Goal: Information Seeking & Learning: Learn about a topic

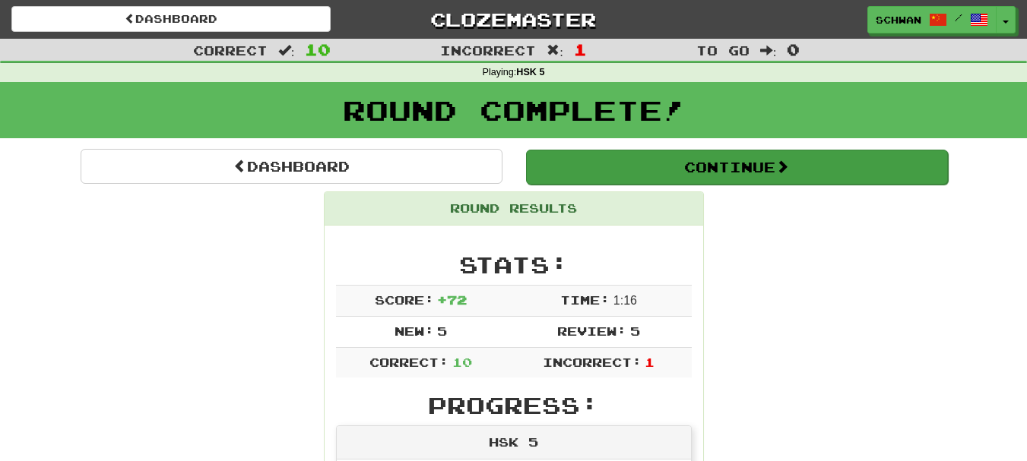
scroll to position [77, 0]
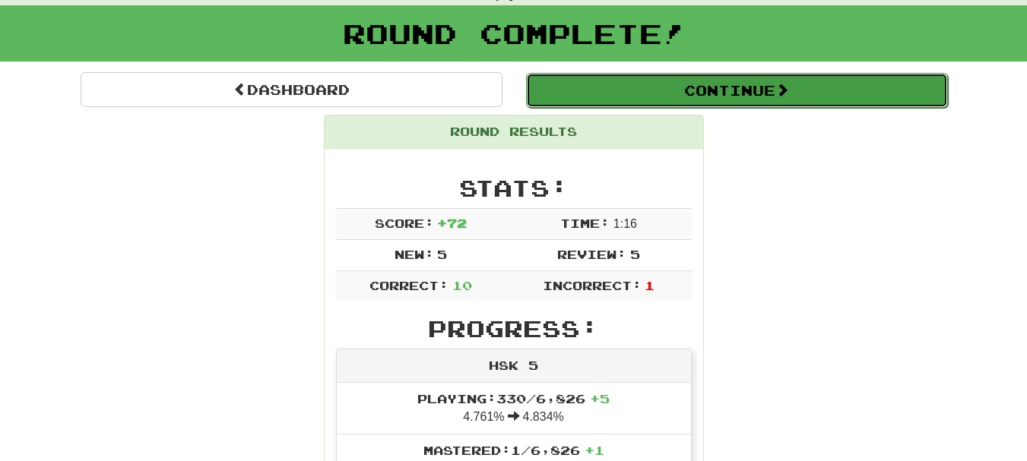
click at [747, 98] on button "Continue" at bounding box center [737, 90] width 422 height 35
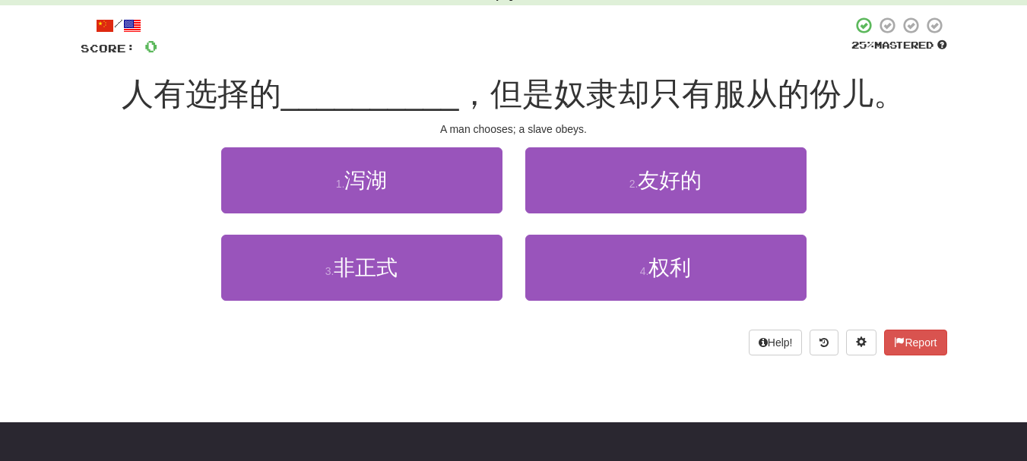
click at [274, 410] on body "Dashboard Clozemaster schwan / Toggle Dropdown Dashboard Leaderboard Activity F…" at bounding box center [513, 423] width 1027 height 1001
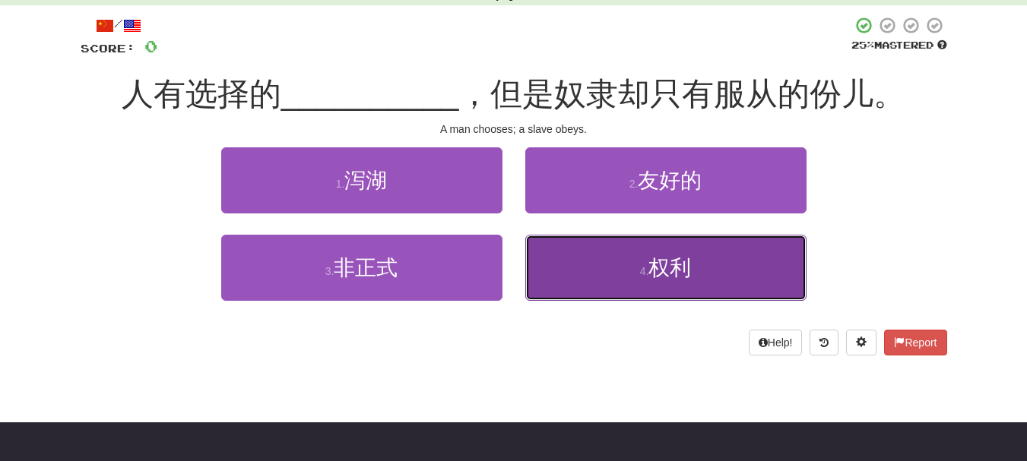
click at [705, 284] on button "4 . 权利" at bounding box center [665, 268] width 281 height 66
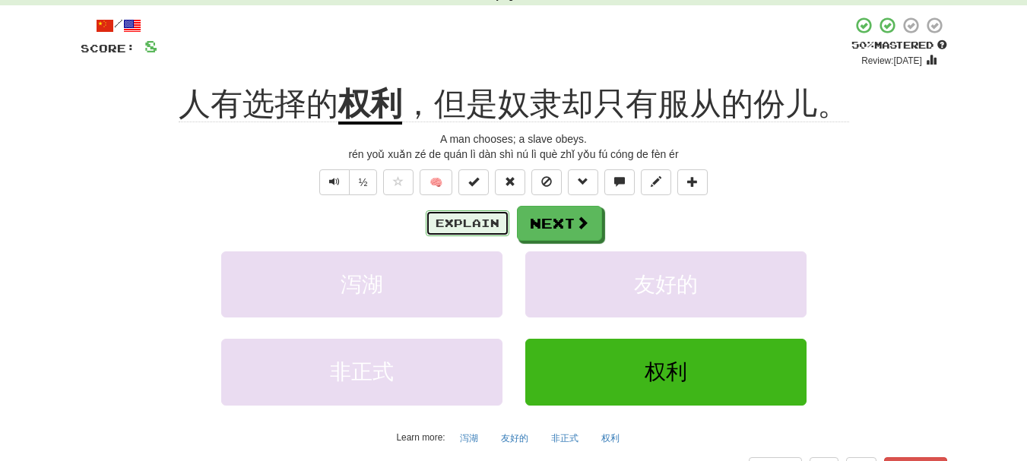
click at [466, 227] on button "Explain" at bounding box center [468, 224] width 84 height 26
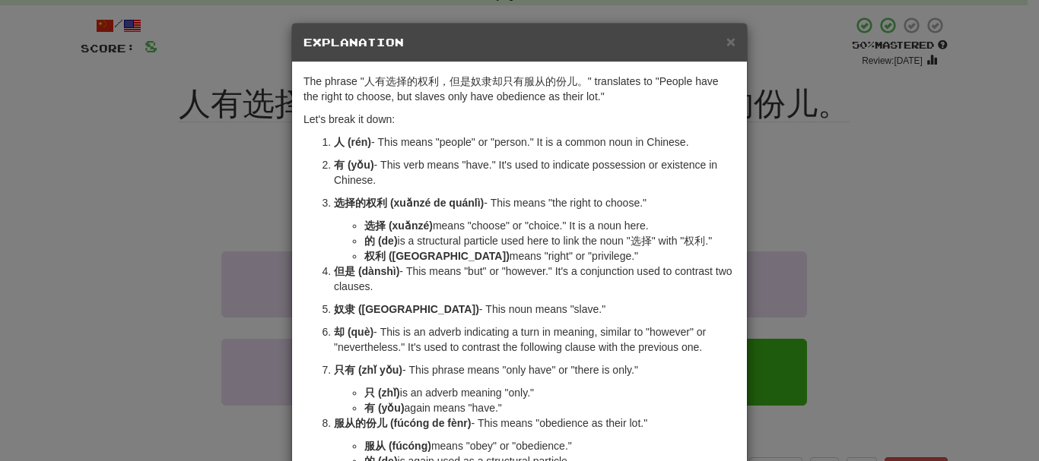
click at [479, 208] on p "选择的权利 (xuǎnzé de quánlì) - This means "the right to choose."" at bounding box center [534, 202] width 401 height 15
click at [728, 43] on span "×" at bounding box center [730, 41] width 9 height 17
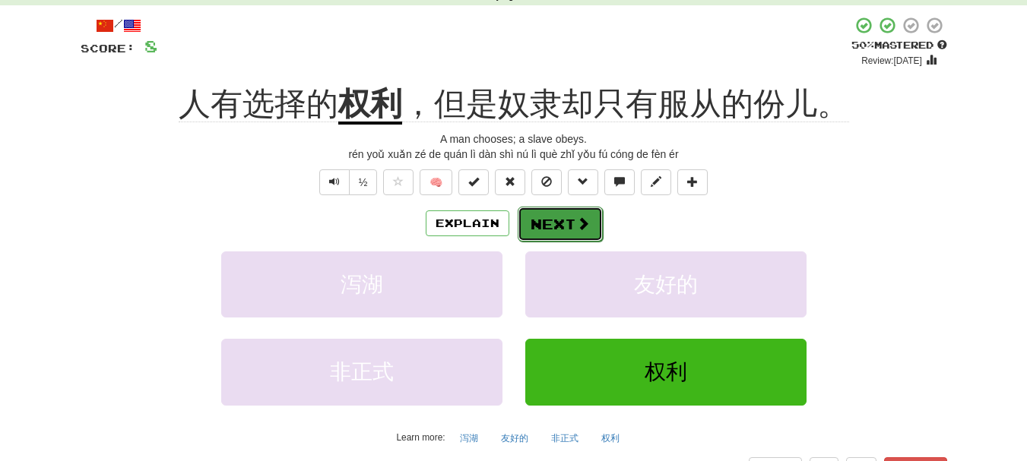
click at [569, 217] on button "Next" at bounding box center [560, 224] width 85 height 35
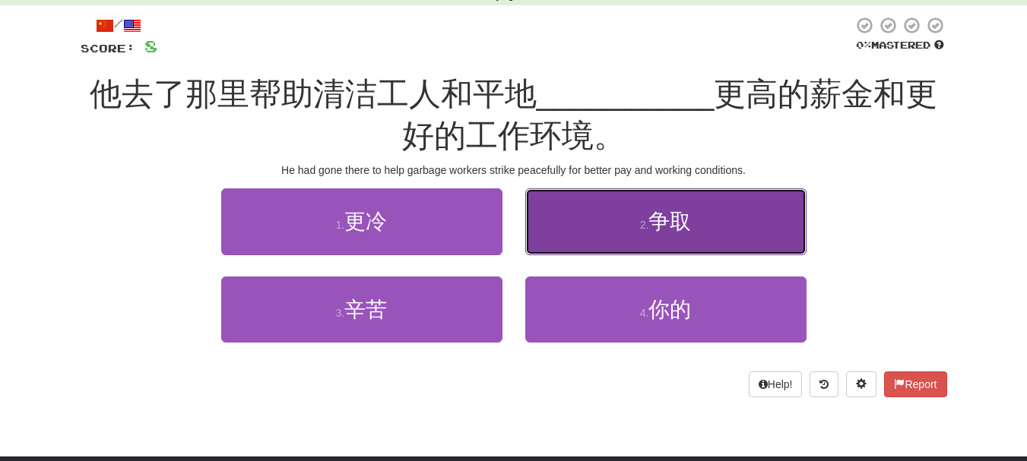
click at [566, 228] on button "2 . 争取" at bounding box center [665, 222] width 281 height 66
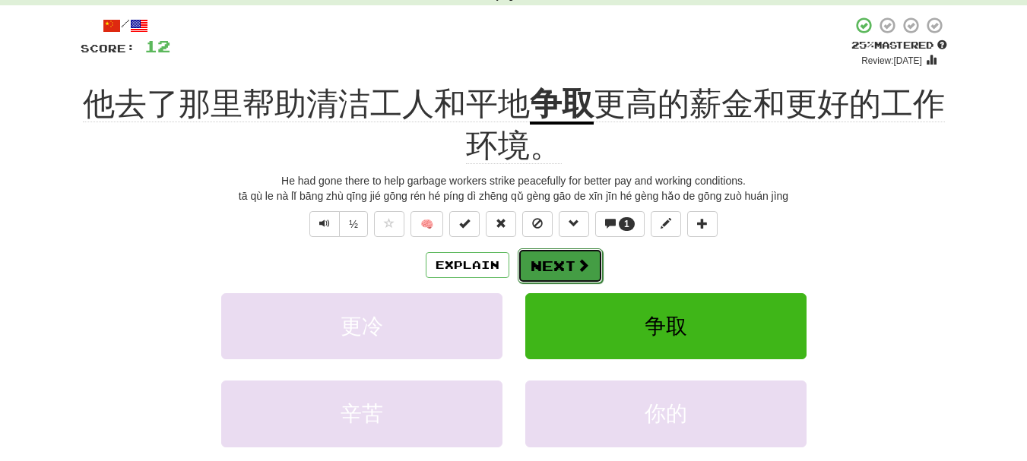
click at [550, 258] on button "Next" at bounding box center [560, 266] width 85 height 35
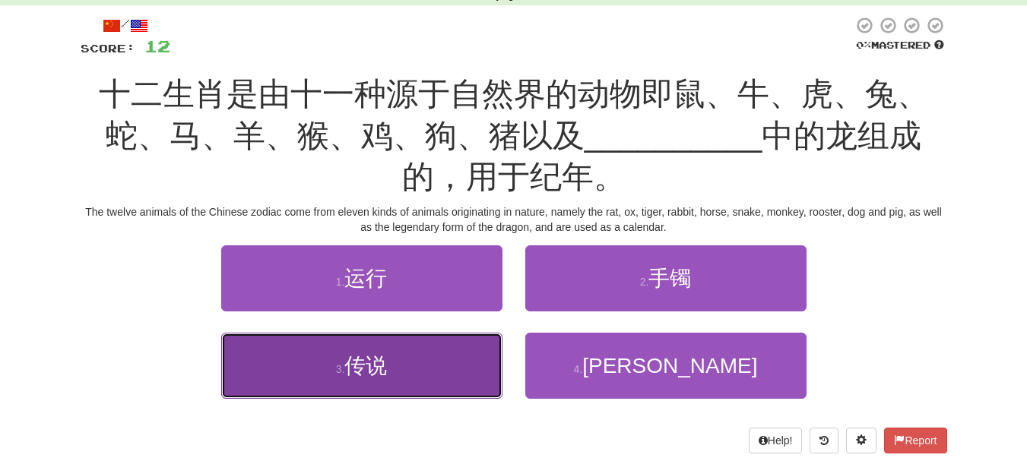
click at [414, 362] on button "3 . 传说" at bounding box center [361, 366] width 281 height 66
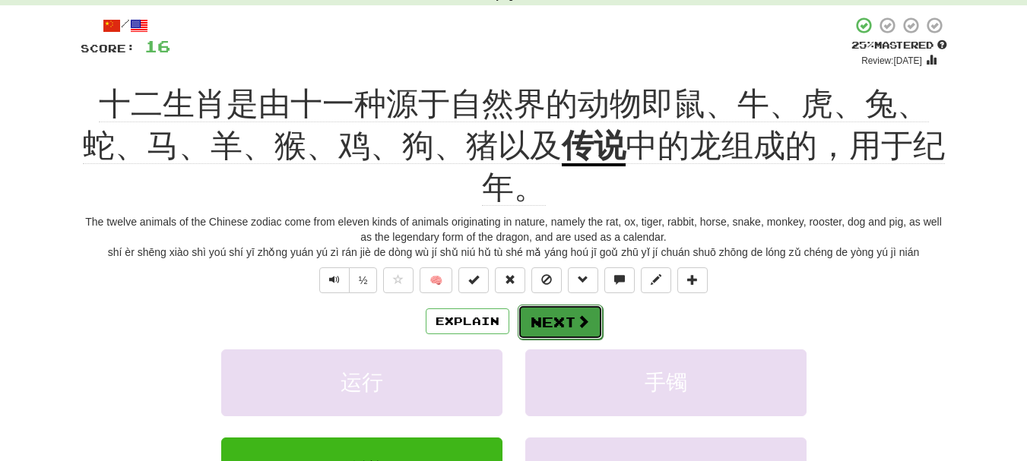
click at [541, 331] on button "Next" at bounding box center [560, 322] width 85 height 35
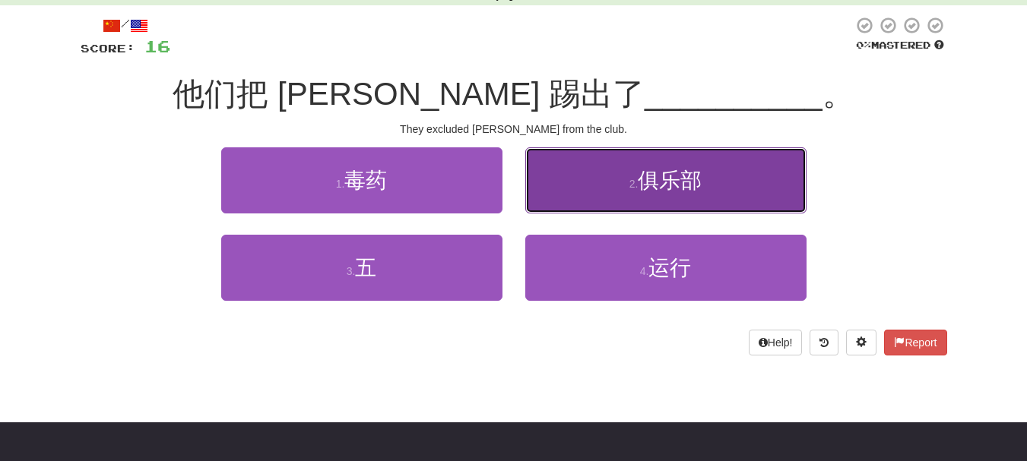
click at [622, 196] on button "2 . 俱乐部" at bounding box center [665, 180] width 281 height 66
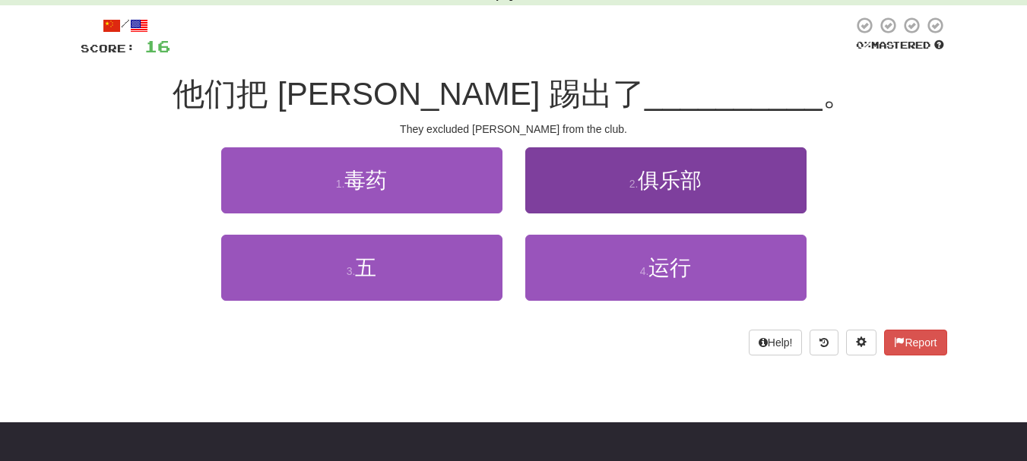
click at [622, 196] on div "/ Score: 16 0 % Mastered 他们把 John 踢出了 __________ 。 They excluded John from the …" at bounding box center [514, 186] width 867 height 340
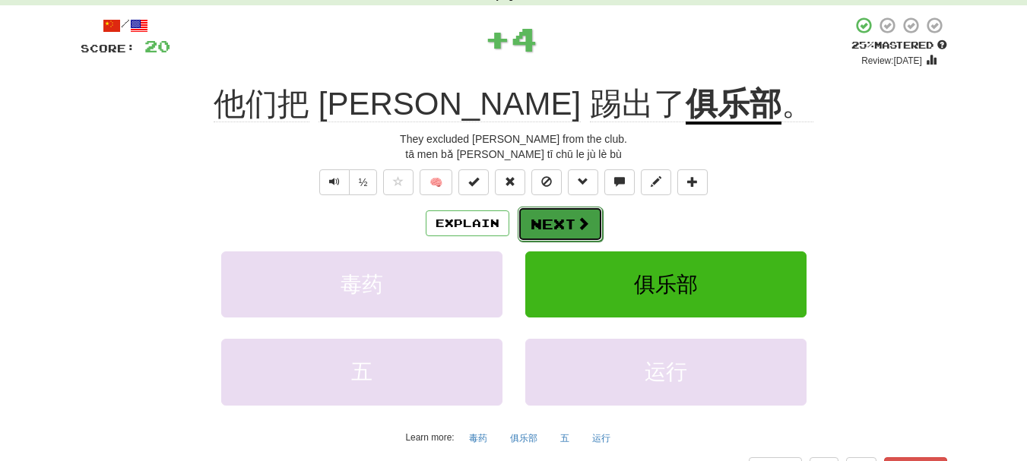
click at [592, 231] on button "Next" at bounding box center [560, 224] width 85 height 35
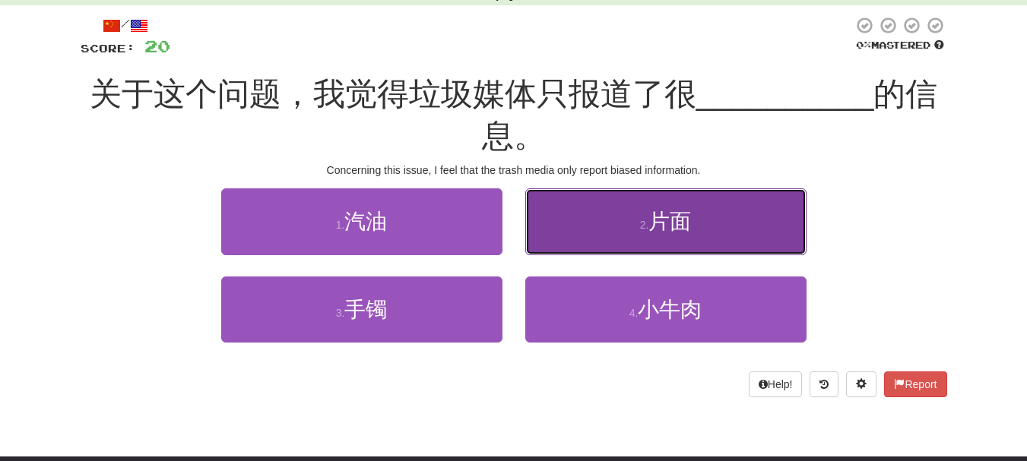
click at [567, 232] on button "2 . 片面" at bounding box center [665, 222] width 281 height 66
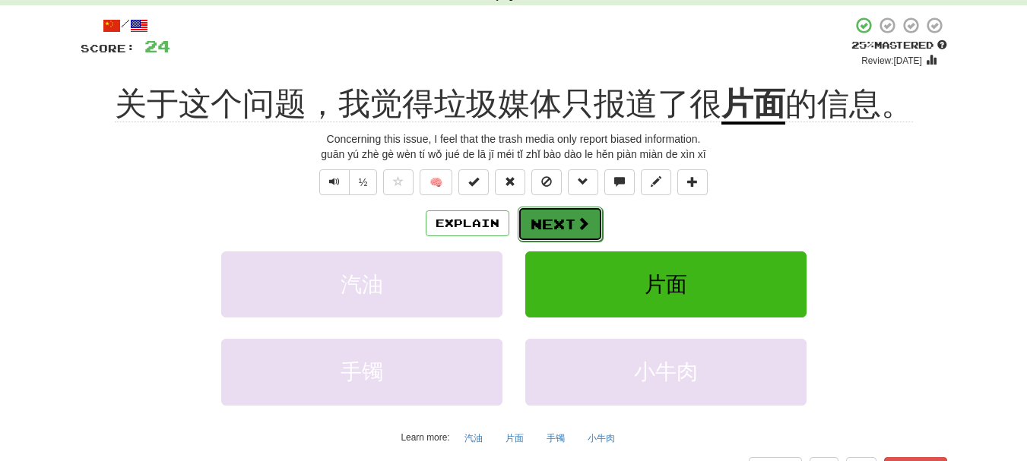
click at [561, 237] on button "Next" at bounding box center [560, 224] width 85 height 35
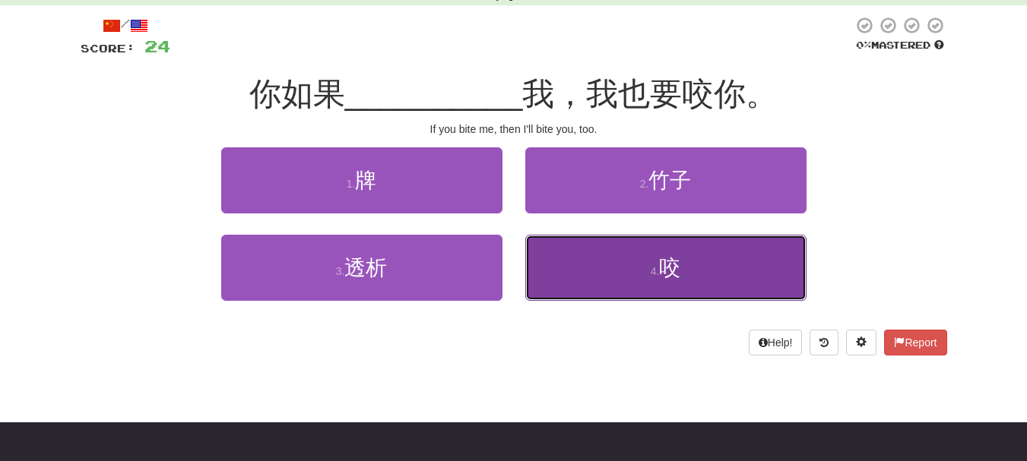
click at [557, 268] on button "4 . 咬" at bounding box center [665, 268] width 281 height 66
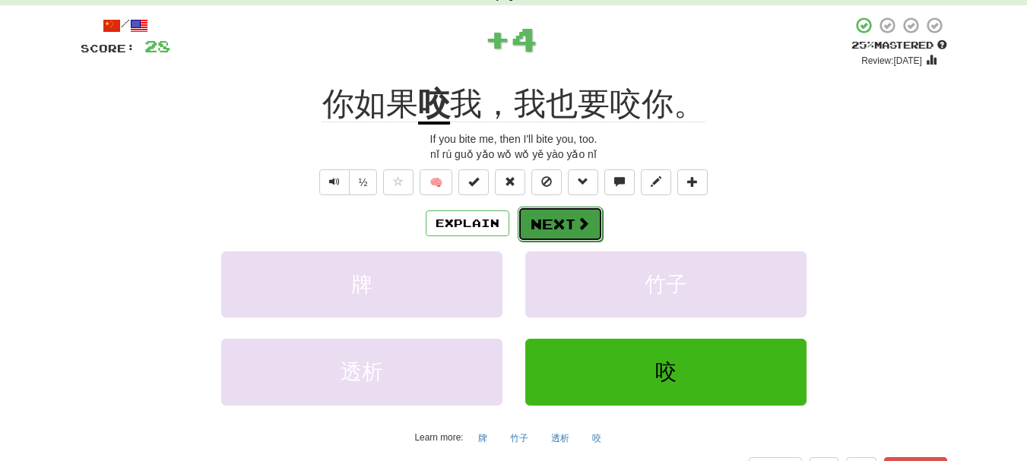
click at [566, 231] on button "Next" at bounding box center [560, 224] width 85 height 35
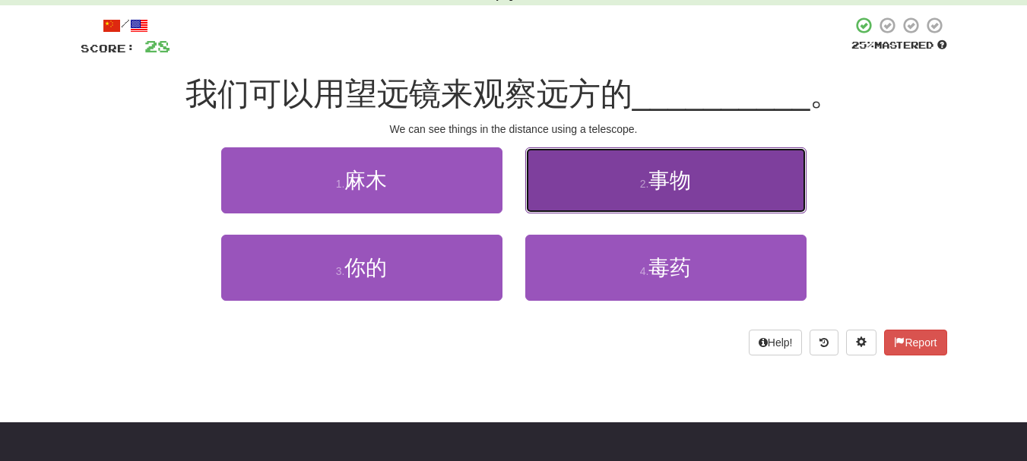
click at [580, 184] on button "2 . 事物" at bounding box center [665, 180] width 281 height 66
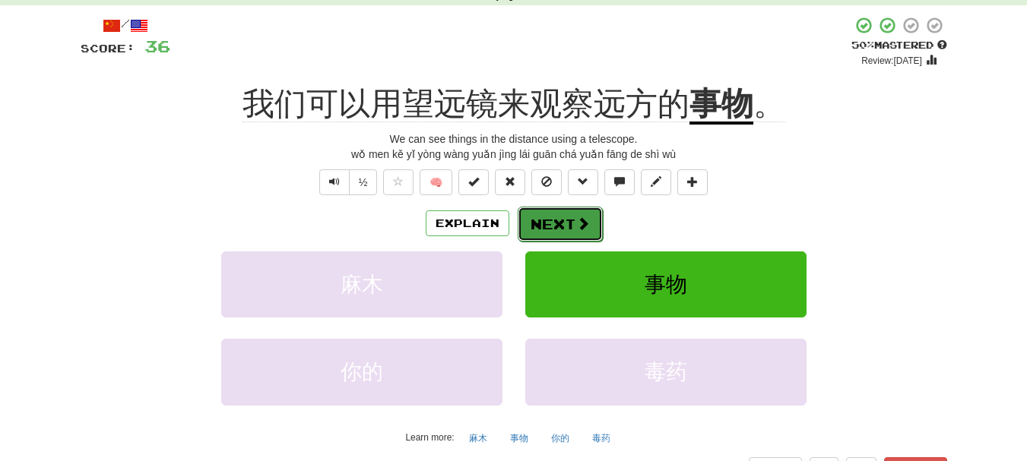
click at [563, 227] on button "Next" at bounding box center [560, 224] width 85 height 35
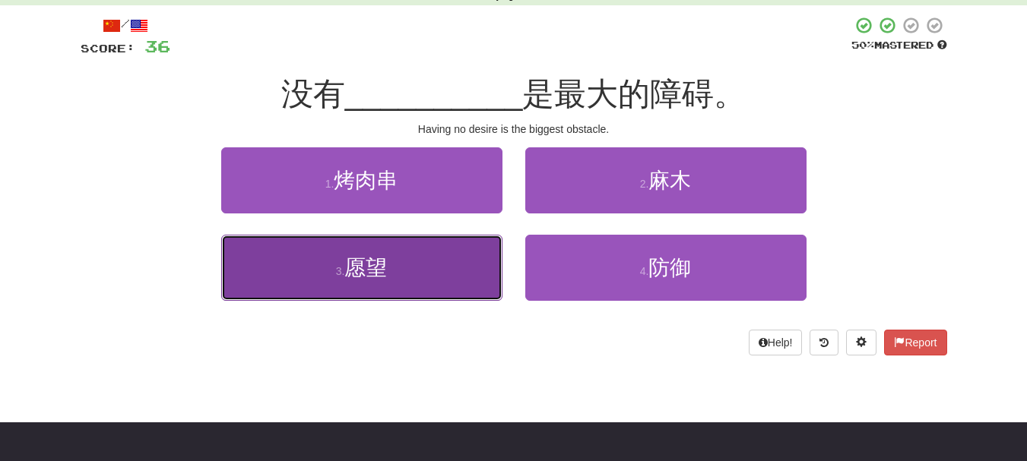
click at [474, 268] on button "3 . 愿望" at bounding box center [361, 268] width 281 height 66
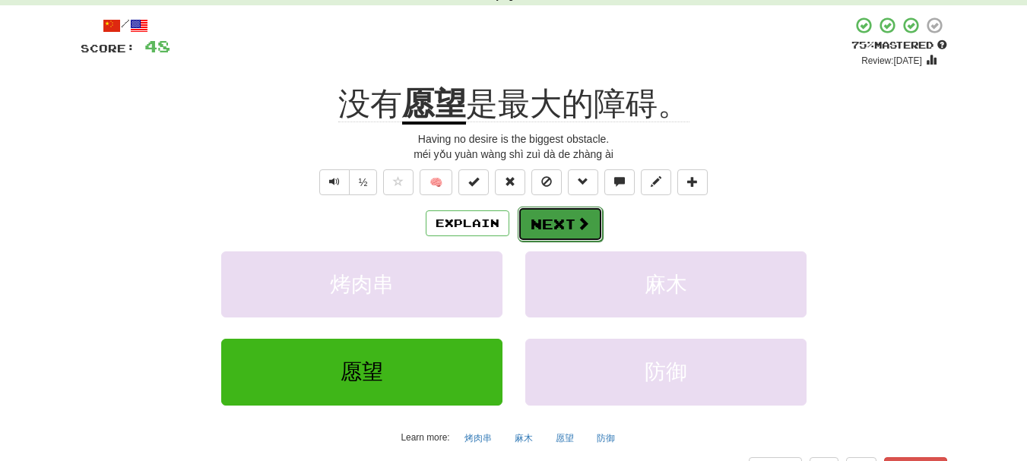
click at [541, 223] on button "Next" at bounding box center [560, 224] width 85 height 35
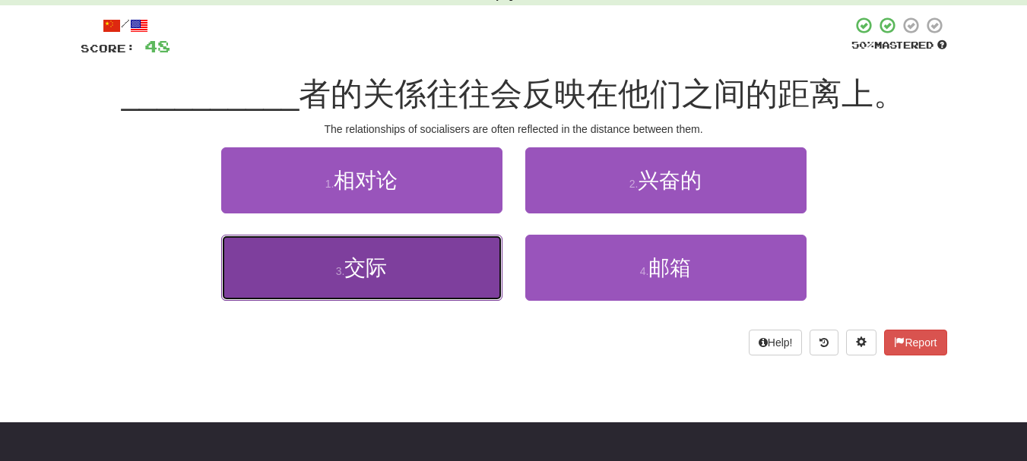
click at [475, 269] on button "3 . 交际" at bounding box center [361, 268] width 281 height 66
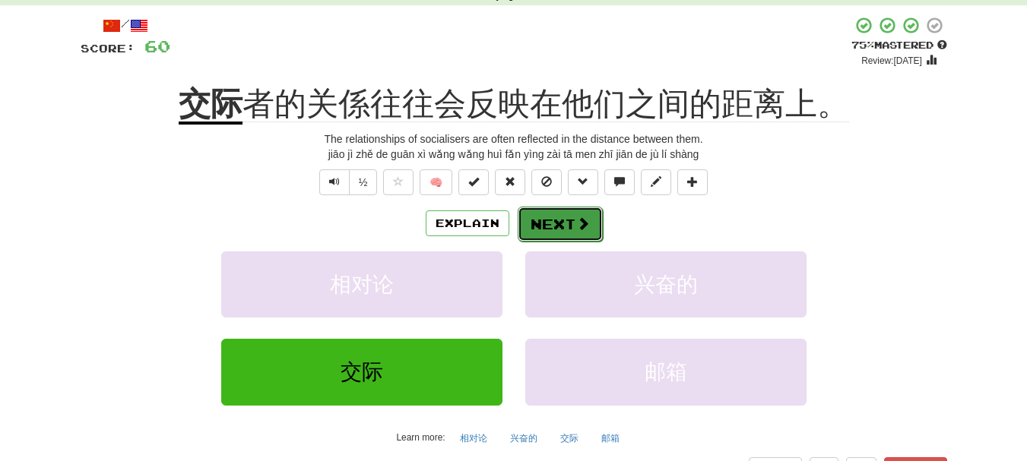
click at [546, 231] on button "Next" at bounding box center [560, 224] width 85 height 35
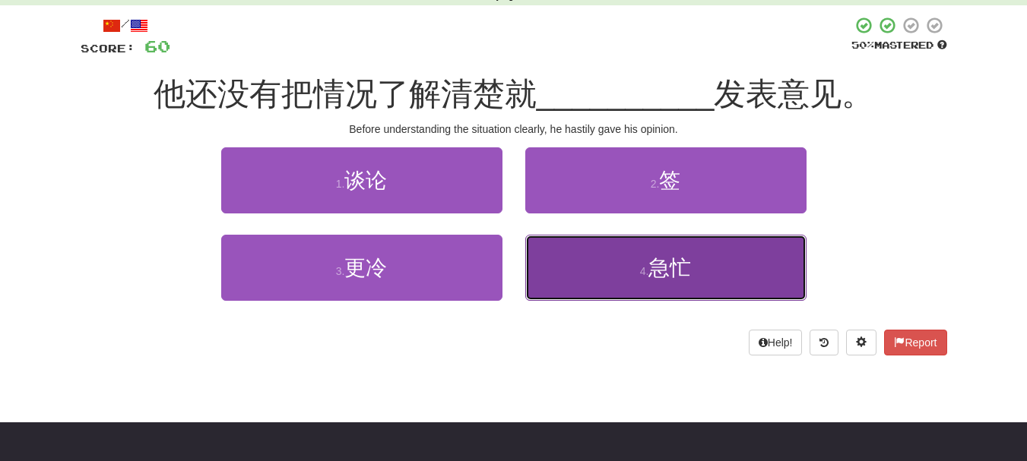
click at [546, 273] on button "4 . 急忙" at bounding box center [665, 268] width 281 height 66
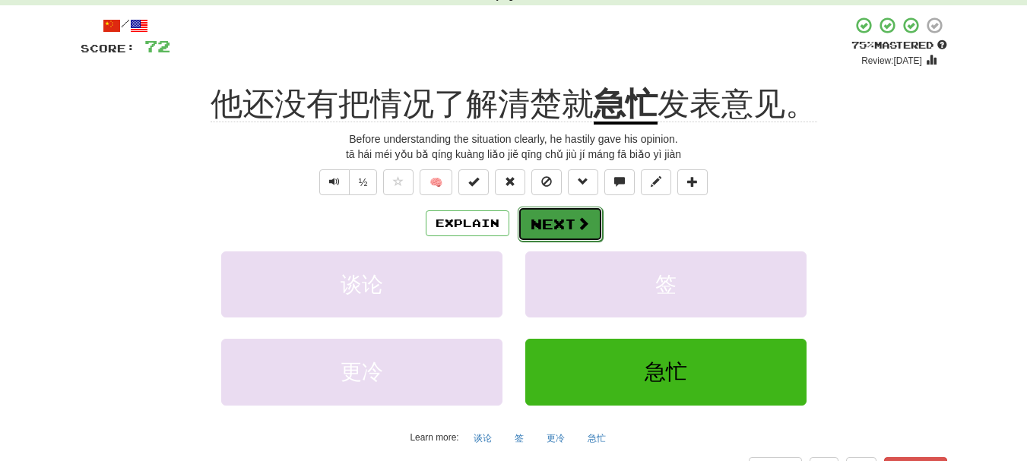
click at [560, 227] on button "Next" at bounding box center [560, 224] width 85 height 35
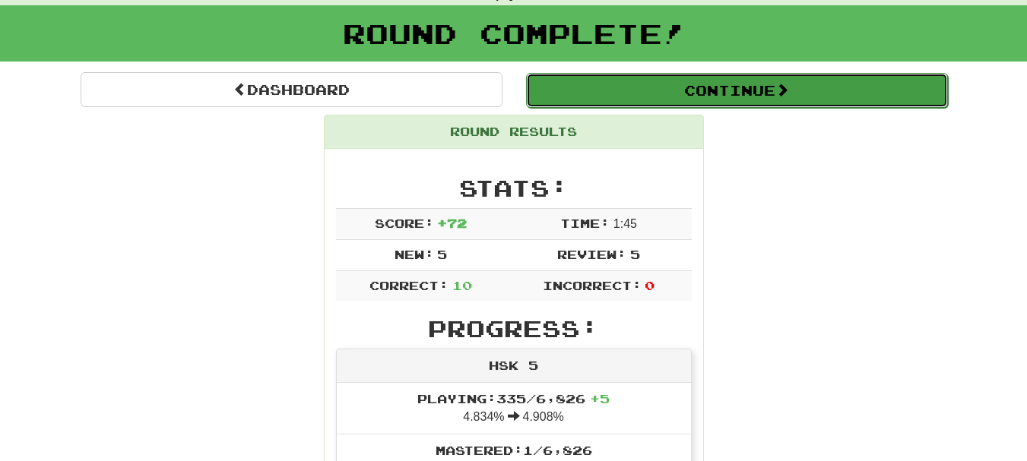
click at [750, 90] on button "Continue" at bounding box center [737, 90] width 422 height 35
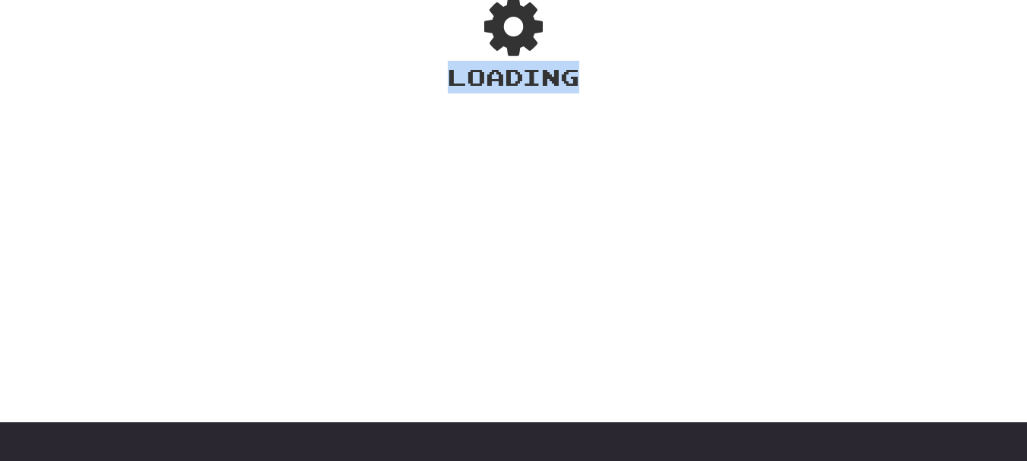
click at [750, 90] on div "Dashboard Clozemaster schwan / Toggle Dropdown Dashboard Leaderboard Activity F…" at bounding box center [513, 153] width 1027 height 461
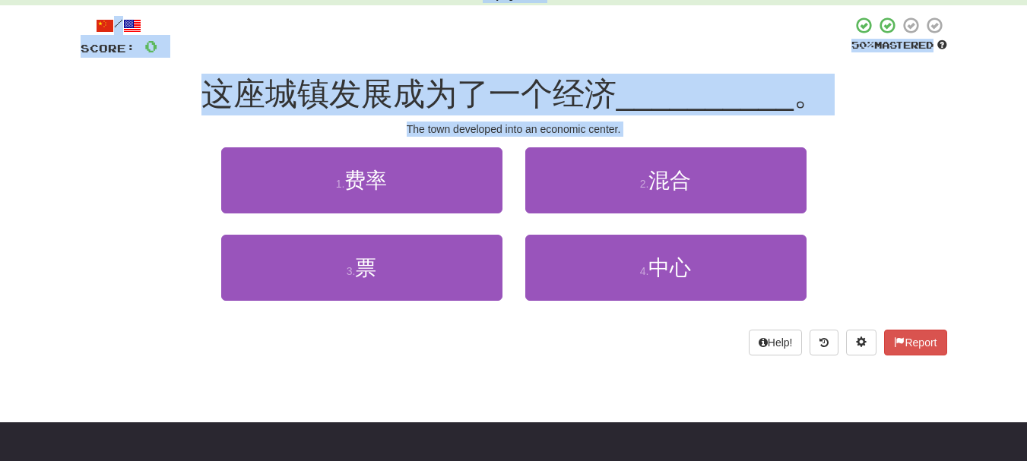
click at [144, 290] on div "3 . 票 4 . 中心" at bounding box center [514, 278] width 912 height 87
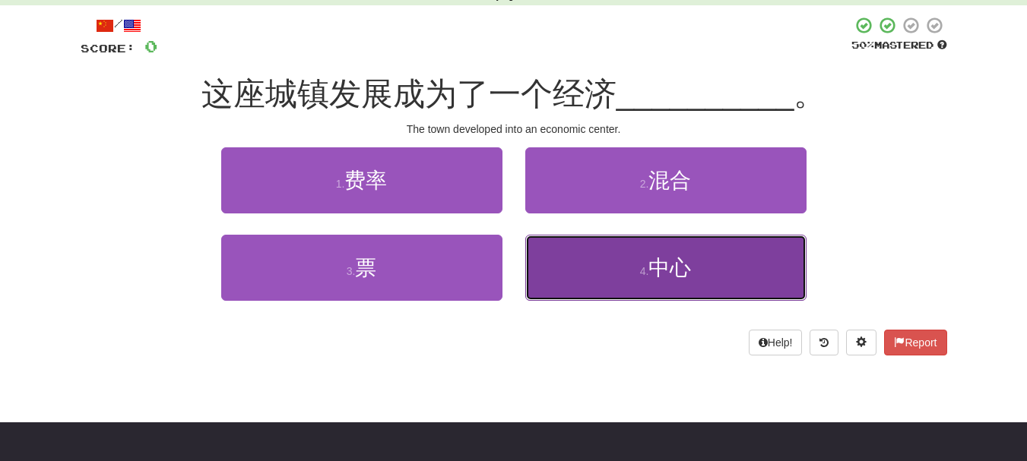
click at [688, 276] on span "中心" at bounding box center [670, 268] width 43 height 24
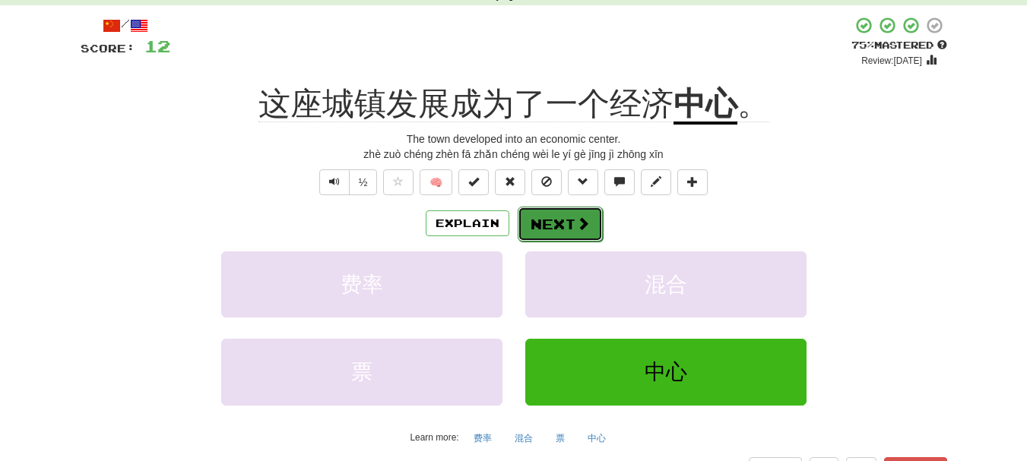
click at [556, 224] on button "Next" at bounding box center [560, 224] width 85 height 35
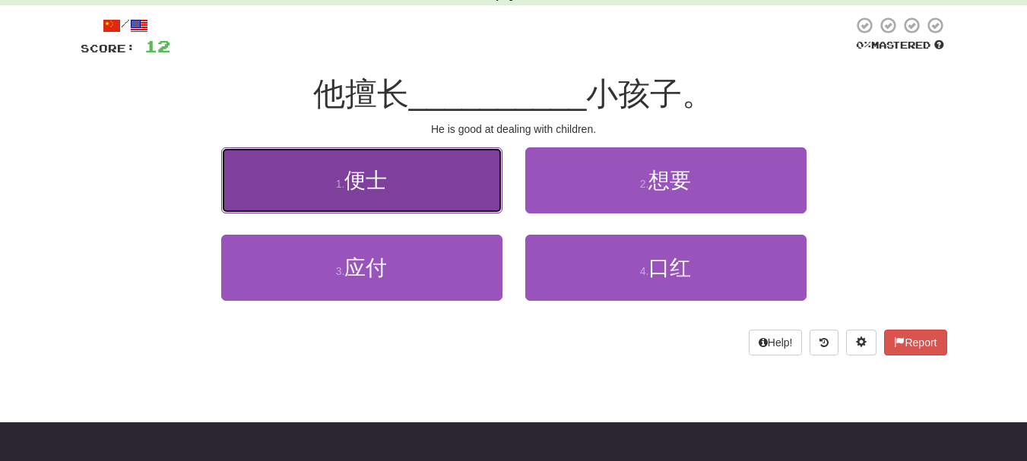
click at [458, 198] on button "1 . 便士" at bounding box center [361, 180] width 281 height 66
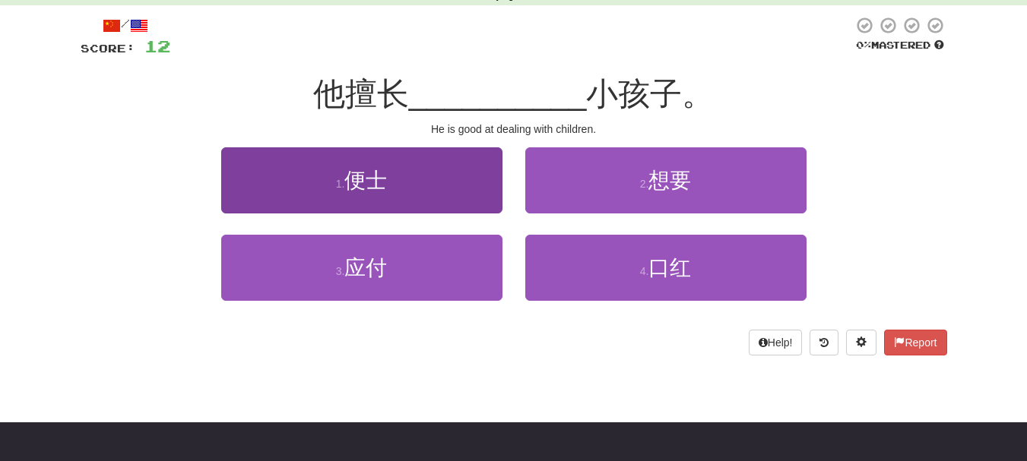
click at [458, 198] on div "/ Score: 12 0 % Mastered 他擅长 __________ 小孩子。 He is good at dealing with childre…" at bounding box center [514, 186] width 867 height 340
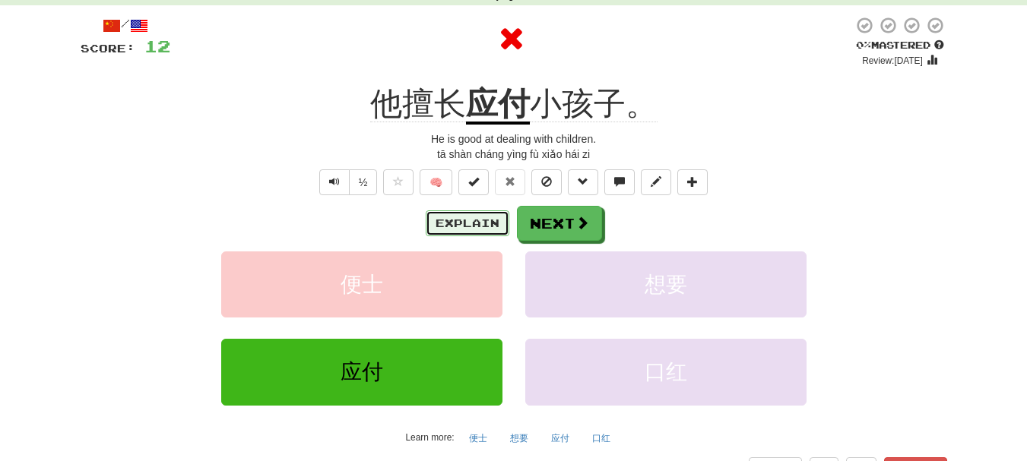
click at [480, 233] on button "Explain" at bounding box center [468, 224] width 84 height 26
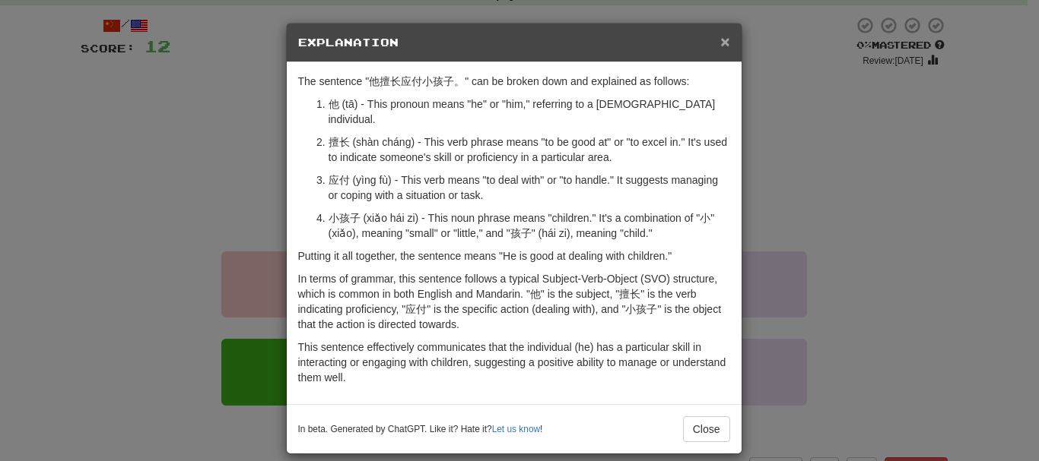
click at [720, 38] on span "×" at bounding box center [724, 41] width 9 height 17
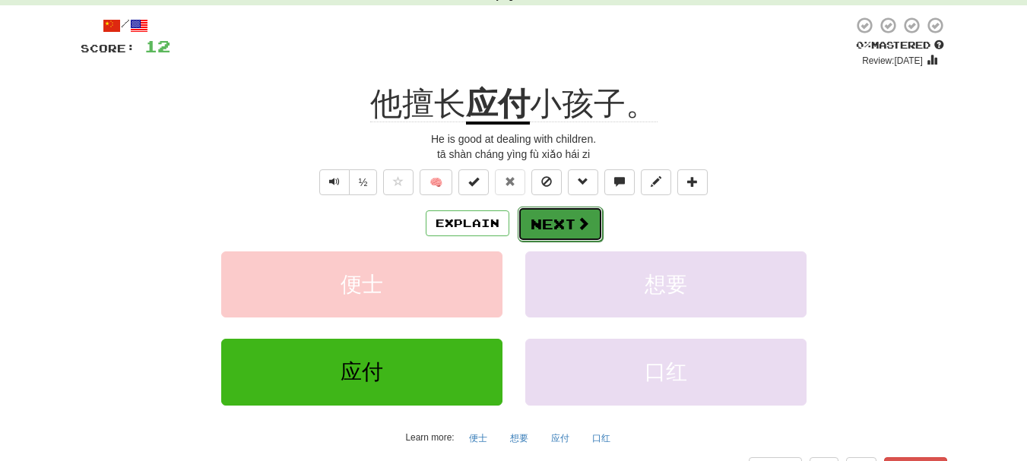
click at [557, 227] on button "Next" at bounding box center [560, 224] width 85 height 35
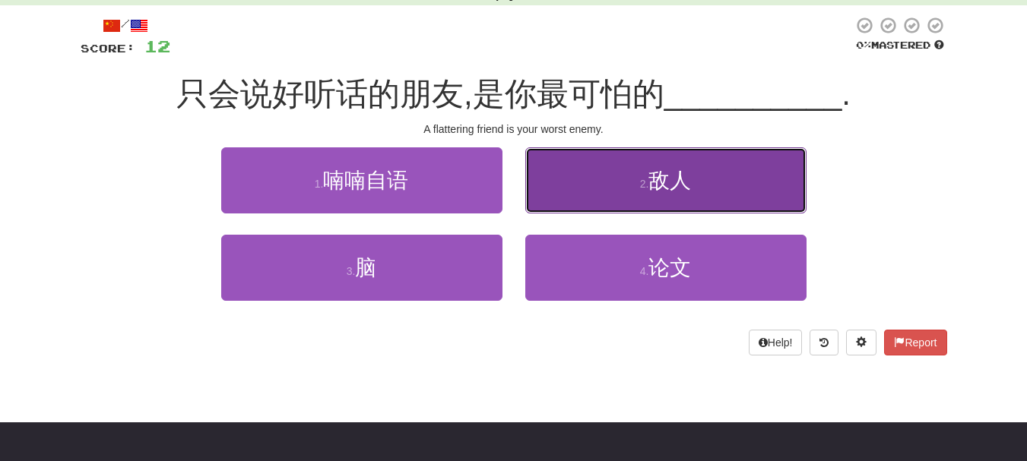
click at [691, 199] on button "2 . 敌人" at bounding box center [665, 180] width 281 height 66
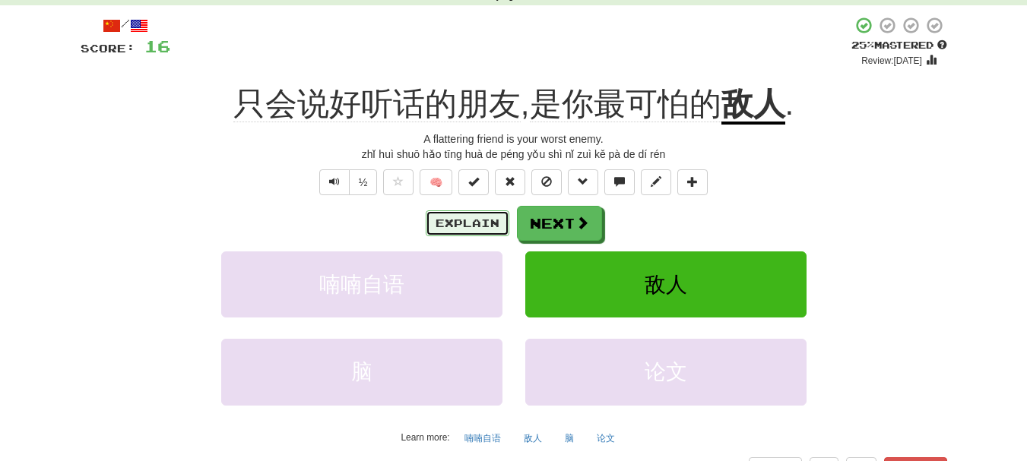
click at [458, 227] on button "Explain" at bounding box center [468, 224] width 84 height 26
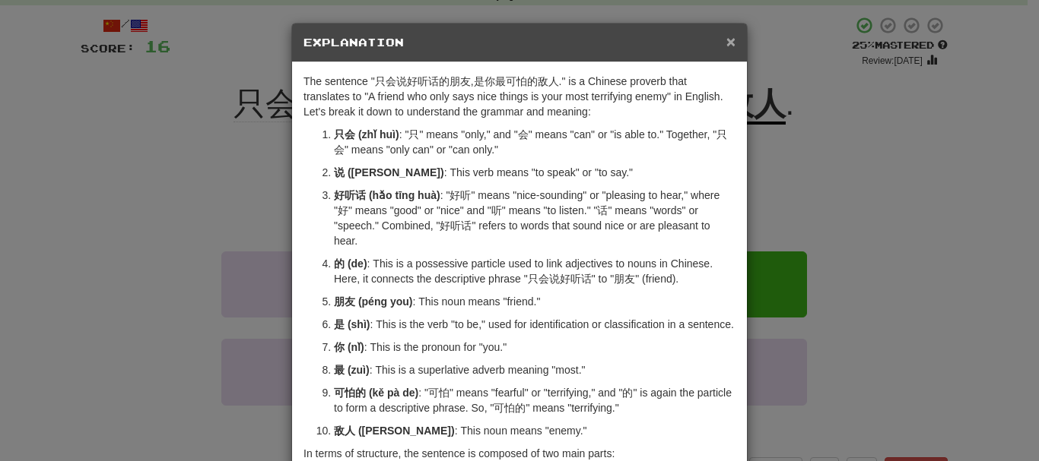
click at [728, 44] on span "×" at bounding box center [730, 41] width 9 height 17
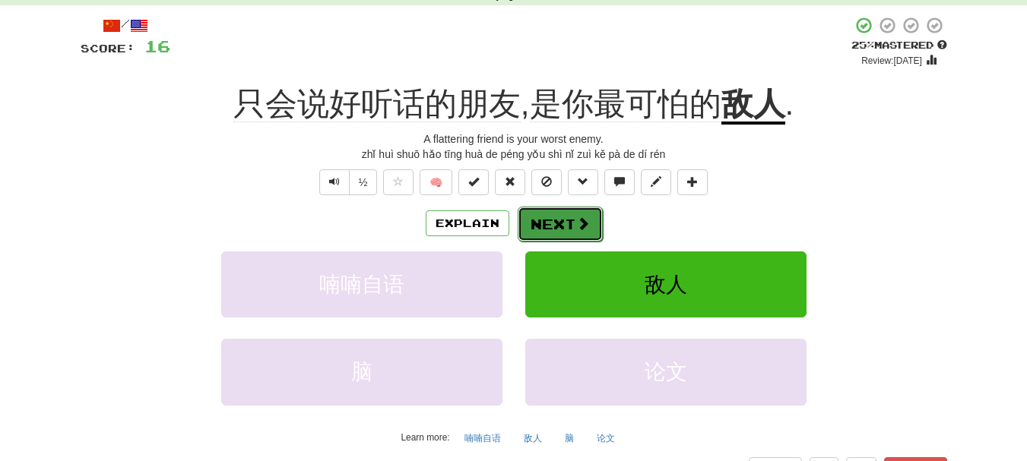
click at [556, 233] on button "Next" at bounding box center [560, 224] width 85 height 35
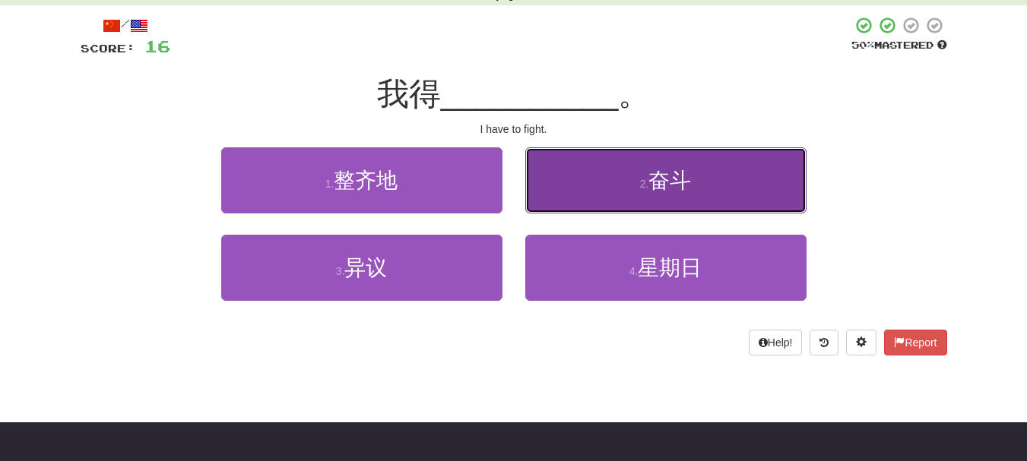
click at [565, 199] on button "2 . 奋斗" at bounding box center [665, 180] width 281 height 66
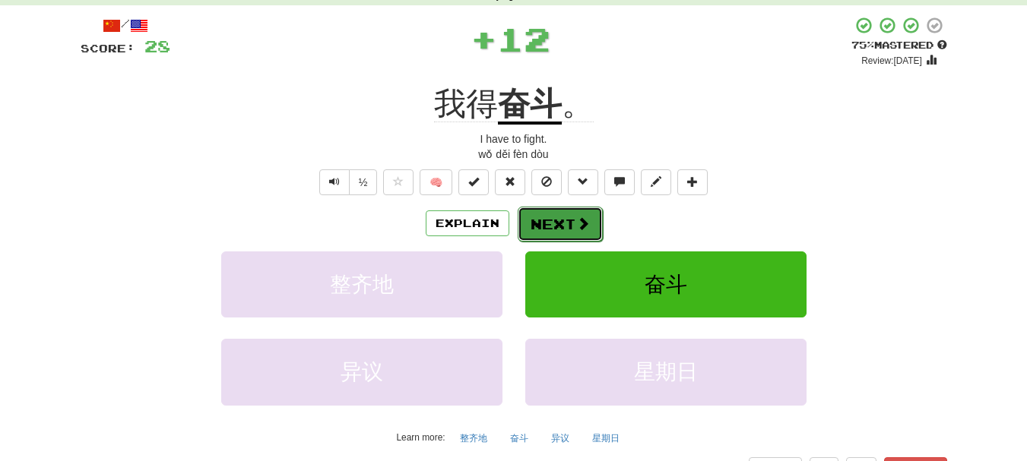
click at [554, 225] on button "Next" at bounding box center [560, 224] width 85 height 35
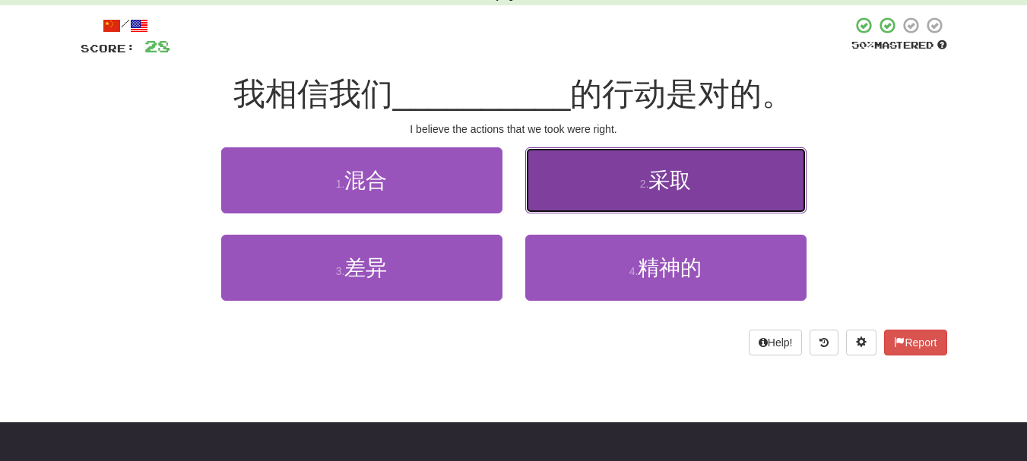
click at [565, 211] on button "2 . 采取" at bounding box center [665, 180] width 281 height 66
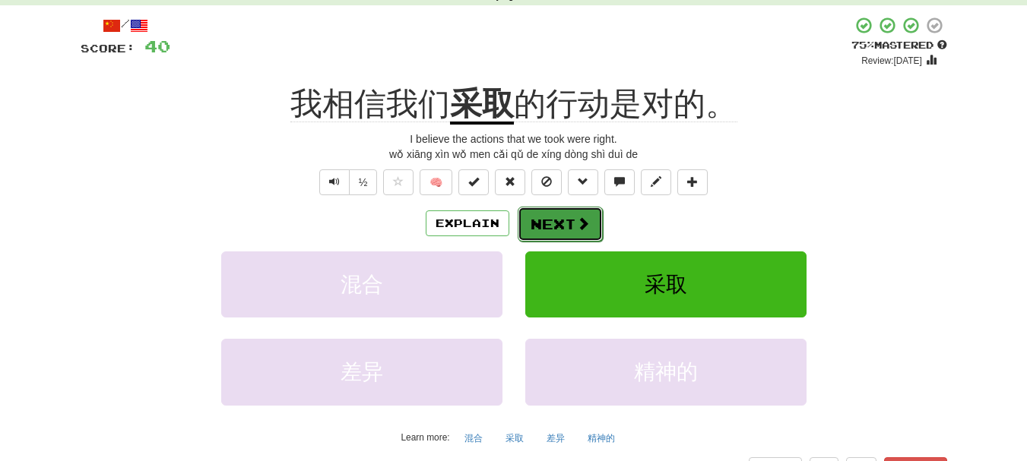
click at [556, 224] on button "Next" at bounding box center [560, 224] width 85 height 35
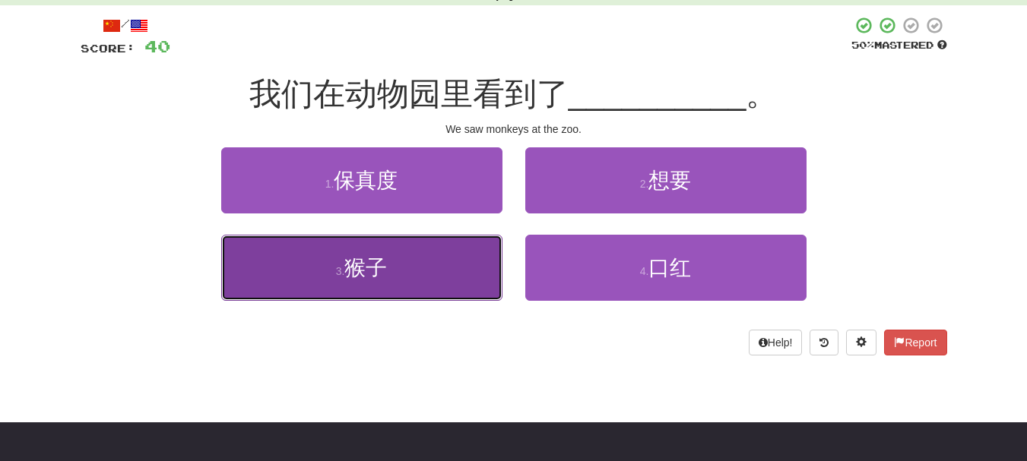
click at [491, 263] on button "3 . 猴子" at bounding box center [361, 268] width 281 height 66
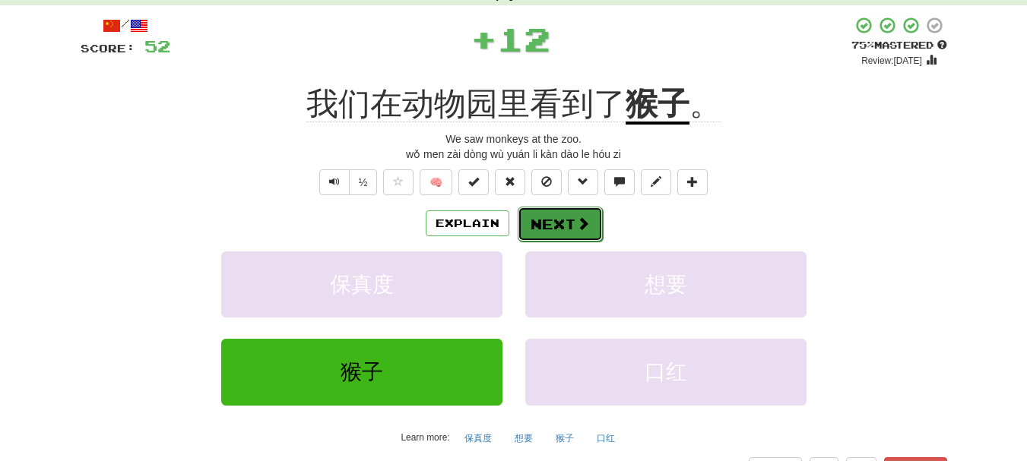
click at [553, 226] on button "Next" at bounding box center [560, 224] width 85 height 35
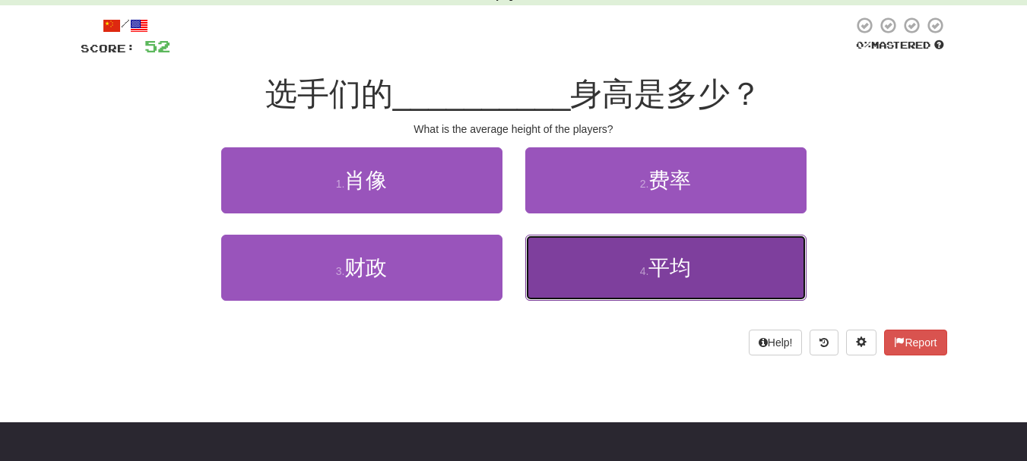
click at [582, 273] on button "4 . 平均" at bounding box center [665, 268] width 281 height 66
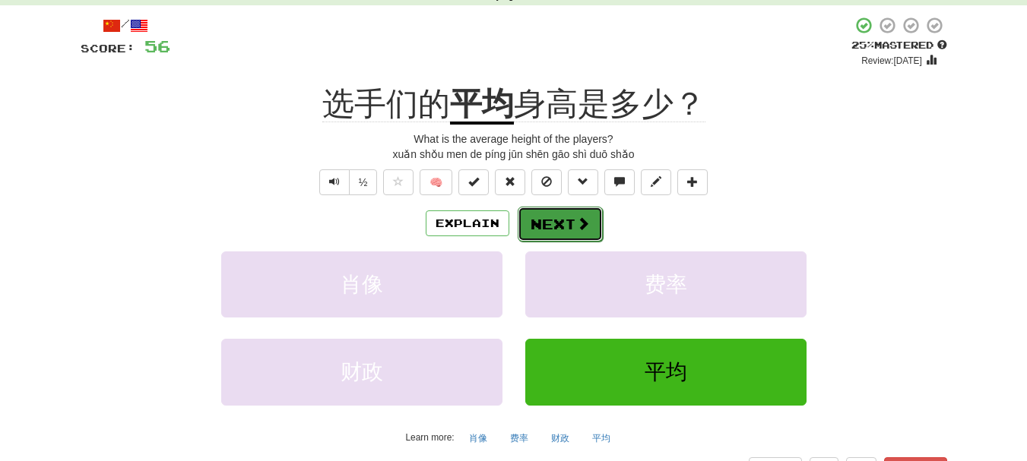
click at [541, 227] on button "Next" at bounding box center [560, 224] width 85 height 35
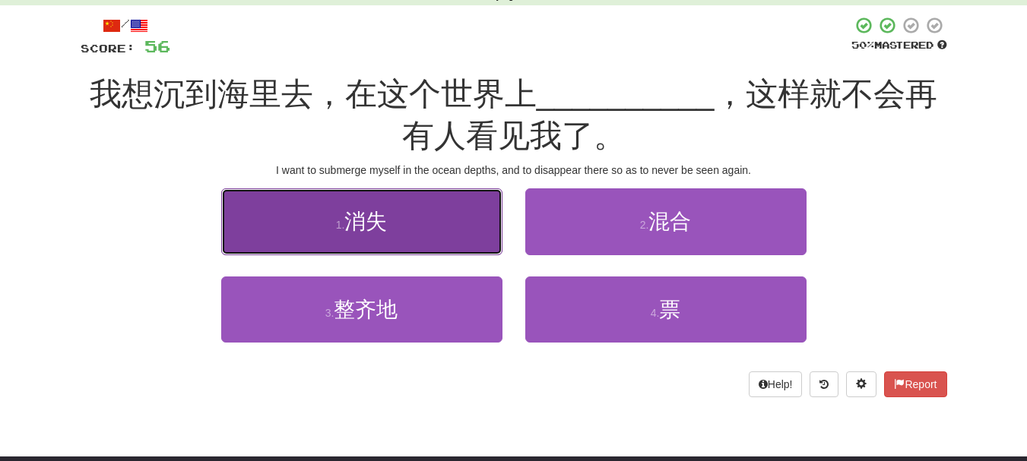
click at [409, 232] on button "1 . 消失" at bounding box center [361, 222] width 281 height 66
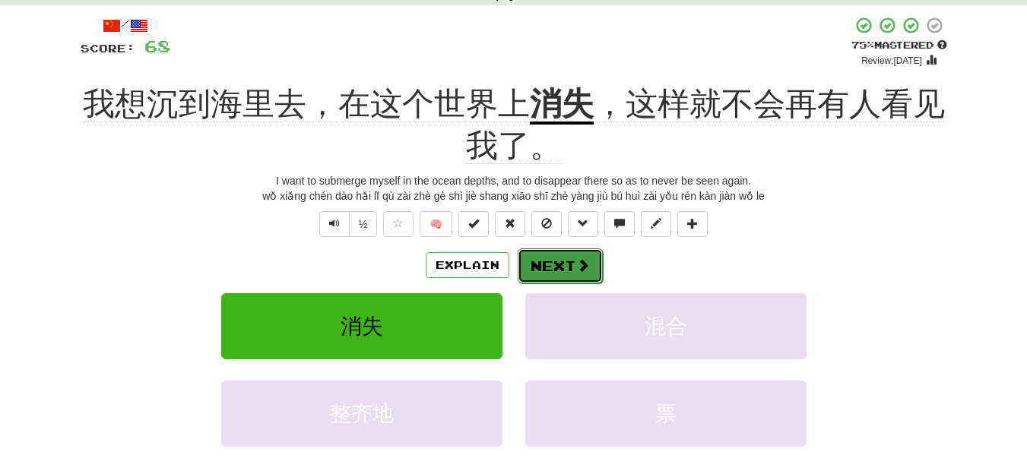
click at [550, 263] on button "Next" at bounding box center [560, 266] width 85 height 35
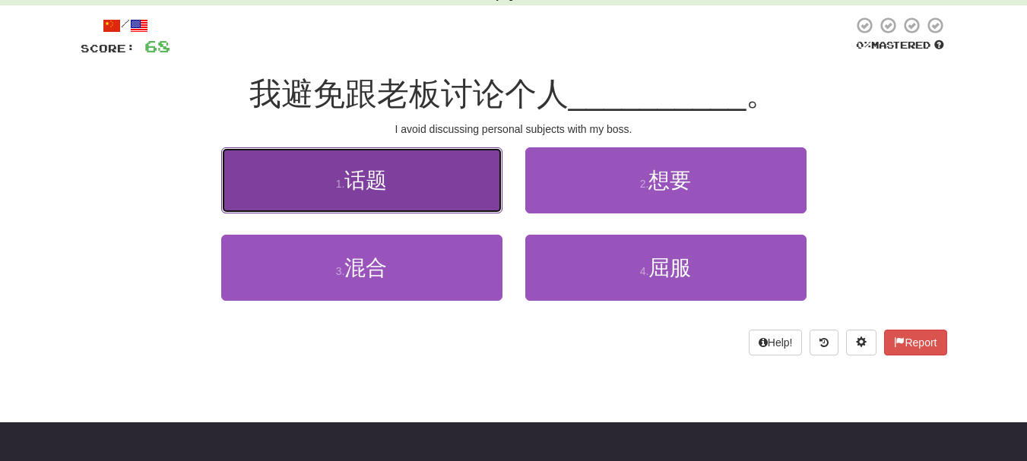
click at [458, 178] on button "1 . 话题" at bounding box center [361, 180] width 281 height 66
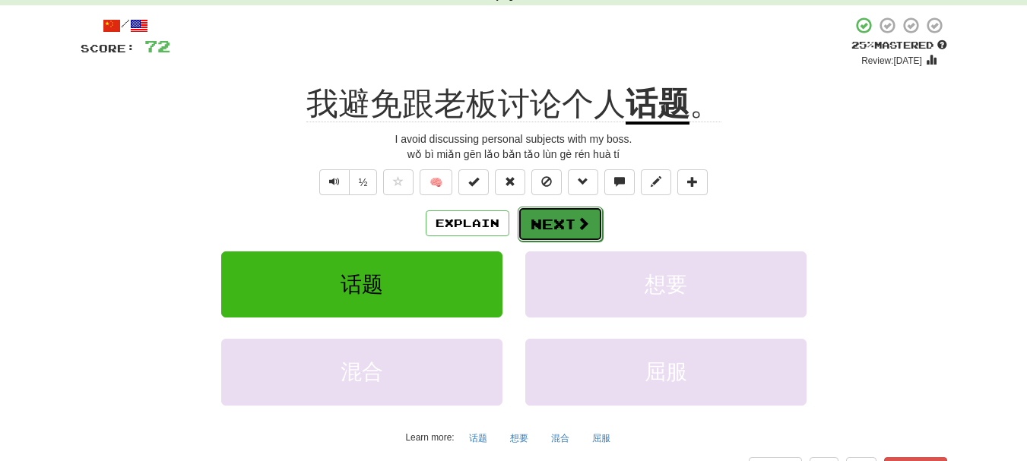
click at [547, 228] on button "Next" at bounding box center [560, 224] width 85 height 35
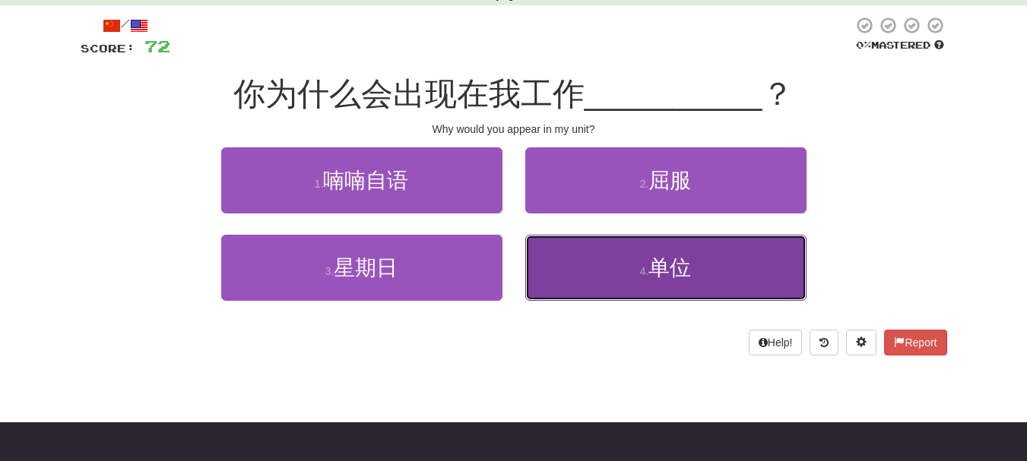
click at [570, 274] on button "4 . 单位" at bounding box center [665, 268] width 281 height 66
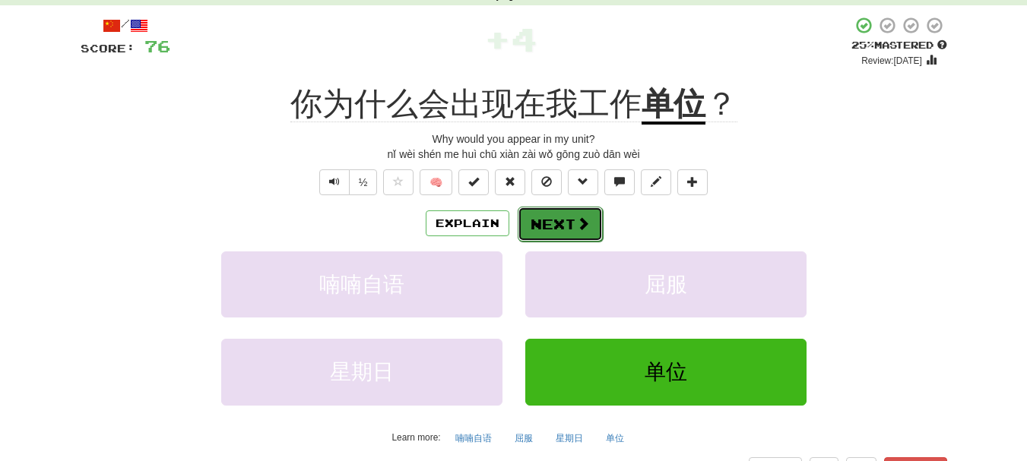
click at [549, 228] on button "Next" at bounding box center [560, 224] width 85 height 35
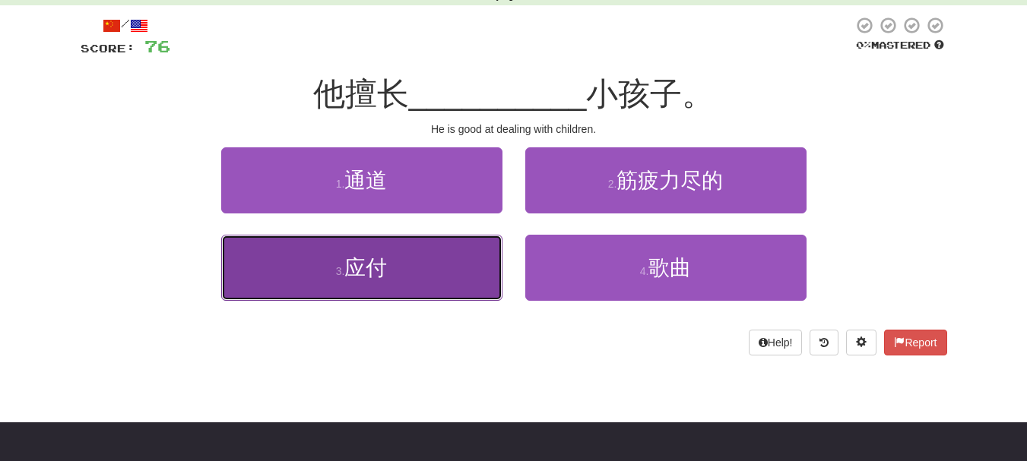
click at [456, 253] on button "3 . 应付" at bounding box center [361, 268] width 281 height 66
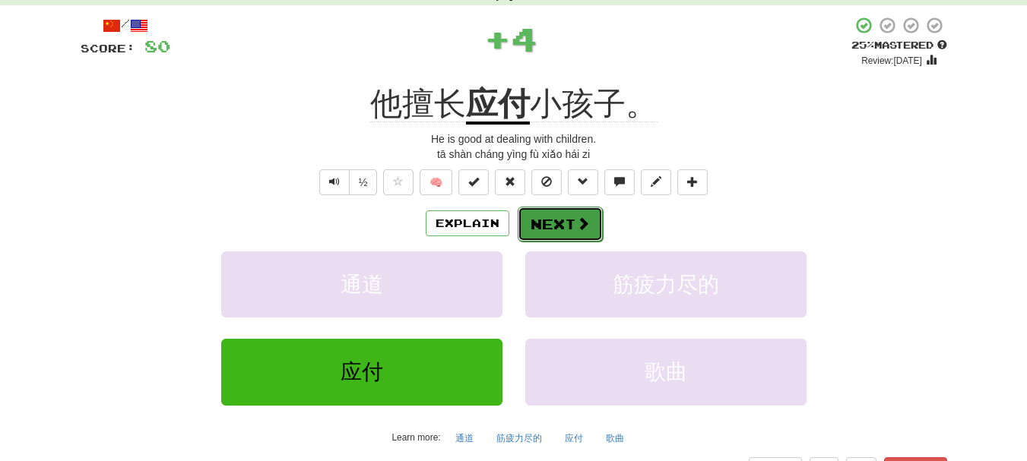
click at [566, 224] on button "Next" at bounding box center [560, 224] width 85 height 35
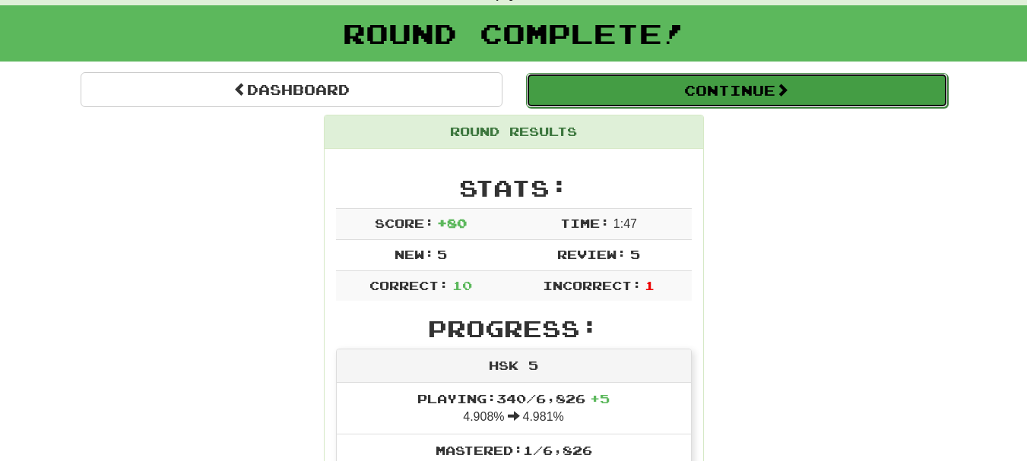
click at [734, 100] on button "Continue" at bounding box center [737, 90] width 422 height 35
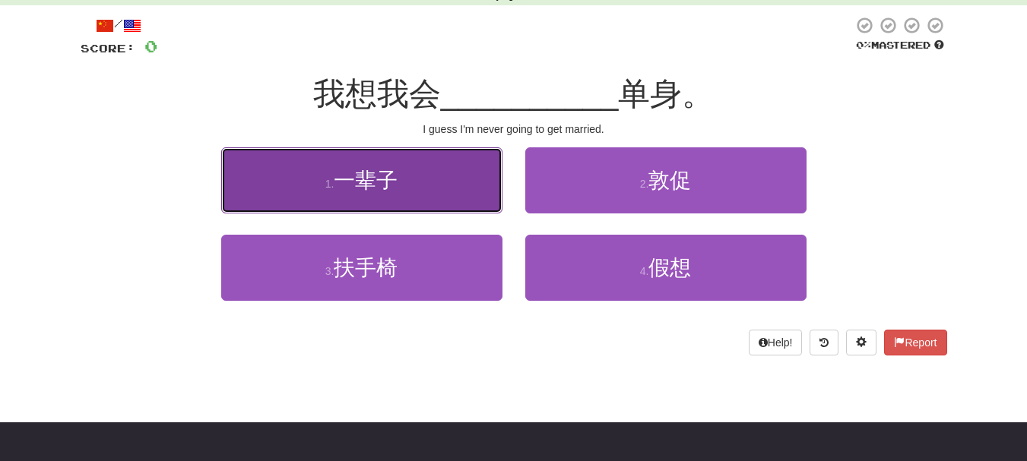
click at [408, 183] on button "1 . 一辈子" at bounding box center [361, 180] width 281 height 66
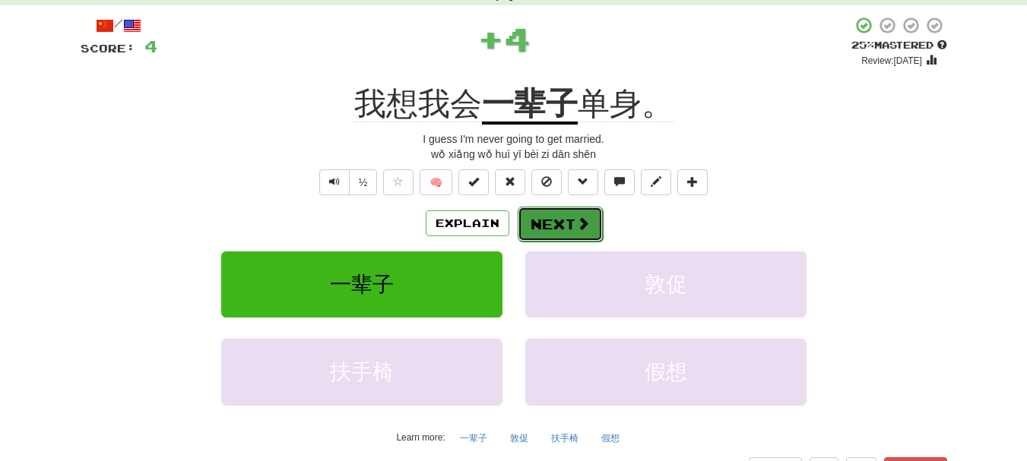
click at [563, 231] on button "Next" at bounding box center [560, 224] width 85 height 35
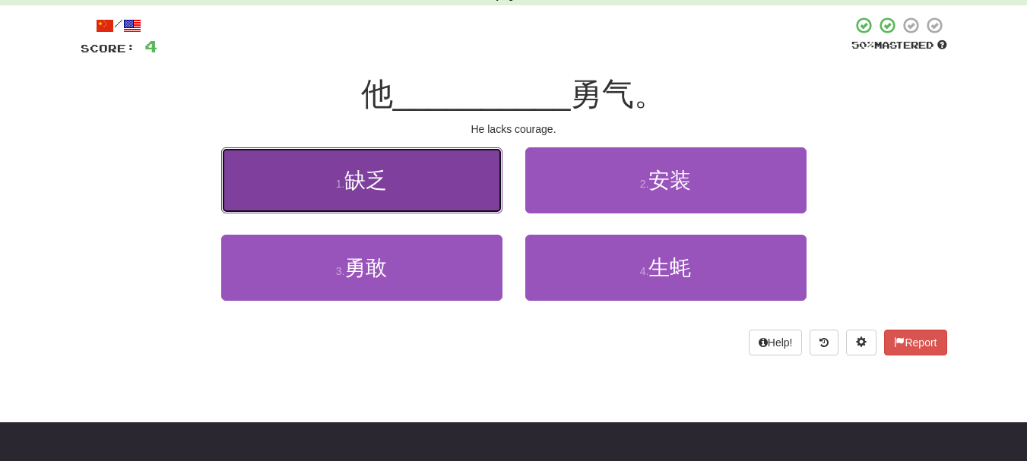
click at [468, 196] on button "1 . 缺乏" at bounding box center [361, 180] width 281 height 66
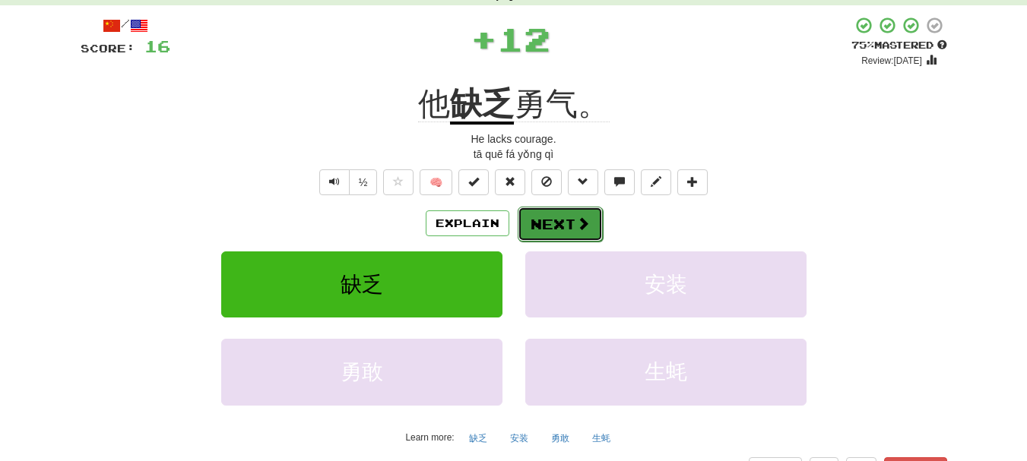
click at [542, 218] on button "Next" at bounding box center [560, 224] width 85 height 35
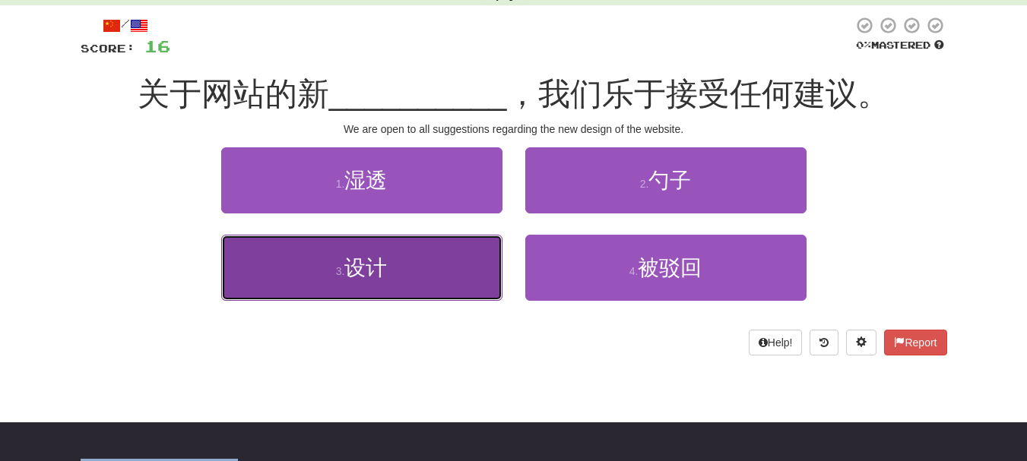
click at [475, 270] on button "3 . 设计" at bounding box center [361, 268] width 281 height 66
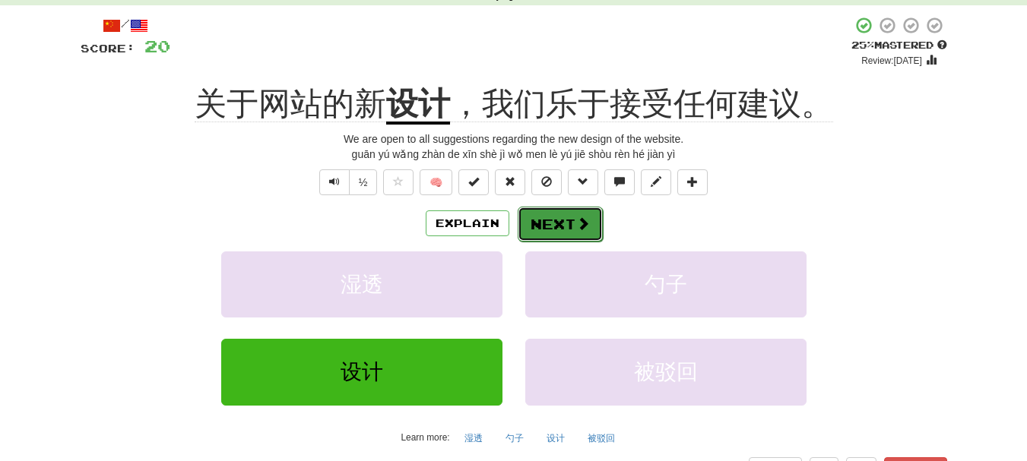
click at [560, 221] on button "Next" at bounding box center [560, 224] width 85 height 35
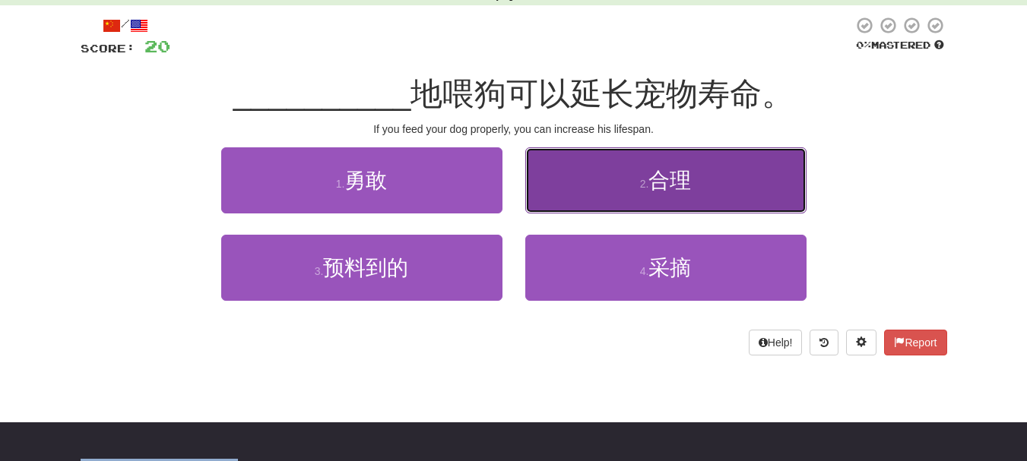
click at [560, 208] on button "2 . 合理" at bounding box center [665, 180] width 281 height 66
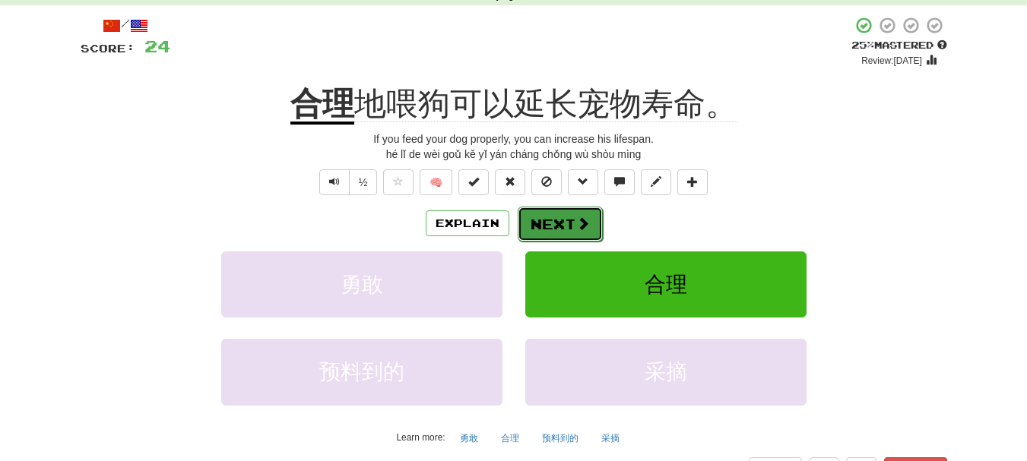
click at [552, 221] on button "Next" at bounding box center [560, 224] width 85 height 35
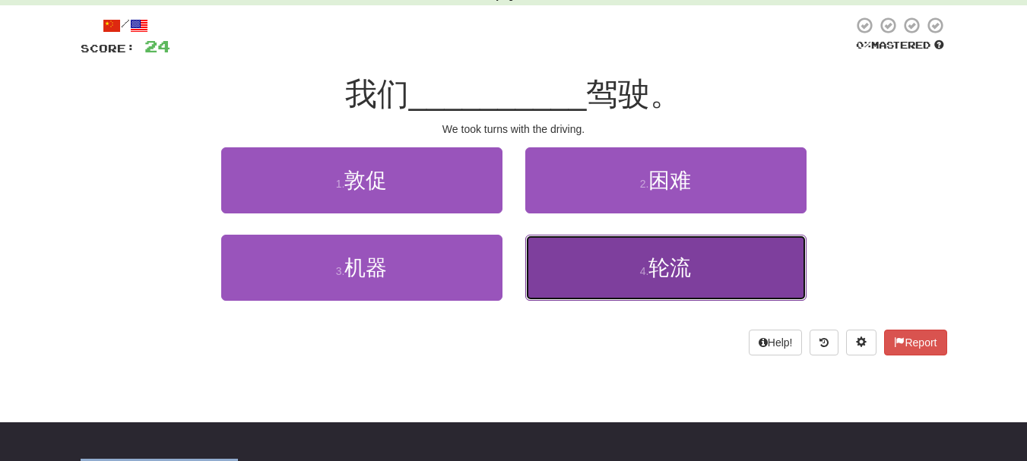
click at [576, 281] on button "4 . 轮流" at bounding box center [665, 268] width 281 height 66
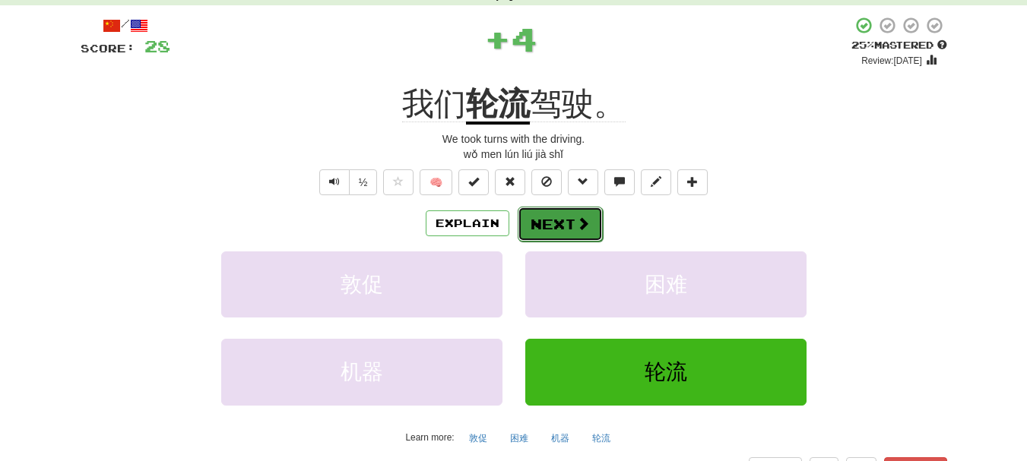
click at [552, 230] on button "Next" at bounding box center [560, 224] width 85 height 35
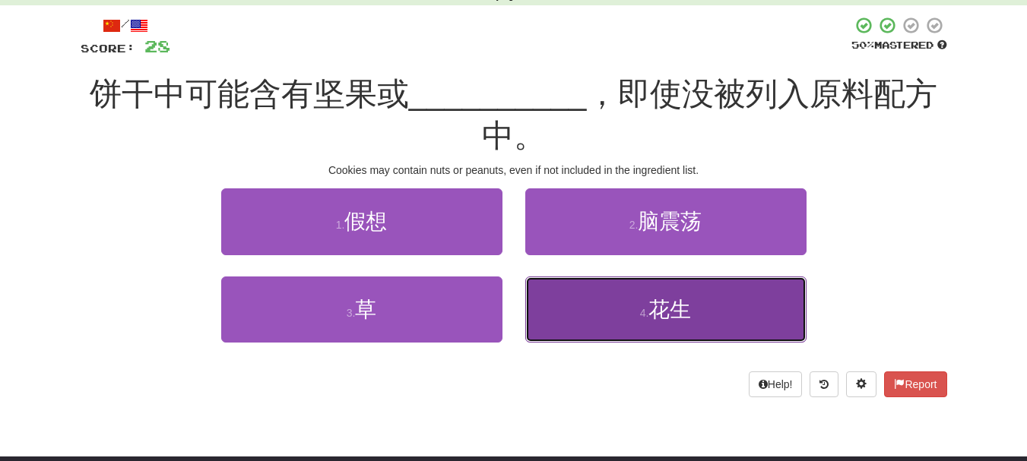
click at [546, 319] on button "4 . 花生" at bounding box center [665, 310] width 281 height 66
click at [546, 276] on div "2 . 脑震荡" at bounding box center [666, 232] width 304 height 87
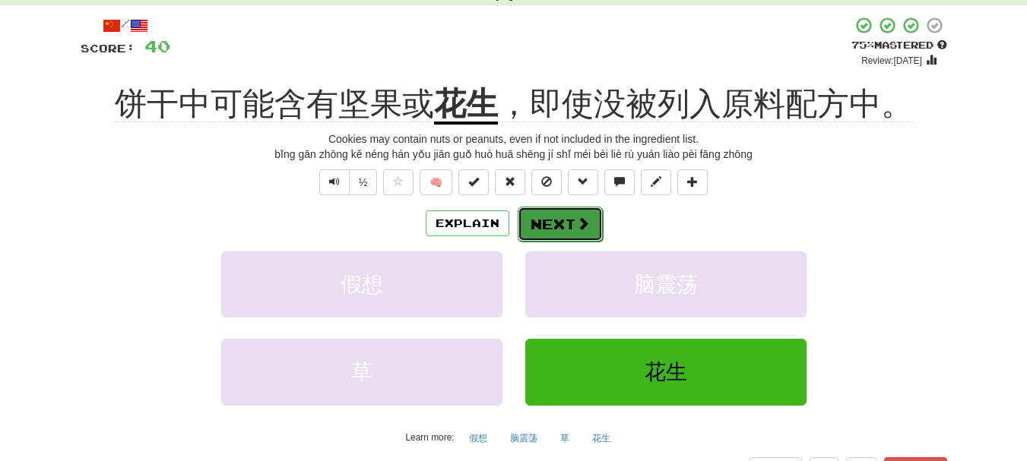
click at [567, 222] on button "Next" at bounding box center [560, 224] width 85 height 35
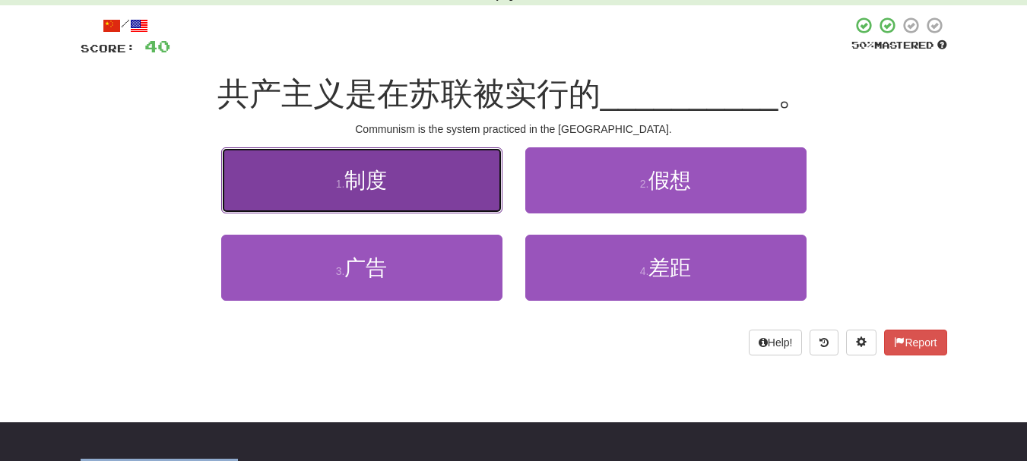
click at [431, 205] on button "1 . 制度" at bounding box center [361, 180] width 281 height 66
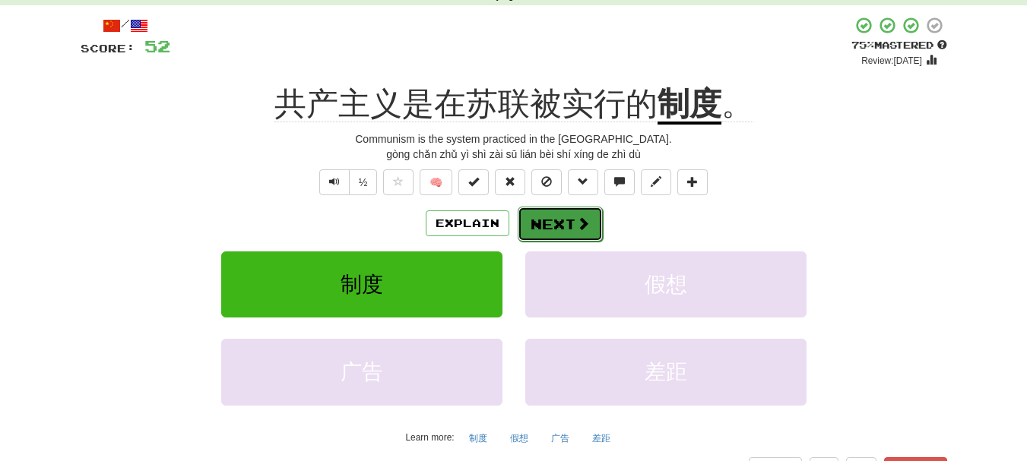
click at [542, 227] on button "Next" at bounding box center [560, 224] width 85 height 35
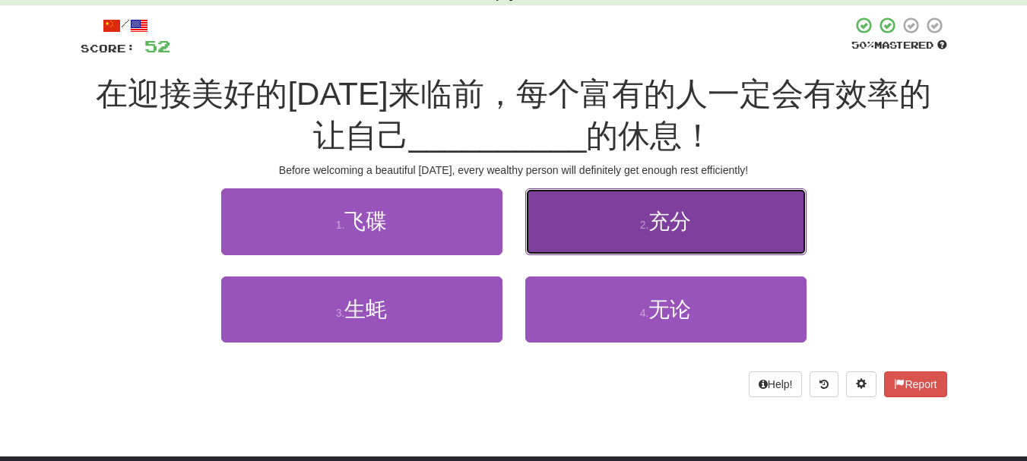
click at [659, 242] on button "2 . 充分" at bounding box center [665, 222] width 281 height 66
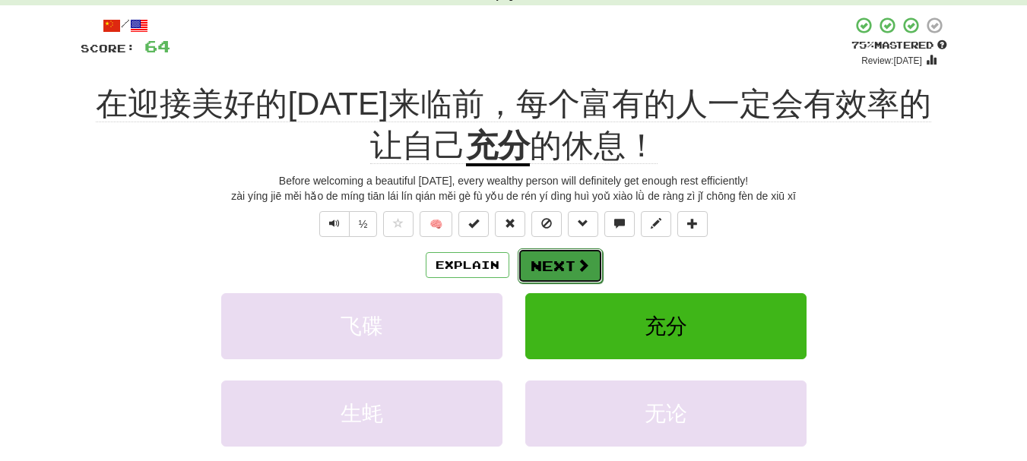
click at [548, 267] on button "Next" at bounding box center [560, 266] width 85 height 35
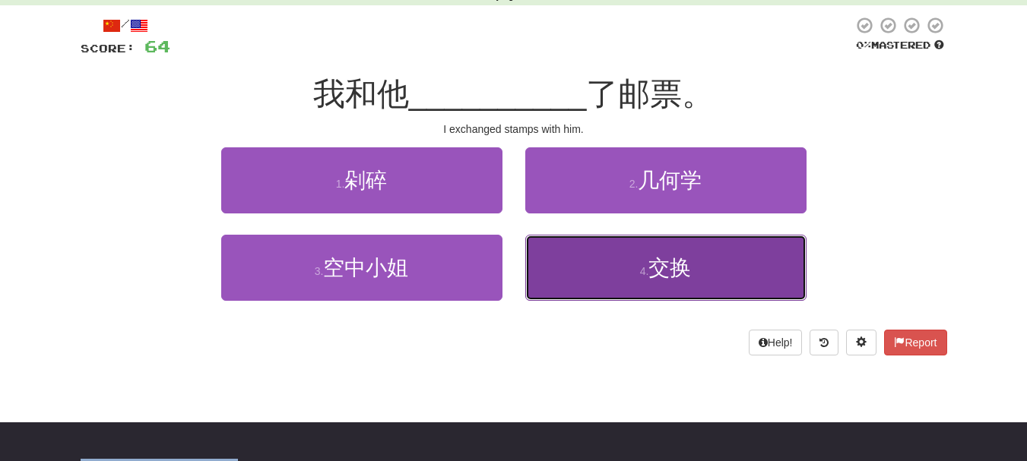
click at [577, 284] on button "4 . 交换" at bounding box center [665, 268] width 281 height 66
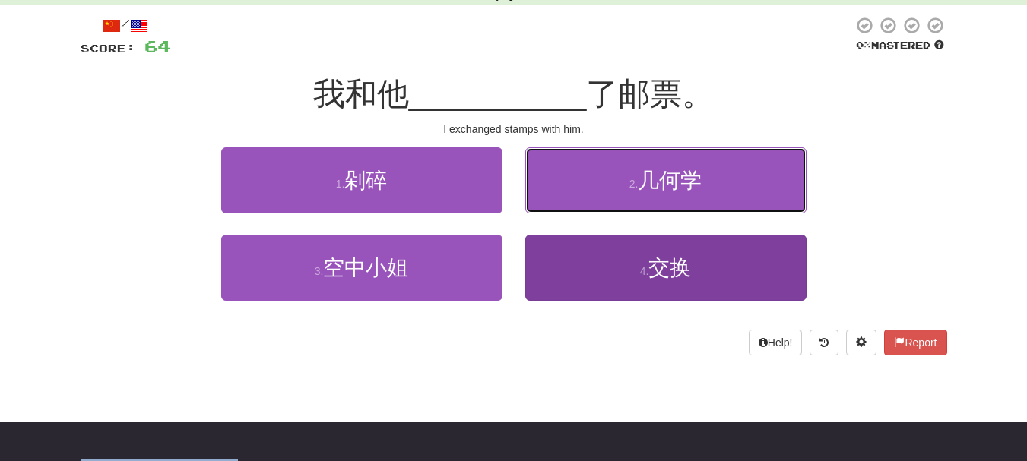
click at [577, 214] on button "2 . 几何学" at bounding box center [665, 180] width 281 height 66
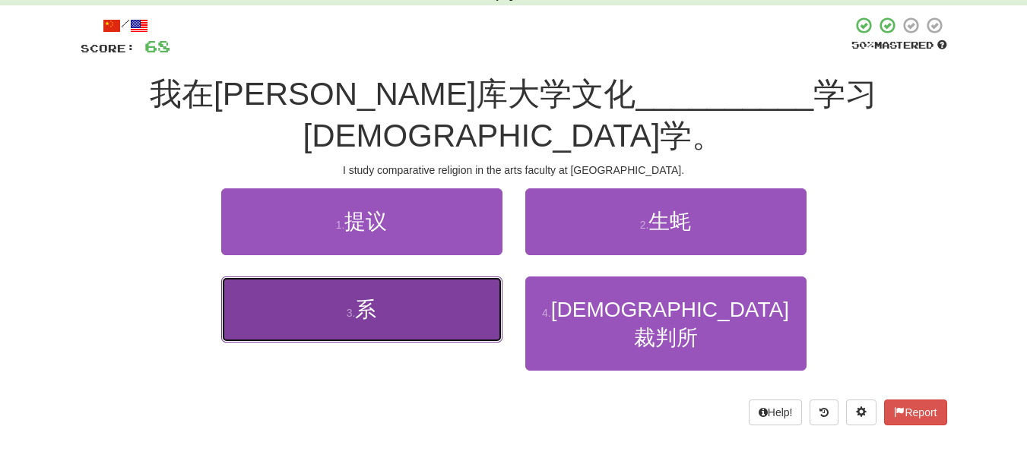
click at [408, 301] on button "3 . 系" at bounding box center [361, 310] width 281 height 66
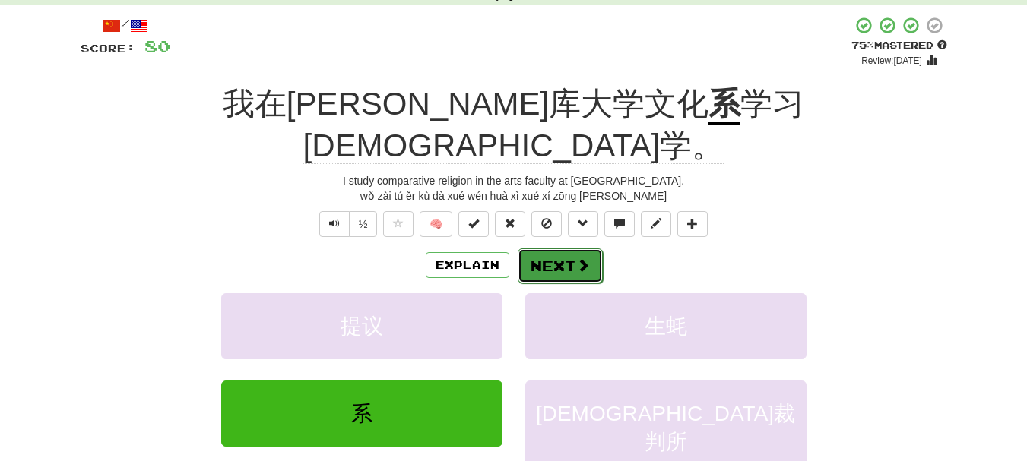
click at [563, 249] on button "Next" at bounding box center [560, 266] width 85 height 35
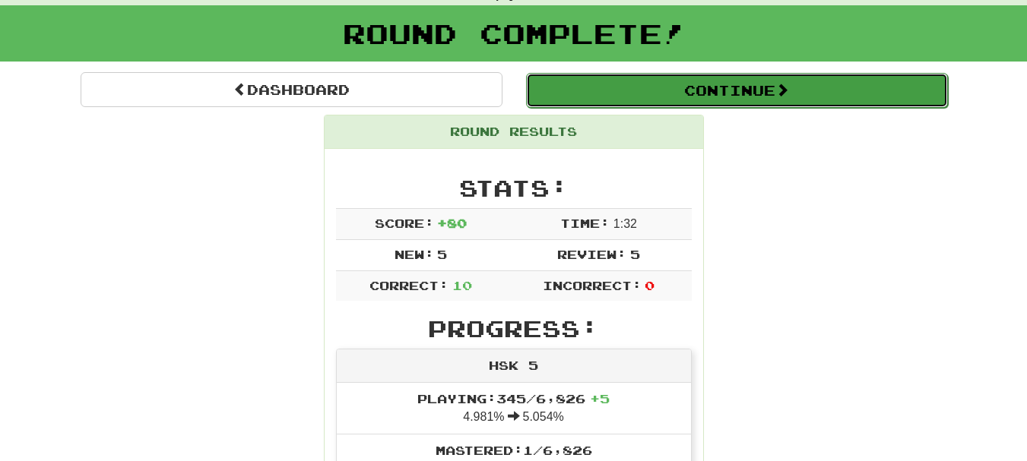
click at [717, 94] on button "Continue" at bounding box center [737, 90] width 422 height 35
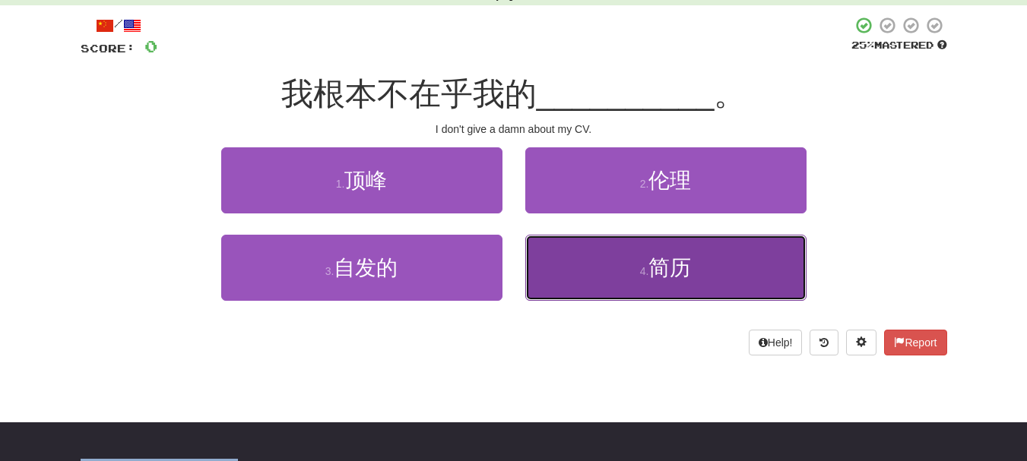
click at [569, 274] on button "4 . 简历" at bounding box center [665, 268] width 281 height 66
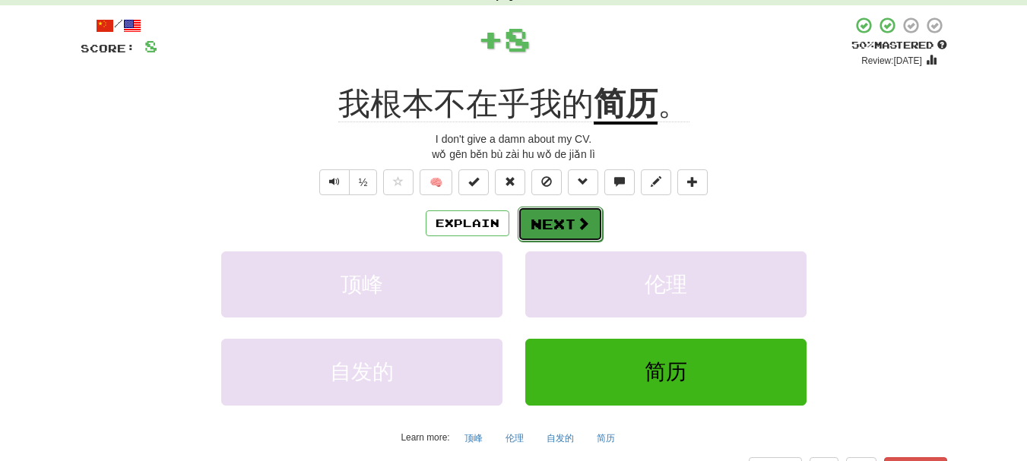
click at [563, 229] on button "Next" at bounding box center [560, 224] width 85 height 35
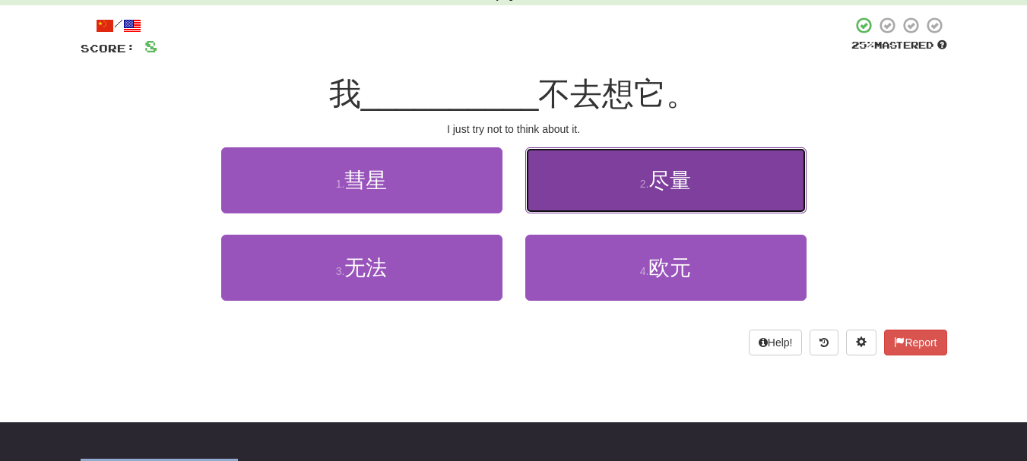
click at [576, 205] on button "2 . 尽量" at bounding box center [665, 180] width 281 height 66
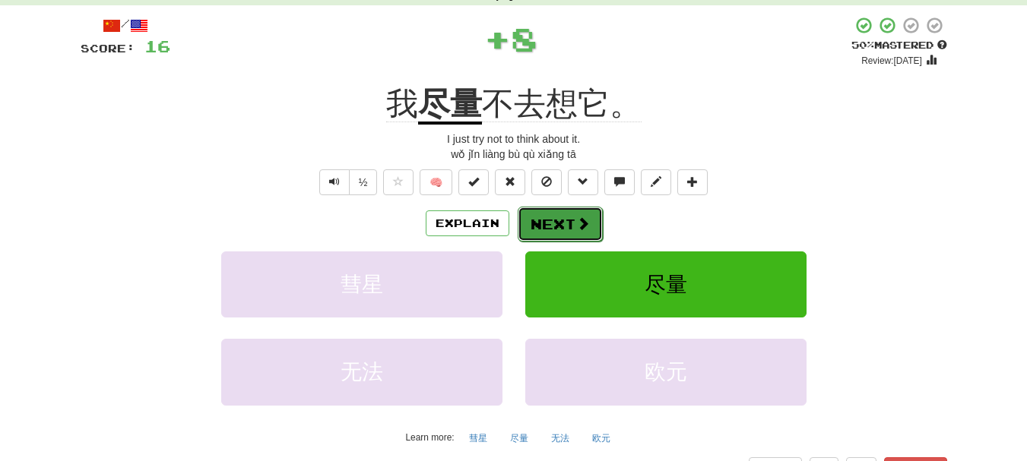
click at [565, 232] on button "Next" at bounding box center [560, 224] width 85 height 35
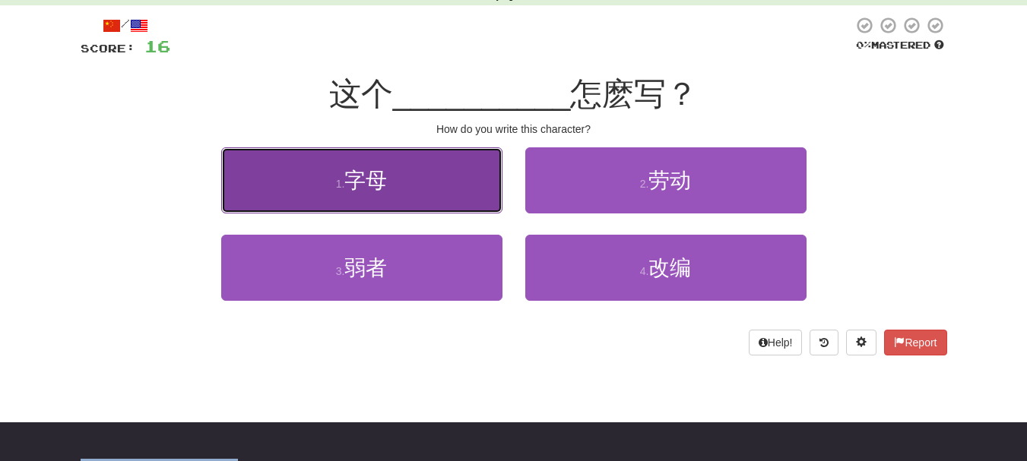
click at [432, 189] on button "1 . 字母" at bounding box center [361, 180] width 281 height 66
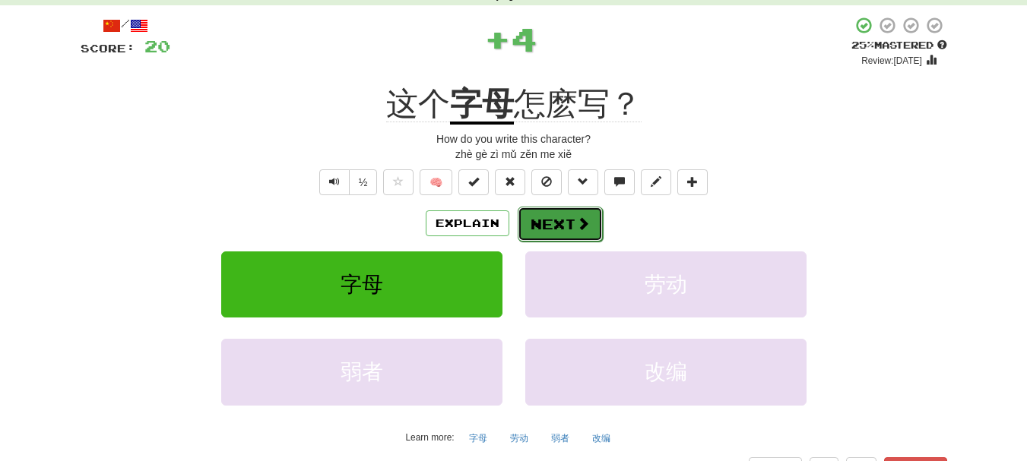
click at [551, 225] on button "Next" at bounding box center [560, 224] width 85 height 35
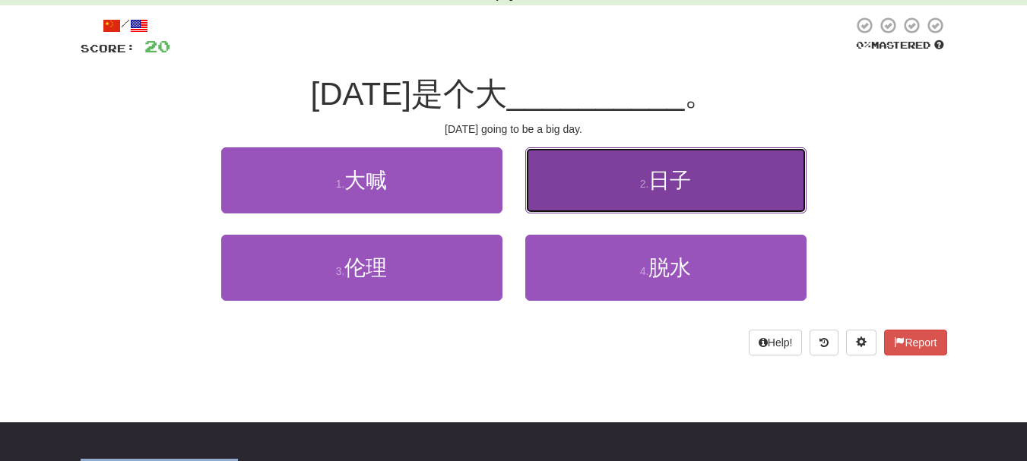
click at [558, 210] on button "2 . 日子" at bounding box center [665, 180] width 281 height 66
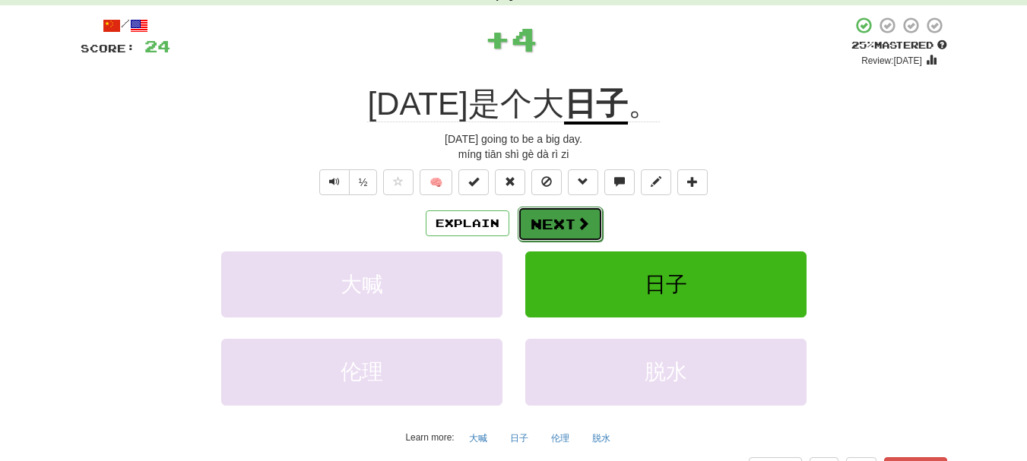
click at [554, 224] on button "Next" at bounding box center [560, 224] width 85 height 35
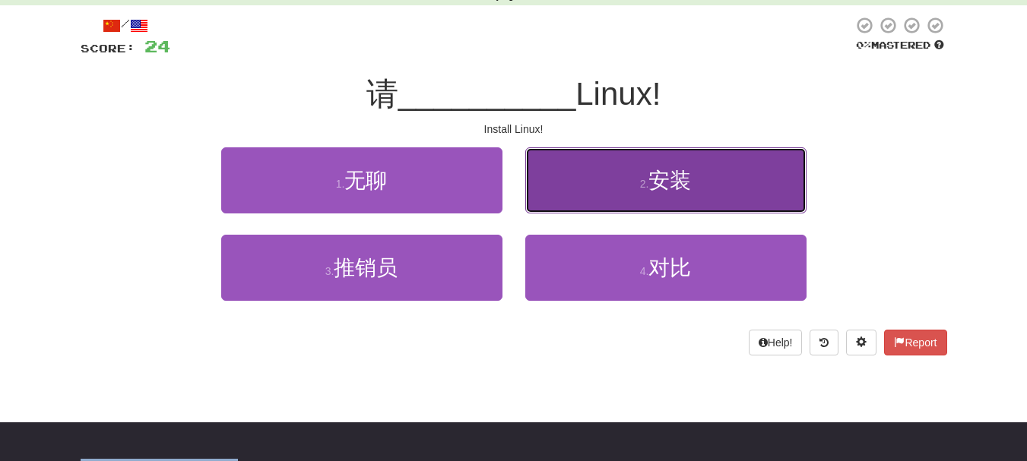
click at [566, 211] on button "2 . 安装" at bounding box center [665, 180] width 281 height 66
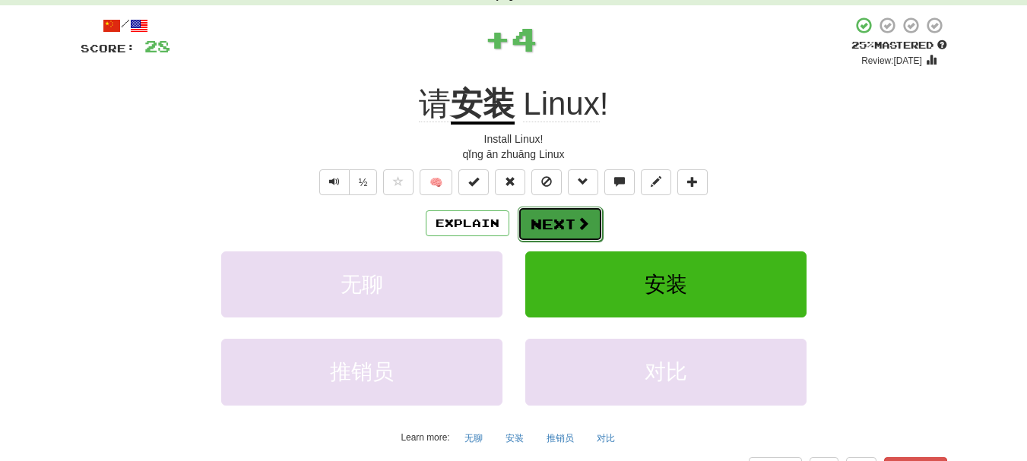
click at [563, 224] on button "Next" at bounding box center [560, 224] width 85 height 35
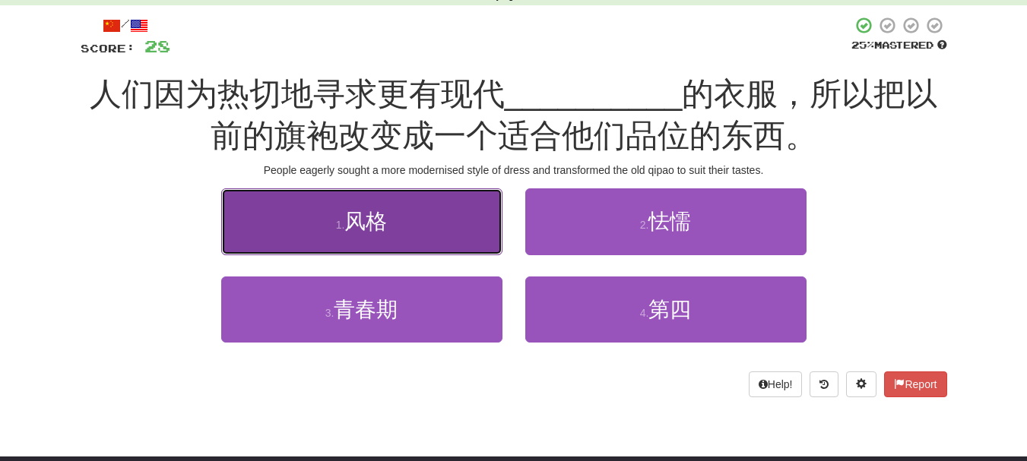
click at [447, 236] on button "1 . 风格" at bounding box center [361, 222] width 281 height 66
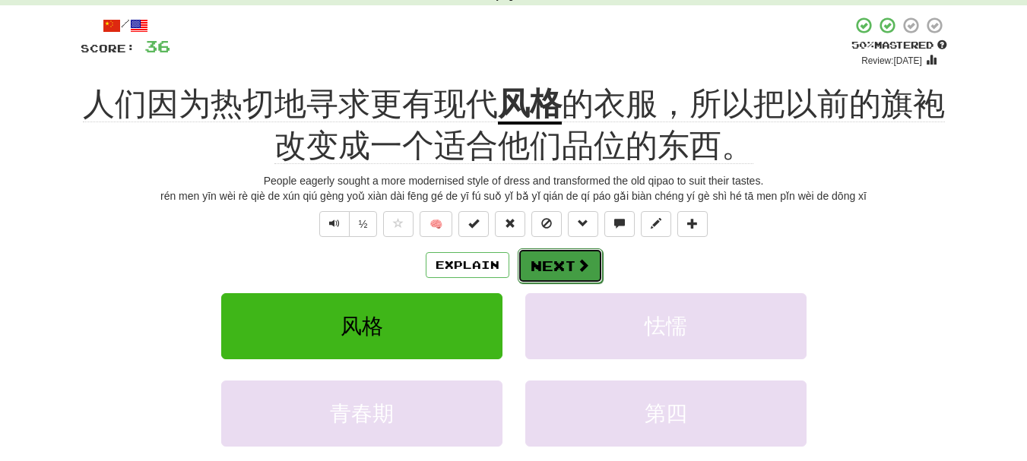
click at [554, 266] on button "Next" at bounding box center [560, 266] width 85 height 35
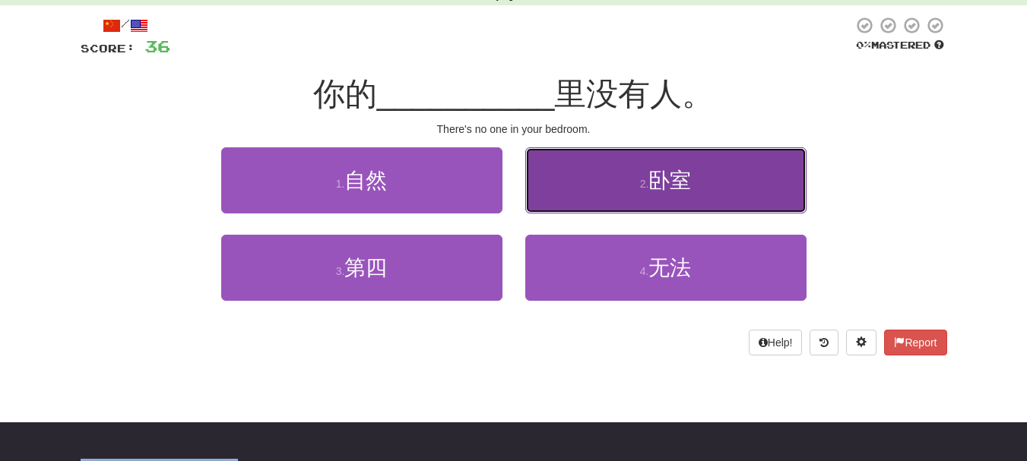
click at [572, 193] on button "2 . 卧室" at bounding box center [665, 180] width 281 height 66
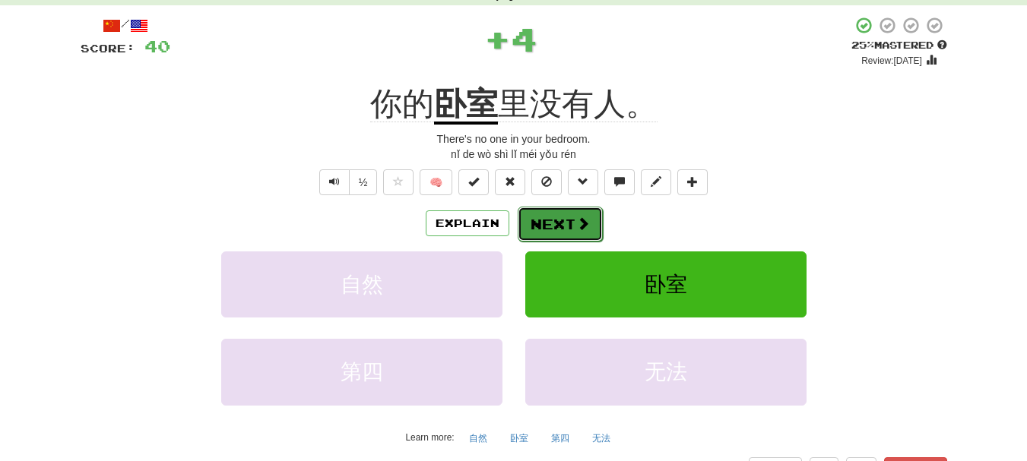
click at [563, 221] on button "Next" at bounding box center [560, 224] width 85 height 35
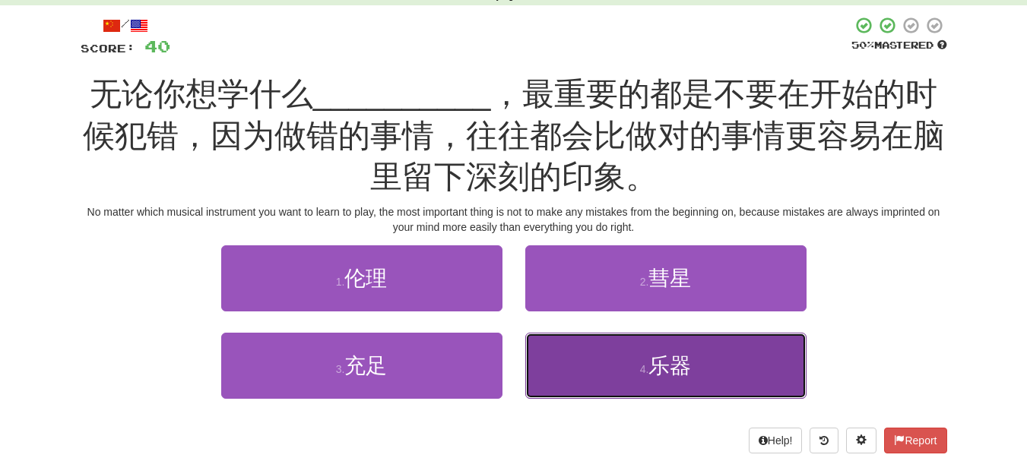
click at [557, 355] on button "4 . 乐器" at bounding box center [665, 366] width 281 height 66
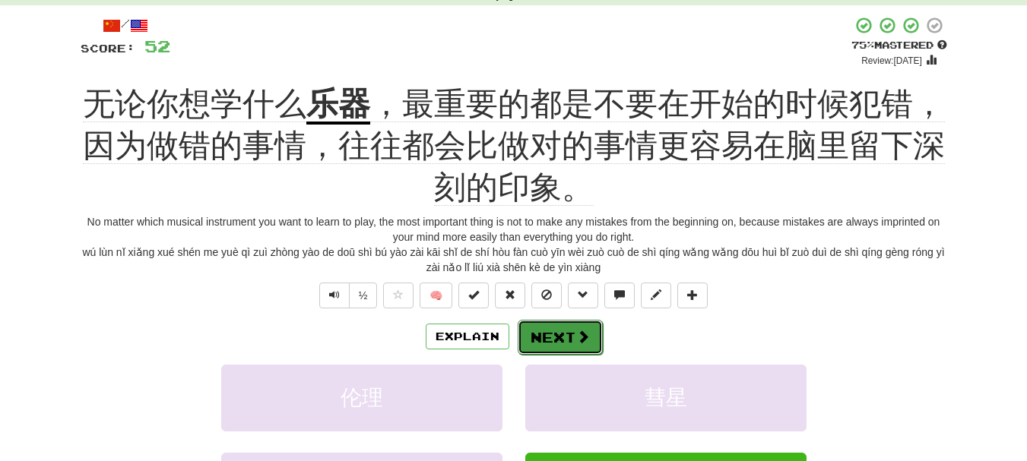
click at [554, 338] on button "Next" at bounding box center [560, 337] width 85 height 35
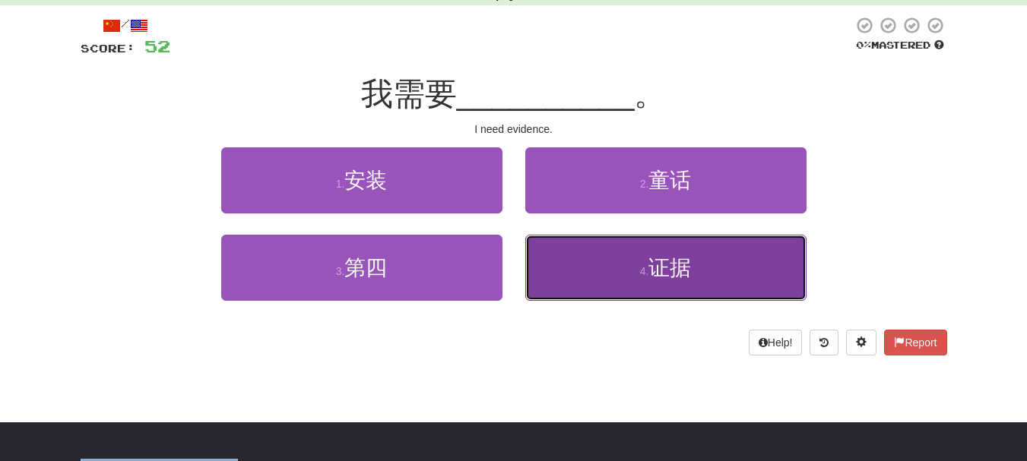
click at [579, 292] on button "4 . 证据" at bounding box center [665, 268] width 281 height 66
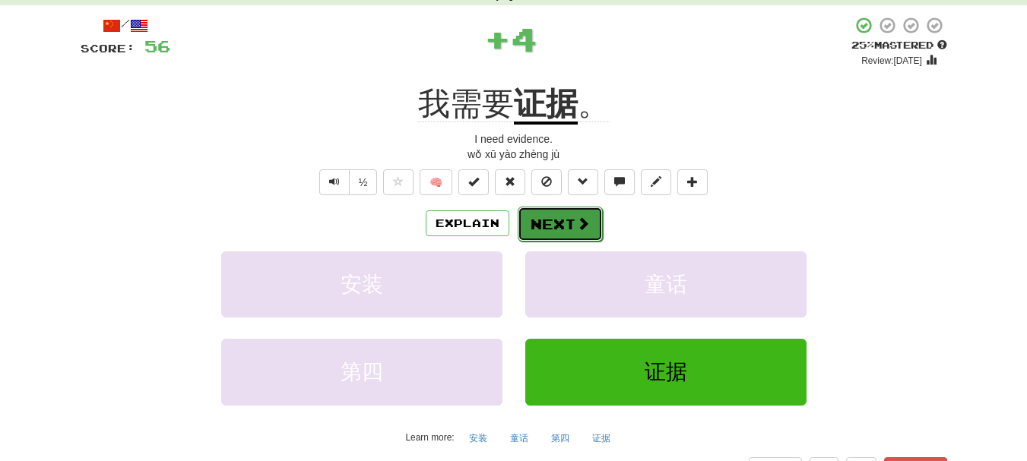
click at [569, 222] on button "Next" at bounding box center [560, 224] width 85 height 35
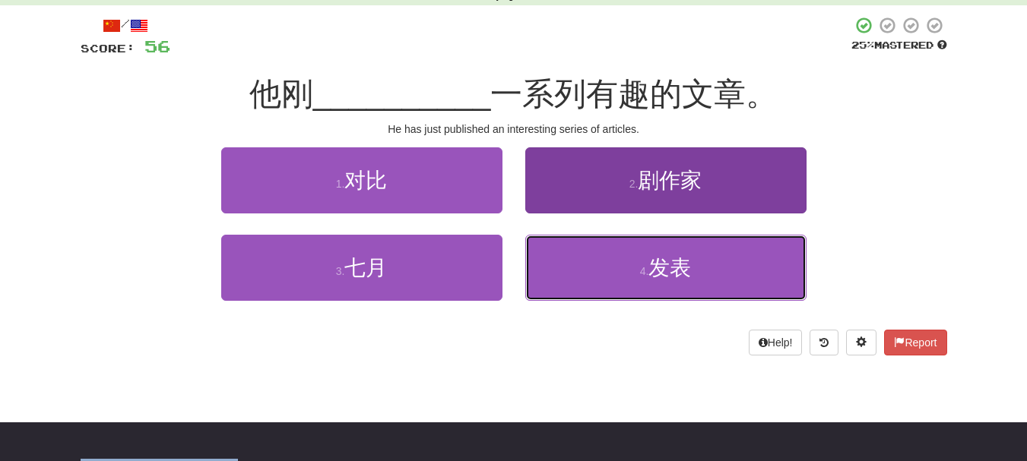
click at [558, 269] on button "4 . 发表" at bounding box center [665, 268] width 281 height 66
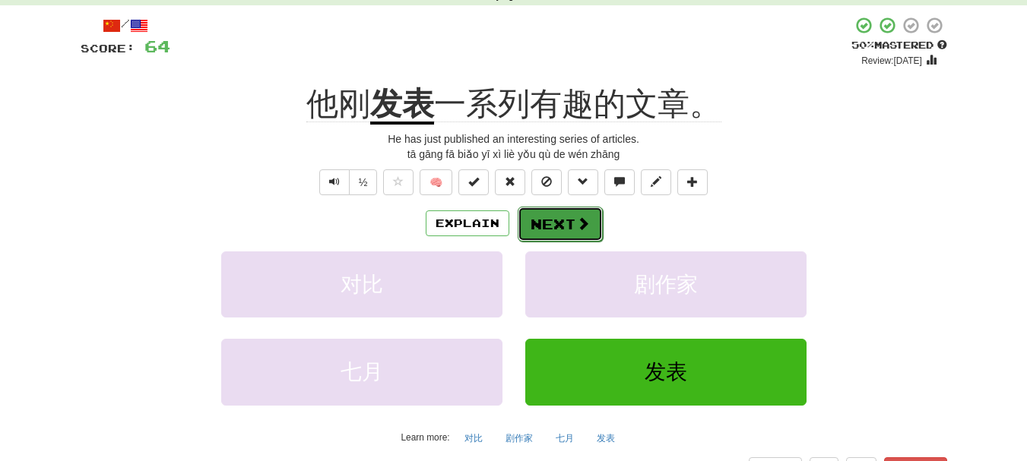
click at [578, 227] on span at bounding box center [583, 224] width 14 height 14
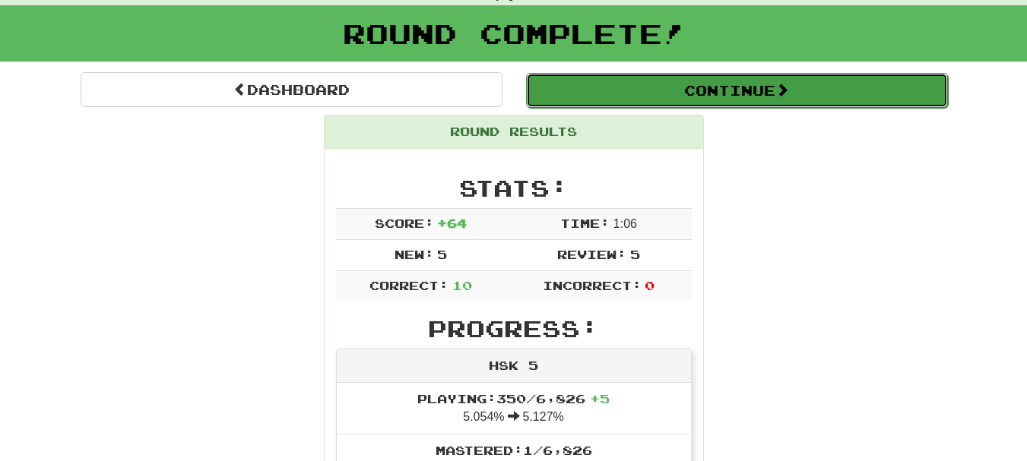
click at [738, 96] on button "Continue" at bounding box center [737, 90] width 422 height 35
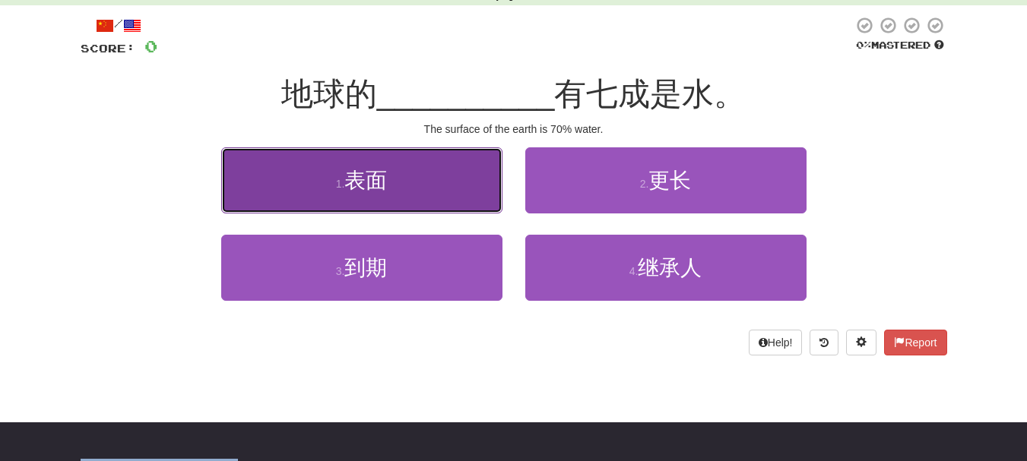
click at [369, 195] on button "1 . 表面" at bounding box center [361, 180] width 281 height 66
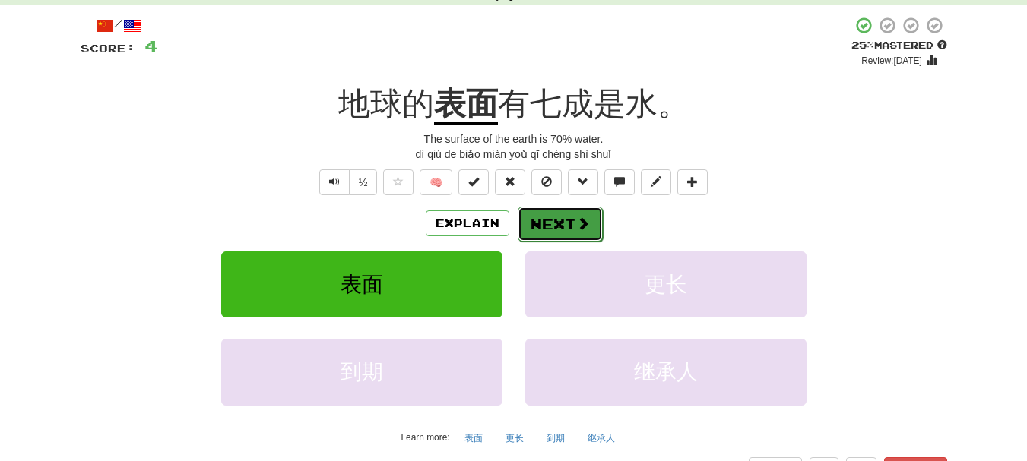
click at [554, 229] on button "Next" at bounding box center [560, 224] width 85 height 35
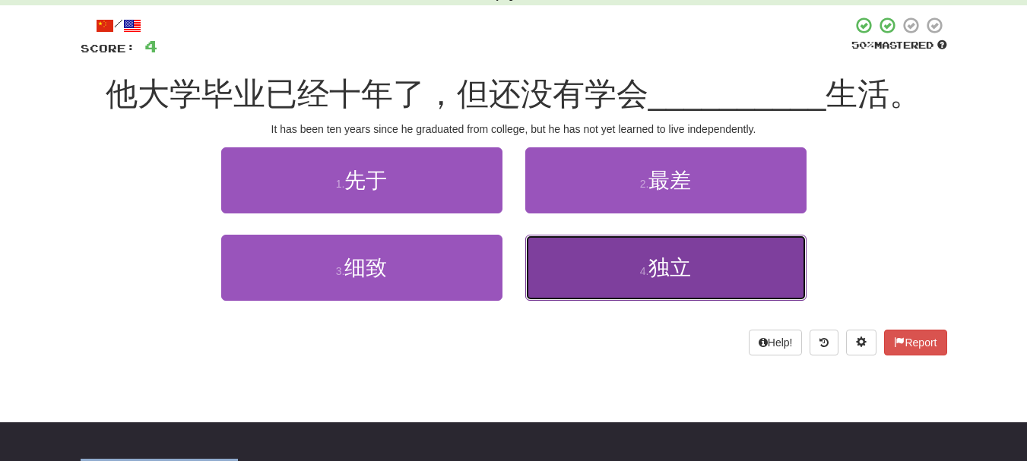
click at [649, 284] on button "4 . 独立" at bounding box center [665, 268] width 281 height 66
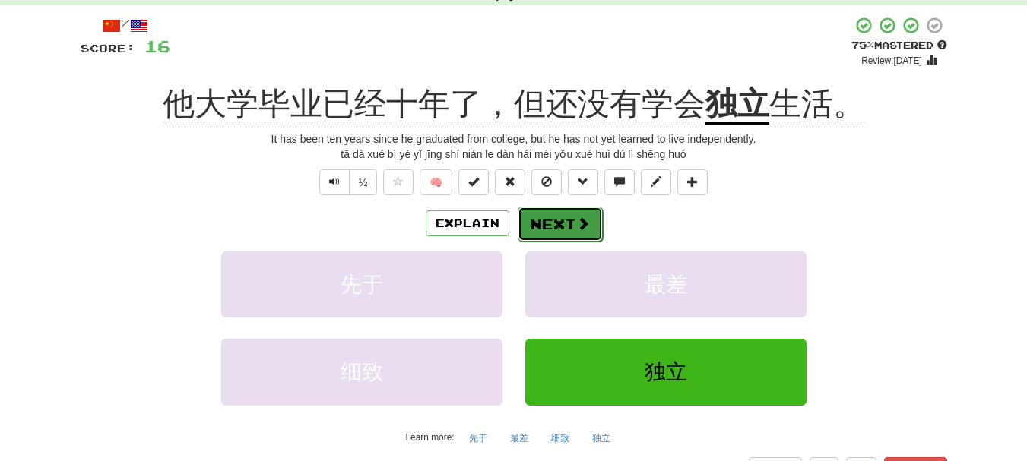
click at [568, 224] on button "Next" at bounding box center [560, 224] width 85 height 35
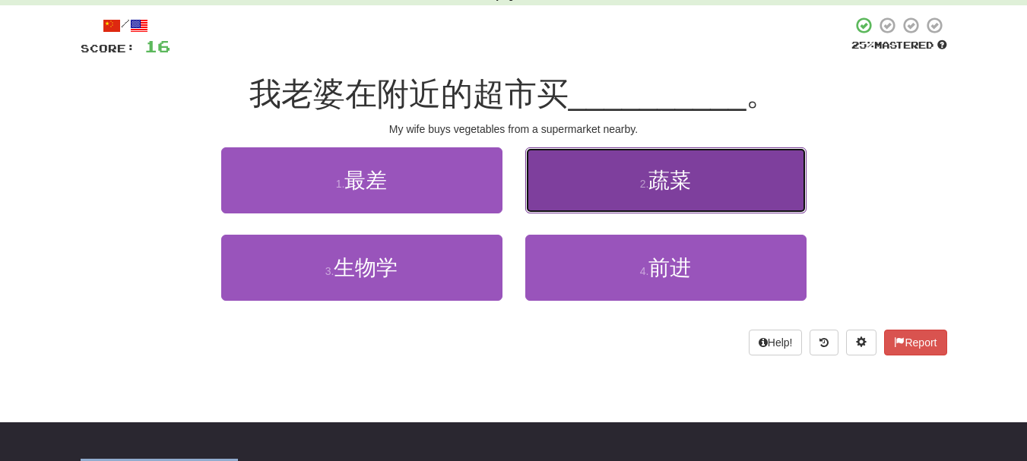
click at [589, 198] on button "2 . 蔬菜" at bounding box center [665, 180] width 281 height 66
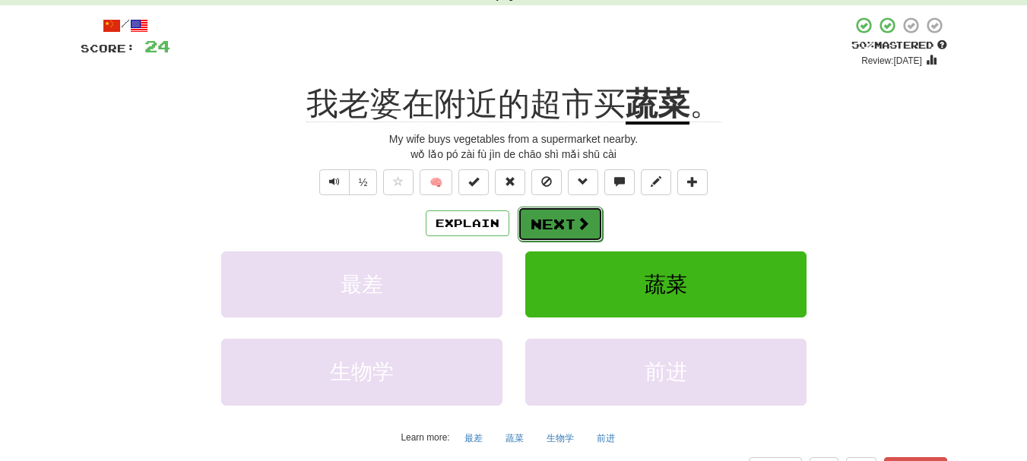
click at [578, 223] on span at bounding box center [583, 224] width 14 height 14
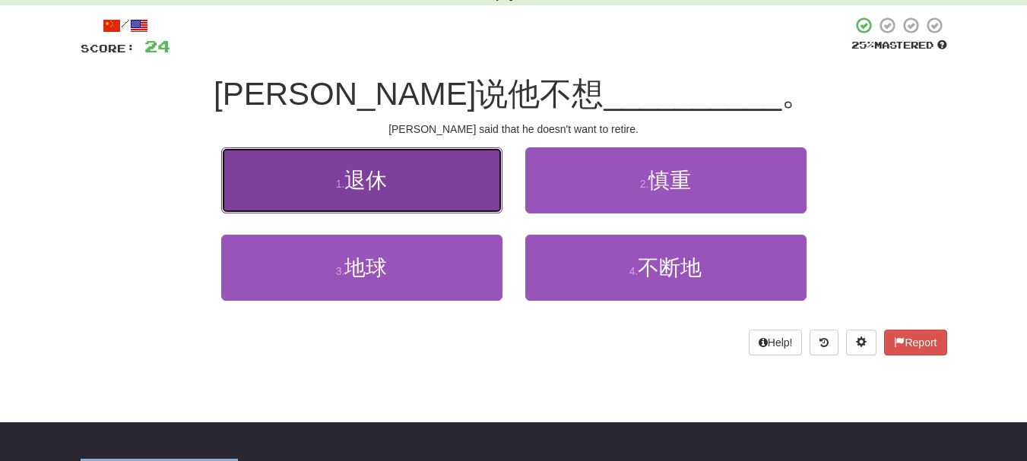
click at [424, 212] on button "1 . 退休" at bounding box center [361, 180] width 281 height 66
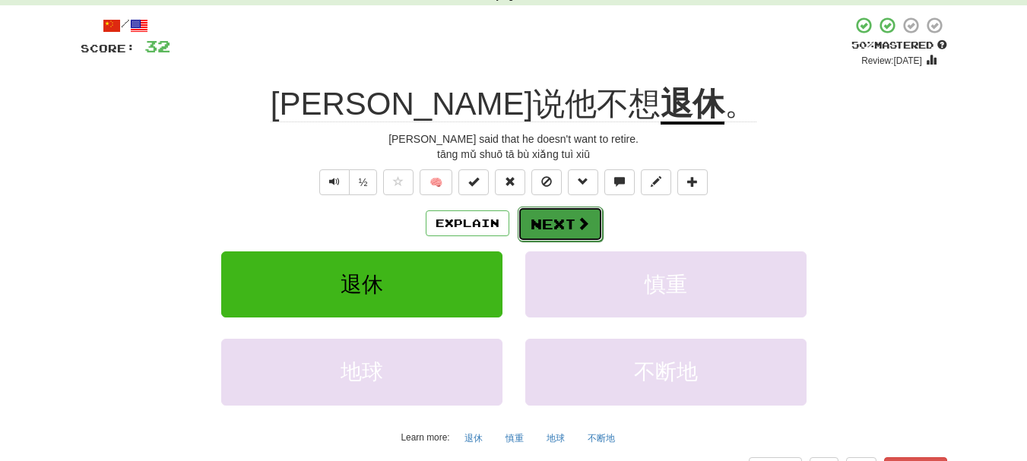
click at [572, 222] on button "Next" at bounding box center [560, 224] width 85 height 35
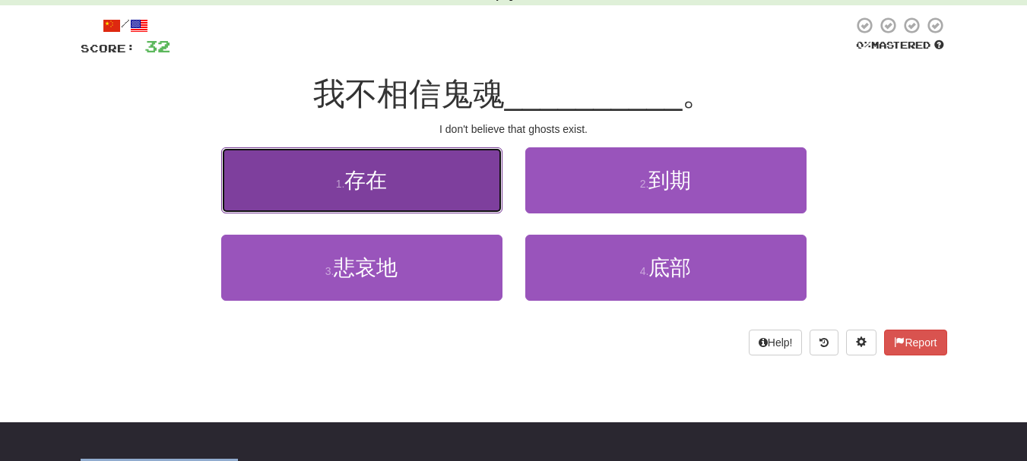
click at [487, 172] on button "1 . 存在" at bounding box center [361, 180] width 281 height 66
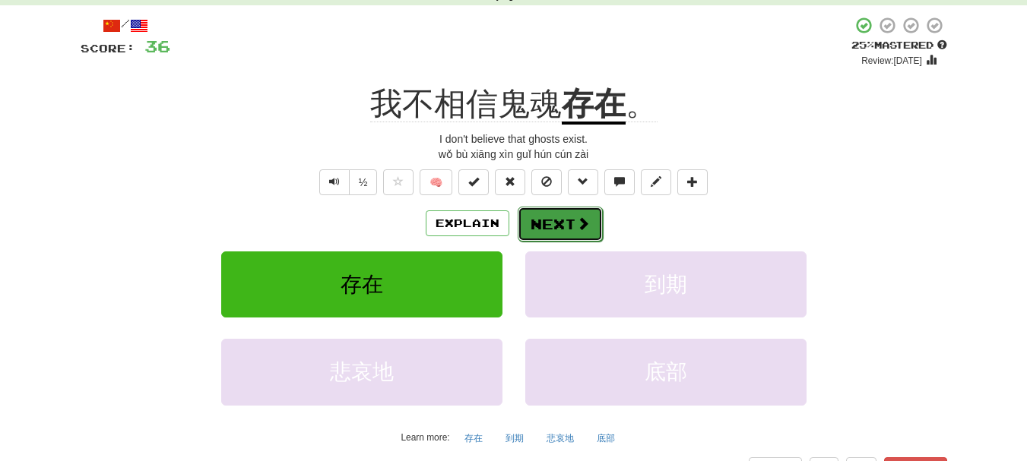
click at [553, 224] on button "Next" at bounding box center [560, 224] width 85 height 35
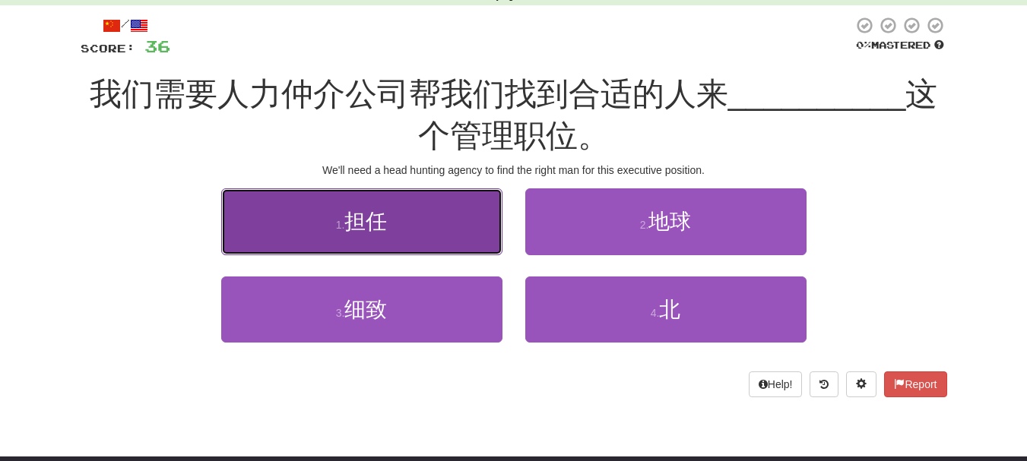
click at [493, 224] on button "1 . 担任" at bounding box center [361, 222] width 281 height 66
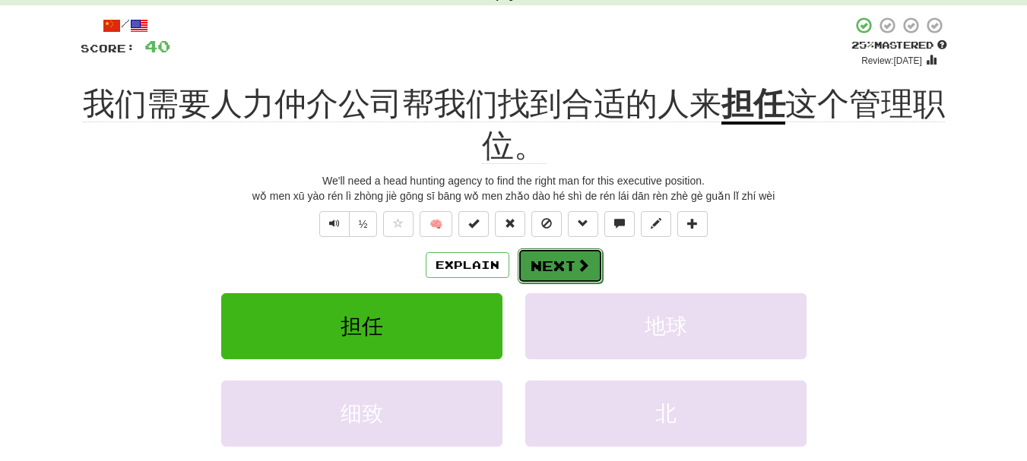
click at [567, 274] on button "Next" at bounding box center [560, 266] width 85 height 35
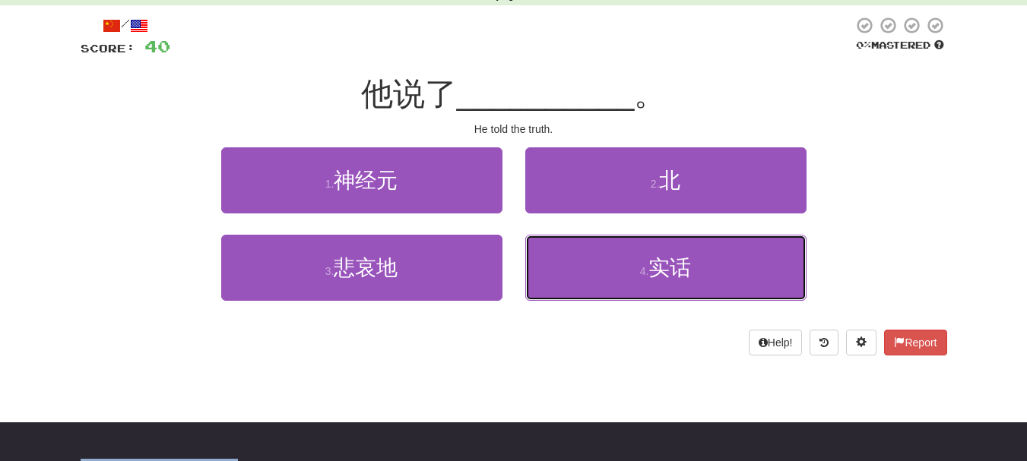
click at [567, 274] on button "4 . 实话" at bounding box center [665, 268] width 281 height 66
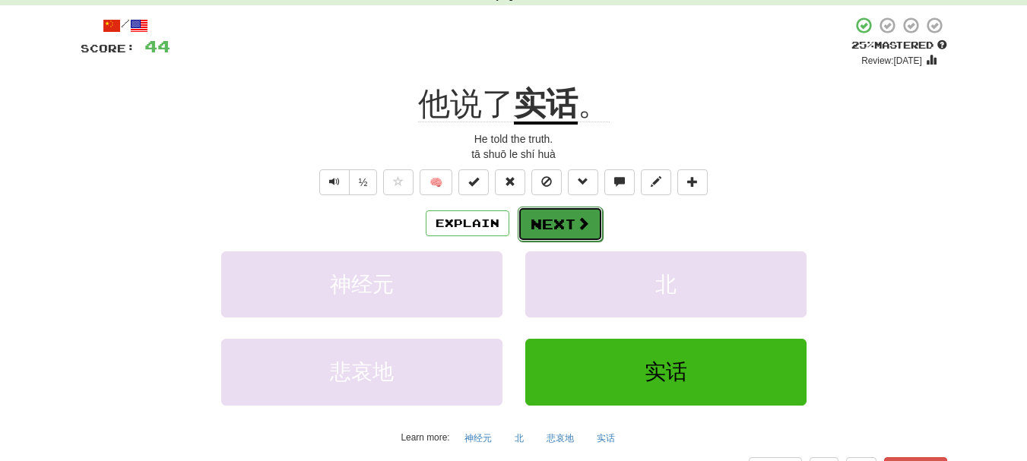
click at [560, 229] on button "Next" at bounding box center [560, 224] width 85 height 35
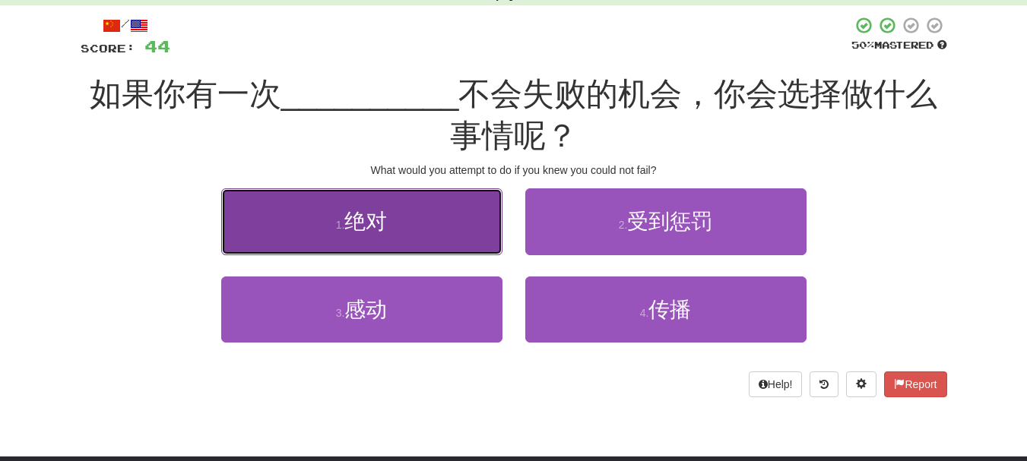
click at [465, 234] on button "1 . 绝对" at bounding box center [361, 222] width 281 height 66
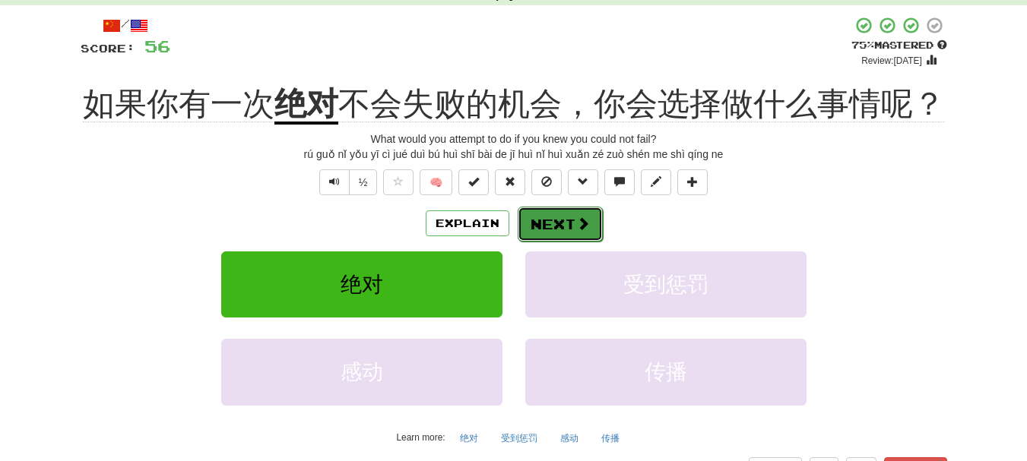
click at [541, 225] on button "Next" at bounding box center [560, 224] width 85 height 35
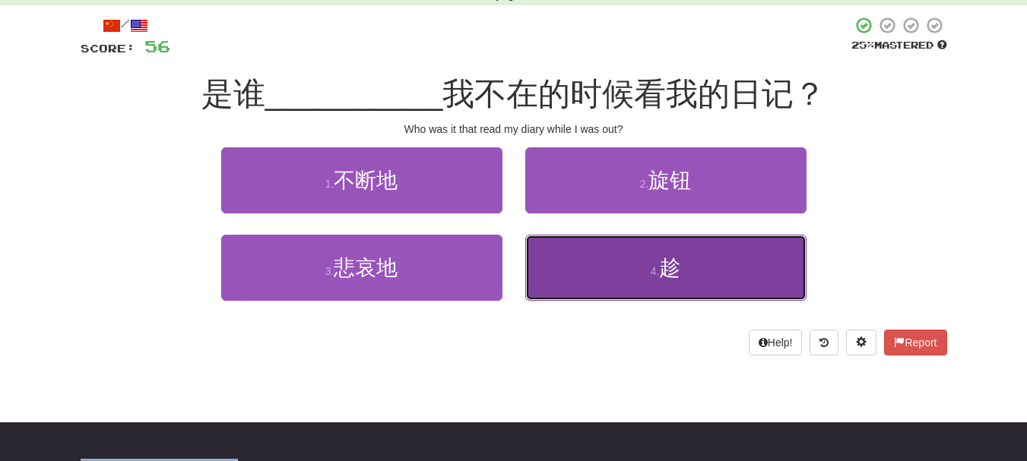
click at [537, 273] on button "4 . 趁" at bounding box center [665, 268] width 281 height 66
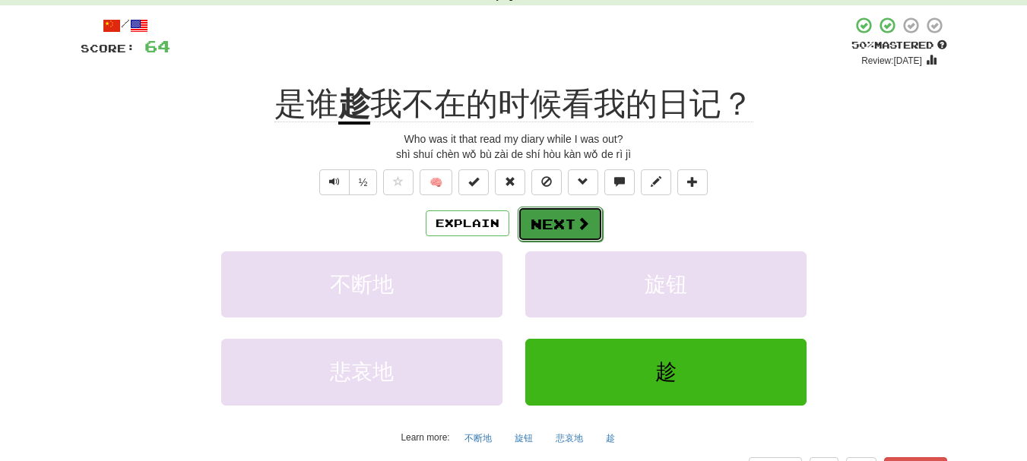
click at [571, 222] on button "Next" at bounding box center [560, 224] width 85 height 35
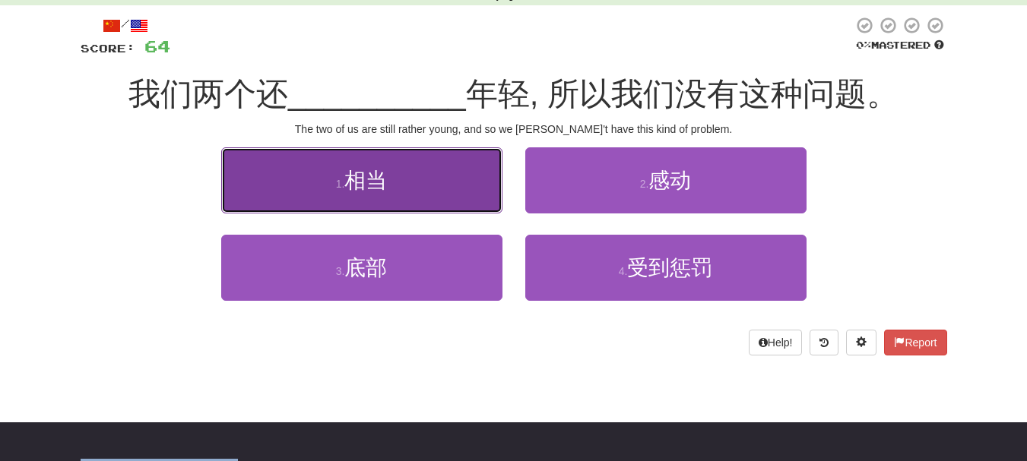
click at [426, 207] on button "1 . 相当" at bounding box center [361, 180] width 281 height 66
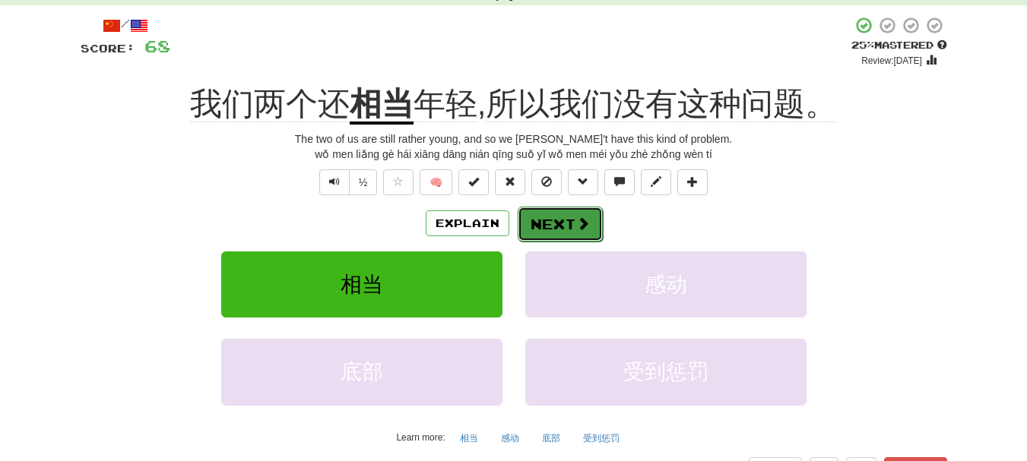
click at [555, 225] on button "Next" at bounding box center [560, 224] width 85 height 35
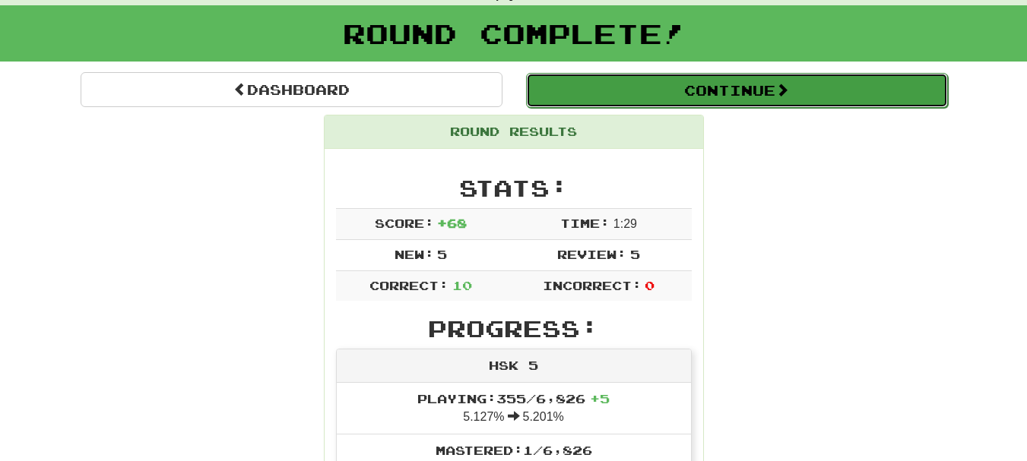
click at [743, 94] on button "Continue" at bounding box center [737, 90] width 422 height 35
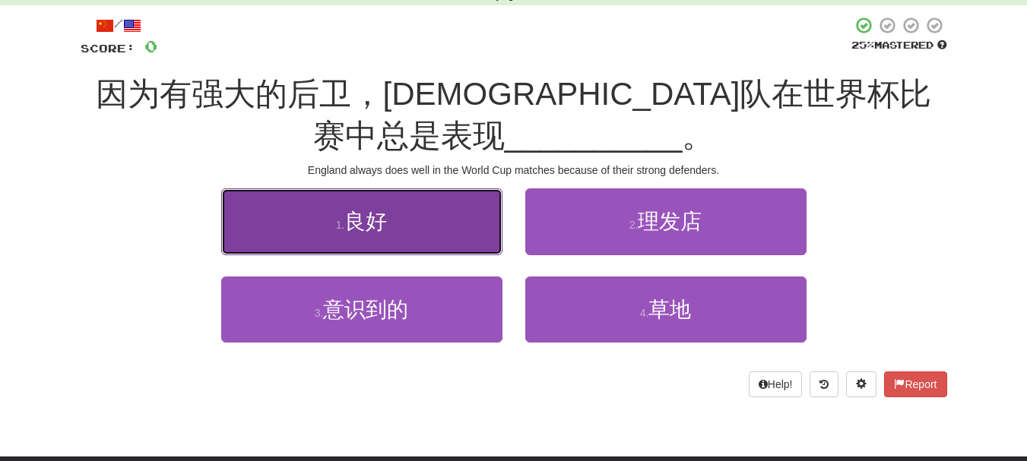
click at [396, 234] on button "1 . 良好" at bounding box center [361, 222] width 281 height 66
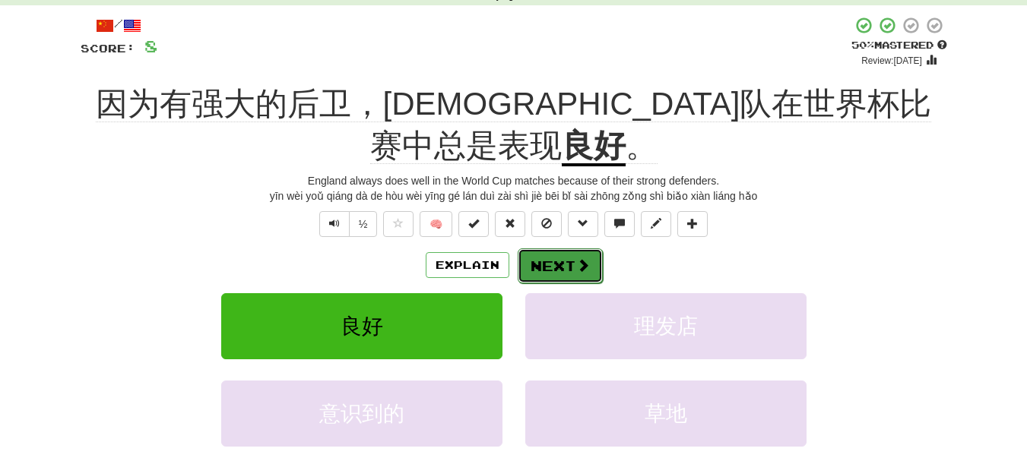
click at [568, 249] on button "Next" at bounding box center [560, 266] width 85 height 35
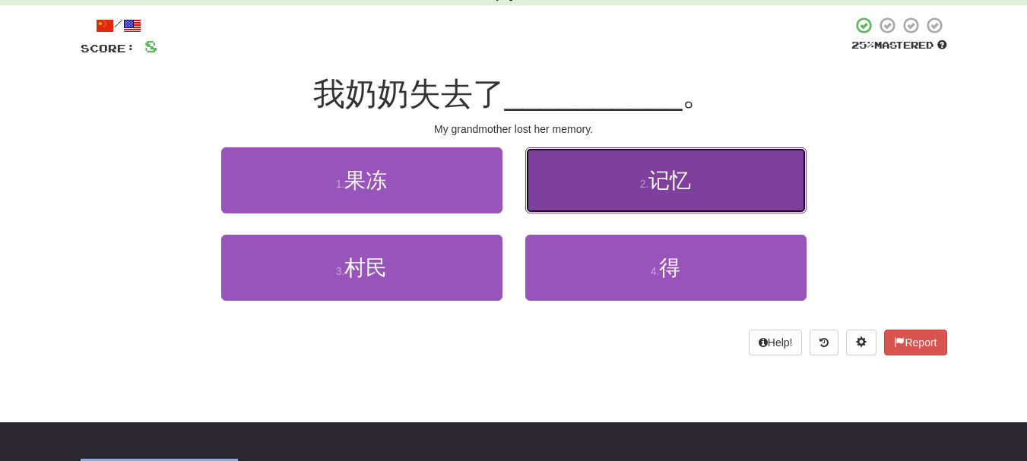
click at [570, 208] on button "2 . 记忆" at bounding box center [665, 180] width 281 height 66
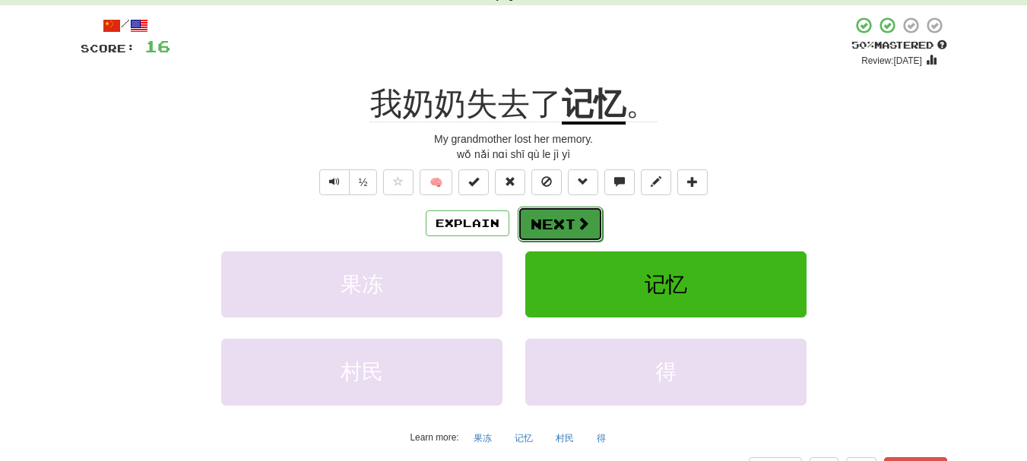
click at [562, 228] on button "Next" at bounding box center [560, 224] width 85 height 35
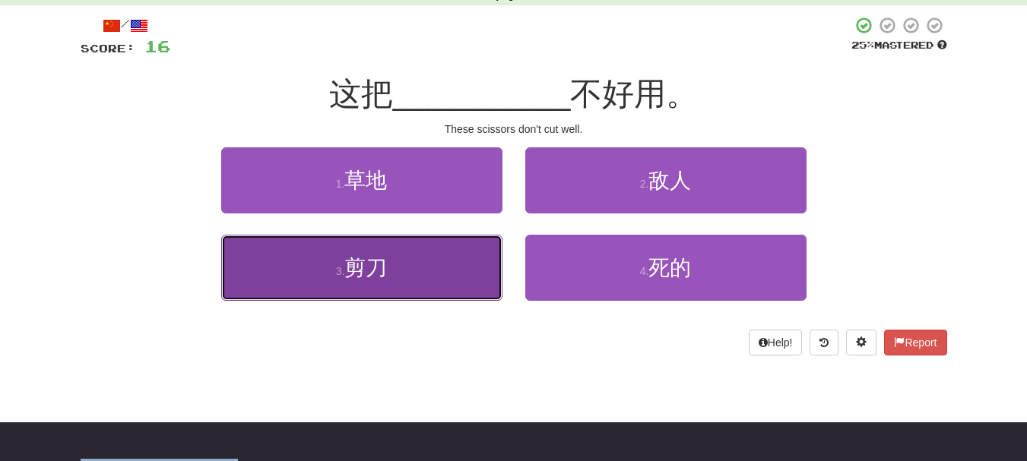
click at [416, 292] on button "3 . 剪刀" at bounding box center [361, 268] width 281 height 66
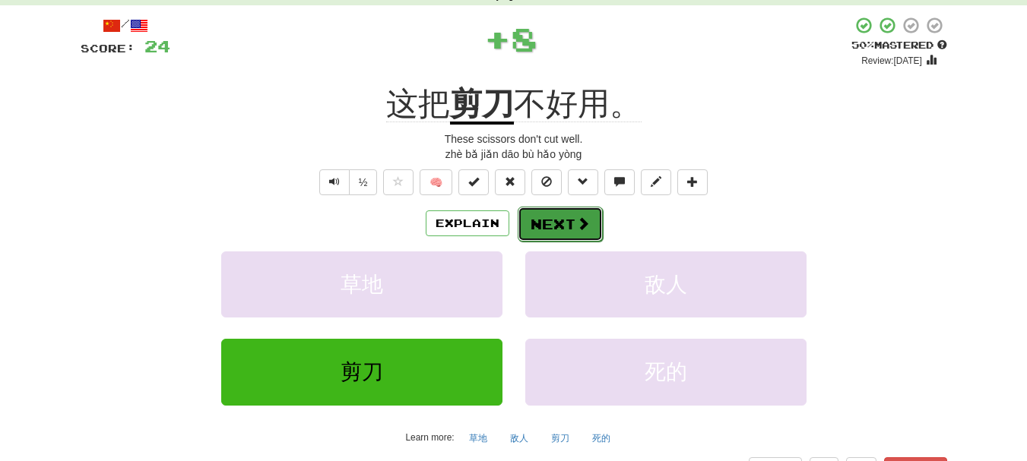
click at [549, 233] on button "Next" at bounding box center [560, 224] width 85 height 35
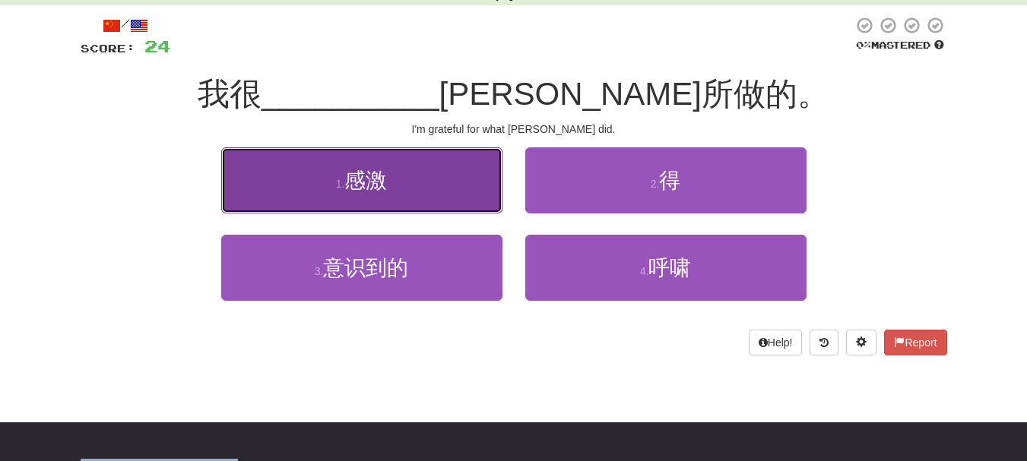
click at [433, 189] on button "1 . 感激" at bounding box center [361, 180] width 281 height 66
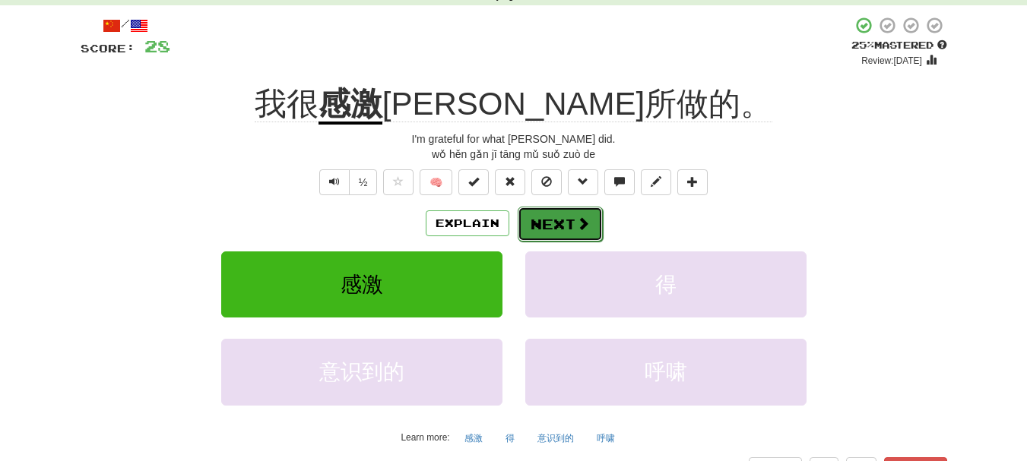
click at [565, 221] on button "Next" at bounding box center [560, 224] width 85 height 35
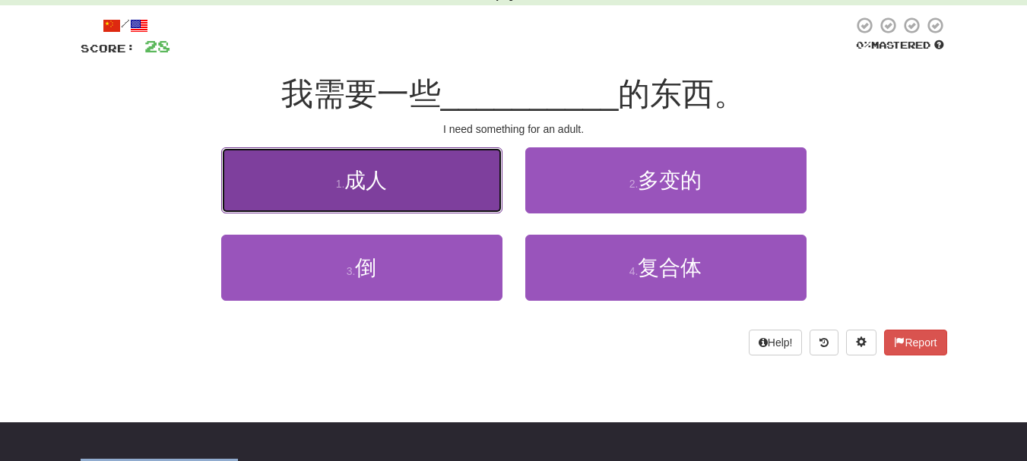
click at [415, 189] on button "1 . 成人" at bounding box center [361, 180] width 281 height 66
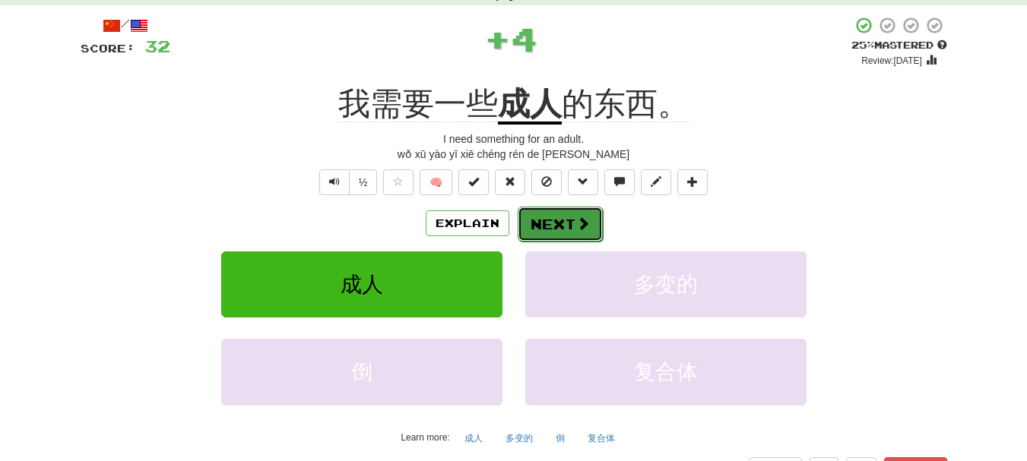
click at [572, 229] on button "Next" at bounding box center [560, 224] width 85 height 35
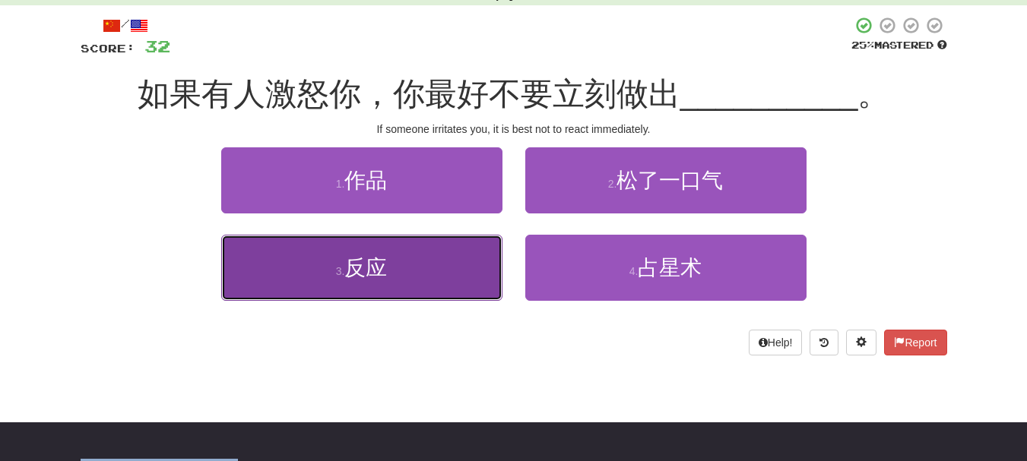
click at [346, 270] on span "反应" at bounding box center [365, 268] width 43 height 24
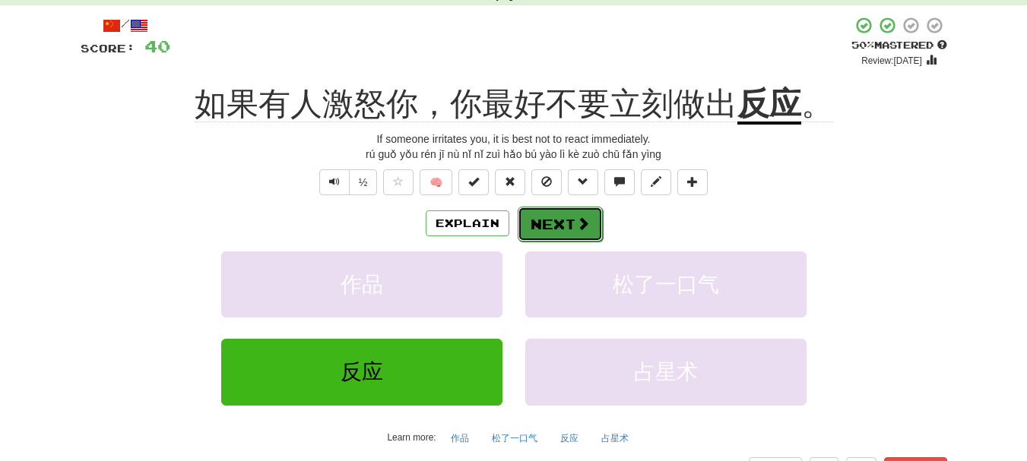
click at [547, 220] on button "Next" at bounding box center [560, 224] width 85 height 35
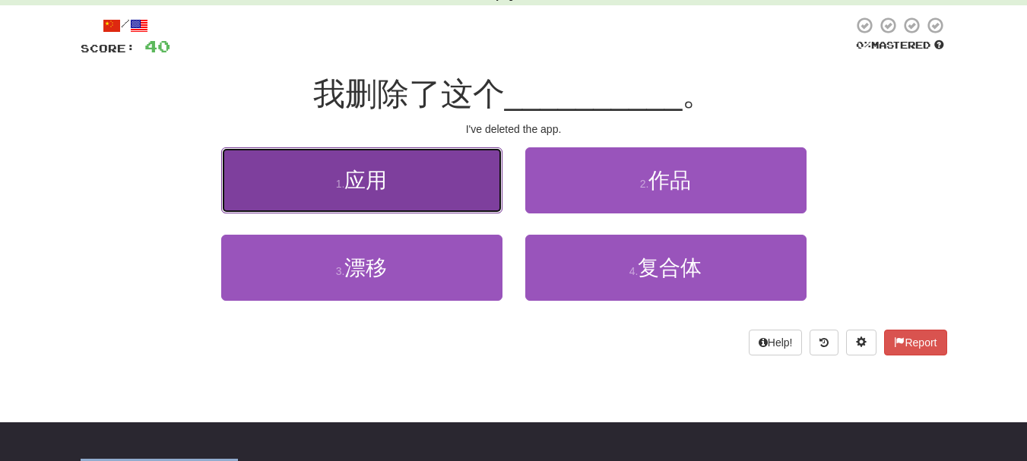
click at [424, 201] on button "1 . 应用" at bounding box center [361, 180] width 281 height 66
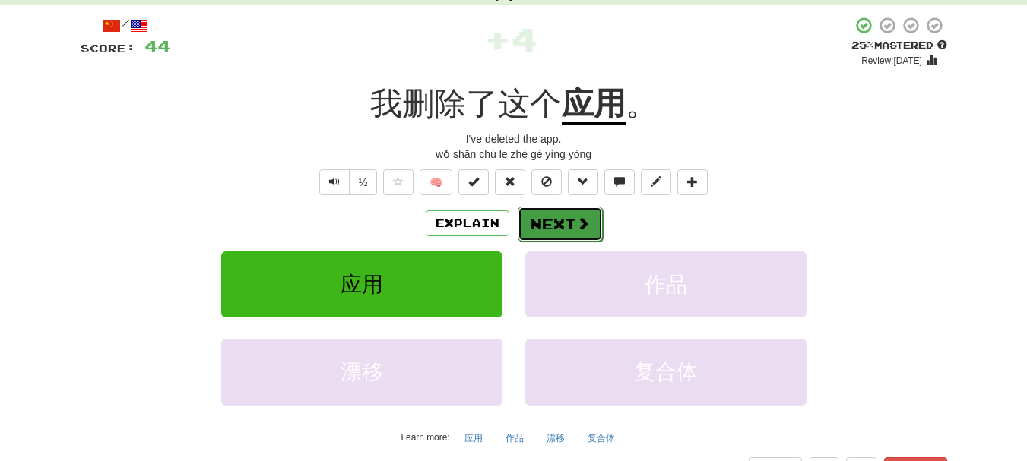
click at [563, 229] on button "Next" at bounding box center [560, 224] width 85 height 35
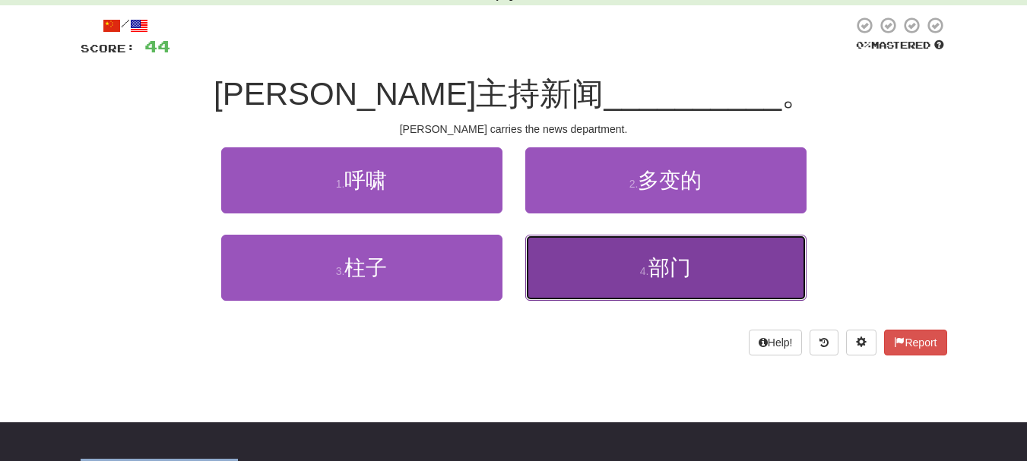
click at [627, 267] on button "4 . 部门" at bounding box center [665, 268] width 281 height 66
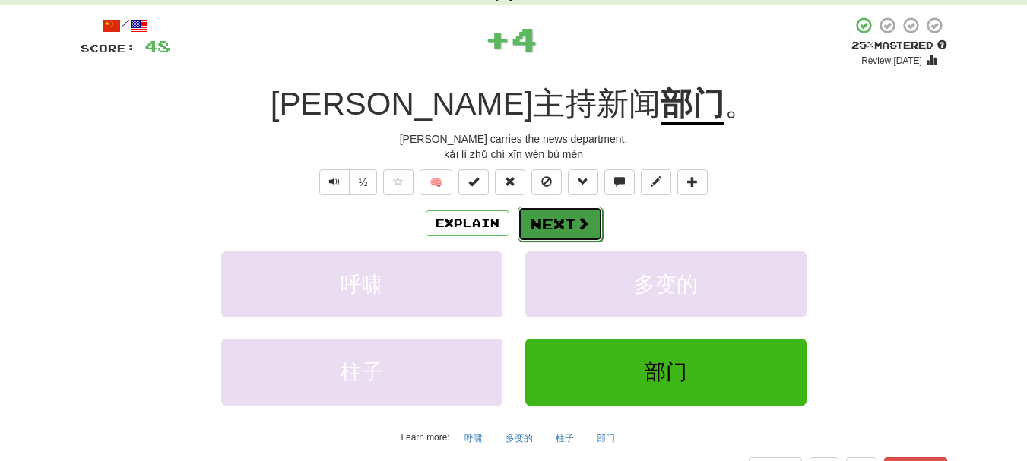
click at [565, 223] on button "Next" at bounding box center [560, 224] width 85 height 35
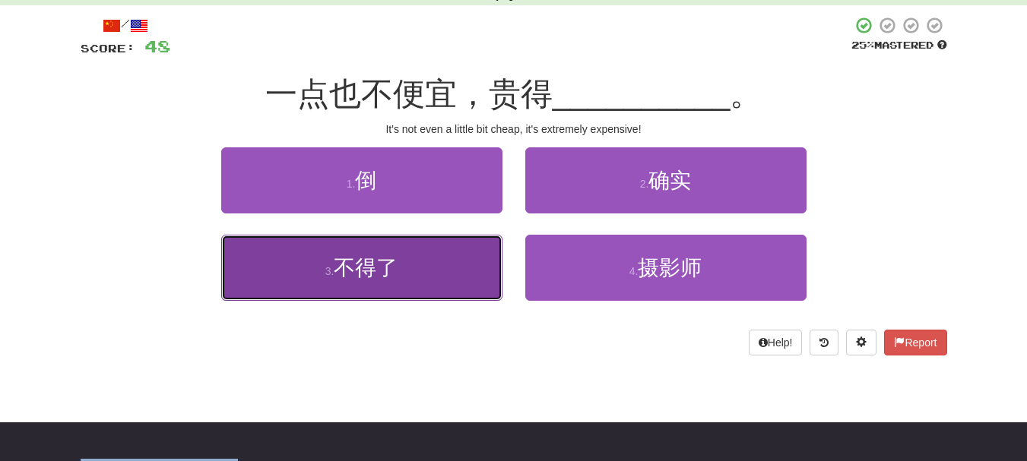
click at [414, 279] on button "3 . 不得了" at bounding box center [361, 268] width 281 height 66
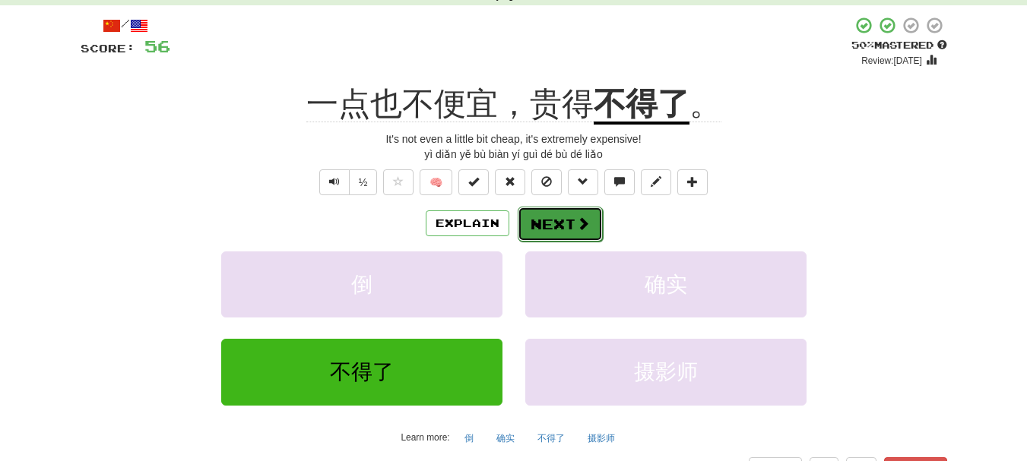
click at [550, 227] on button "Next" at bounding box center [560, 224] width 85 height 35
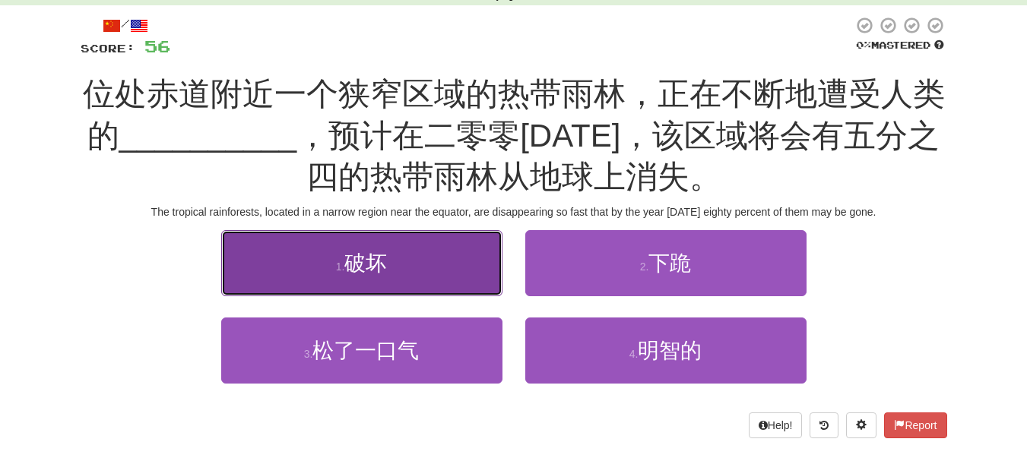
click at [357, 292] on button "1 . 破坏" at bounding box center [361, 263] width 281 height 66
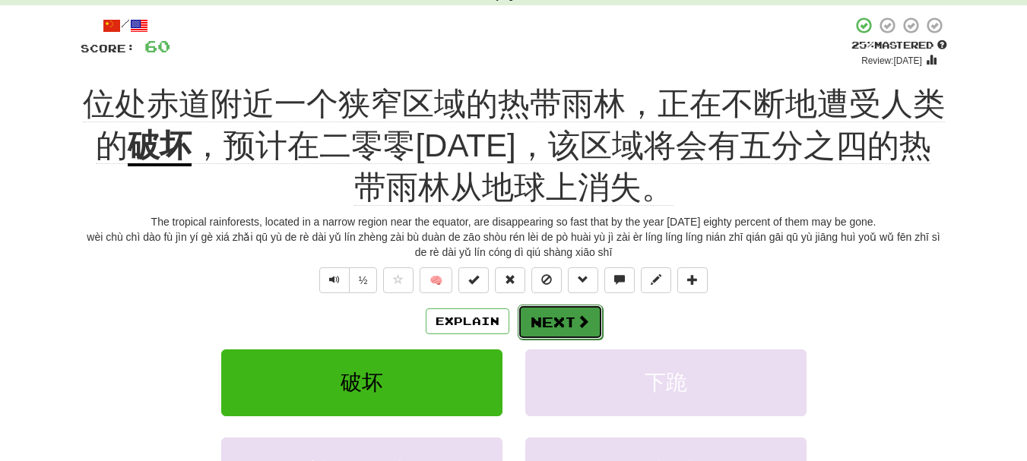
click at [554, 326] on button "Next" at bounding box center [560, 322] width 85 height 35
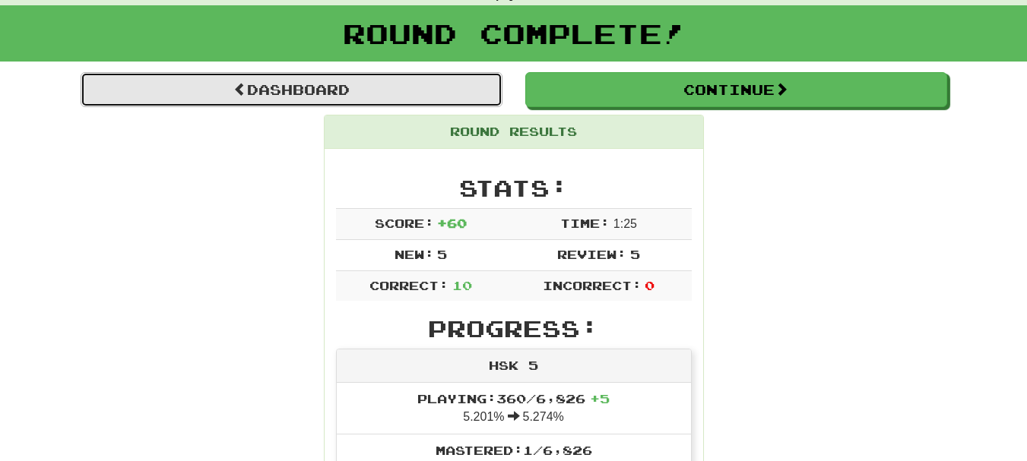
click at [360, 95] on link "Dashboard" at bounding box center [292, 89] width 422 height 35
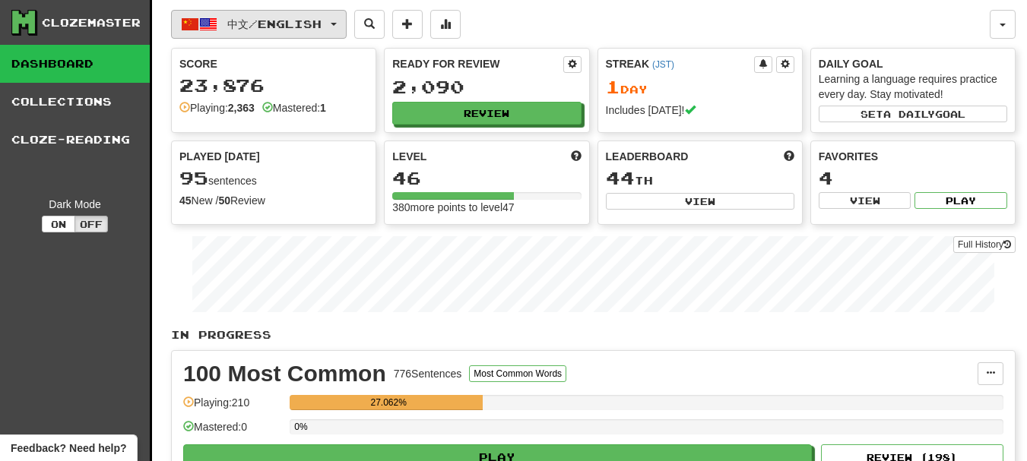
click at [308, 19] on span "中文 / English" at bounding box center [274, 23] width 94 height 13
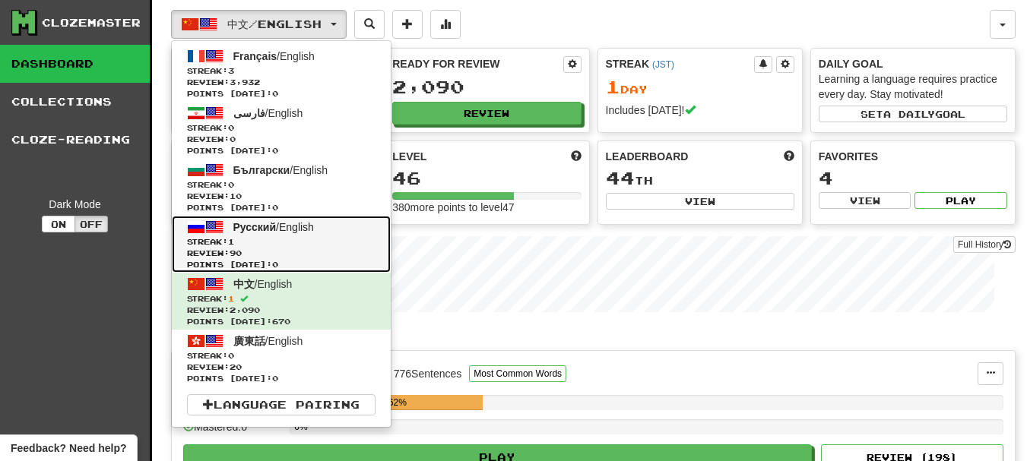
click at [272, 239] on span "Streak: 1" at bounding box center [281, 241] width 189 height 11
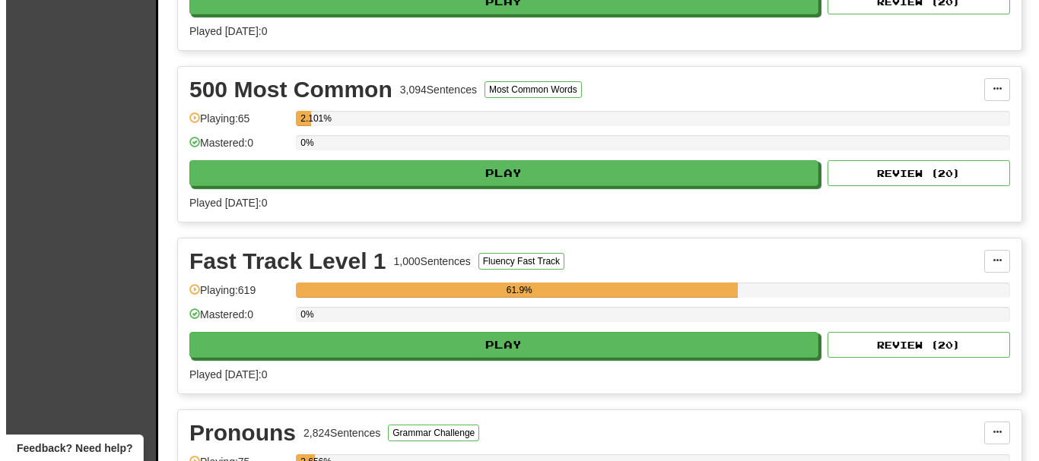
scroll to position [532, 0]
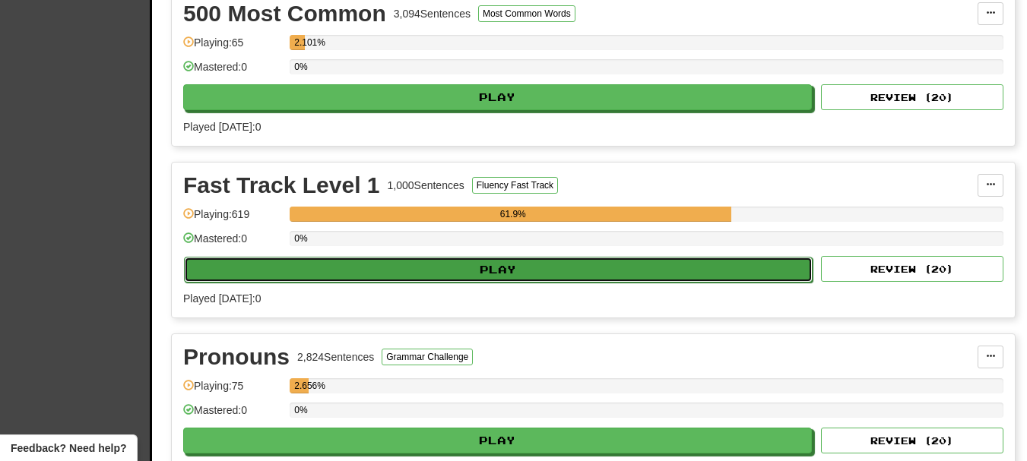
click at [405, 270] on button "Play" at bounding box center [498, 270] width 629 height 26
select select "**"
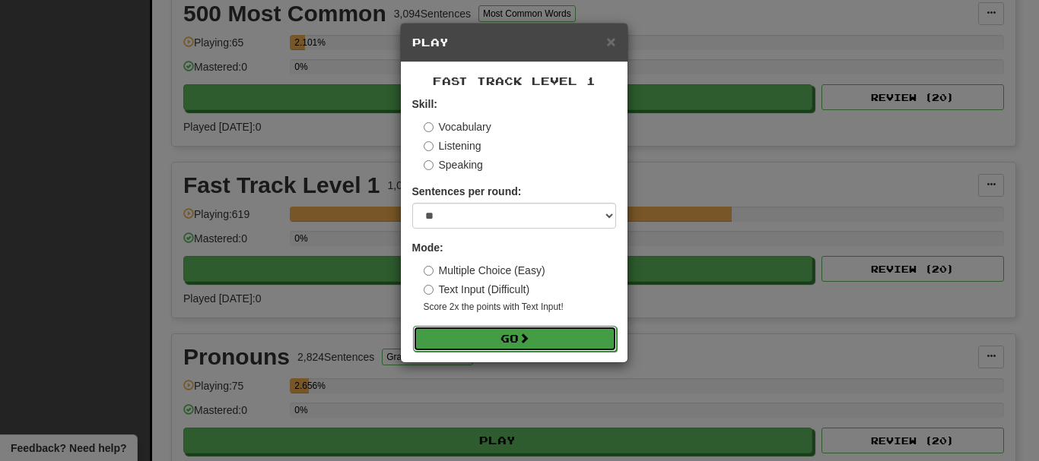
click at [436, 341] on button "Go" at bounding box center [515, 339] width 204 height 26
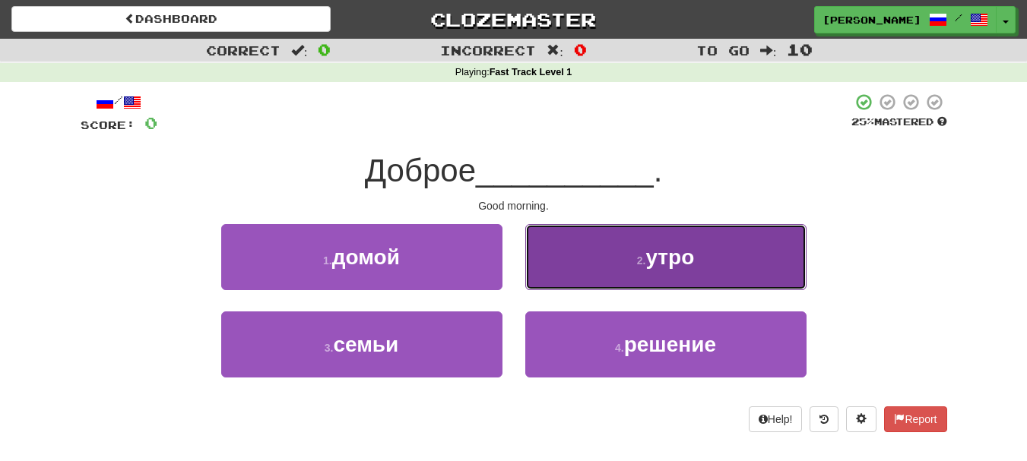
click at [657, 262] on span "утро" at bounding box center [669, 258] width 49 height 24
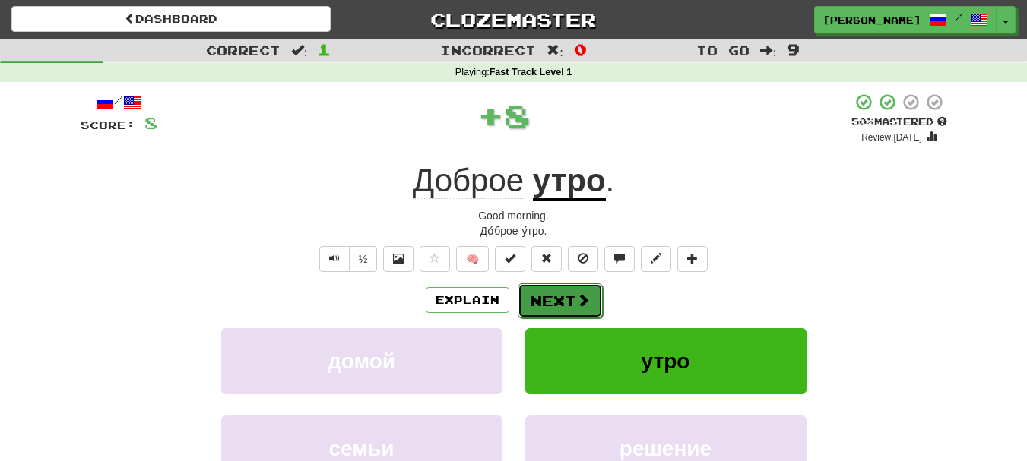
click at [559, 297] on button "Next" at bounding box center [560, 301] width 85 height 35
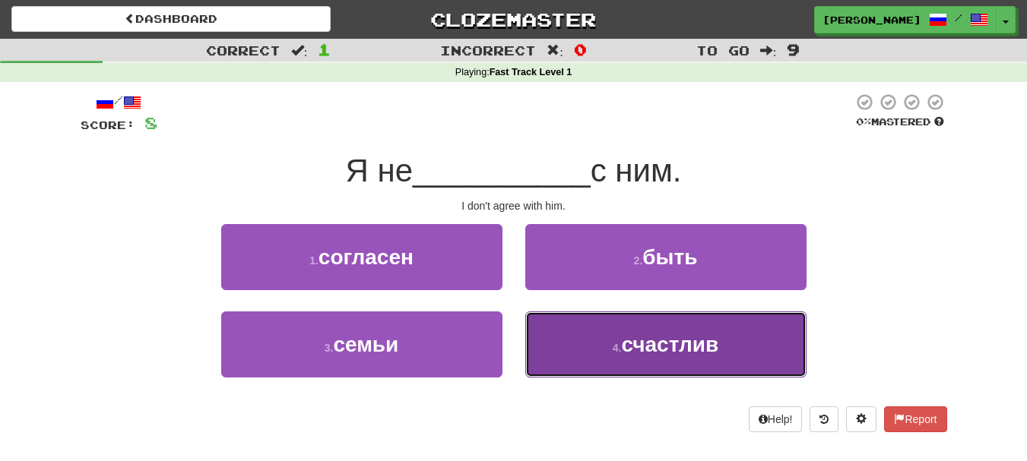
click at [576, 353] on button "4 . счастлив" at bounding box center [665, 345] width 281 height 66
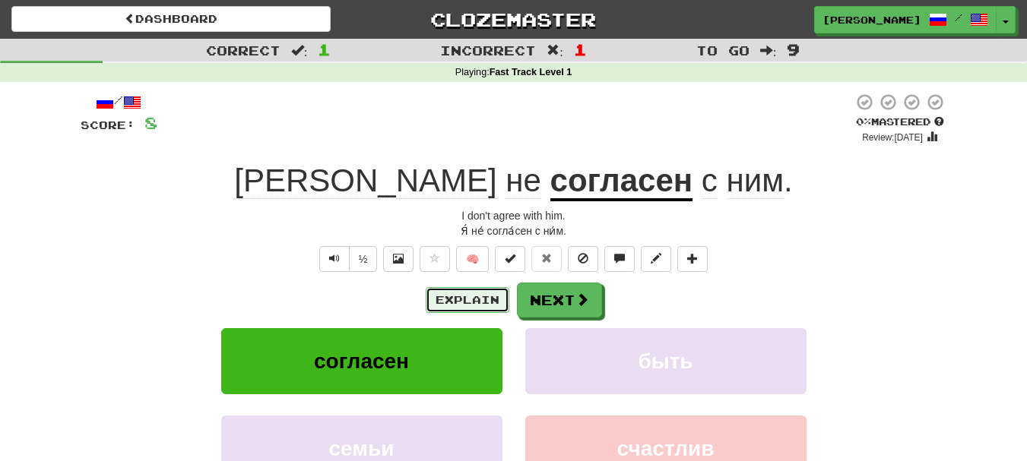
click at [452, 296] on button "Explain" at bounding box center [468, 300] width 84 height 26
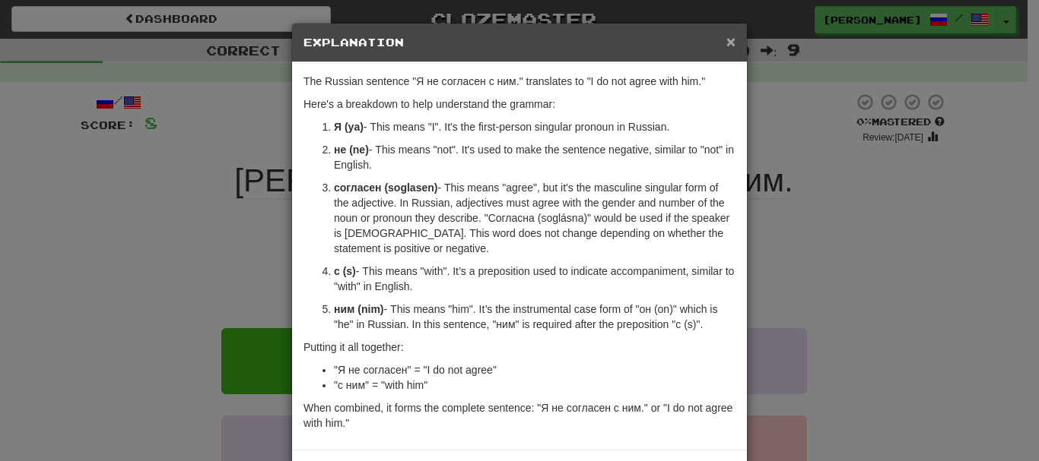
click at [729, 41] on span "×" at bounding box center [730, 41] width 9 height 17
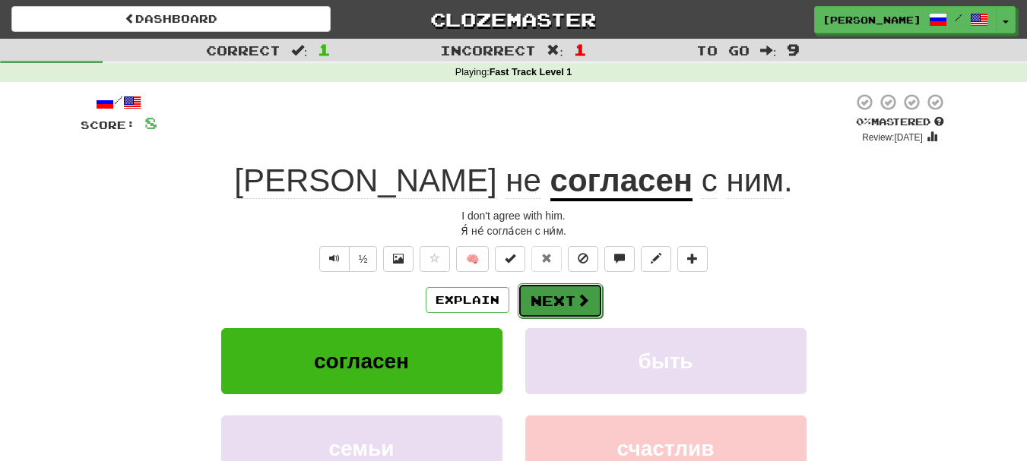
click at [572, 301] on button "Next" at bounding box center [560, 301] width 85 height 35
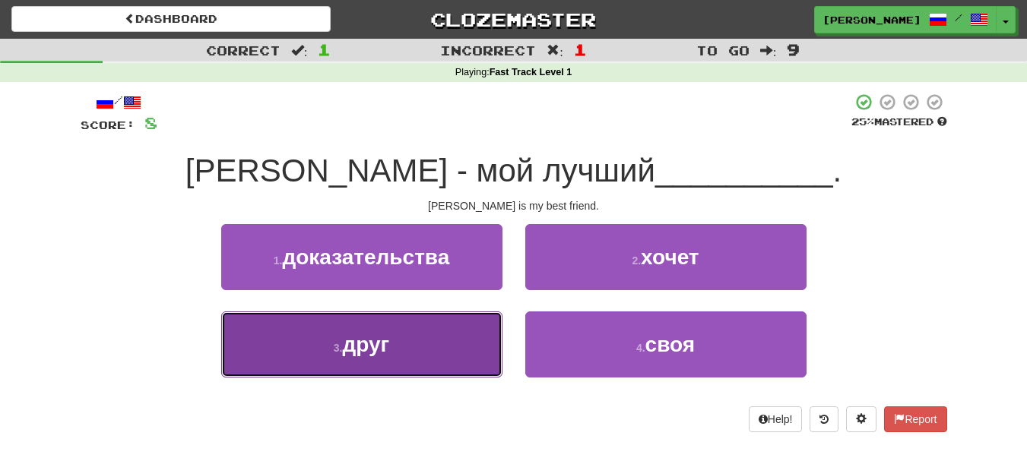
click at [341, 352] on small "3 ." at bounding box center [338, 348] width 9 height 12
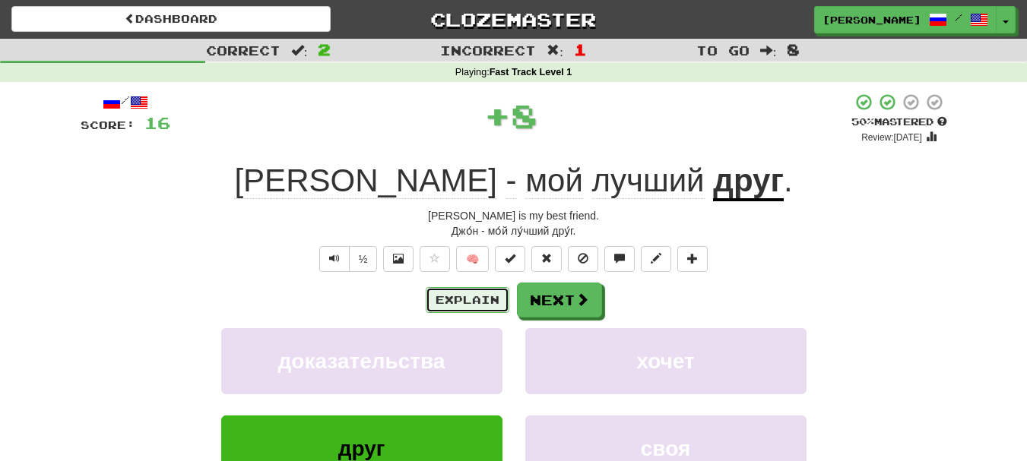
click at [470, 303] on button "Explain" at bounding box center [468, 300] width 84 height 26
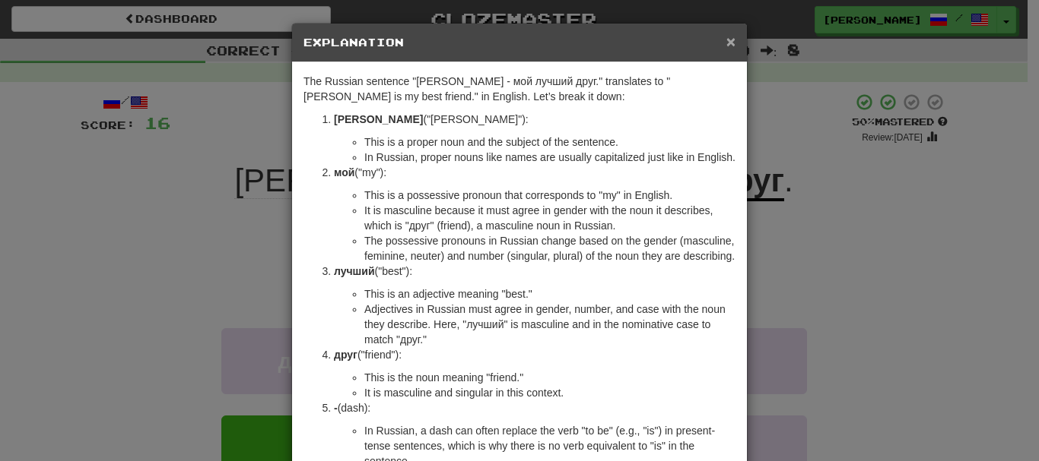
click at [726, 43] on span "×" at bounding box center [730, 41] width 9 height 17
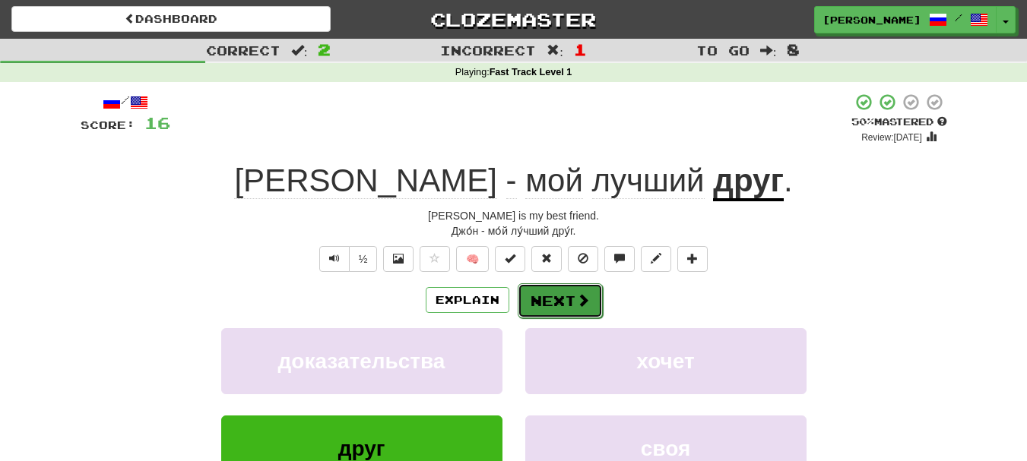
click at [582, 301] on span at bounding box center [583, 300] width 14 height 14
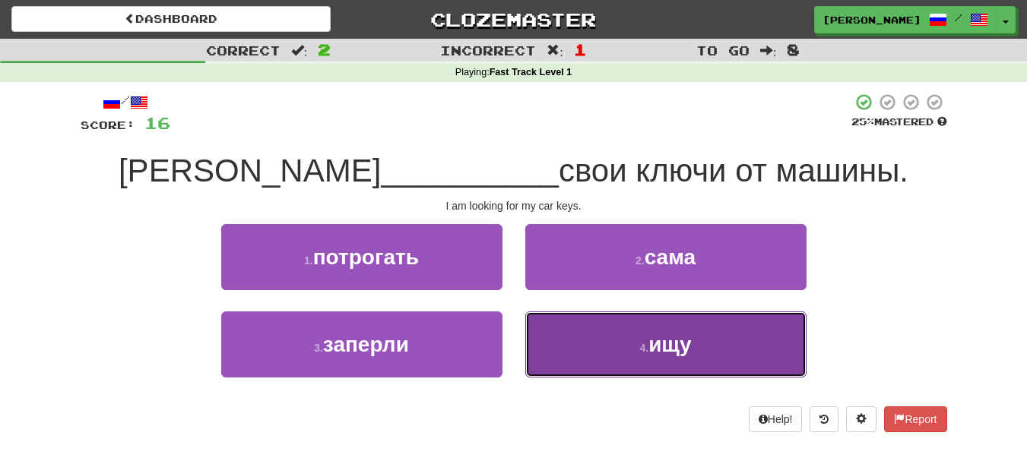
click at [581, 333] on button "4 . ищу" at bounding box center [665, 345] width 281 height 66
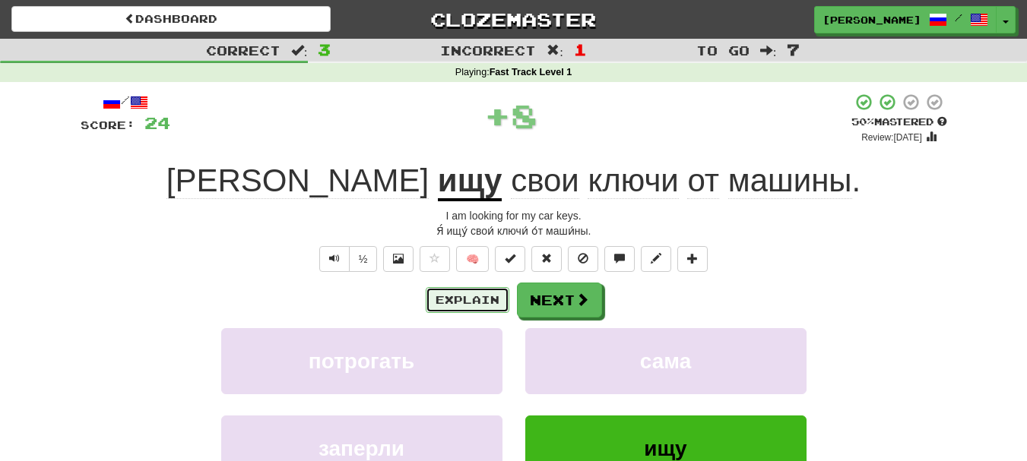
click at [455, 301] on button "Explain" at bounding box center [468, 300] width 84 height 26
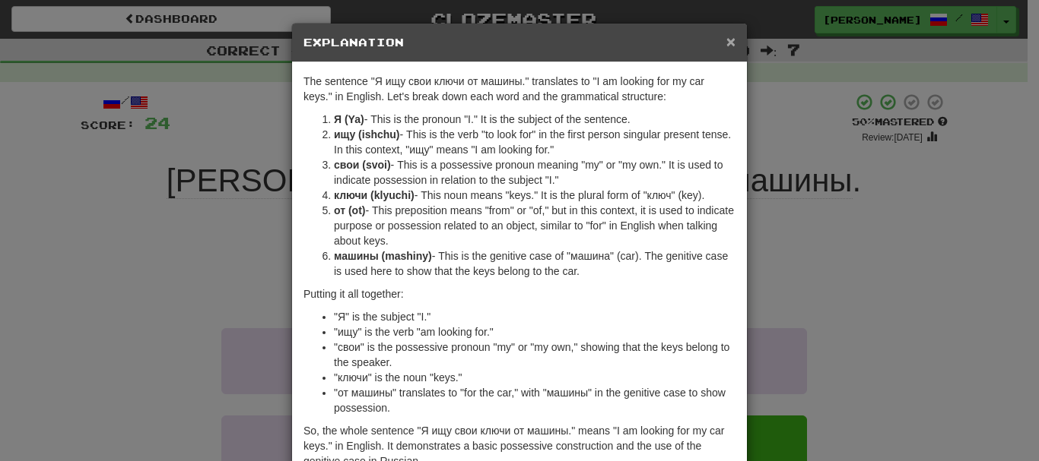
click at [726, 43] on span "×" at bounding box center [730, 41] width 9 height 17
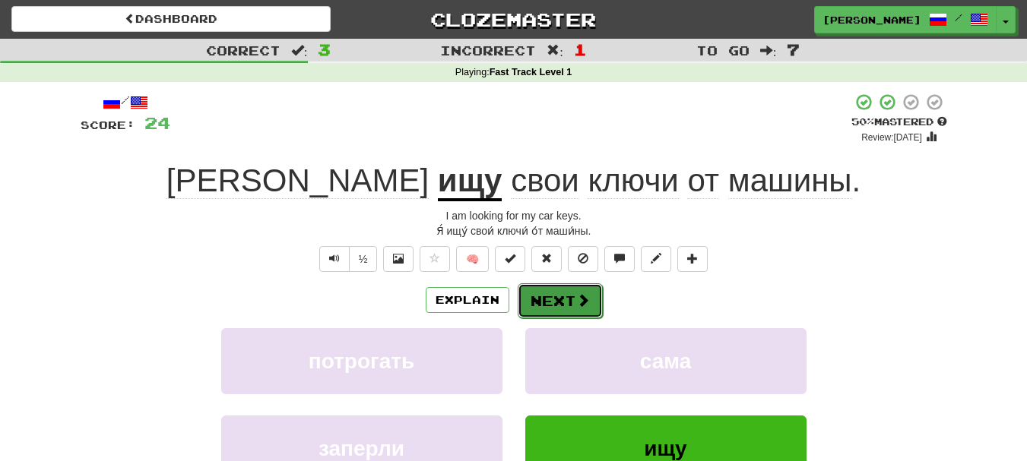
click at [563, 301] on button "Next" at bounding box center [560, 301] width 85 height 35
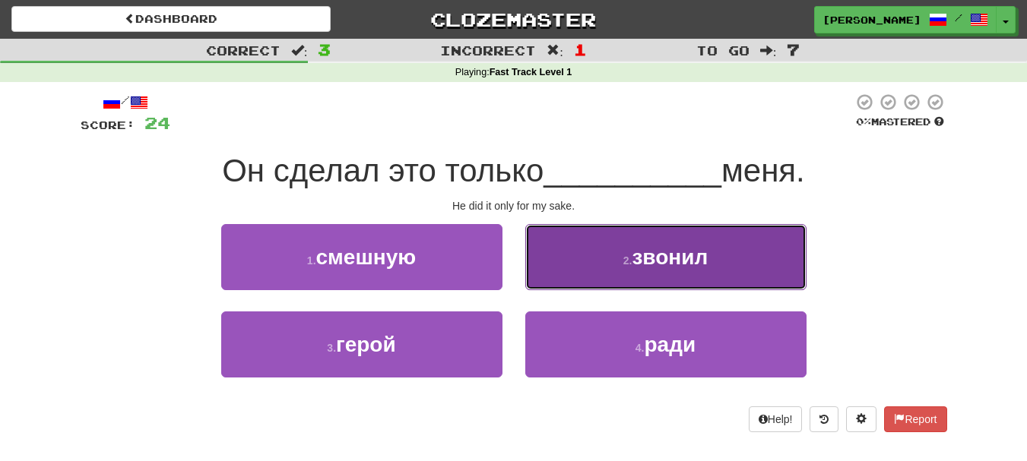
click at [625, 257] on small "2 ." at bounding box center [627, 261] width 9 height 12
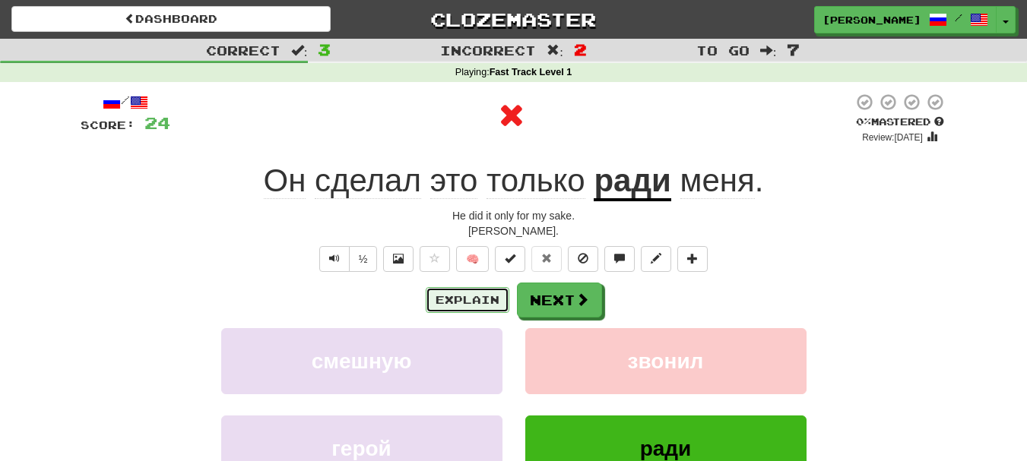
click at [475, 298] on button "Explain" at bounding box center [468, 300] width 84 height 26
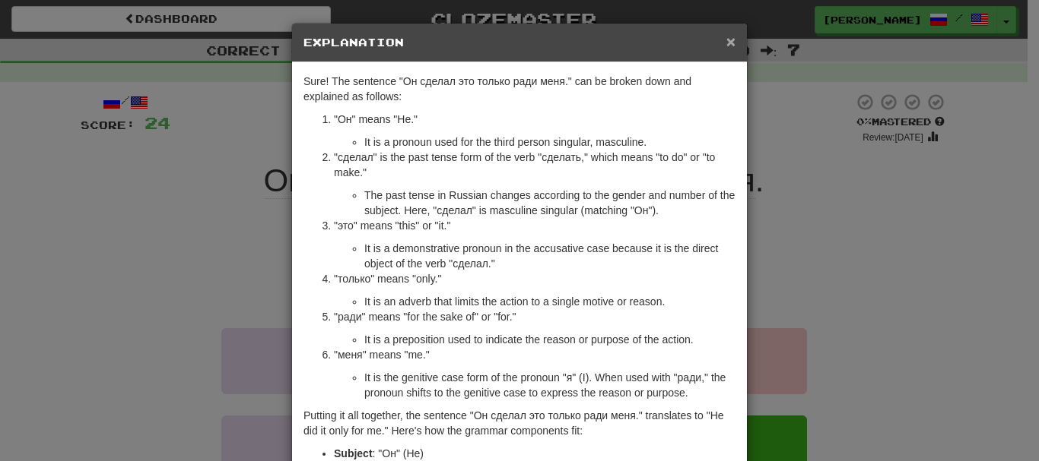
click at [728, 38] on span "×" at bounding box center [730, 41] width 9 height 17
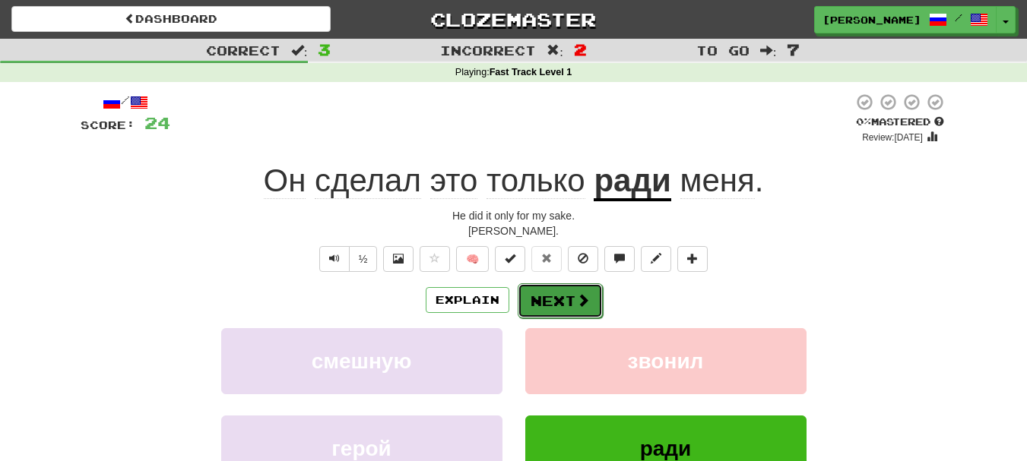
click at [587, 303] on span at bounding box center [583, 300] width 14 height 14
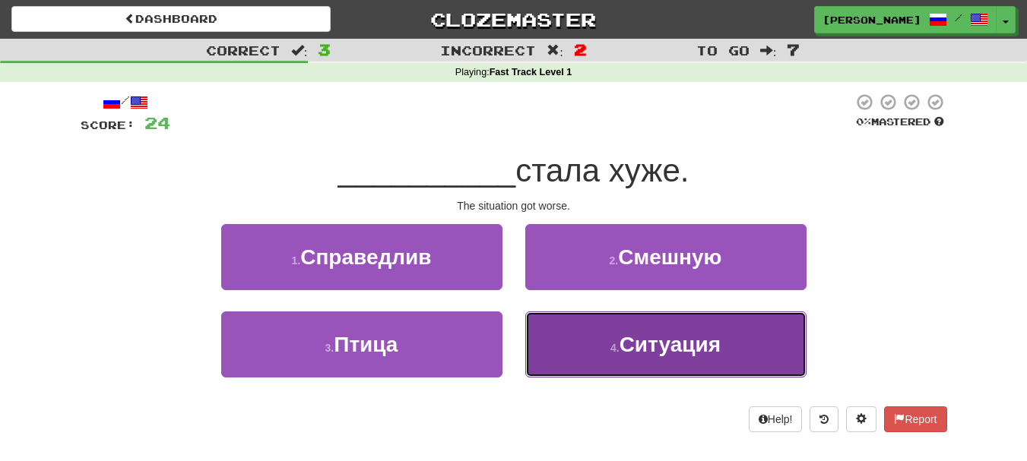
click at [582, 334] on button "4 . Ситуация" at bounding box center [665, 345] width 281 height 66
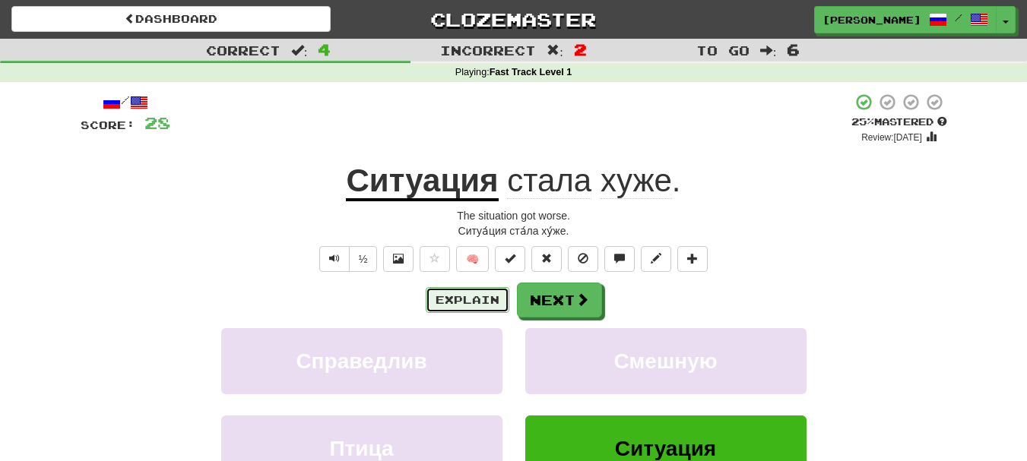
click at [488, 303] on button "Explain" at bounding box center [468, 300] width 84 height 26
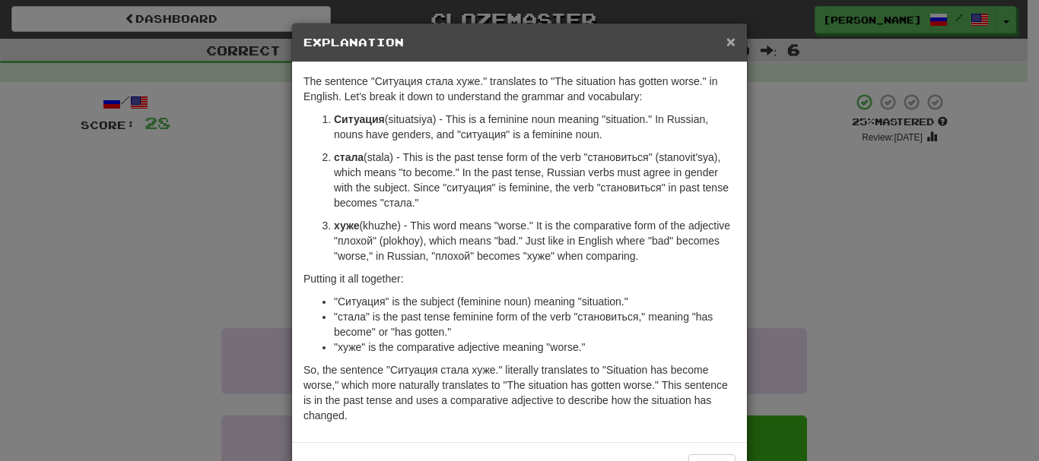
click at [726, 41] on span "×" at bounding box center [730, 41] width 9 height 17
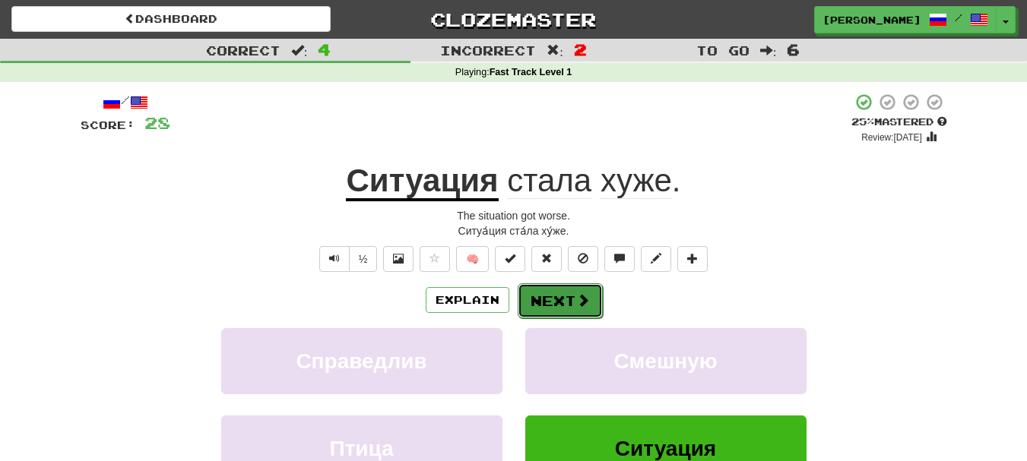
click at [566, 300] on button "Next" at bounding box center [560, 301] width 85 height 35
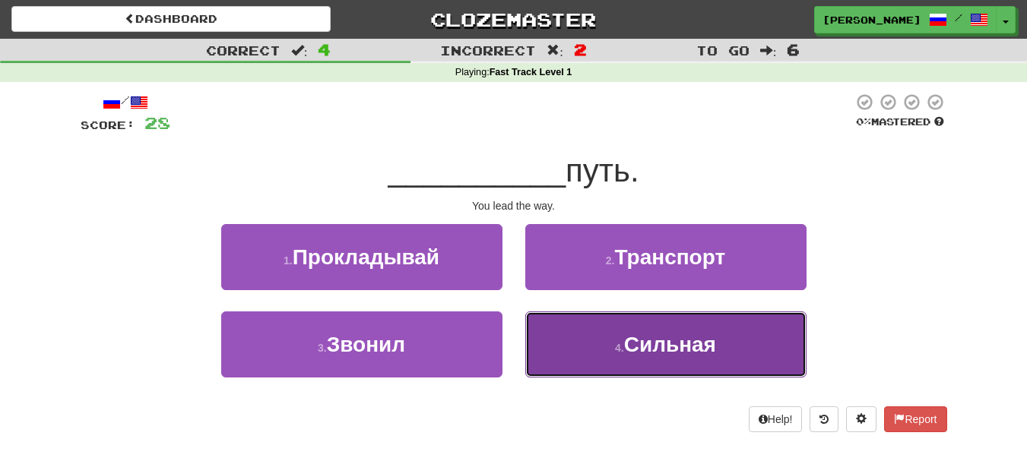
click at [586, 362] on button "4 . Сильная" at bounding box center [665, 345] width 281 height 66
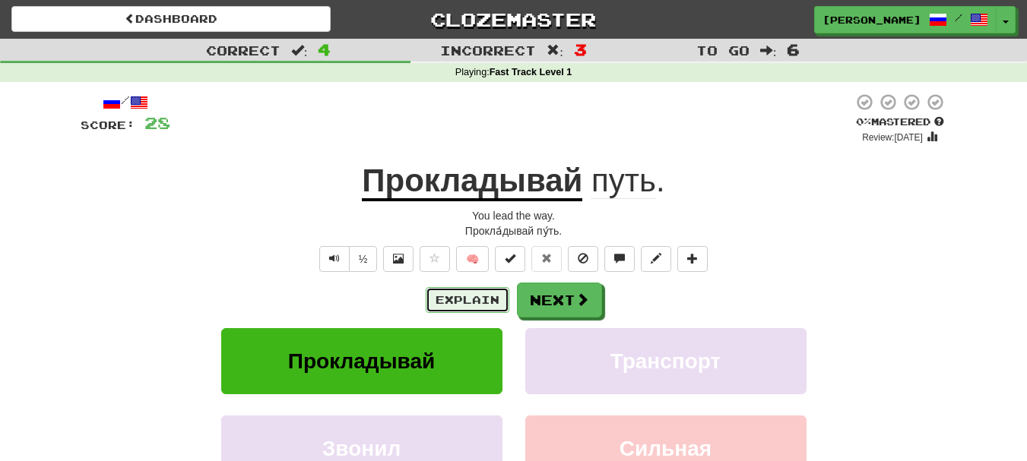
click at [465, 306] on button "Explain" at bounding box center [468, 300] width 84 height 26
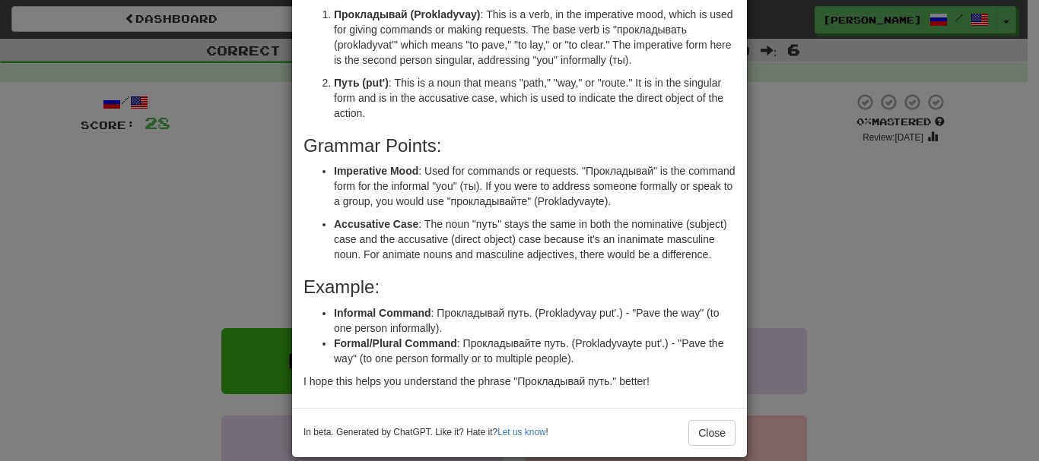
scroll to position [132, 0]
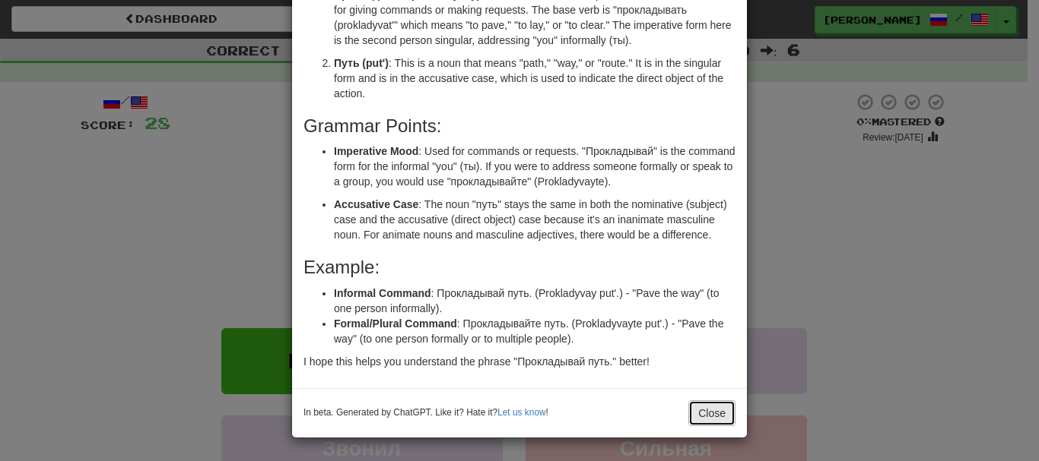
click at [692, 411] on button "Close" at bounding box center [711, 414] width 47 height 26
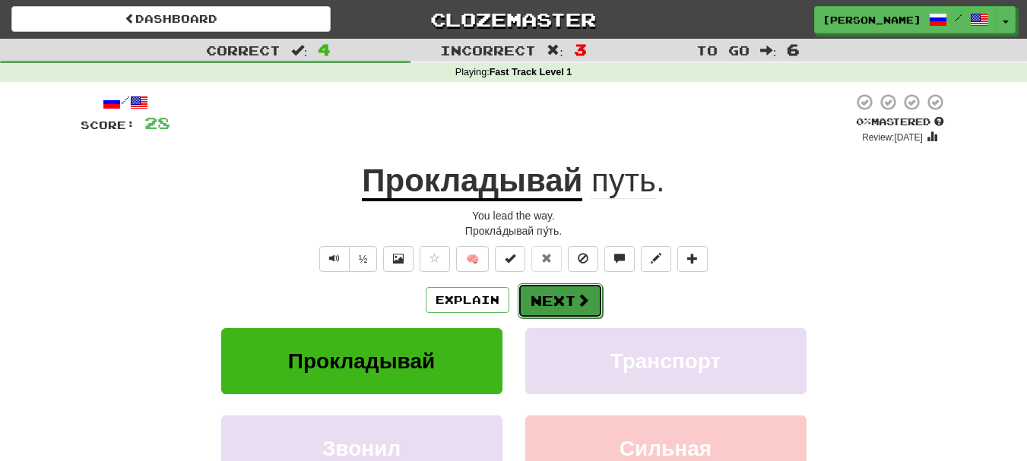
click at [569, 292] on button "Next" at bounding box center [560, 301] width 85 height 35
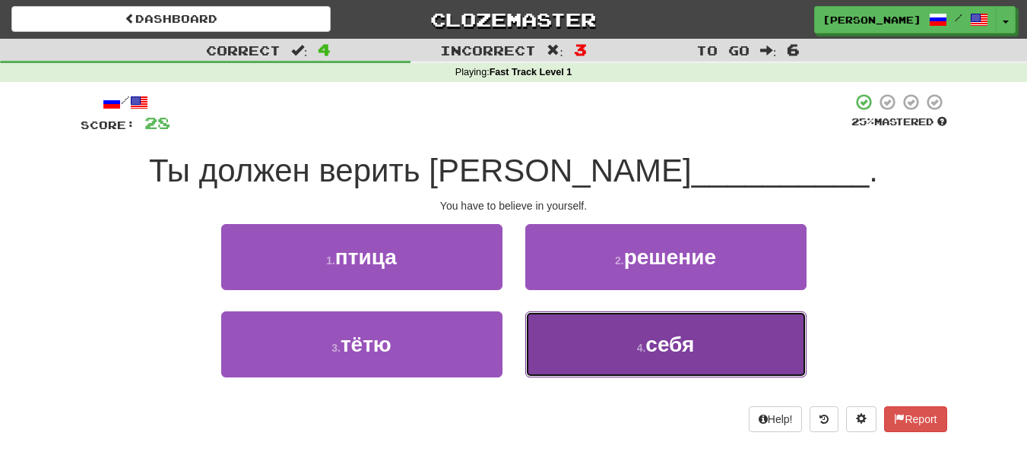
click at [677, 371] on button "4 . себя" at bounding box center [665, 345] width 281 height 66
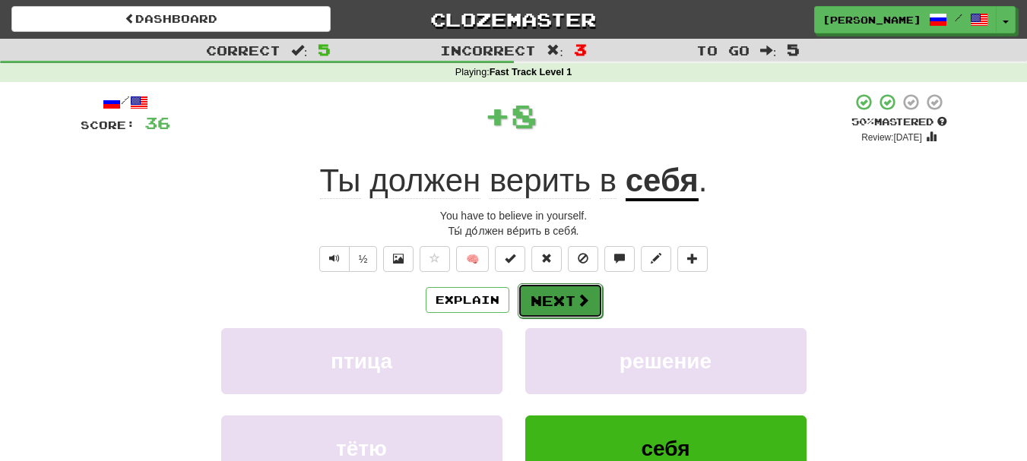
click at [565, 297] on button "Next" at bounding box center [560, 301] width 85 height 35
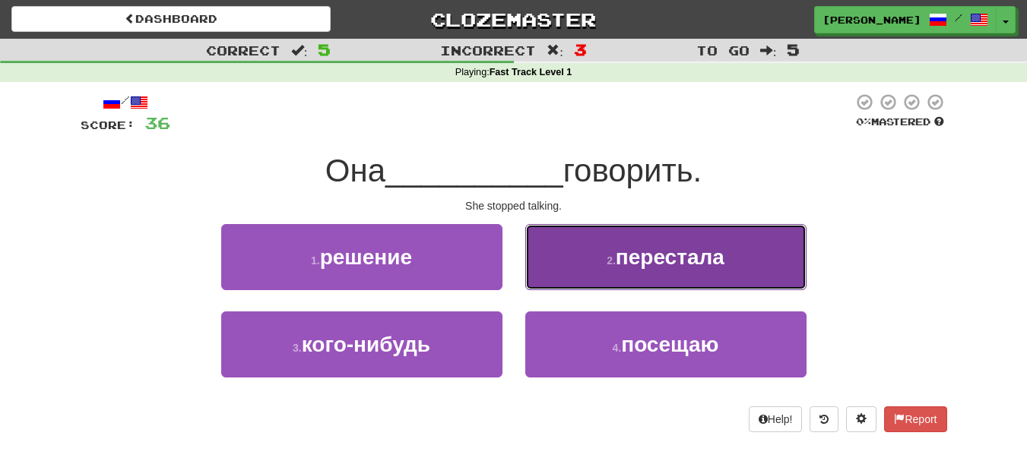
click at [566, 284] on button "2 . перестала" at bounding box center [665, 257] width 281 height 66
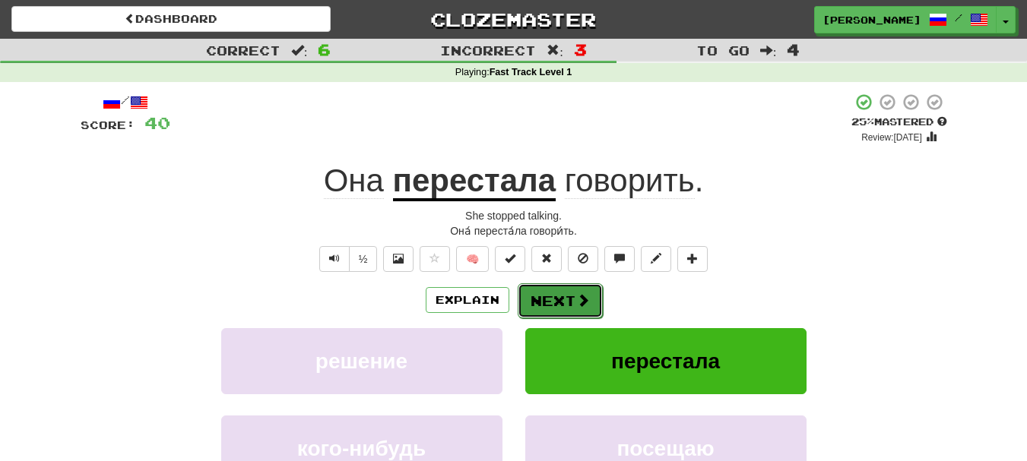
click at [560, 309] on button "Next" at bounding box center [560, 301] width 85 height 35
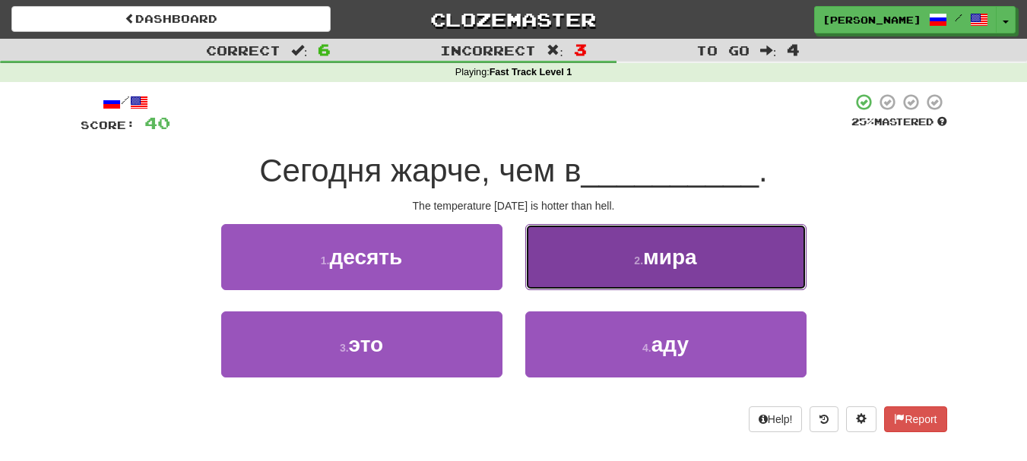
click at [572, 277] on button "2 . мира" at bounding box center [665, 257] width 281 height 66
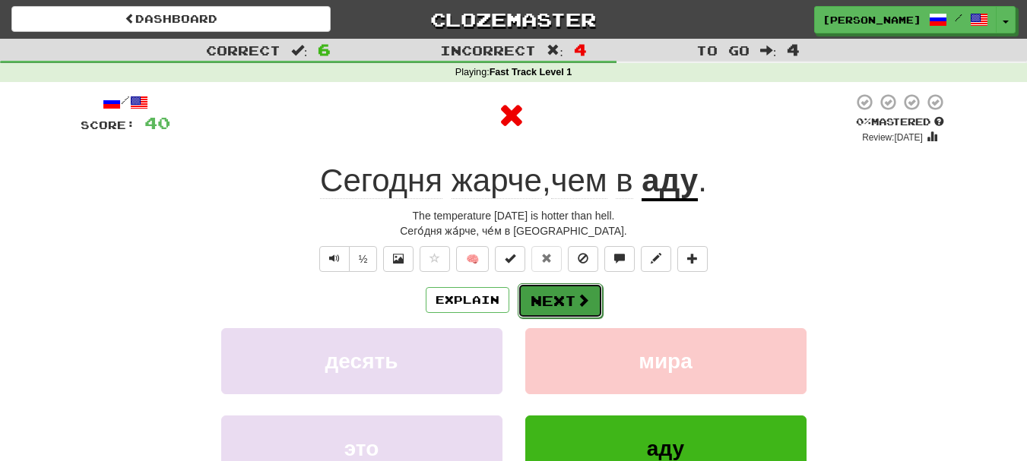
click at [569, 302] on button "Next" at bounding box center [560, 301] width 85 height 35
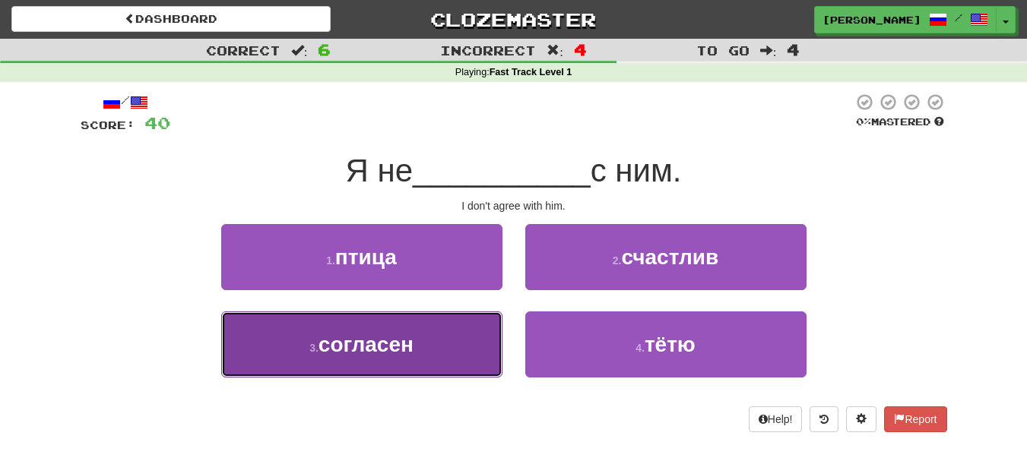
click at [474, 338] on button "3 . согласен" at bounding box center [361, 345] width 281 height 66
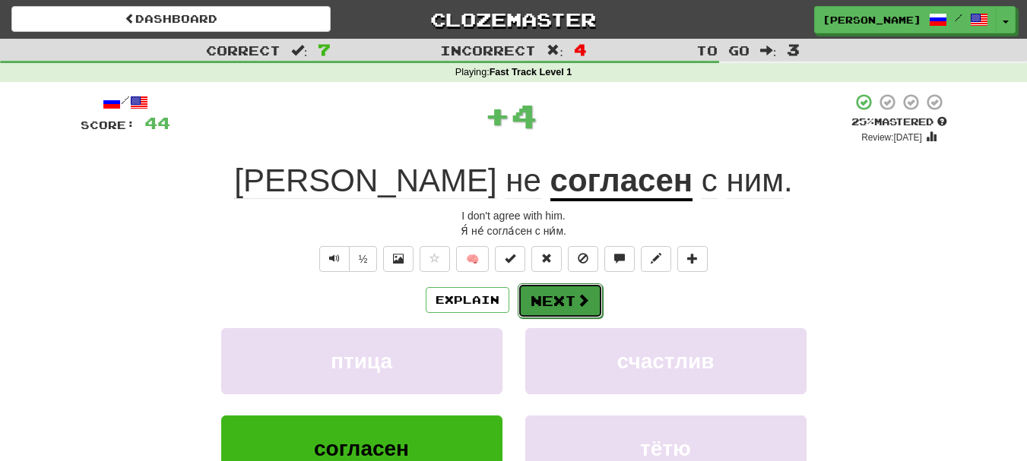
click at [538, 299] on button "Next" at bounding box center [560, 301] width 85 height 35
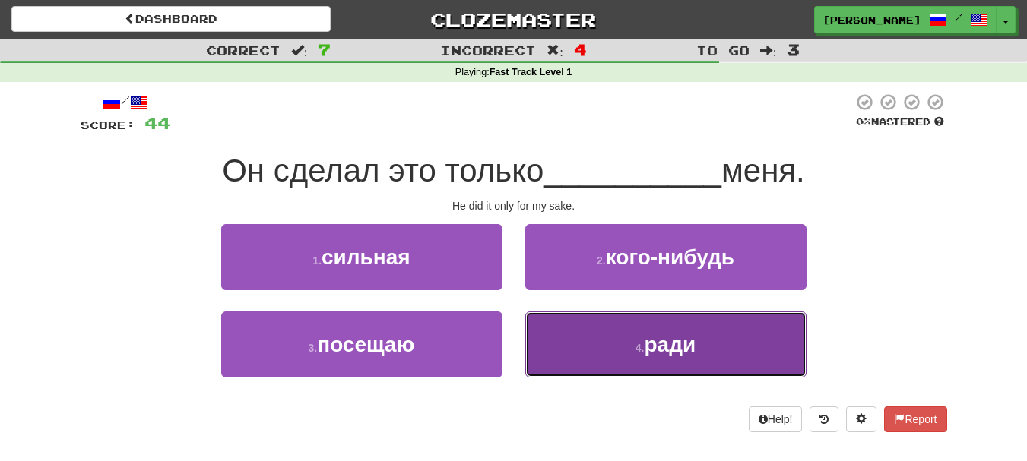
click at [602, 372] on button "4 . ради" at bounding box center [665, 345] width 281 height 66
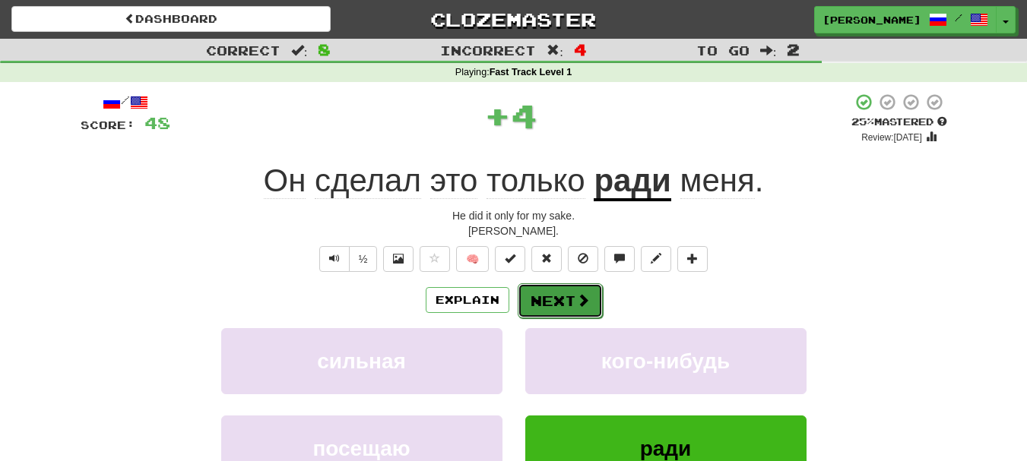
click at [581, 306] on span at bounding box center [583, 300] width 14 height 14
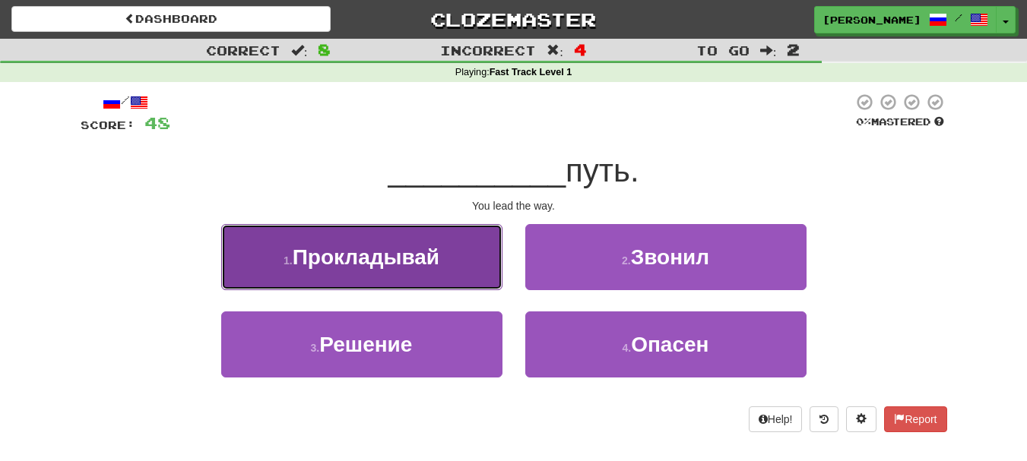
click at [452, 257] on button "1 . Прокладывай" at bounding box center [361, 257] width 281 height 66
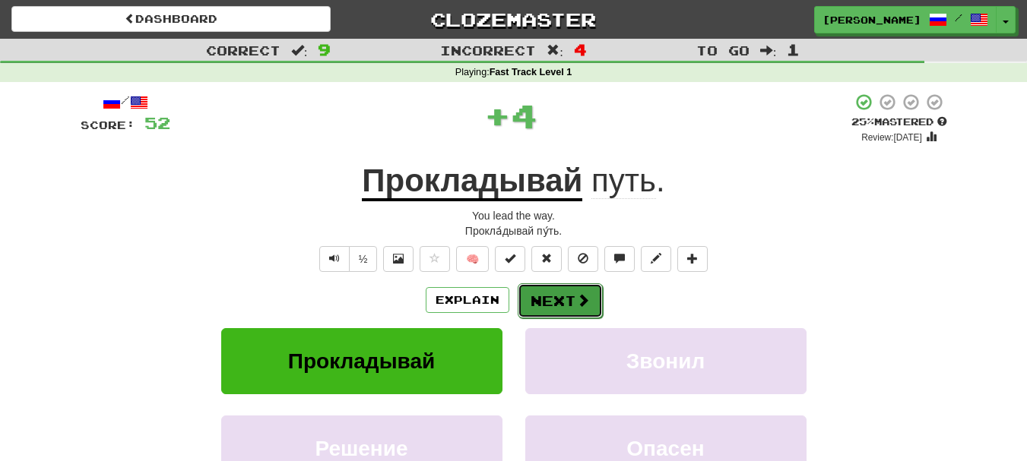
click at [540, 300] on button "Next" at bounding box center [560, 301] width 85 height 35
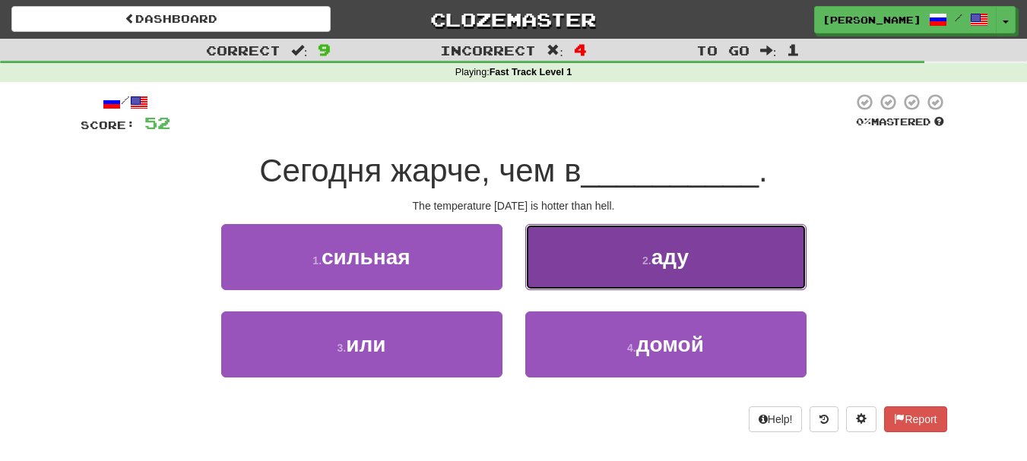
click at [556, 274] on button "2 . аду" at bounding box center [665, 257] width 281 height 66
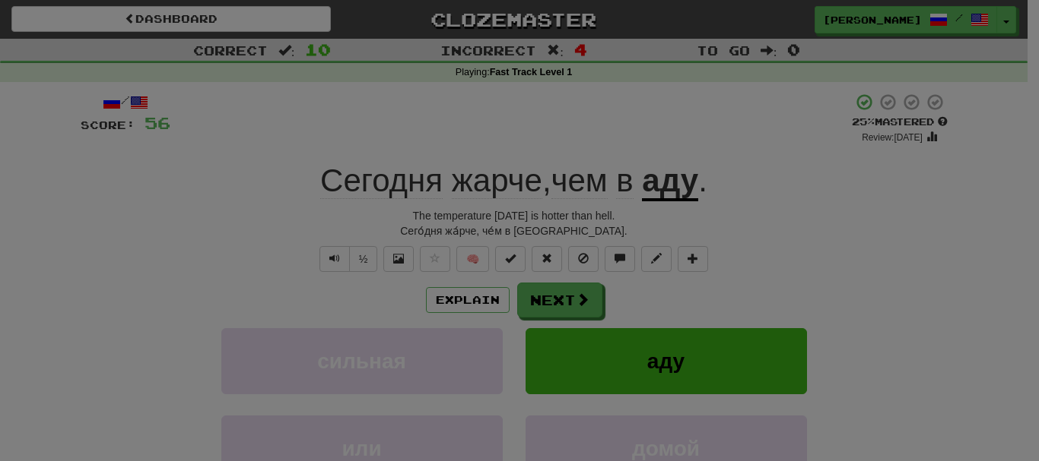
click at [571, 306] on div at bounding box center [519, 230] width 1039 height 461
click at [818, 268] on div at bounding box center [519, 230] width 1039 height 461
click at [851, 244] on div at bounding box center [519, 230] width 1039 height 461
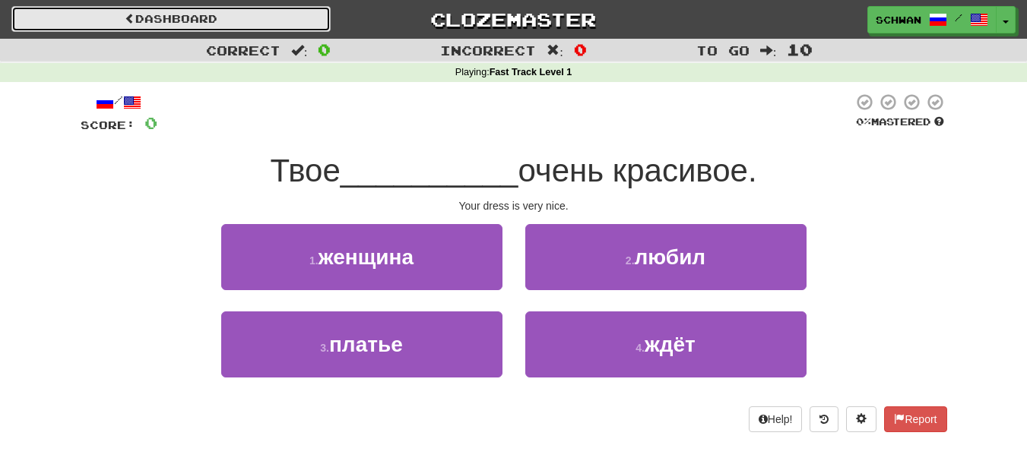
click at [137, 15] on link "Dashboard" at bounding box center [170, 19] width 319 height 26
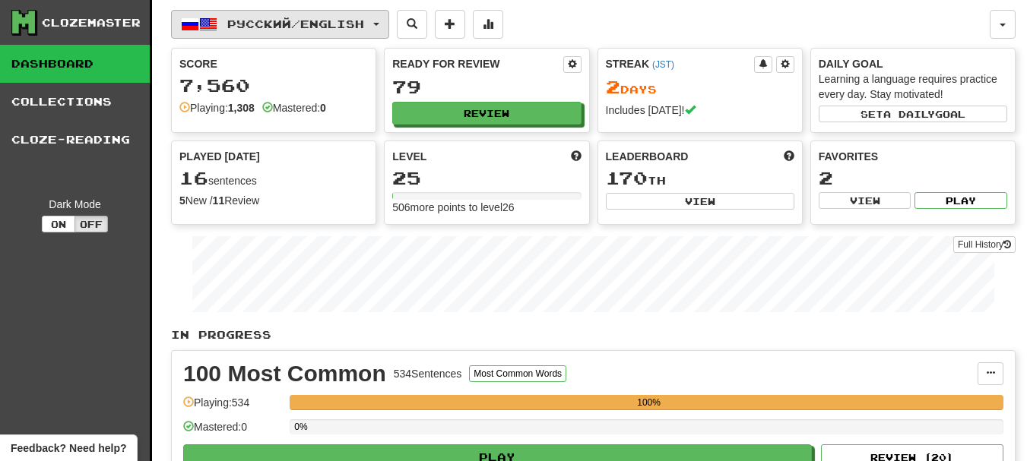
click at [317, 24] on span "Русский / English" at bounding box center [295, 23] width 137 height 13
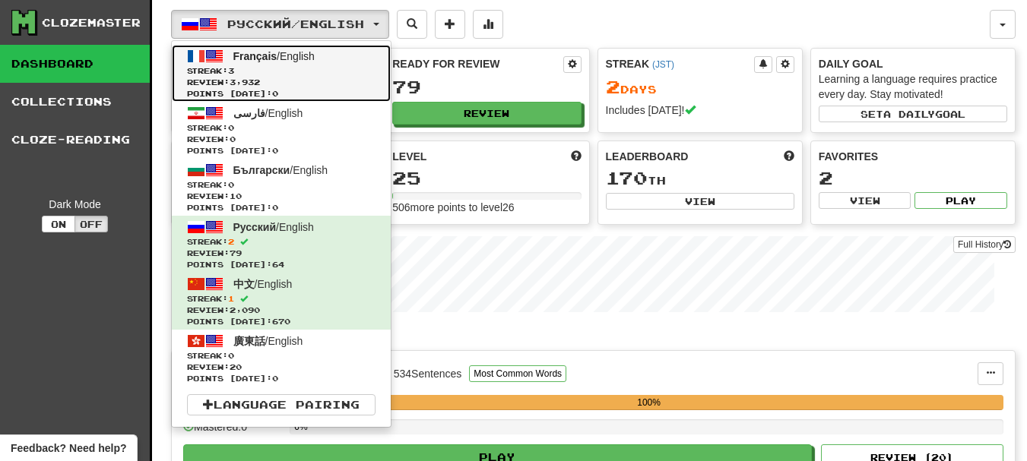
click at [297, 78] on span "Review: 3,932" at bounding box center [281, 82] width 189 height 11
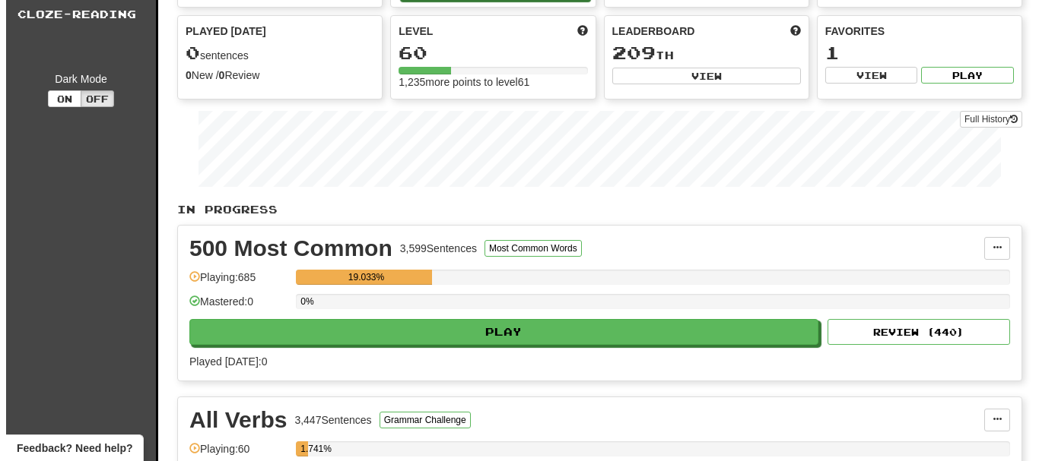
scroll to position [152, 0]
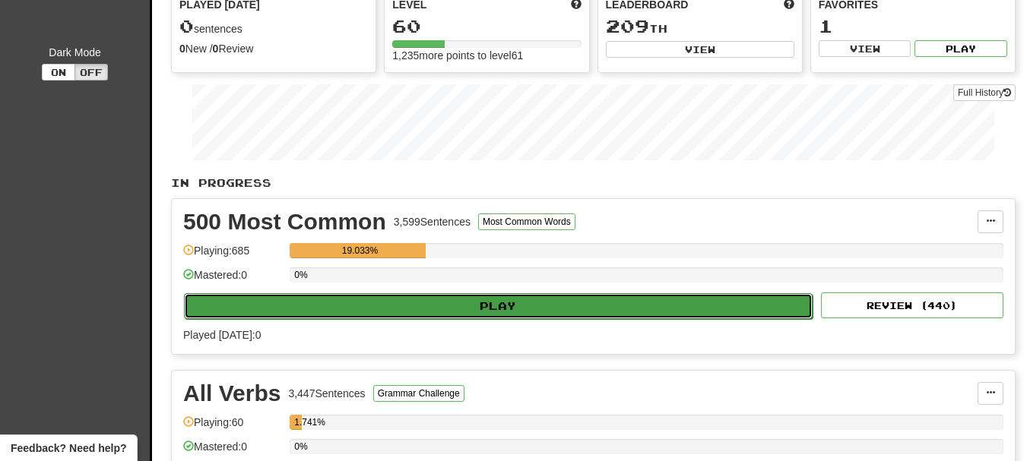
click at [496, 312] on button "Play" at bounding box center [498, 306] width 629 height 26
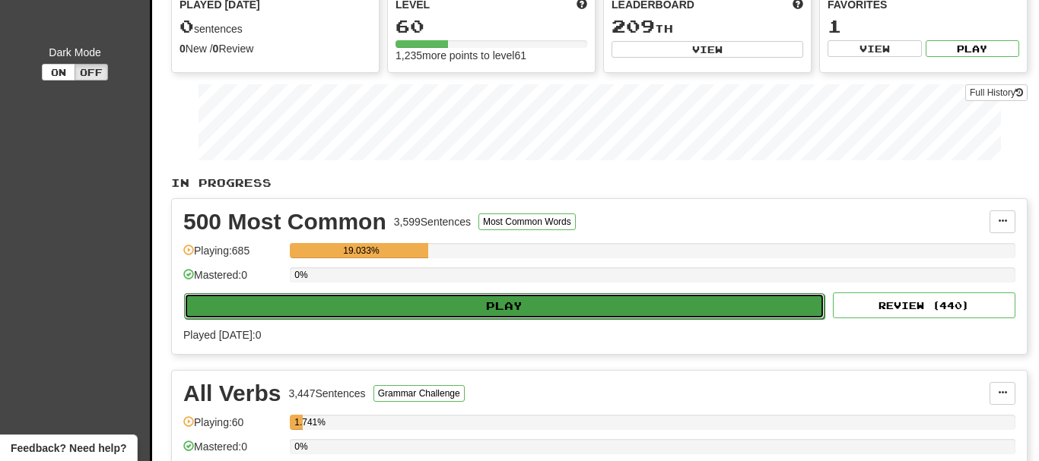
select select "**"
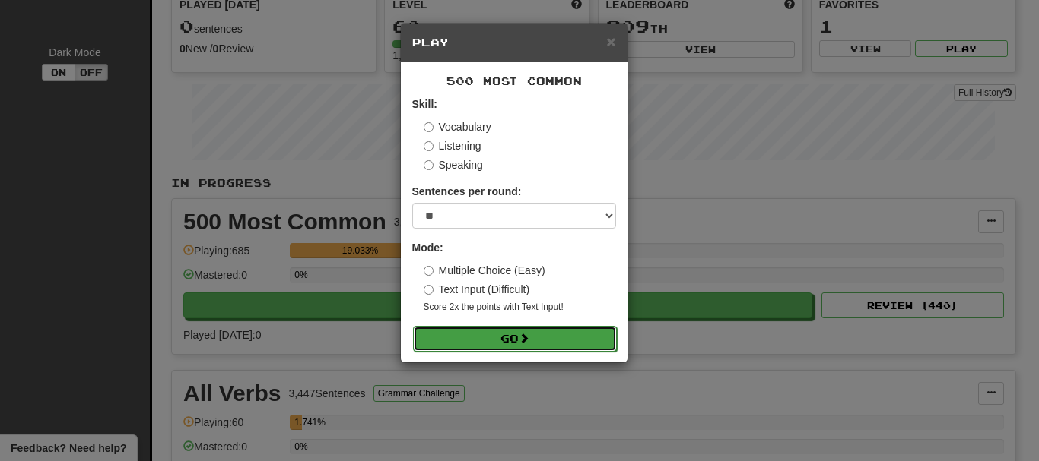
click at [497, 340] on button "Go" at bounding box center [515, 339] width 204 height 26
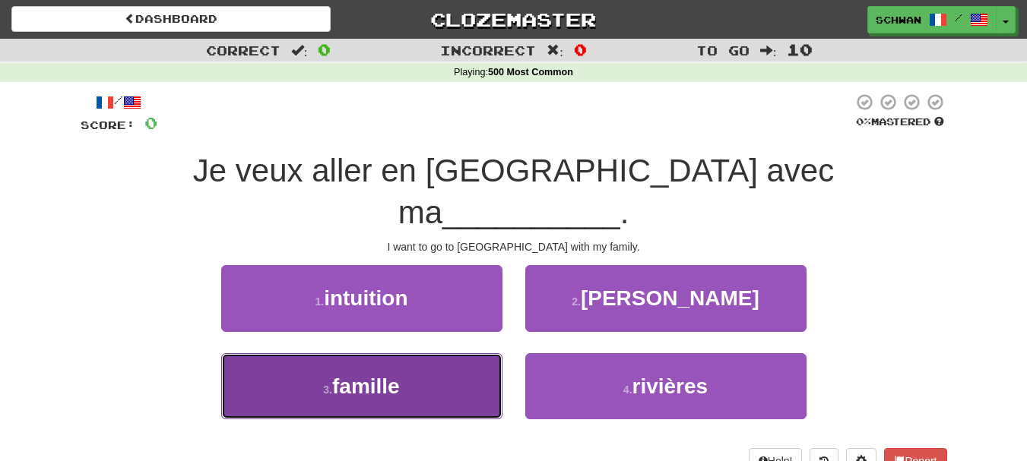
click at [325, 360] on button "3 . famille" at bounding box center [361, 387] width 281 height 66
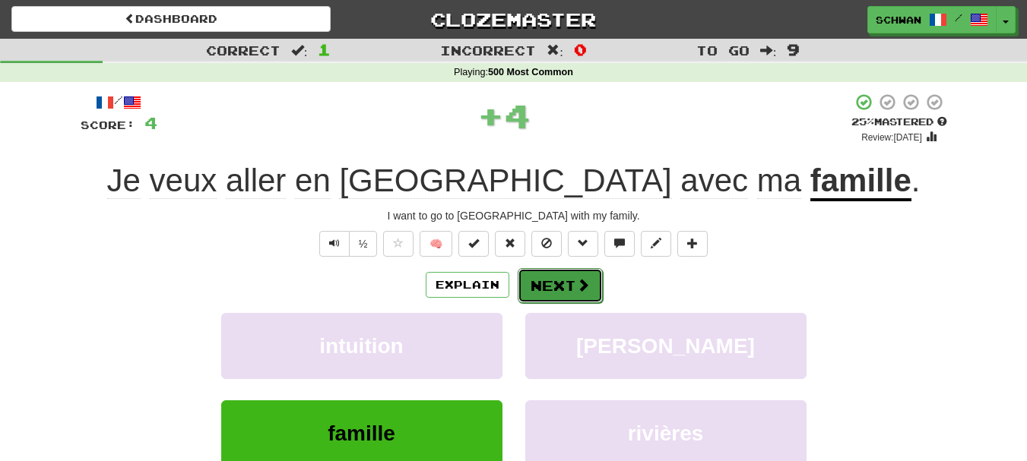
click at [569, 287] on button "Next" at bounding box center [560, 285] width 85 height 35
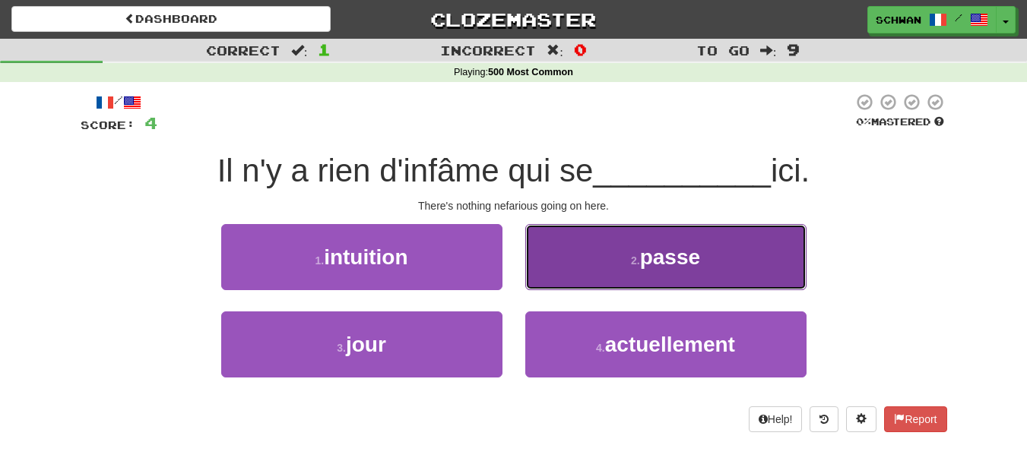
click at [573, 255] on button "2 . passe" at bounding box center [665, 257] width 281 height 66
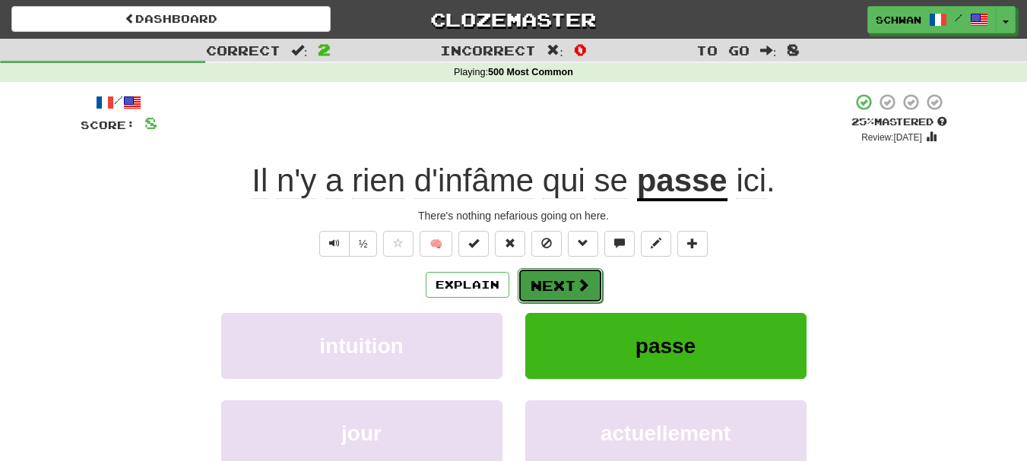
click at [558, 287] on button "Next" at bounding box center [560, 285] width 85 height 35
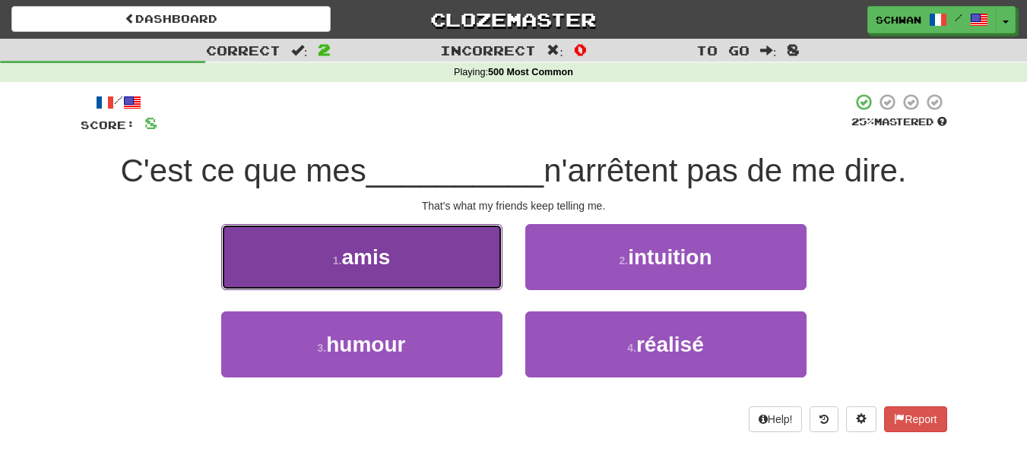
click at [471, 252] on button "1 . amis" at bounding box center [361, 257] width 281 height 66
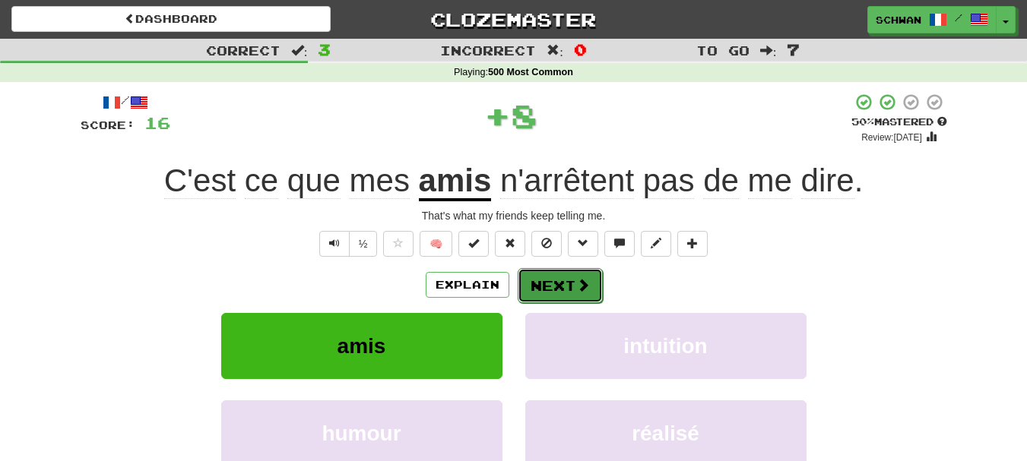
click at [556, 286] on button "Next" at bounding box center [560, 285] width 85 height 35
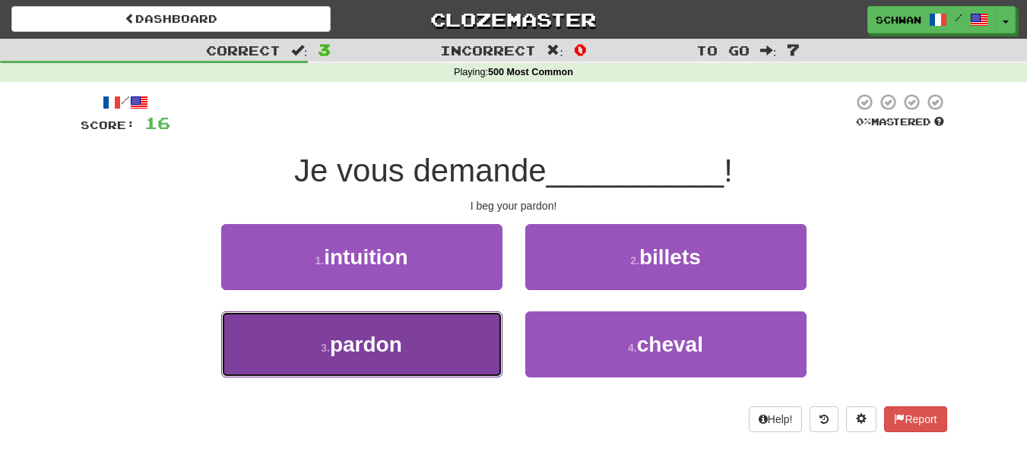
click at [468, 335] on button "3 . pardon" at bounding box center [361, 345] width 281 height 66
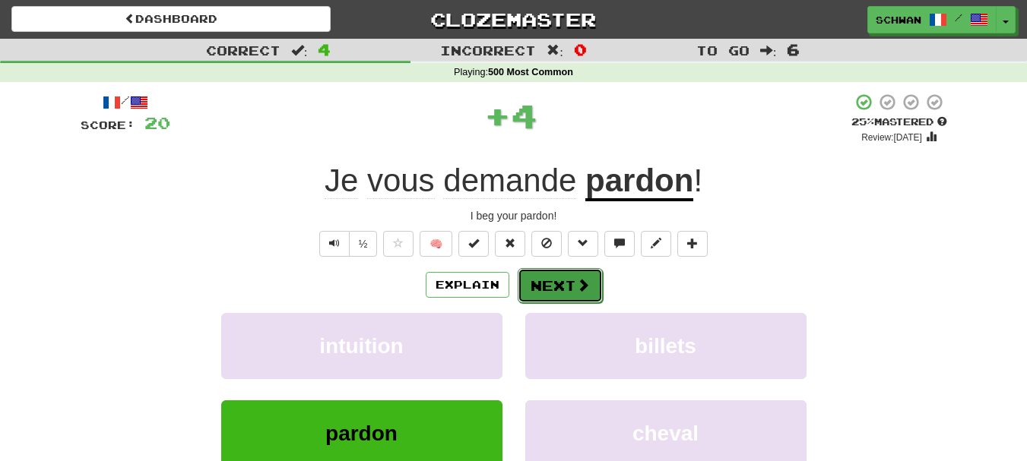
click at [545, 286] on button "Next" at bounding box center [560, 285] width 85 height 35
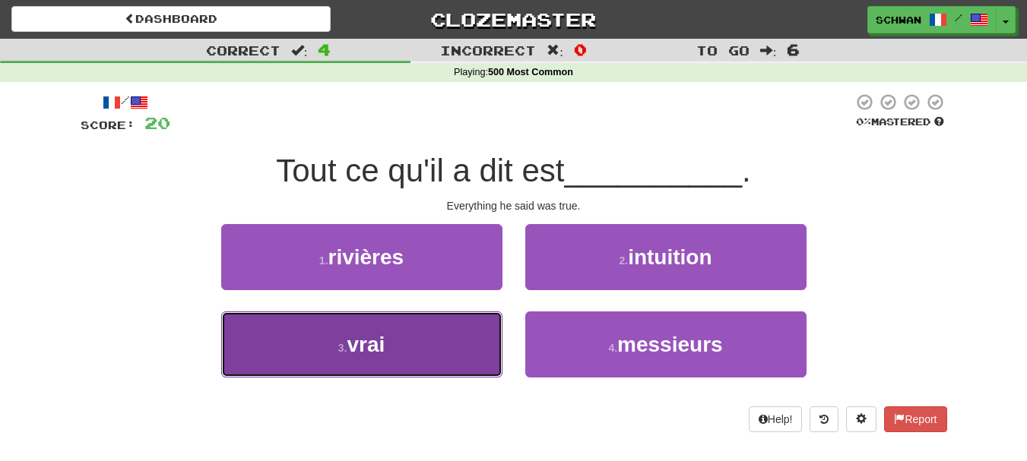
click at [293, 331] on button "3 . vrai" at bounding box center [361, 345] width 281 height 66
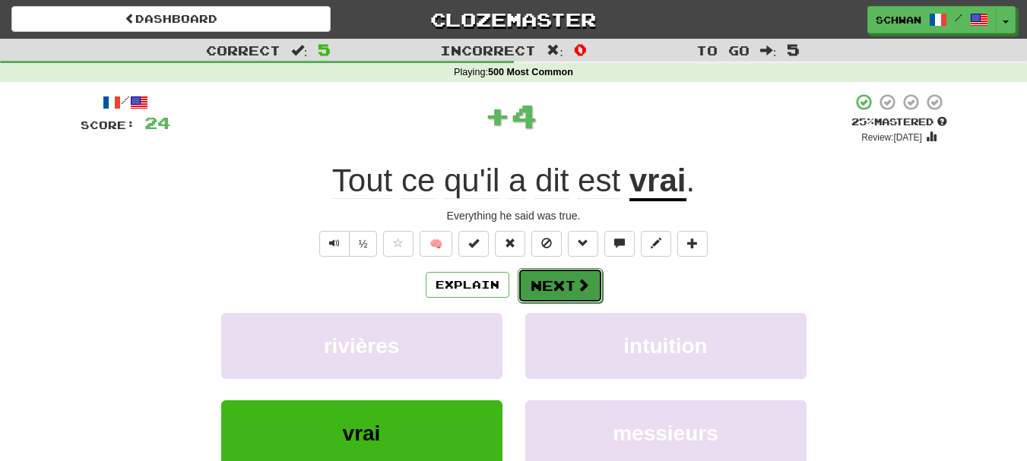
click at [552, 291] on button "Next" at bounding box center [560, 285] width 85 height 35
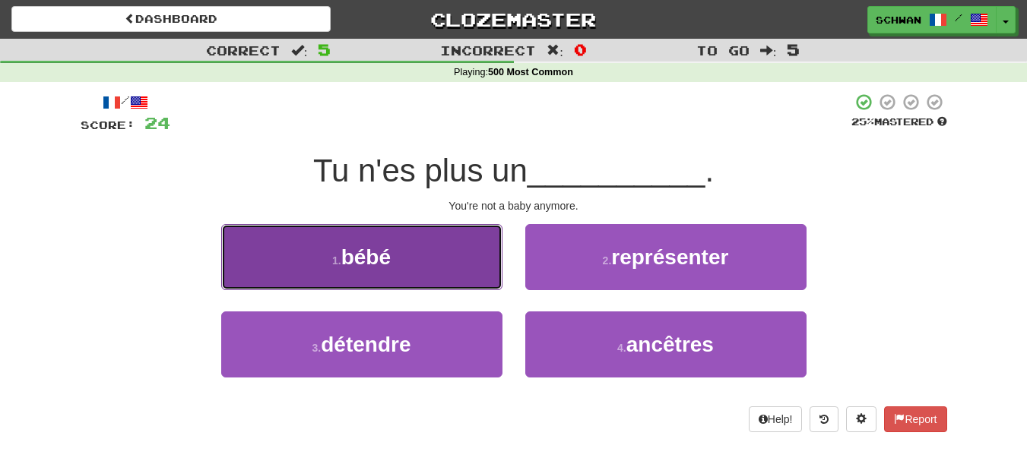
click at [341, 281] on button "1 . bébé" at bounding box center [361, 257] width 281 height 66
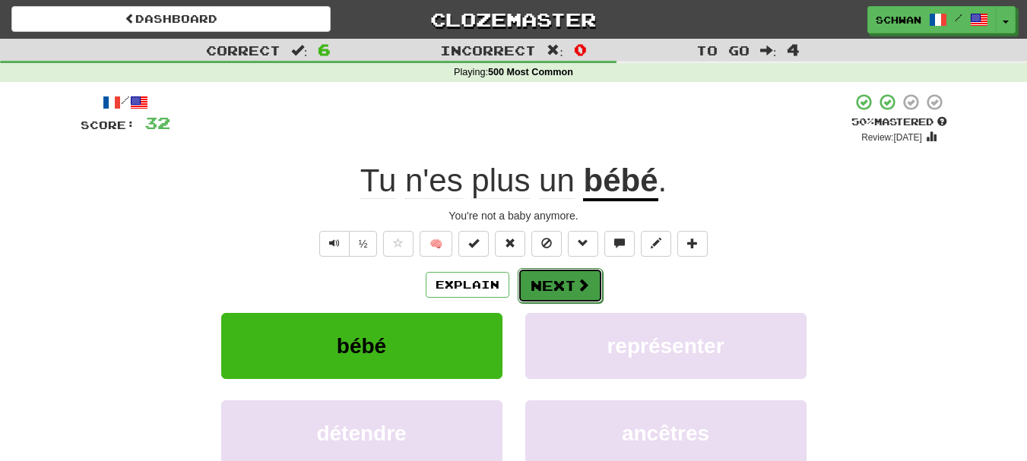
click at [565, 287] on button "Next" at bounding box center [560, 285] width 85 height 35
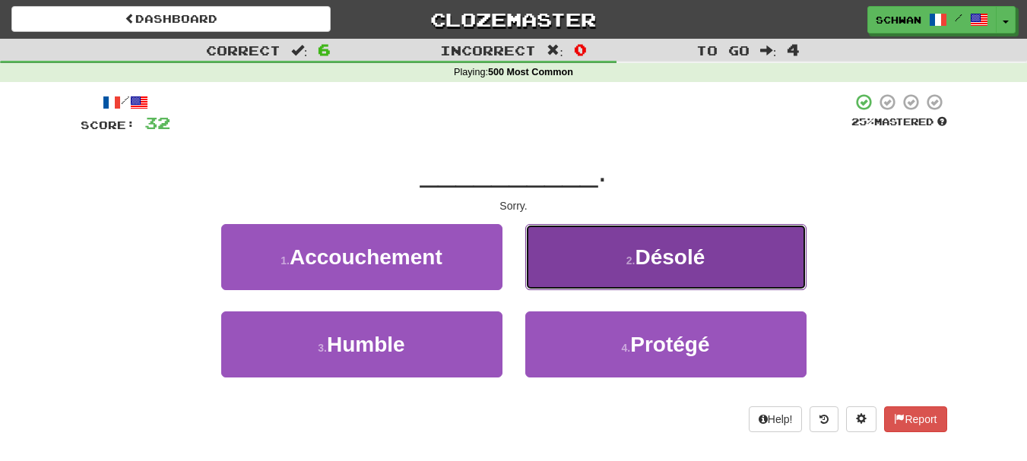
click at [582, 271] on button "2 . Désolé" at bounding box center [665, 257] width 281 height 66
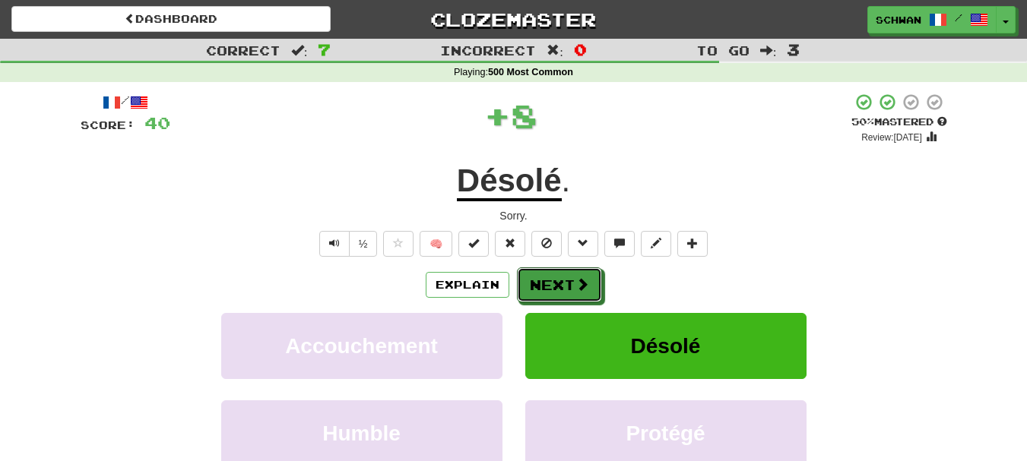
click at [582, 271] on button "Next" at bounding box center [559, 285] width 85 height 35
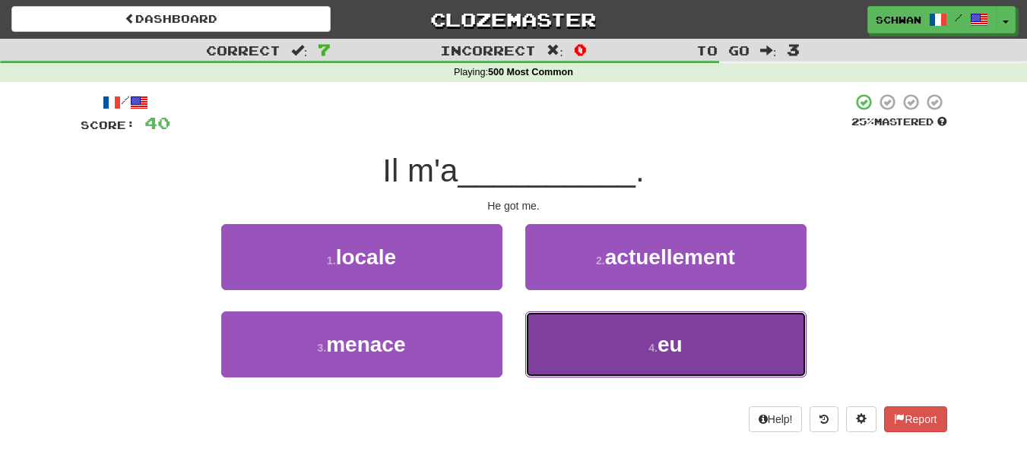
click at [560, 328] on button "4 . eu" at bounding box center [665, 345] width 281 height 66
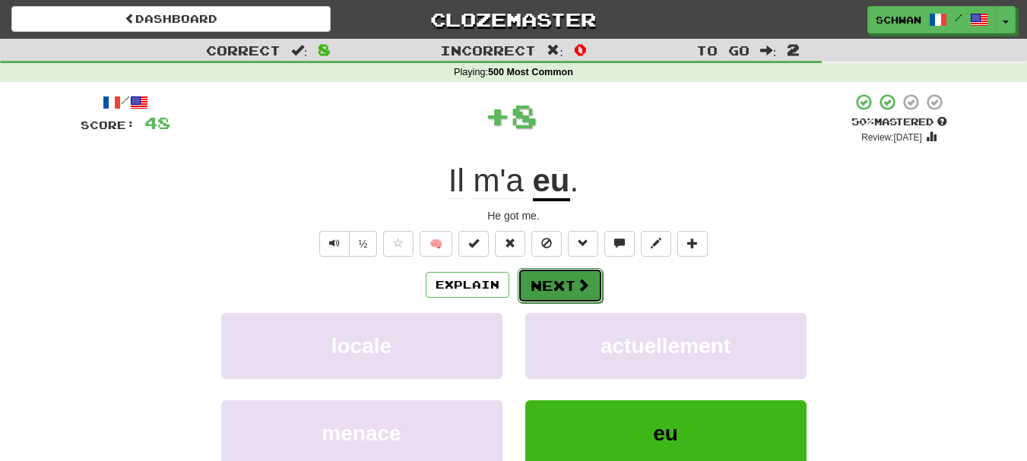
click at [560, 289] on button "Next" at bounding box center [560, 285] width 85 height 35
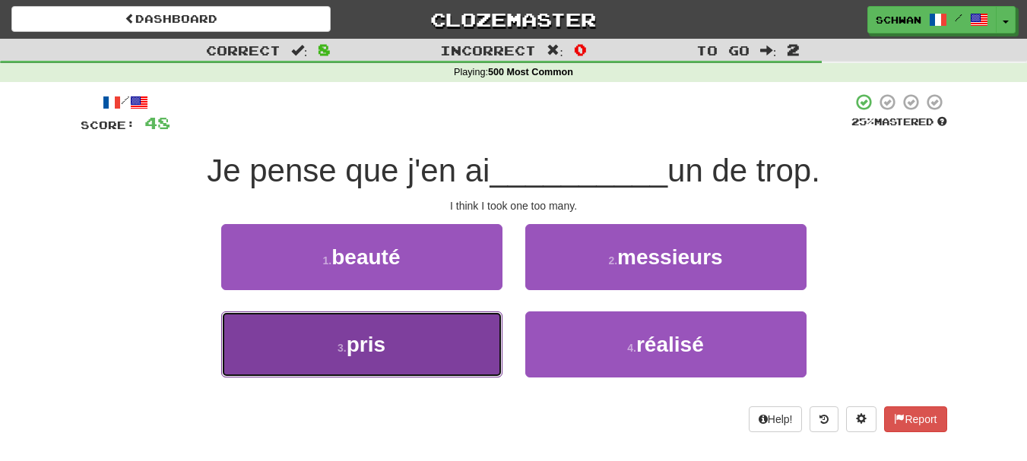
click at [455, 362] on button "3 . pris" at bounding box center [361, 345] width 281 height 66
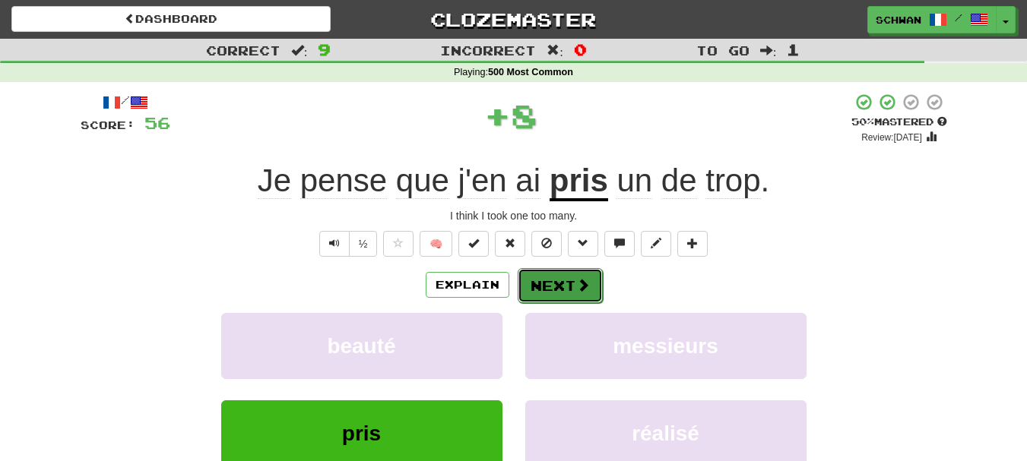
click at [564, 281] on button "Next" at bounding box center [560, 285] width 85 height 35
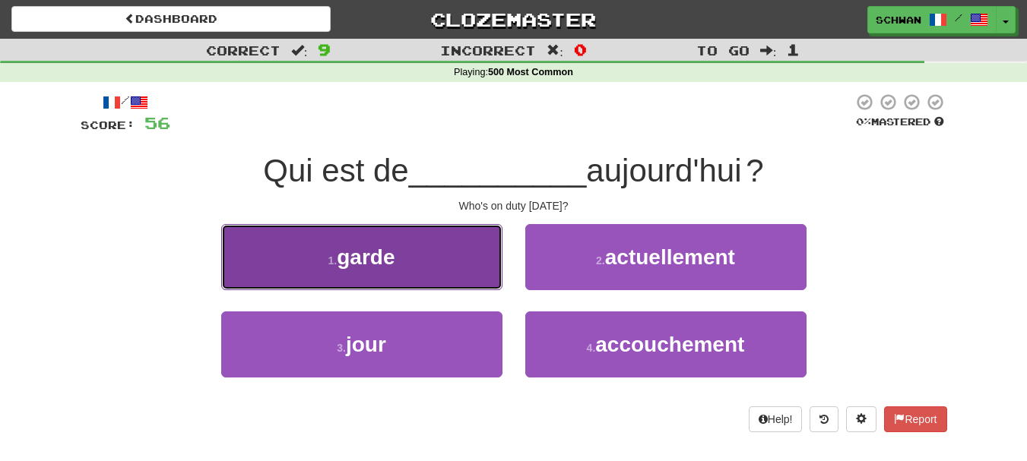
click at [452, 277] on button "1 . garde" at bounding box center [361, 257] width 281 height 66
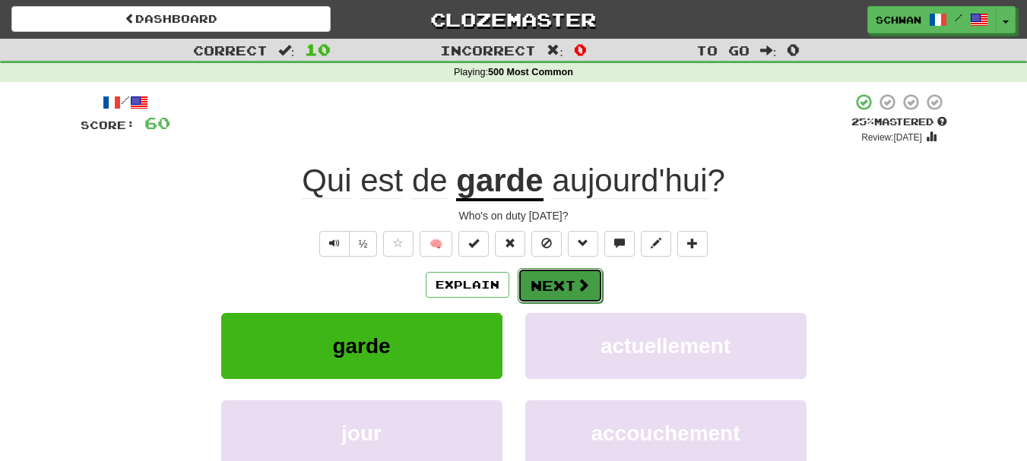
click at [554, 290] on button "Next" at bounding box center [560, 285] width 85 height 35
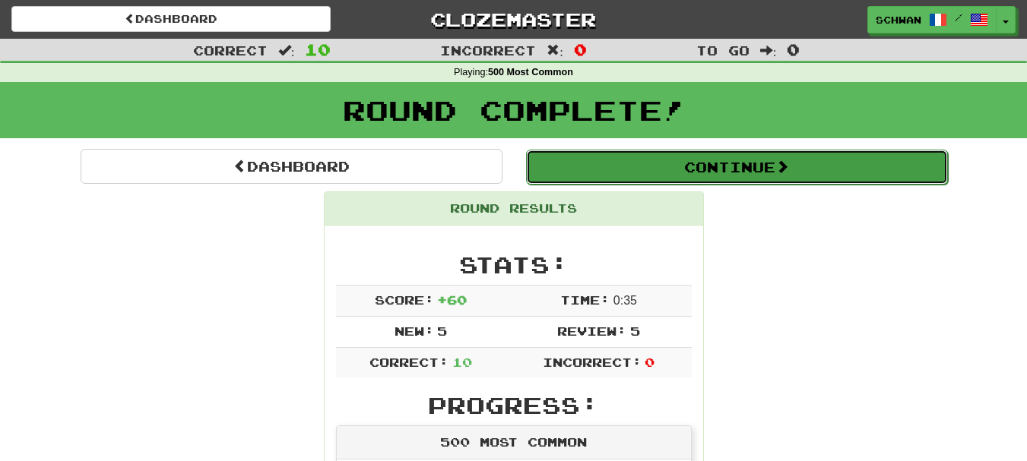
click at [749, 179] on button "Continue" at bounding box center [737, 167] width 422 height 35
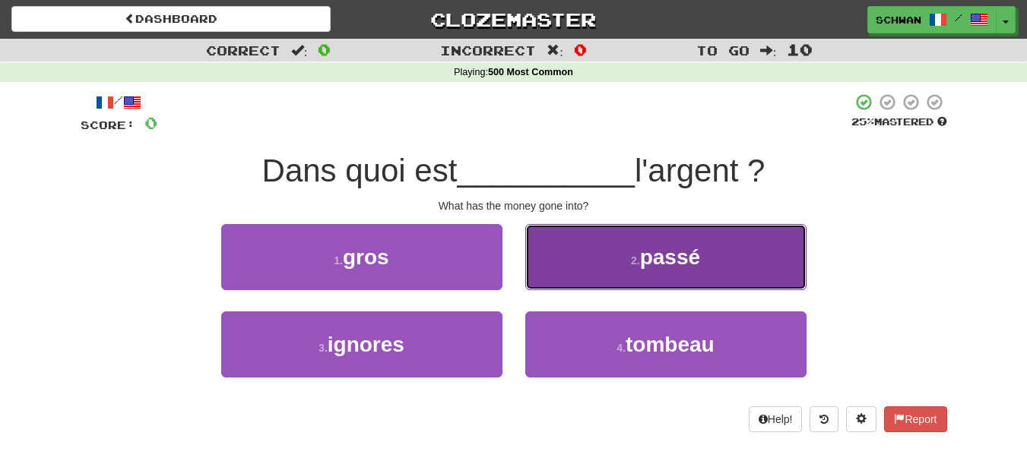
click at [651, 255] on span "passé" at bounding box center [670, 258] width 60 height 24
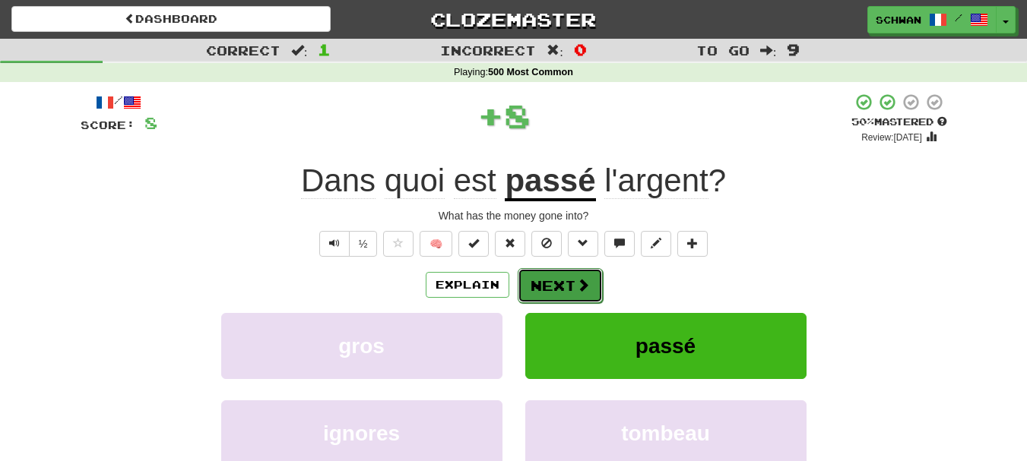
click at [565, 293] on button "Next" at bounding box center [560, 285] width 85 height 35
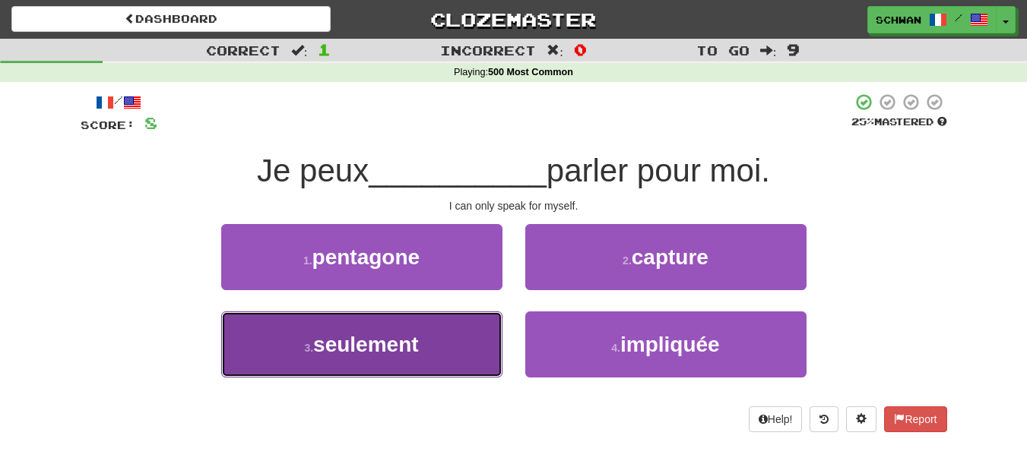
click at [309, 341] on button "3 . seulement" at bounding box center [361, 345] width 281 height 66
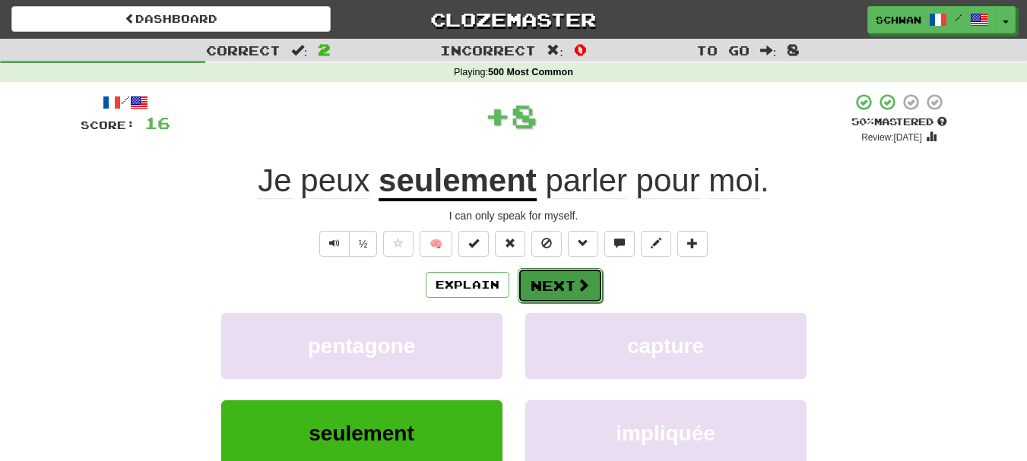
click at [564, 287] on button "Next" at bounding box center [560, 285] width 85 height 35
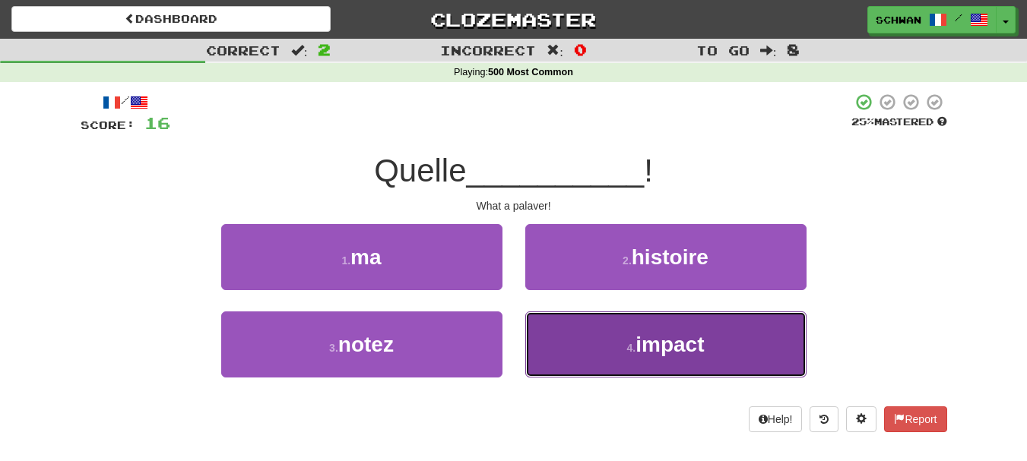
click at [549, 328] on button "4 . impact" at bounding box center [665, 345] width 281 height 66
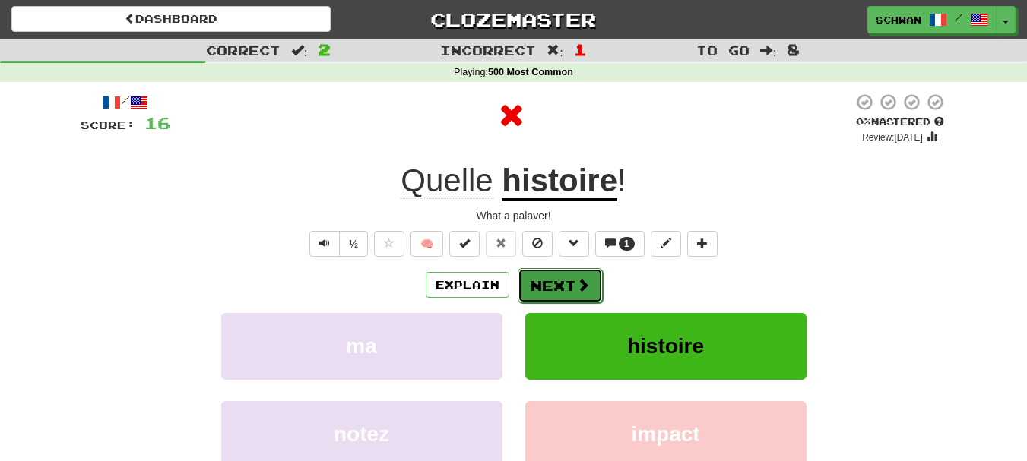
click at [549, 293] on button "Next" at bounding box center [560, 285] width 85 height 35
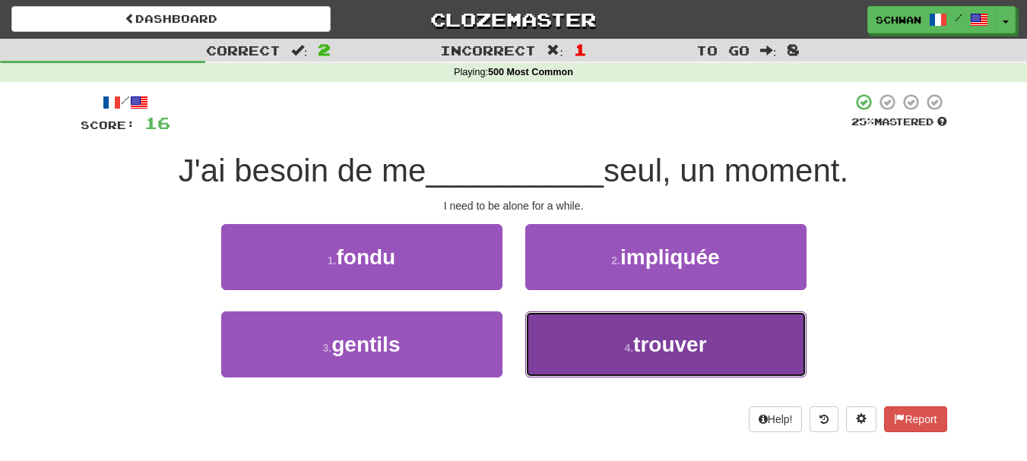
click at [544, 345] on button "4 . trouver" at bounding box center [665, 345] width 281 height 66
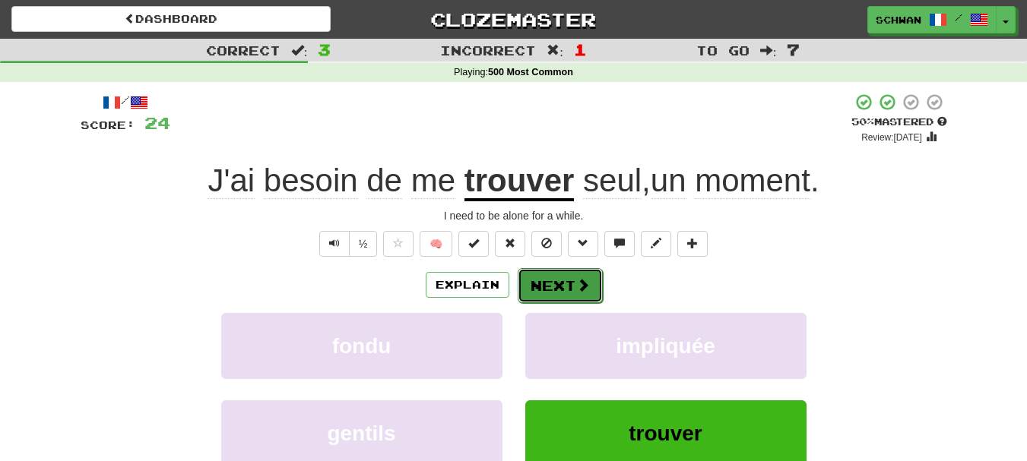
click at [553, 284] on button "Next" at bounding box center [560, 285] width 85 height 35
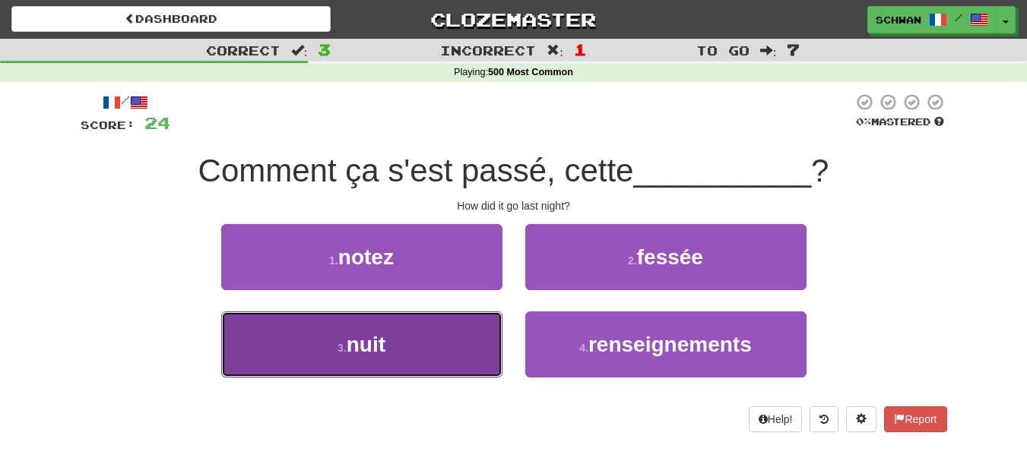
click at [462, 343] on button "3 . nuit" at bounding box center [361, 345] width 281 height 66
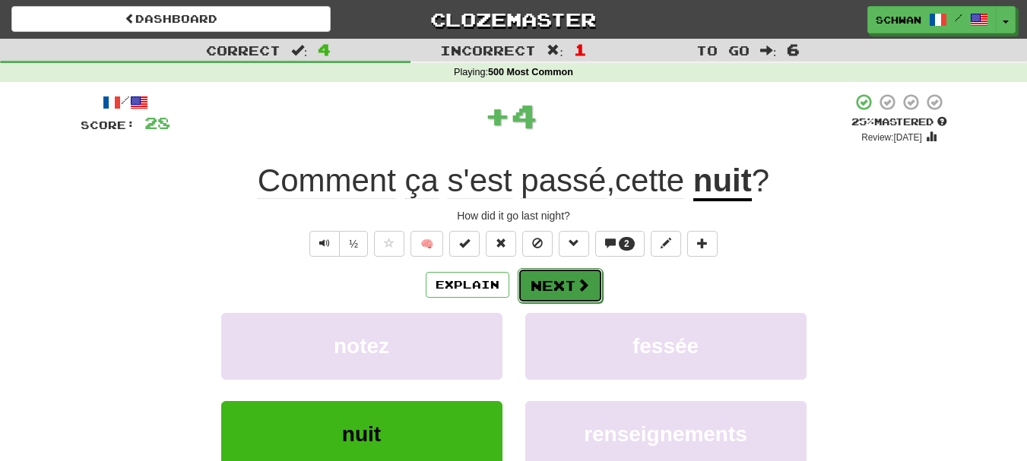
click at [544, 288] on button "Next" at bounding box center [560, 285] width 85 height 35
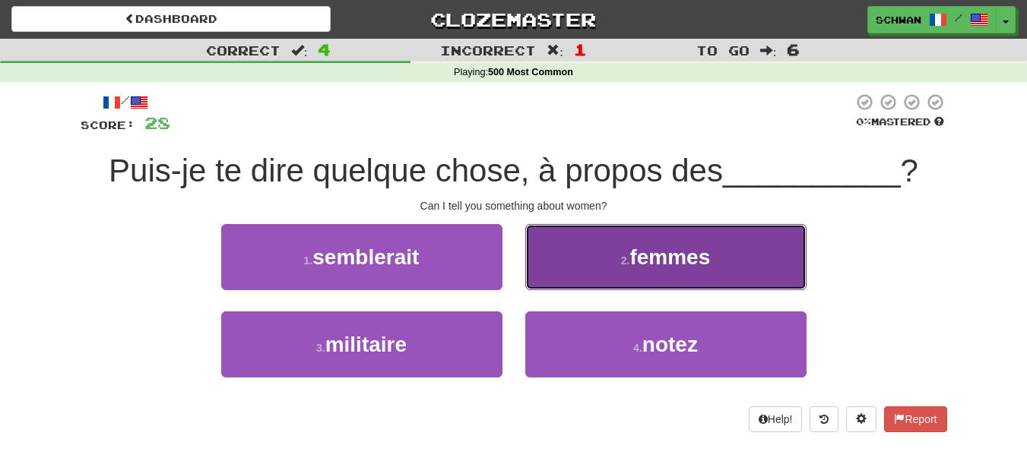
click at [557, 280] on button "2 . femmes" at bounding box center [665, 257] width 281 height 66
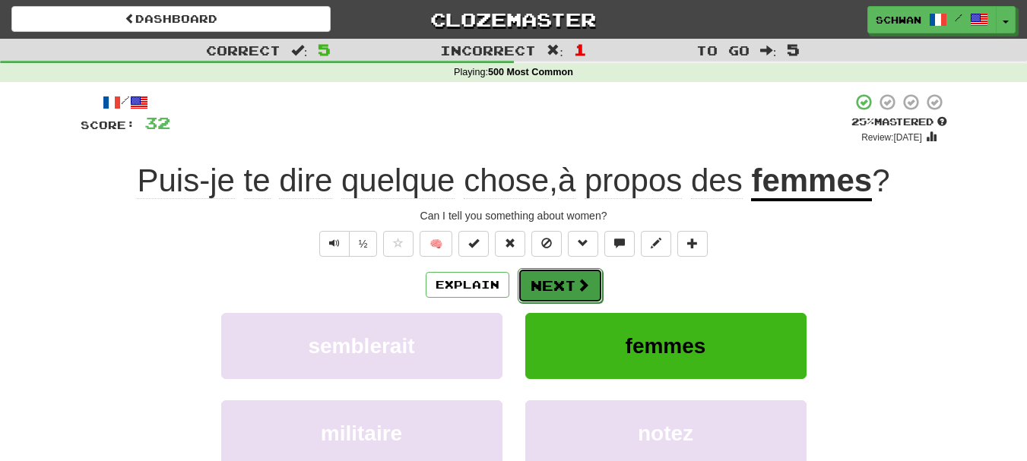
click at [553, 290] on button "Next" at bounding box center [560, 285] width 85 height 35
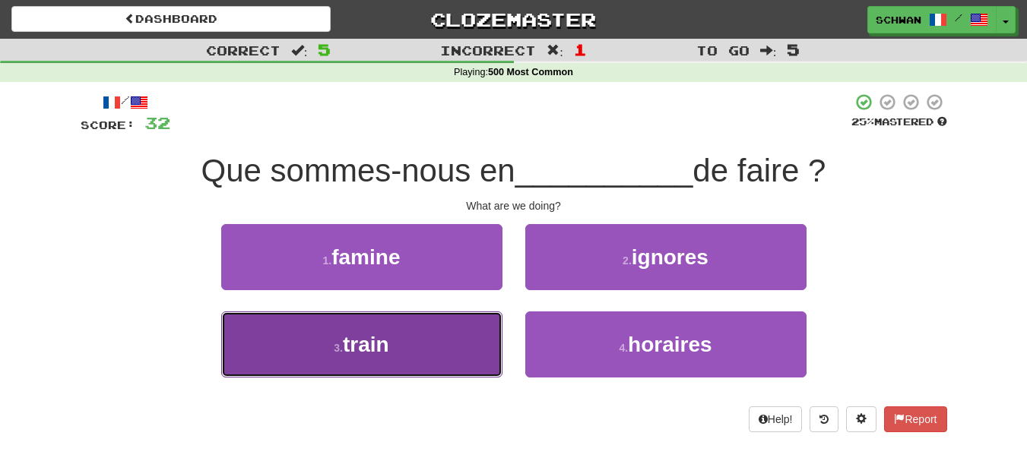
click at [478, 350] on button "3 . train" at bounding box center [361, 345] width 281 height 66
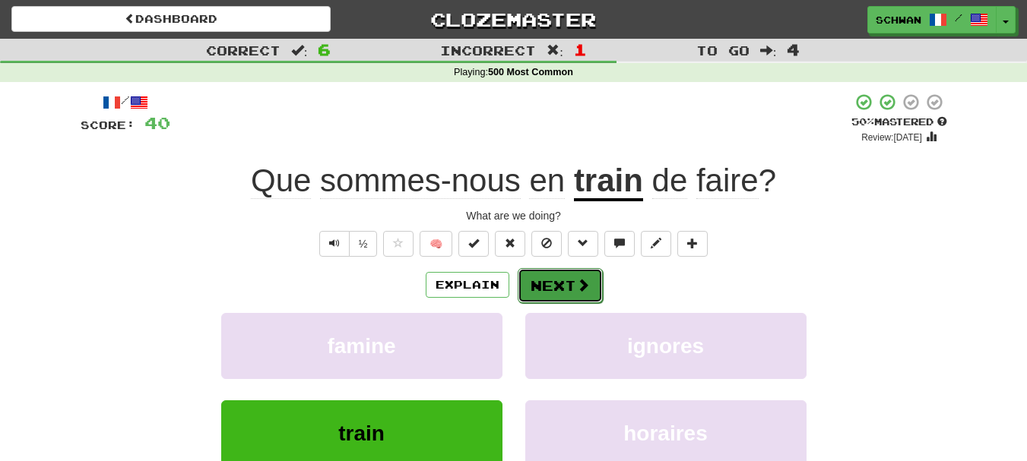
click at [548, 294] on button "Next" at bounding box center [560, 285] width 85 height 35
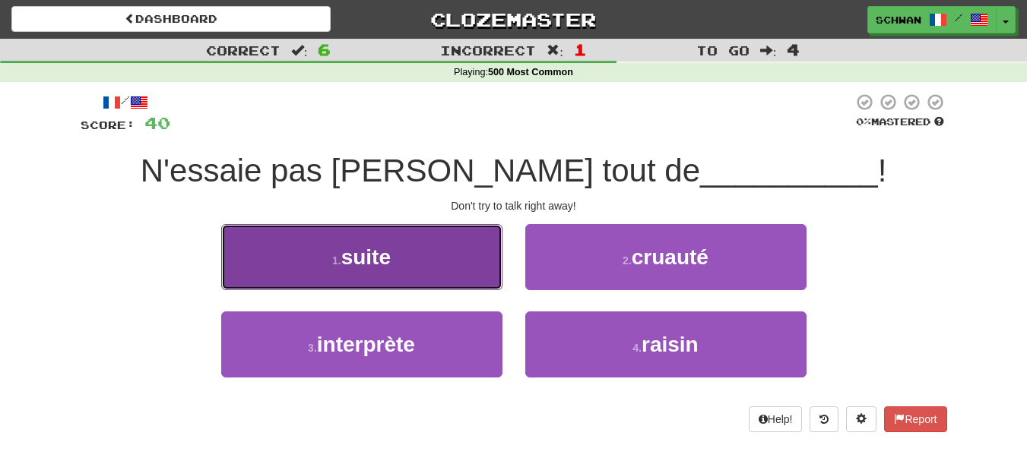
click at [477, 267] on button "1 . suite" at bounding box center [361, 257] width 281 height 66
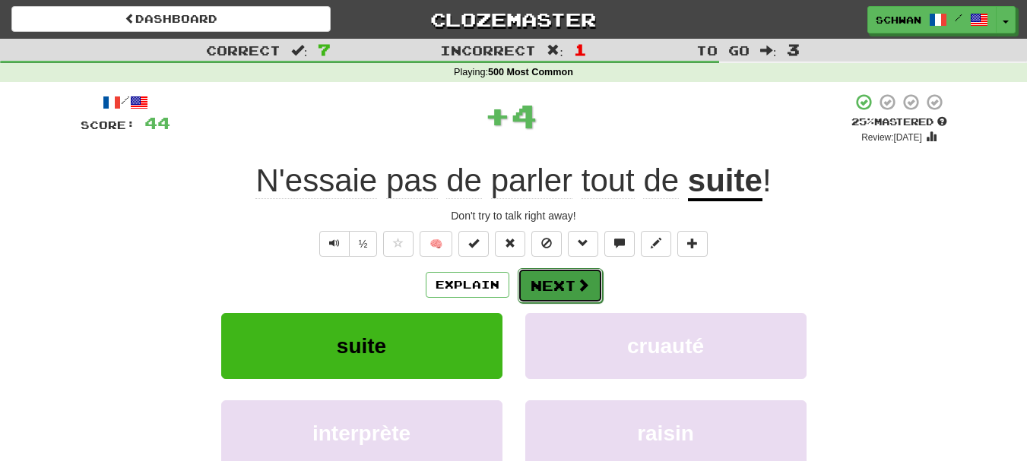
click at [550, 289] on button "Next" at bounding box center [560, 285] width 85 height 35
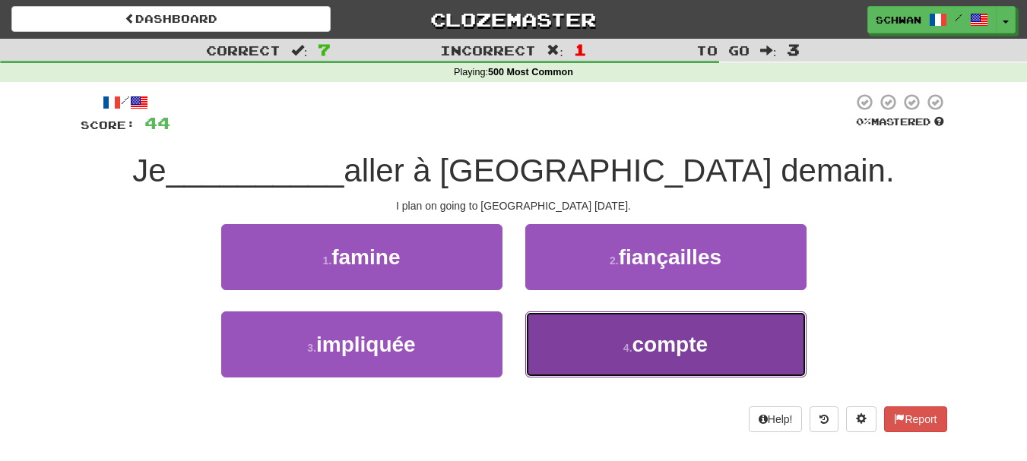
click at [584, 349] on button "4 . compte" at bounding box center [665, 345] width 281 height 66
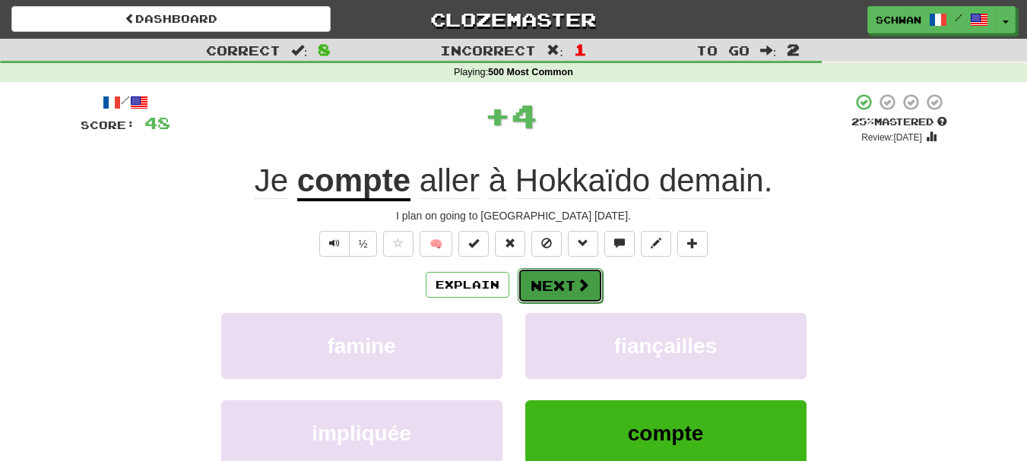
click at [566, 288] on button "Next" at bounding box center [560, 285] width 85 height 35
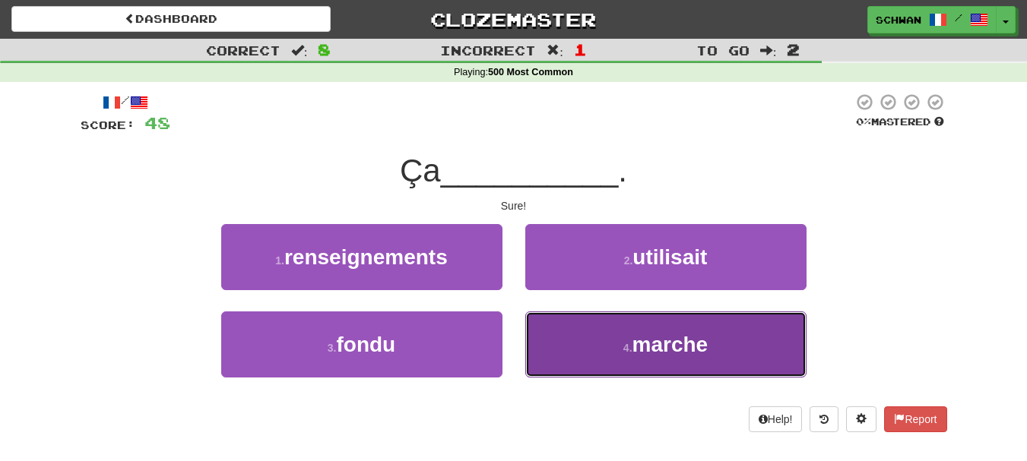
click at [563, 329] on button "4 . marche" at bounding box center [665, 345] width 281 height 66
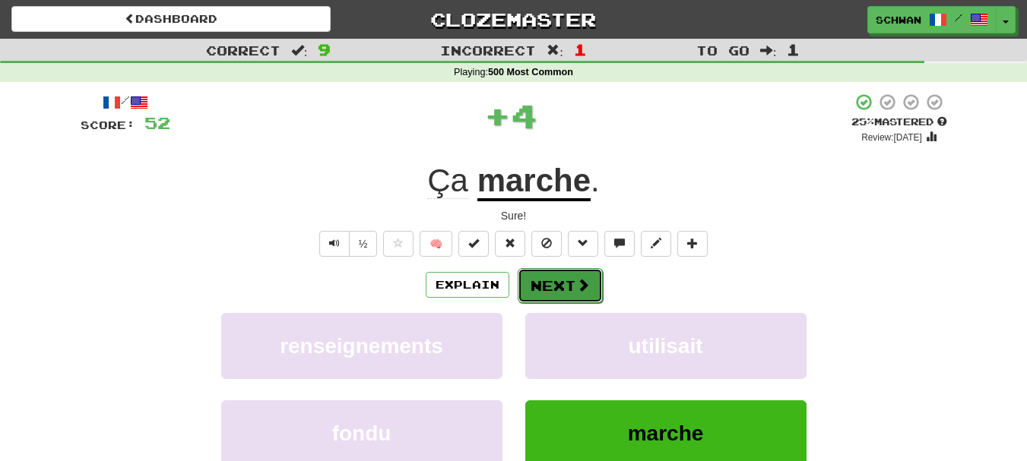
click at [557, 291] on button "Next" at bounding box center [560, 285] width 85 height 35
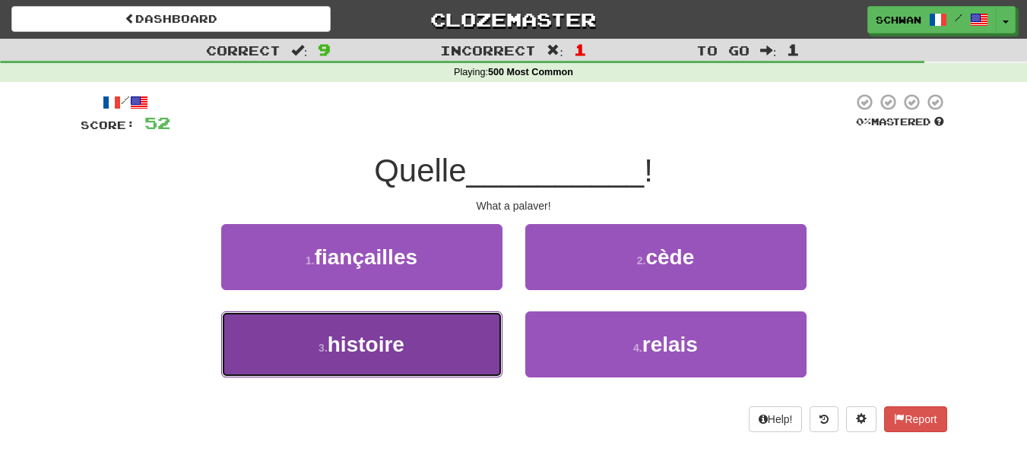
click at [483, 330] on button "3 . histoire" at bounding box center [361, 345] width 281 height 66
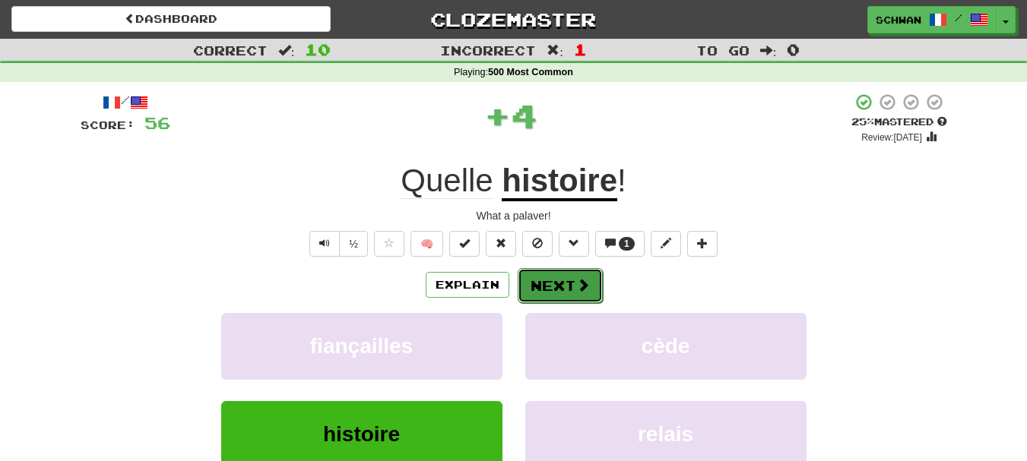
click at [557, 284] on button "Next" at bounding box center [560, 285] width 85 height 35
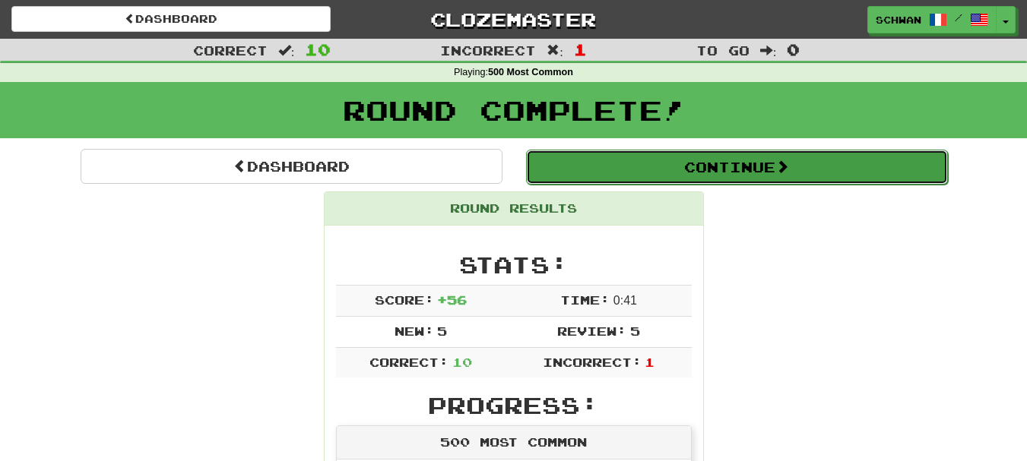
click at [747, 178] on button "Continue" at bounding box center [737, 167] width 422 height 35
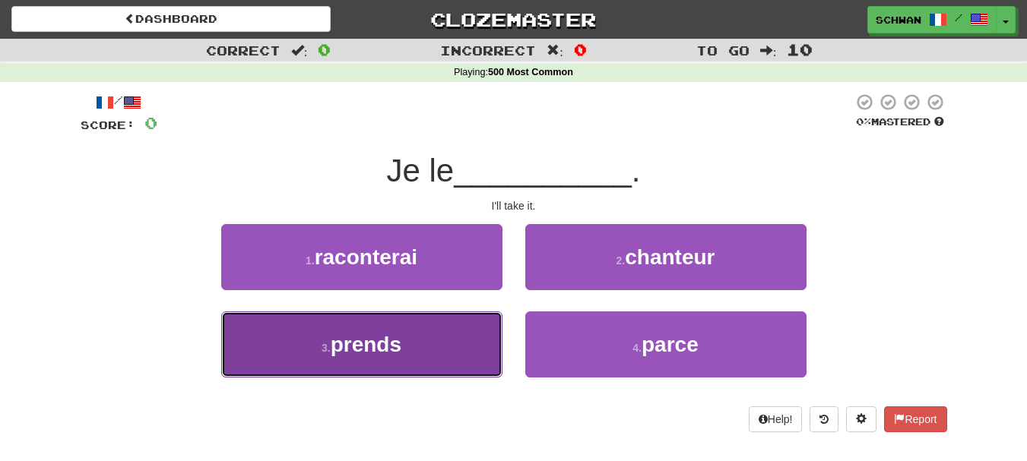
click at [421, 335] on button "3 . prends" at bounding box center [361, 345] width 281 height 66
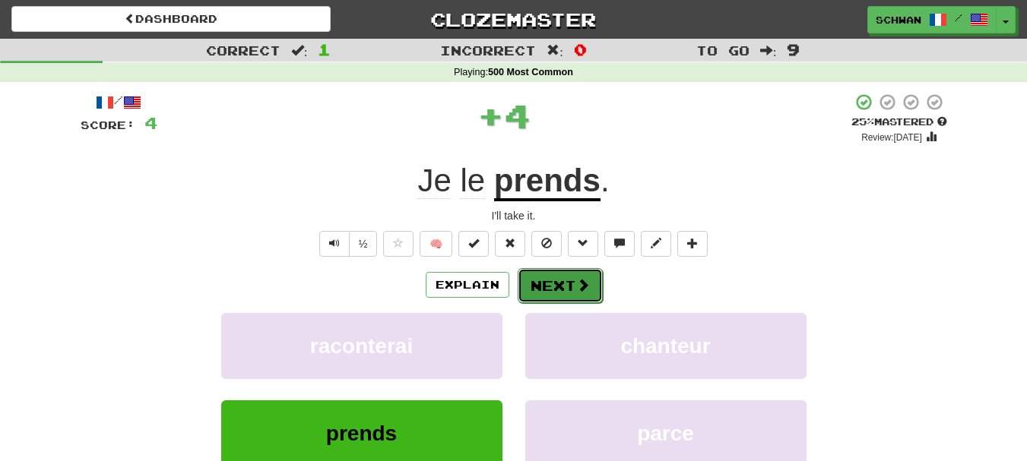
click at [546, 287] on button "Next" at bounding box center [560, 285] width 85 height 35
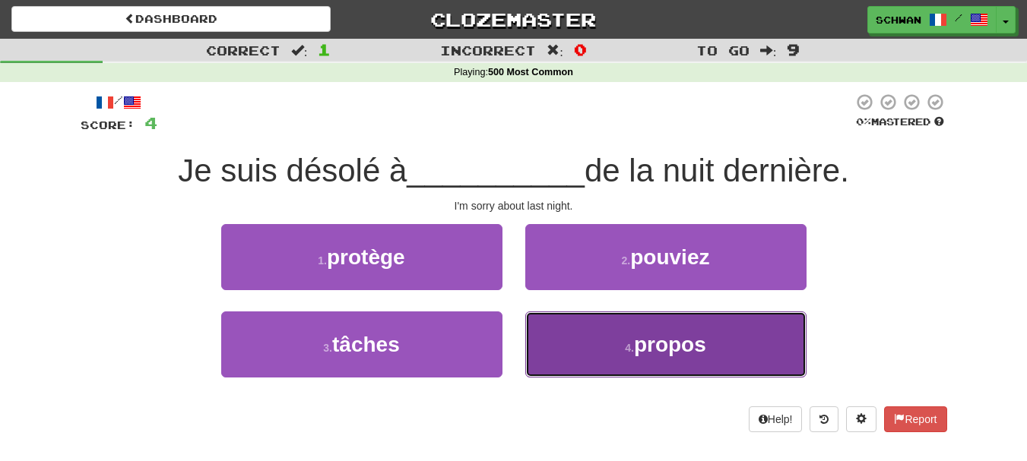
click at [563, 344] on button "4 . propos" at bounding box center [665, 345] width 281 height 66
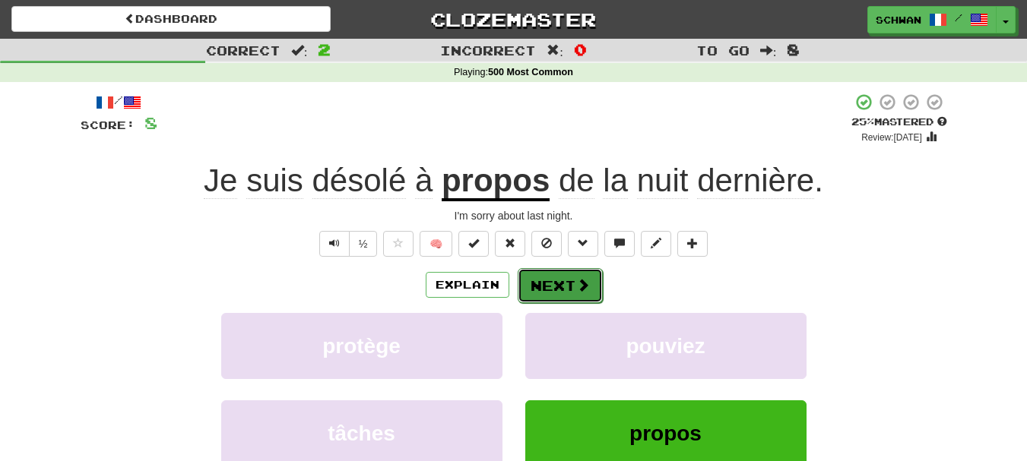
click at [569, 287] on button "Next" at bounding box center [560, 285] width 85 height 35
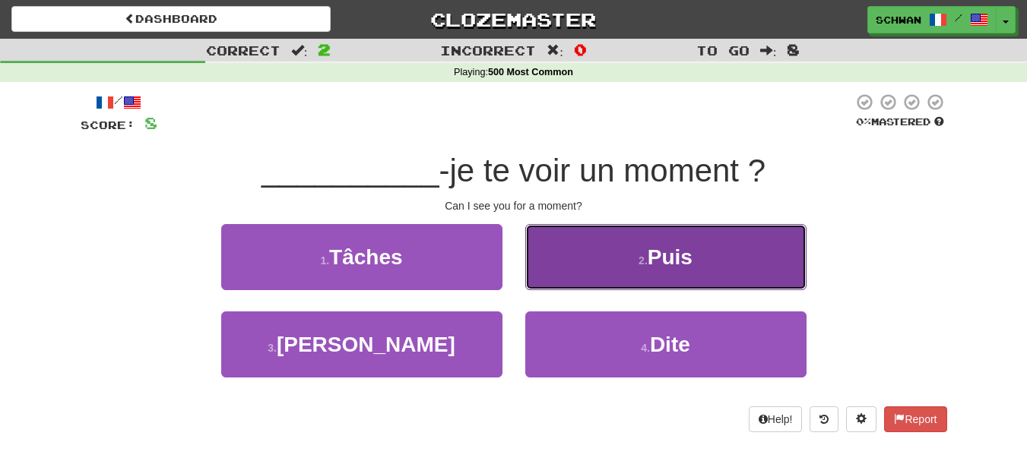
click at [698, 266] on button "2 . Puis" at bounding box center [665, 257] width 281 height 66
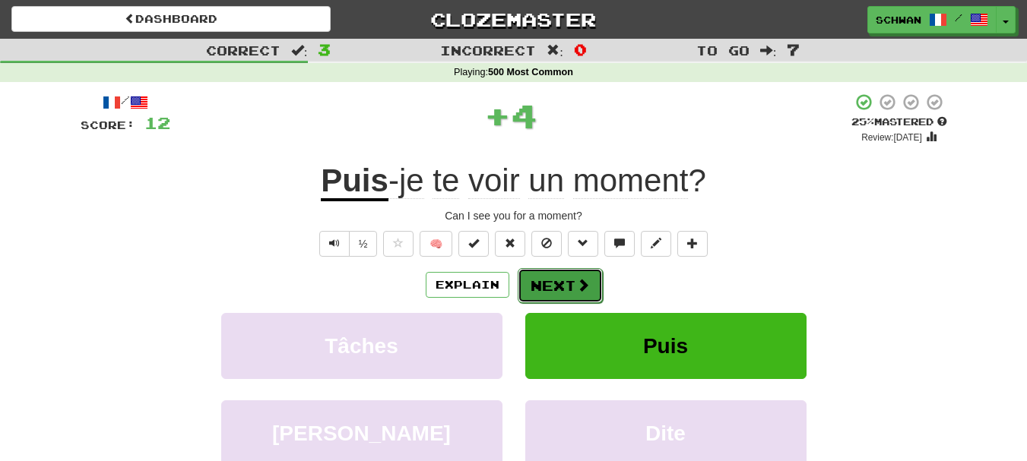
click at [572, 287] on button "Next" at bounding box center [560, 285] width 85 height 35
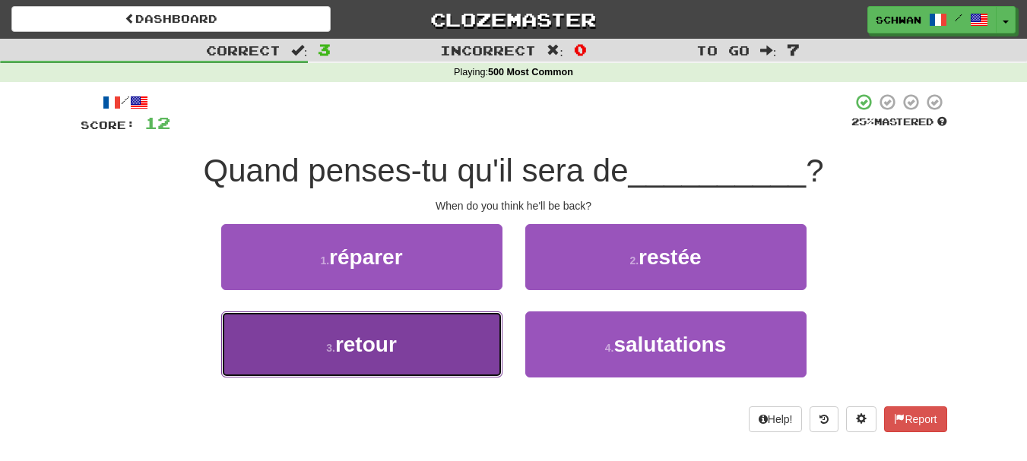
click at [433, 338] on button "3 . retour" at bounding box center [361, 345] width 281 height 66
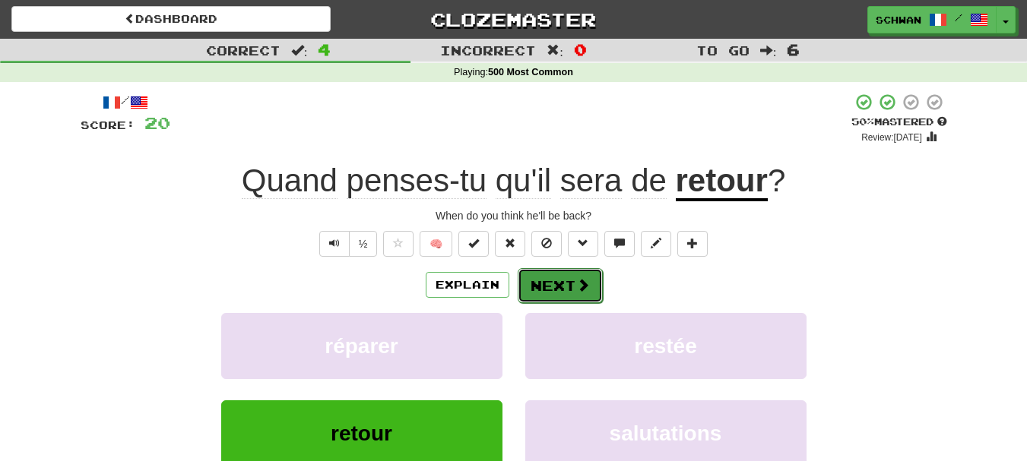
click at [547, 287] on button "Next" at bounding box center [560, 285] width 85 height 35
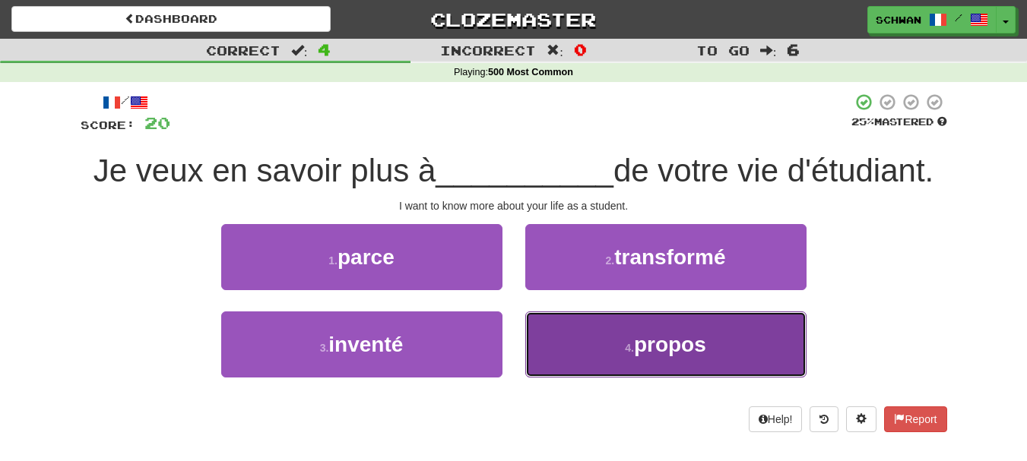
click at [575, 331] on button "4 . propos" at bounding box center [665, 345] width 281 height 66
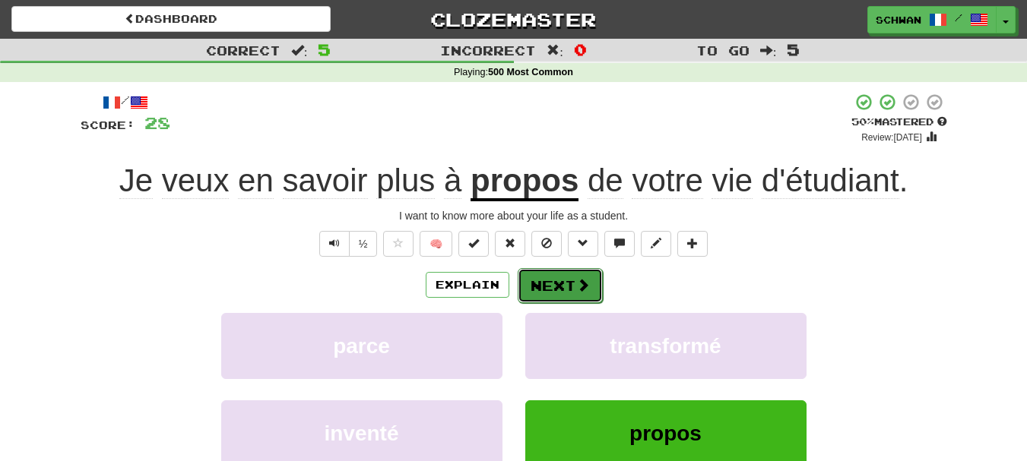
click at [571, 287] on button "Next" at bounding box center [560, 285] width 85 height 35
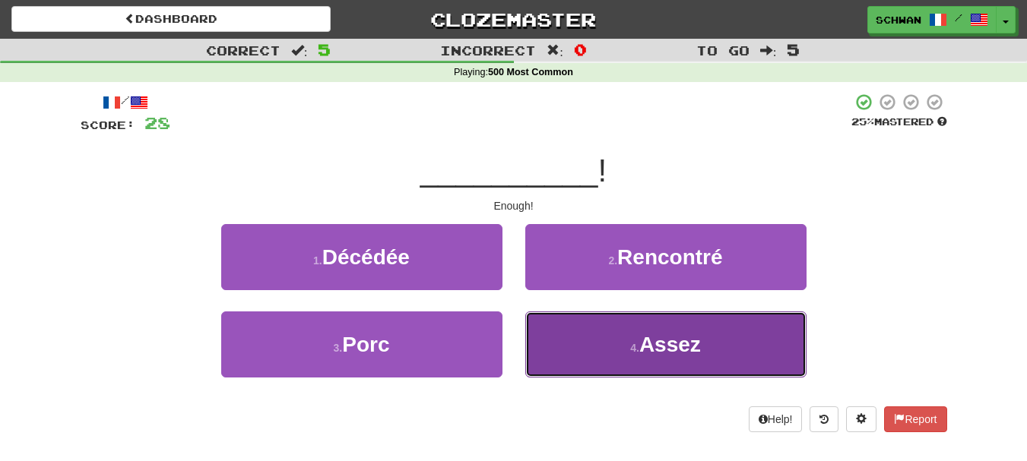
click at [571, 326] on button "4 . Assez" at bounding box center [665, 345] width 281 height 66
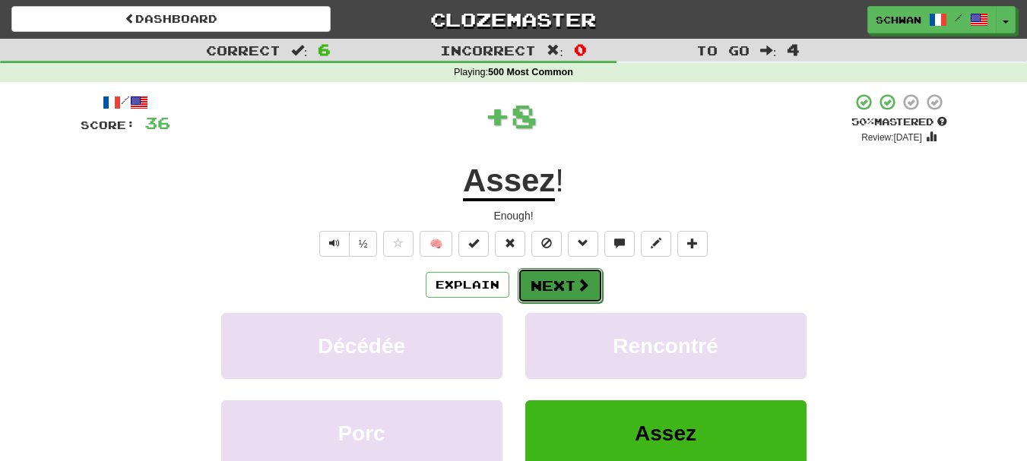
click at [574, 293] on button "Next" at bounding box center [560, 285] width 85 height 35
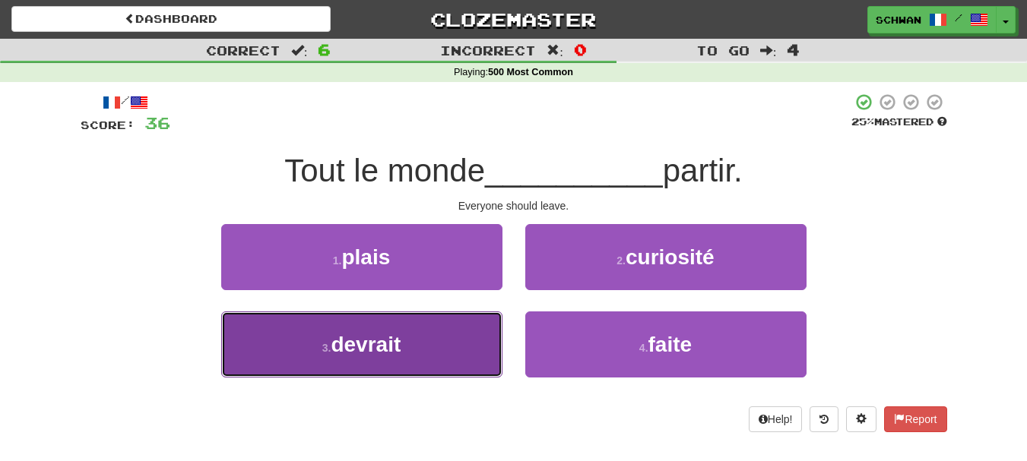
click at [455, 335] on button "3 . devrait" at bounding box center [361, 345] width 281 height 66
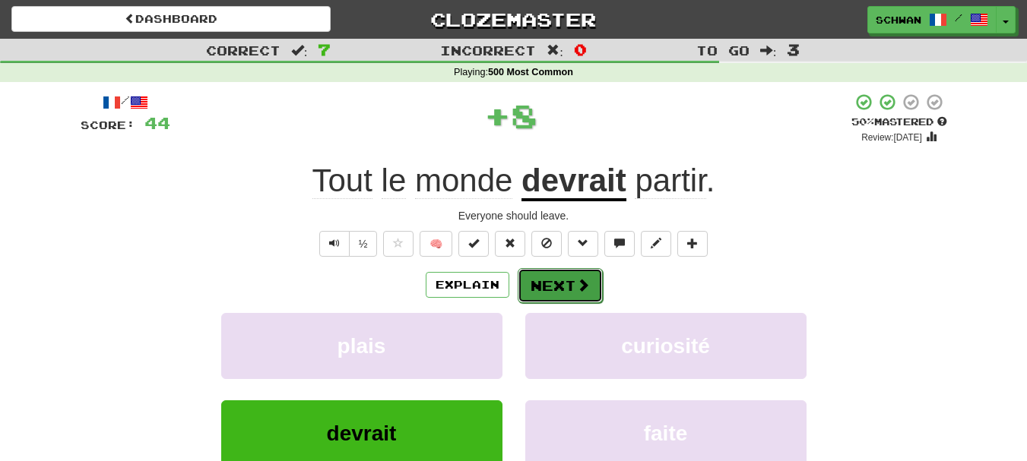
click at [560, 286] on button "Next" at bounding box center [560, 285] width 85 height 35
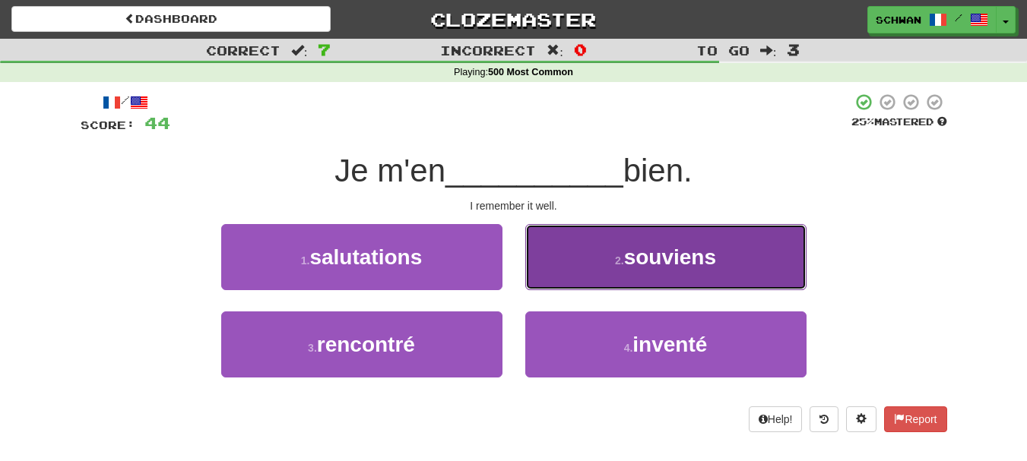
click at [575, 273] on button "2 . souviens" at bounding box center [665, 257] width 281 height 66
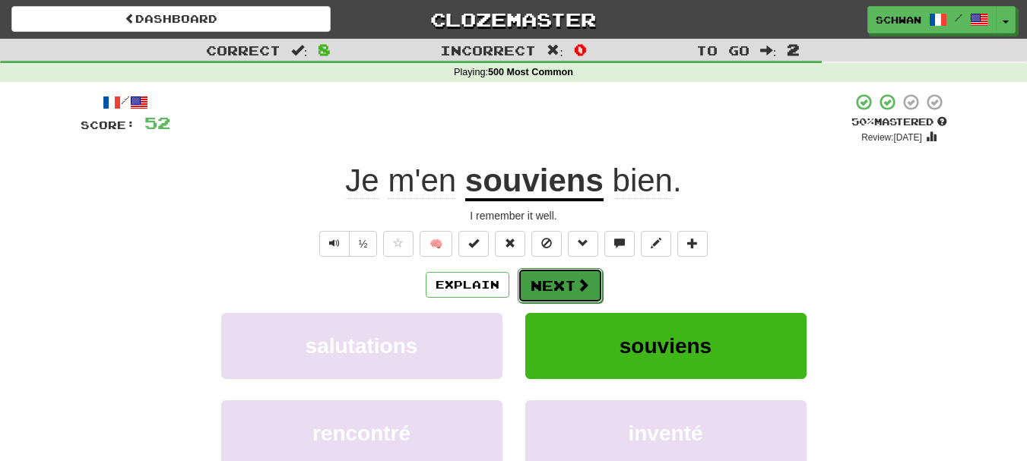
click at [563, 296] on button "Next" at bounding box center [560, 285] width 85 height 35
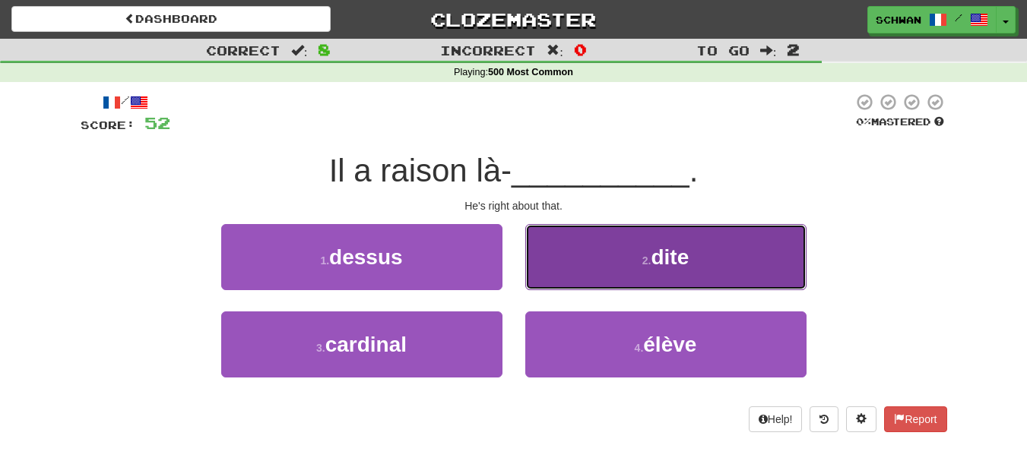
click at [582, 270] on button "2 . dite" at bounding box center [665, 257] width 281 height 66
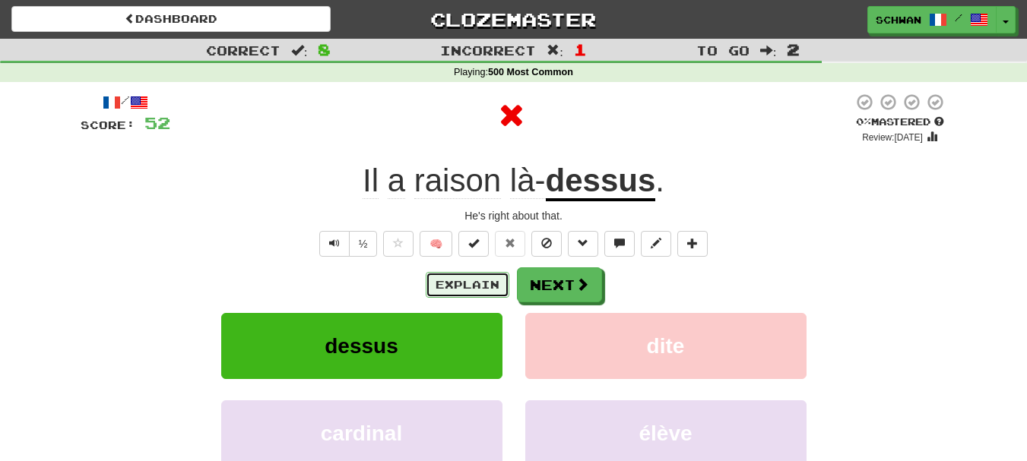
click at [465, 286] on button "Explain" at bounding box center [468, 285] width 84 height 26
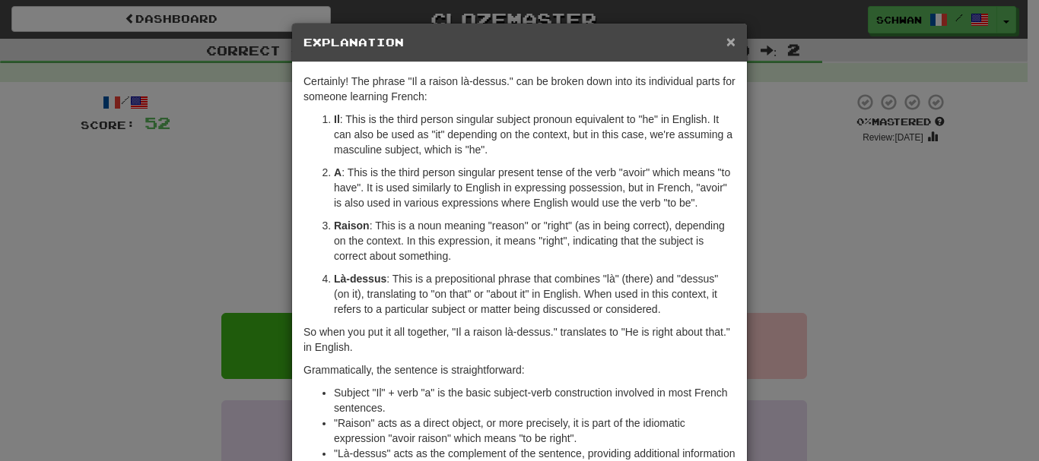
click at [726, 41] on span "×" at bounding box center [730, 41] width 9 height 17
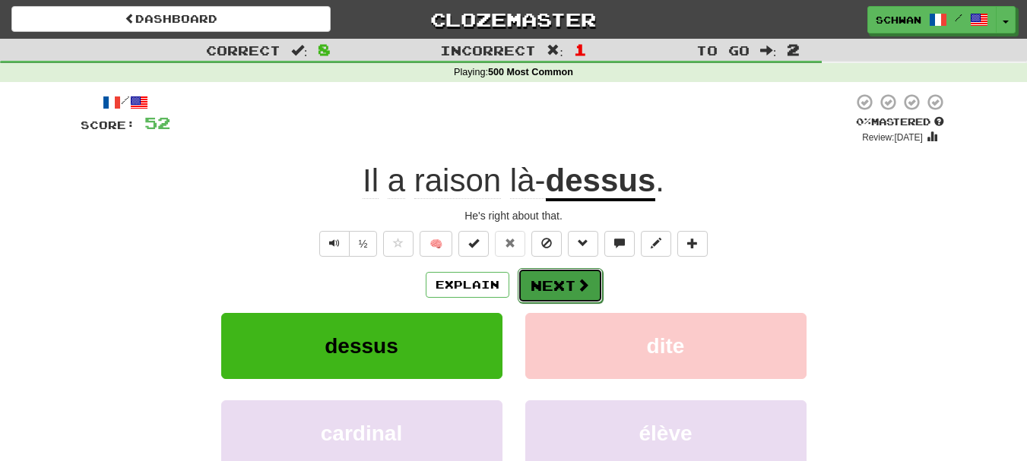
click at [579, 287] on span at bounding box center [583, 285] width 14 height 14
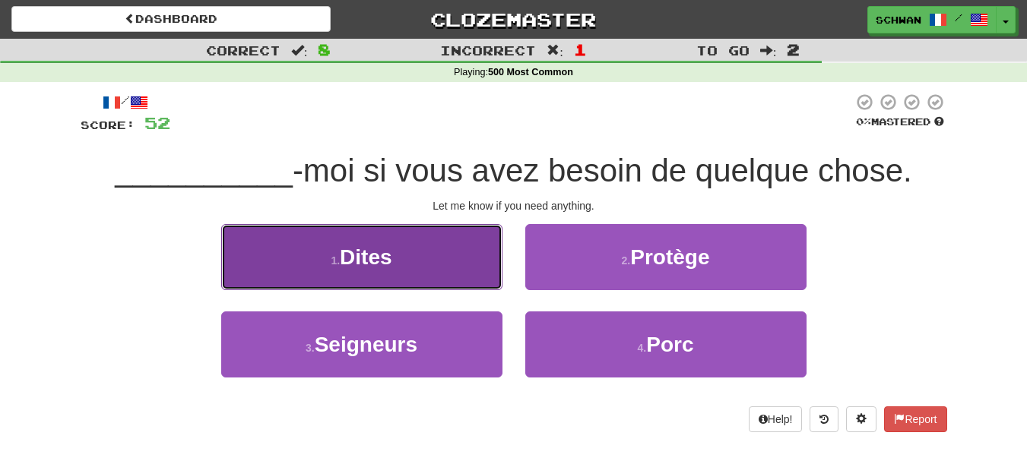
click at [376, 277] on button "1 . Dites" at bounding box center [361, 257] width 281 height 66
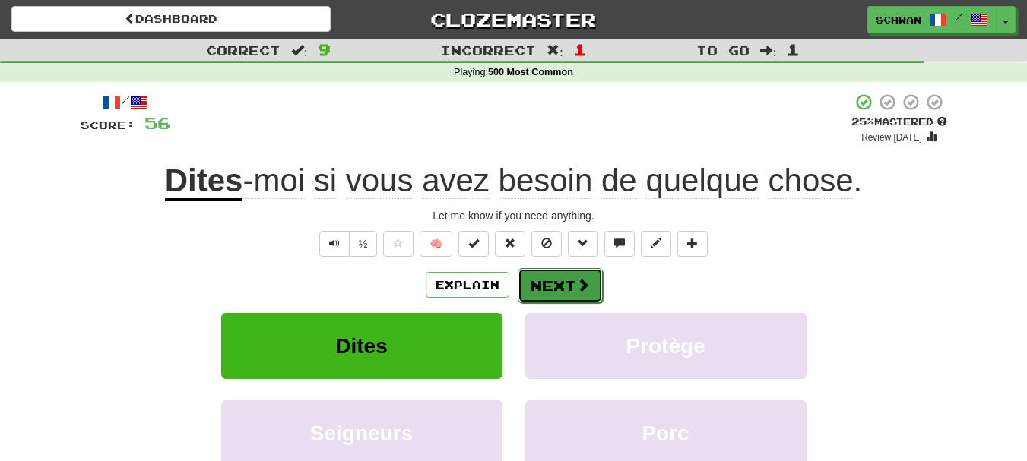
click at [555, 282] on button "Next" at bounding box center [560, 285] width 85 height 35
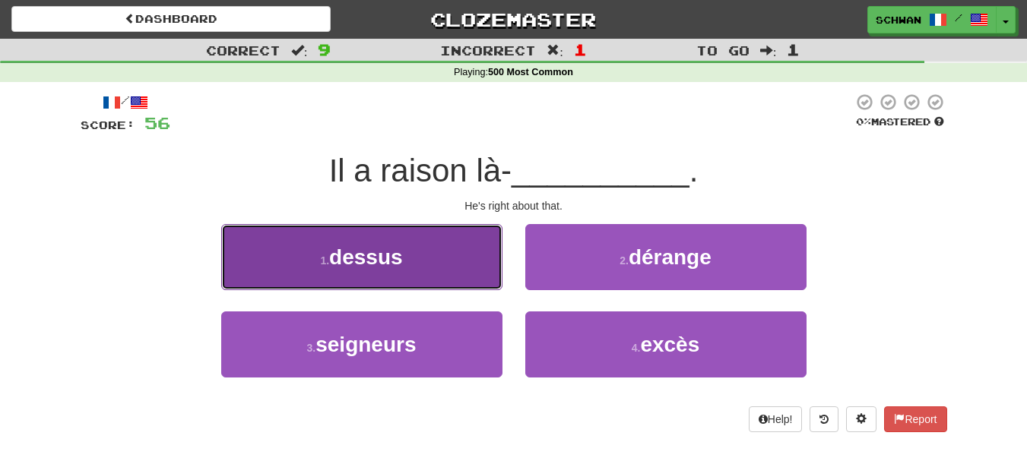
click at [400, 275] on button "1 . dessus" at bounding box center [361, 257] width 281 height 66
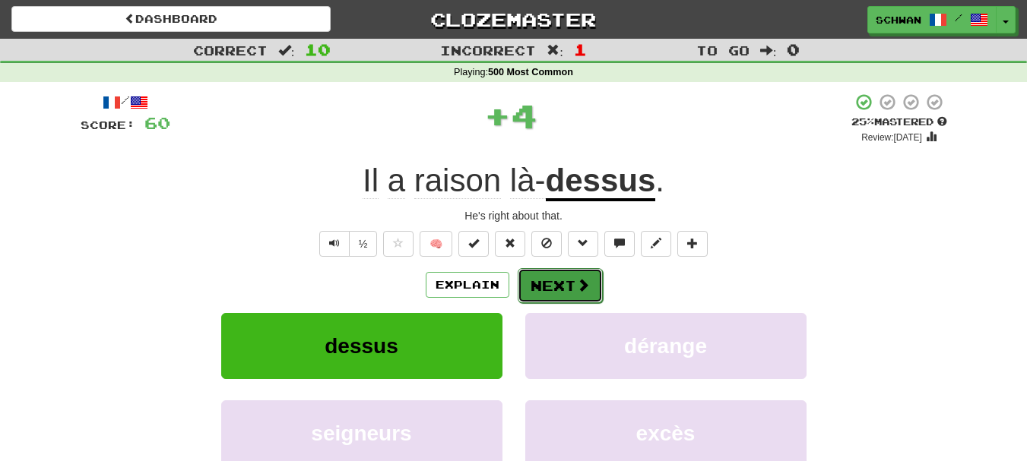
click at [569, 284] on button "Next" at bounding box center [560, 285] width 85 height 35
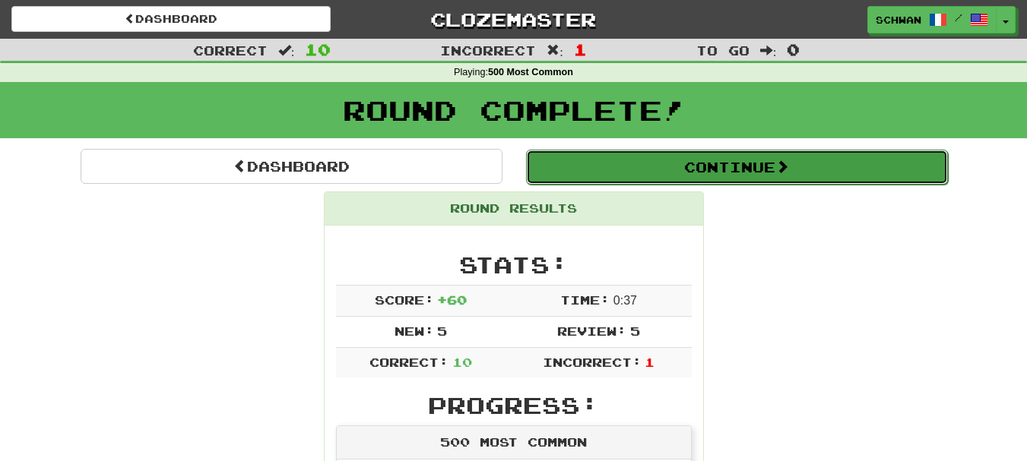
click at [780, 177] on button "Continue" at bounding box center [737, 167] width 422 height 35
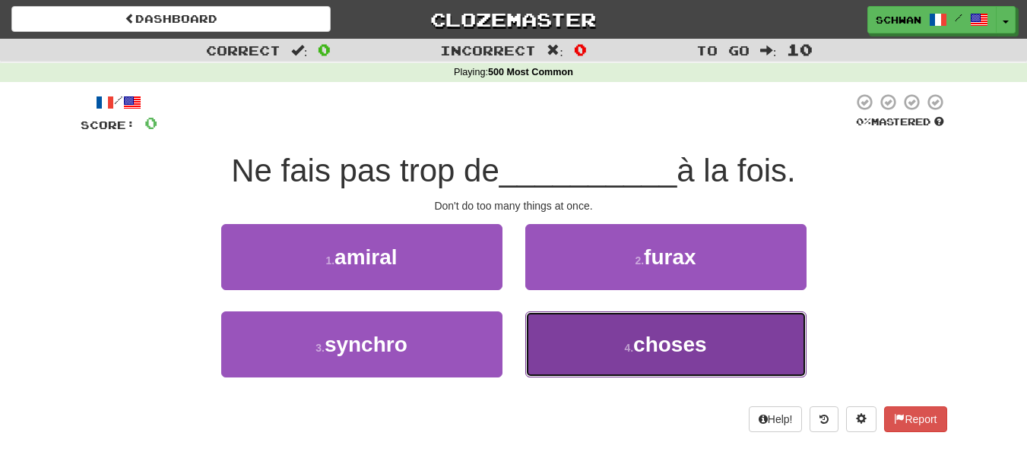
click at [591, 340] on button "4 . choses" at bounding box center [665, 345] width 281 height 66
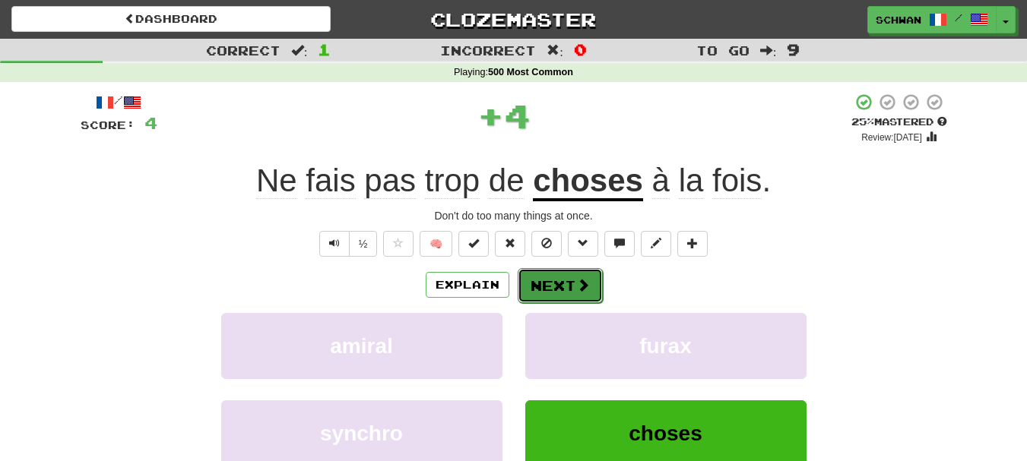
click at [567, 284] on button "Next" at bounding box center [560, 285] width 85 height 35
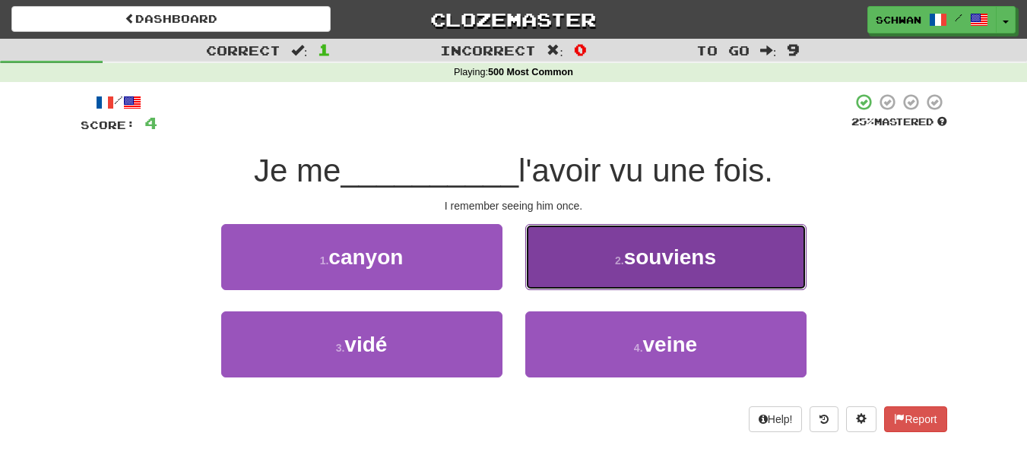
click at [577, 277] on button "2 . souviens" at bounding box center [665, 257] width 281 height 66
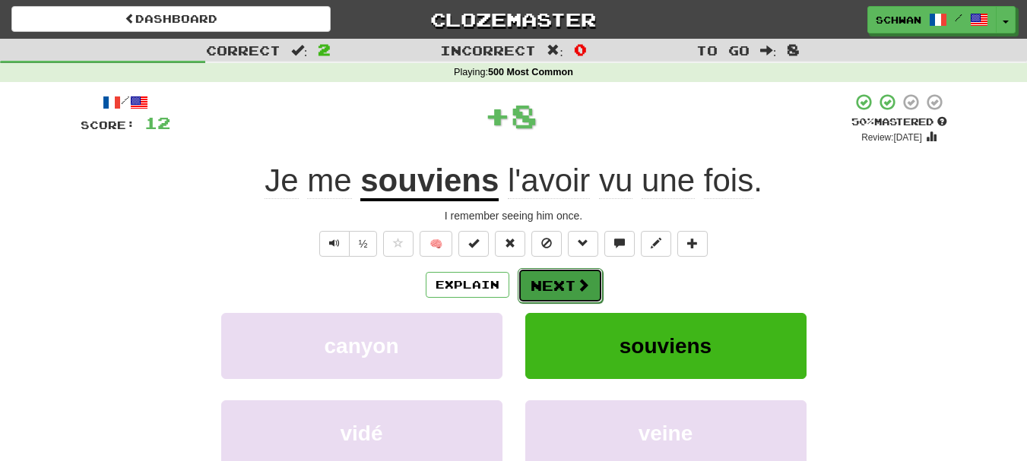
click at [568, 286] on button "Next" at bounding box center [560, 285] width 85 height 35
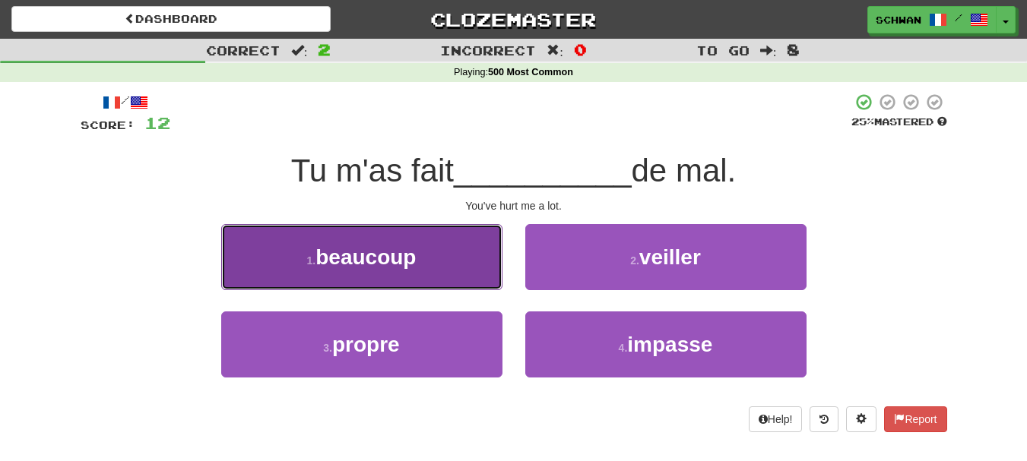
click at [384, 264] on span "beaucoup" at bounding box center [366, 258] width 100 height 24
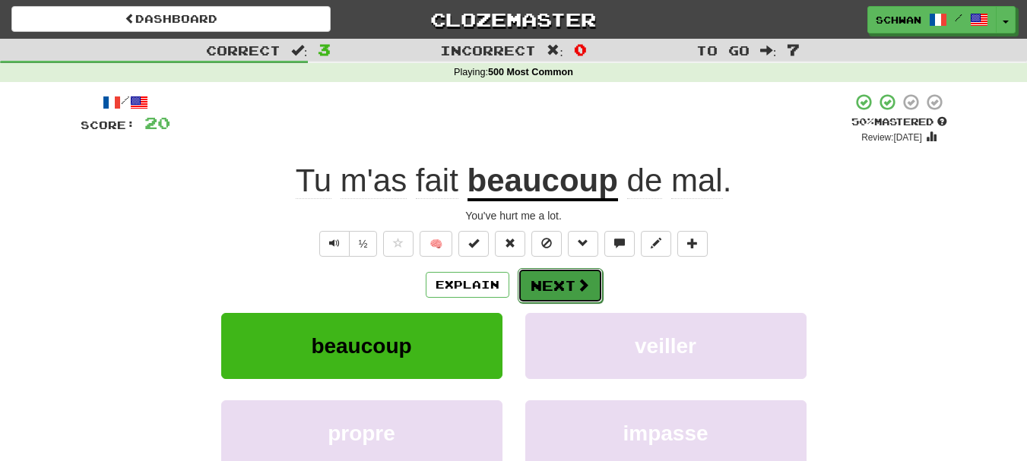
click at [563, 290] on button "Next" at bounding box center [560, 285] width 85 height 35
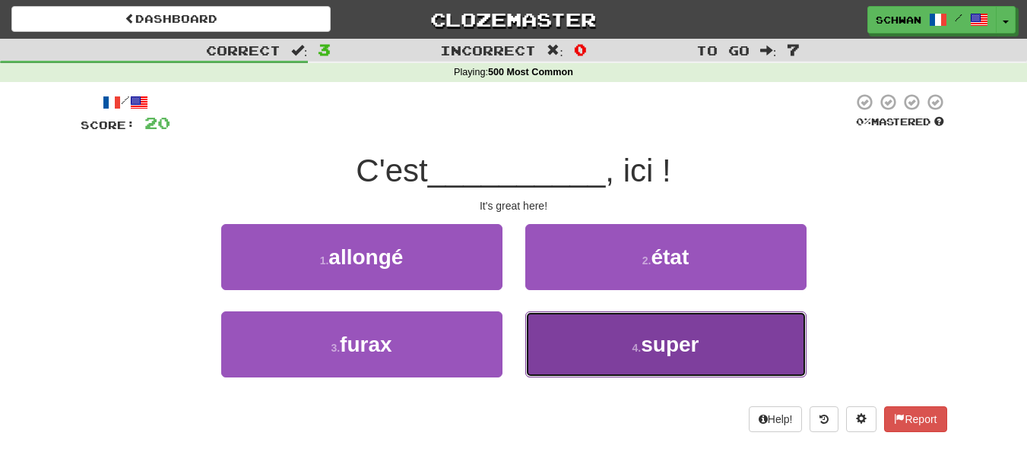
click at [588, 331] on button "4 . super" at bounding box center [665, 345] width 281 height 66
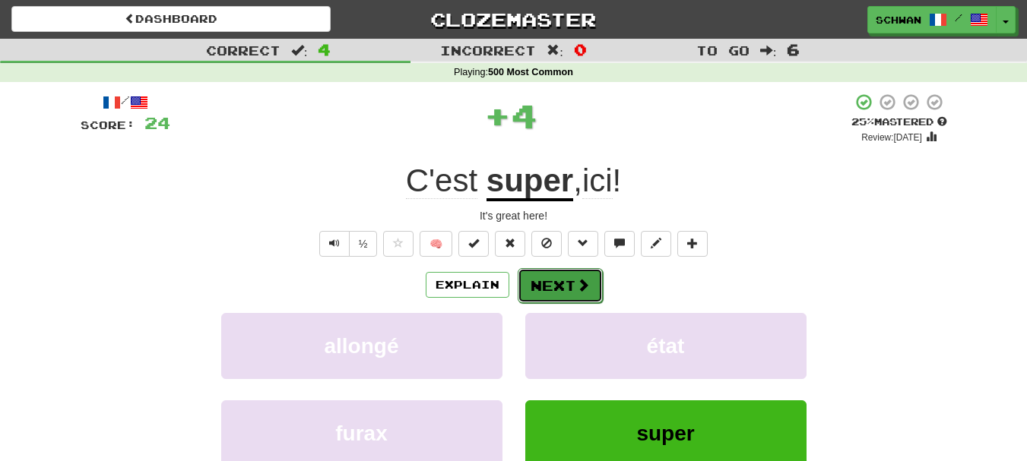
click at [571, 287] on button "Next" at bounding box center [560, 285] width 85 height 35
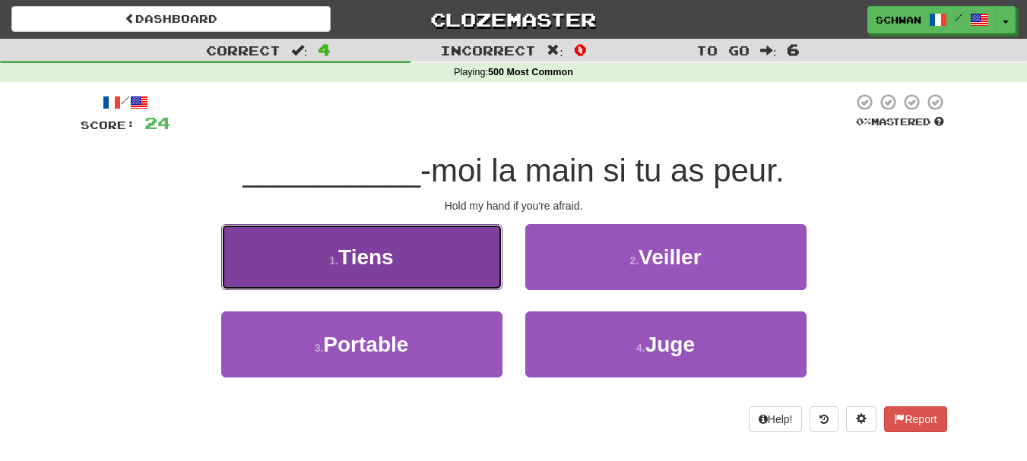
click at [430, 271] on button "1 . Tiens" at bounding box center [361, 257] width 281 height 66
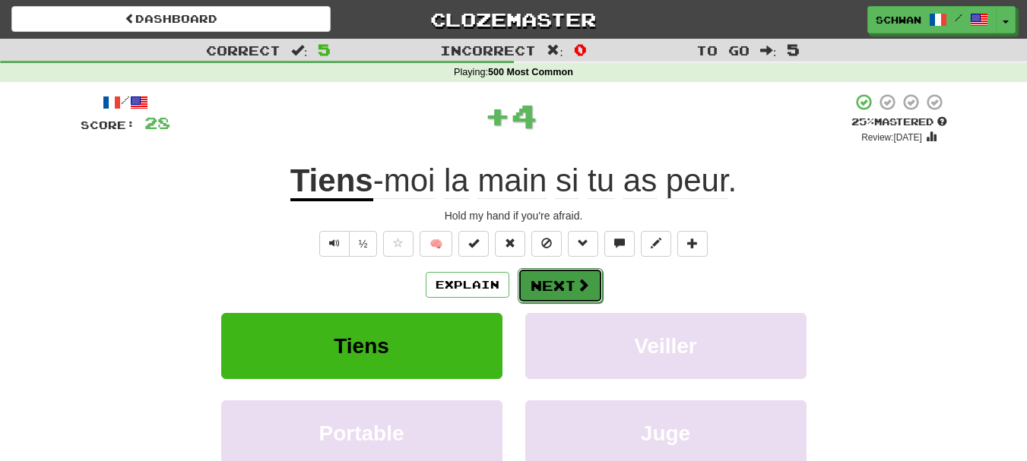
click at [560, 282] on button "Next" at bounding box center [560, 285] width 85 height 35
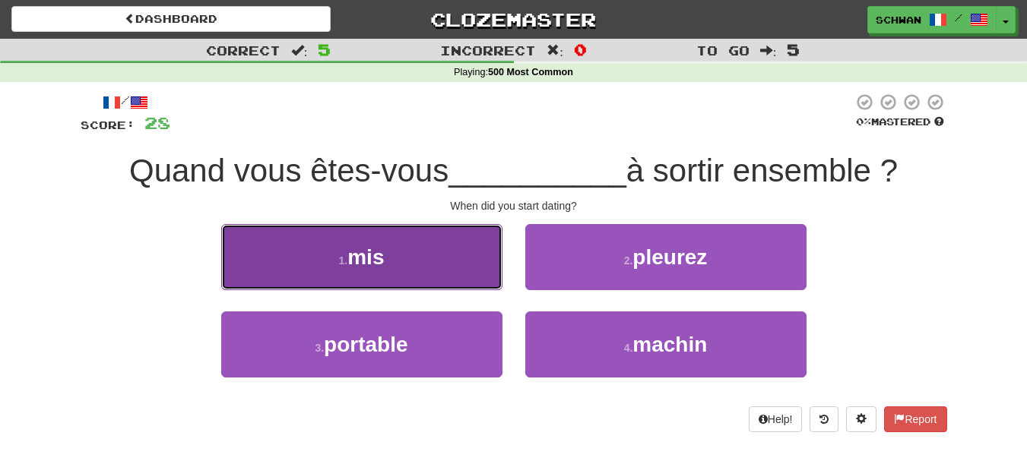
click at [375, 246] on span "mis" at bounding box center [365, 258] width 36 height 24
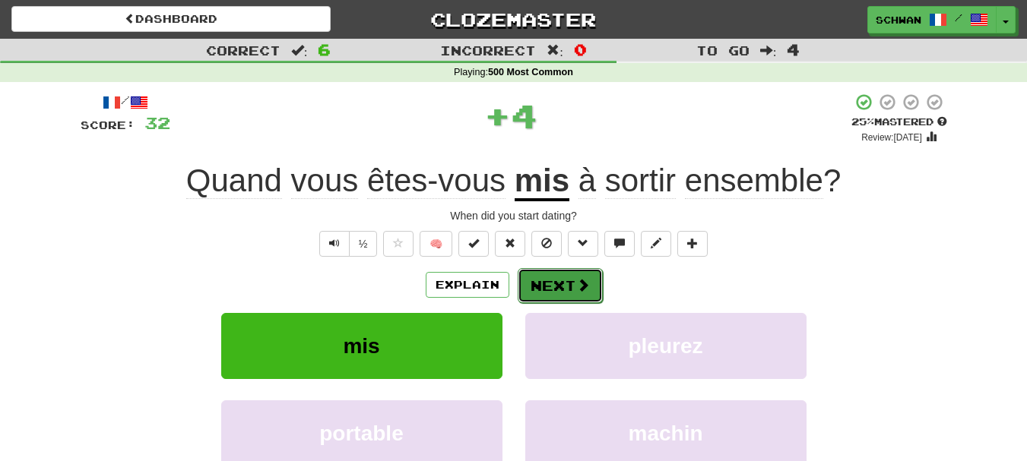
click at [551, 285] on button "Next" at bounding box center [560, 285] width 85 height 35
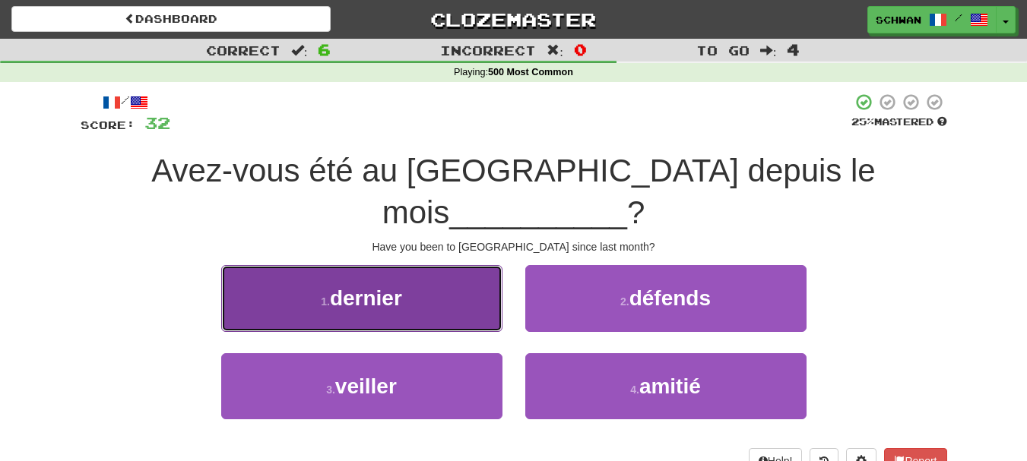
click at [388, 276] on button "1 . dernier" at bounding box center [361, 298] width 281 height 66
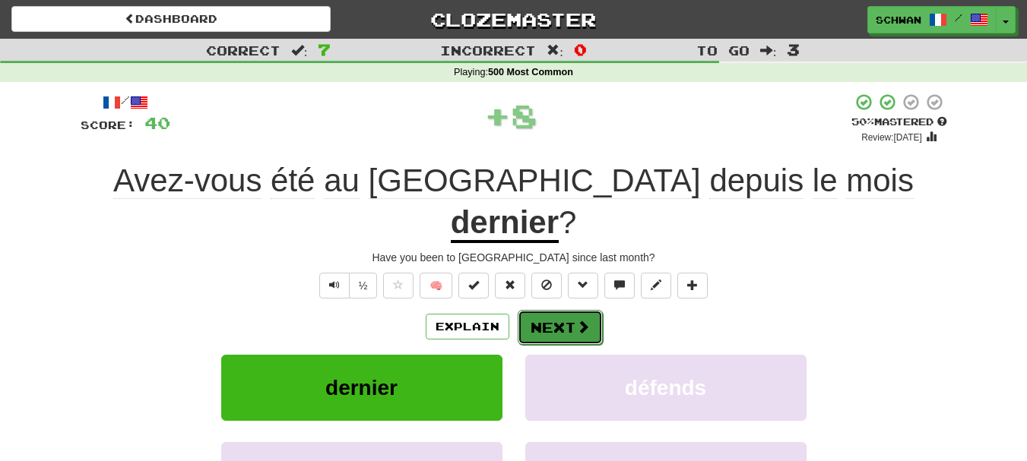
click at [562, 310] on button "Next" at bounding box center [560, 327] width 85 height 35
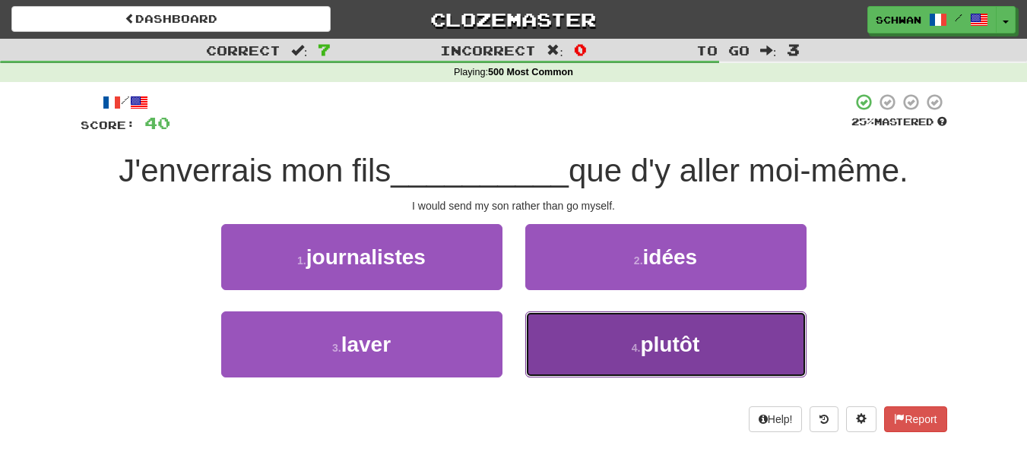
click at [617, 357] on button "4 . plutôt" at bounding box center [665, 345] width 281 height 66
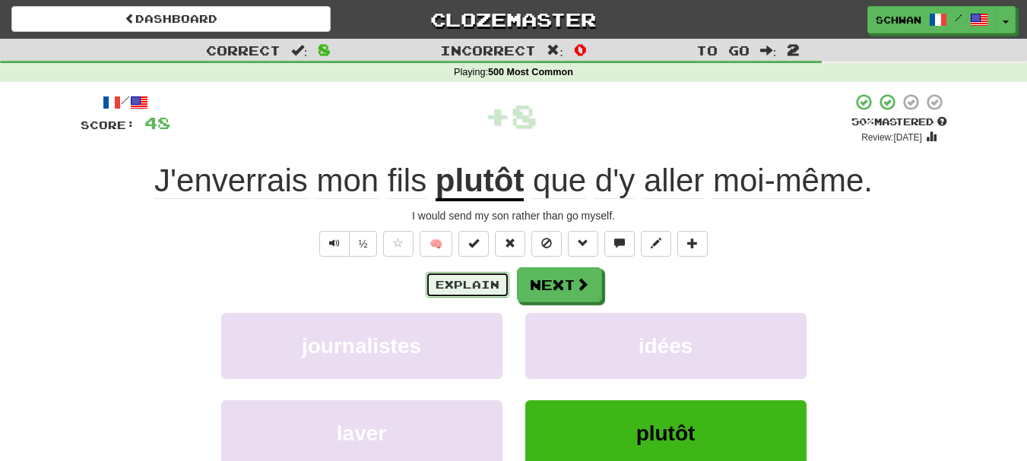
click at [460, 287] on button "Explain" at bounding box center [468, 285] width 84 height 26
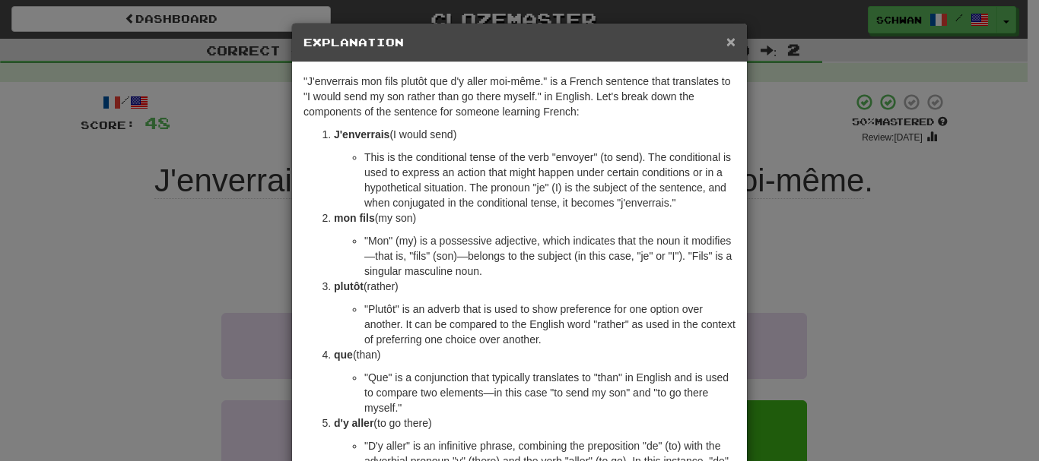
click at [726, 44] on span "×" at bounding box center [730, 41] width 9 height 17
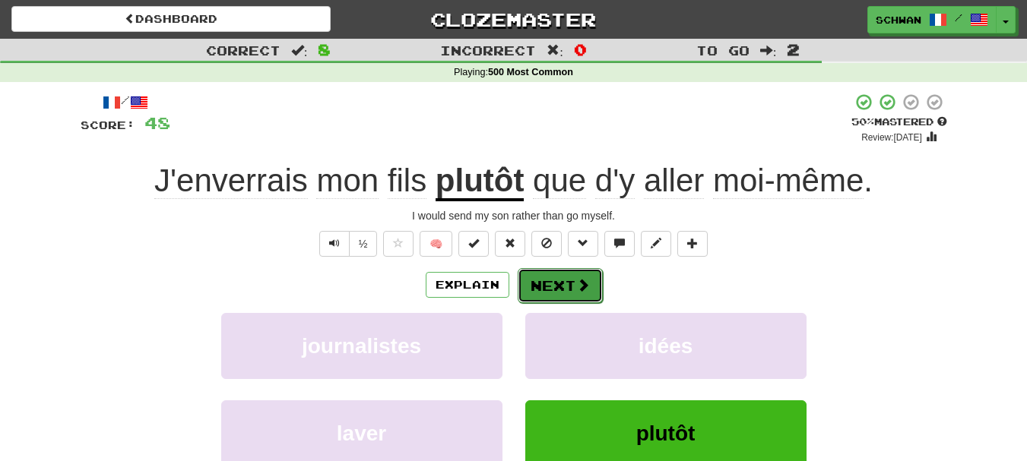
click at [576, 280] on span at bounding box center [583, 285] width 14 height 14
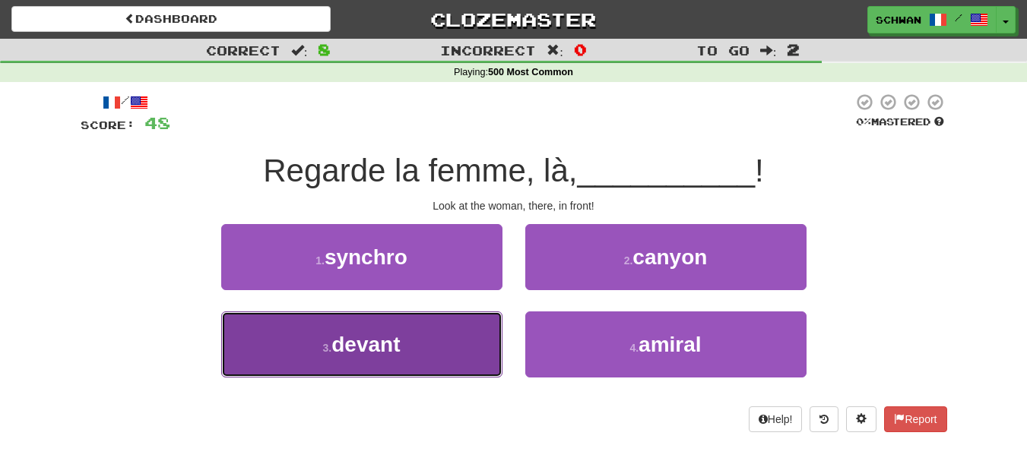
click at [300, 346] on button "3 . devant" at bounding box center [361, 345] width 281 height 66
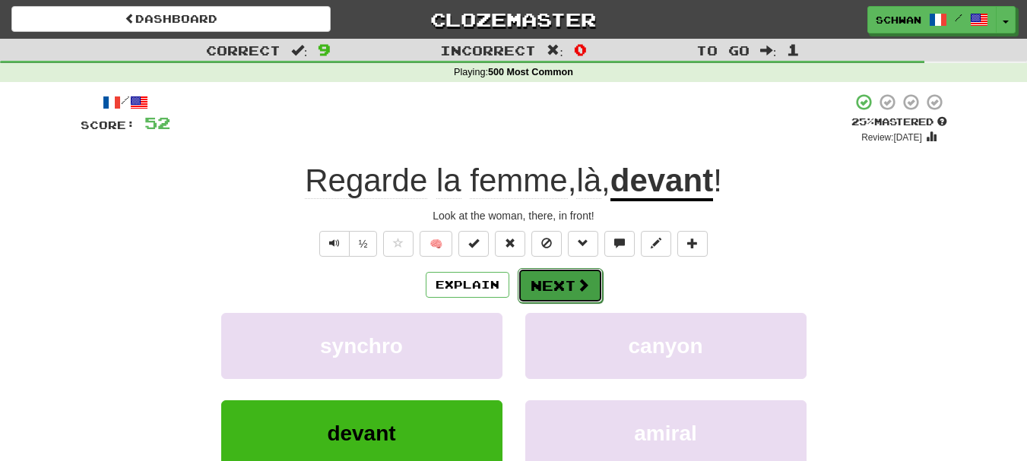
click at [559, 286] on button "Next" at bounding box center [560, 285] width 85 height 35
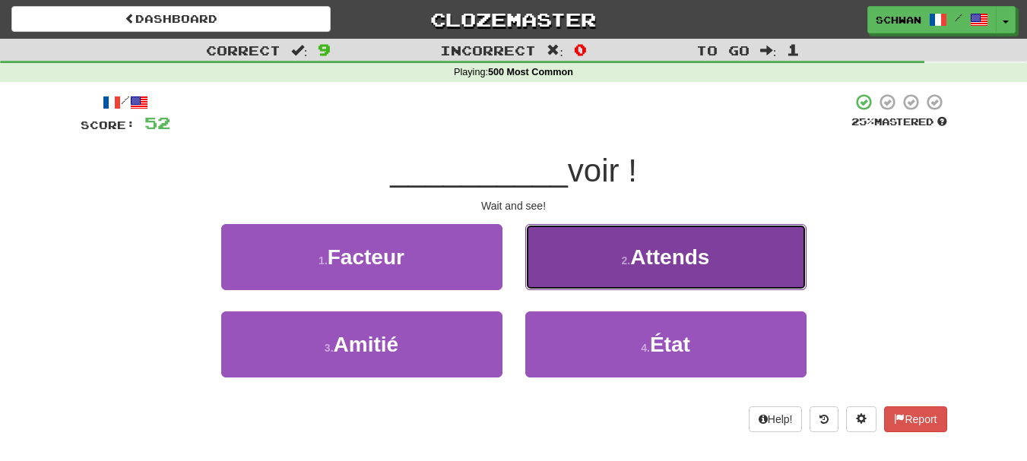
click at [588, 255] on button "2 . Attends" at bounding box center [665, 257] width 281 height 66
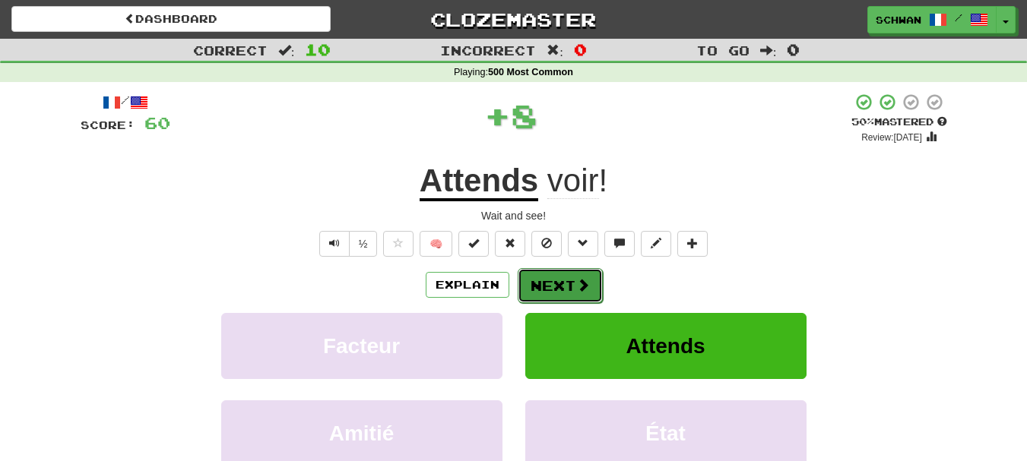
click at [563, 294] on button "Next" at bounding box center [560, 285] width 85 height 35
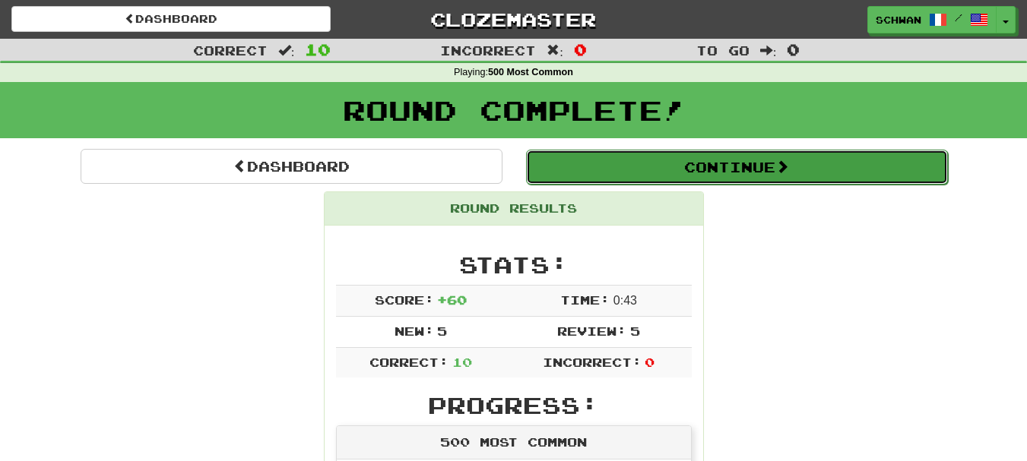
click at [690, 168] on button "Continue" at bounding box center [737, 167] width 422 height 35
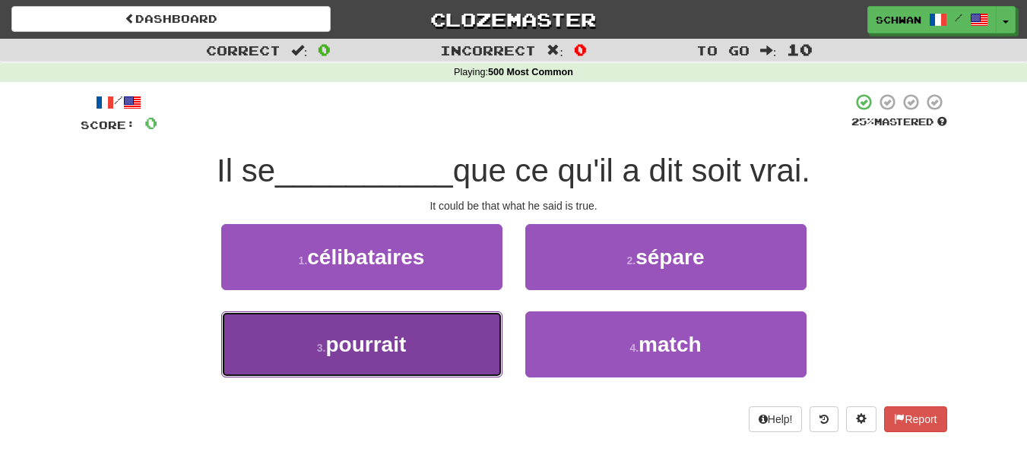
click at [373, 351] on span "pourrait" at bounding box center [365, 345] width 81 height 24
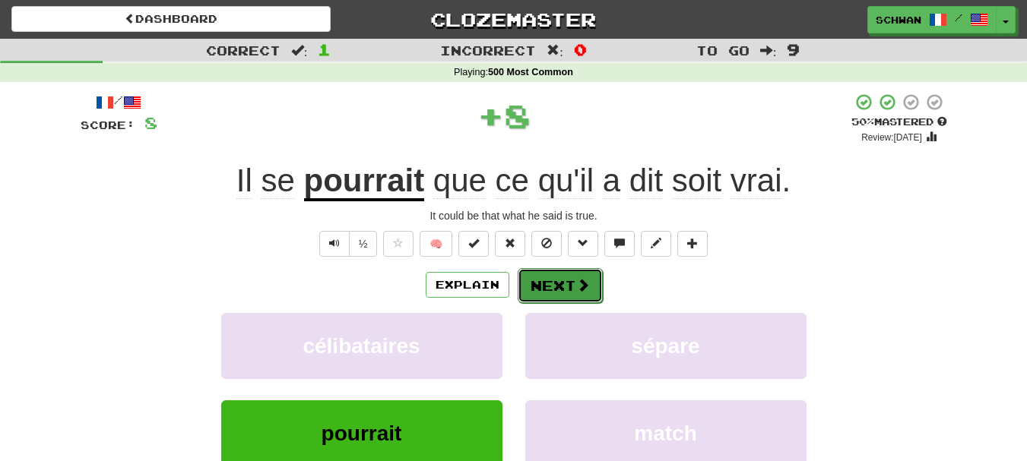
click at [566, 286] on button "Next" at bounding box center [560, 285] width 85 height 35
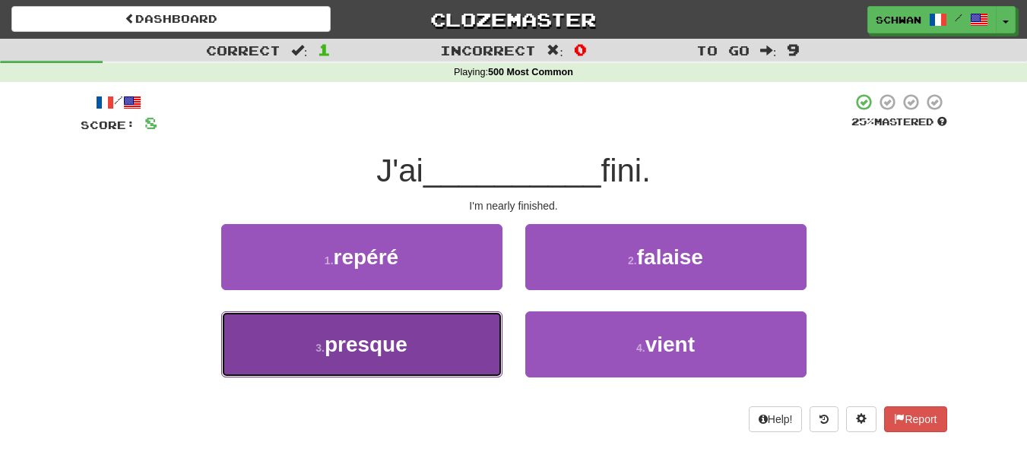
click at [423, 351] on button "3 . presque" at bounding box center [361, 345] width 281 height 66
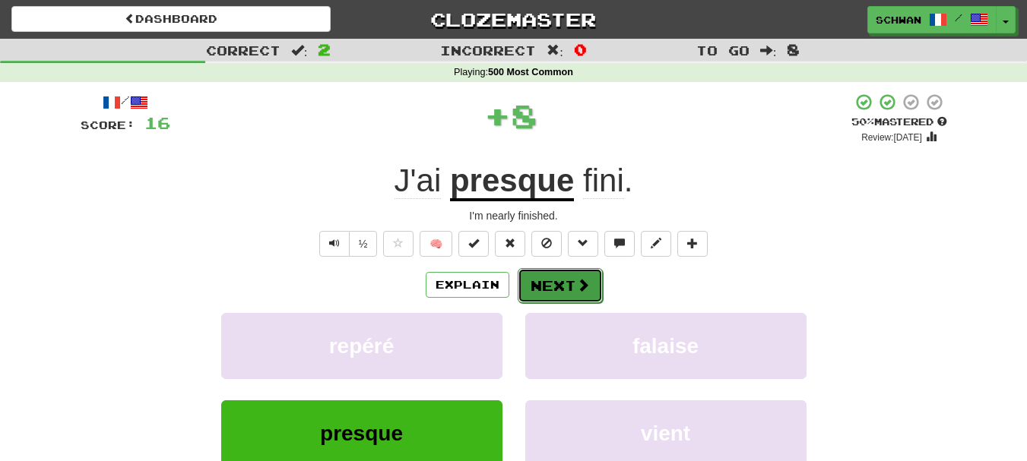
click at [576, 287] on span at bounding box center [583, 285] width 14 height 14
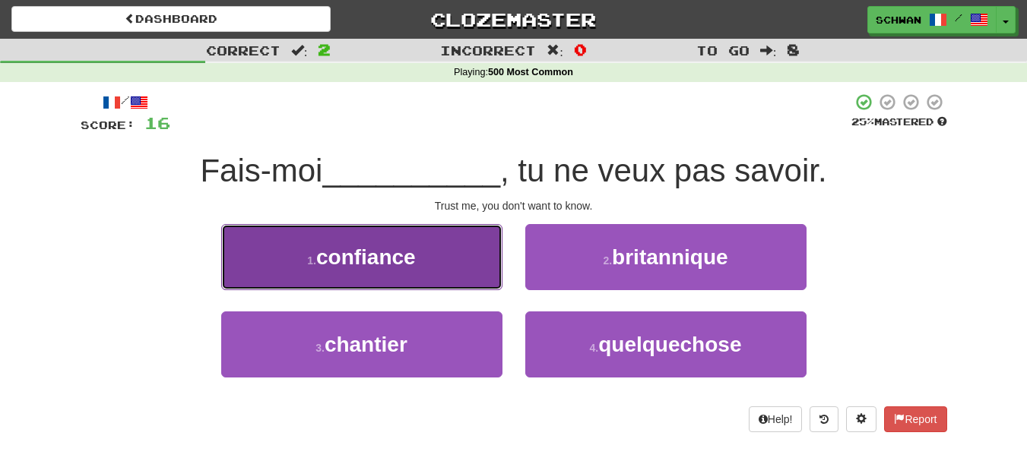
click at [322, 267] on span "confiance" at bounding box center [366, 258] width 100 height 24
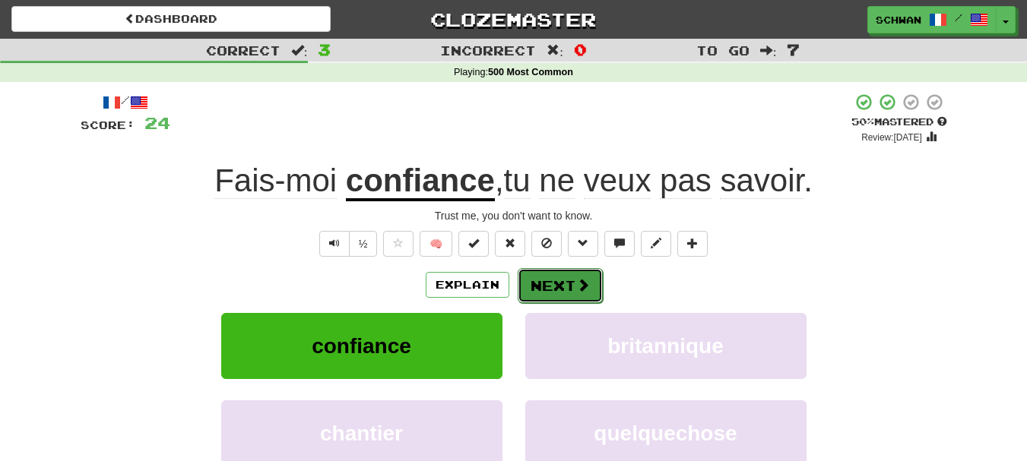
click at [554, 284] on button "Next" at bounding box center [560, 285] width 85 height 35
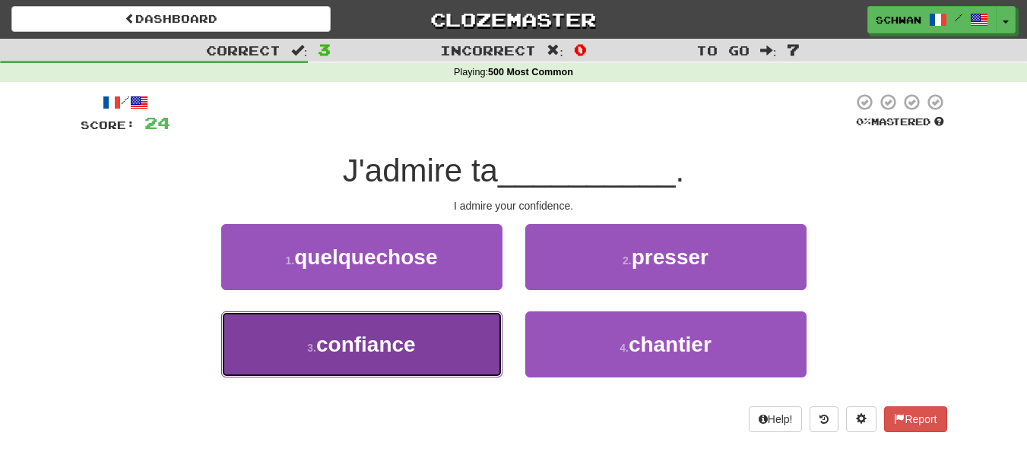
click at [420, 342] on button "3 . confiance" at bounding box center [361, 345] width 281 height 66
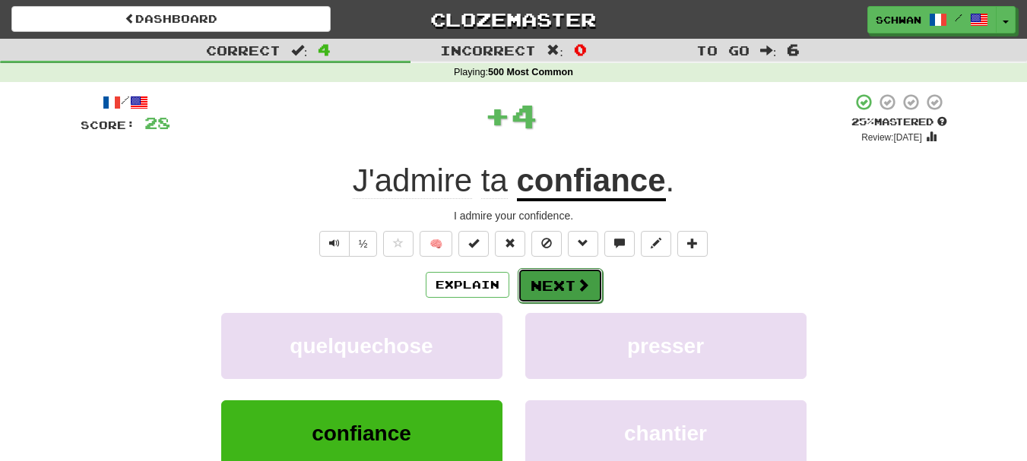
click at [563, 288] on button "Next" at bounding box center [560, 285] width 85 height 35
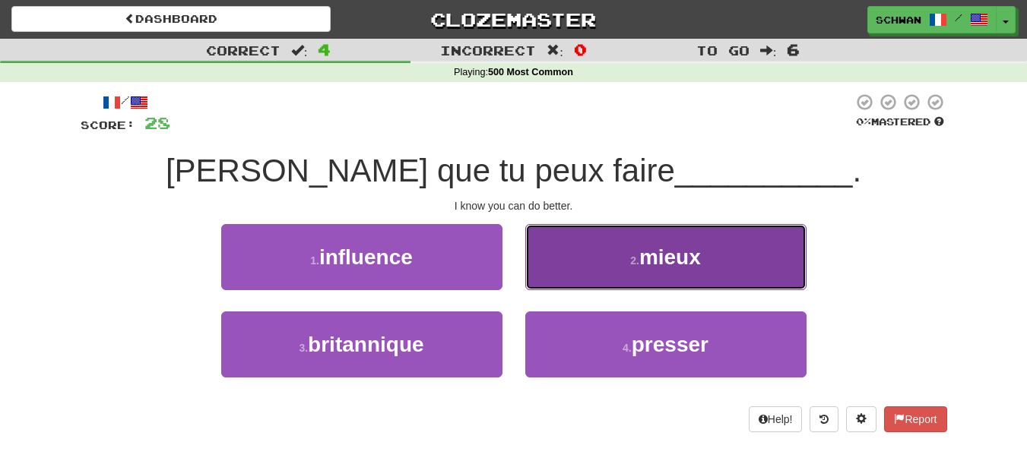
click at [572, 264] on button "2 . mieux" at bounding box center [665, 257] width 281 height 66
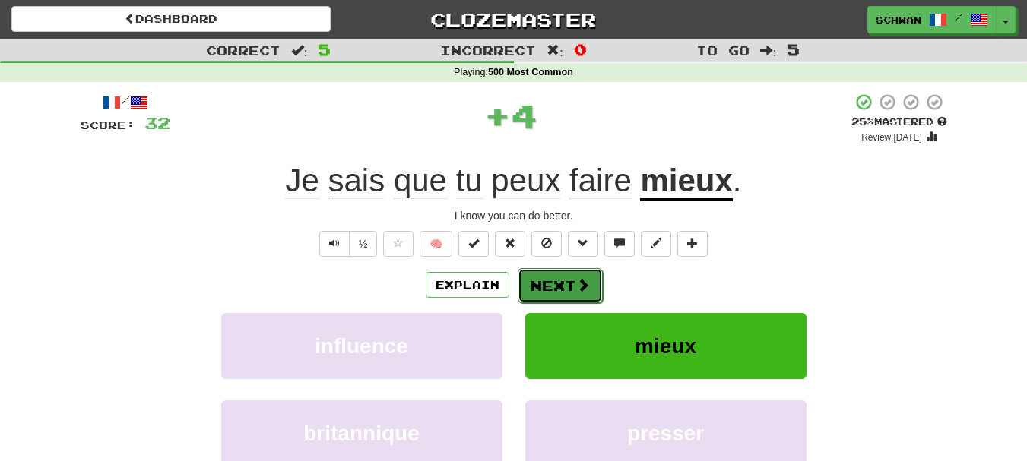
click at [554, 290] on button "Next" at bounding box center [560, 285] width 85 height 35
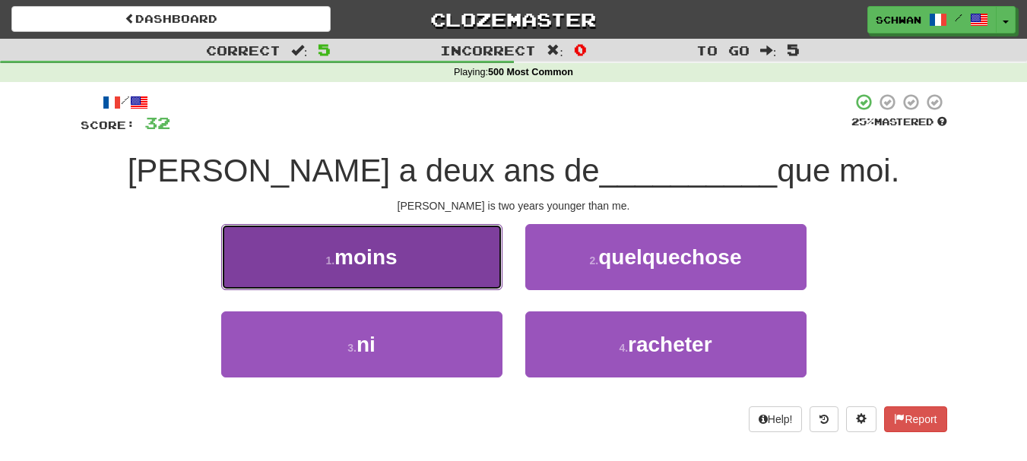
click at [440, 272] on button "1 . moins" at bounding box center [361, 257] width 281 height 66
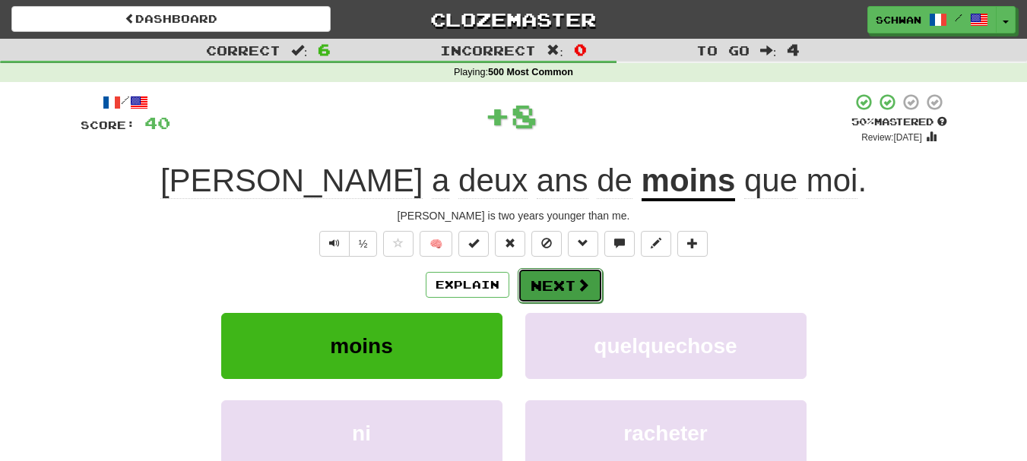
click at [572, 294] on button "Next" at bounding box center [560, 285] width 85 height 35
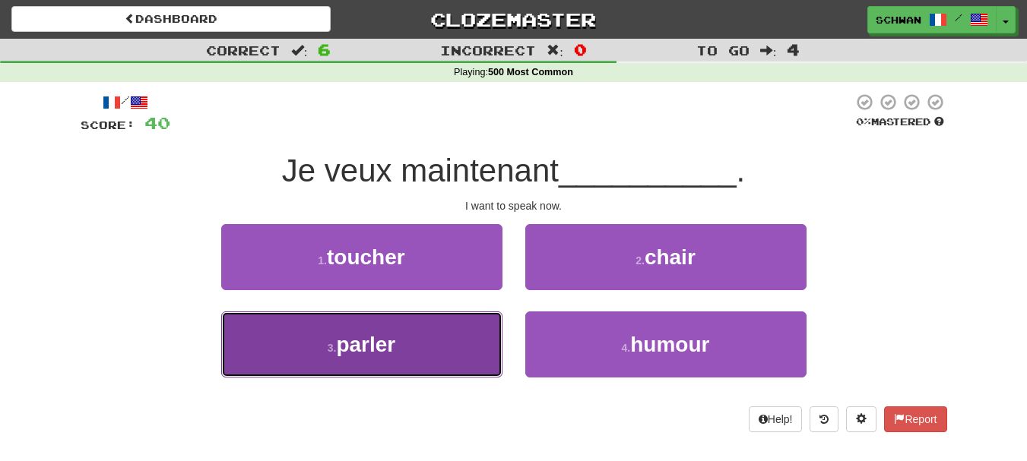
click at [446, 344] on button "3 . parler" at bounding box center [361, 345] width 281 height 66
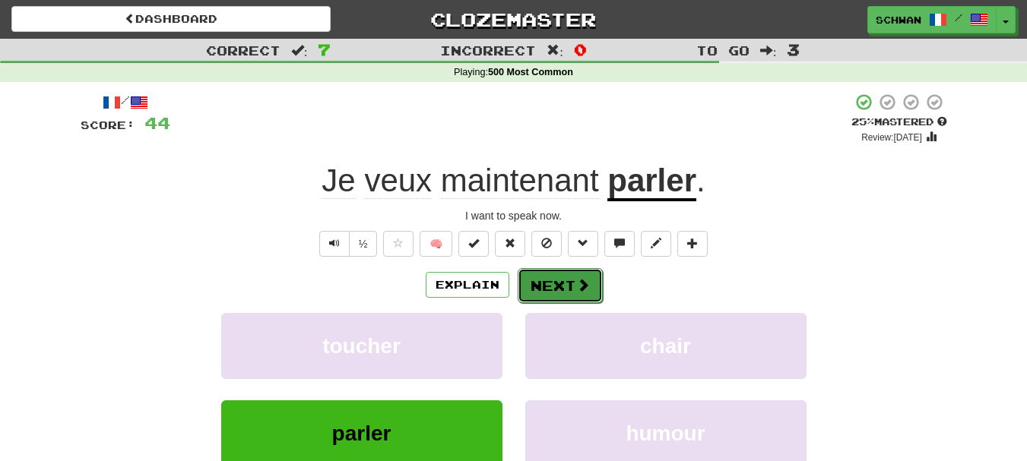
click at [550, 281] on button "Next" at bounding box center [560, 285] width 85 height 35
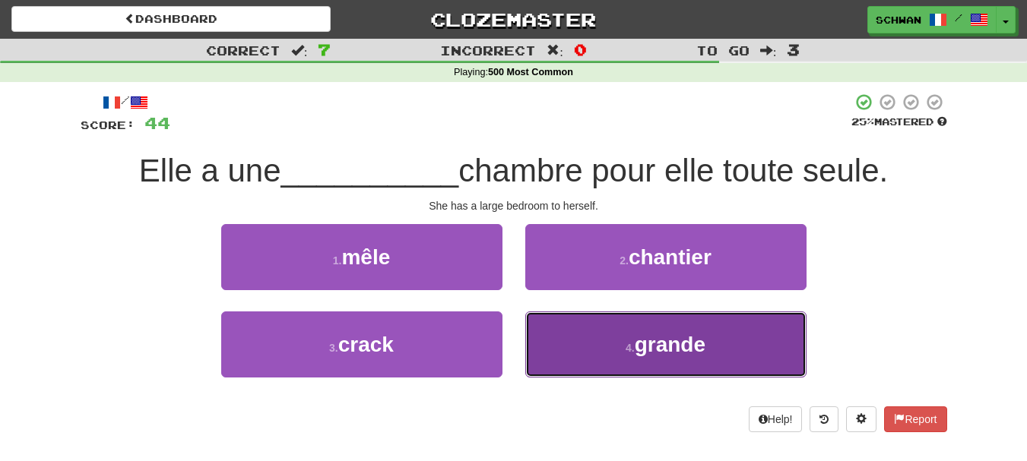
click at [607, 354] on button "4 . grande" at bounding box center [665, 345] width 281 height 66
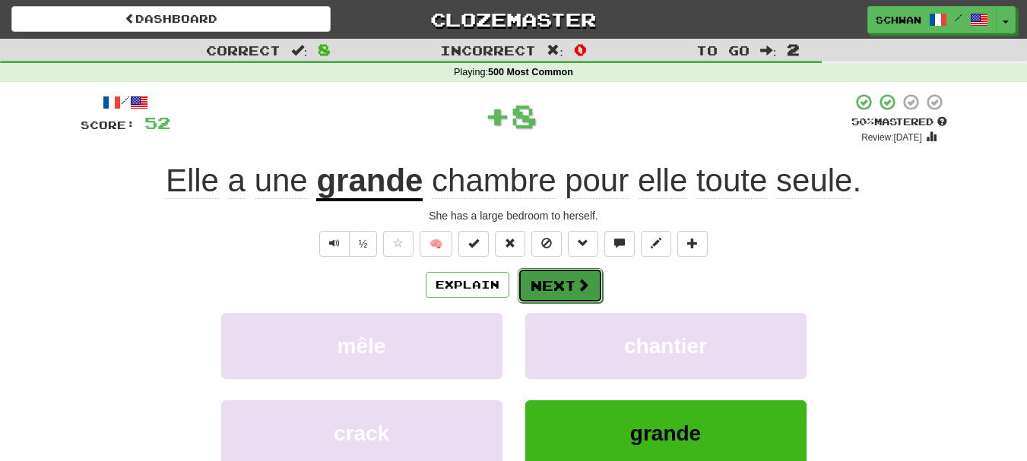
click at [553, 284] on button "Next" at bounding box center [560, 285] width 85 height 35
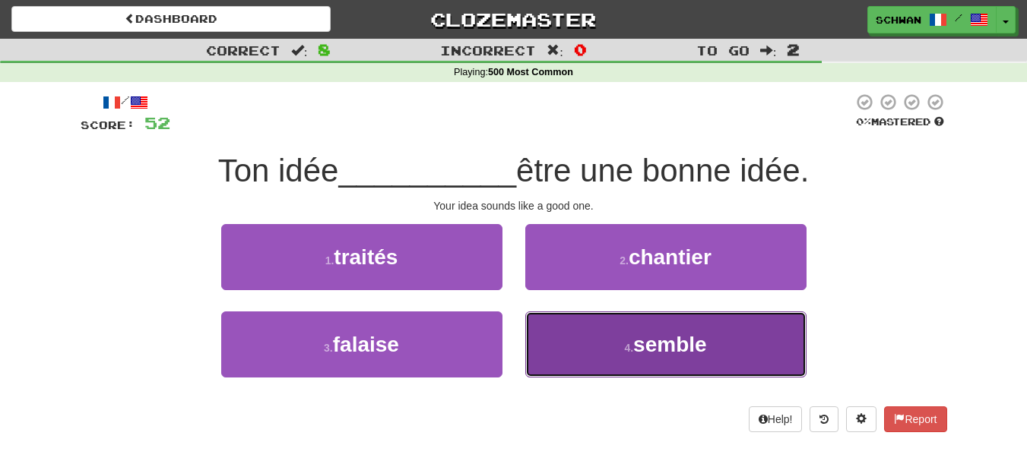
click at [664, 338] on span "semble" at bounding box center [670, 345] width 74 height 24
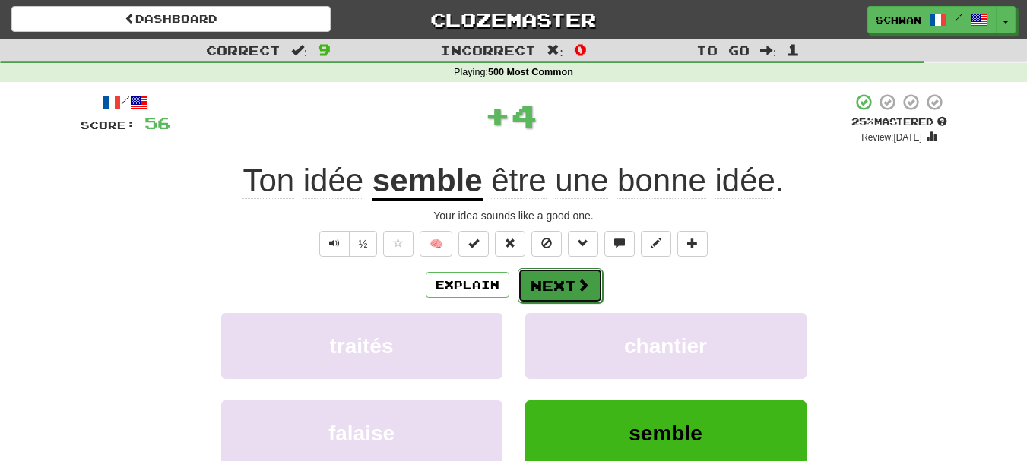
click at [541, 290] on button "Next" at bounding box center [560, 285] width 85 height 35
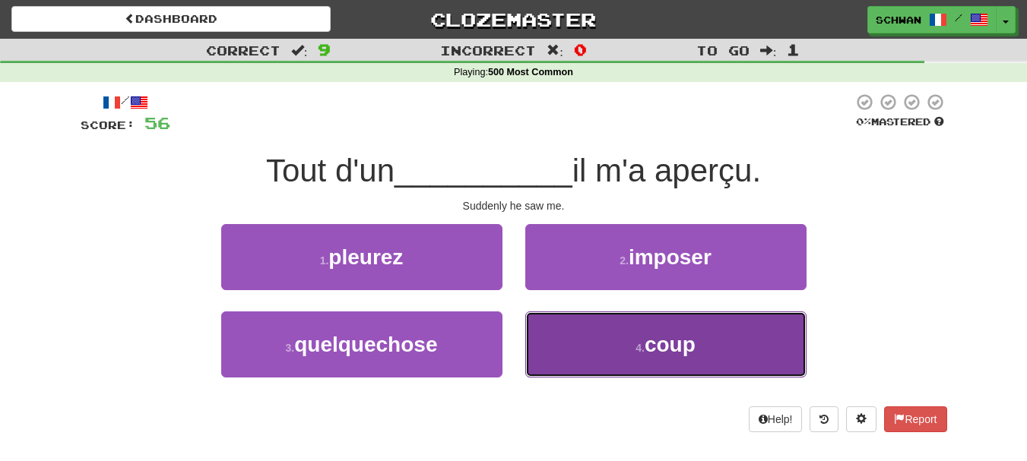
click at [695, 359] on button "4 . coup" at bounding box center [665, 345] width 281 height 66
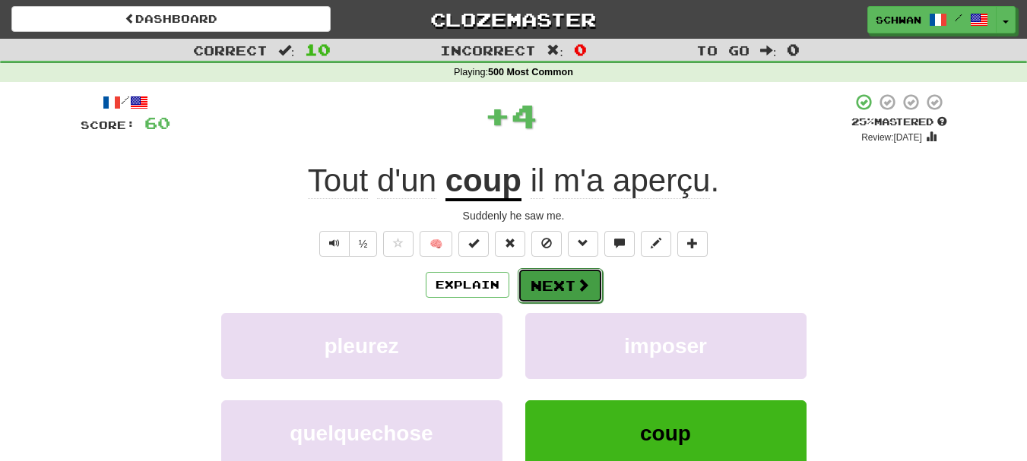
click at [568, 292] on button "Next" at bounding box center [560, 285] width 85 height 35
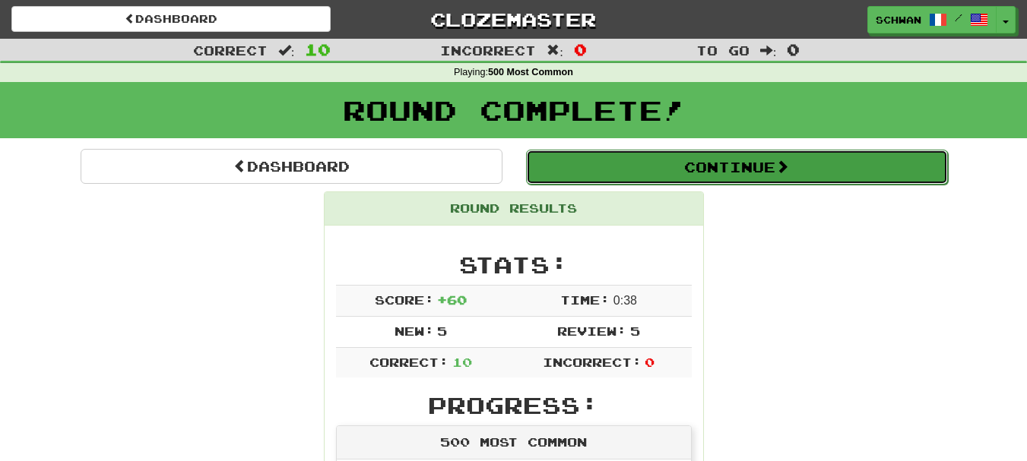
click at [732, 164] on button "Continue" at bounding box center [737, 167] width 422 height 35
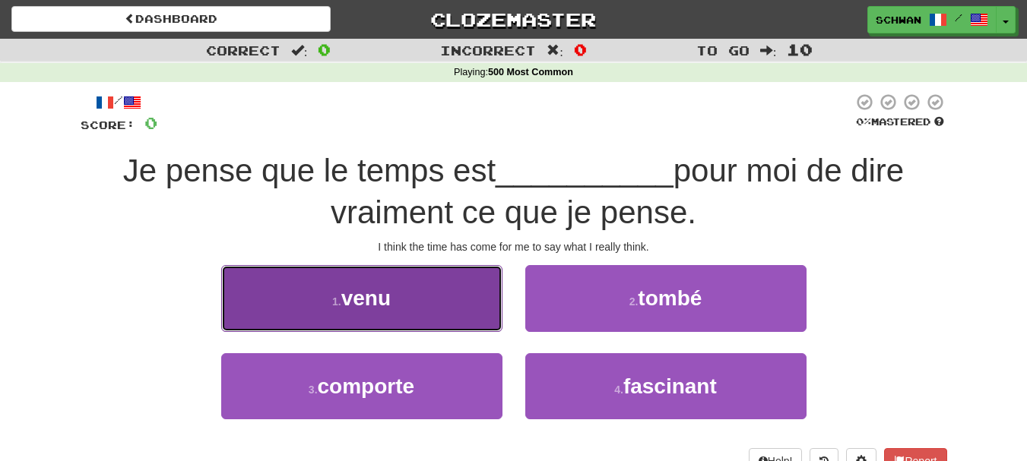
click at [331, 314] on button "1 . venu" at bounding box center [361, 298] width 281 height 66
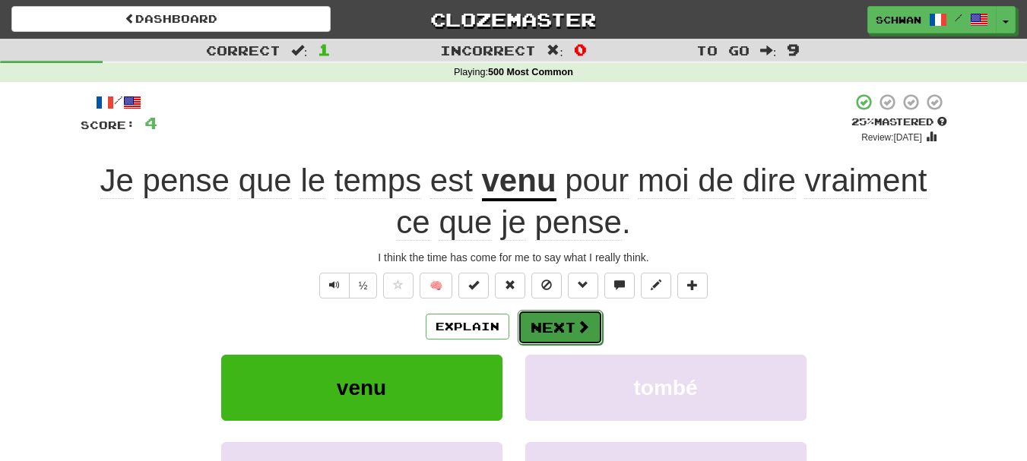
click at [558, 328] on button "Next" at bounding box center [560, 327] width 85 height 35
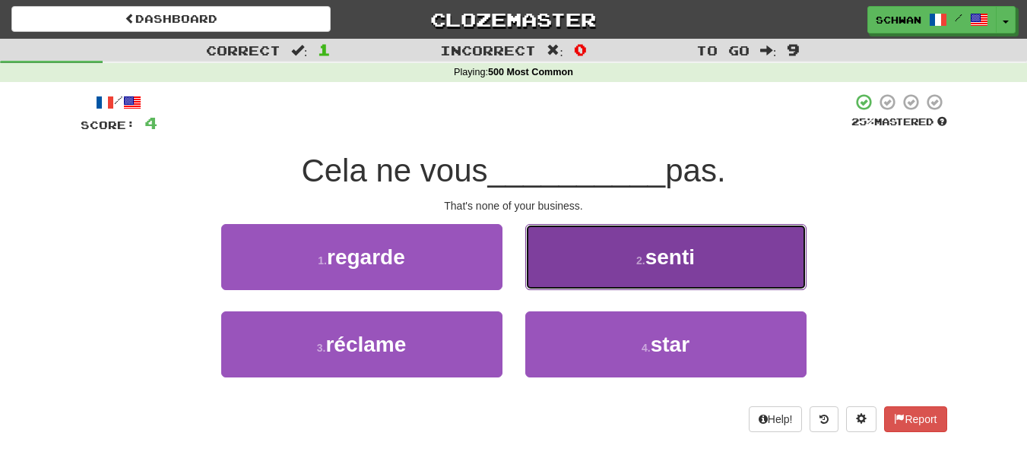
click at [616, 263] on button "2 . senti" at bounding box center [665, 257] width 281 height 66
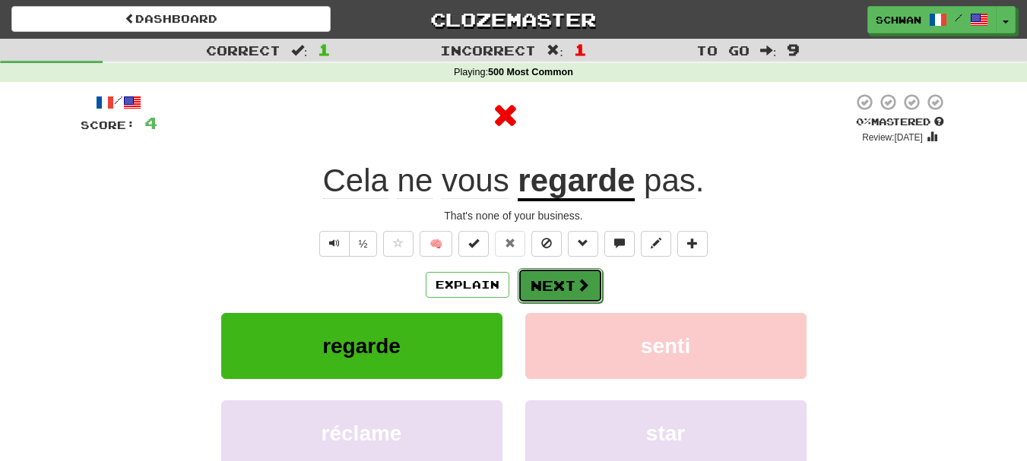
click at [555, 287] on button "Next" at bounding box center [560, 285] width 85 height 35
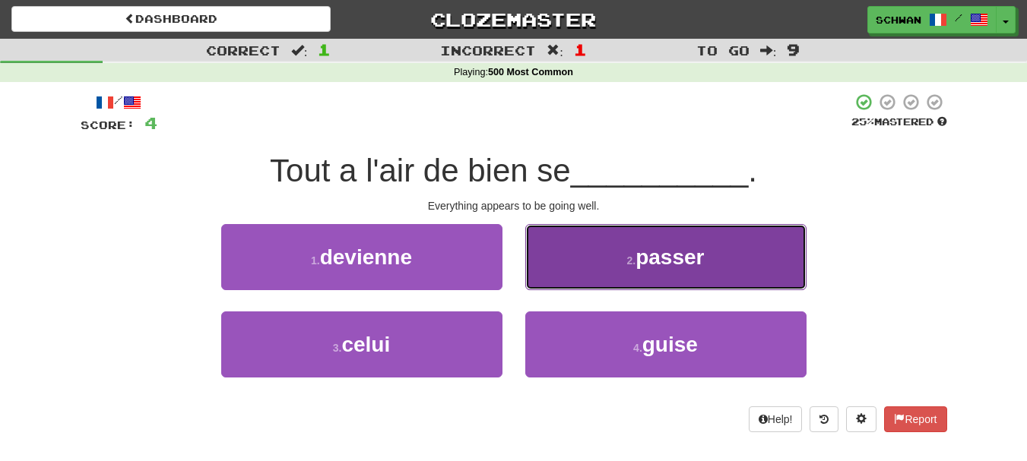
click at [563, 277] on button "2 . passer" at bounding box center [665, 257] width 281 height 66
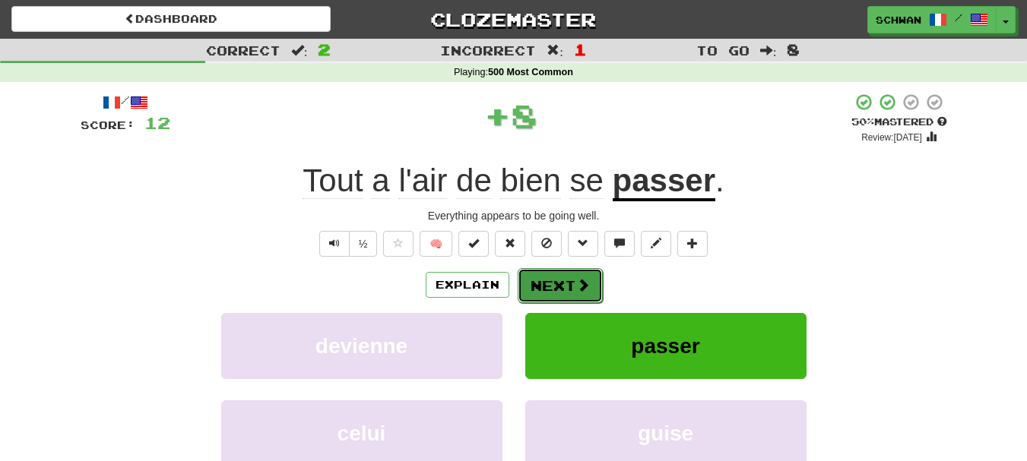
click at [560, 288] on button "Next" at bounding box center [560, 285] width 85 height 35
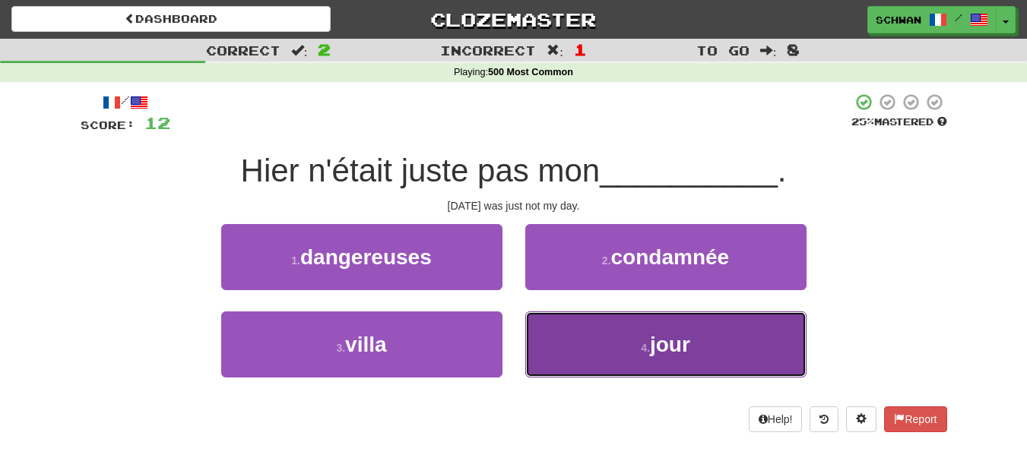
click at [547, 337] on button "4 . jour" at bounding box center [665, 345] width 281 height 66
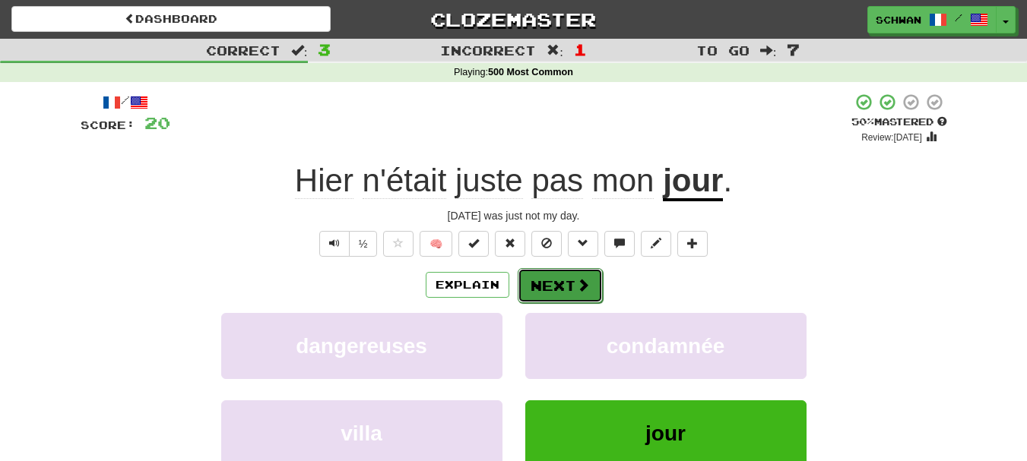
click at [550, 285] on button "Next" at bounding box center [560, 285] width 85 height 35
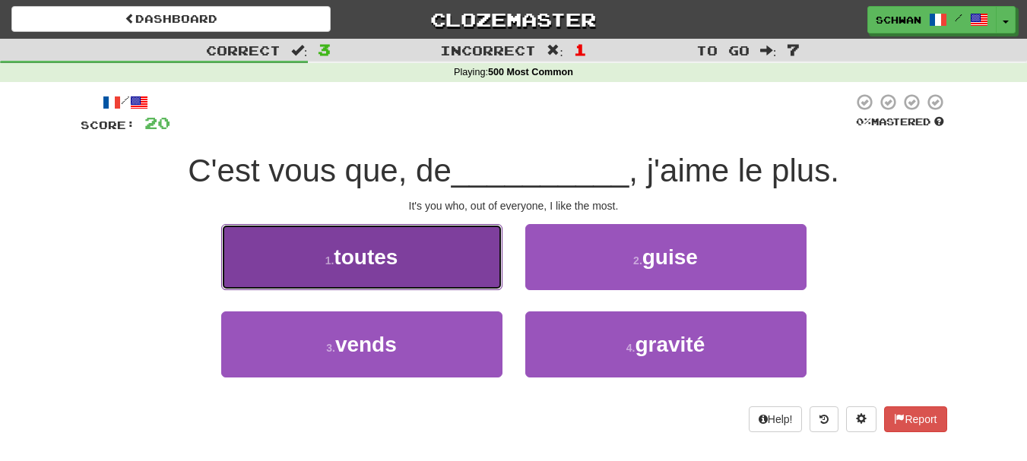
click at [477, 274] on button "1 . toutes" at bounding box center [361, 257] width 281 height 66
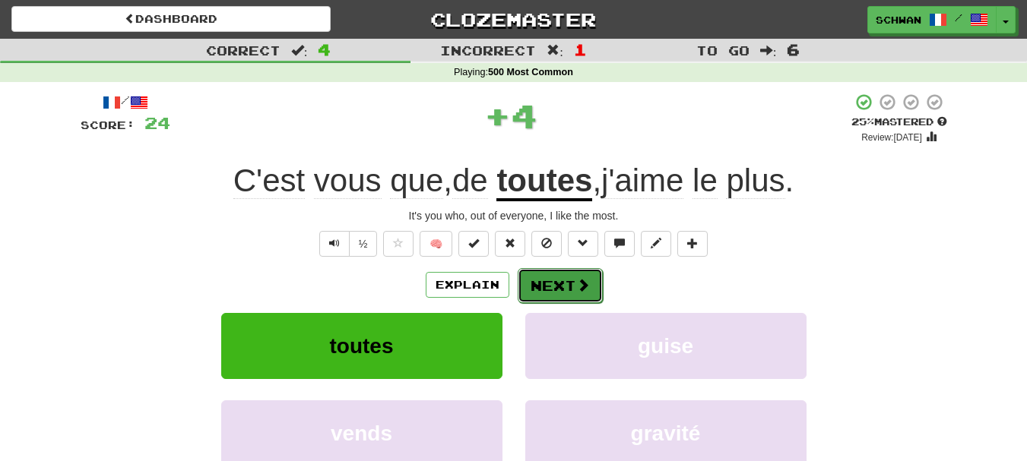
click at [550, 284] on button "Next" at bounding box center [560, 285] width 85 height 35
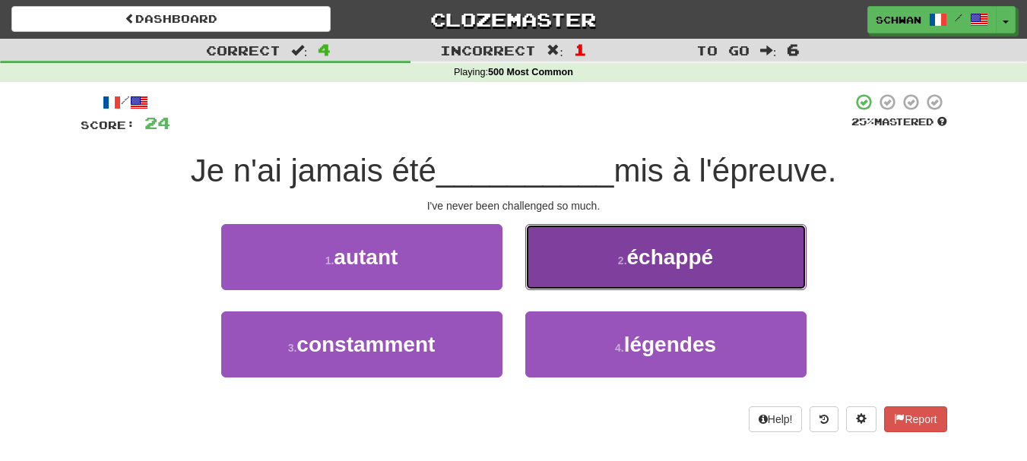
click at [558, 270] on button "2 . échappé" at bounding box center [665, 257] width 281 height 66
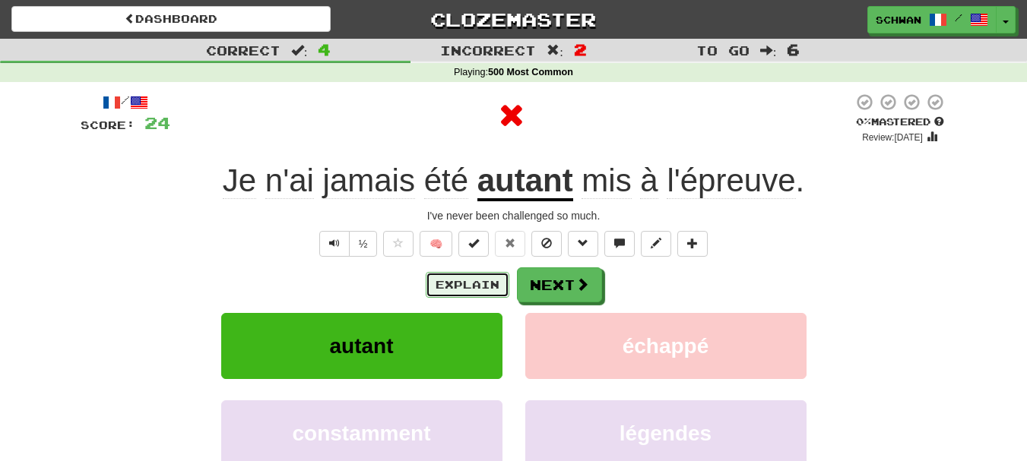
click at [469, 286] on button "Explain" at bounding box center [468, 285] width 84 height 26
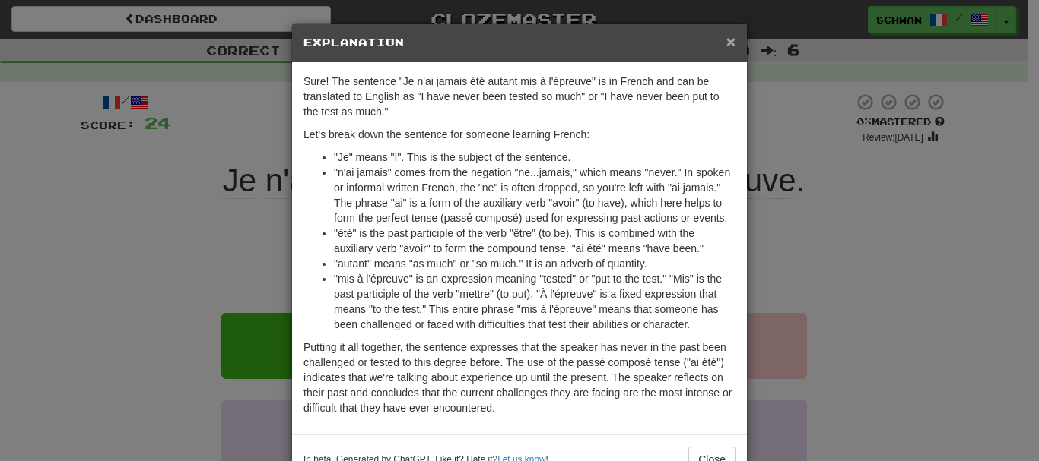
click at [726, 38] on span "×" at bounding box center [730, 41] width 9 height 17
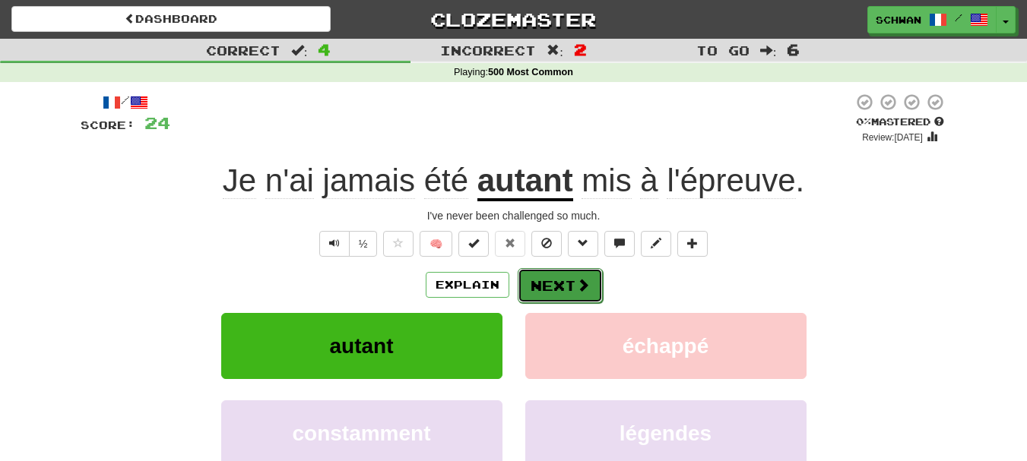
click at [547, 279] on button "Next" at bounding box center [560, 285] width 85 height 35
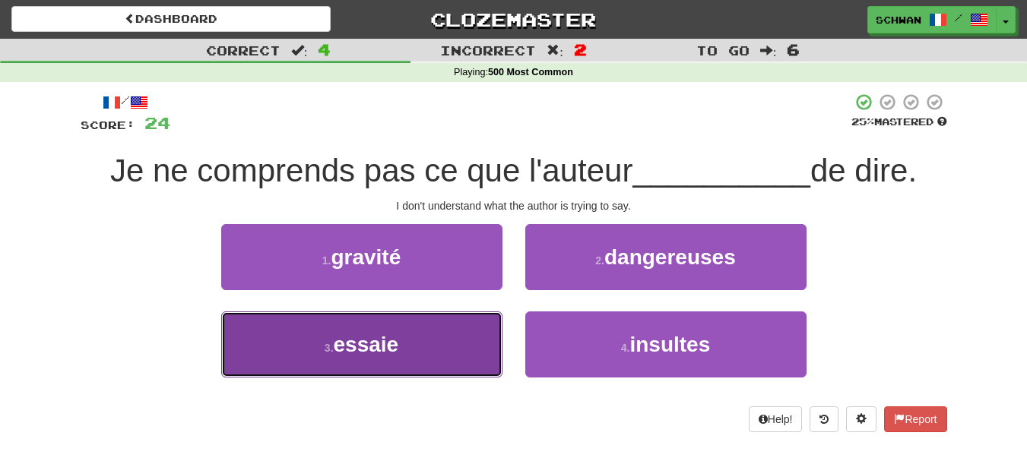
click at [420, 328] on button "3 . essaie" at bounding box center [361, 345] width 281 height 66
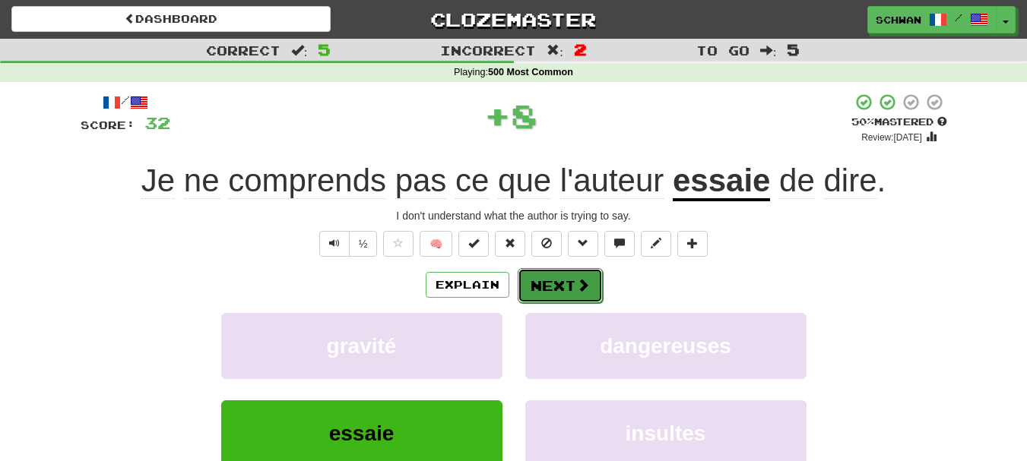
click at [560, 288] on button "Next" at bounding box center [560, 285] width 85 height 35
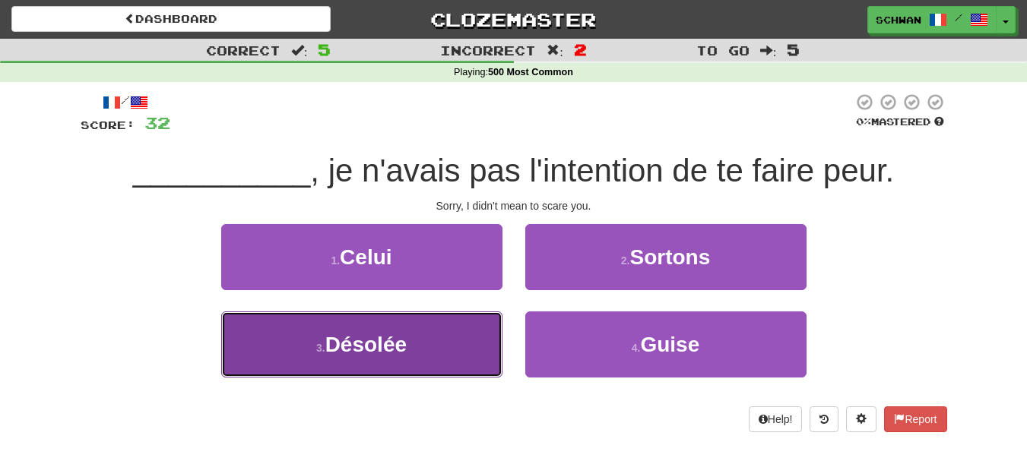
click at [443, 337] on button "3 . Désolée" at bounding box center [361, 345] width 281 height 66
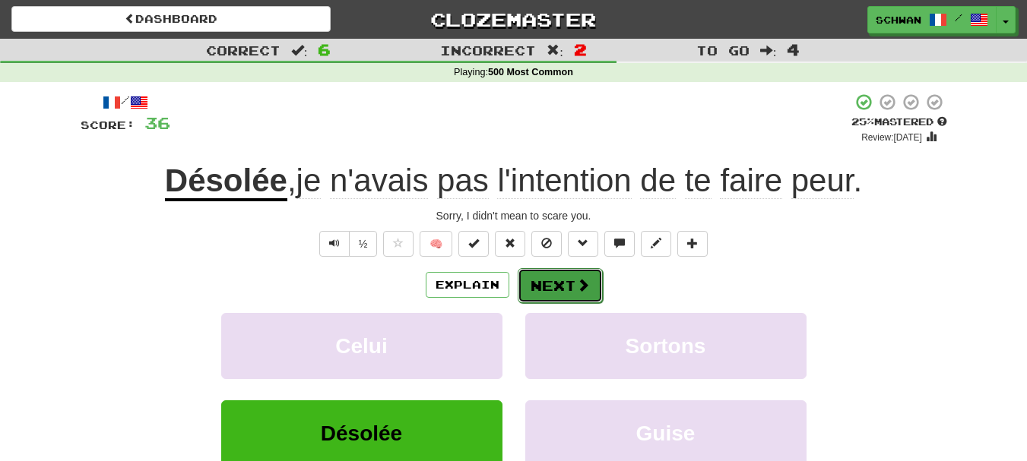
click at [560, 292] on button "Next" at bounding box center [560, 285] width 85 height 35
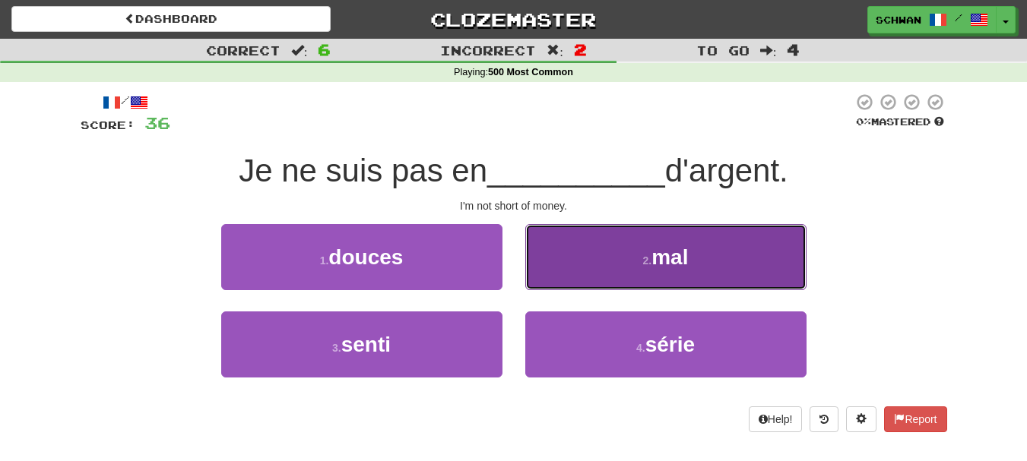
click at [559, 277] on button "2 . mal" at bounding box center [665, 257] width 281 height 66
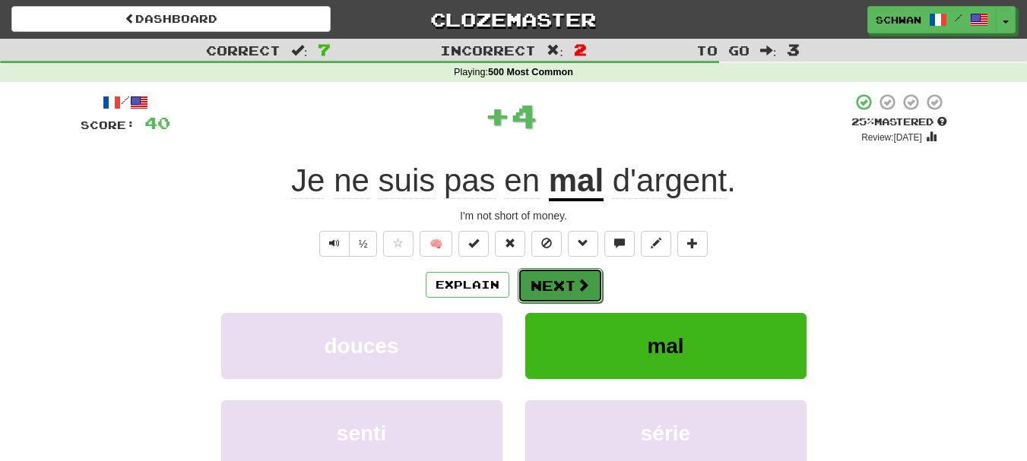
click at [557, 290] on button "Next" at bounding box center [560, 285] width 85 height 35
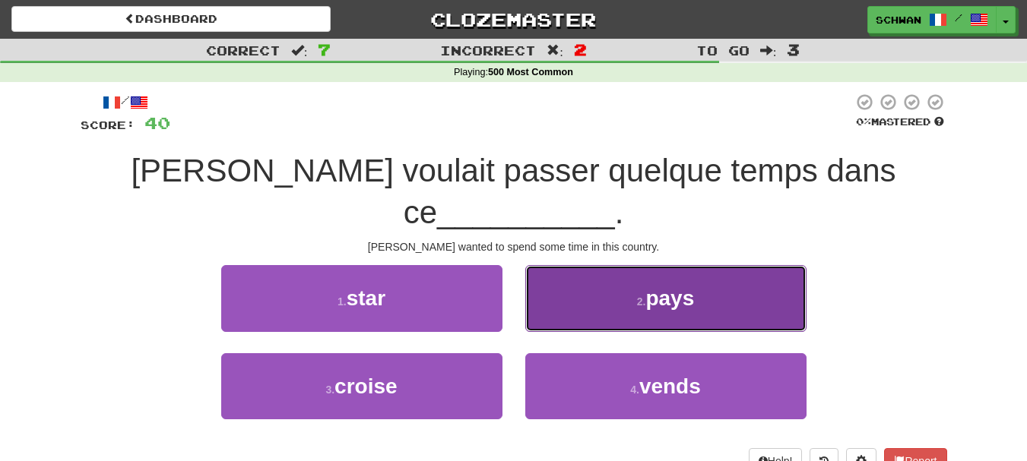
click at [565, 266] on button "2 . pays" at bounding box center [665, 298] width 281 height 66
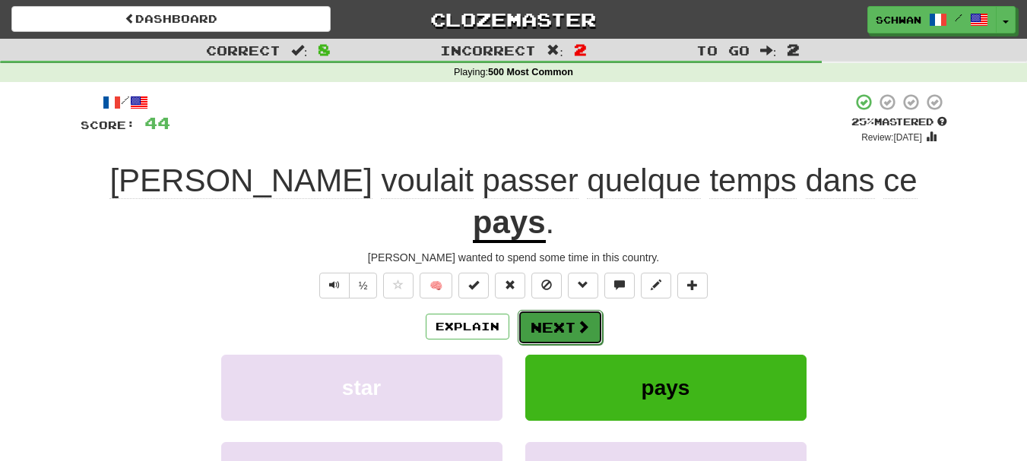
click at [562, 310] on button "Next" at bounding box center [560, 327] width 85 height 35
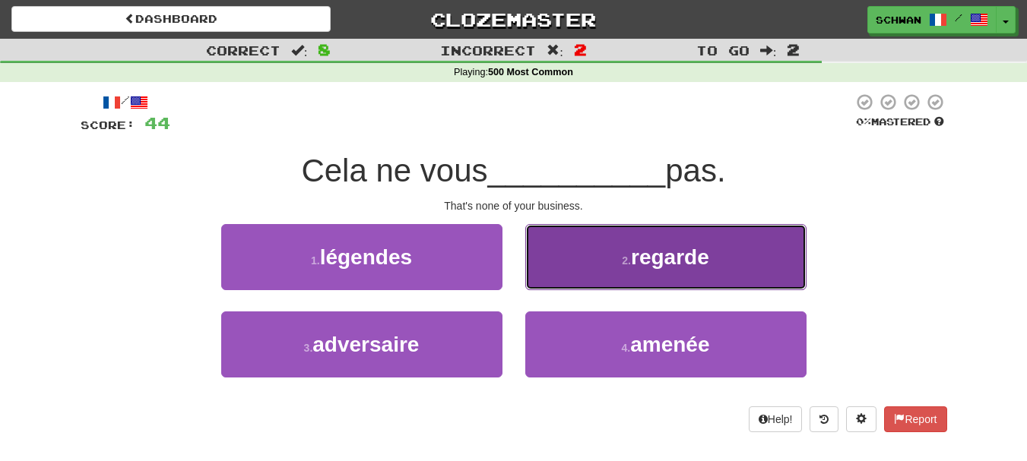
click at [563, 284] on button "2 . regarde" at bounding box center [665, 257] width 281 height 66
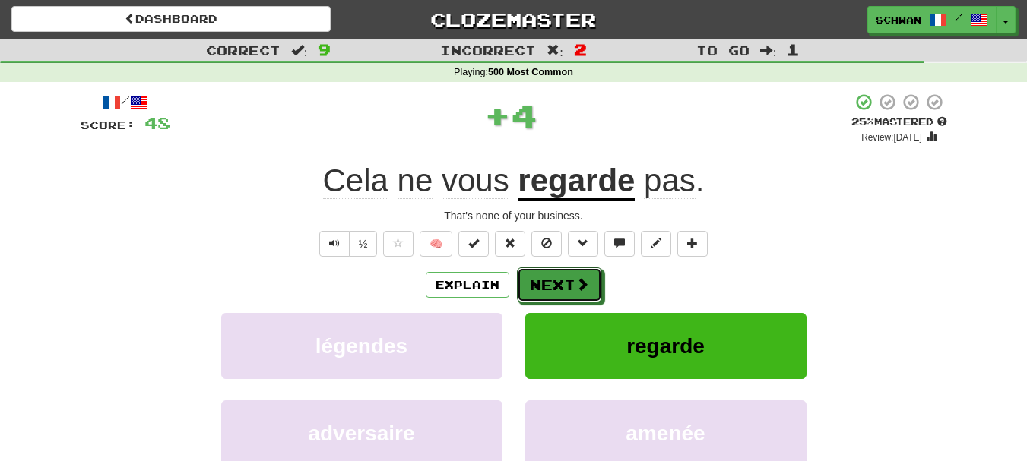
click at [563, 284] on button "Next" at bounding box center [559, 285] width 85 height 35
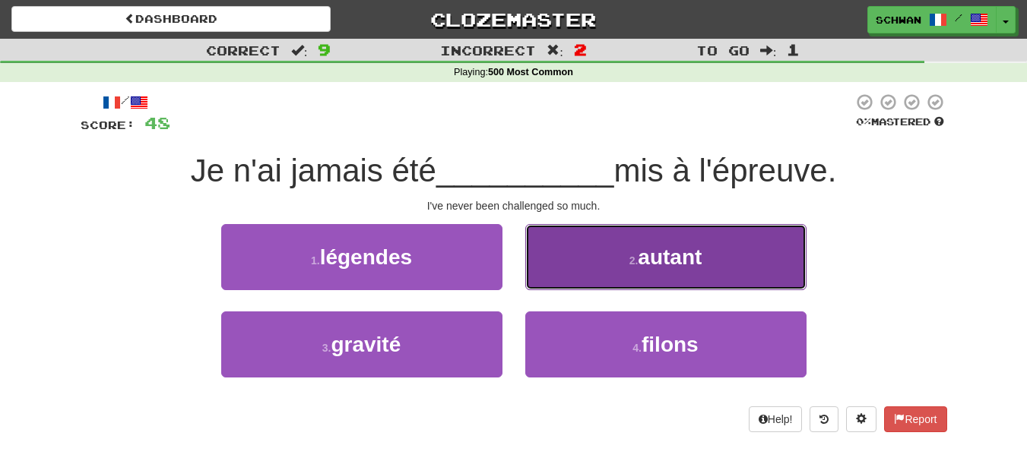
click at [560, 277] on button "2 . autant" at bounding box center [665, 257] width 281 height 66
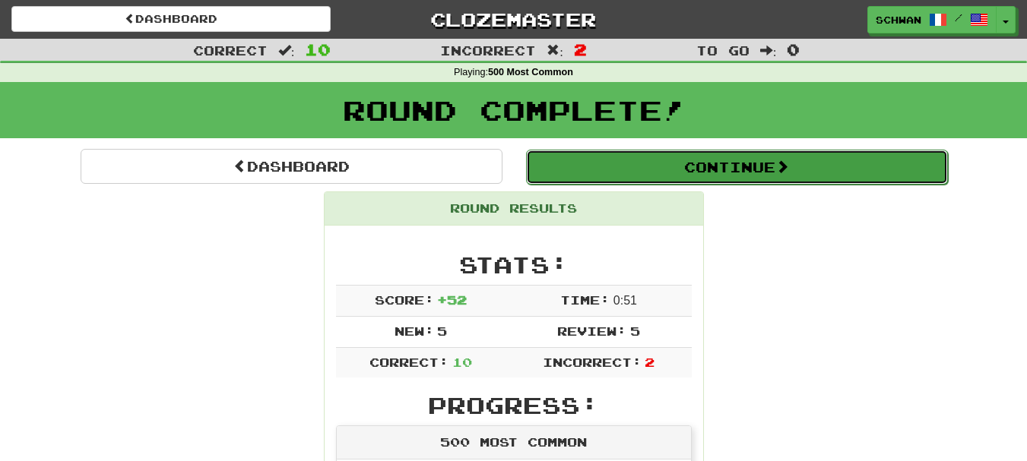
click at [705, 166] on button "Continue" at bounding box center [737, 167] width 422 height 35
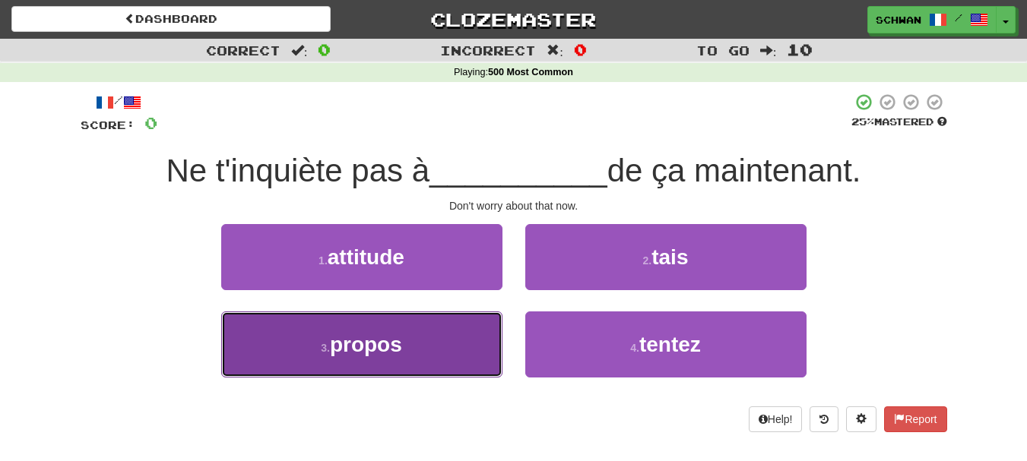
click at [356, 344] on span "propos" at bounding box center [366, 345] width 72 height 24
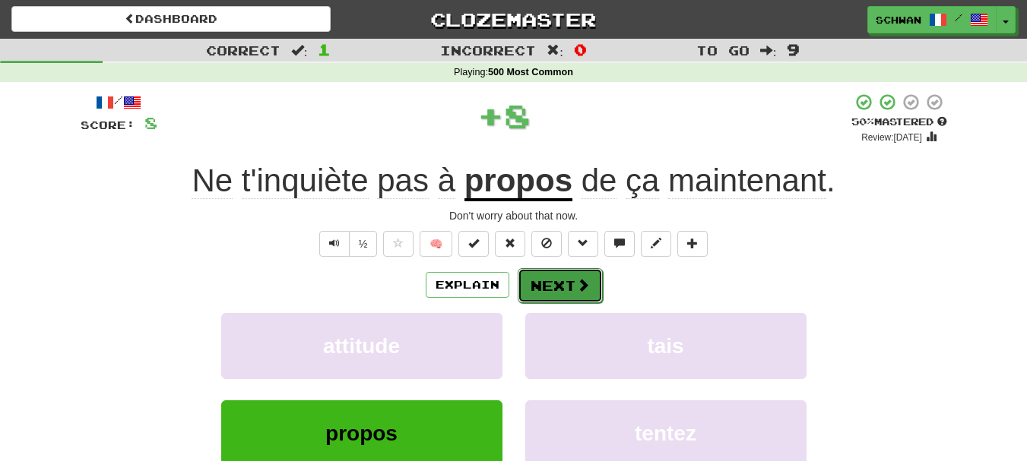
click at [560, 287] on button "Next" at bounding box center [560, 285] width 85 height 35
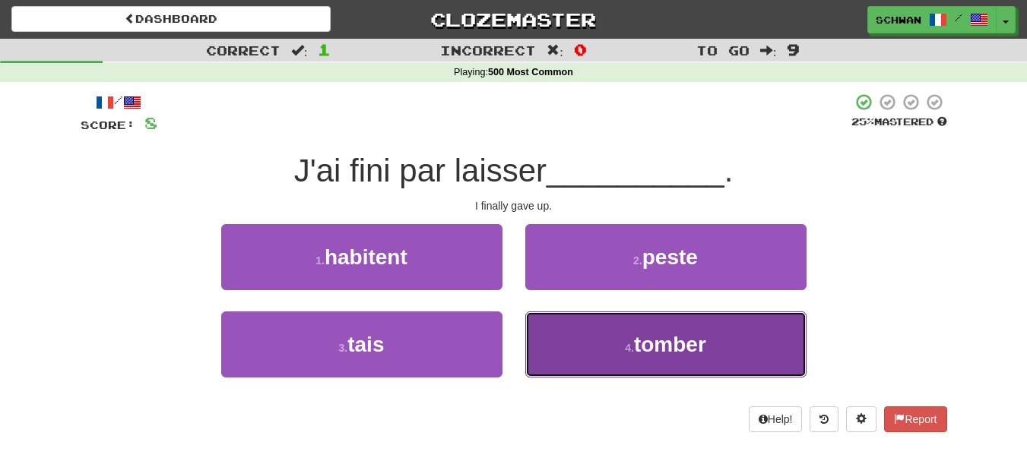
click at [556, 328] on button "4 . tomber" at bounding box center [665, 345] width 281 height 66
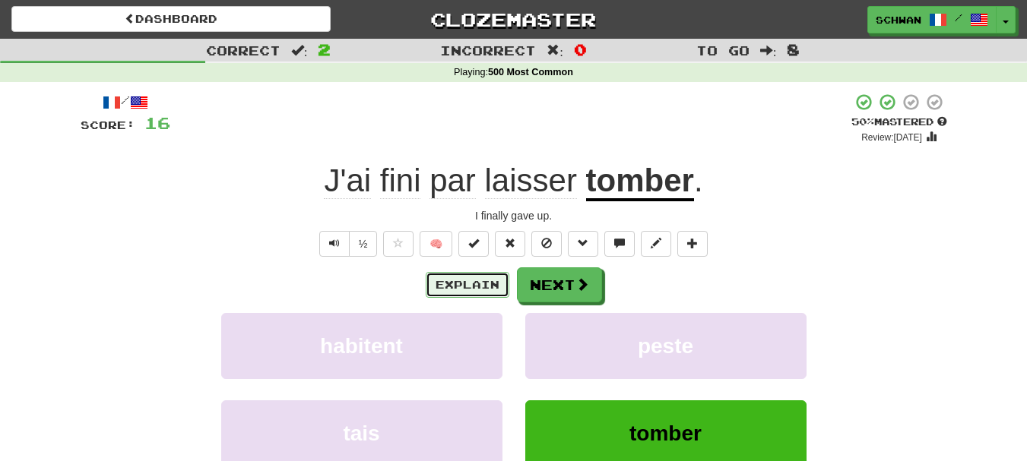
click at [450, 285] on button "Explain" at bounding box center [468, 285] width 84 height 26
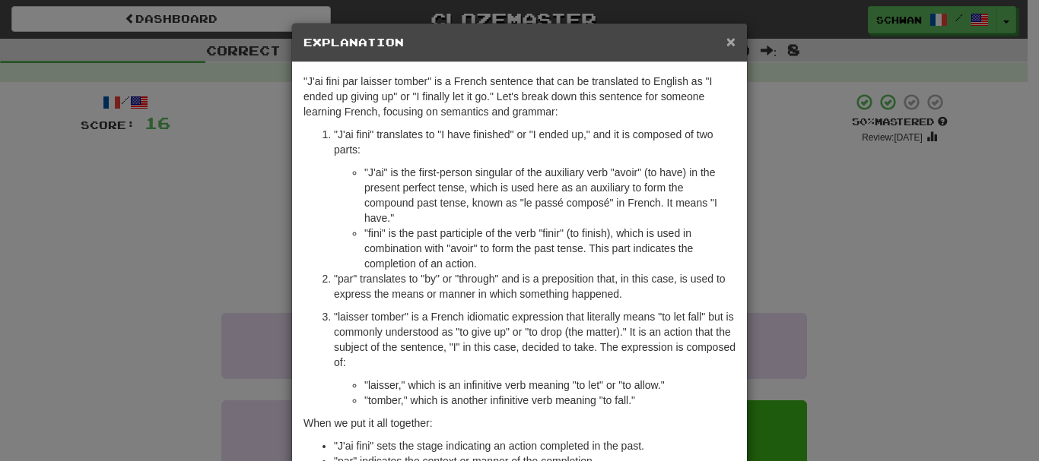
click at [727, 36] on span "×" at bounding box center [730, 41] width 9 height 17
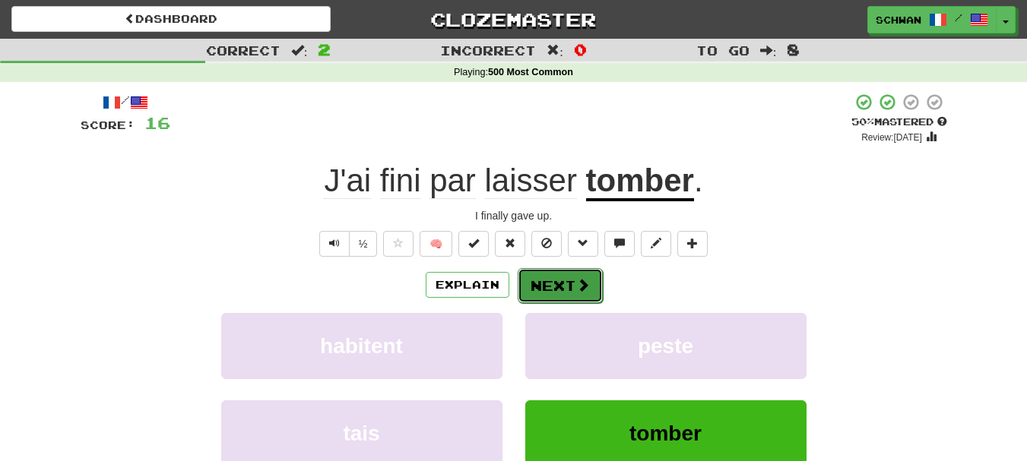
click at [547, 285] on button "Next" at bounding box center [560, 285] width 85 height 35
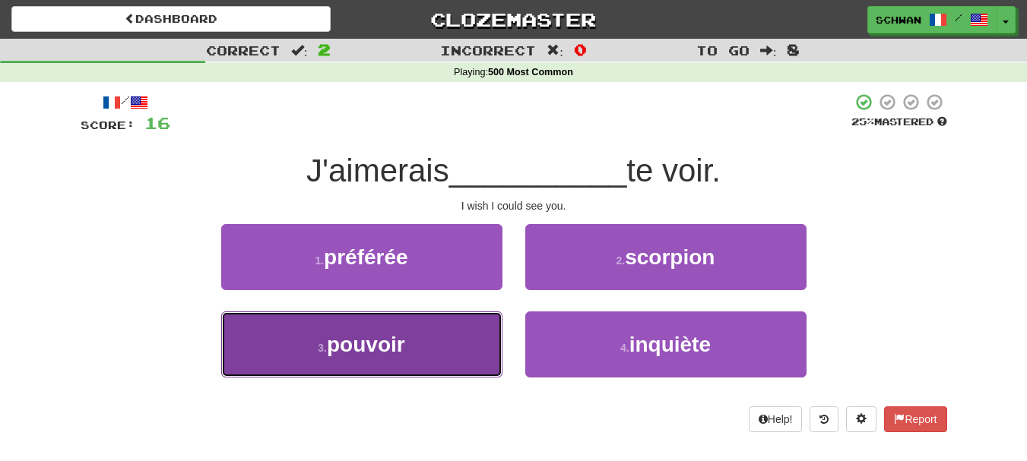
click at [463, 358] on button "3 . pouvoir" at bounding box center [361, 345] width 281 height 66
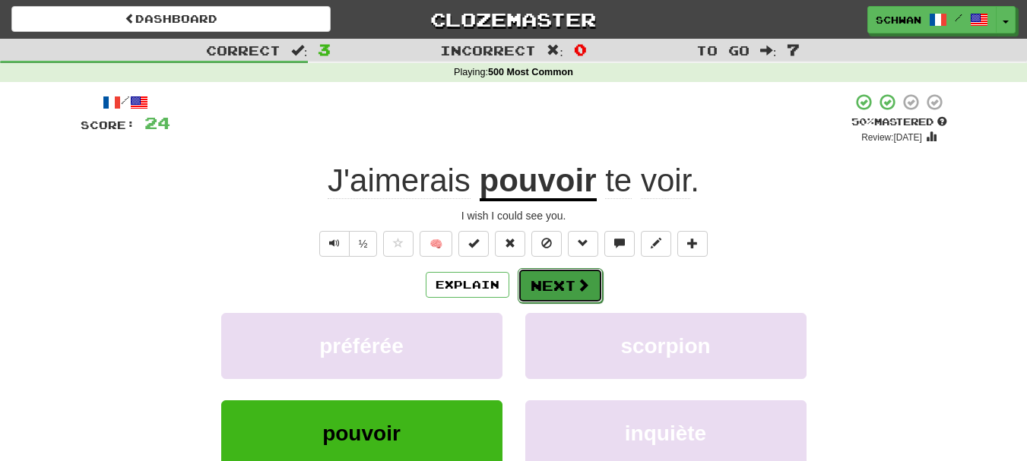
click at [548, 287] on button "Next" at bounding box center [560, 285] width 85 height 35
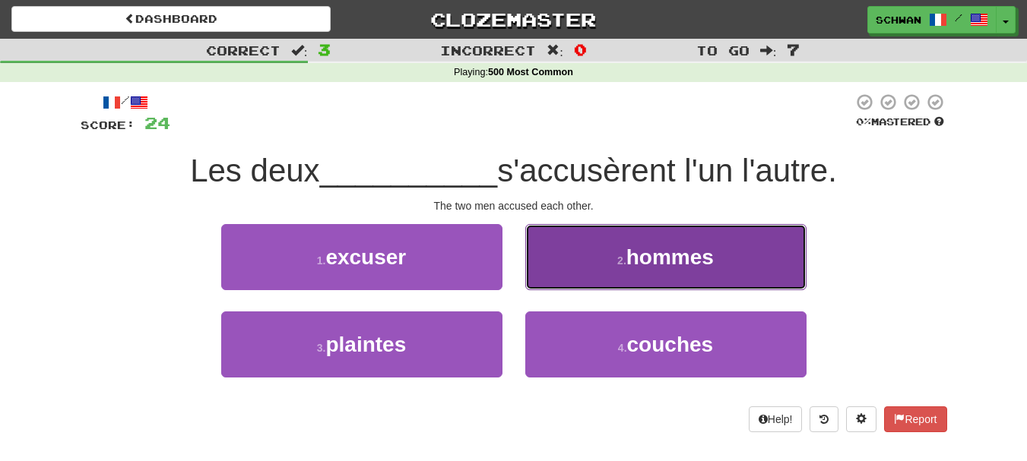
click at [628, 262] on span "hommes" at bounding box center [669, 258] width 87 height 24
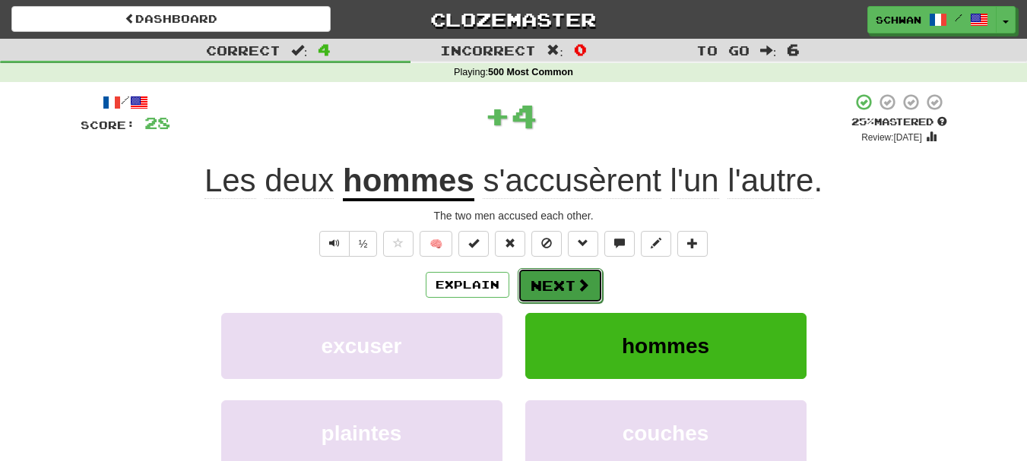
click at [572, 289] on button "Next" at bounding box center [560, 285] width 85 height 35
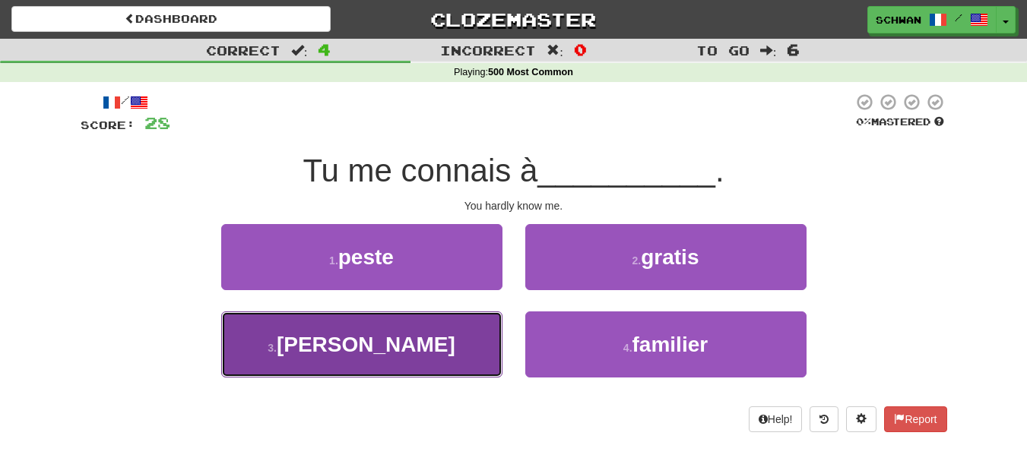
click at [455, 363] on button "3 . peine" at bounding box center [361, 345] width 281 height 66
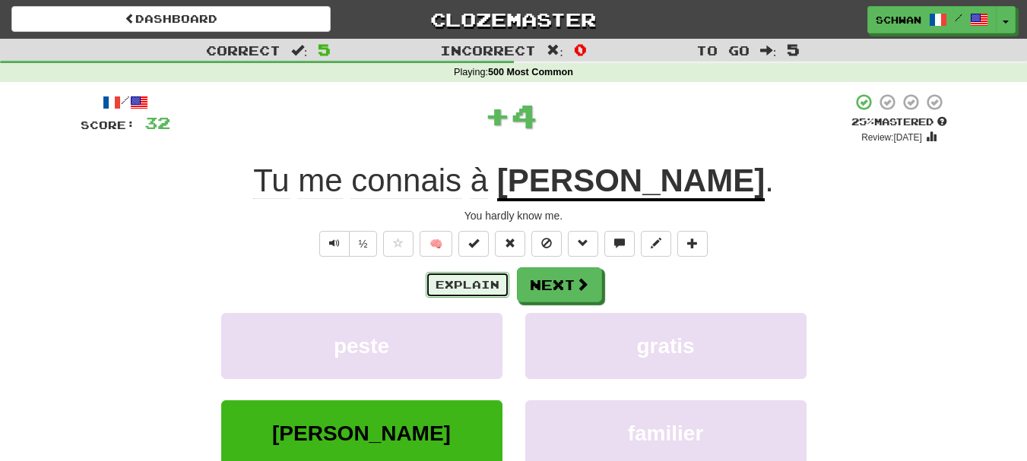
click at [490, 287] on button "Explain" at bounding box center [468, 285] width 84 height 26
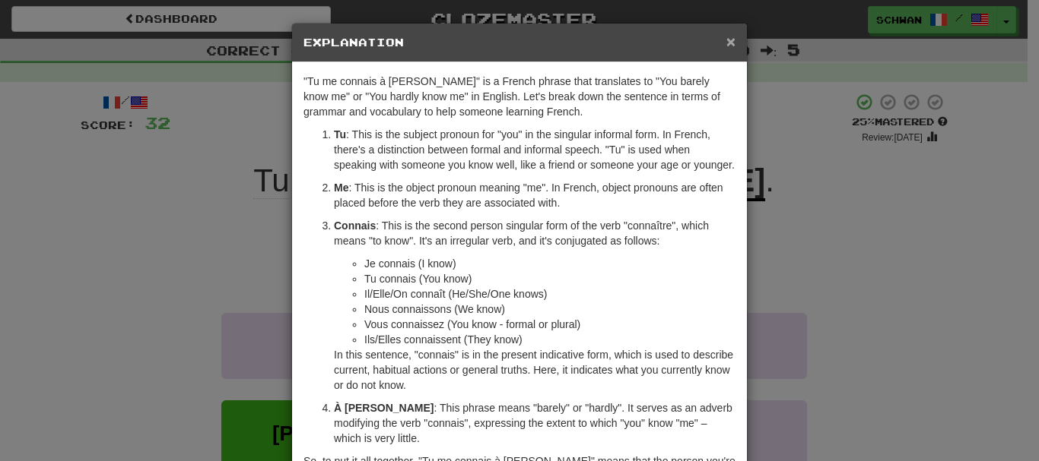
click at [726, 40] on span "×" at bounding box center [730, 41] width 9 height 17
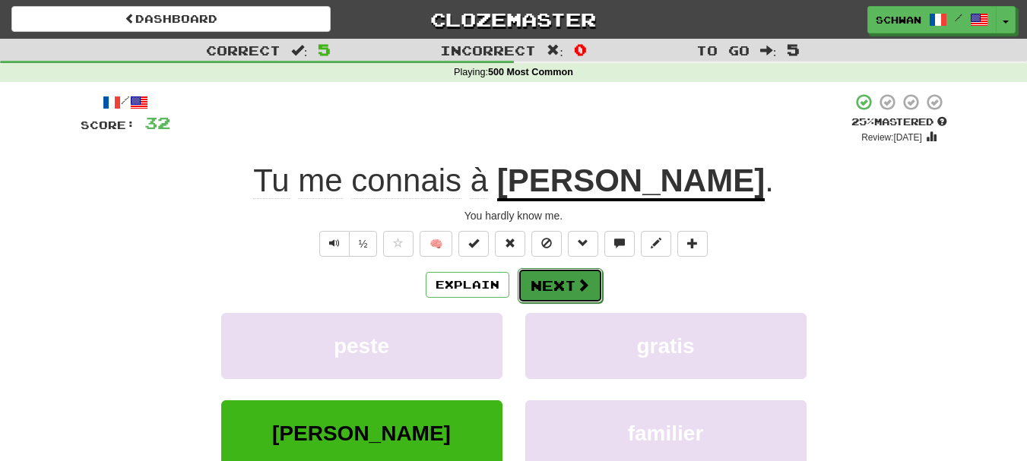
click at [541, 288] on button "Next" at bounding box center [560, 285] width 85 height 35
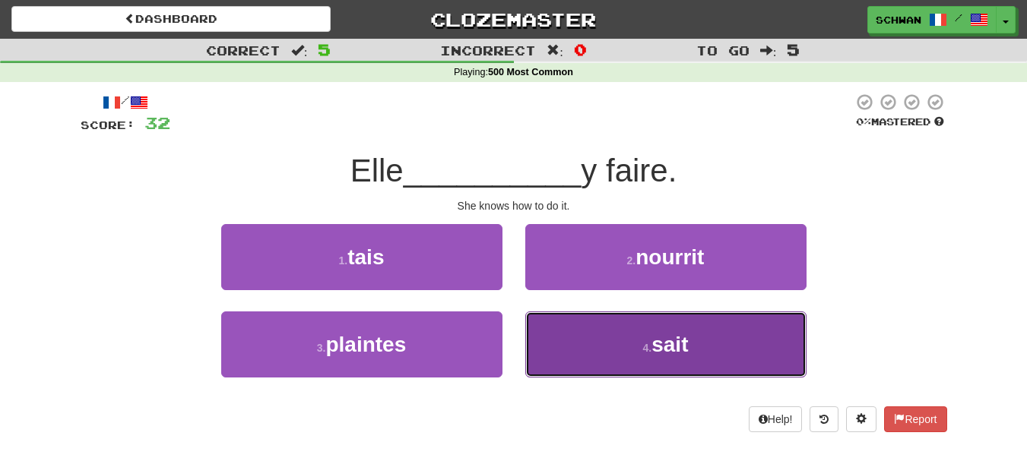
click at [580, 372] on button "4 . sait" at bounding box center [665, 345] width 281 height 66
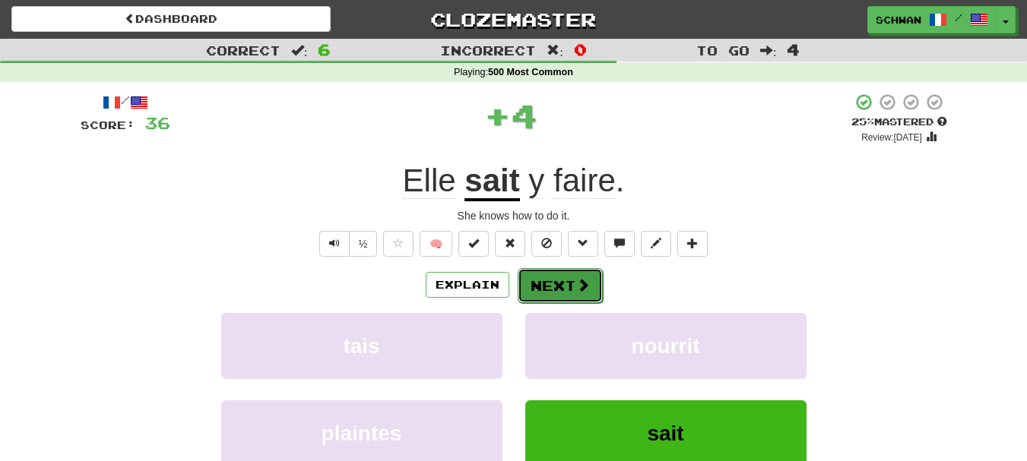
click at [550, 287] on button "Next" at bounding box center [560, 285] width 85 height 35
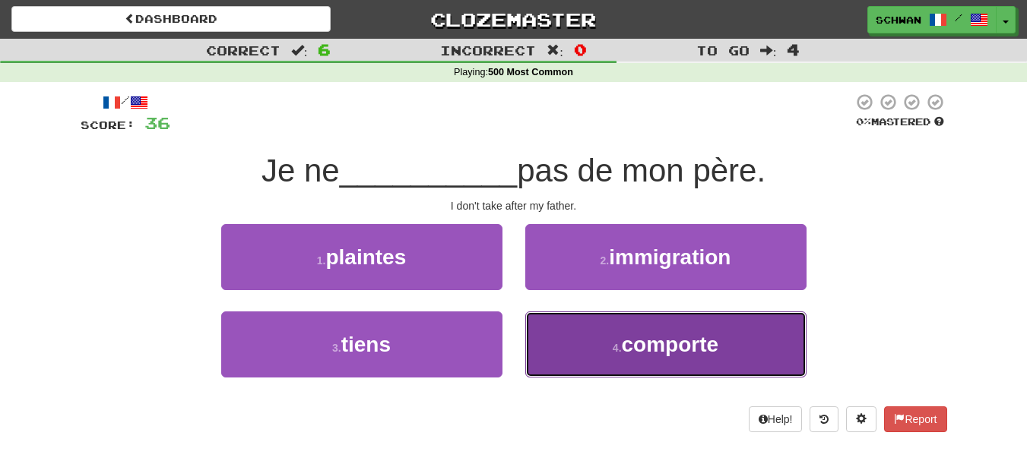
click at [627, 359] on button "4 . comporte" at bounding box center [665, 345] width 281 height 66
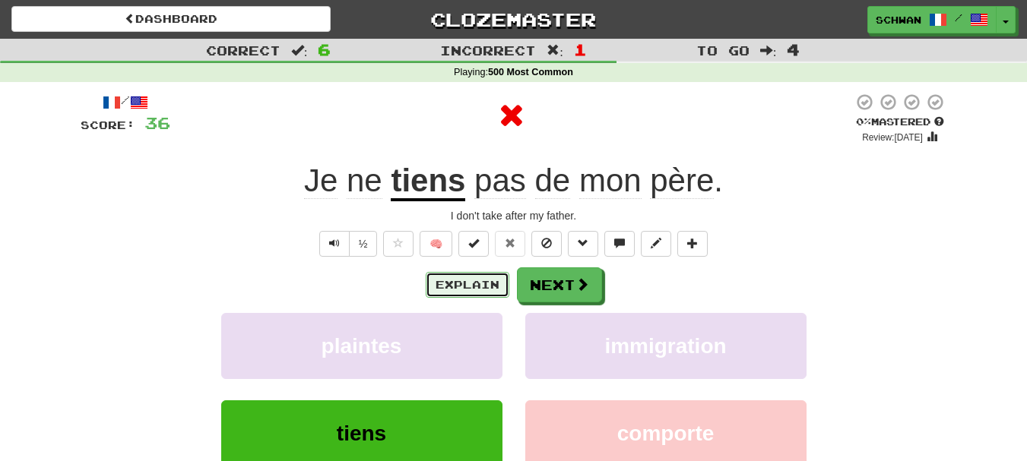
click at [447, 287] on button "Explain" at bounding box center [468, 285] width 84 height 26
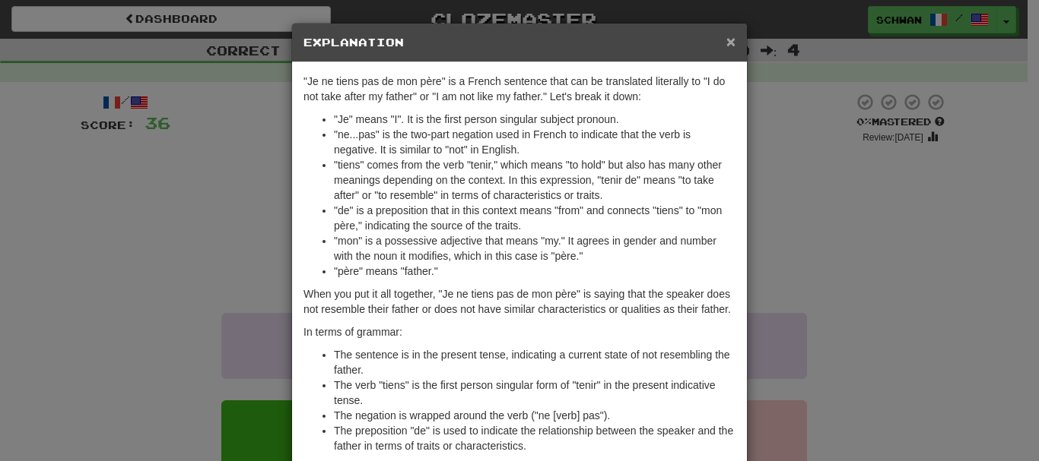
click at [728, 39] on span "×" at bounding box center [730, 41] width 9 height 17
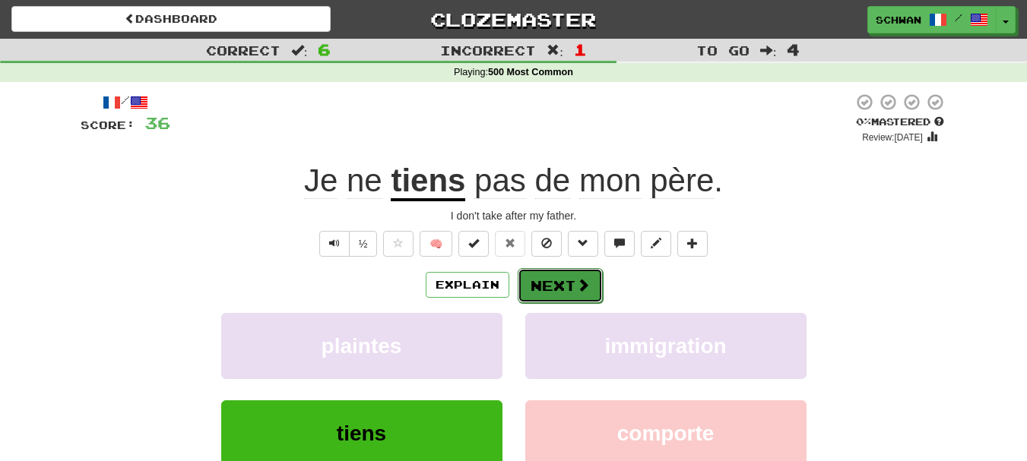
click at [557, 291] on button "Next" at bounding box center [560, 285] width 85 height 35
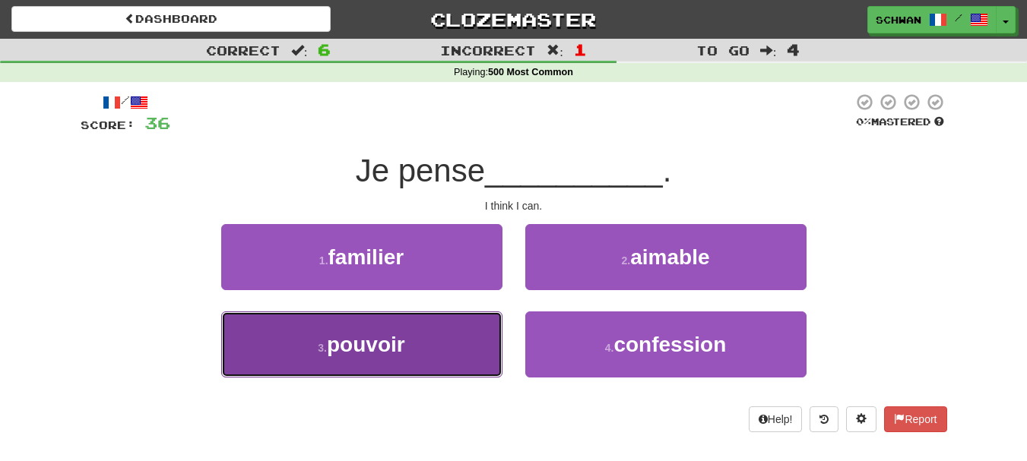
click at [449, 350] on button "3 . pouvoir" at bounding box center [361, 345] width 281 height 66
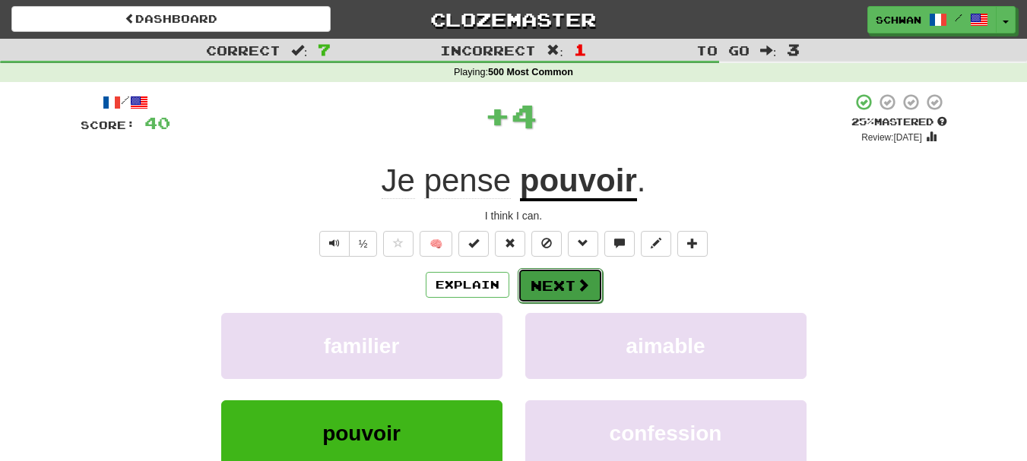
click at [576, 287] on span at bounding box center [583, 285] width 14 height 14
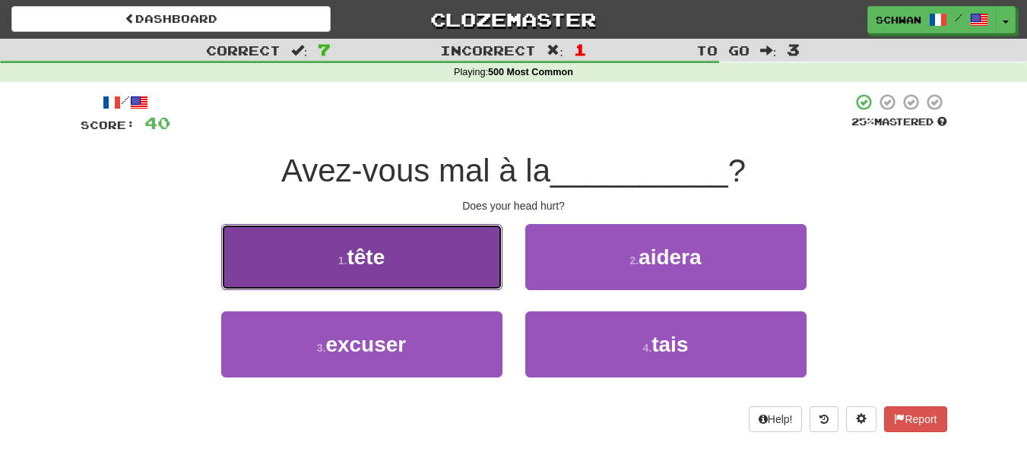
click at [470, 274] on button "1 . tête" at bounding box center [361, 257] width 281 height 66
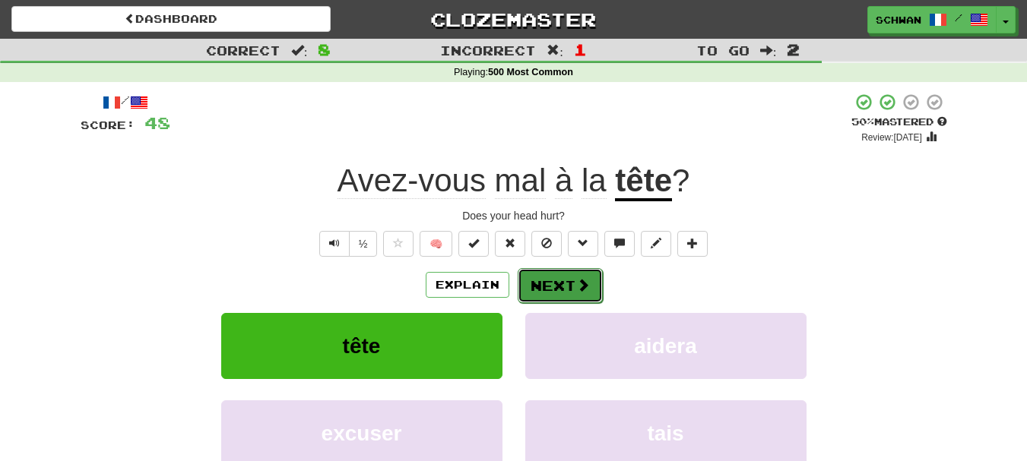
click at [548, 291] on button "Next" at bounding box center [560, 285] width 85 height 35
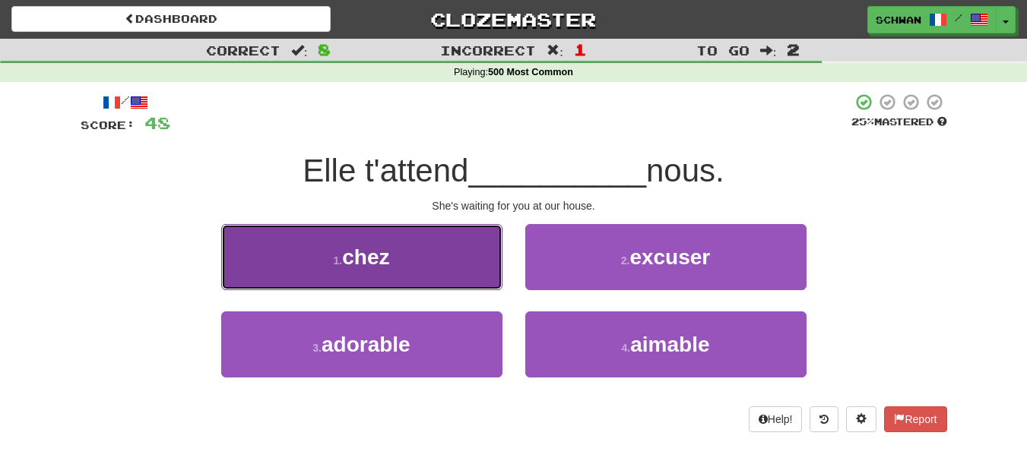
click at [493, 254] on button "1 . chez" at bounding box center [361, 257] width 281 height 66
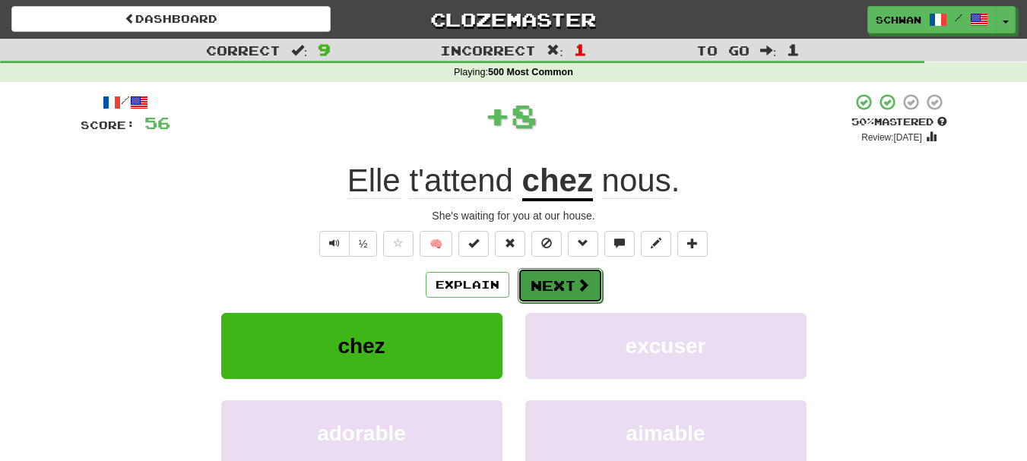
click at [553, 287] on button "Next" at bounding box center [560, 285] width 85 height 35
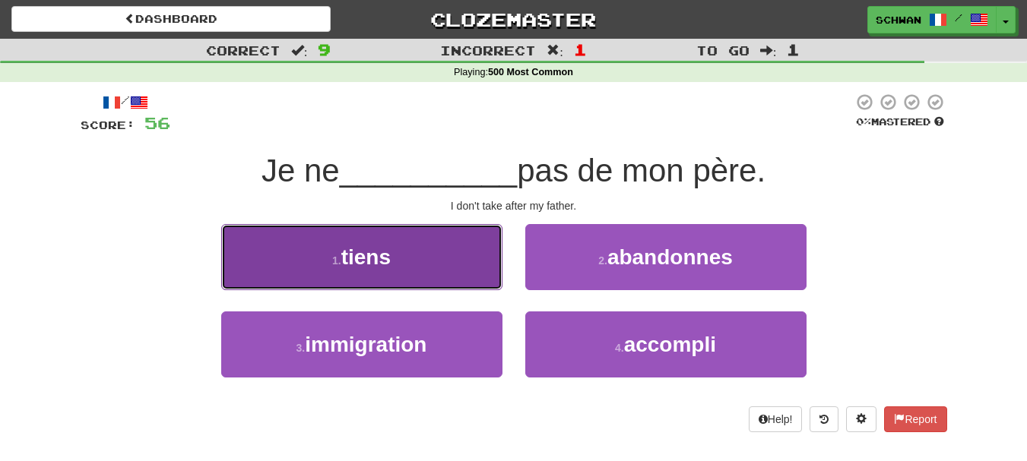
click at [467, 268] on button "1 . tiens" at bounding box center [361, 257] width 281 height 66
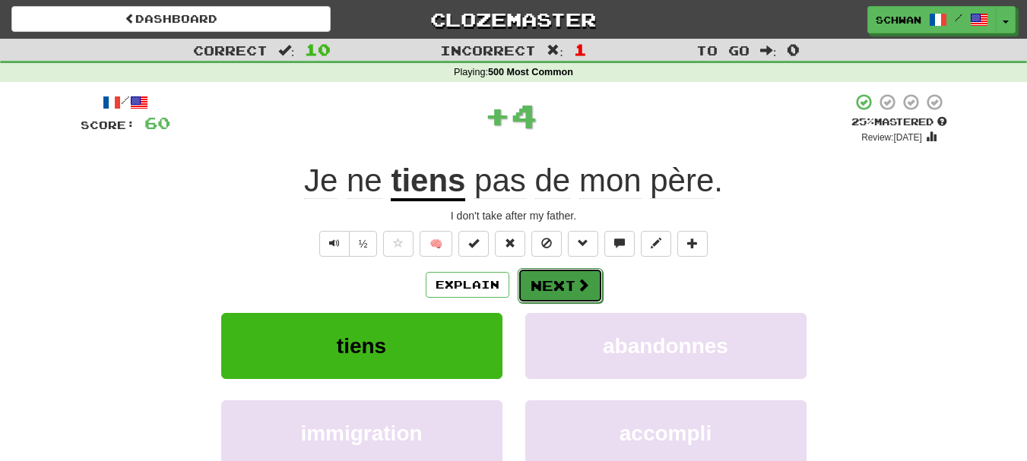
click at [555, 282] on button "Next" at bounding box center [560, 285] width 85 height 35
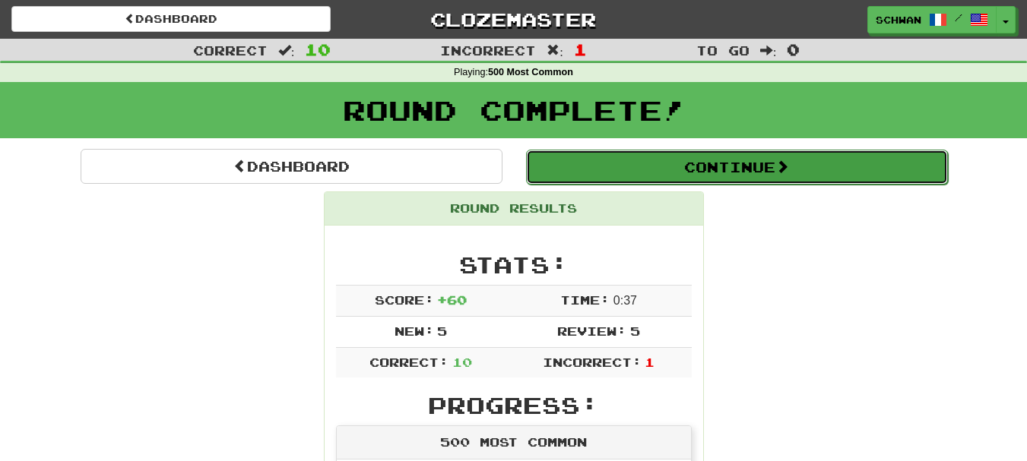
click at [721, 169] on button "Continue" at bounding box center [737, 167] width 422 height 35
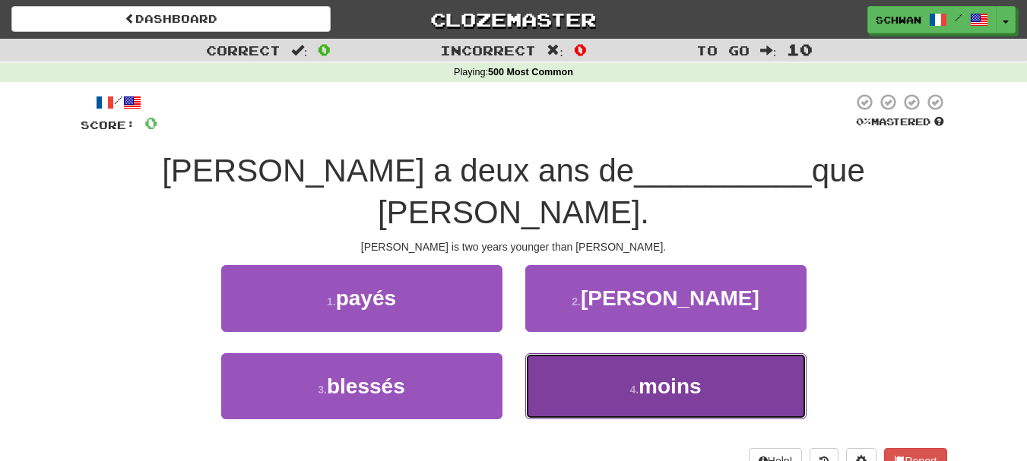
click at [557, 354] on button "4 . moins" at bounding box center [665, 387] width 281 height 66
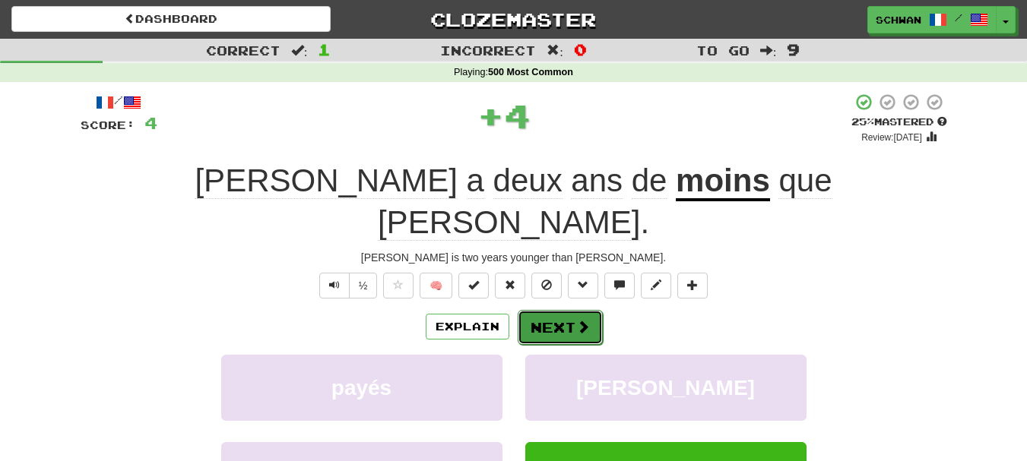
click at [585, 320] on span at bounding box center [583, 327] width 14 height 14
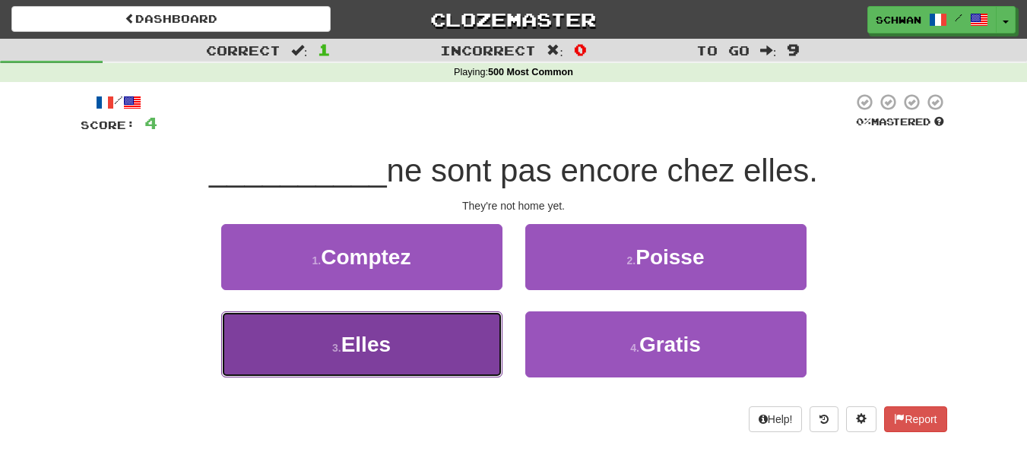
click at [402, 354] on button "3 . Elles" at bounding box center [361, 345] width 281 height 66
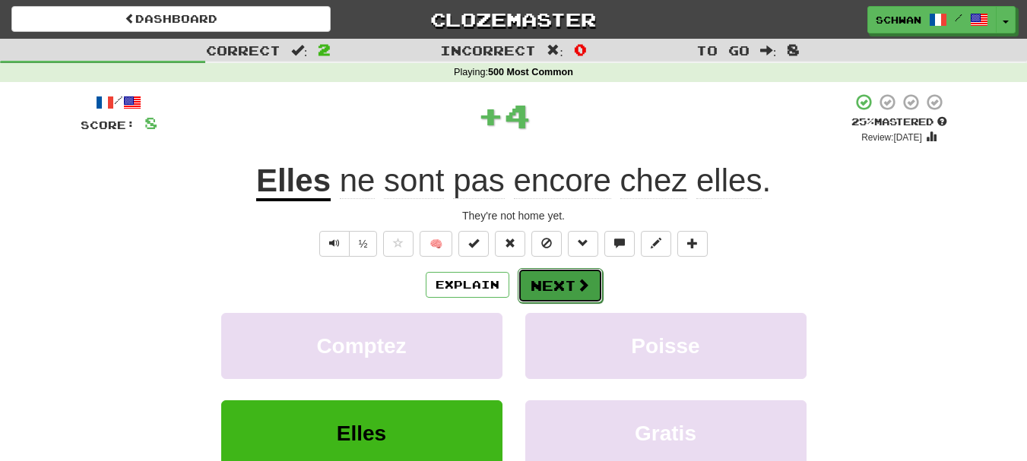
click at [554, 281] on button "Next" at bounding box center [560, 285] width 85 height 35
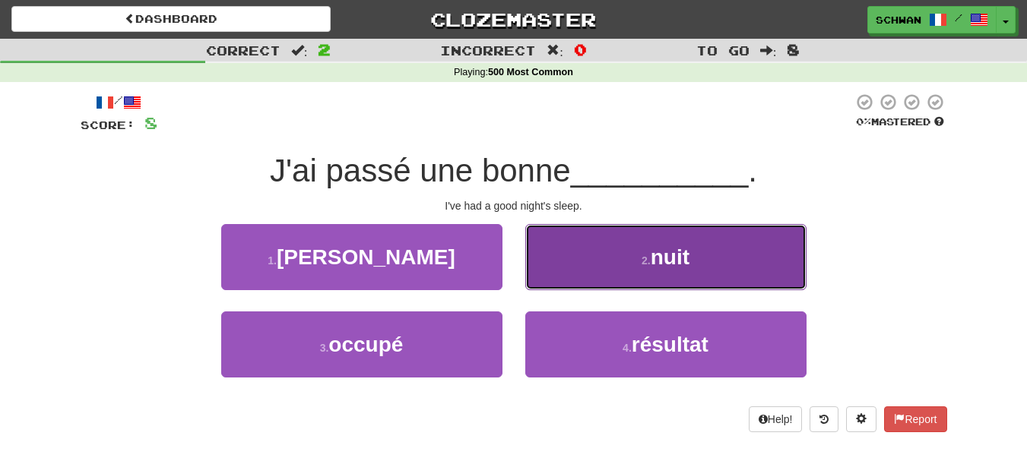
click at [563, 267] on button "2 . nuit" at bounding box center [665, 257] width 281 height 66
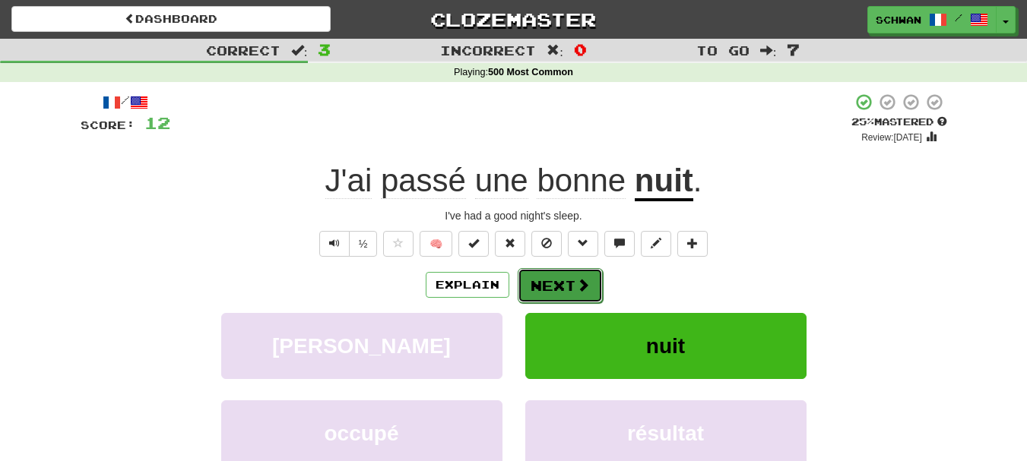
click at [570, 288] on button "Next" at bounding box center [560, 285] width 85 height 35
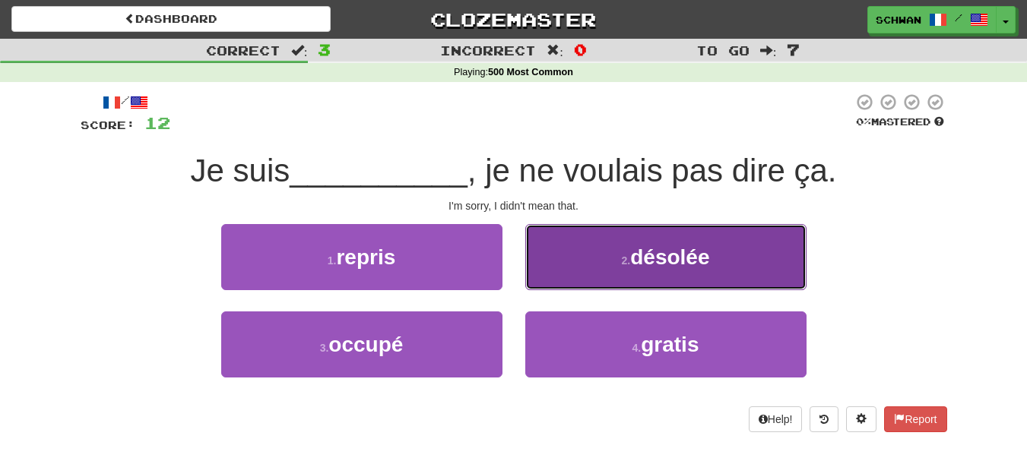
click at [700, 274] on button "2 . désolée" at bounding box center [665, 257] width 281 height 66
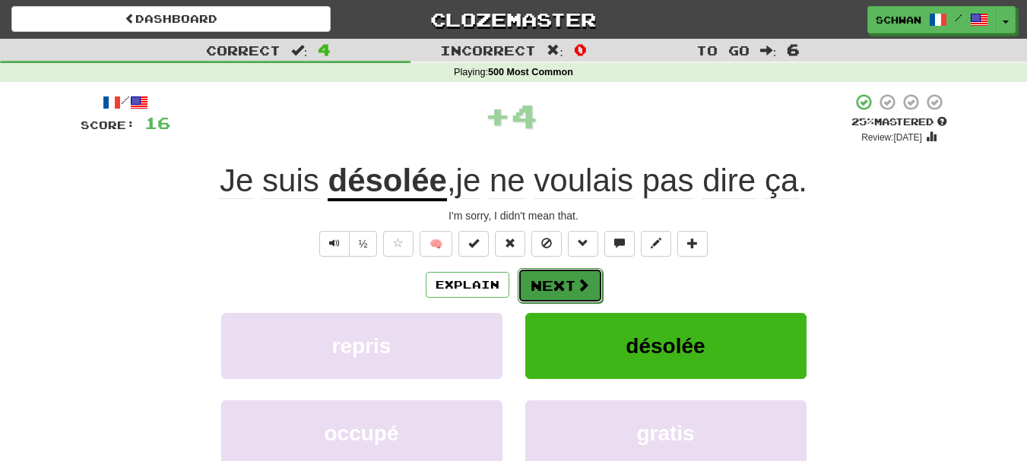
click at [565, 287] on button "Next" at bounding box center [560, 285] width 85 height 35
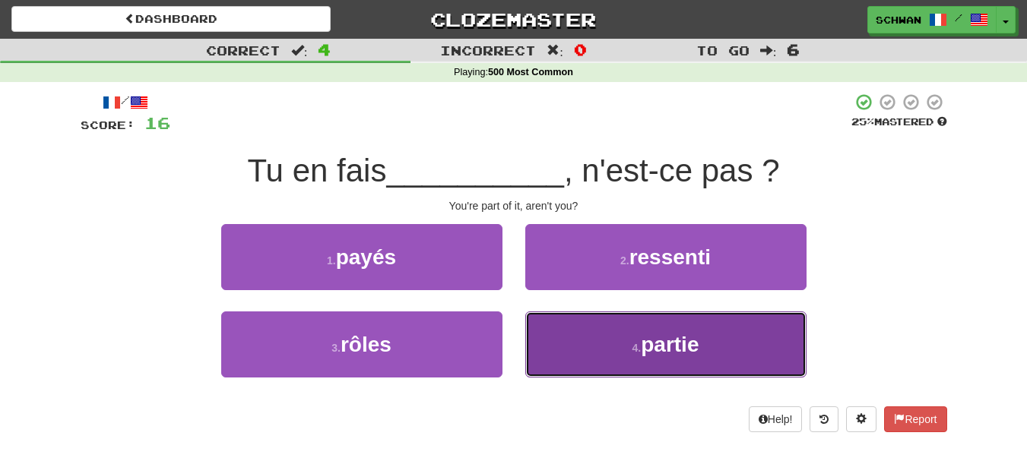
click at [570, 335] on button "4 . partie" at bounding box center [665, 345] width 281 height 66
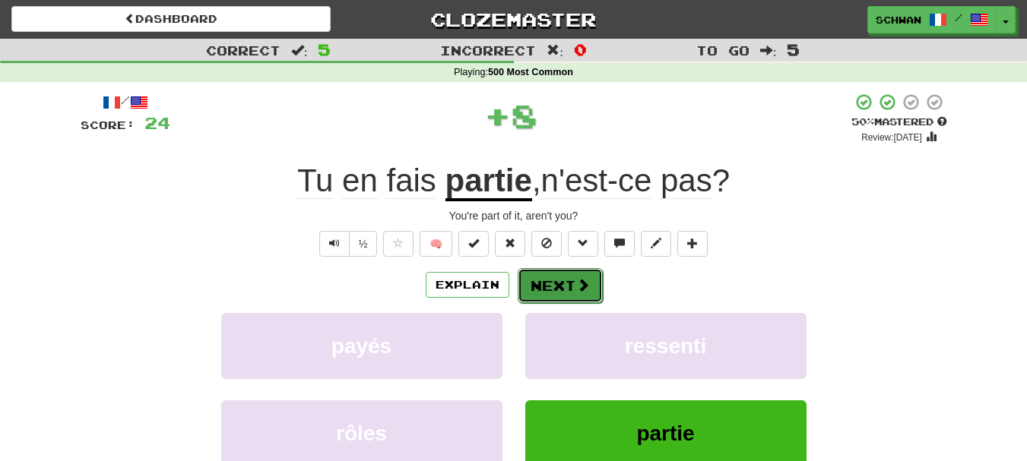
click at [555, 290] on button "Next" at bounding box center [560, 285] width 85 height 35
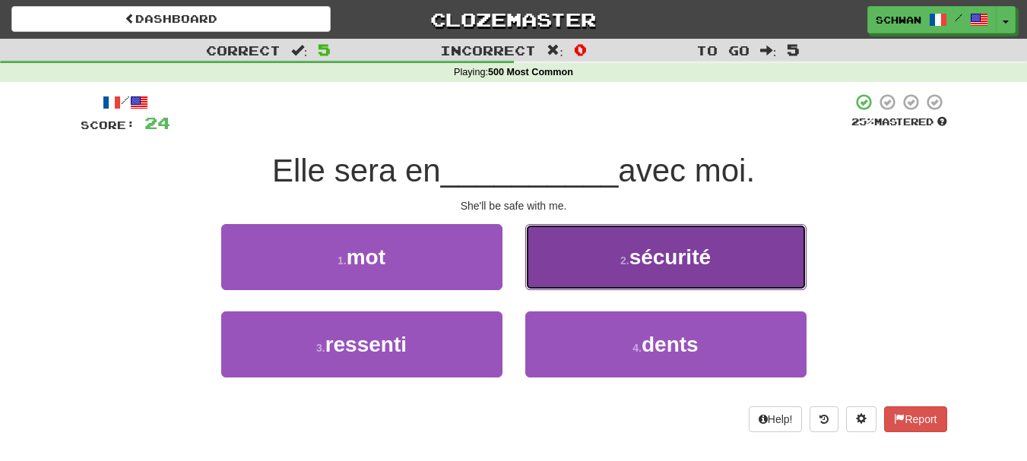
click at [572, 272] on button "2 . sécurité" at bounding box center [665, 257] width 281 height 66
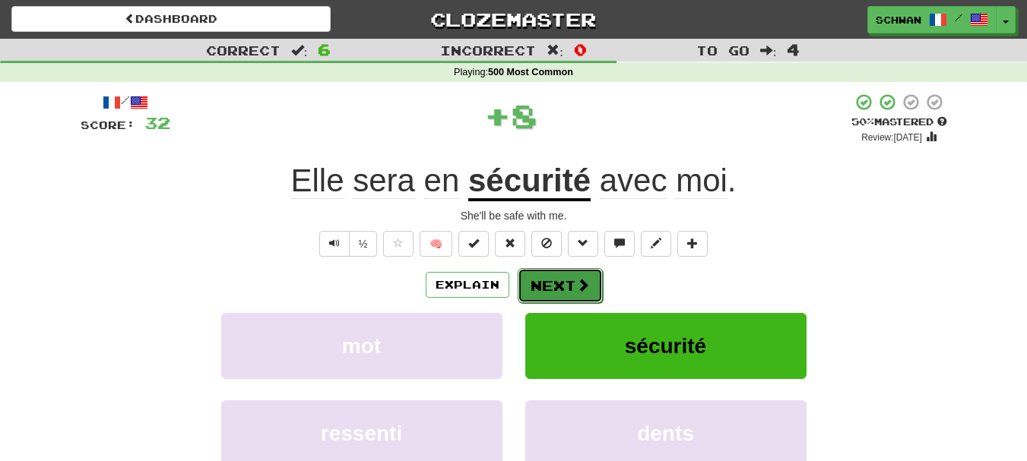
click at [560, 284] on button "Next" at bounding box center [560, 285] width 85 height 35
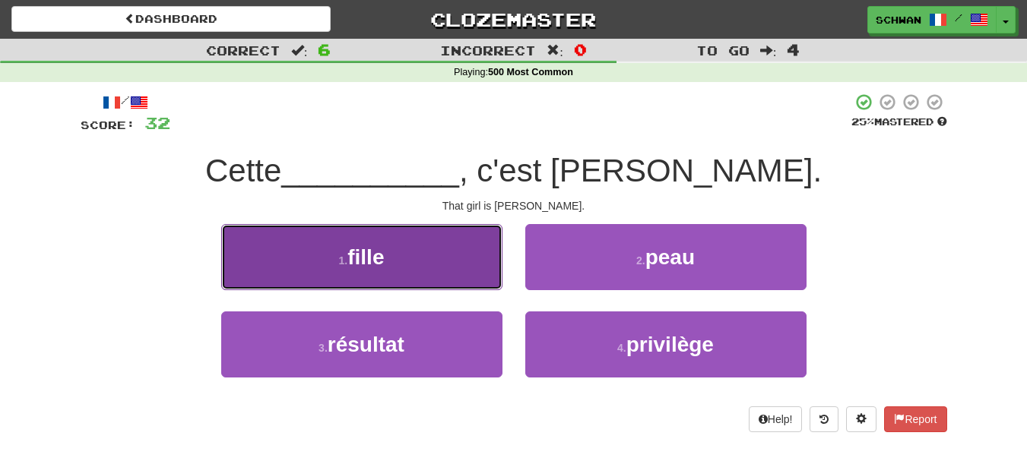
click at [423, 276] on button "1 . fille" at bounding box center [361, 257] width 281 height 66
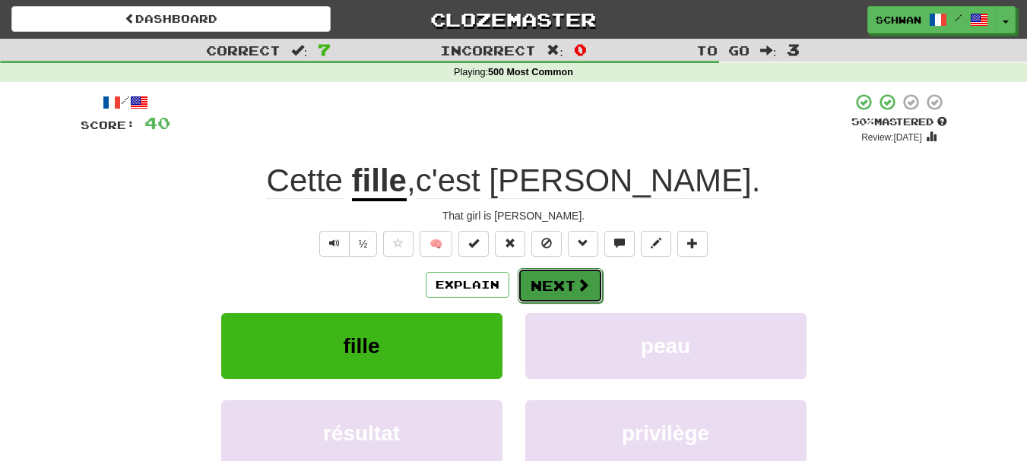
click at [547, 281] on button "Next" at bounding box center [560, 285] width 85 height 35
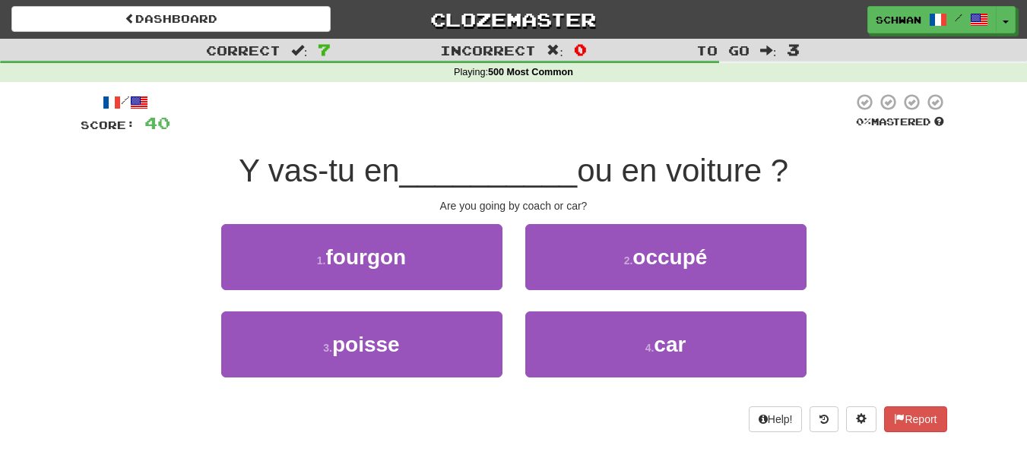
click at [547, 281] on button "2 . occupé" at bounding box center [665, 257] width 281 height 66
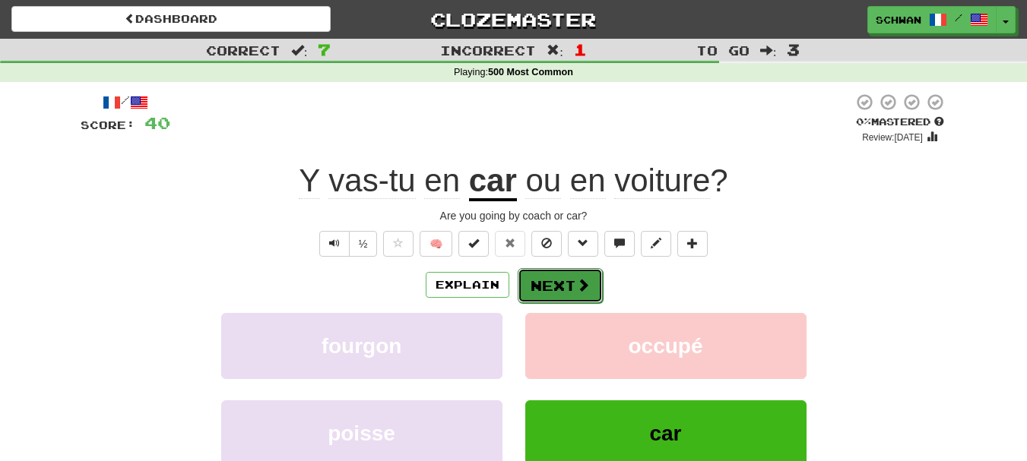
click at [534, 281] on button "Next" at bounding box center [560, 285] width 85 height 35
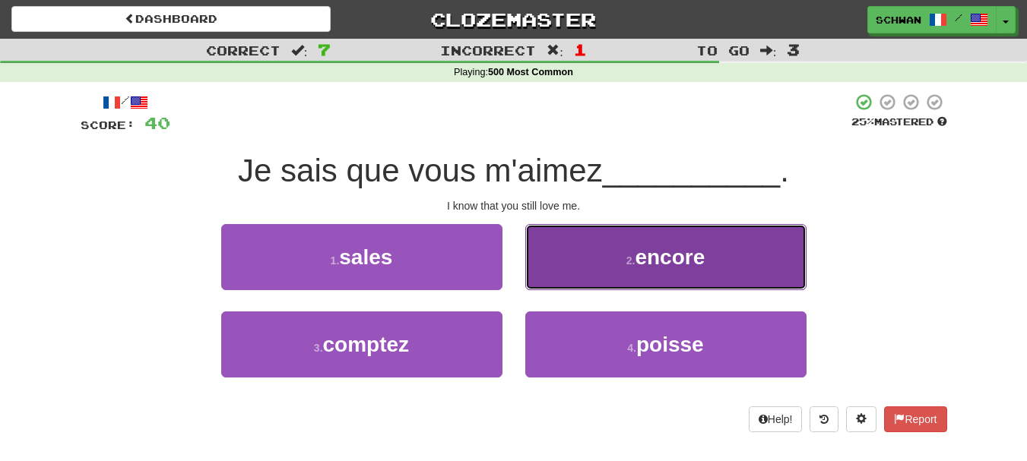
click at [541, 264] on button "2 . encore" at bounding box center [665, 257] width 281 height 66
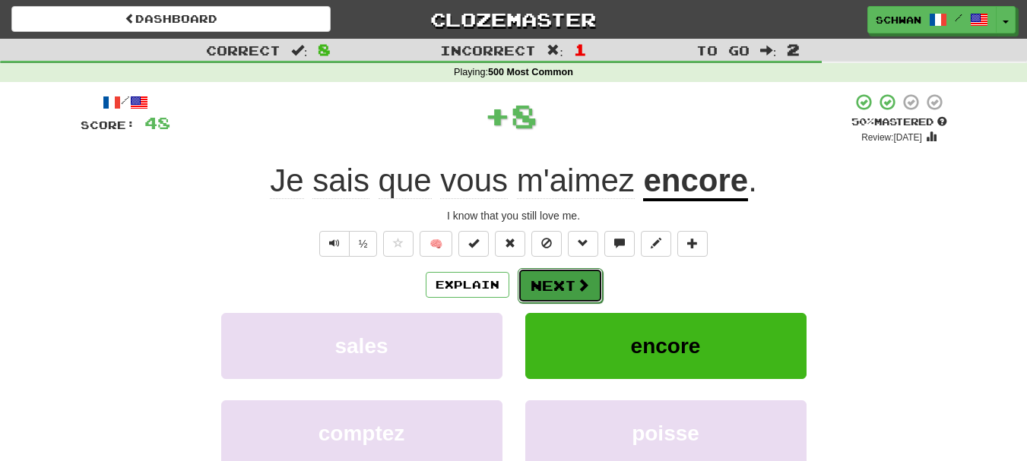
click at [538, 285] on button "Next" at bounding box center [560, 285] width 85 height 35
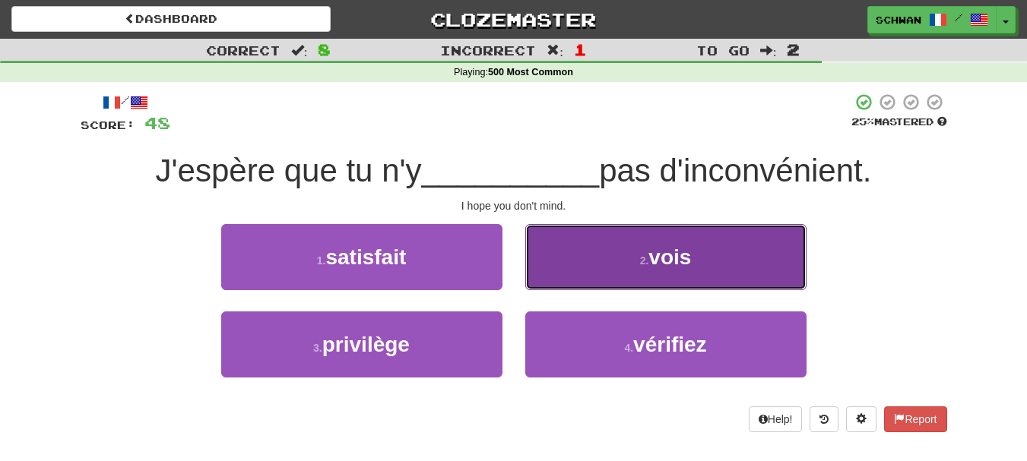
click at [667, 255] on span "vois" at bounding box center [670, 258] width 43 height 24
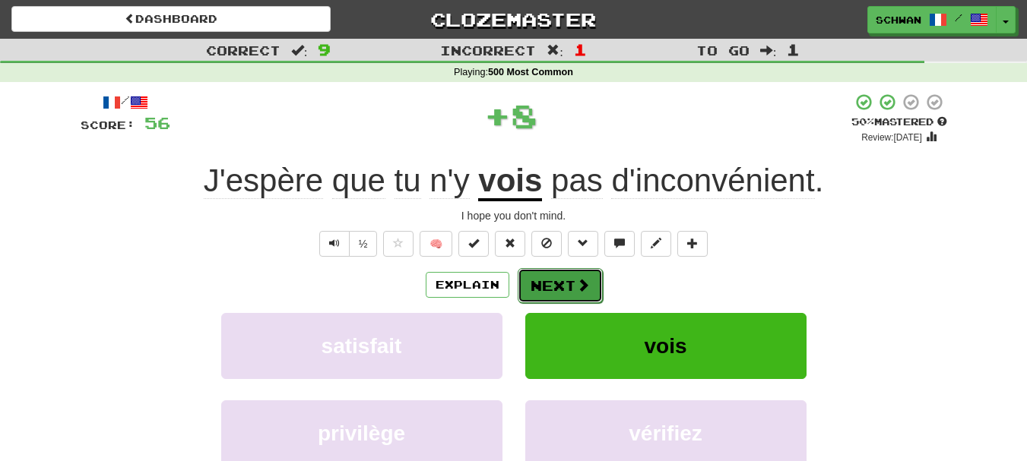
click at [563, 290] on button "Next" at bounding box center [560, 285] width 85 height 35
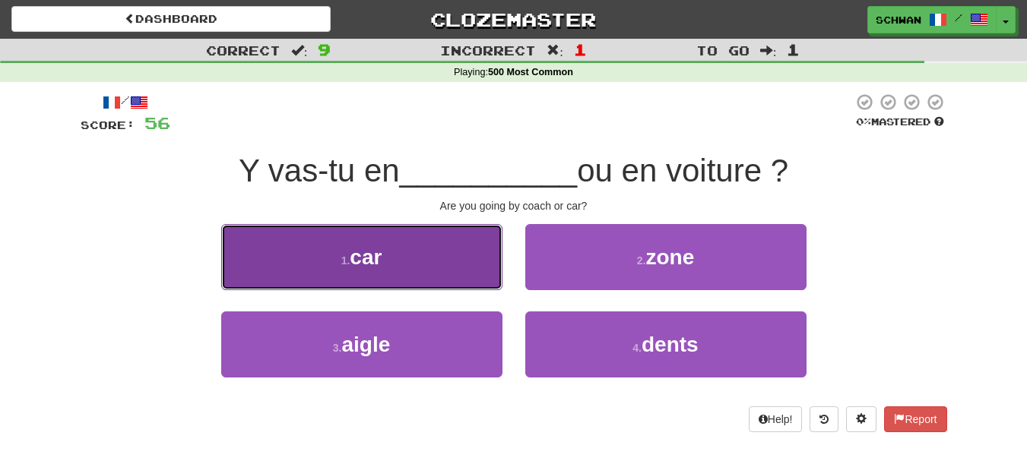
click at [291, 262] on button "1 . car" at bounding box center [361, 257] width 281 height 66
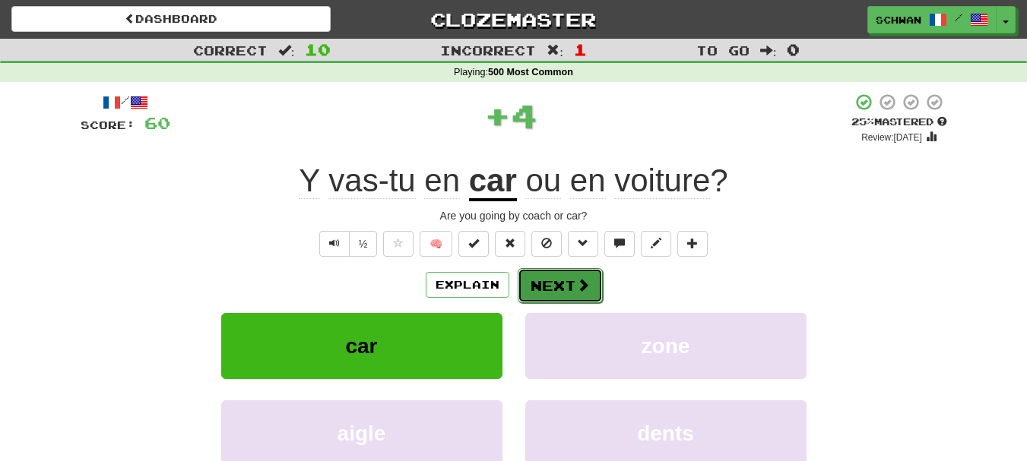
click at [556, 292] on button "Next" at bounding box center [560, 285] width 85 height 35
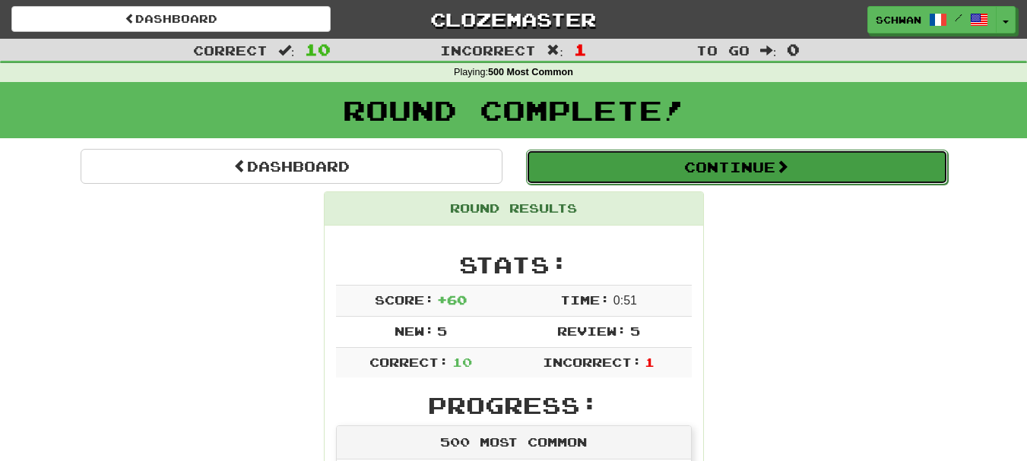
click at [745, 173] on button "Continue" at bounding box center [737, 167] width 422 height 35
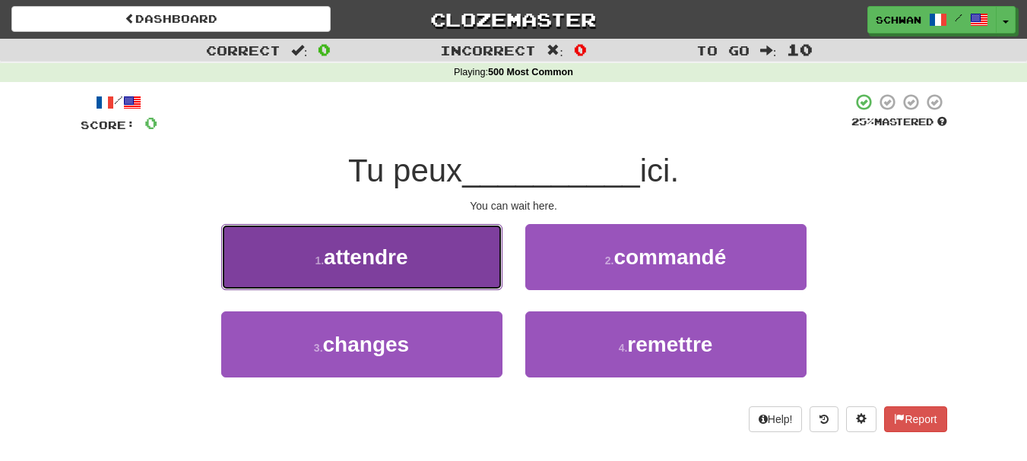
click at [355, 274] on button "1 . attendre" at bounding box center [361, 257] width 281 height 66
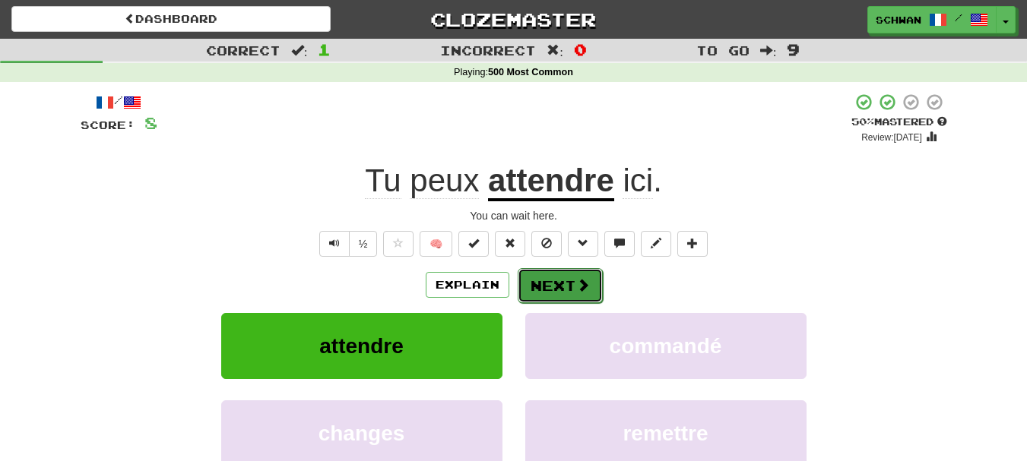
click at [560, 287] on button "Next" at bounding box center [560, 285] width 85 height 35
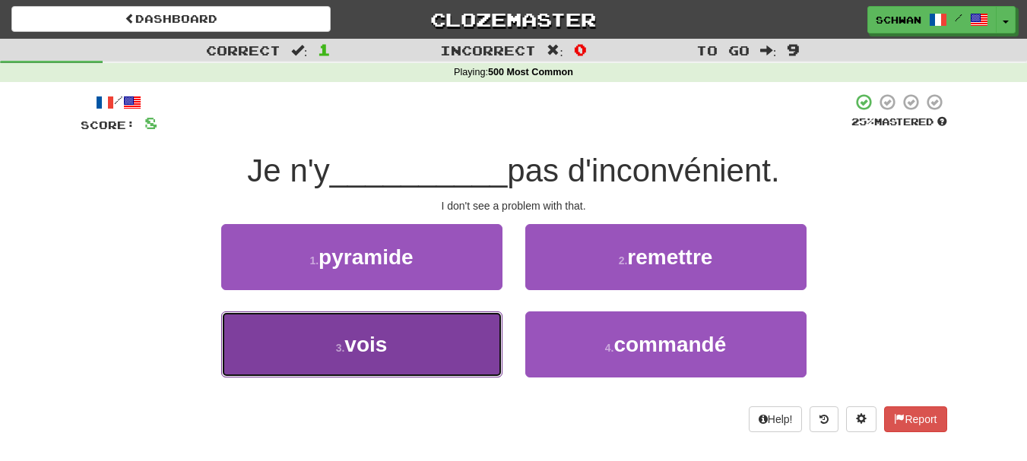
click at [391, 341] on button "3 . vois" at bounding box center [361, 345] width 281 height 66
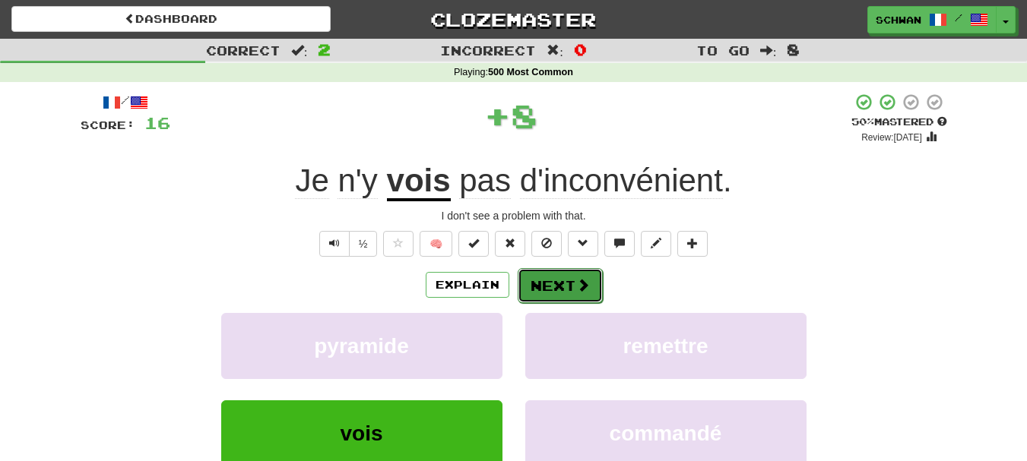
click at [564, 287] on button "Next" at bounding box center [560, 285] width 85 height 35
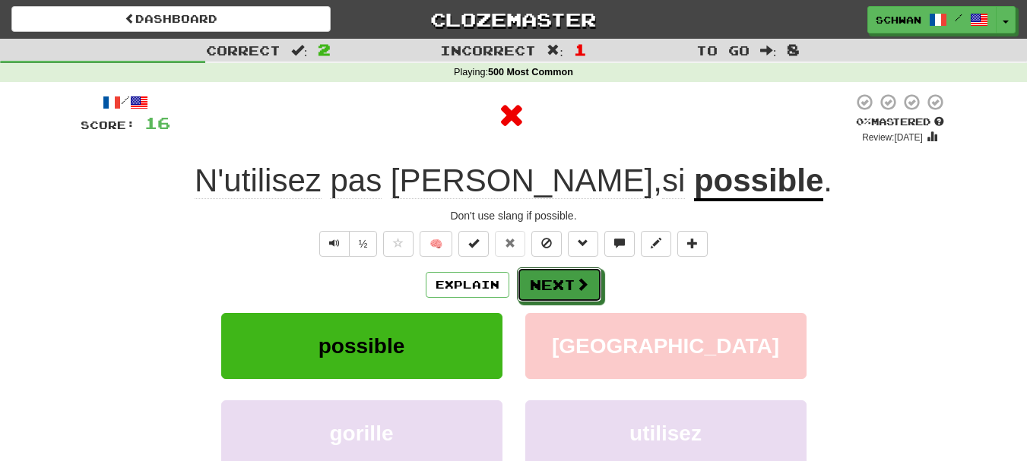
click at [564, 287] on button "Next" at bounding box center [559, 285] width 85 height 35
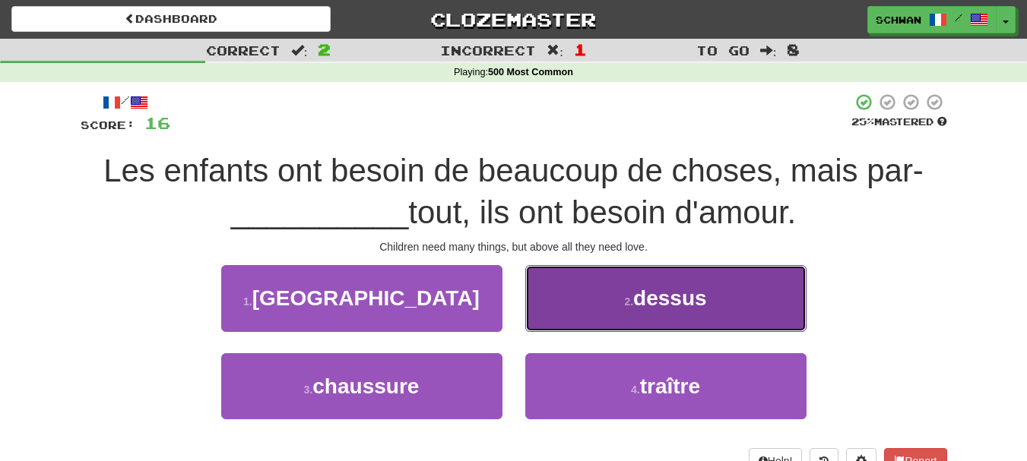
click at [591, 312] on button "2 . dessus" at bounding box center [665, 298] width 281 height 66
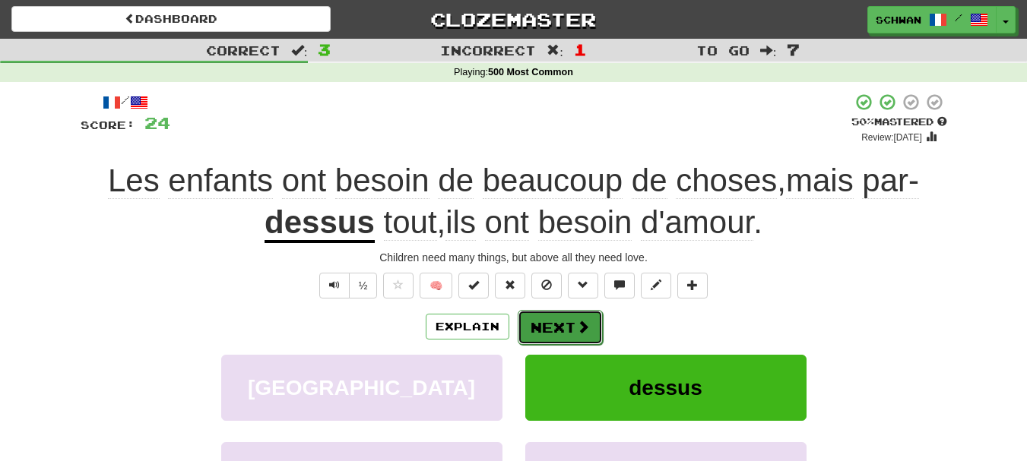
click at [567, 325] on button "Next" at bounding box center [560, 327] width 85 height 35
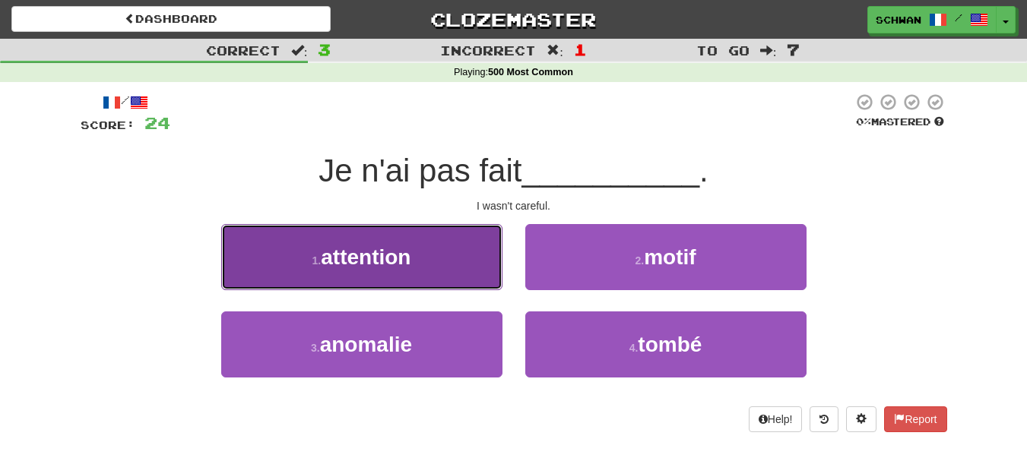
click at [420, 262] on button "1 . attention" at bounding box center [361, 257] width 281 height 66
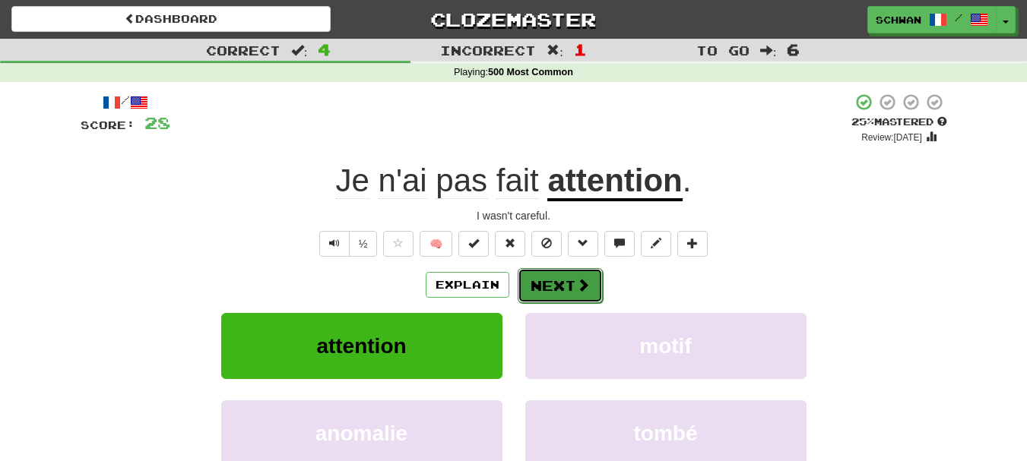
click at [542, 285] on button "Next" at bounding box center [560, 285] width 85 height 35
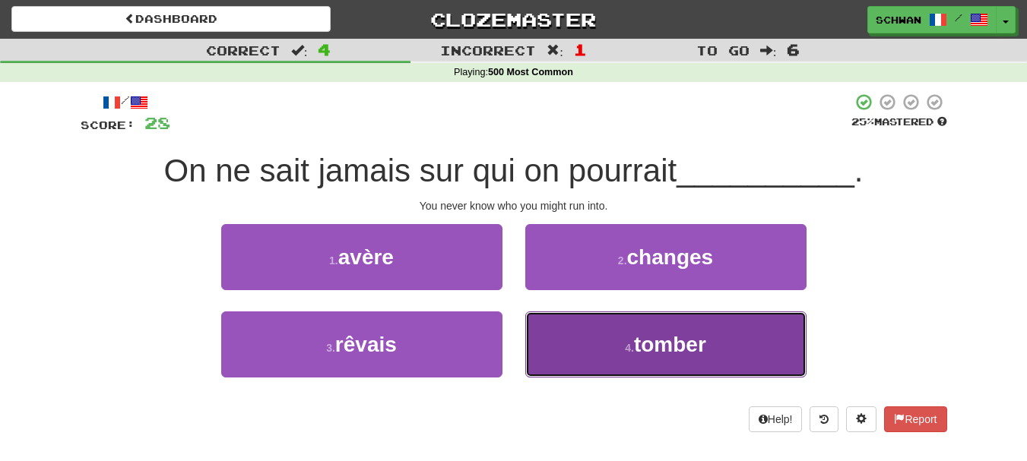
click at [544, 339] on button "4 . tomber" at bounding box center [665, 345] width 281 height 66
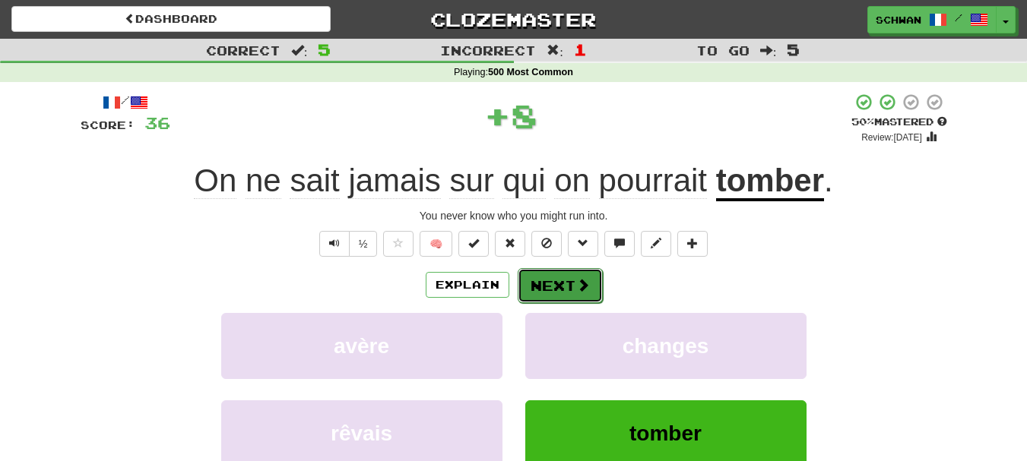
click at [550, 286] on button "Next" at bounding box center [560, 285] width 85 height 35
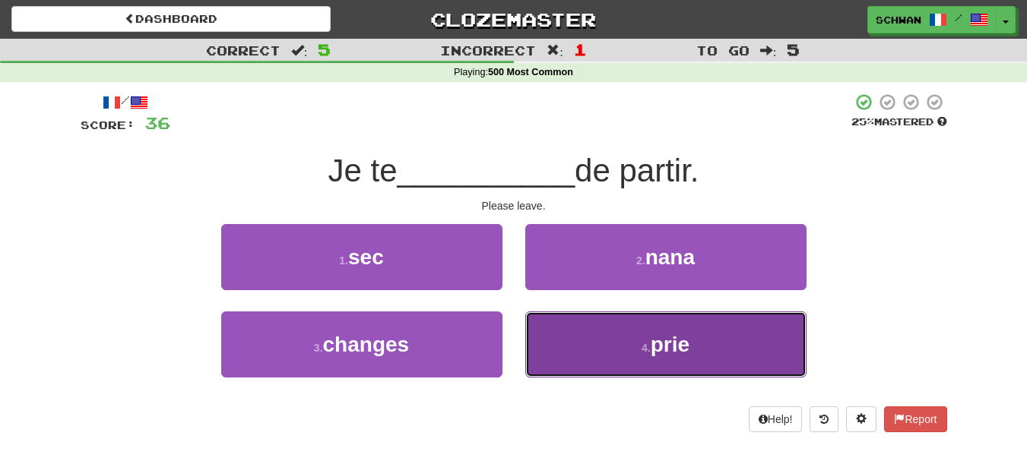
click at [544, 333] on button "4 . prie" at bounding box center [665, 345] width 281 height 66
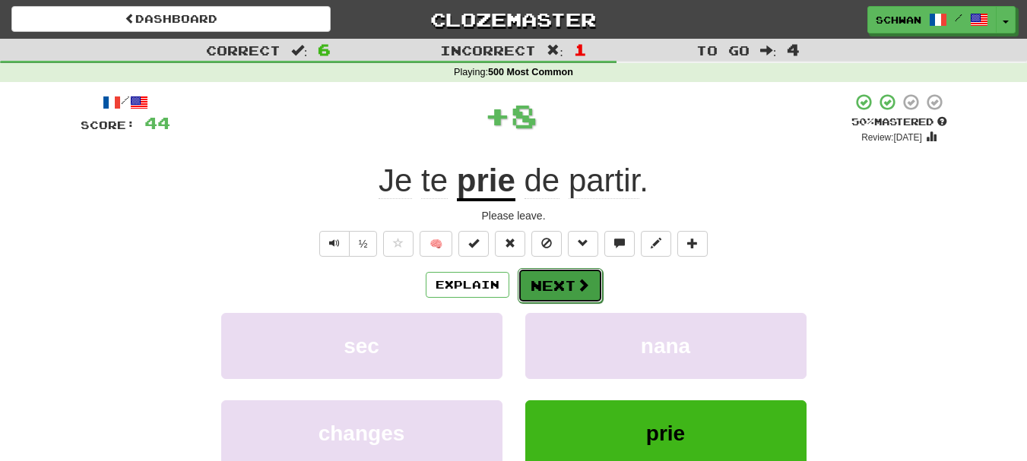
click at [542, 286] on button "Next" at bounding box center [560, 285] width 85 height 35
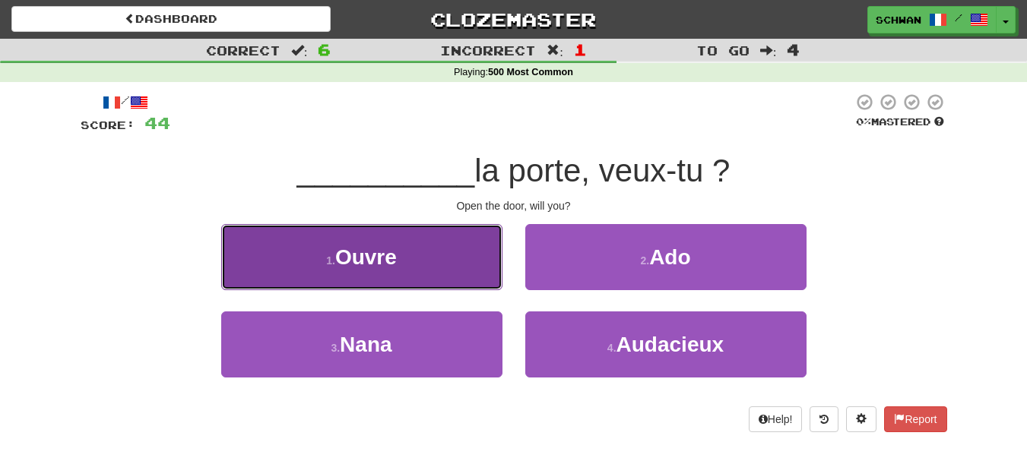
click at [423, 270] on button "1 . Ouvre" at bounding box center [361, 257] width 281 height 66
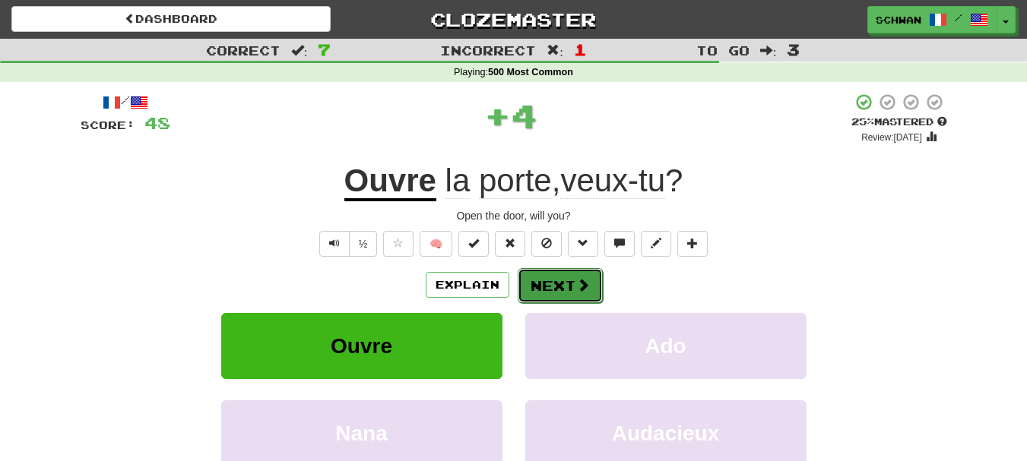
click at [547, 296] on button "Next" at bounding box center [560, 285] width 85 height 35
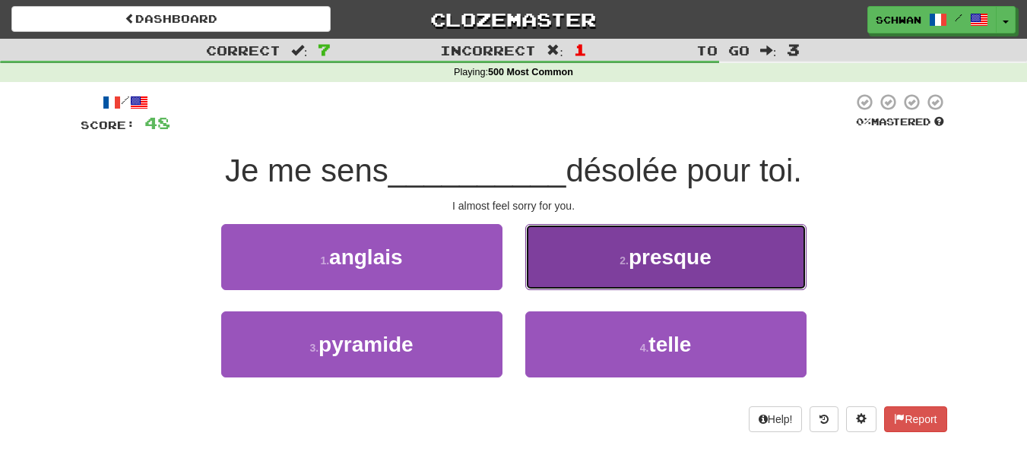
click at [569, 274] on button "2 . presque" at bounding box center [665, 257] width 281 height 66
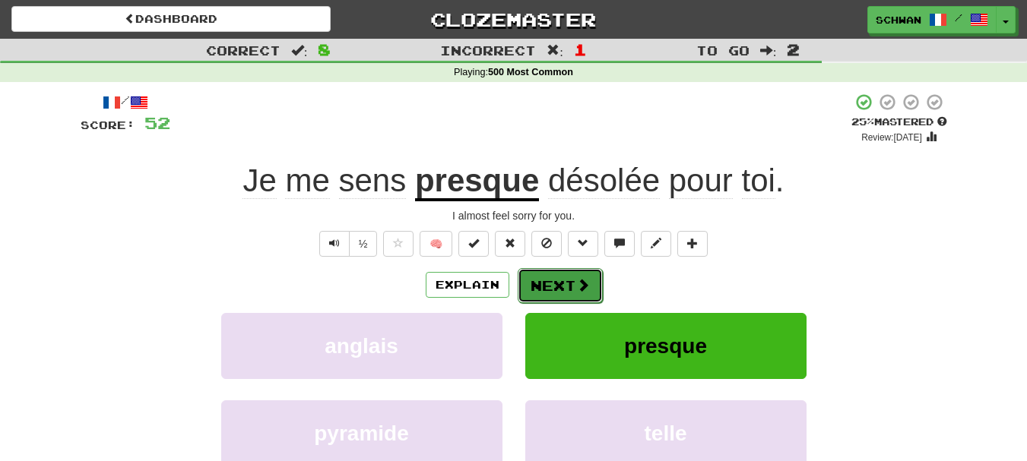
click at [558, 290] on button "Next" at bounding box center [560, 285] width 85 height 35
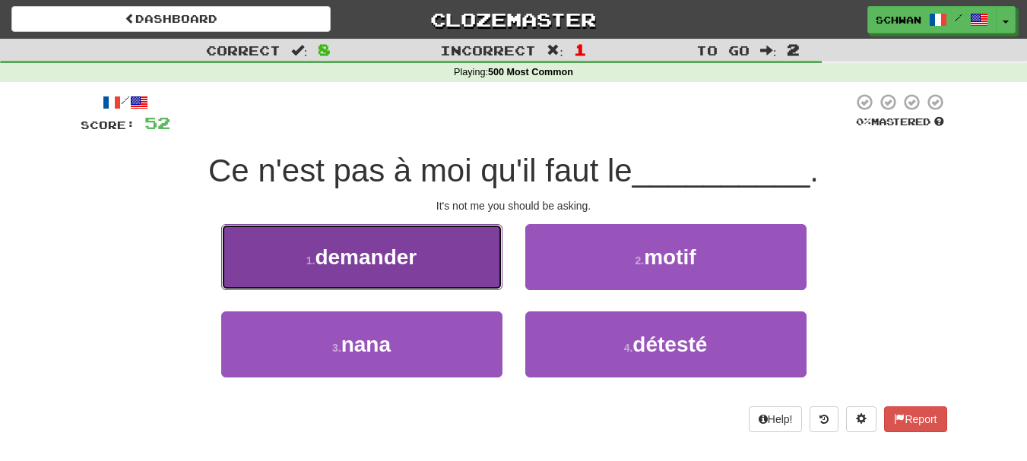
click at [466, 281] on button "1 . demander" at bounding box center [361, 257] width 281 height 66
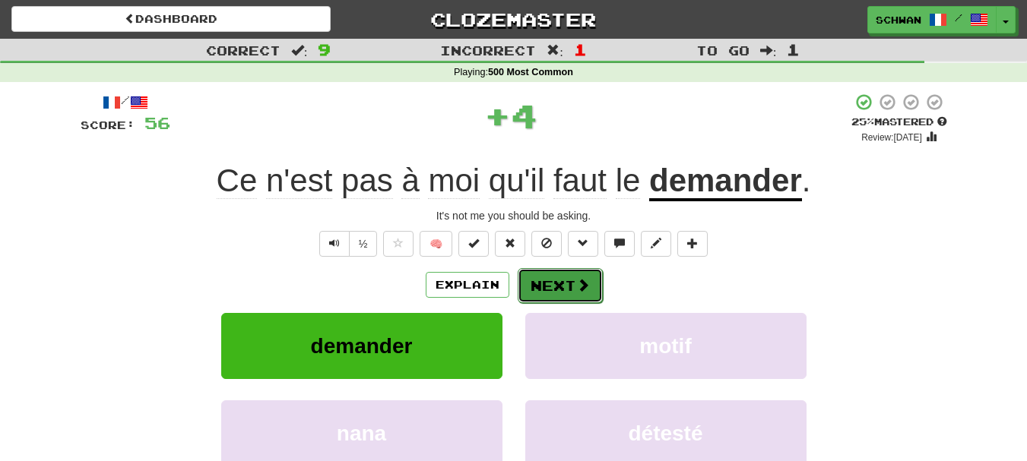
click at [555, 296] on button "Next" at bounding box center [560, 285] width 85 height 35
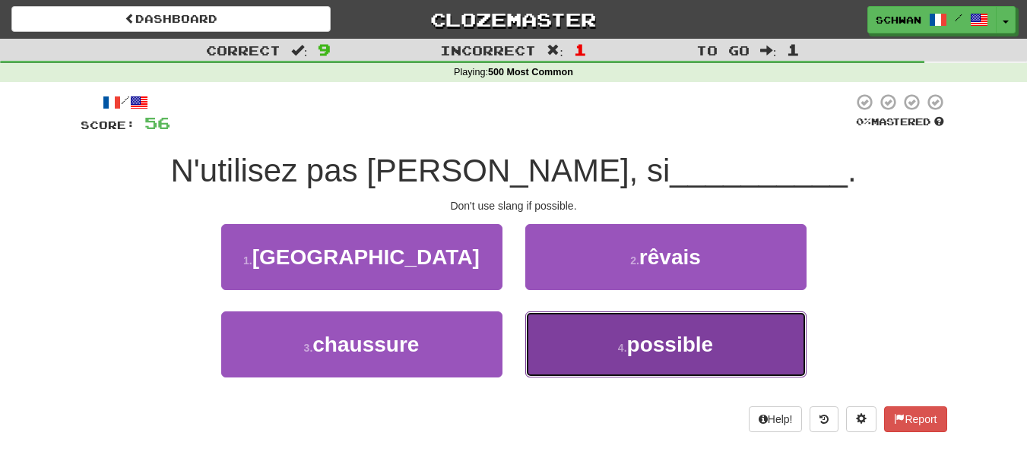
click at [547, 331] on button "4 . possible" at bounding box center [665, 345] width 281 height 66
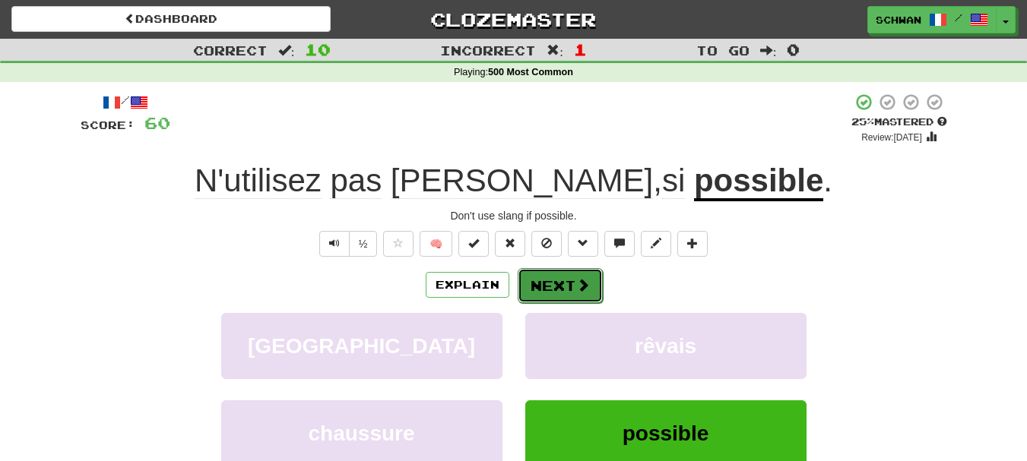
click at [576, 287] on span at bounding box center [583, 285] width 14 height 14
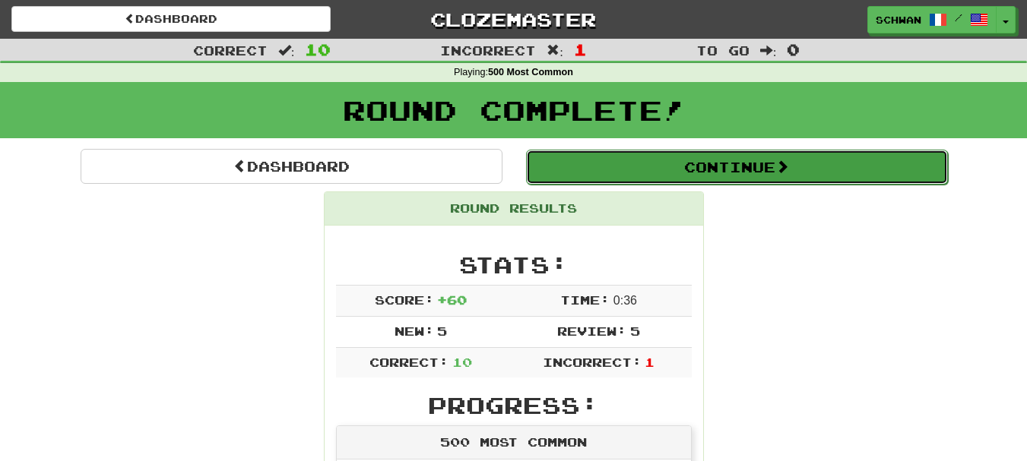
click at [770, 163] on button "Continue" at bounding box center [737, 167] width 422 height 35
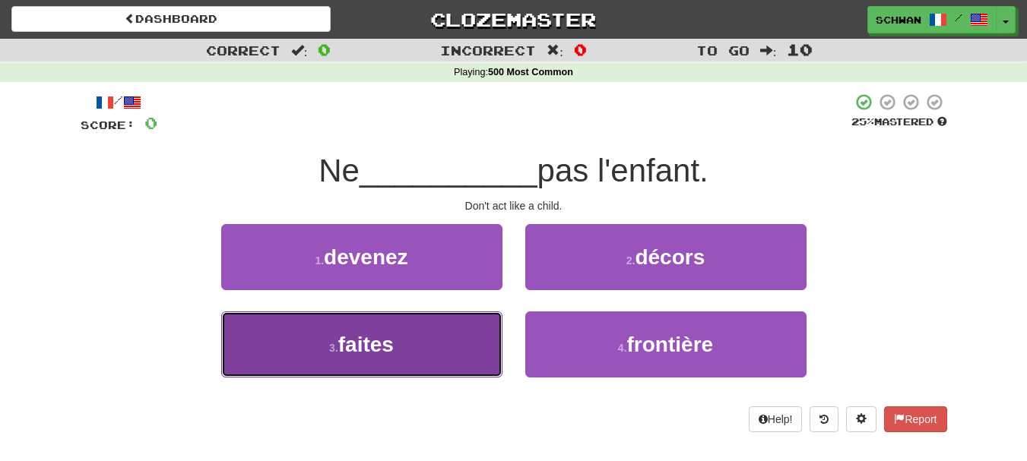
click at [463, 352] on button "3 . faites" at bounding box center [361, 345] width 281 height 66
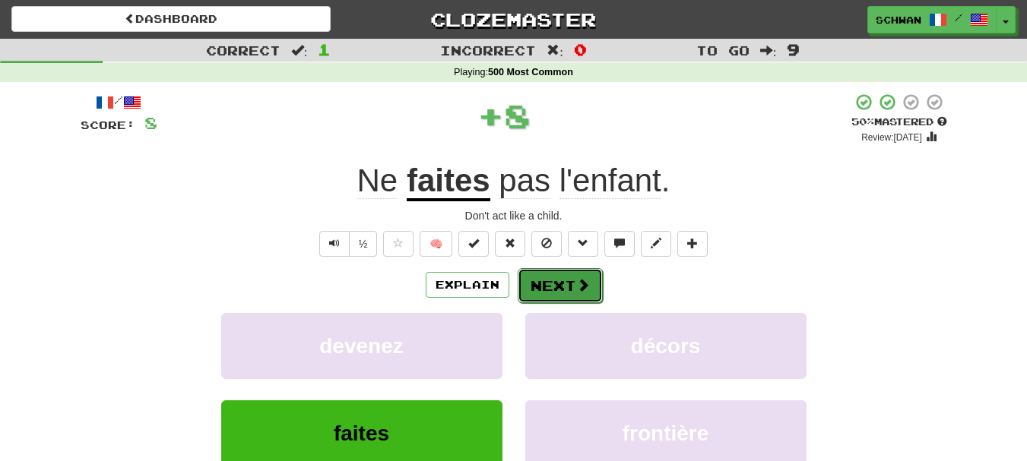
click at [548, 290] on button "Next" at bounding box center [560, 285] width 85 height 35
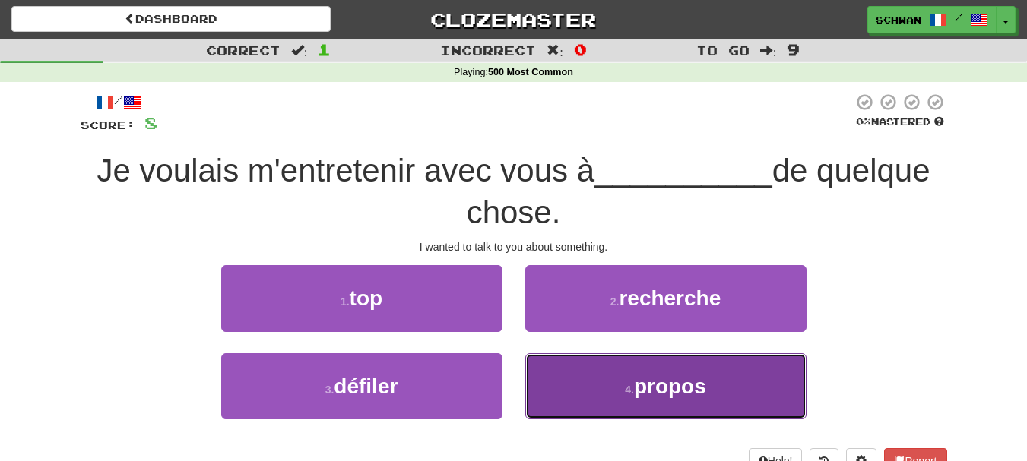
click at [604, 396] on button "4 . propos" at bounding box center [665, 387] width 281 height 66
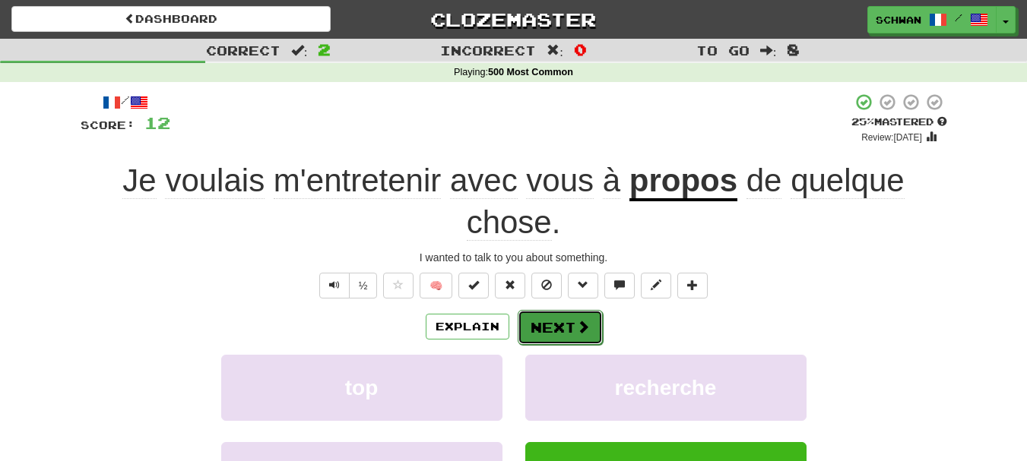
click at [547, 325] on button "Next" at bounding box center [560, 327] width 85 height 35
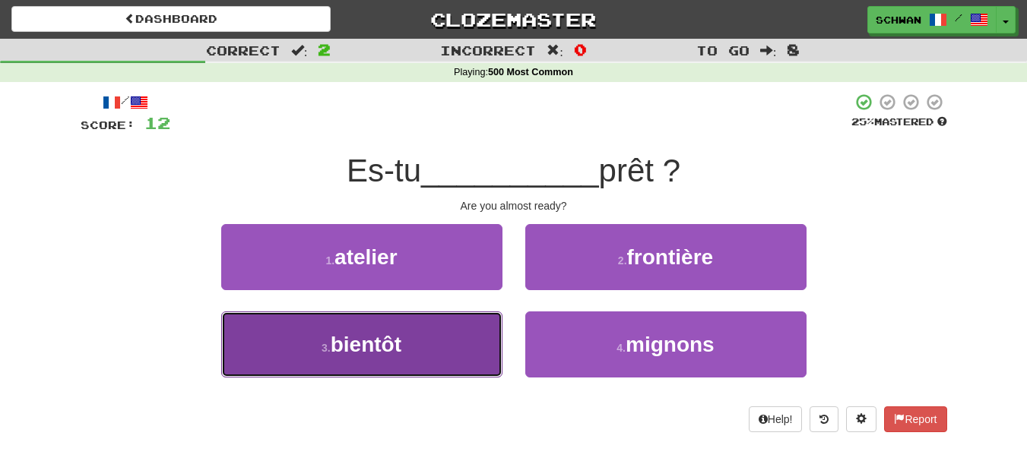
click at [480, 360] on button "3 . bientôt" at bounding box center [361, 345] width 281 height 66
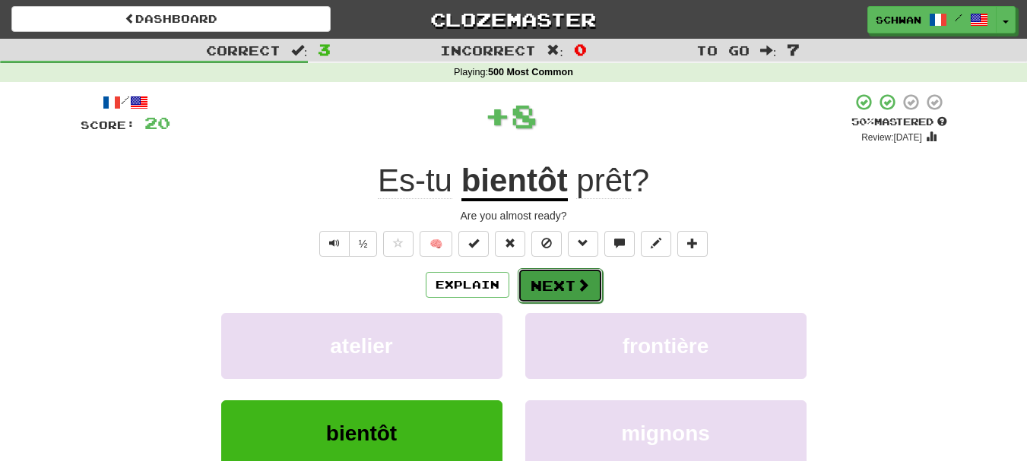
click at [569, 293] on button "Next" at bounding box center [560, 285] width 85 height 35
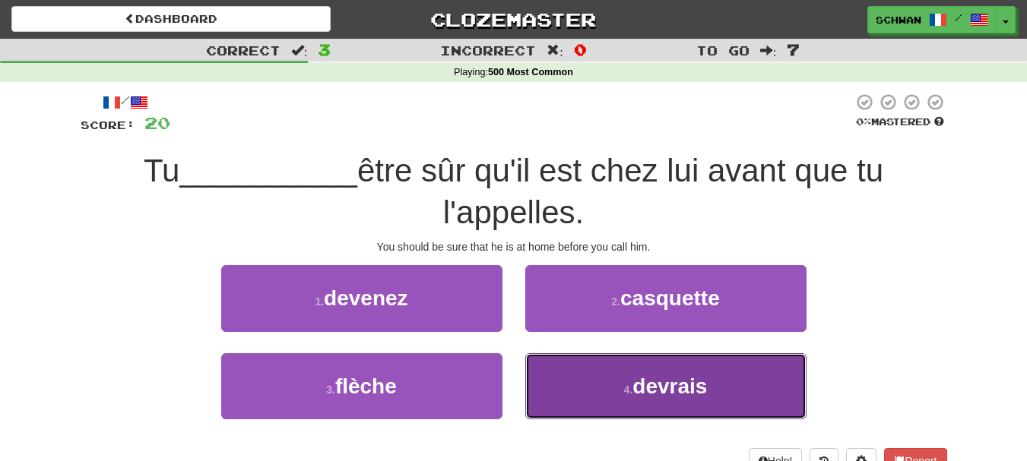
click at [551, 386] on button "4 . devrais" at bounding box center [665, 387] width 281 height 66
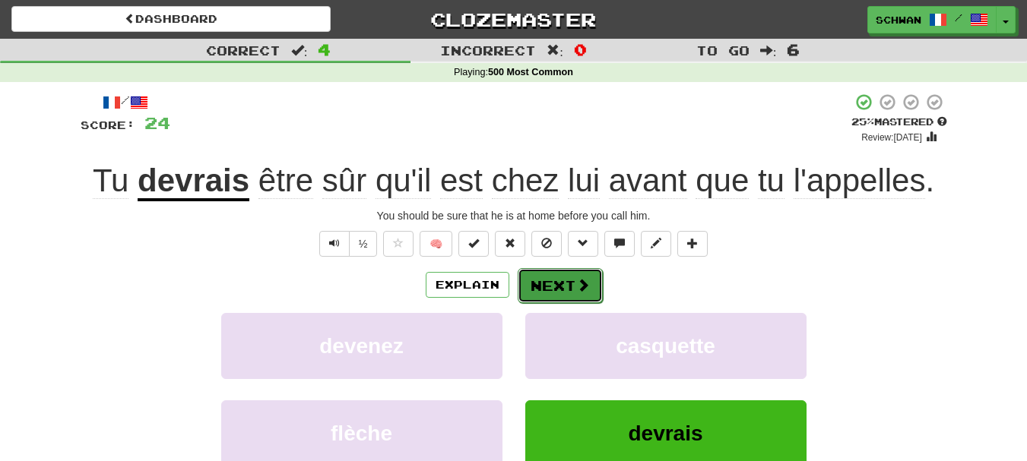
click at [562, 286] on button "Next" at bounding box center [560, 285] width 85 height 35
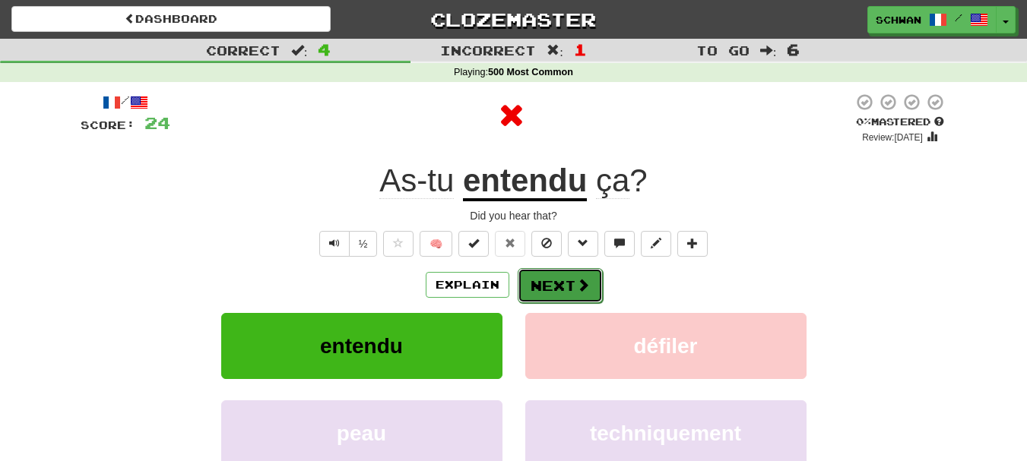
click at [560, 289] on button "Next" at bounding box center [560, 285] width 85 height 35
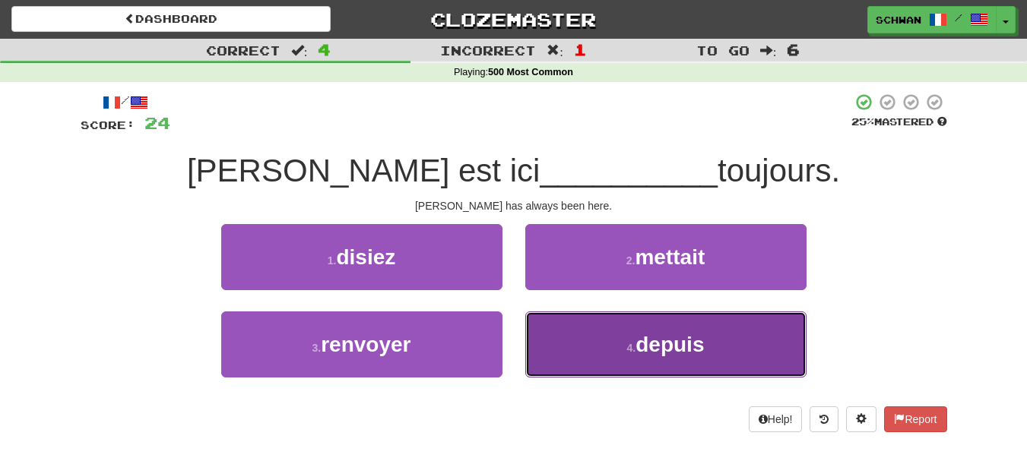
click at [553, 350] on button "4 . depuis" at bounding box center [665, 345] width 281 height 66
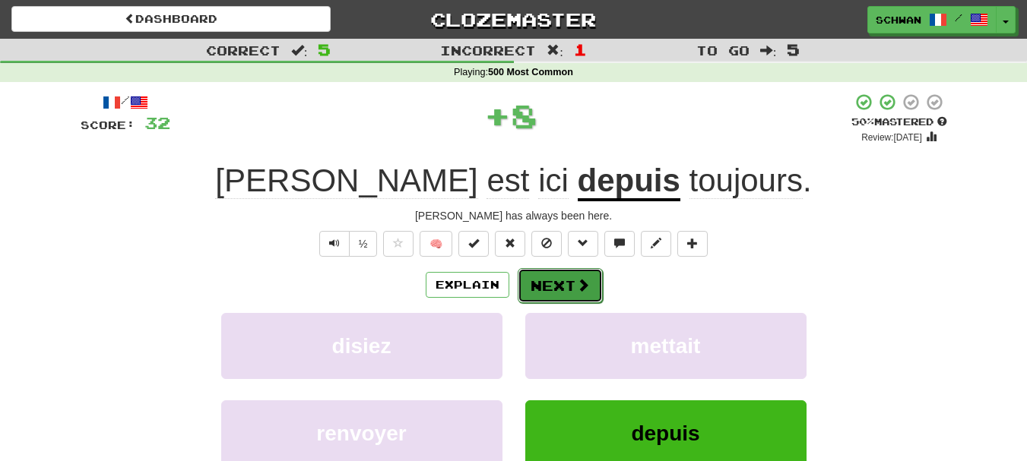
click at [549, 286] on button "Next" at bounding box center [560, 285] width 85 height 35
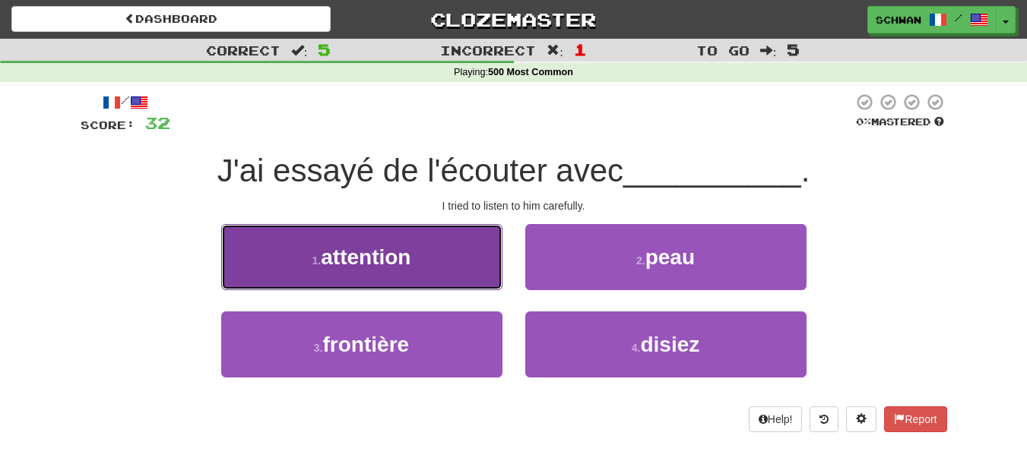
click at [461, 287] on button "1 . attention" at bounding box center [361, 257] width 281 height 66
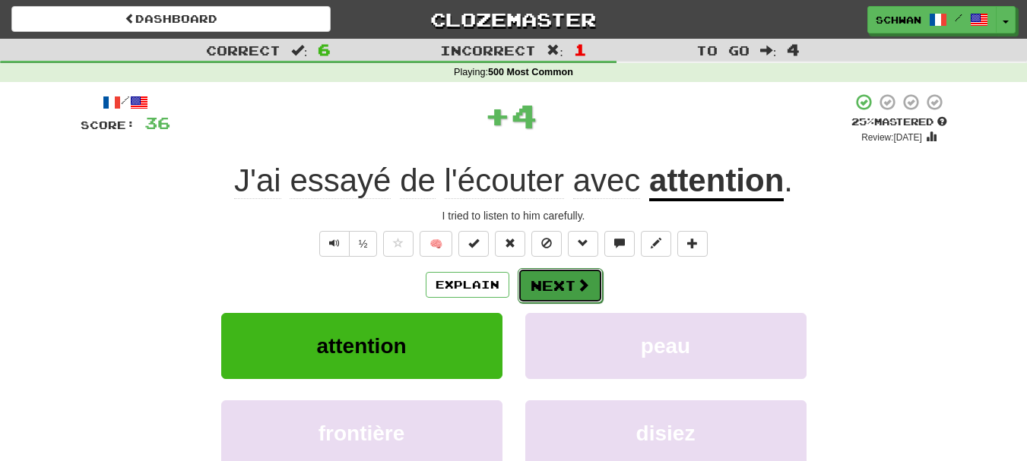
click at [569, 298] on button "Next" at bounding box center [560, 285] width 85 height 35
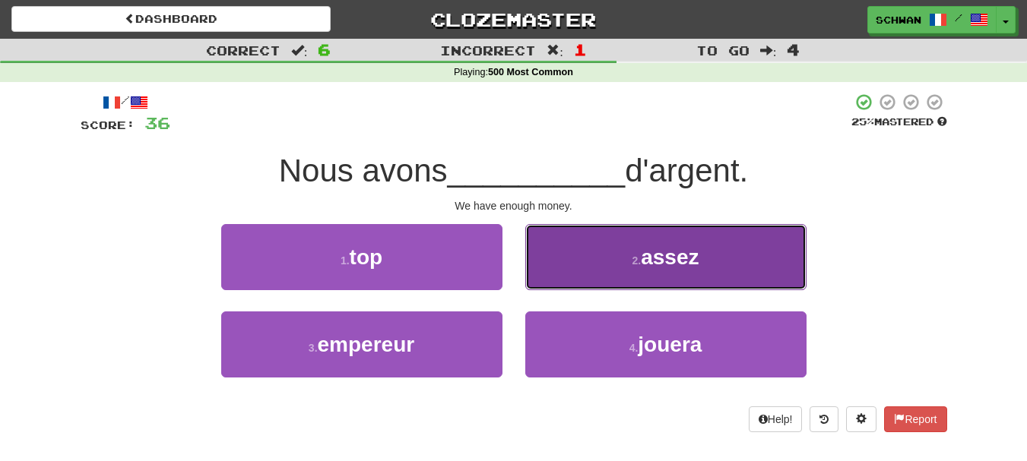
click at [598, 267] on button "2 . assez" at bounding box center [665, 257] width 281 height 66
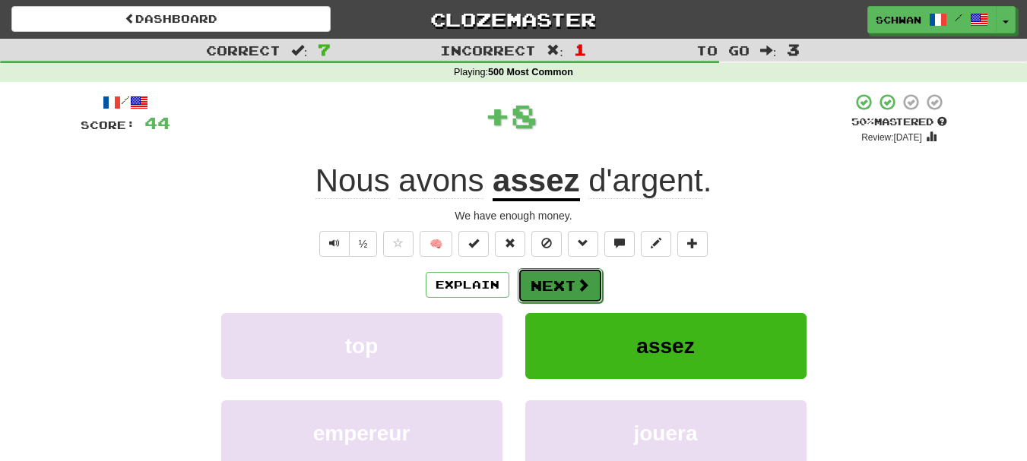
click at [570, 284] on button "Next" at bounding box center [560, 285] width 85 height 35
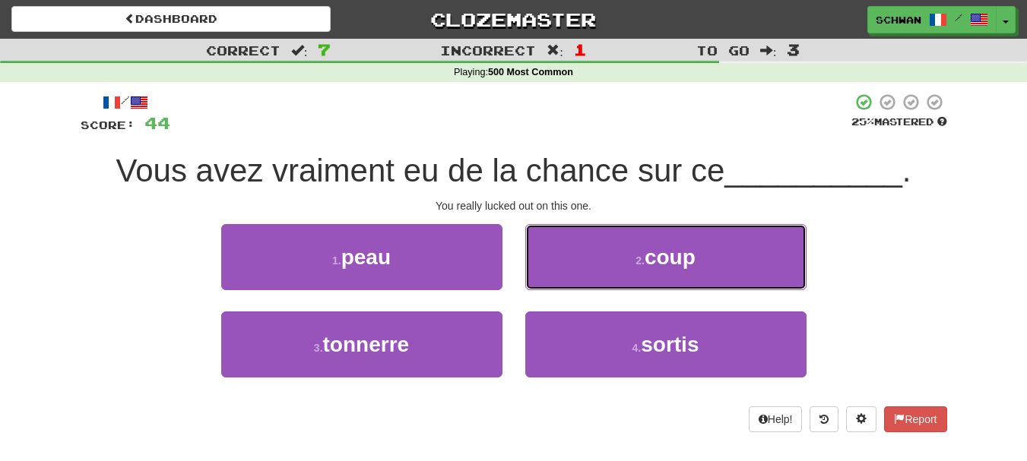
click at [570, 284] on button "2 . coup" at bounding box center [665, 257] width 281 height 66
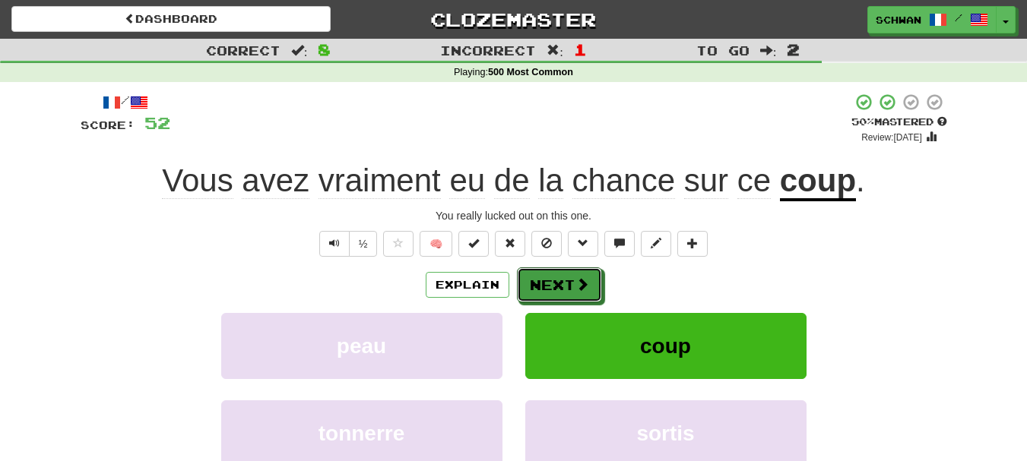
click at [570, 284] on button "Next" at bounding box center [559, 285] width 85 height 35
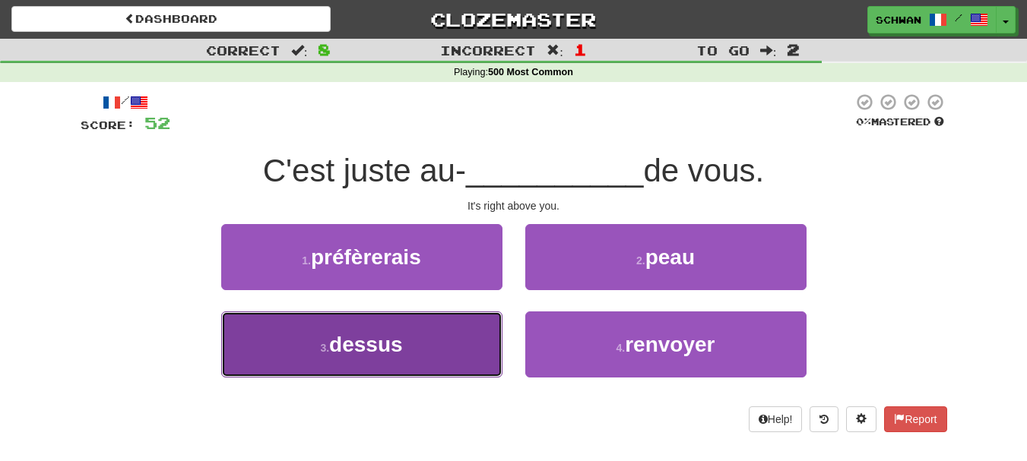
click at [469, 360] on button "3 . dessus" at bounding box center [361, 345] width 281 height 66
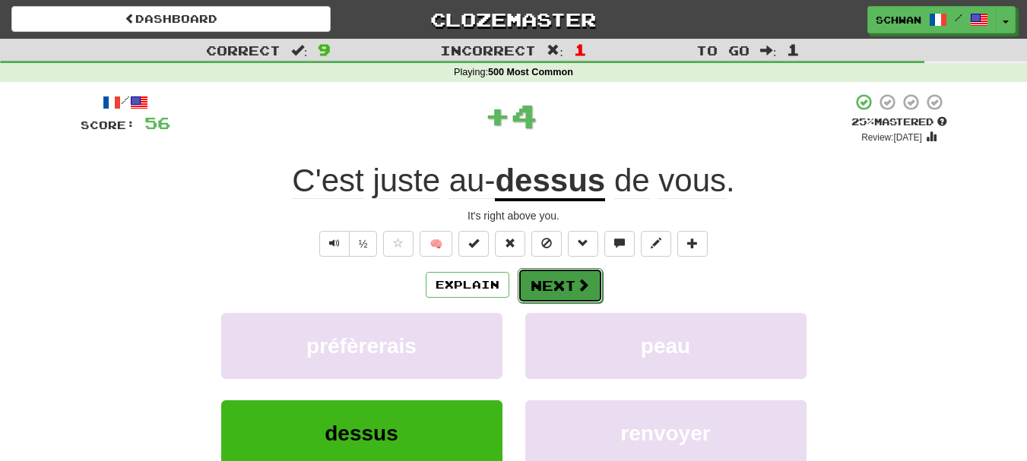
click at [576, 296] on button "Next" at bounding box center [560, 285] width 85 height 35
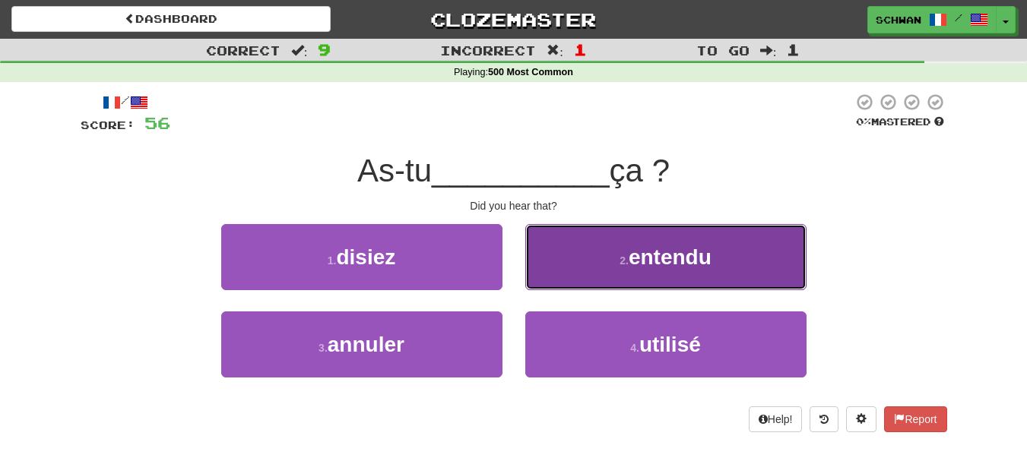
click at [583, 283] on button "2 . entendu" at bounding box center [665, 257] width 281 height 66
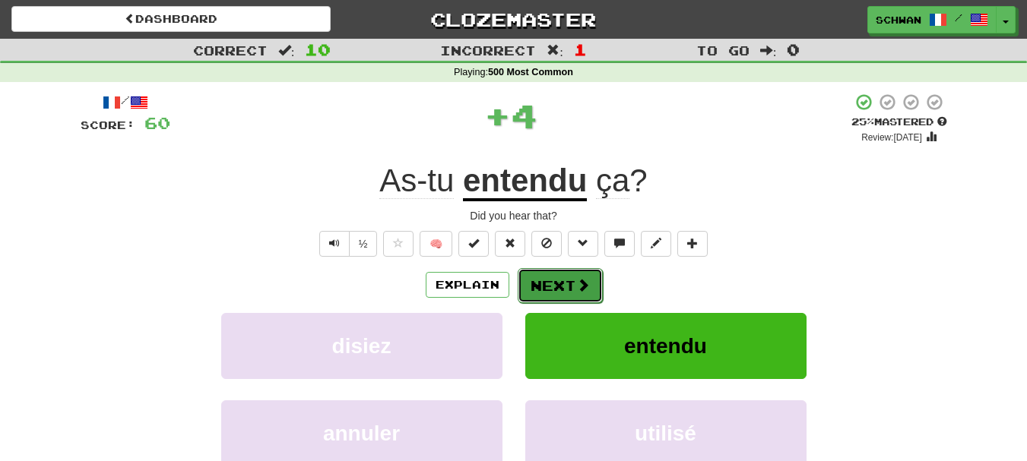
click at [557, 291] on button "Next" at bounding box center [560, 285] width 85 height 35
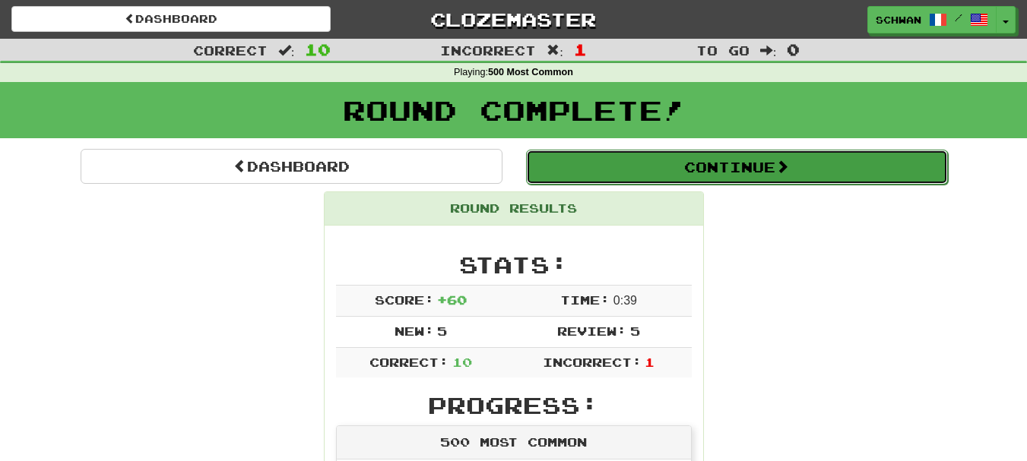
click at [710, 168] on button "Continue" at bounding box center [737, 167] width 422 height 35
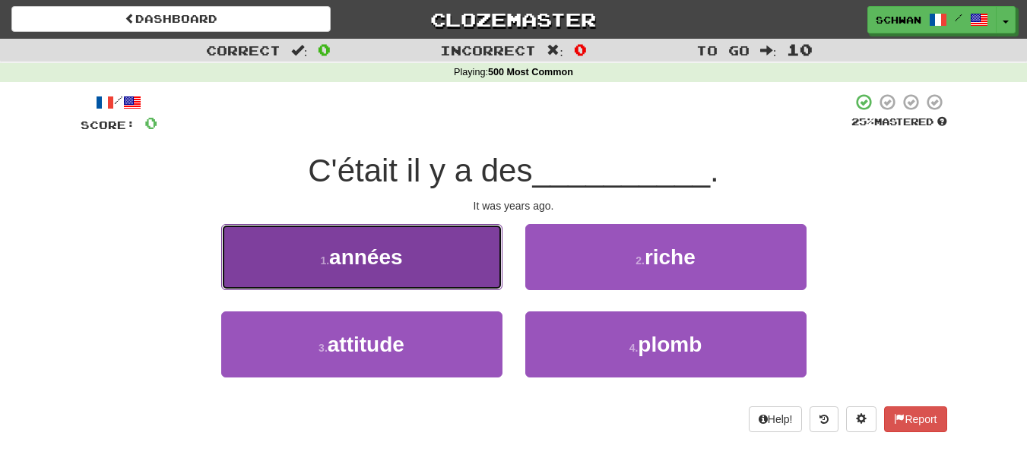
click at [347, 268] on span "années" at bounding box center [366, 258] width 74 height 24
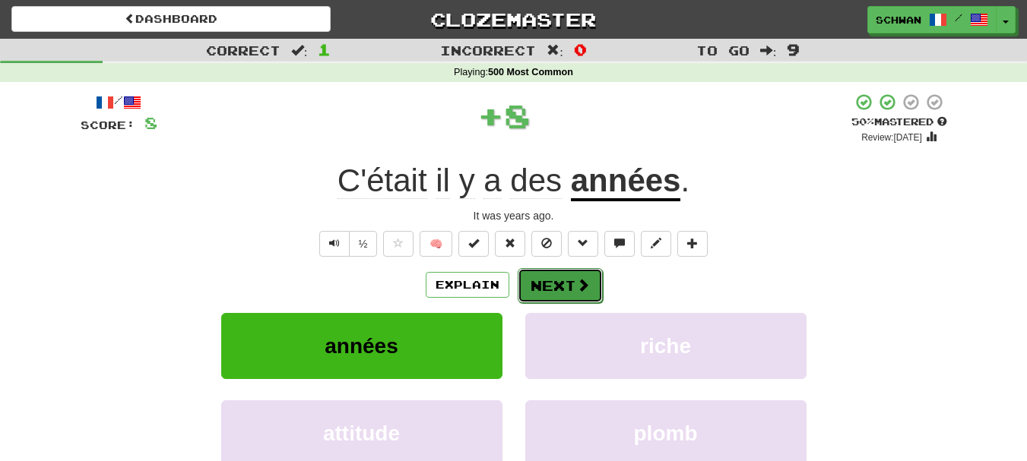
click at [561, 290] on button "Next" at bounding box center [560, 285] width 85 height 35
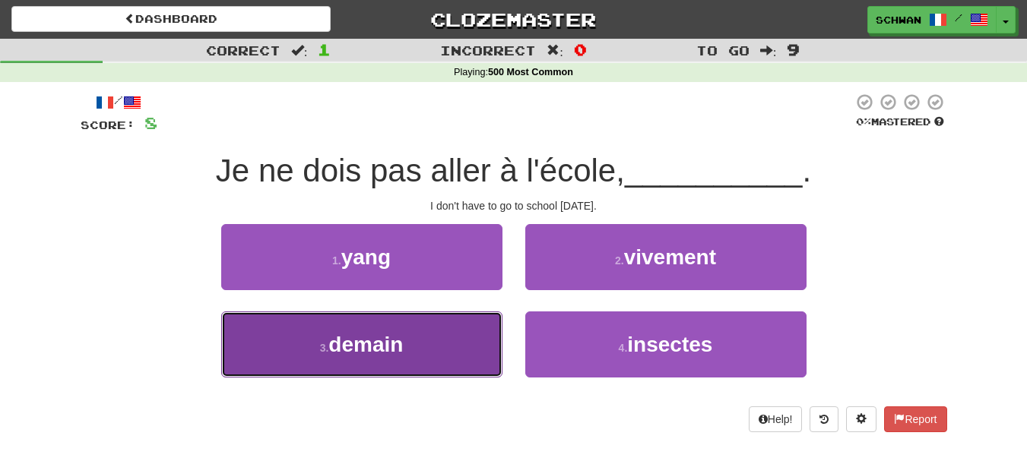
click at [325, 354] on small "3 ." at bounding box center [324, 348] width 9 height 12
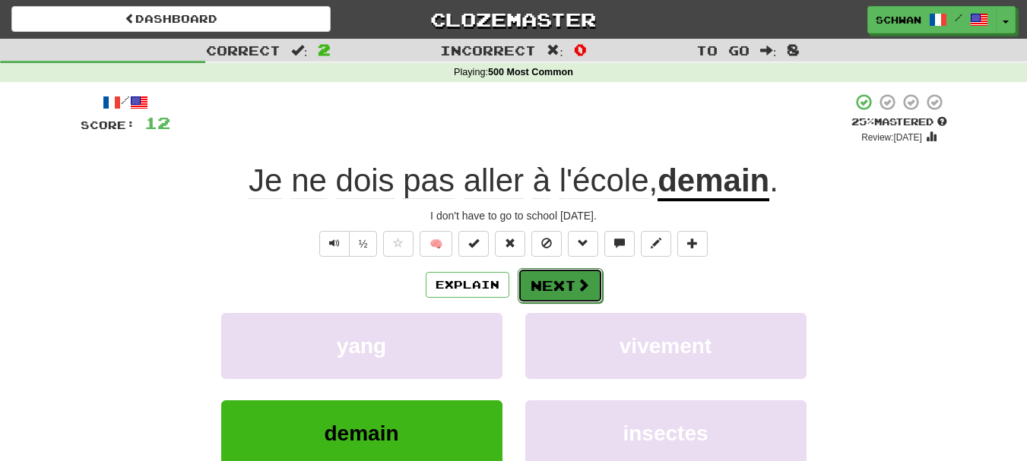
click at [577, 285] on span at bounding box center [583, 285] width 14 height 14
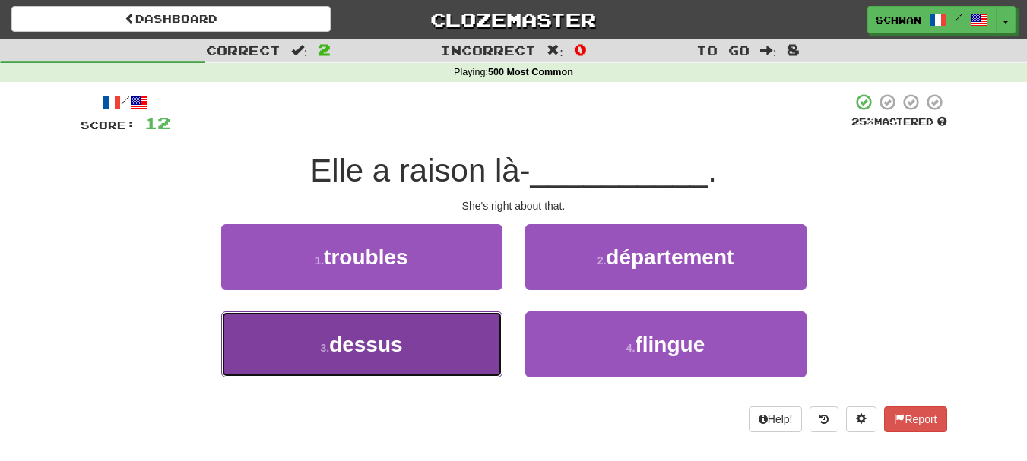
click at [490, 343] on button "3 . dessus" at bounding box center [361, 345] width 281 height 66
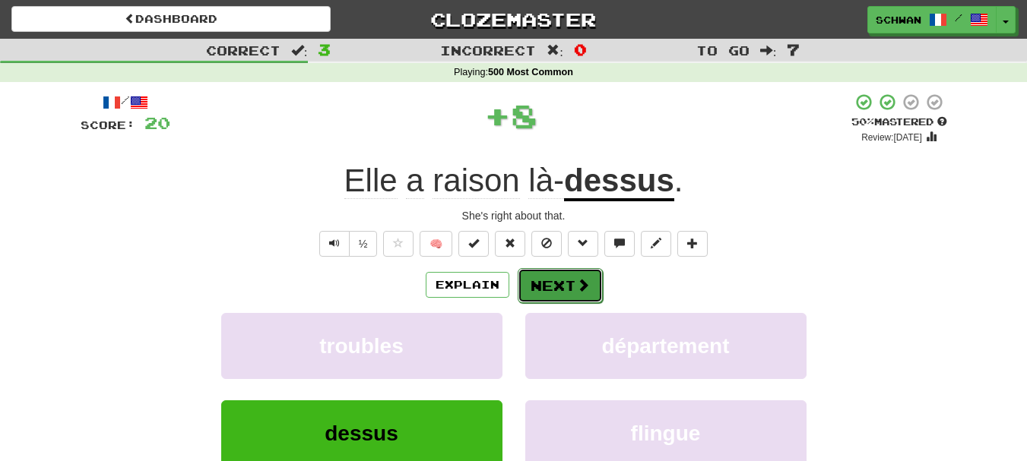
click at [552, 292] on button "Next" at bounding box center [560, 285] width 85 height 35
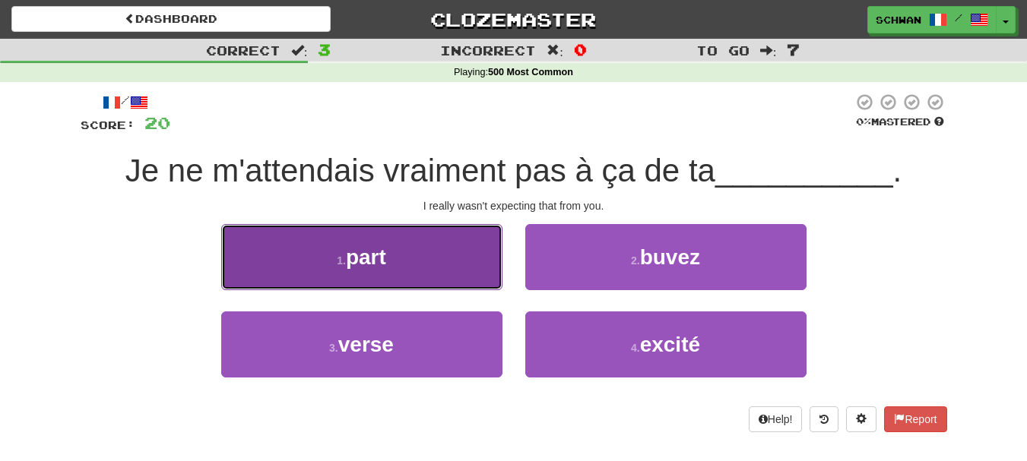
click at [490, 287] on button "1 . part" at bounding box center [361, 257] width 281 height 66
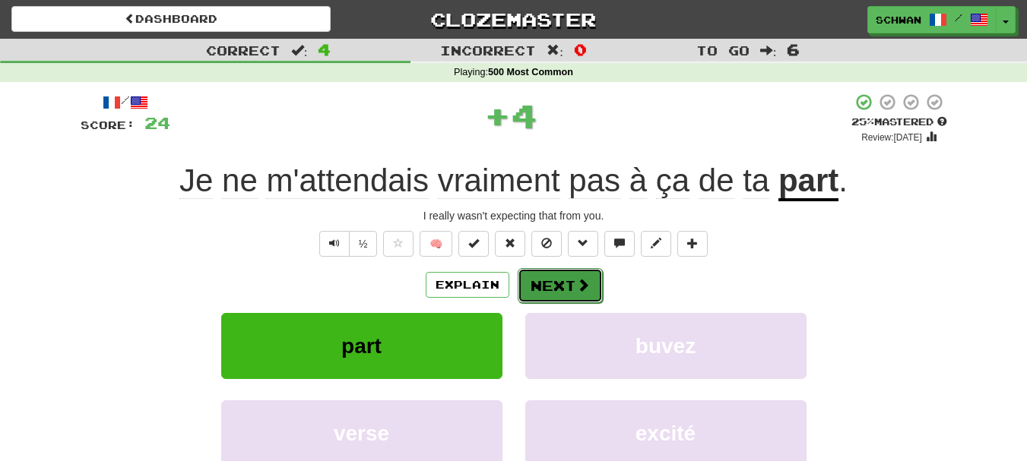
click at [549, 286] on button "Next" at bounding box center [560, 285] width 85 height 35
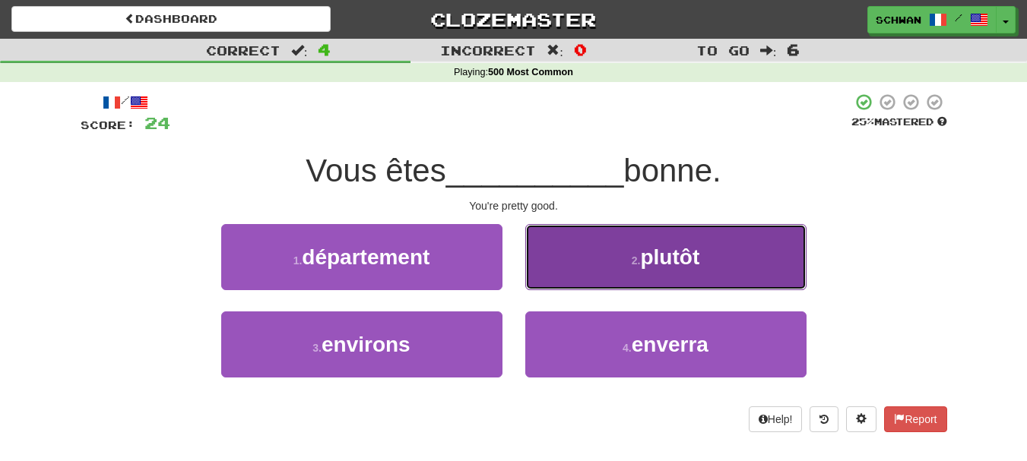
click at [572, 268] on button "2 . plutôt" at bounding box center [665, 257] width 281 height 66
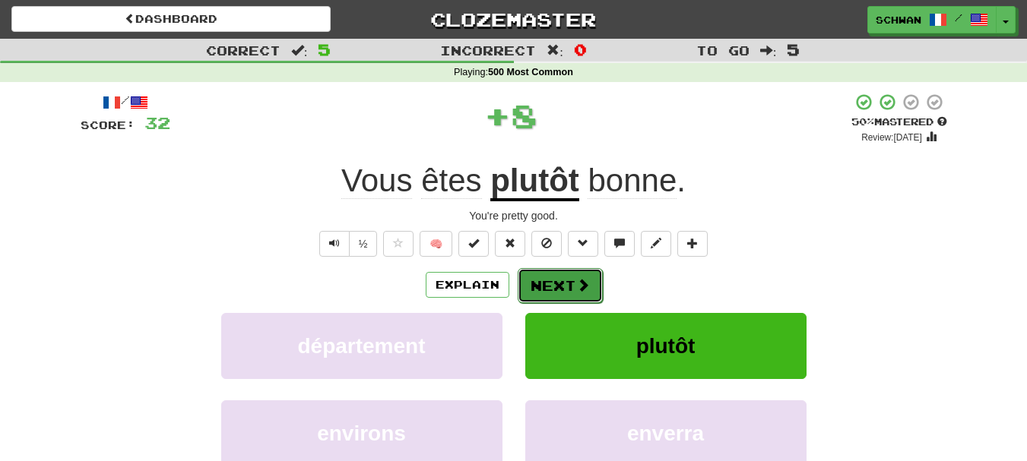
click at [563, 282] on button "Next" at bounding box center [560, 285] width 85 height 35
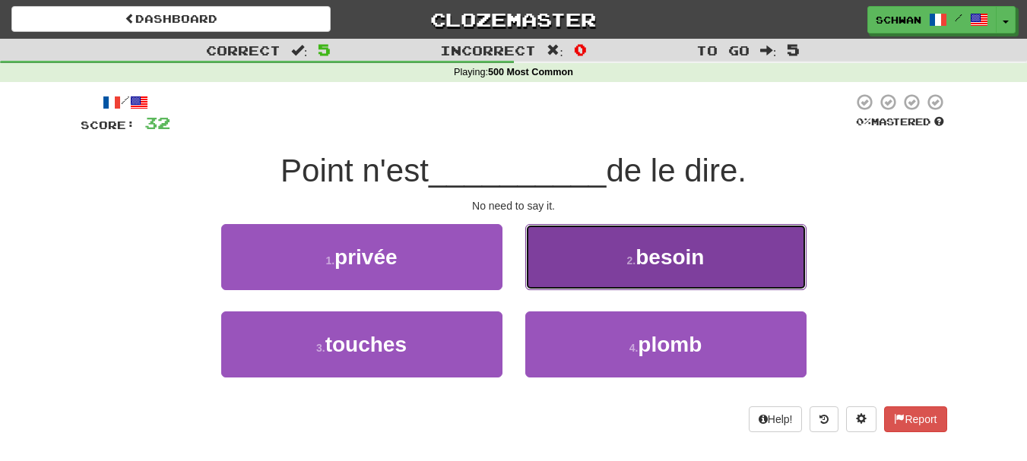
click at [568, 268] on button "2 . besoin" at bounding box center [665, 257] width 281 height 66
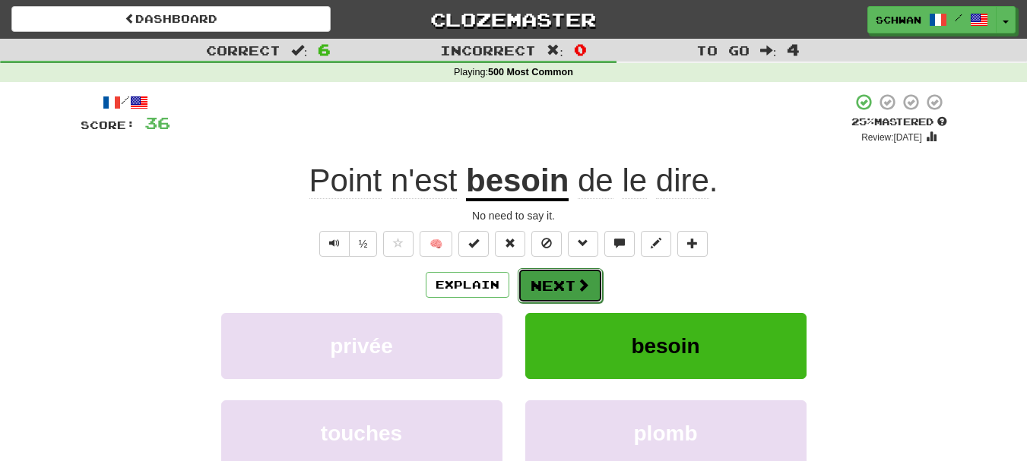
click at [557, 288] on button "Next" at bounding box center [560, 285] width 85 height 35
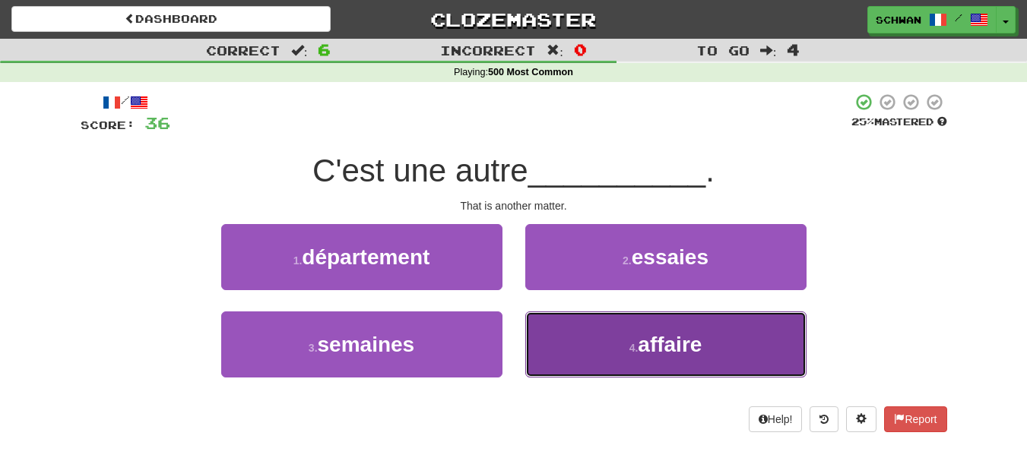
click at [552, 342] on button "4 . affaire" at bounding box center [665, 345] width 281 height 66
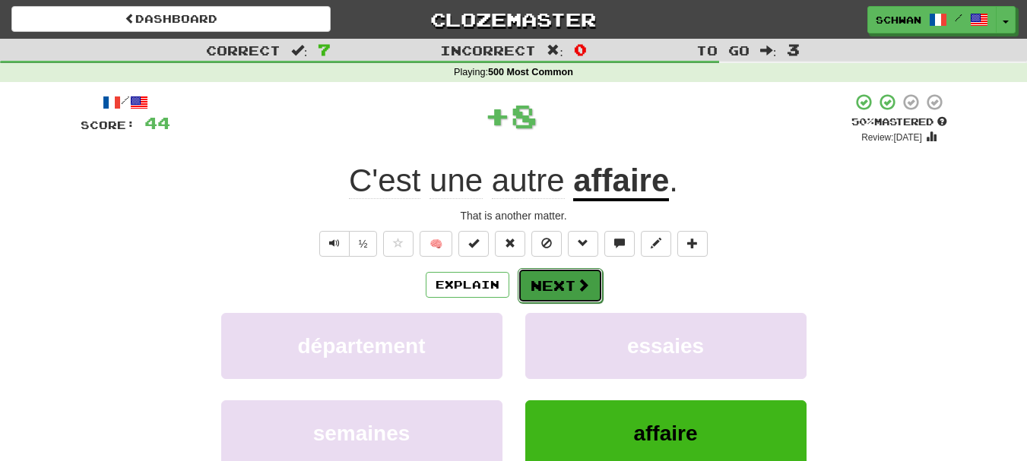
click at [555, 290] on button "Next" at bounding box center [560, 285] width 85 height 35
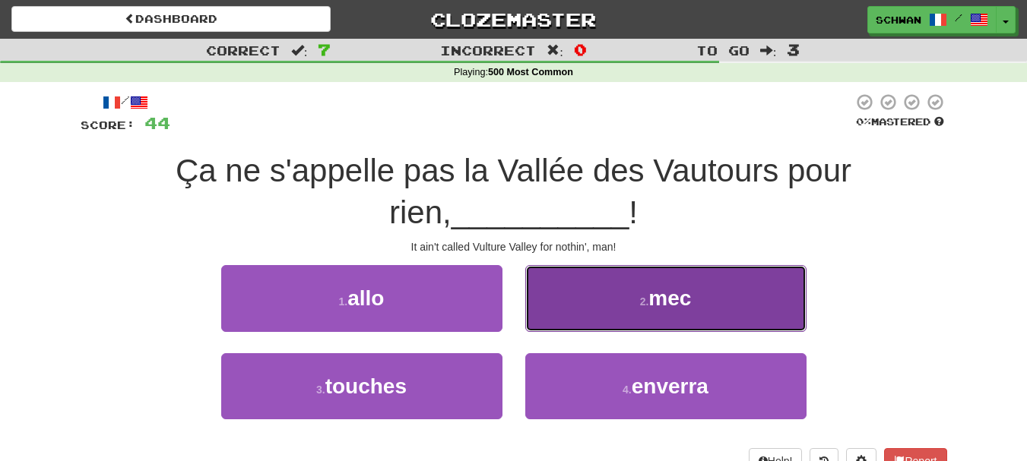
click at [556, 292] on button "2 . mec" at bounding box center [665, 298] width 281 height 66
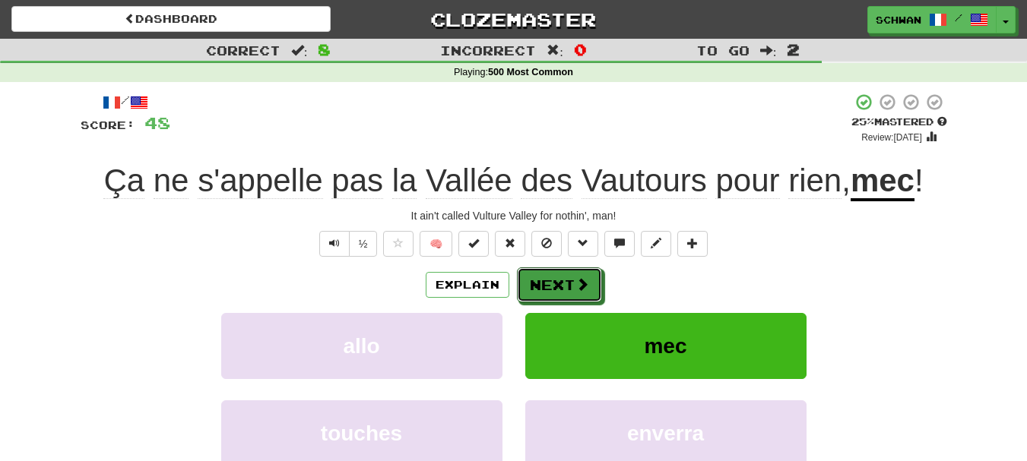
click at [556, 292] on button "Next" at bounding box center [559, 285] width 85 height 35
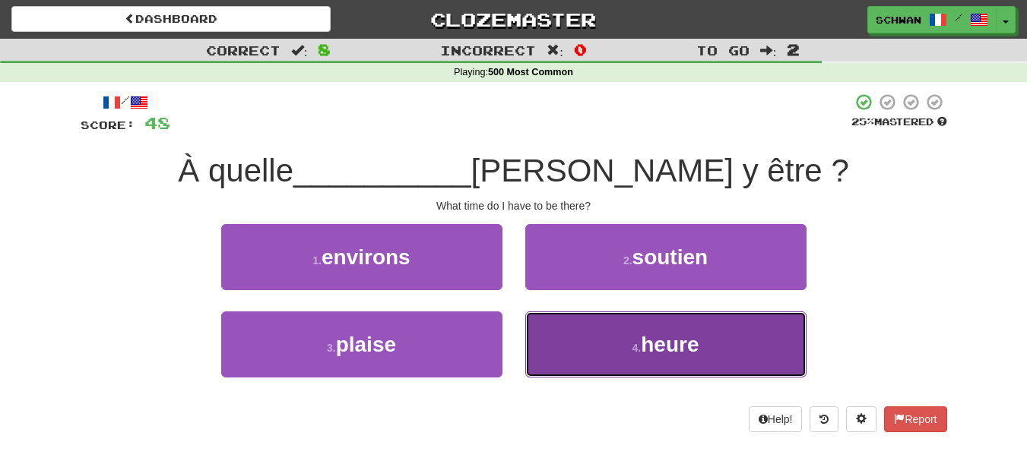
click at [543, 354] on button "4 . heure" at bounding box center [665, 345] width 281 height 66
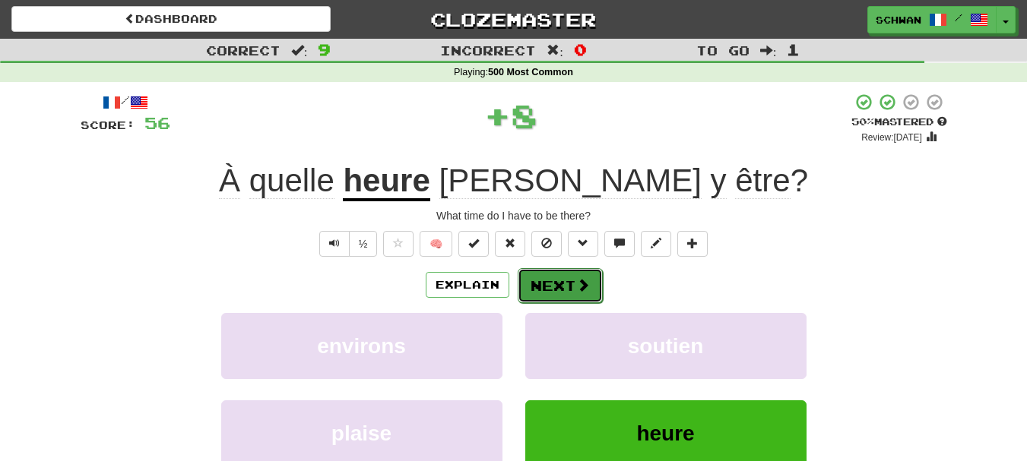
click at [555, 292] on button "Next" at bounding box center [560, 285] width 85 height 35
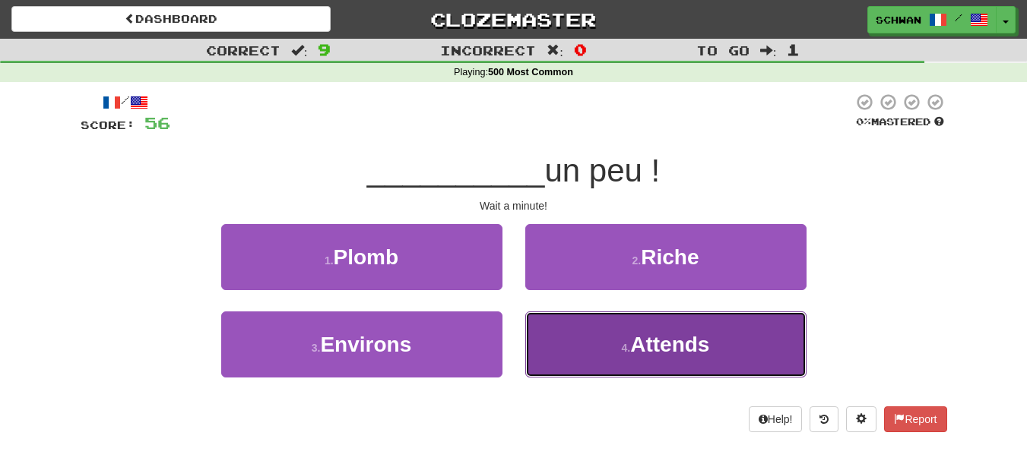
click at [560, 350] on button "4 . Attends" at bounding box center [665, 345] width 281 height 66
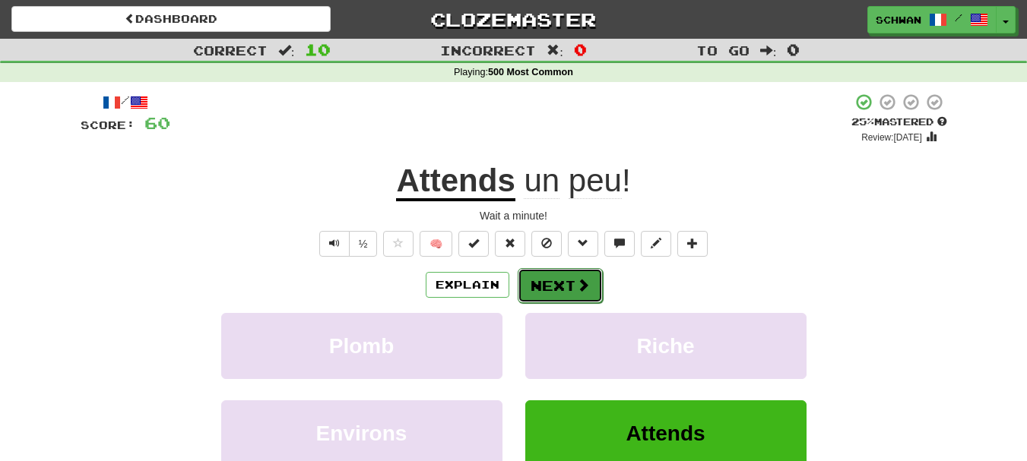
click at [560, 287] on button "Next" at bounding box center [560, 285] width 85 height 35
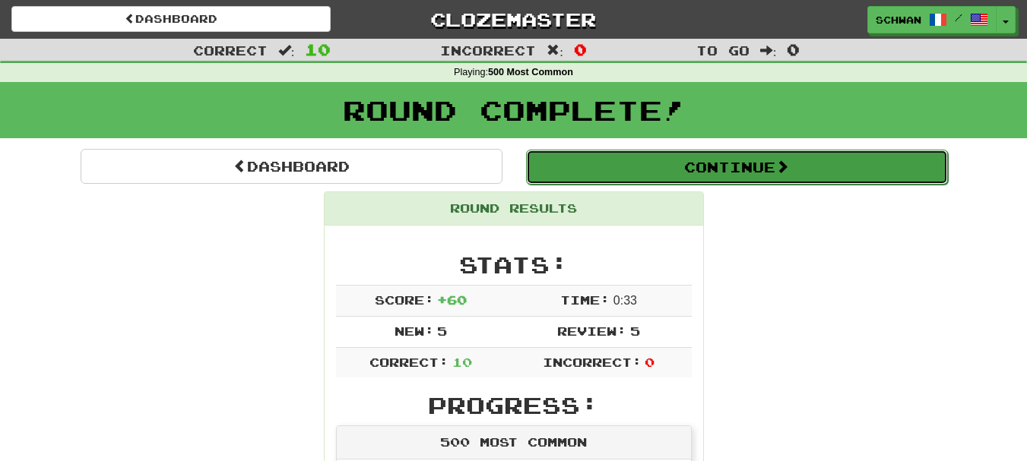
click at [710, 171] on button "Continue" at bounding box center [737, 167] width 422 height 35
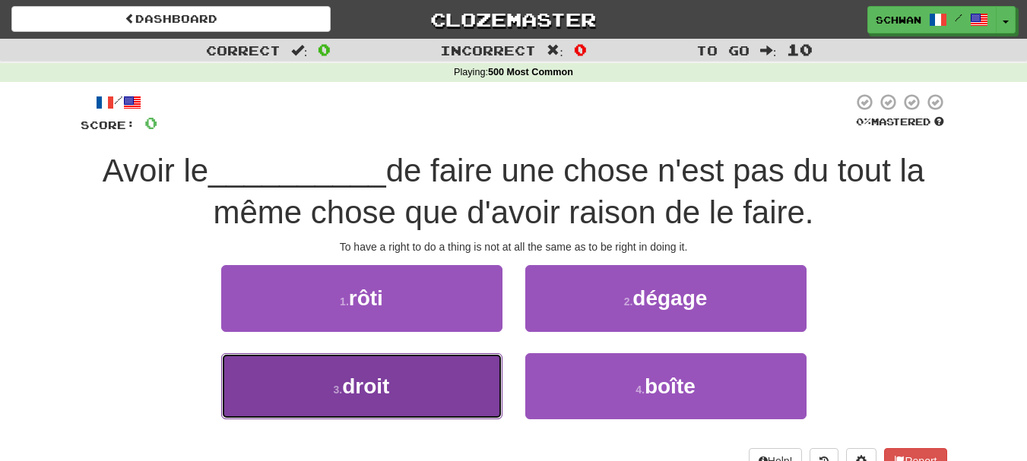
click at [328, 408] on button "3 . droit" at bounding box center [361, 387] width 281 height 66
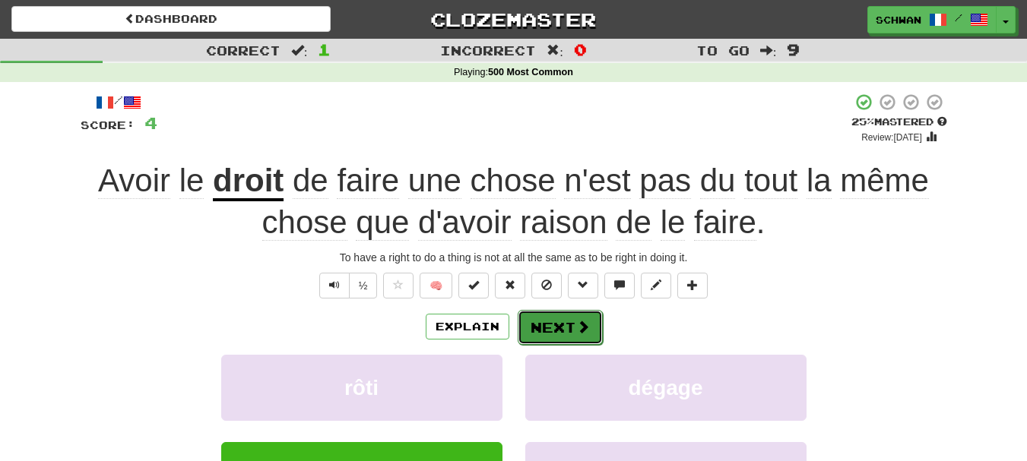
click at [561, 331] on button "Next" at bounding box center [560, 327] width 85 height 35
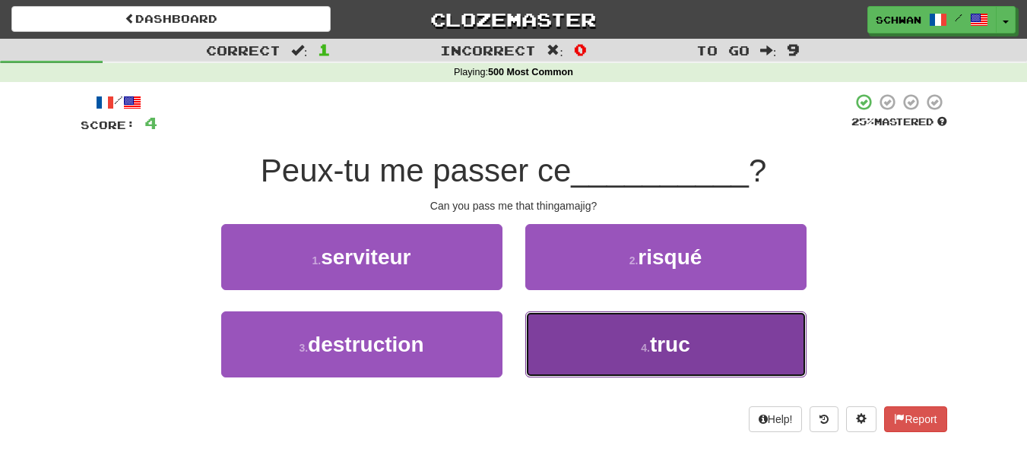
click at [558, 353] on button "4 . truc" at bounding box center [665, 345] width 281 height 66
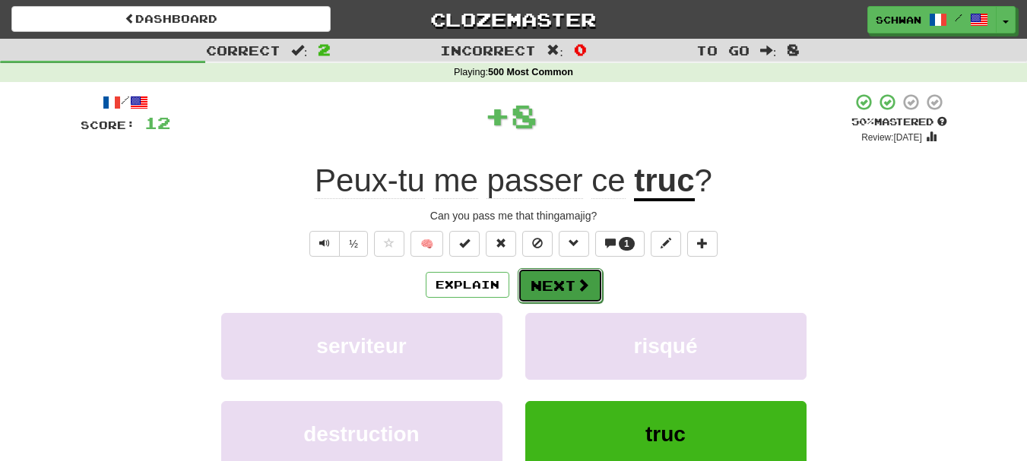
click at [576, 281] on span at bounding box center [583, 285] width 14 height 14
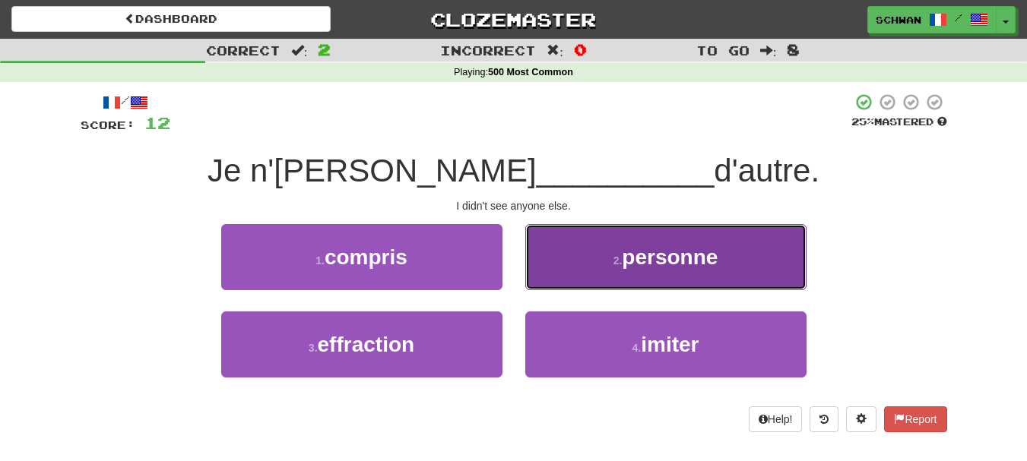
click at [582, 272] on button "2 . personne" at bounding box center [665, 257] width 281 height 66
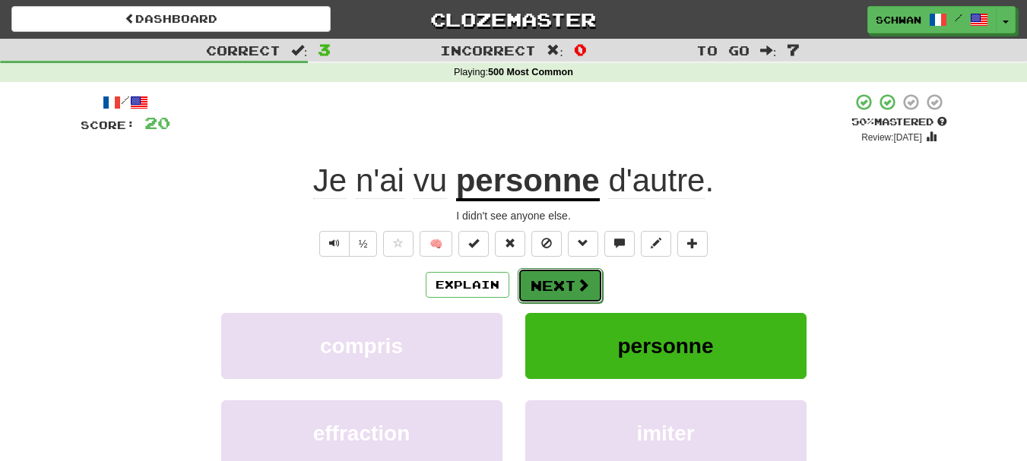
click at [569, 288] on button "Next" at bounding box center [560, 285] width 85 height 35
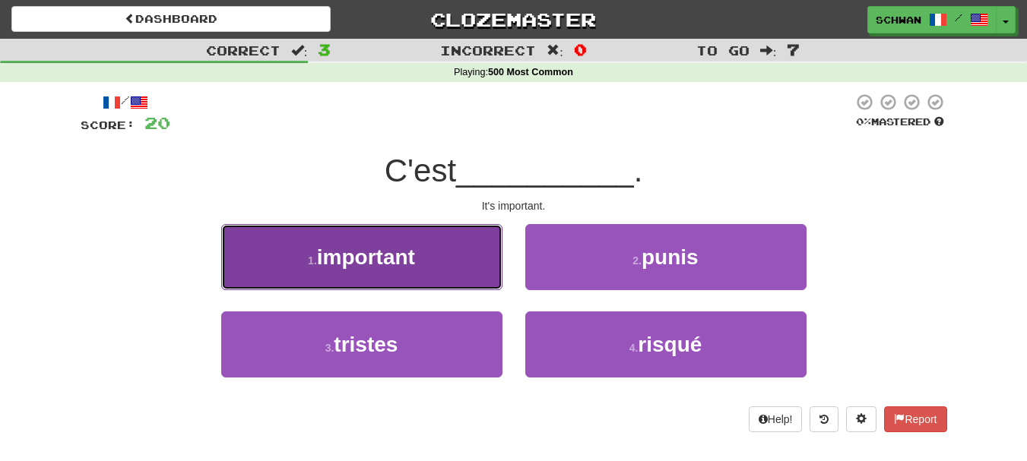
click at [450, 284] on button "1 . important" at bounding box center [361, 257] width 281 height 66
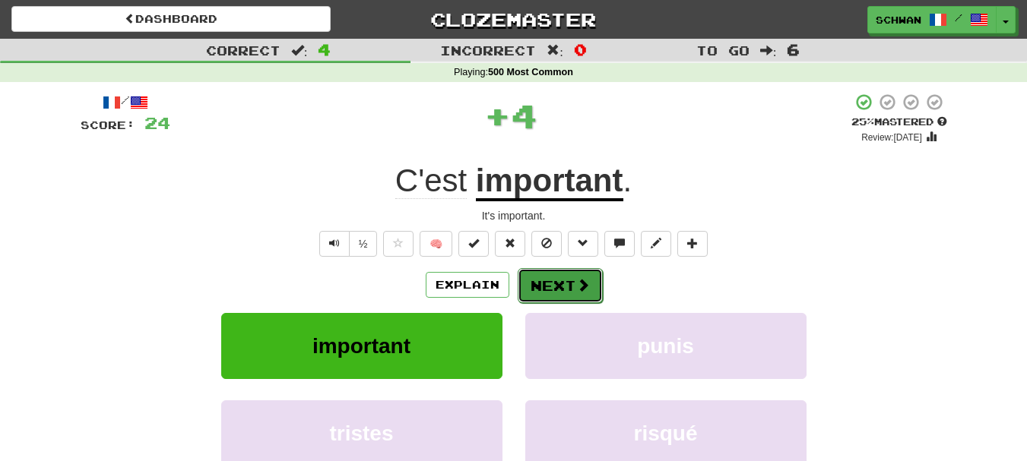
click at [567, 293] on button "Next" at bounding box center [560, 285] width 85 height 35
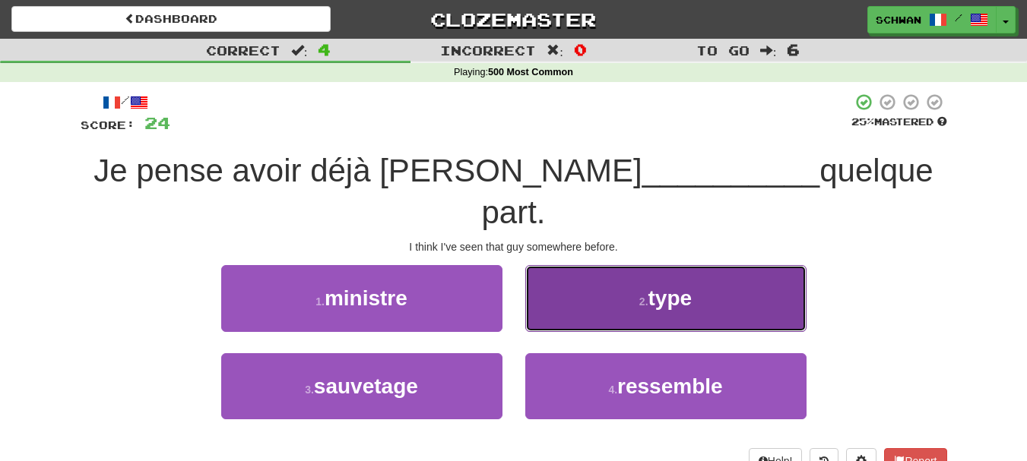
click at [618, 268] on button "2 . type" at bounding box center [665, 298] width 281 height 66
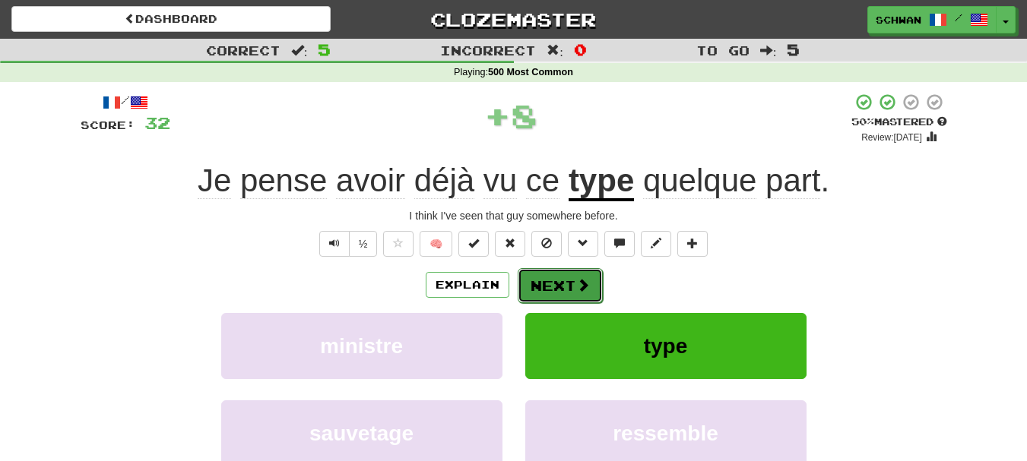
click at [588, 280] on button "Next" at bounding box center [560, 285] width 85 height 35
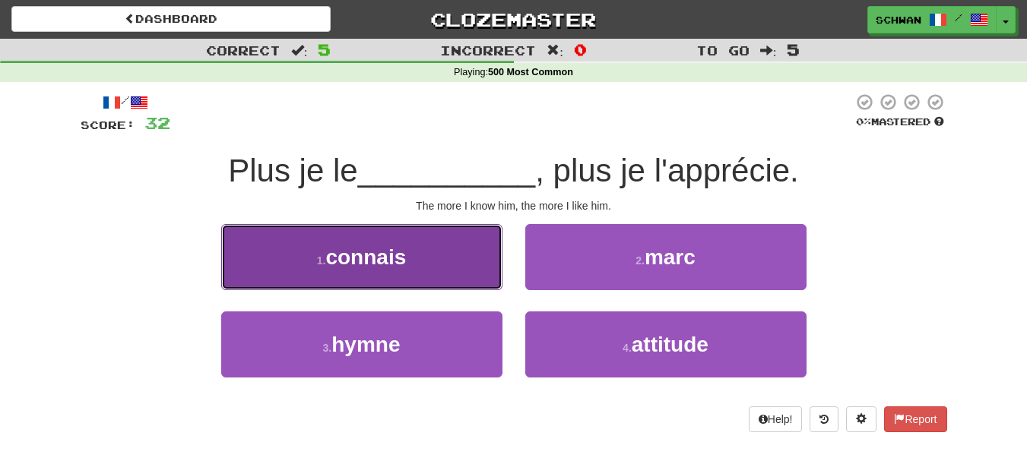
click at [315, 277] on button "1 . connais" at bounding box center [361, 257] width 281 height 66
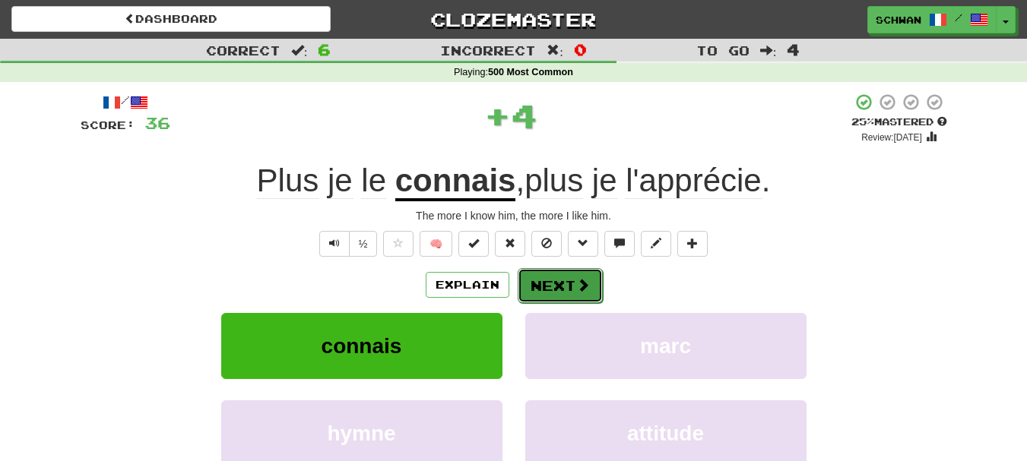
click at [550, 295] on button "Next" at bounding box center [560, 285] width 85 height 35
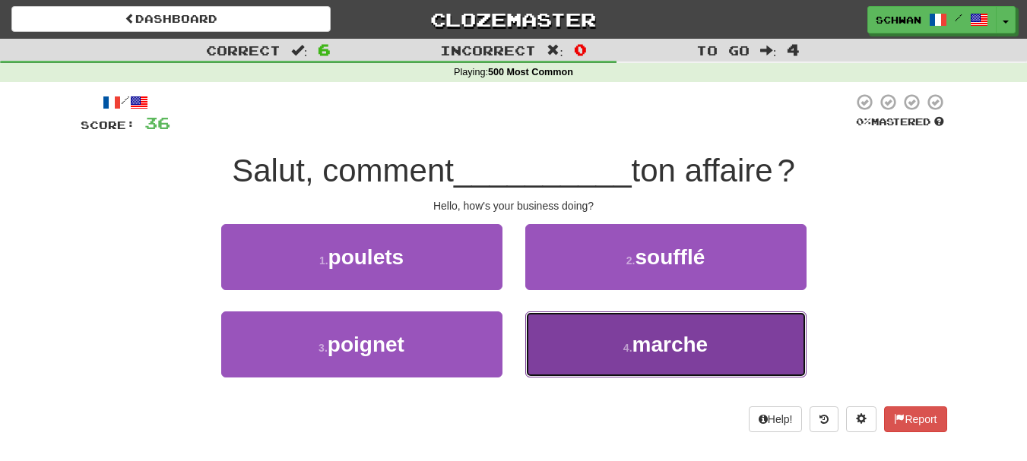
click at [633, 351] on span "marche" at bounding box center [671, 345] width 76 height 24
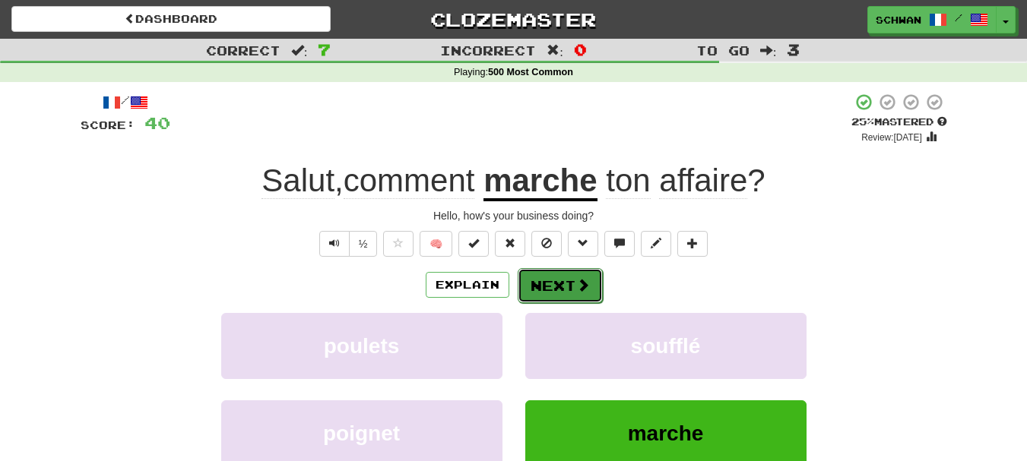
click at [563, 286] on button "Next" at bounding box center [560, 285] width 85 height 35
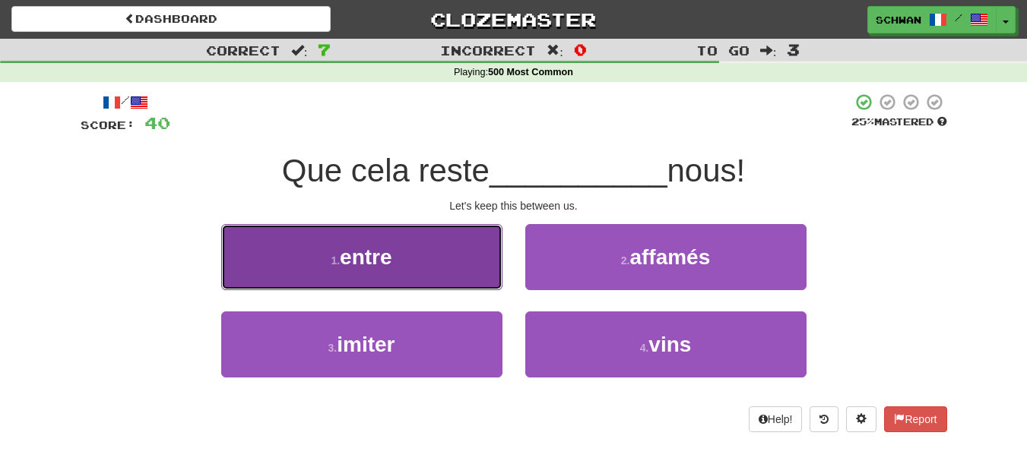
click at [427, 272] on button "1 . entre" at bounding box center [361, 257] width 281 height 66
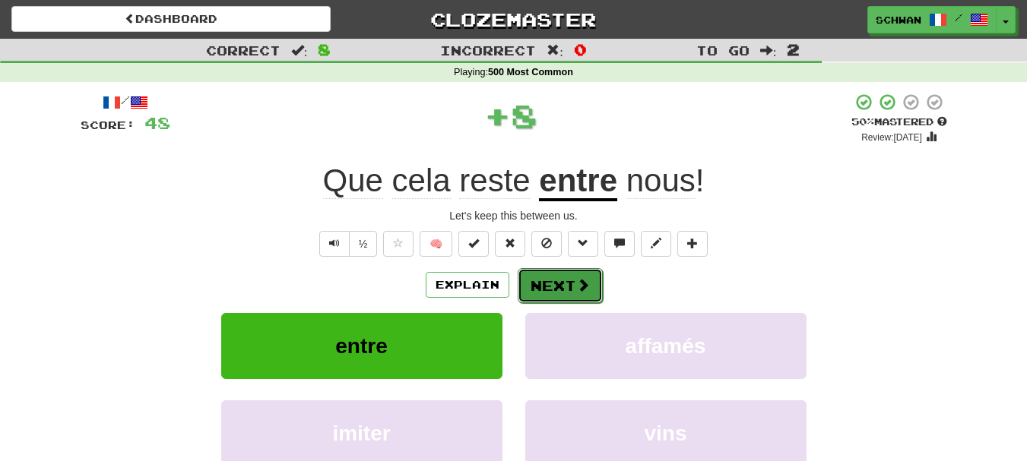
click at [542, 282] on button "Next" at bounding box center [560, 285] width 85 height 35
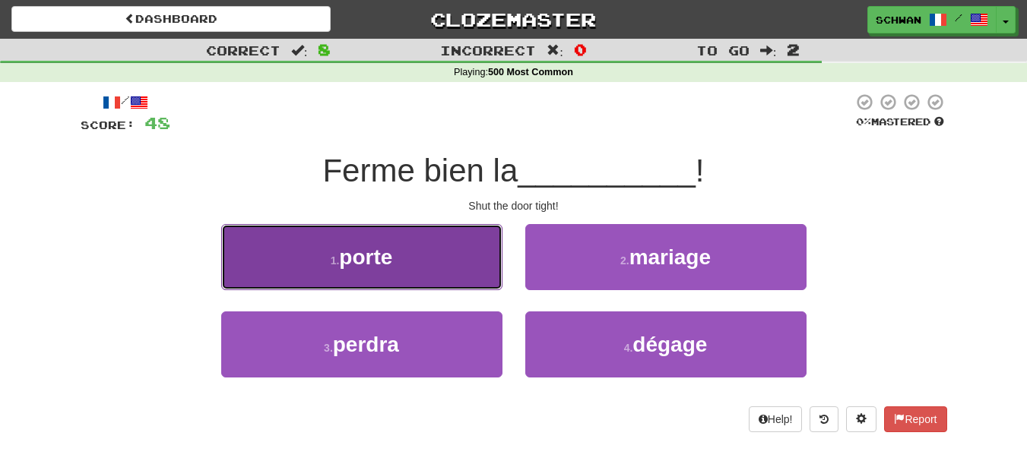
click at [447, 284] on button "1 . porte" at bounding box center [361, 257] width 281 height 66
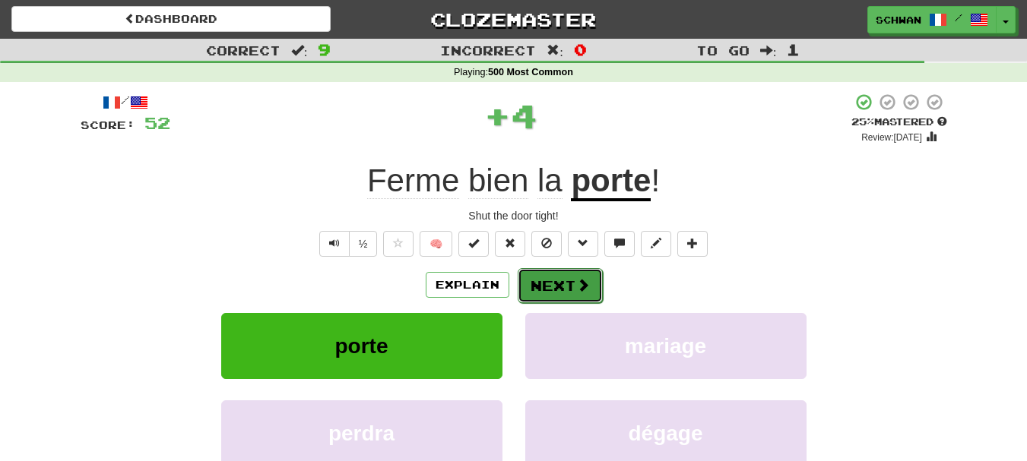
click at [573, 290] on button "Next" at bounding box center [560, 285] width 85 height 35
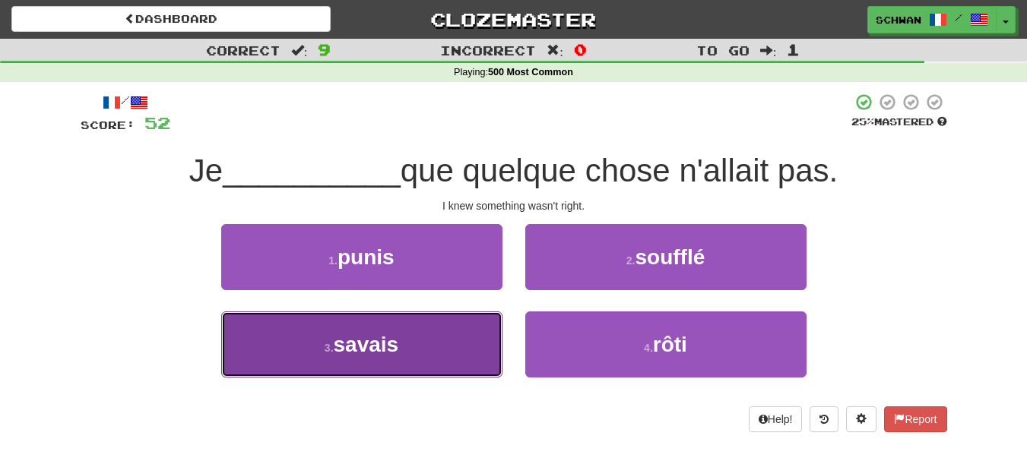
click at [417, 350] on button "3 . savais" at bounding box center [361, 345] width 281 height 66
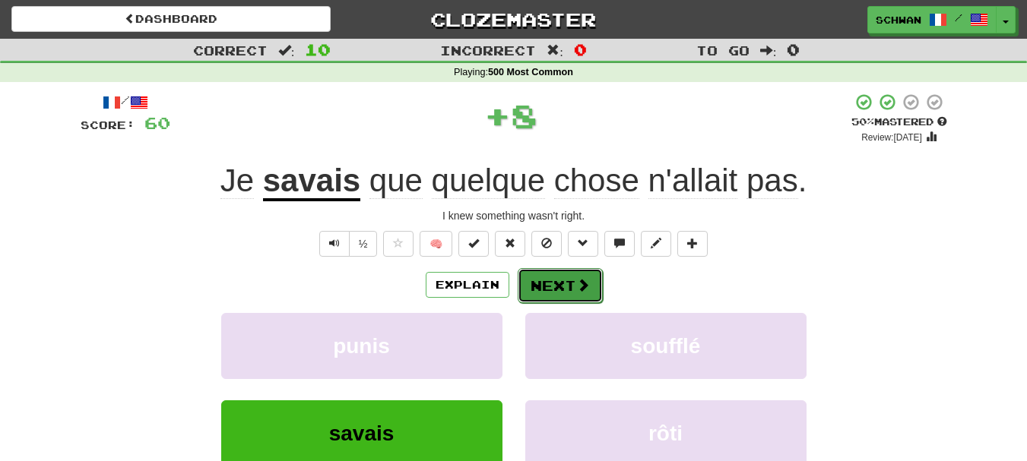
click at [550, 286] on button "Next" at bounding box center [560, 285] width 85 height 35
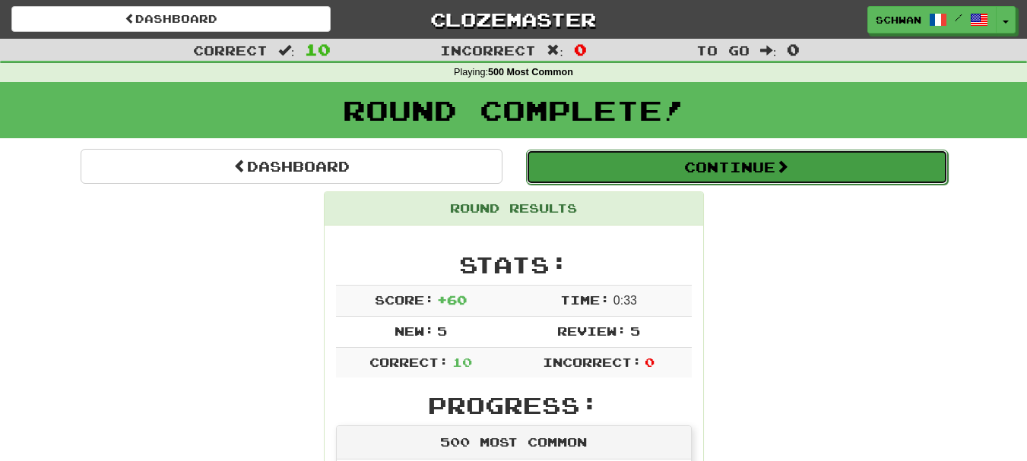
click at [747, 176] on button "Continue" at bounding box center [737, 167] width 422 height 35
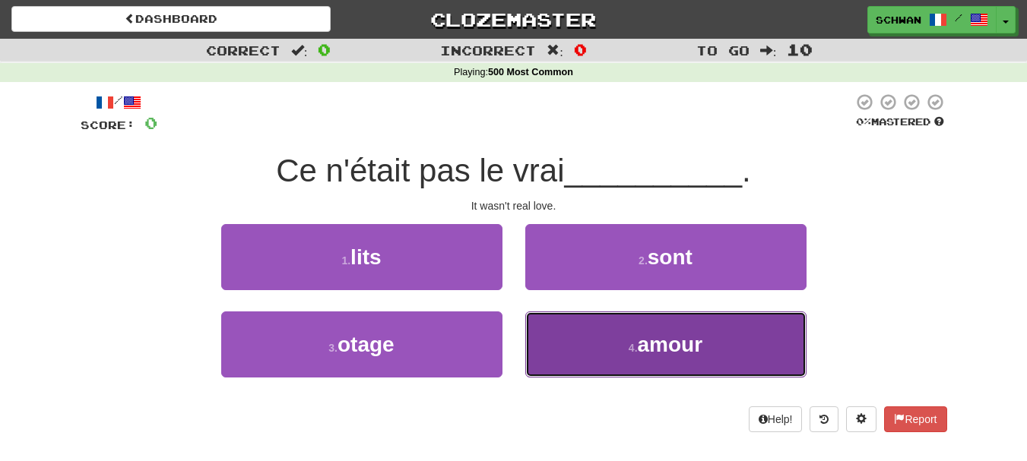
click at [701, 351] on span "amour" at bounding box center [670, 345] width 65 height 24
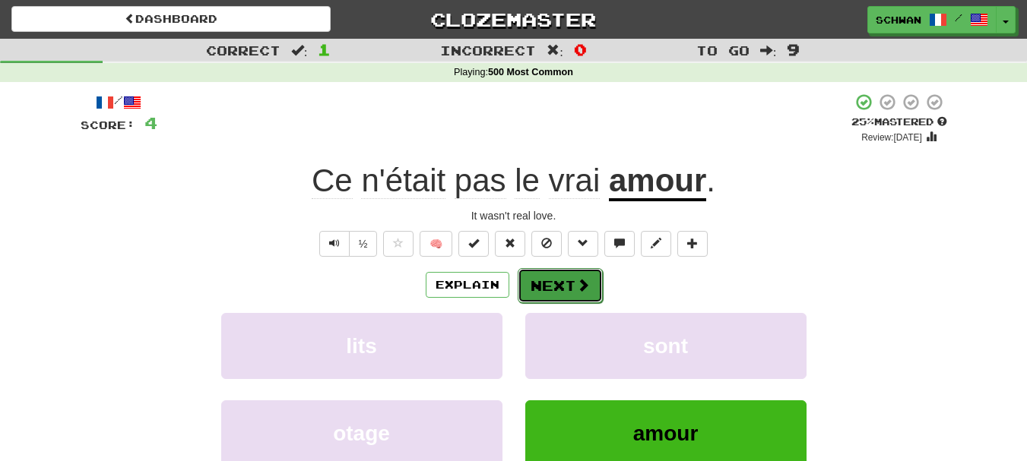
click at [576, 285] on span at bounding box center [583, 285] width 14 height 14
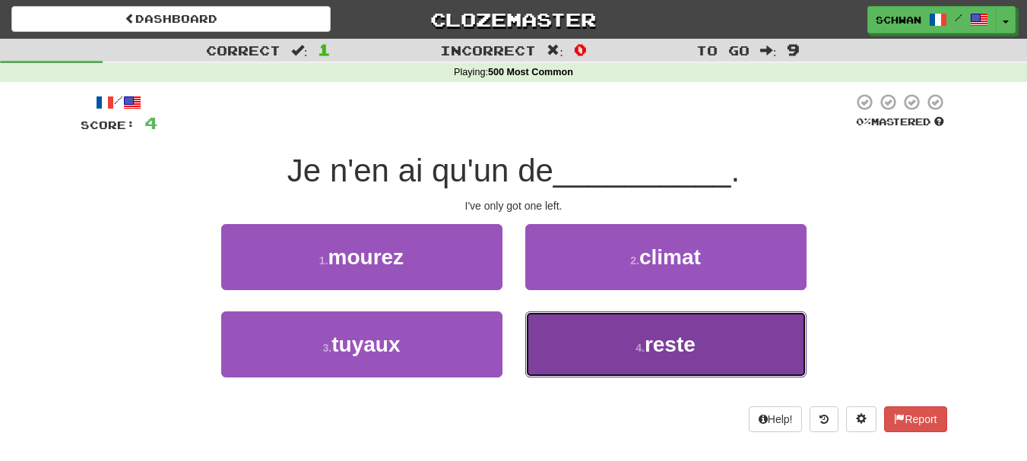
click at [572, 347] on button "4 . reste" at bounding box center [665, 345] width 281 height 66
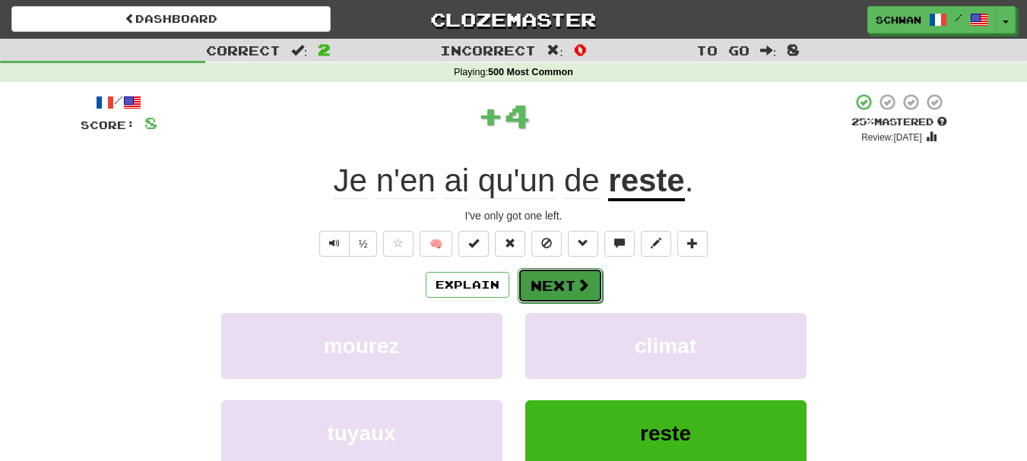
click at [581, 293] on button "Next" at bounding box center [560, 285] width 85 height 35
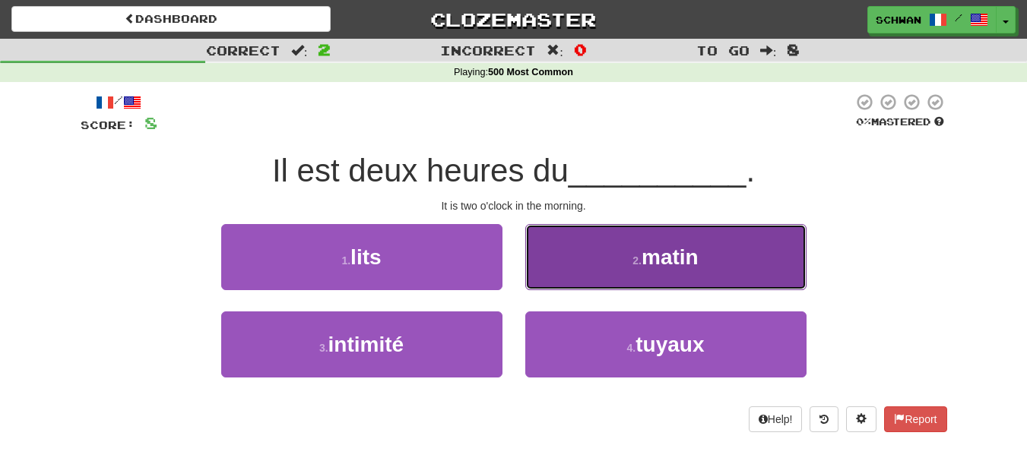
click at [584, 278] on button "2 . matin" at bounding box center [665, 257] width 281 height 66
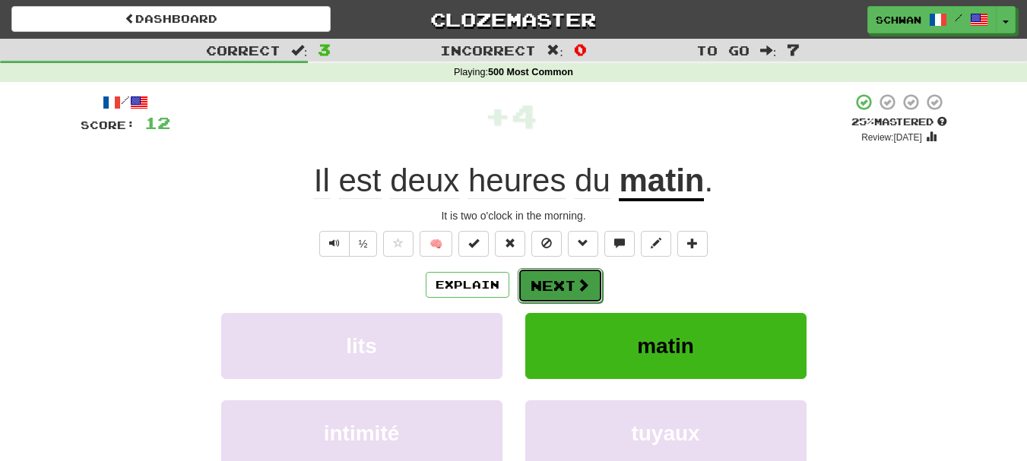
click at [576, 289] on span at bounding box center [583, 285] width 14 height 14
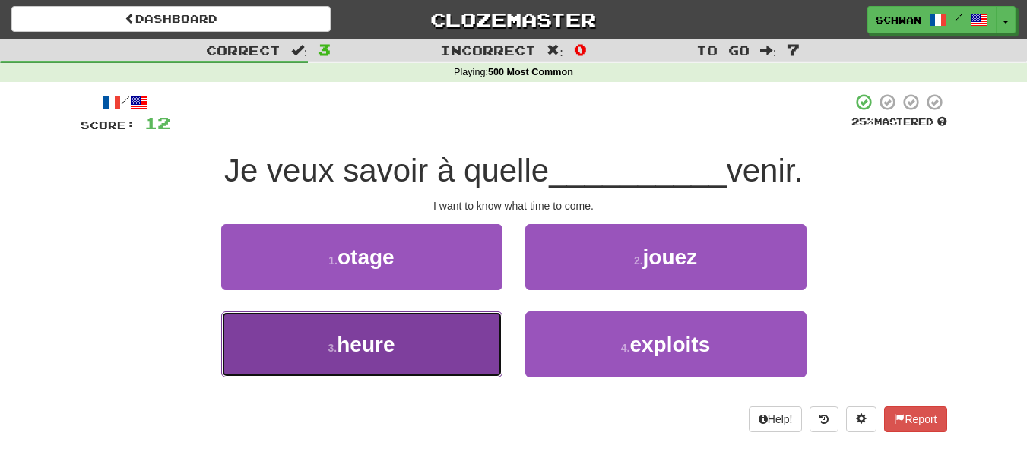
click at [472, 354] on button "3 . heure" at bounding box center [361, 345] width 281 height 66
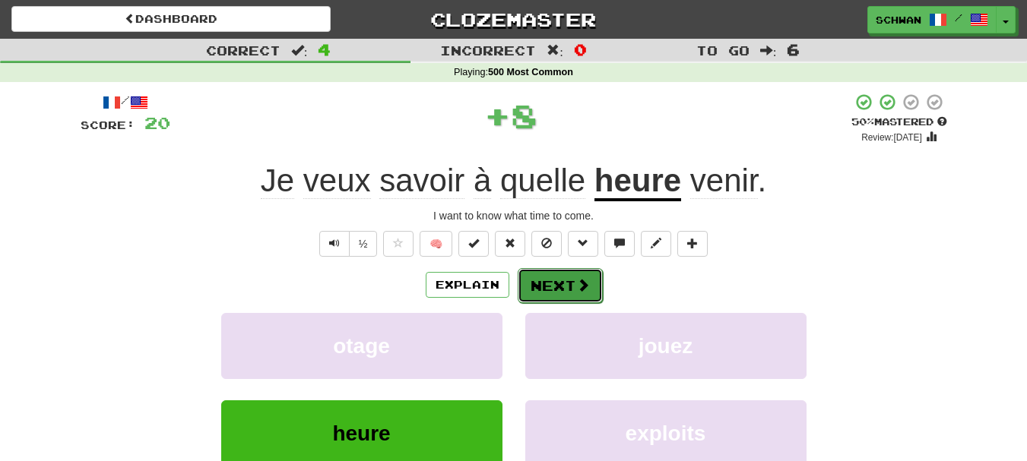
click at [565, 283] on button "Next" at bounding box center [560, 285] width 85 height 35
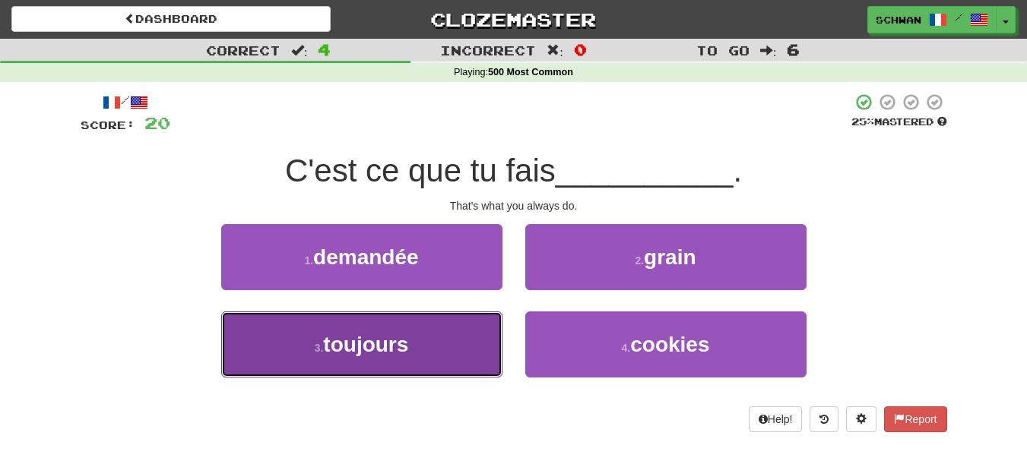
click at [455, 349] on button "3 . toujours" at bounding box center [361, 345] width 281 height 66
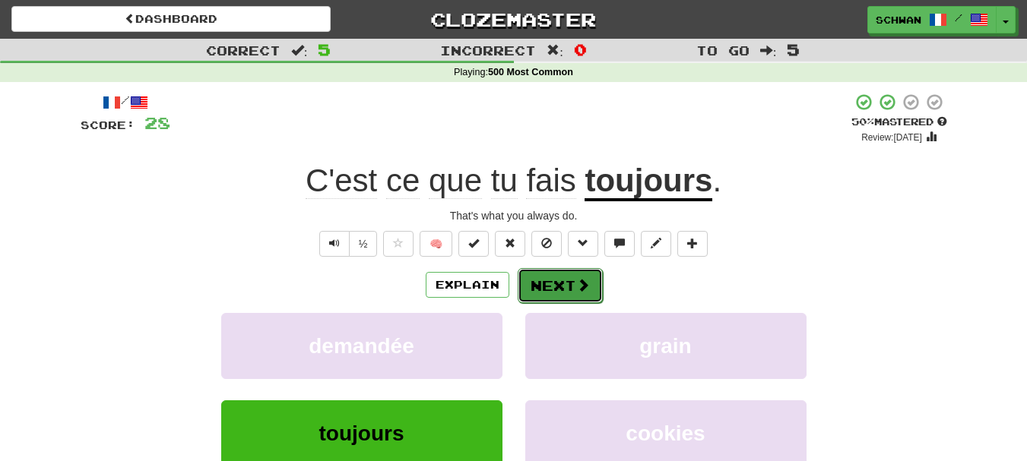
click at [549, 290] on button "Next" at bounding box center [560, 285] width 85 height 35
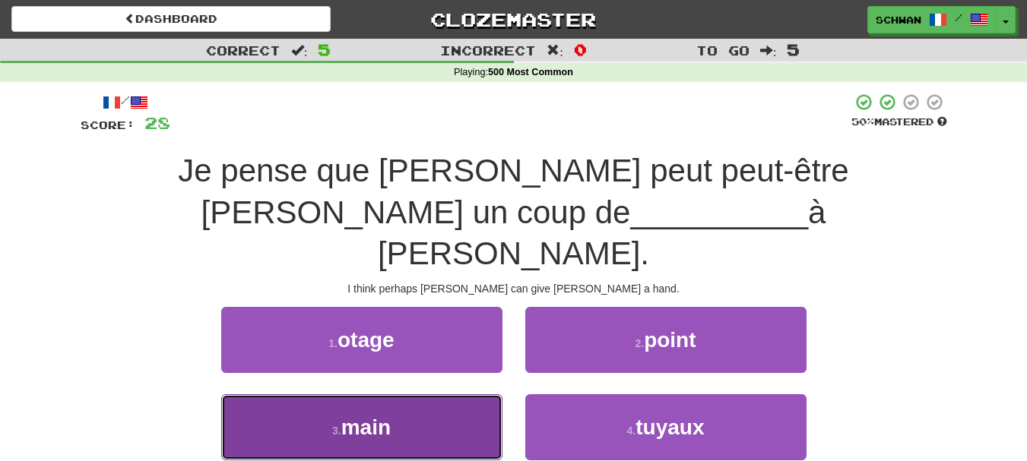
click at [461, 395] on button "3 . main" at bounding box center [361, 428] width 281 height 66
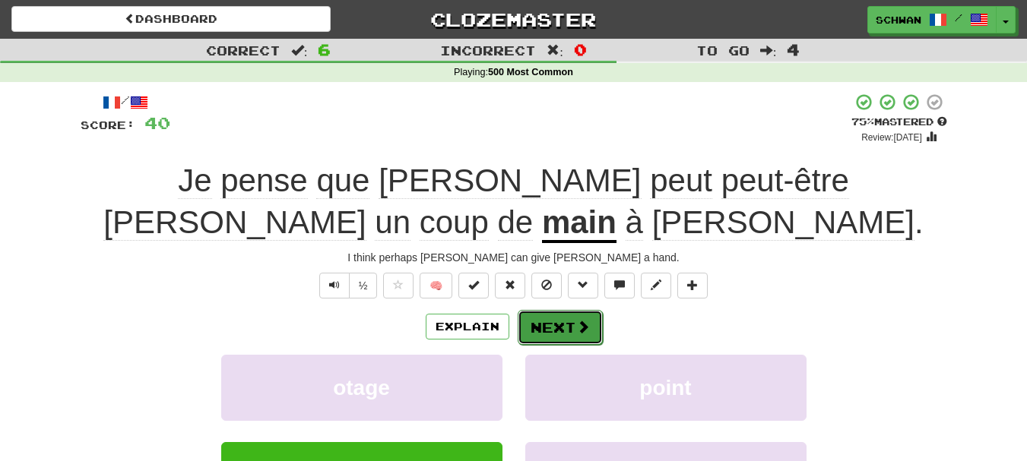
click at [576, 328] on span at bounding box center [583, 327] width 14 height 14
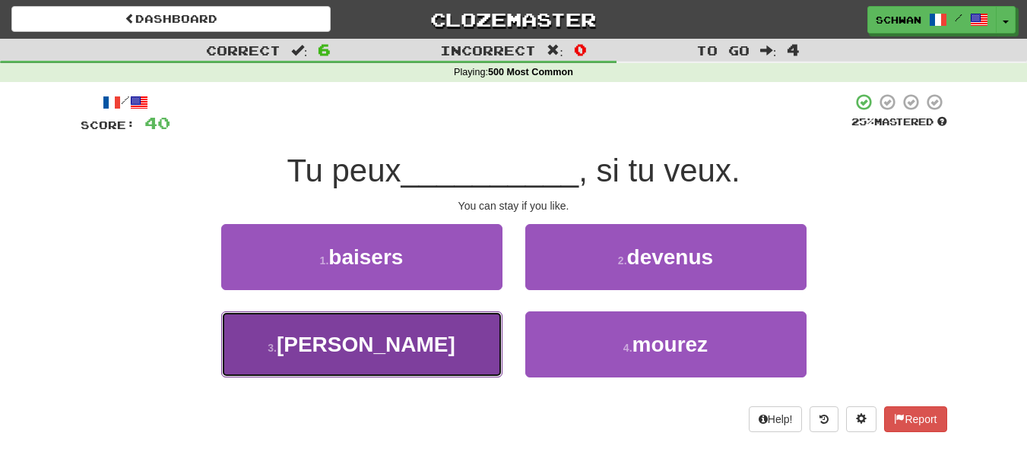
click at [493, 360] on button "3 . rester" at bounding box center [361, 345] width 281 height 66
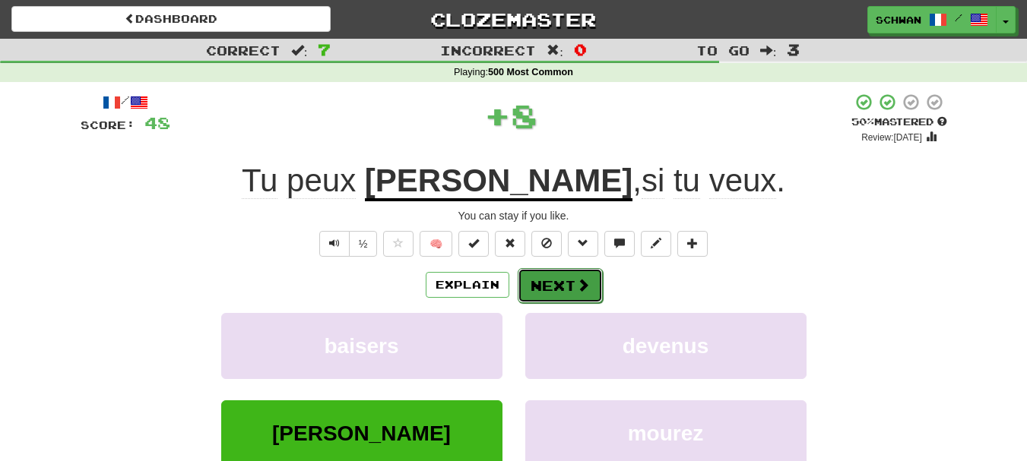
click at [571, 293] on button "Next" at bounding box center [560, 285] width 85 height 35
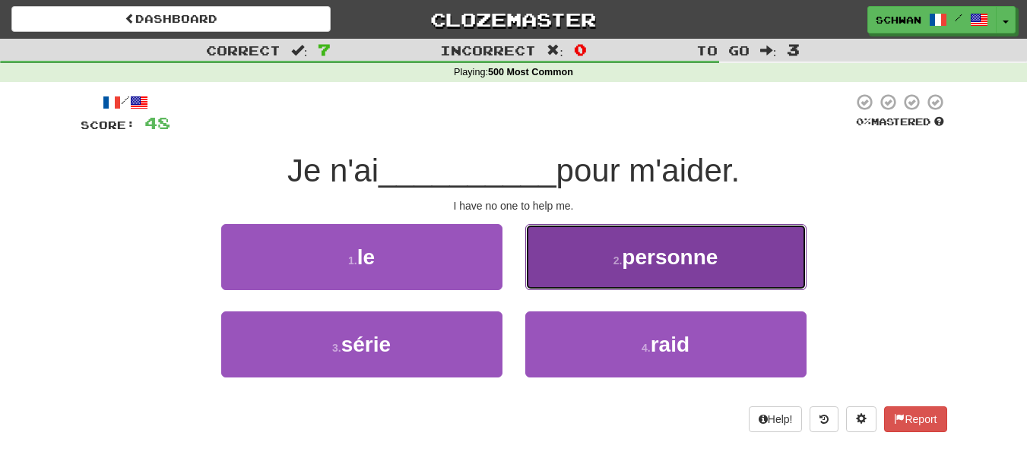
click at [582, 275] on button "2 . personne" at bounding box center [665, 257] width 281 height 66
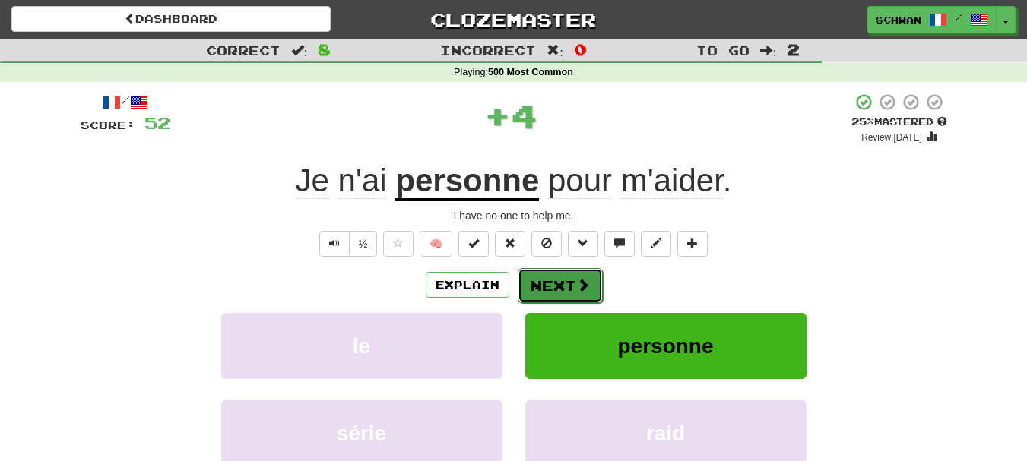
click at [562, 293] on button "Next" at bounding box center [560, 285] width 85 height 35
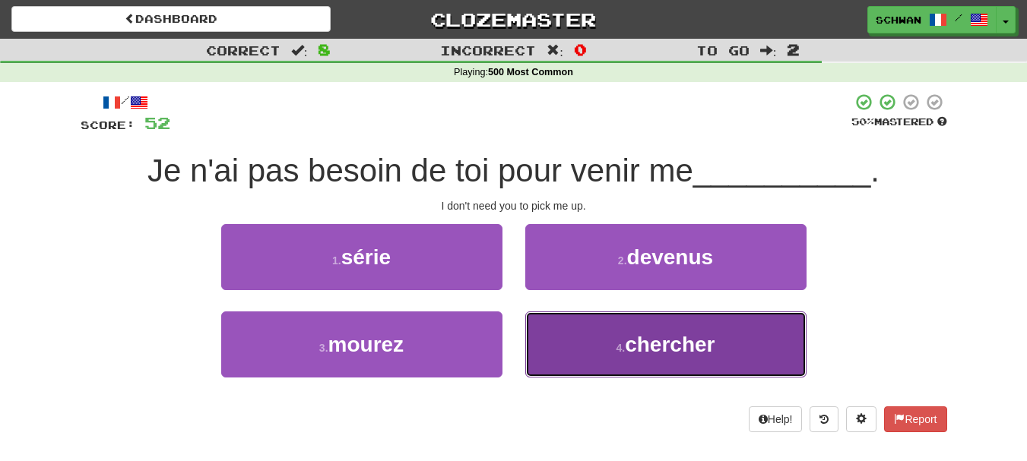
click at [543, 335] on button "4 . chercher" at bounding box center [665, 345] width 281 height 66
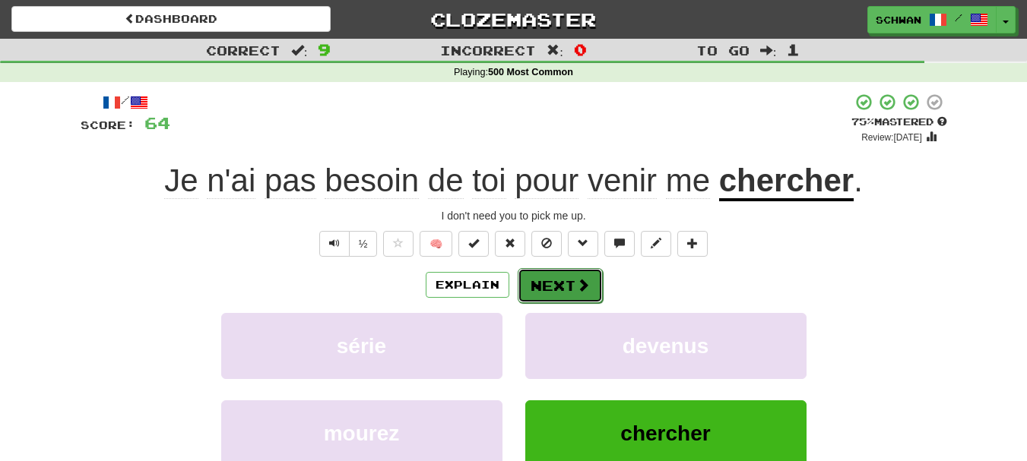
click at [575, 296] on button "Next" at bounding box center [560, 285] width 85 height 35
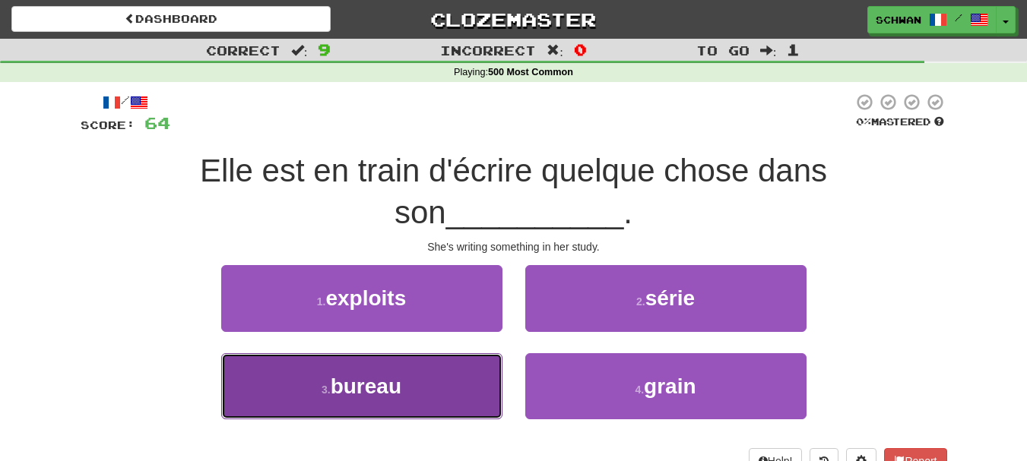
click at [462, 390] on button "3 . bureau" at bounding box center [361, 387] width 281 height 66
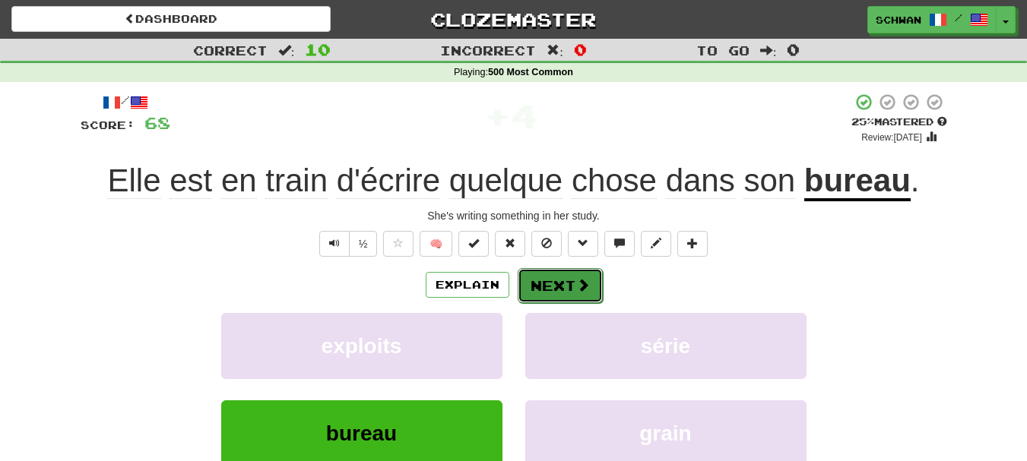
click at [563, 290] on button "Next" at bounding box center [560, 285] width 85 height 35
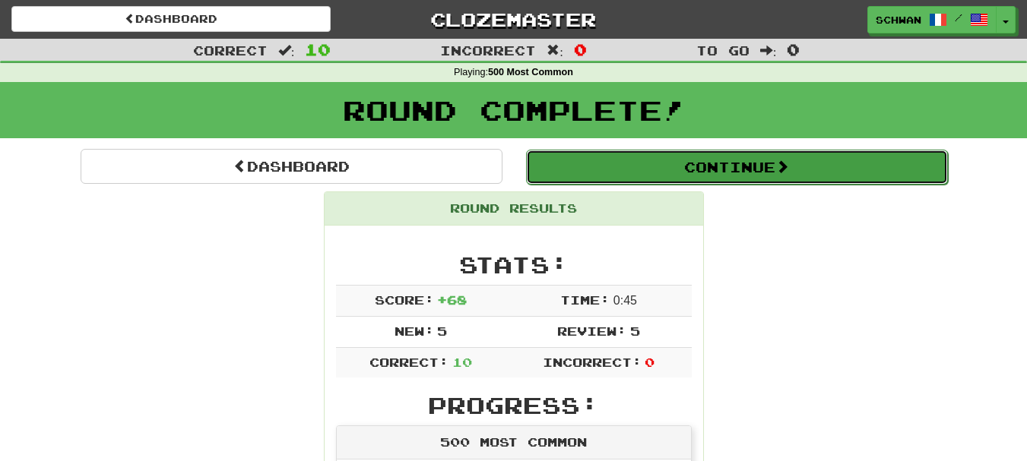
click at [712, 161] on button "Continue" at bounding box center [737, 167] width 422 height 35
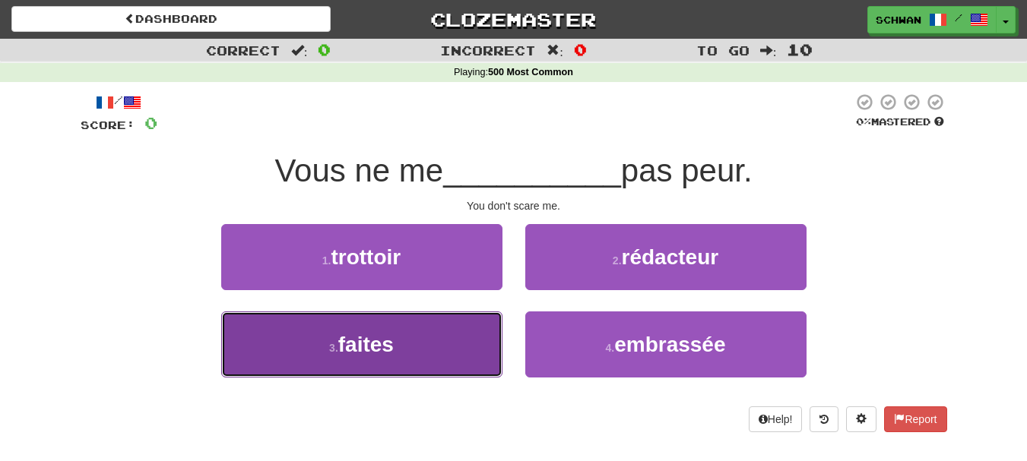
click at [286, 331] on button "3 . faites" at bounding box center [361, 345] width 281 height 66
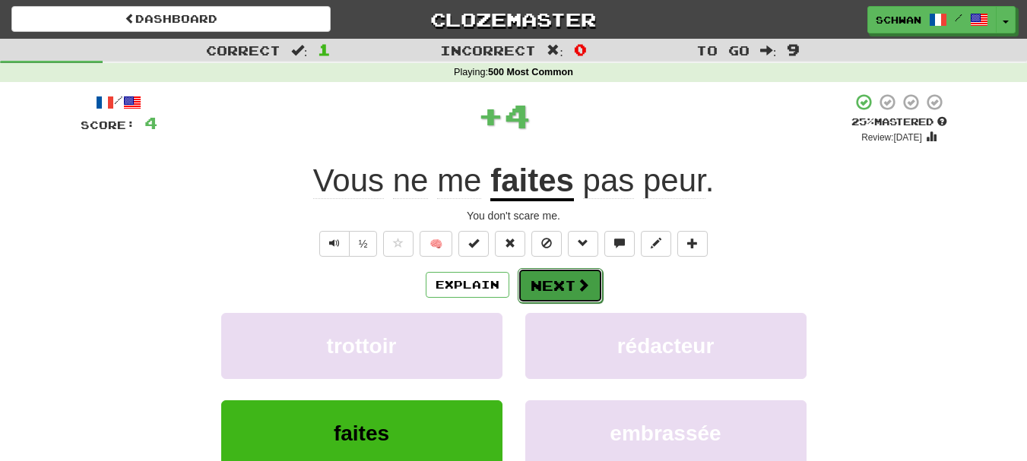
click at [540, 287] on button "Next" at bounding box center [560, 285] width 85 height 35
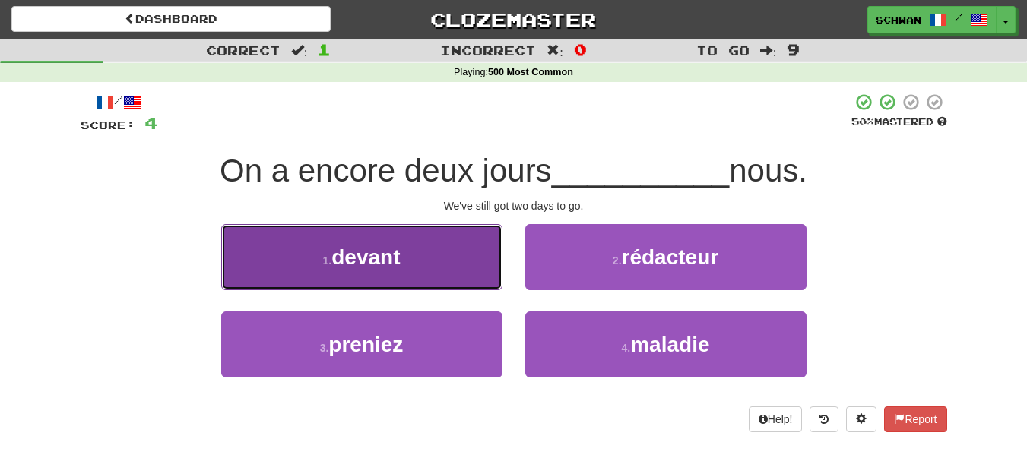
click at [382, 274] on button "1 . devant" at bounding box center [361, 257] width 281 height 66
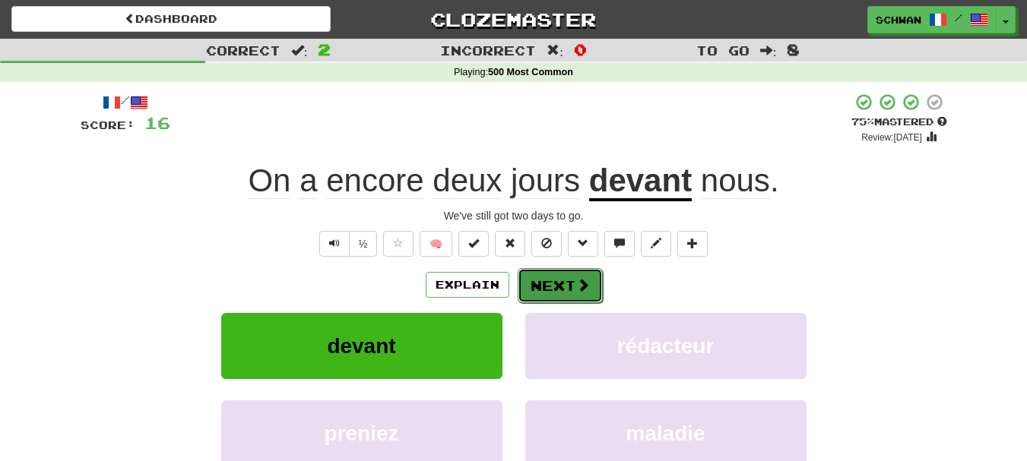
click at [558, 281] on button "Next" at bounding box center [560, 285] width 85 height 35
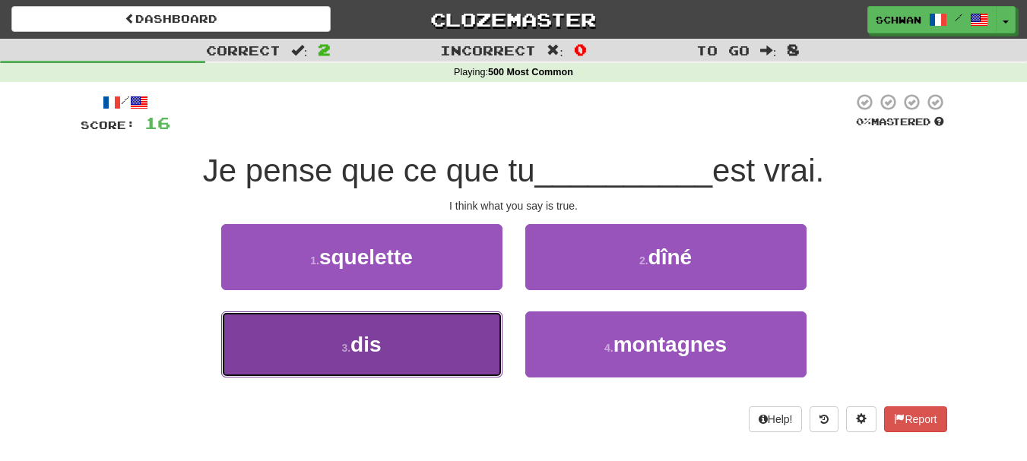
click at [449, 361] on button "3 . dis" at bounding box center [361, 345] width 281 height 66
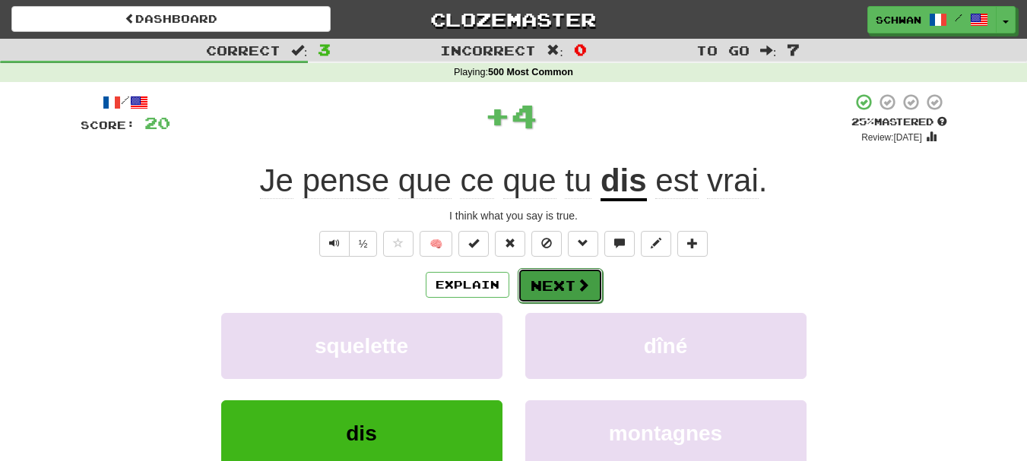
click at [571, 283] on button "Next" at bounding box center [560, 285] width 85 height 35
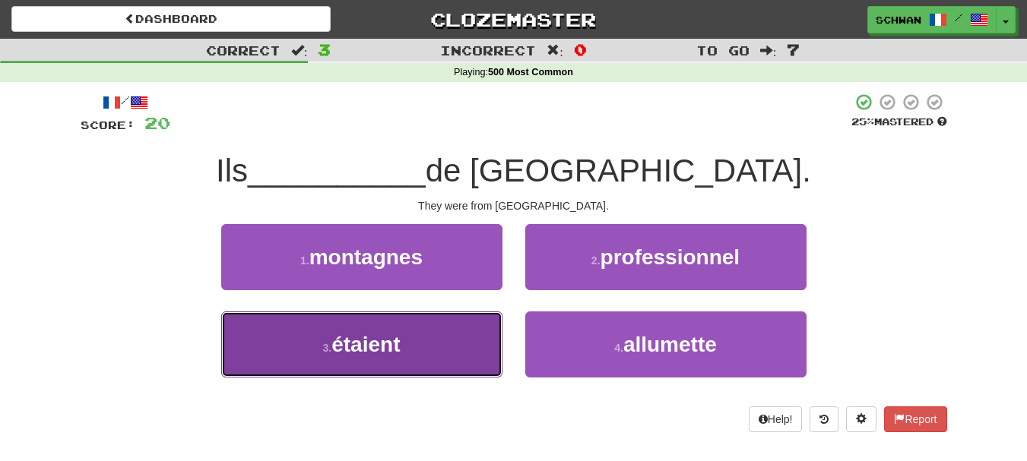
click at [457, 357] on button "3 . étaient" at bounding box center [361, 345] width 281 height 66
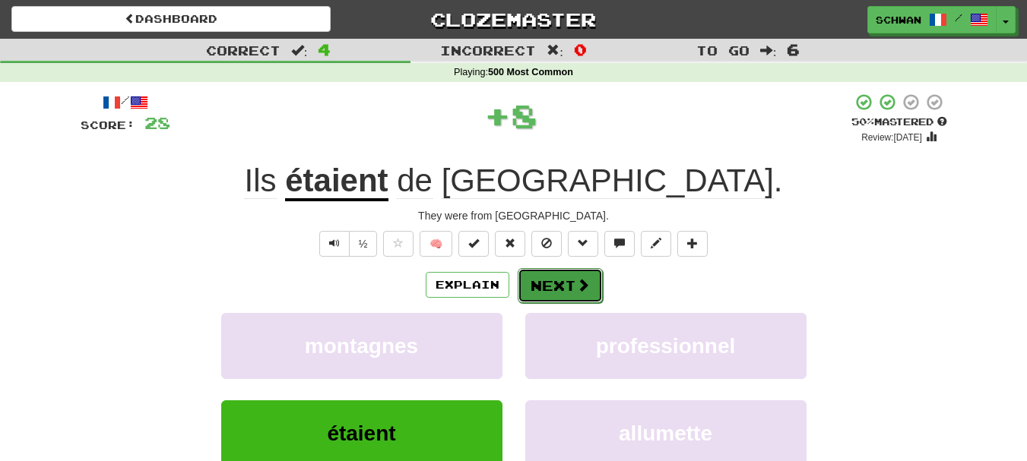
click at [560, 287] on button "Next" at bounding box center [560, 285] width 85 height 35
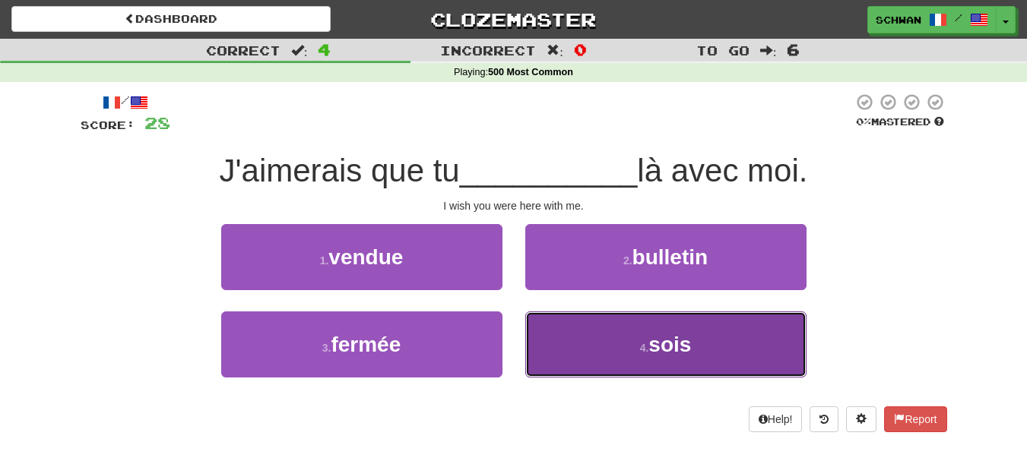
click at [544, 347] on button "4 . sois" at bounding box center [665, 345] width 281 height 66
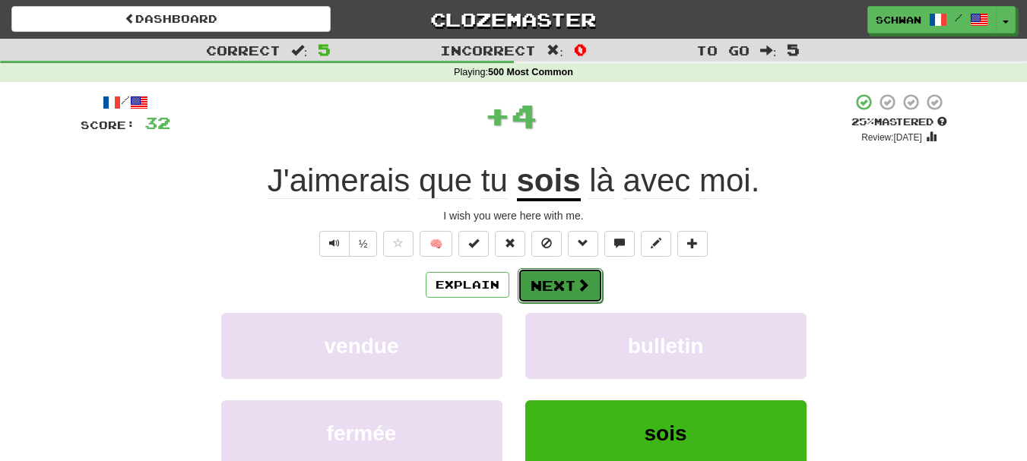
click at [558, 295] on button "Next" at bounding box center [560, 285] width 85 height 35
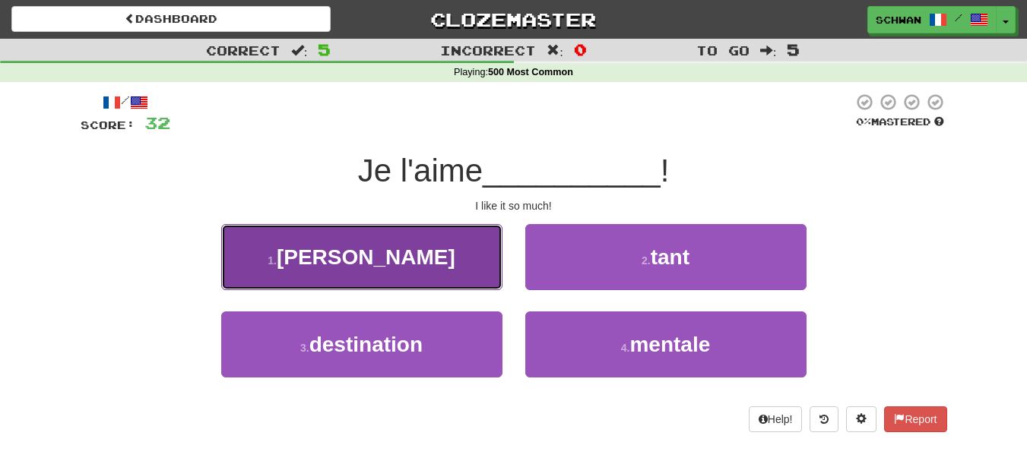
click at [455, 277] on button "1 . deviné" at bounding box center [361, 257] width 281 height 66
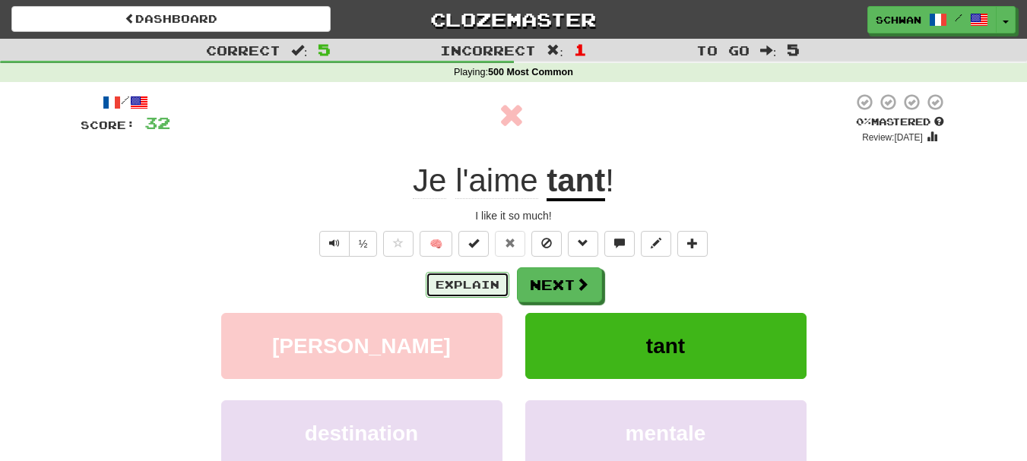
click at [470, 290] on button "Explain" at bounding box center [468, 285] width 84 height 26
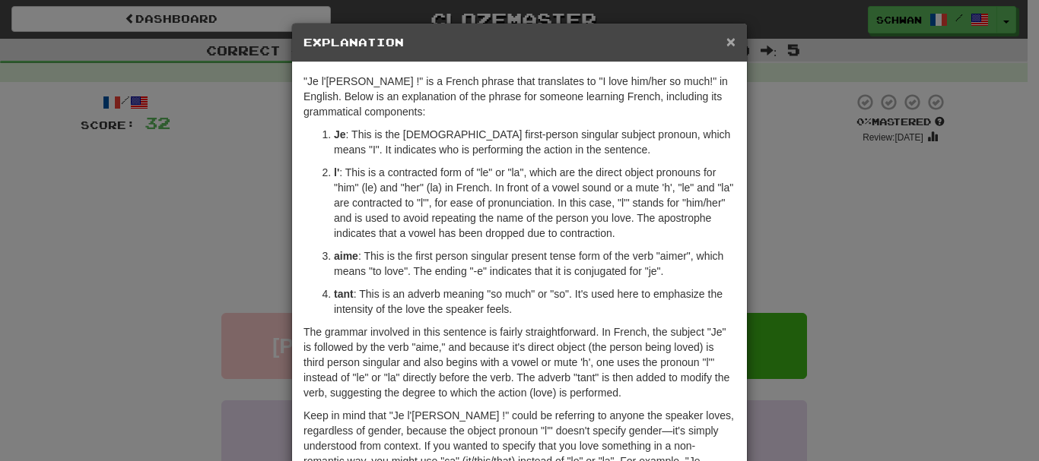
click at [728, 43] on span "×" at bounding box center [730, 41] width 9 height 17
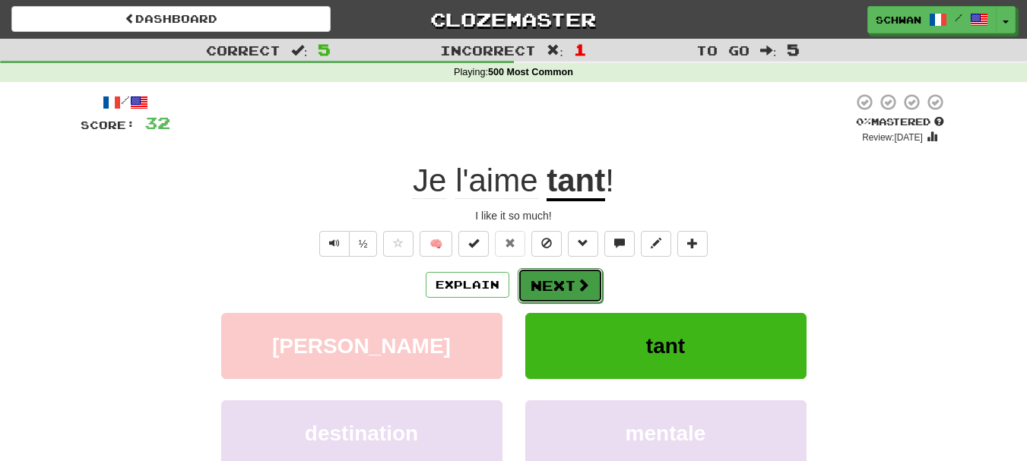
click at [566, 284] on button "Next" at bounding box center [560, 285] width 85 height 35
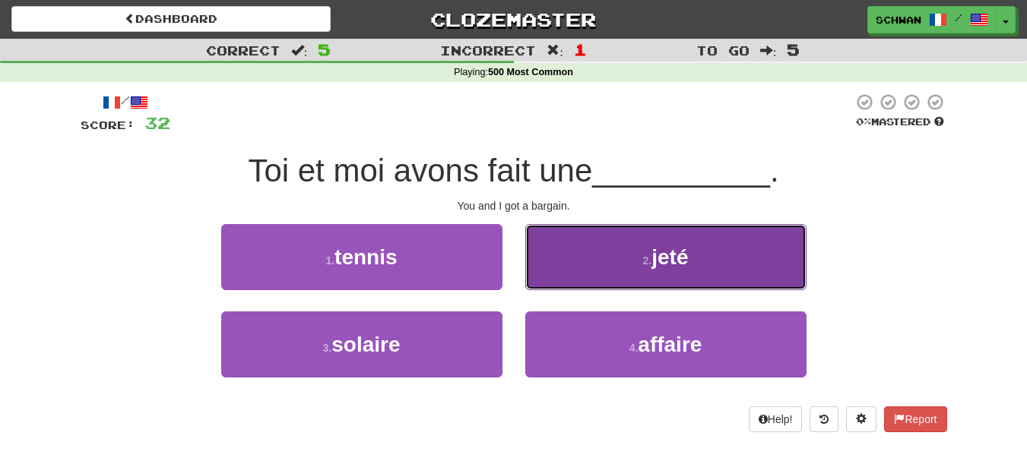
click at [615, 283] on button "2 . jeté" at bounding box center [665, 257] width 281 height 66
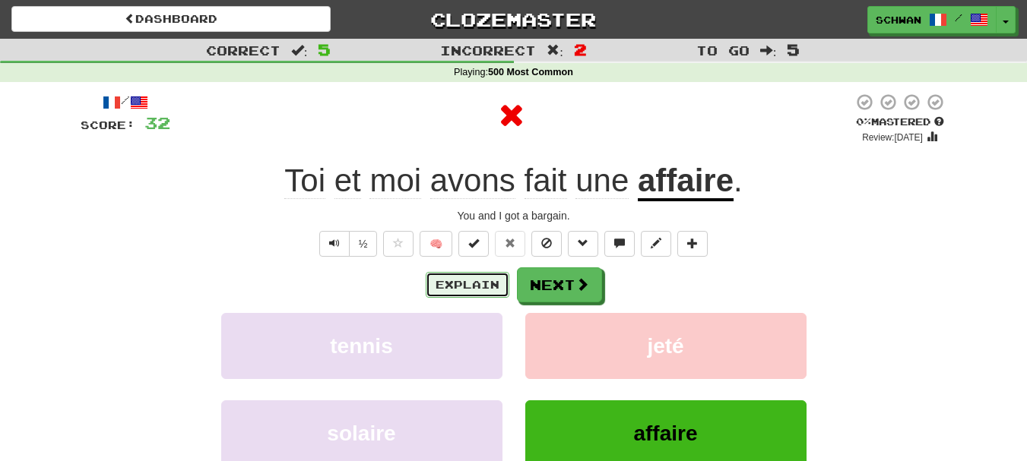
click at [454, 281] on button "Explain" at bounding box center [468, 285] width 84 height 26
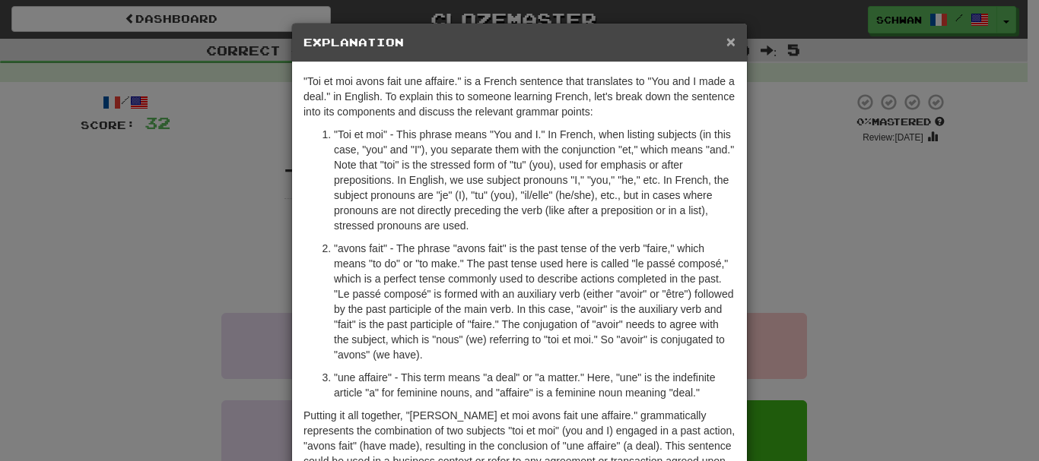
click at [726, 43] on span "×" at bounding box center [730, 41] width 9 height 17
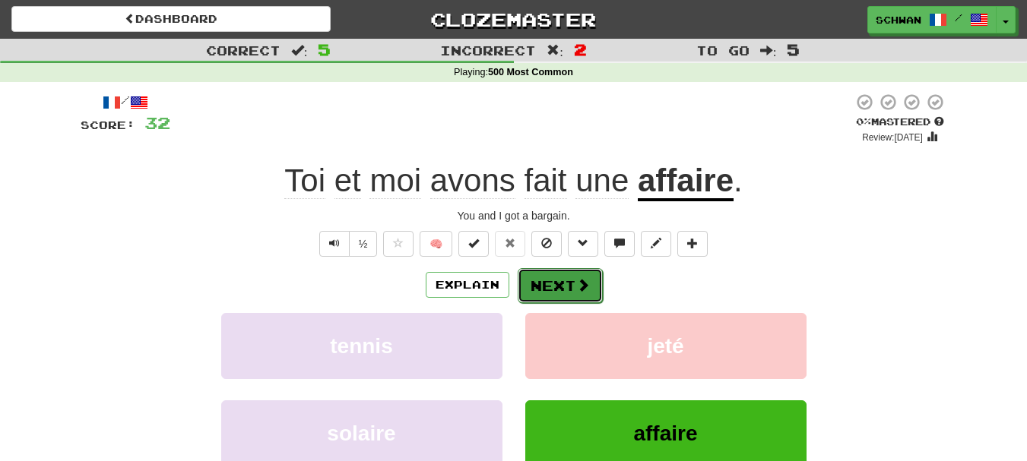
click at [590, 295] on button "Next" at bounding box center [560, 285] width 85 height 35
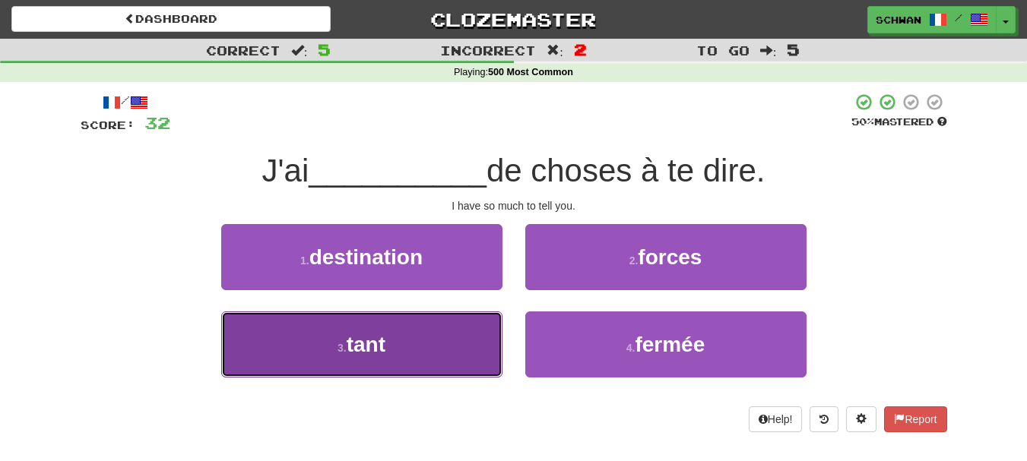
click at [376, 356] on span "tant" at bounding box center [366, 345] width 39 height 24
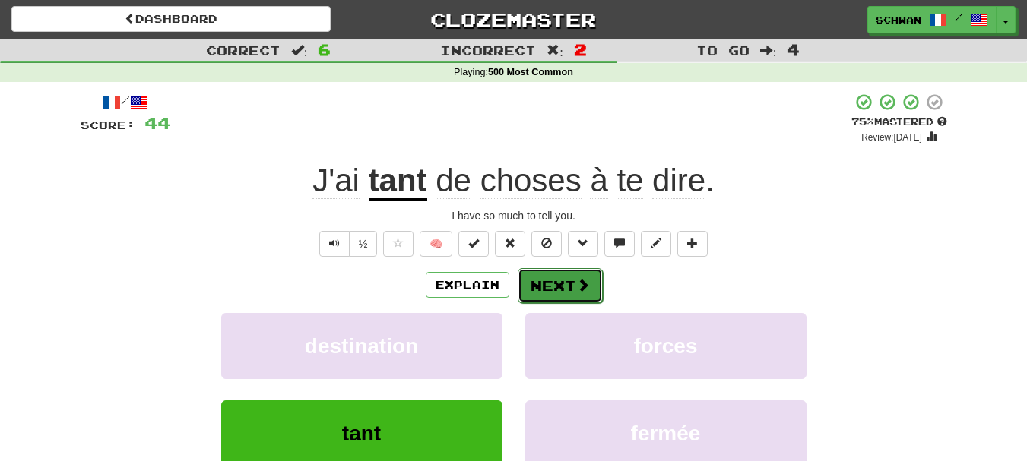
click at [560, 294] on button "Next" at bounding box center [560, 285] width 85 height 35
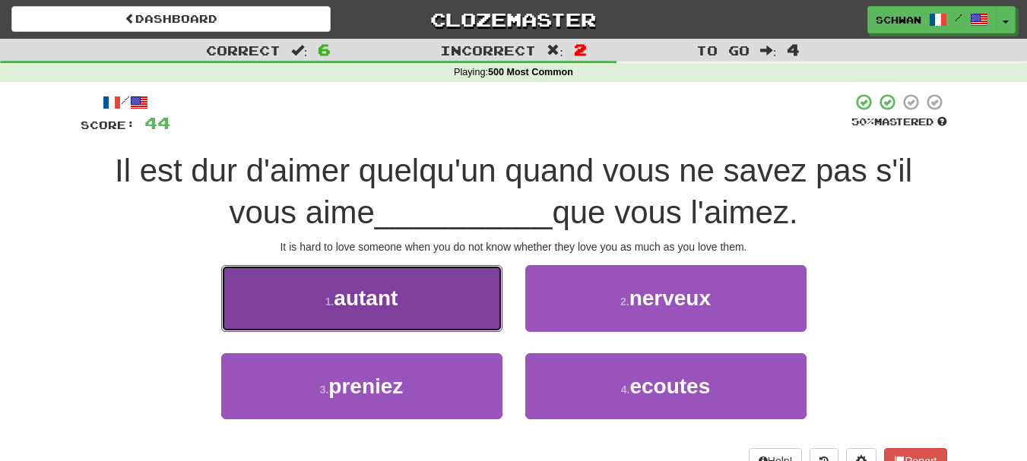
click at [458, 316] on button "1 . autant" at bounding box center [361, 298] width 281 height 66
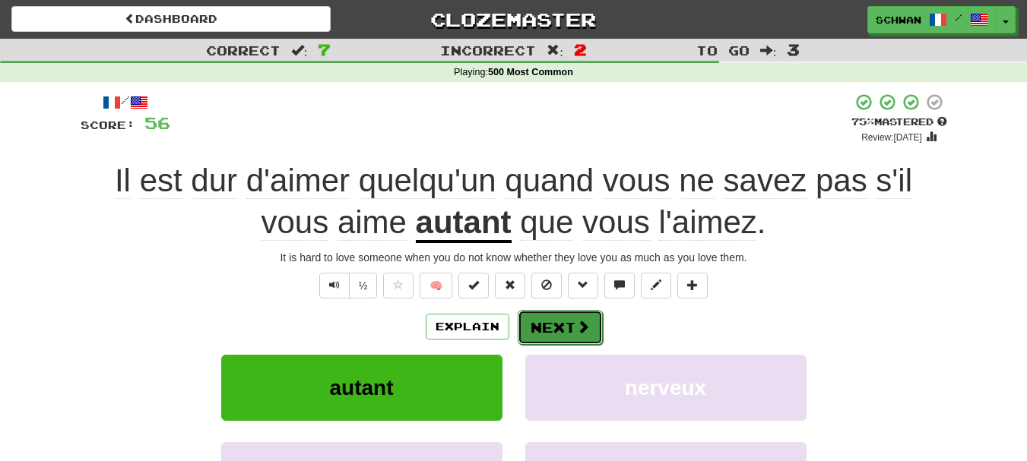
click at [551, 331] on button "Next" at bounding box center [560, 327] width 85 height 35
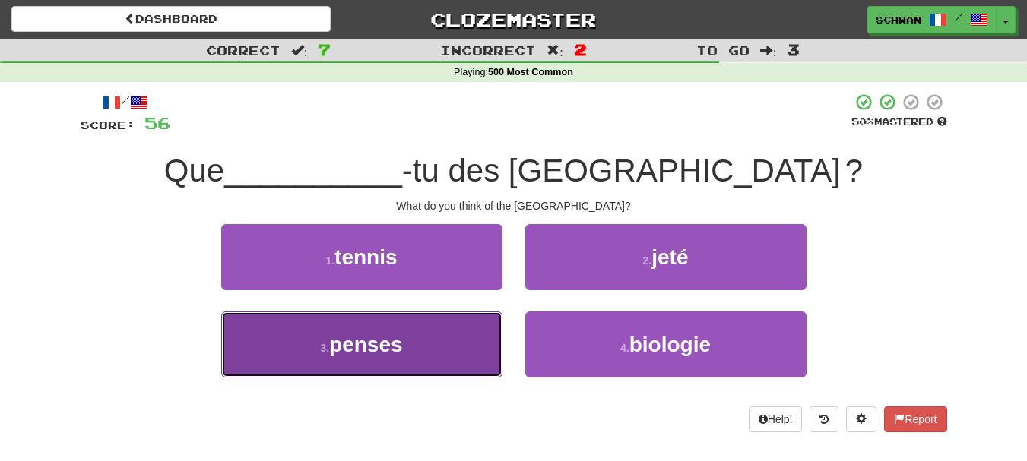
click at [499, 339] on button "3 . penses" at bounding box center [361, 345] width 281 height 66
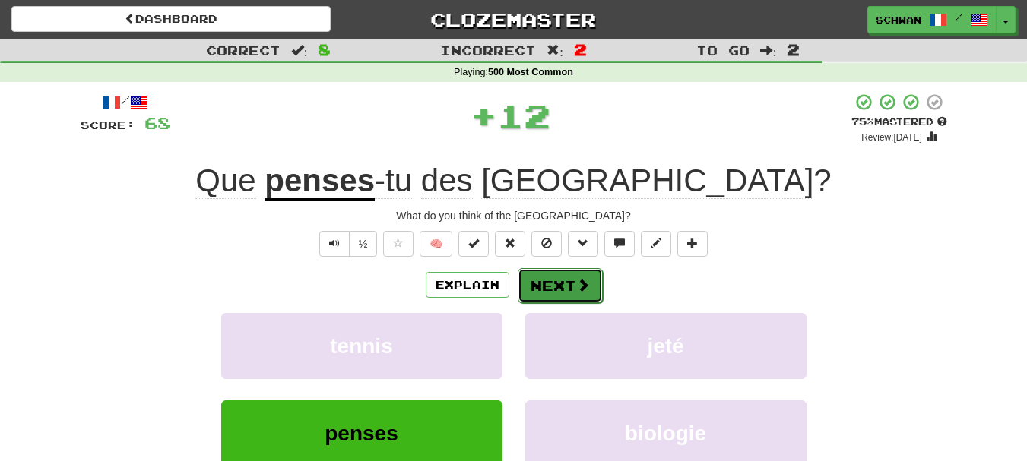
click at [563, 290] on button "Next" at bounding box center [560, 285] width 85 height 35
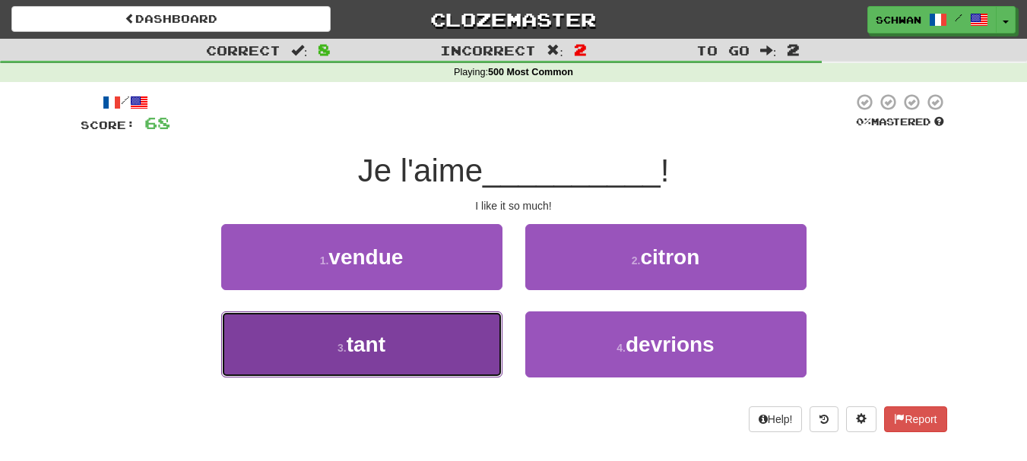
click at [368, 344] on span "tant" at bounding box center [366, 345] width 39 height 24
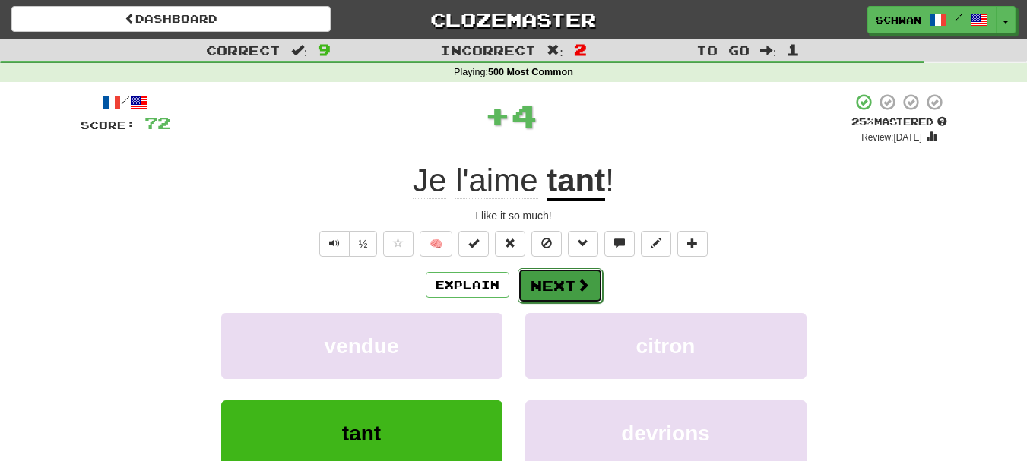
click at [566, 283] on button "Next" at bounding box center [560, 285] width 85 height 35
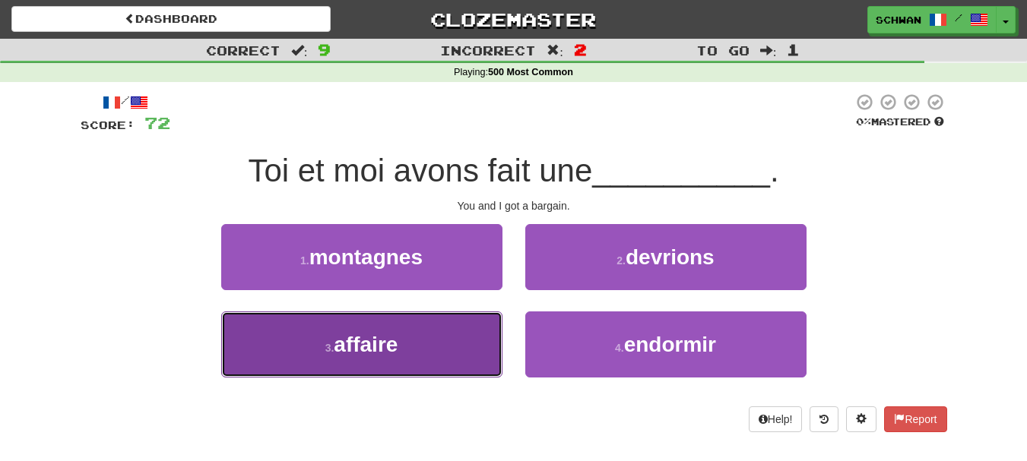
click at [360, 340] on span "affaire" at bounding box center [366, 345] width 64 height 24
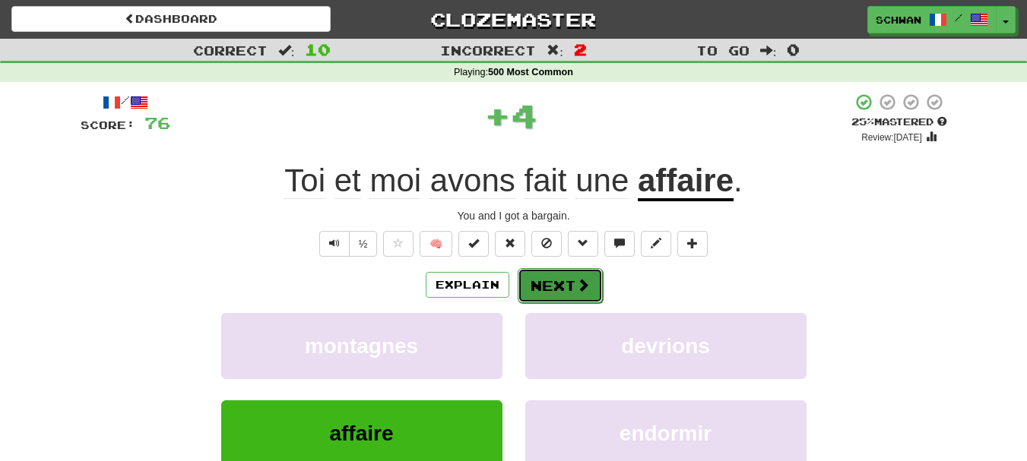
click at [540, 282] on button "Next" at bounding box center [560, 285] width 85 height 35
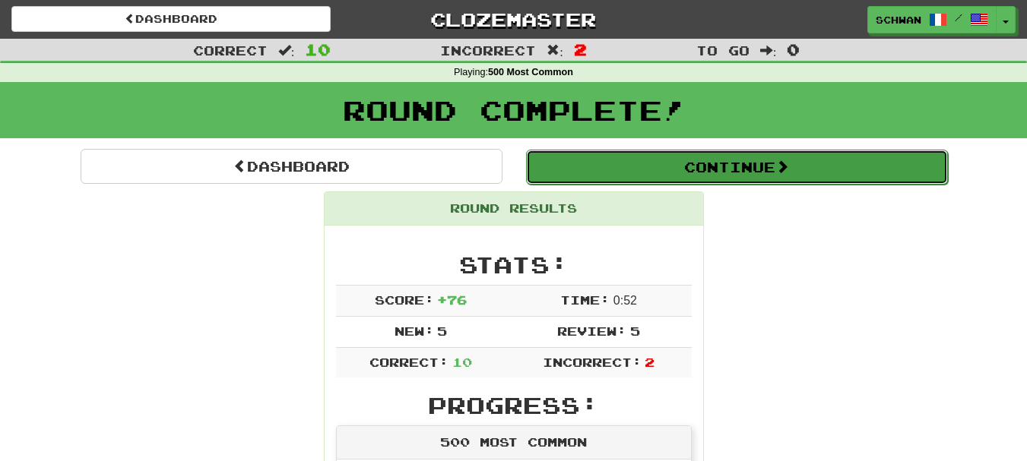
click at [680, 161] on button "Continue" at bounding box center [737, 167] width 422 height 35
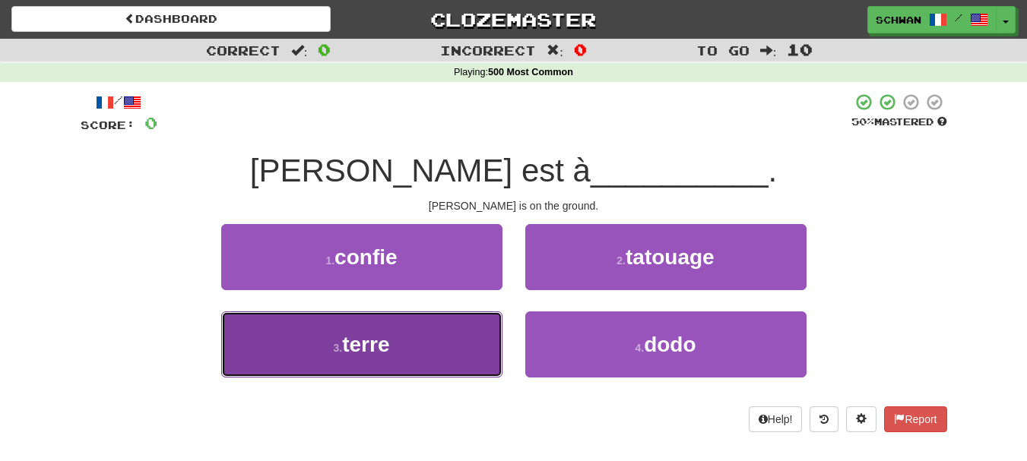
click at [337, 356] on button "3 . terre" at bounding box center [361, 345] width 281 height 66
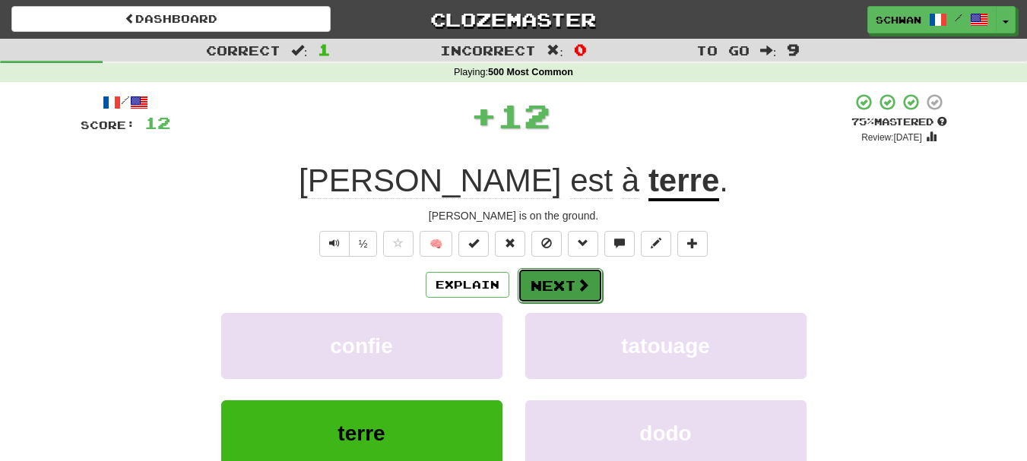
click at [586, 290] on span at bounding box center [583, 285] width 14 height 14
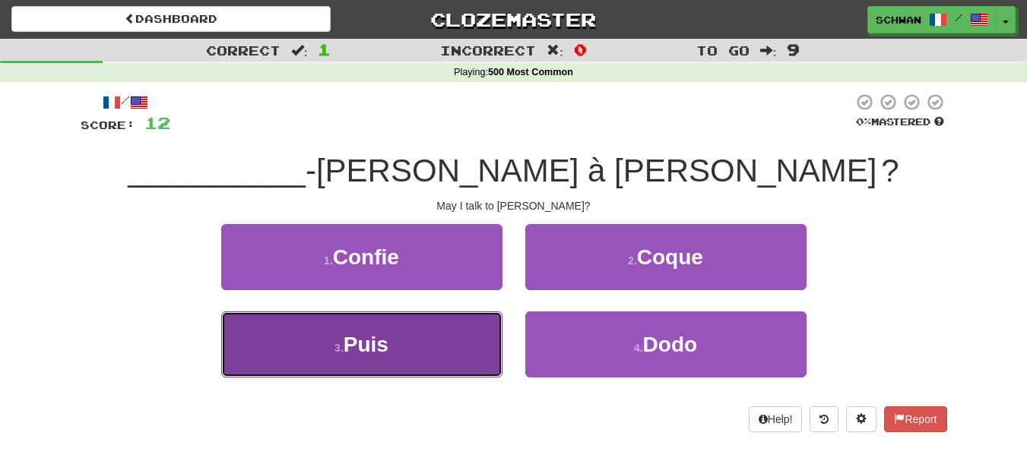
click at [430, 334] on button "3 . Puis" at bounding box center [361, 345] width 281 height 66
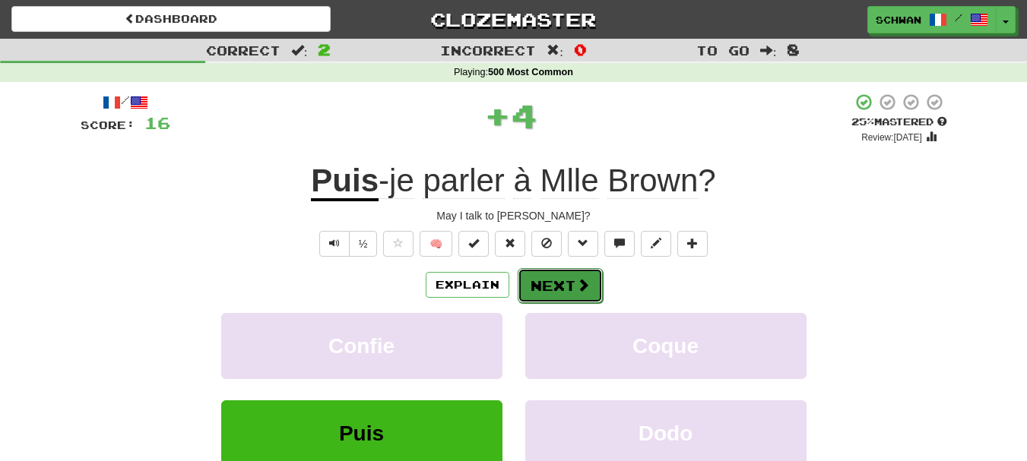
click at [545, 290] on button "Next" at bounding box center [560, 285] width 85 height 35
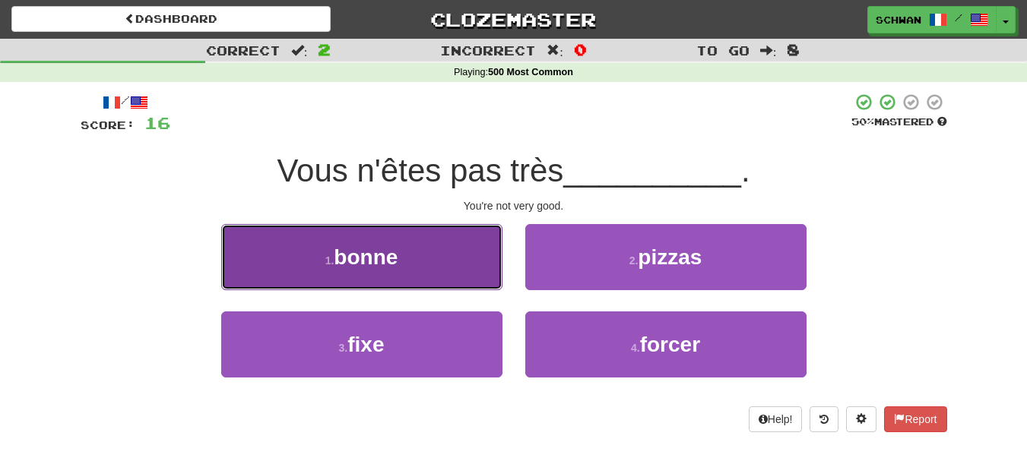
click at [489, 278] on button "1 . bonne" at bounding box center [361, 257] width 281 height 66
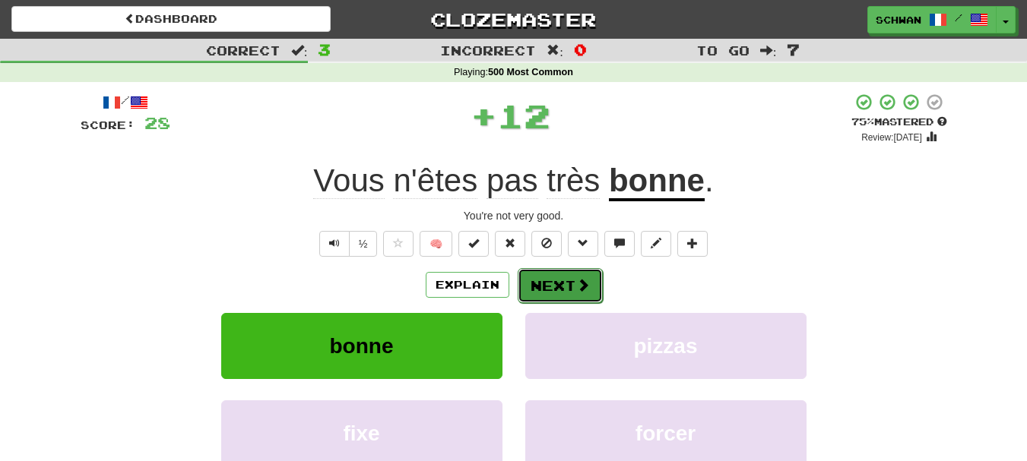
click at [568, 292] on button "Next" at bounding box center [560, 285] width 85 height 35
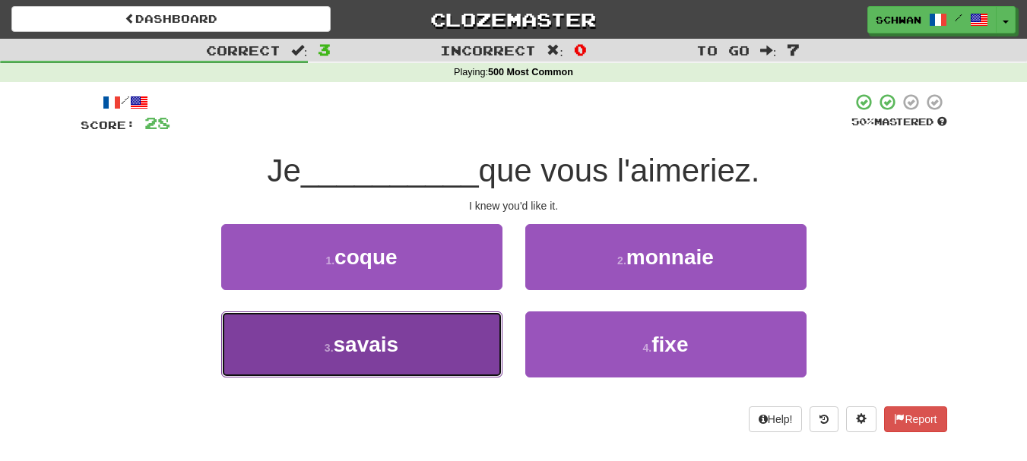
click at [442, 333] on button "3 . savais" at bounding box center [361, 345] width 281 height 66
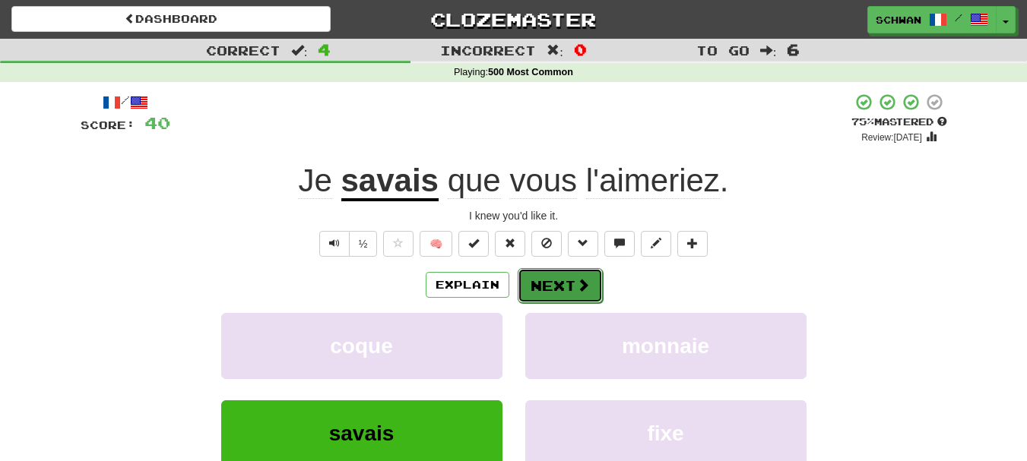
click at [549, 293] on button "Next" at bounding box center [560, 285] width 85 height 35
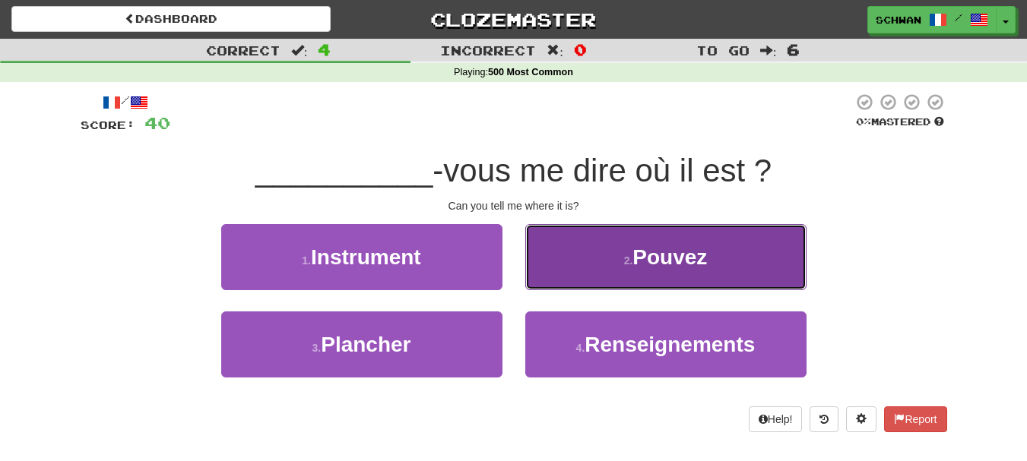
click at [557, 272] on button "2 . Pouvez" at bounding box center [665, 257] width 281 height 66
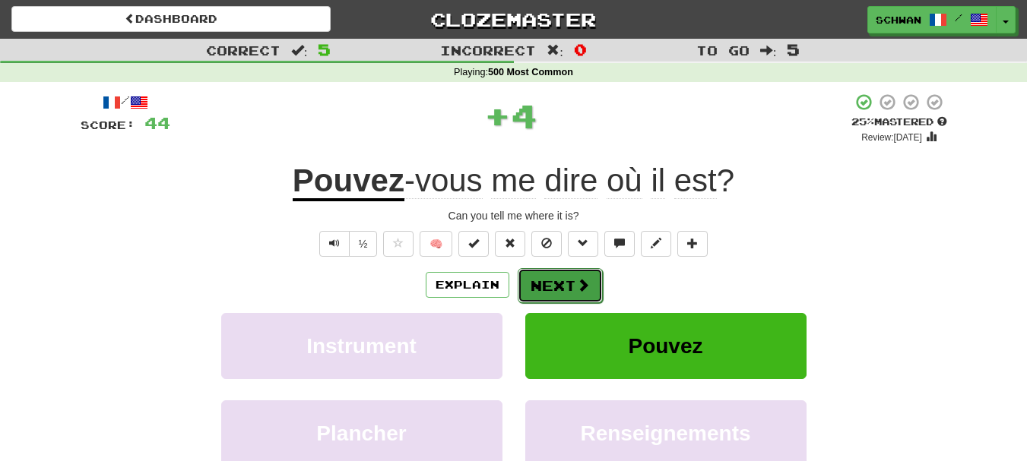
click at [545, 287] on button "Next" at bounding box center [560, 285] width 85 height 35
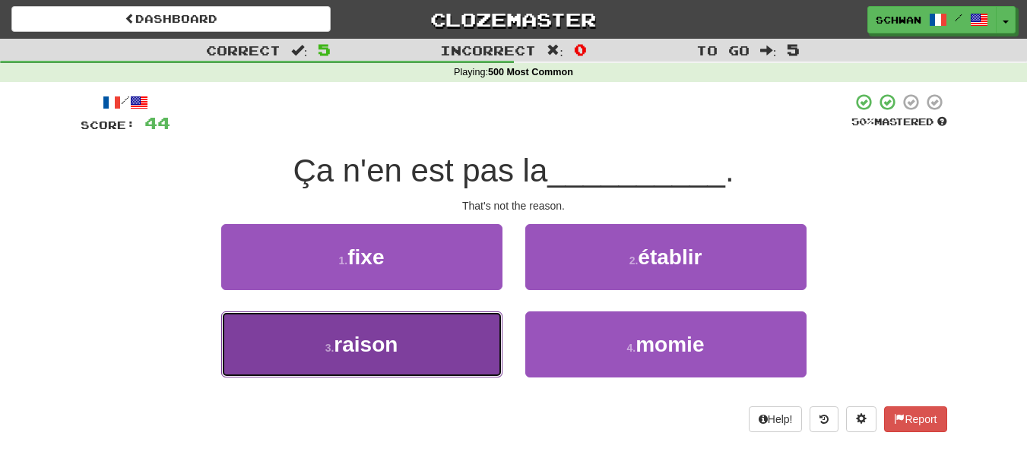
click at [450, 328] on button "3 . raison" at bounding box center [361, 345] width 281 height 66
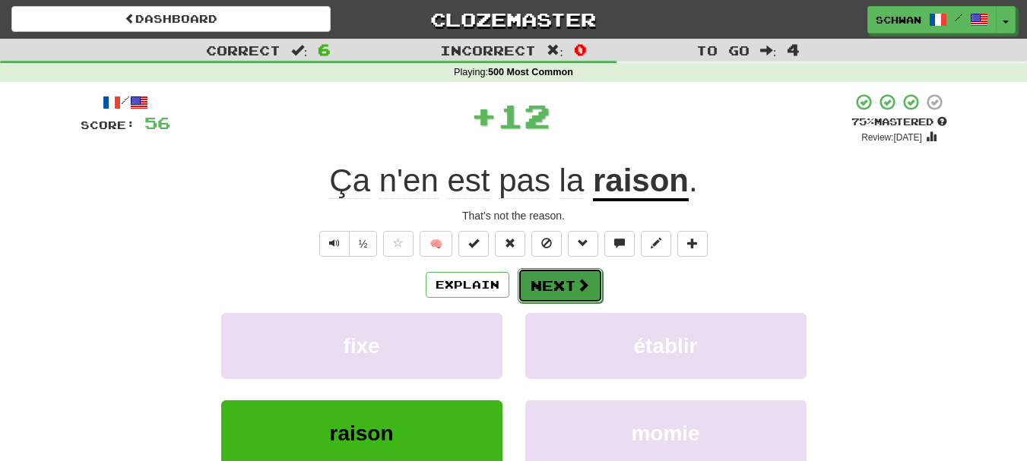
click at [543, 287] on button "Next" at bounding box center [560, 285] width 85 height 35
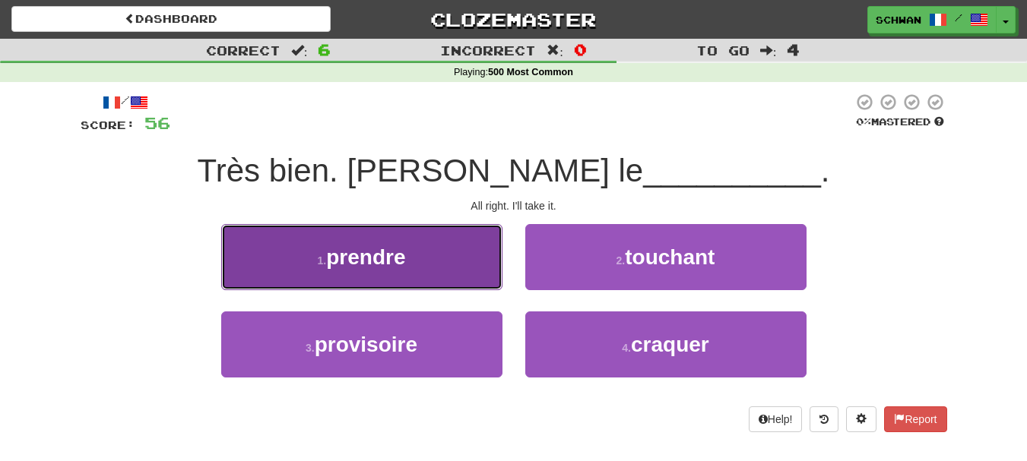
click at [485, 274] on button "1 . prendre" at bounding box center [361, 257] width 281 height 66
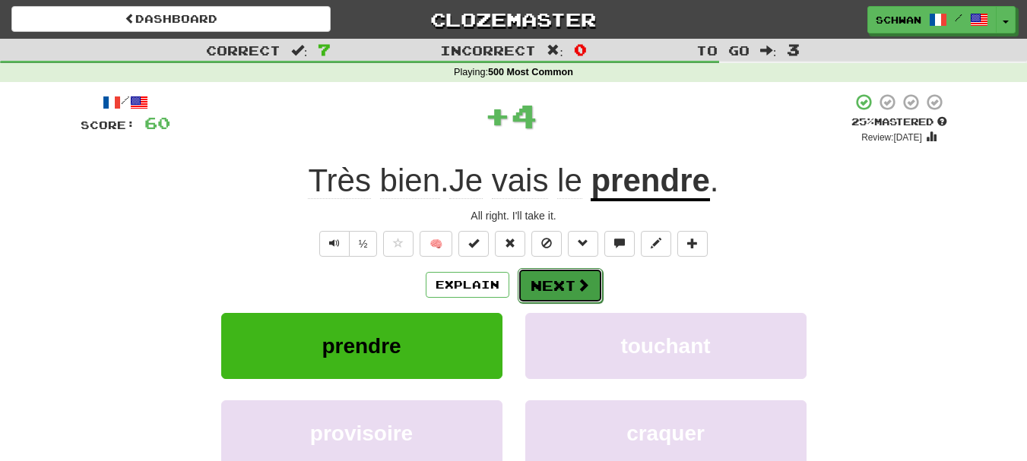
click at [539, 284] on button "Next" at bounding box center [560, 285] width 85 height 35
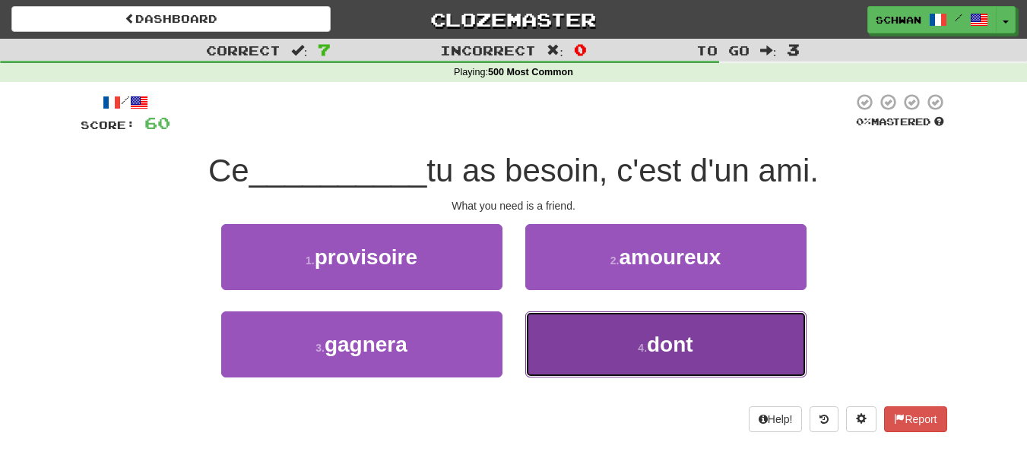
click at [617, 357] on button "4 . dont" at bounding box center [665, 345] width 281 height 66
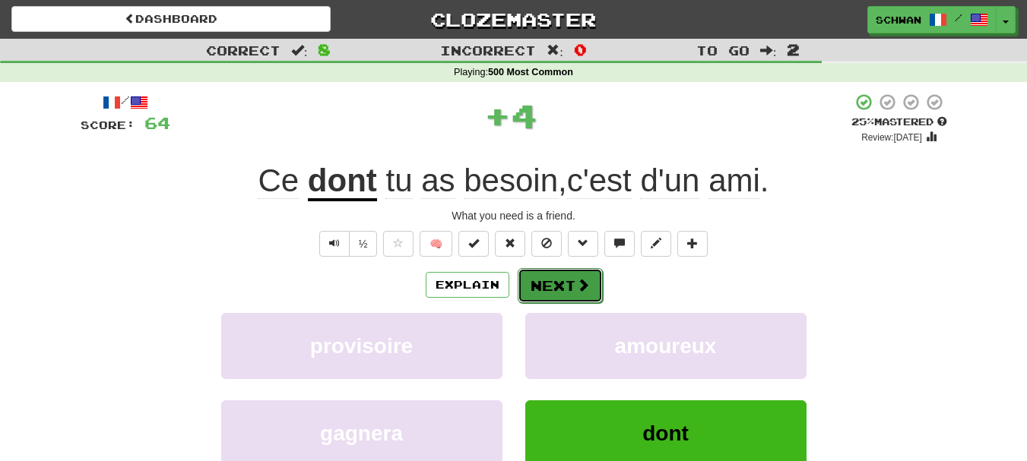
click at [553, 284] on button "Next" at bounding box center [560, 285] width 85 height 35
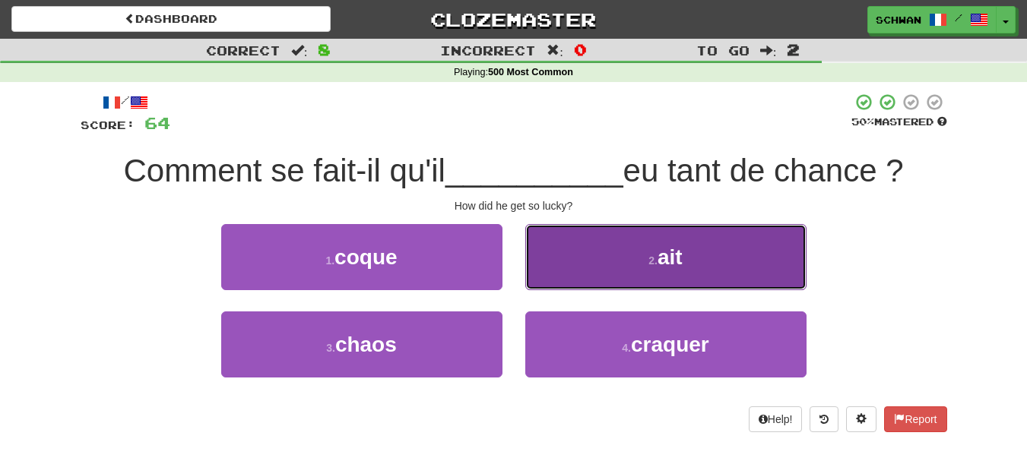
click at [562, 268] on button "2 . ait" at bounding box center [665, 257] width 281 height 66
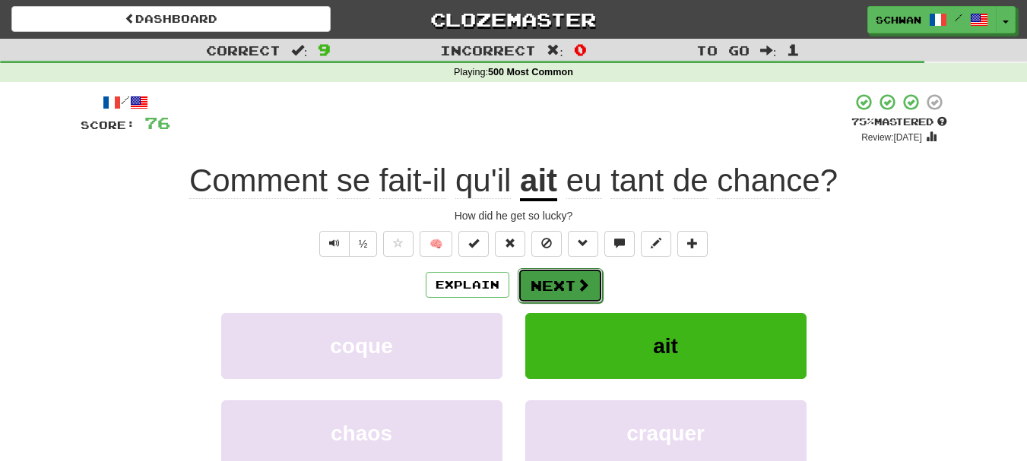
click at [550, 281] on button "Next" at bounding box center [560, 285] width 85 height 35
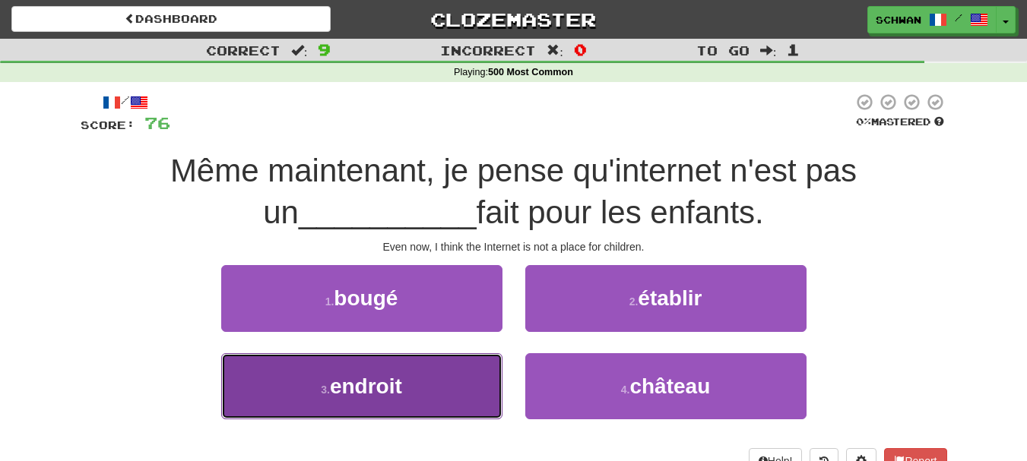
click at [448, 388] on button "3 . endroit" at bounding box center [361, 387] width 281 height 66
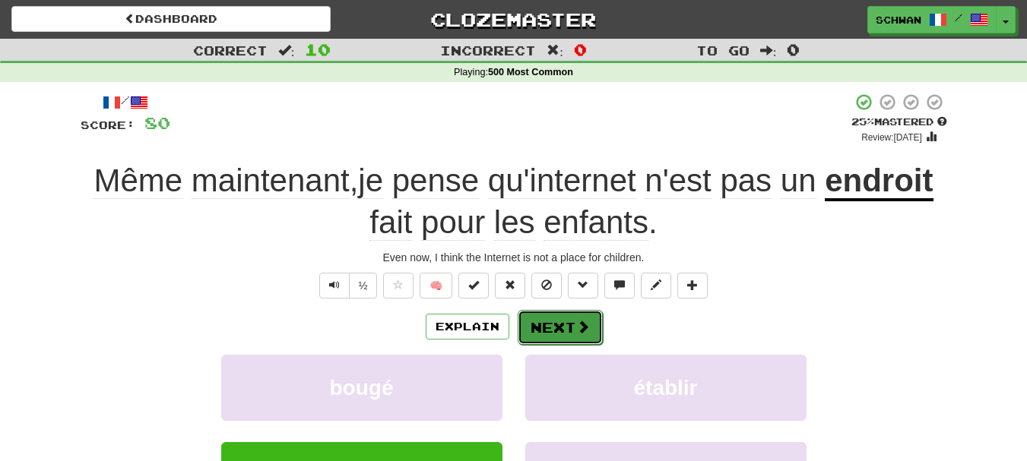
click at [567, 328] on button "Next" at bounding box center [560, 327] width 85 height 35
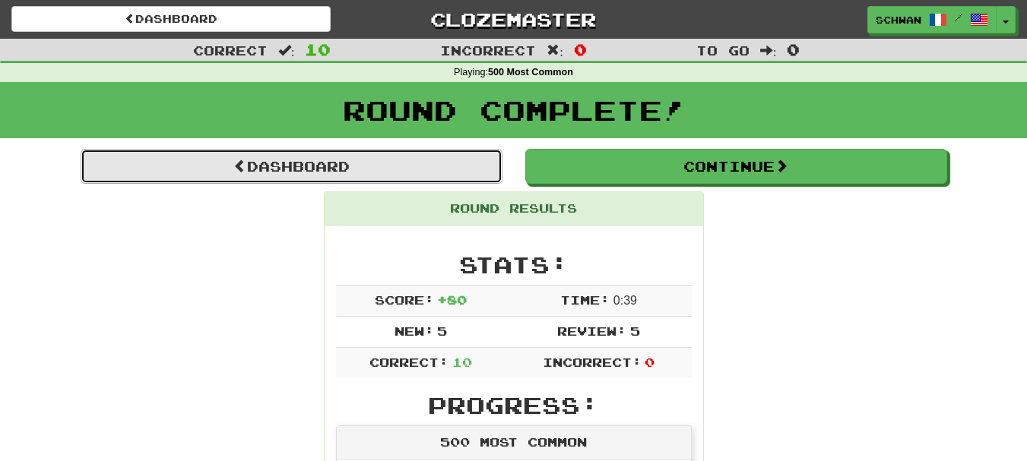
click at [324, 163] on link "Dashboard" at bounding box center [292, 166] width 422 height 35
click at [316, 166] on link "Dashboard" at bounding box center [292, 166] width 422 height 35
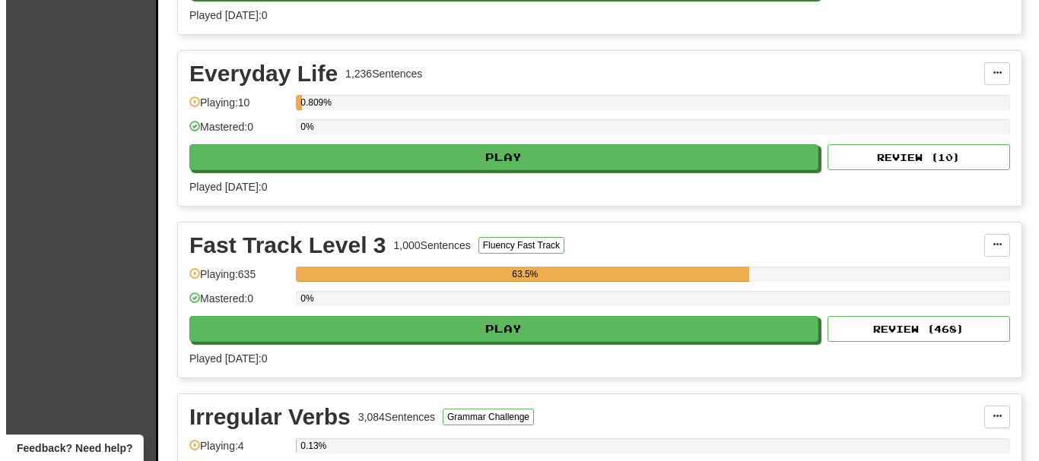
scroll to position [836, 0]
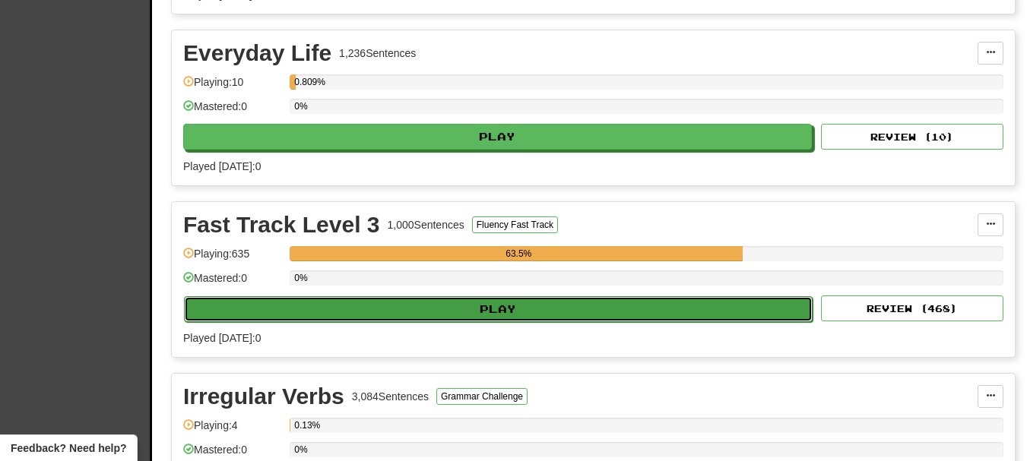
click at [501, 316] on button "Play" at bounding box center [498, 310] width 629 height 26
select select "**"
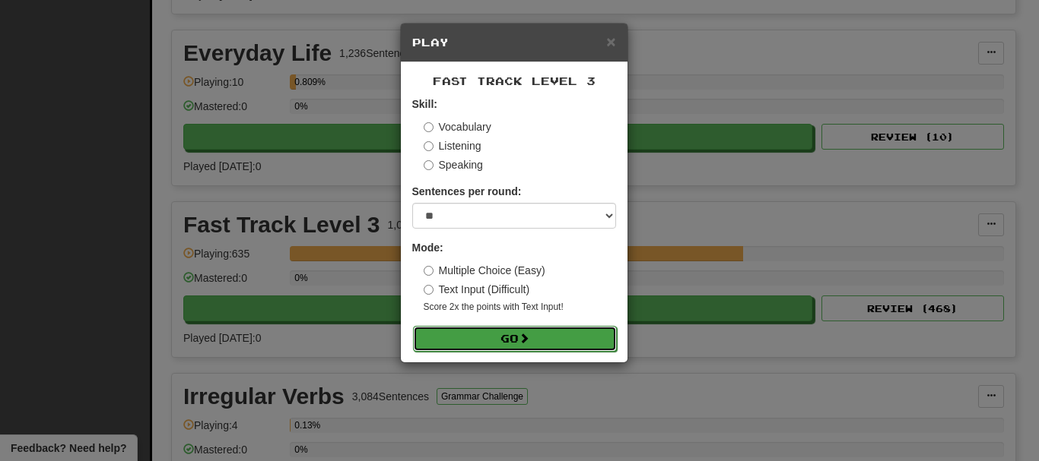
click at [486, 347] on button "Go" at bounding box center [515, 339] width 204 height 26
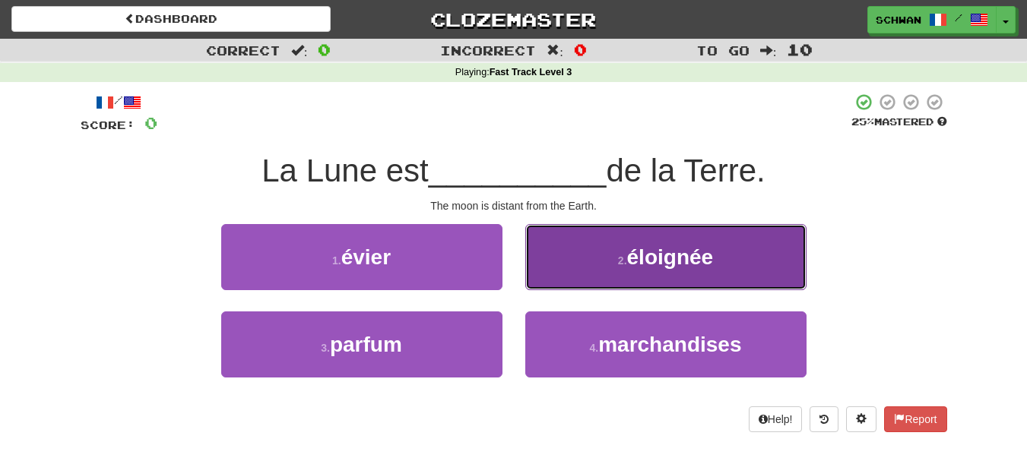
click at [606, 278] on button "2 . éloignée" at bounding box center [665, 257] width 281 height 66
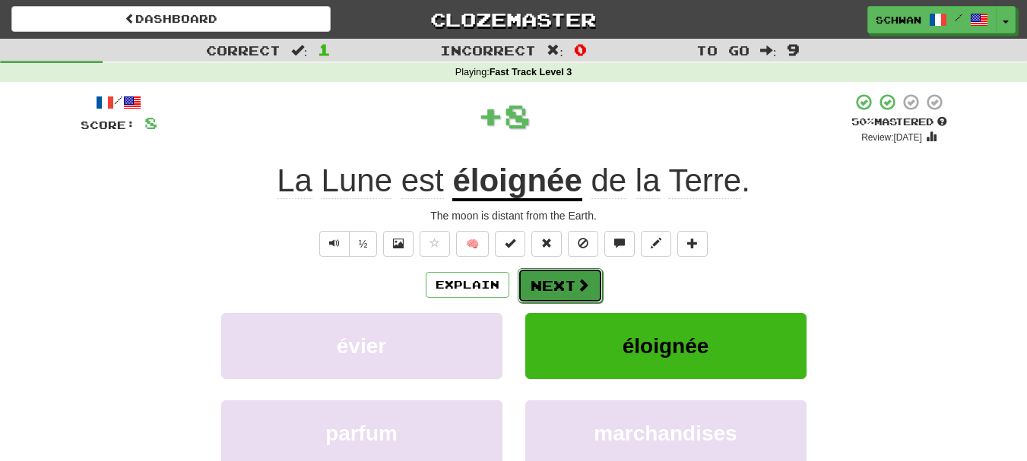
click at [580, 290] on span at bounding box center [583, 285] width 14 height 14
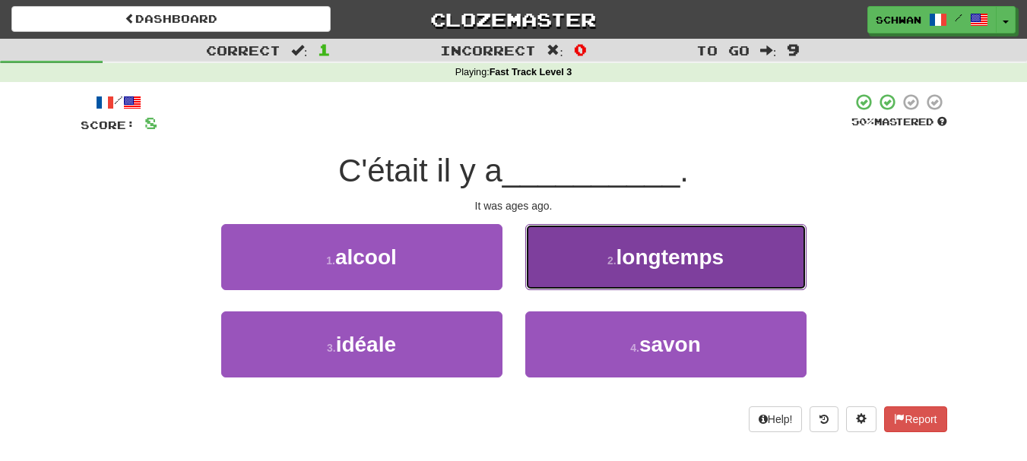
click at [614, 277] on button "2 . longtemps" at bounding box center [665, 257] width 281 height 66
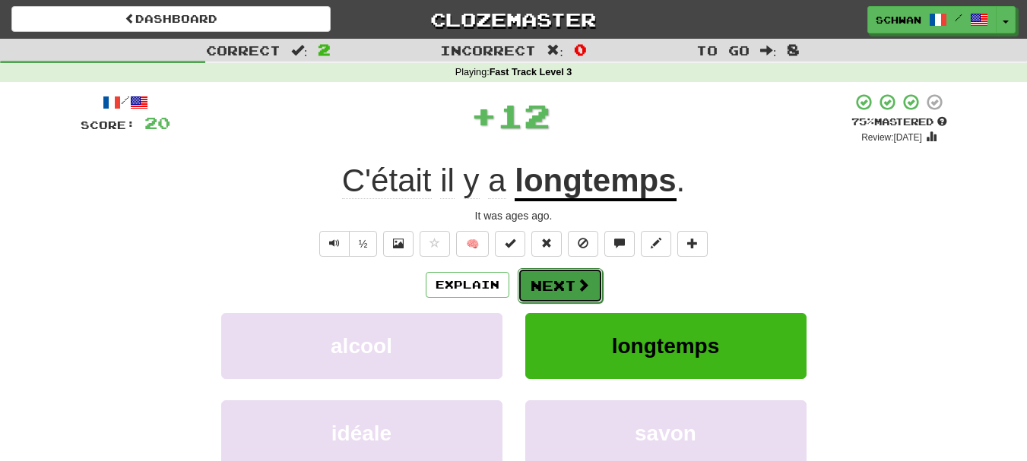
click at [572, 285] on button "Next" at bounding box center [560, 285] width 85 height 35
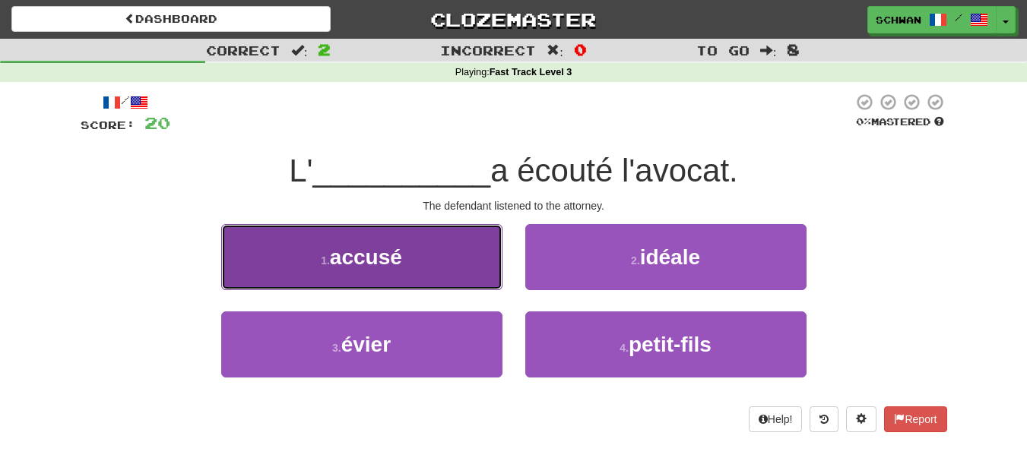
click at [499, 271] on button "1 . accusé" at bounding box center [361, 257] width 281 height 66
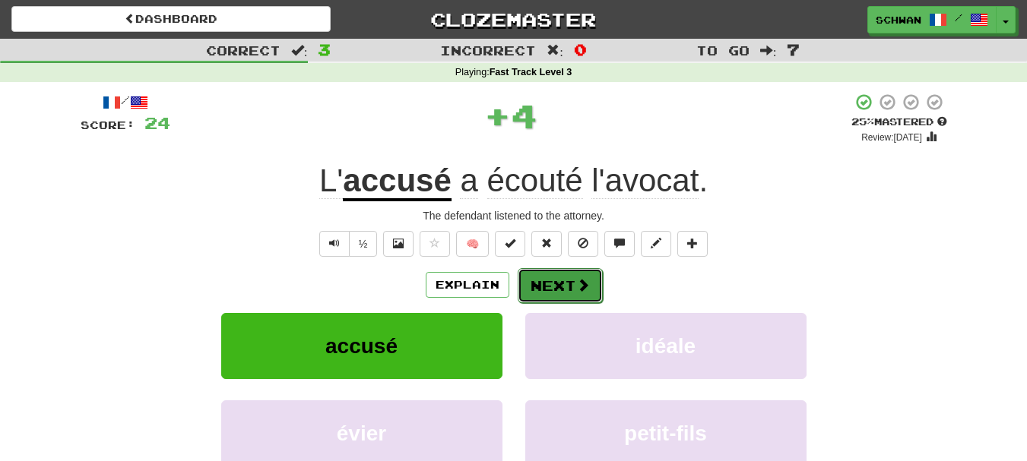
click at [557, 281] on button "Next" at bounding box center [560, 285] width 85 height 35
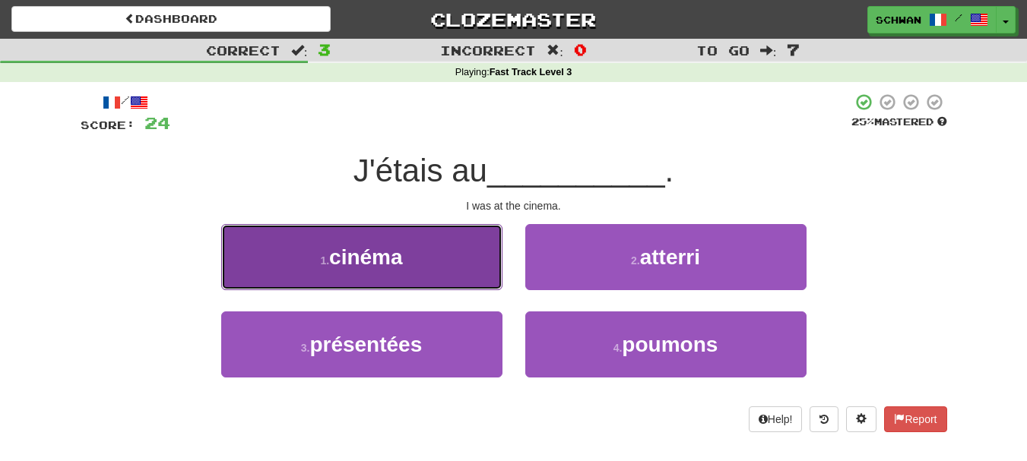
click at [481, 275] on button "1 . cinéma" at bounding box center [361, 257] width 281 height 66
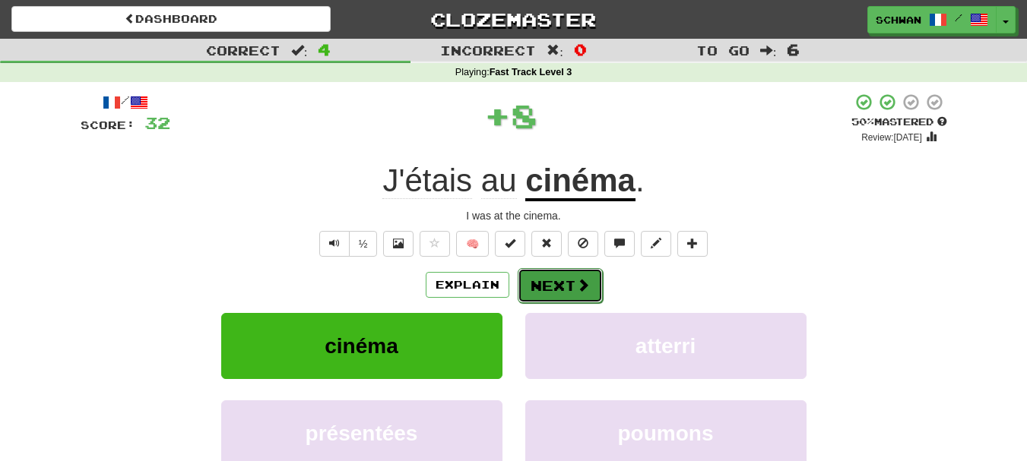
click at [547, 281] on button "Next" at bounding box center [560, 285] width 85 height 35
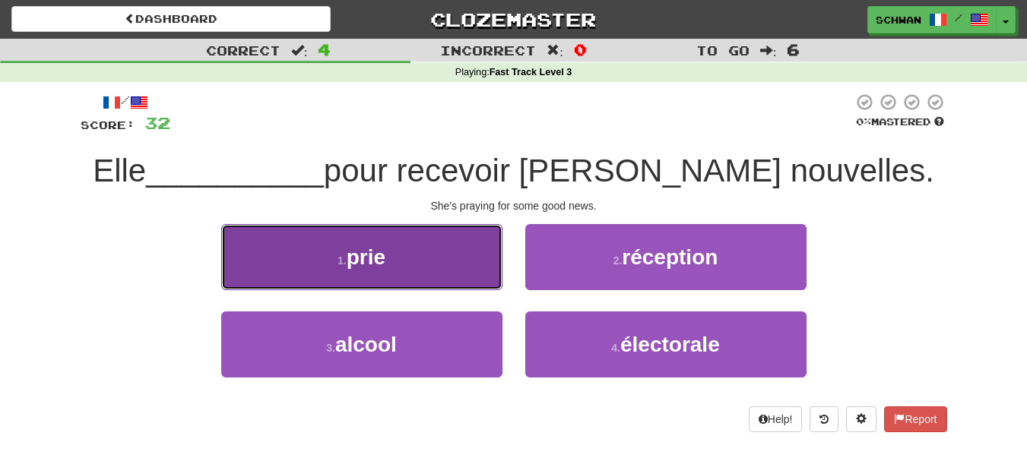
click at [467, 273] on button "1 . prie" at bounding box center [361, 257] width 281 height 66
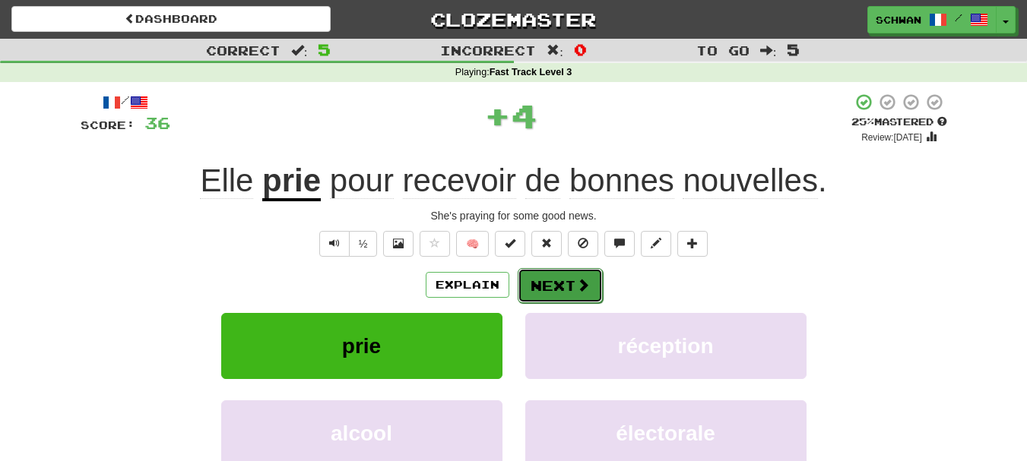
click at [553, 288] on button "Next" at bounding box center [560, 285] width 85 height 35
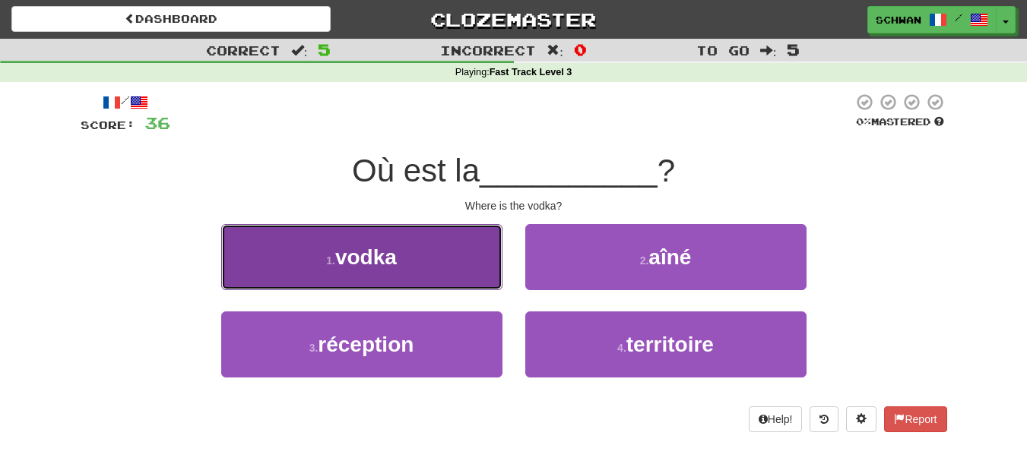
click at [465, 268] on button "1 . vodka" at bounding box center [361, 257] width 281 height 66
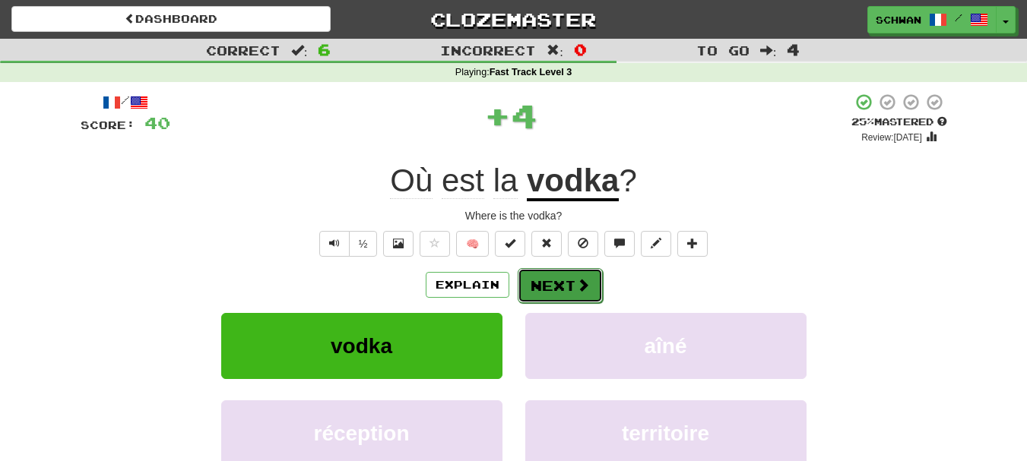
click at [554, 282] on button "Next" at bounding box center [560, 285] width 85 height 35
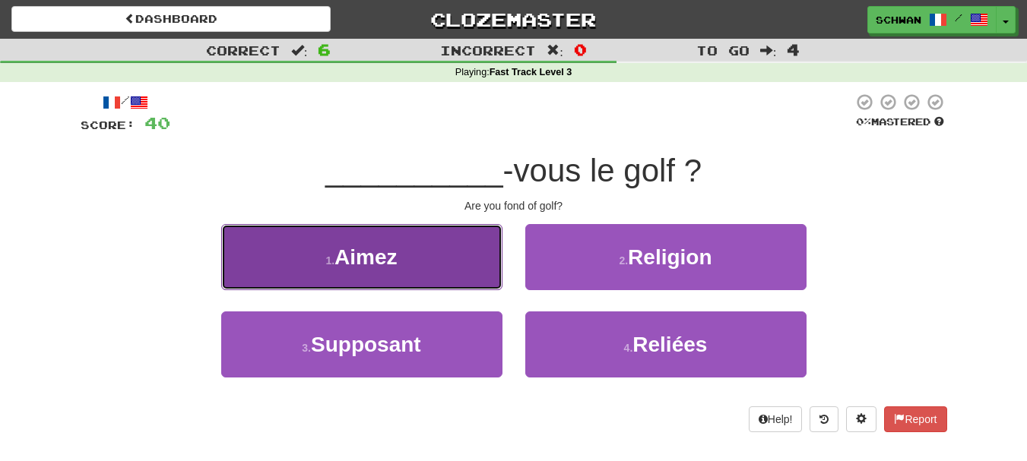
click at [464, 274] on button "1 . [GEOGRAPHIC_DATA]" at bounding box center [361, 257] width 281 height 66
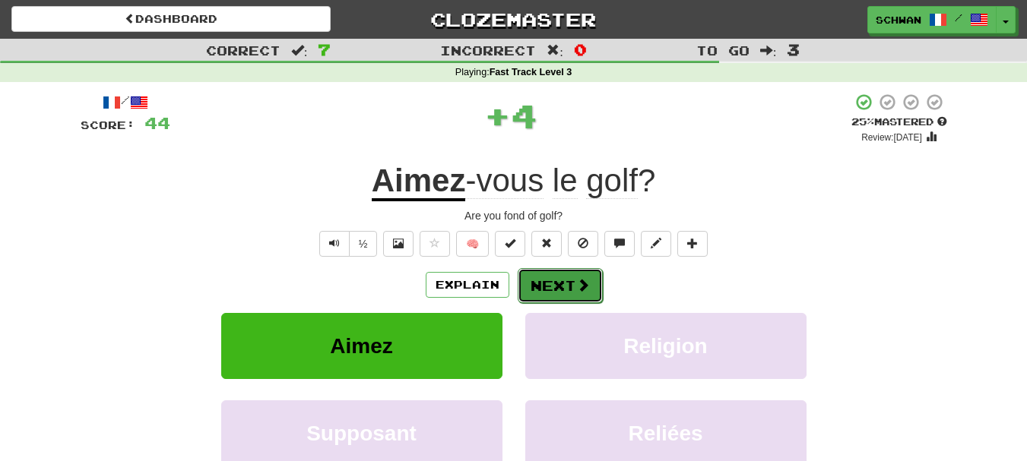
click at [563, 291] on button "Next" at bounding box center [560, 285] width 85 height 35
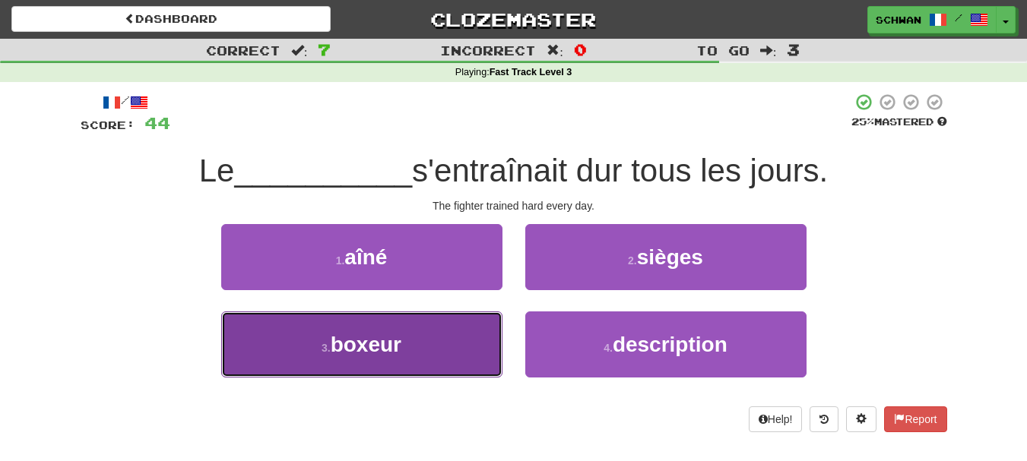
click at [481, 335] on button "3 . boxeur" at bounding box center [361, 345] width 281 height 66
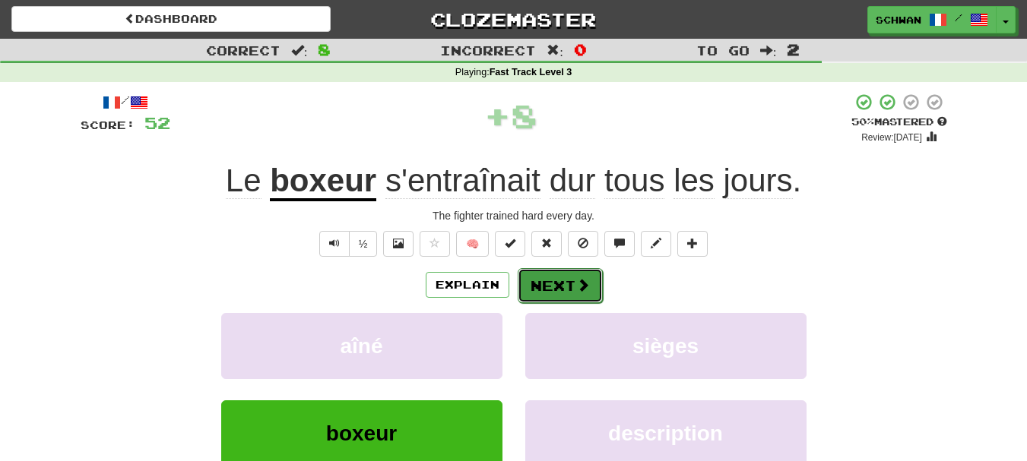
click at [561, 287] on button "Next" at bounding box center [560, 285] width 85 height 35
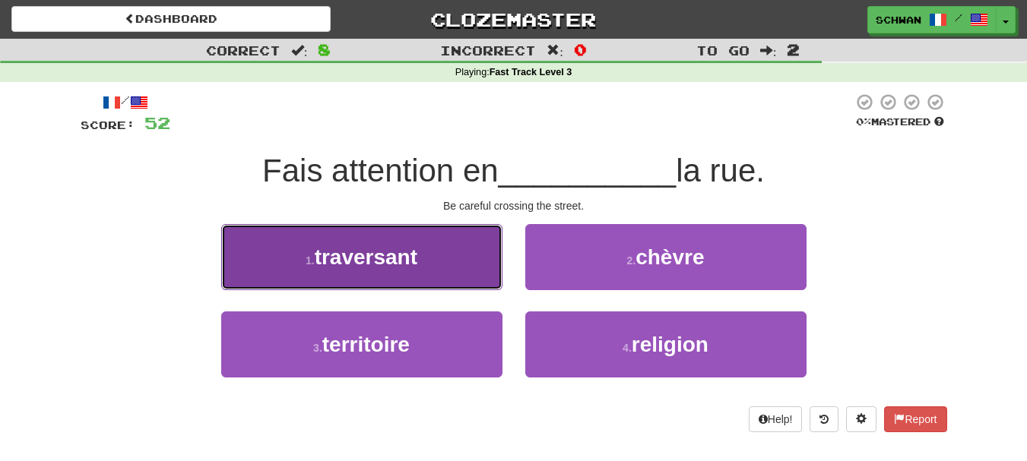
click at [446, 268] on button "1 . traversant" at bounding box center [361, 257] width 281 height 66
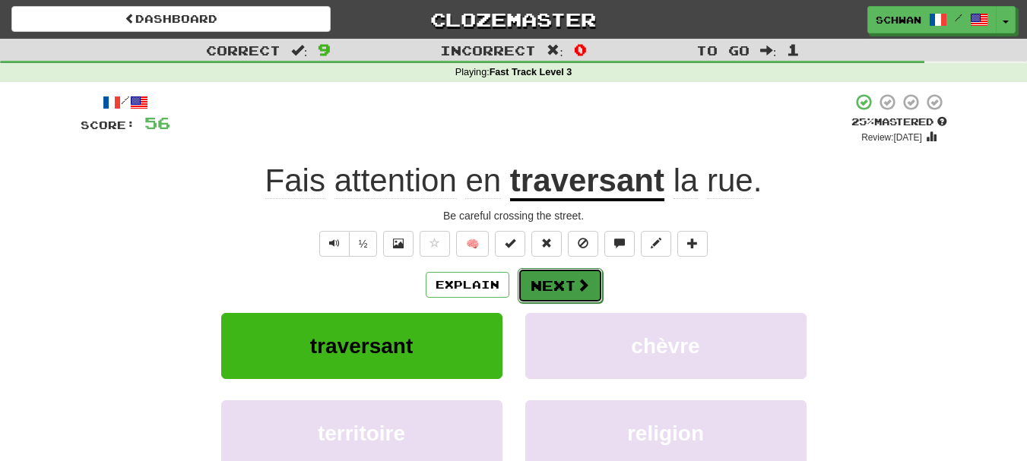
click at [557, 281] on button "Next" at bounding box center [560, 285] width 85 height 35
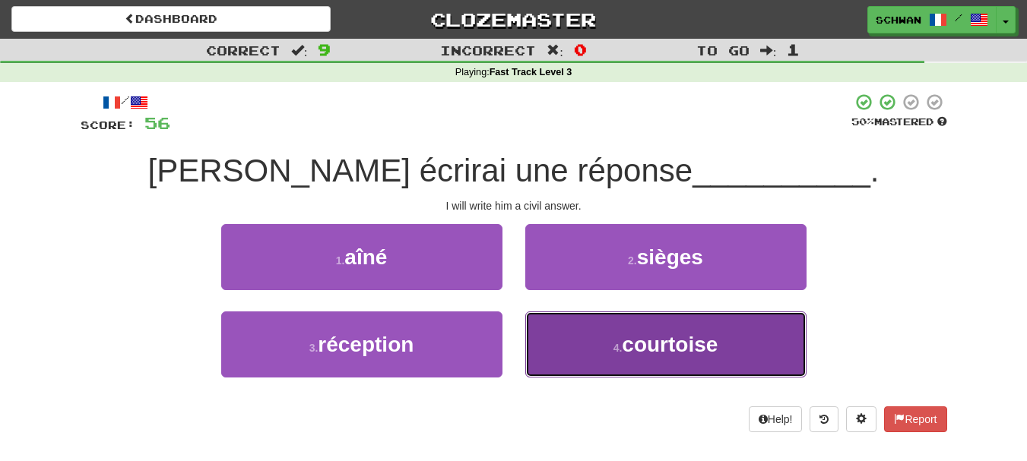
click at [557, 328] on button "4 . courtoise" at bounding box center [665, 345] width 281 height 66
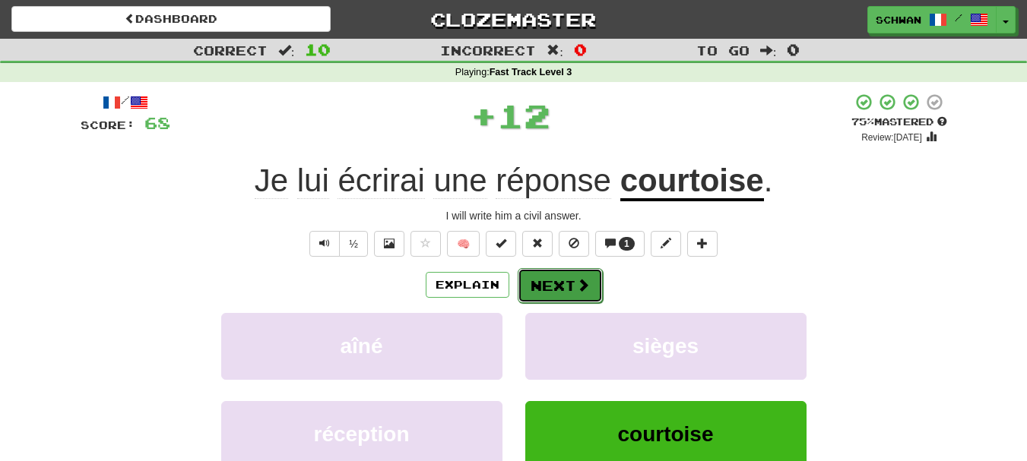
click at [559, 285] on button "Next" at bounding box center [560, 285] width 85 height 35
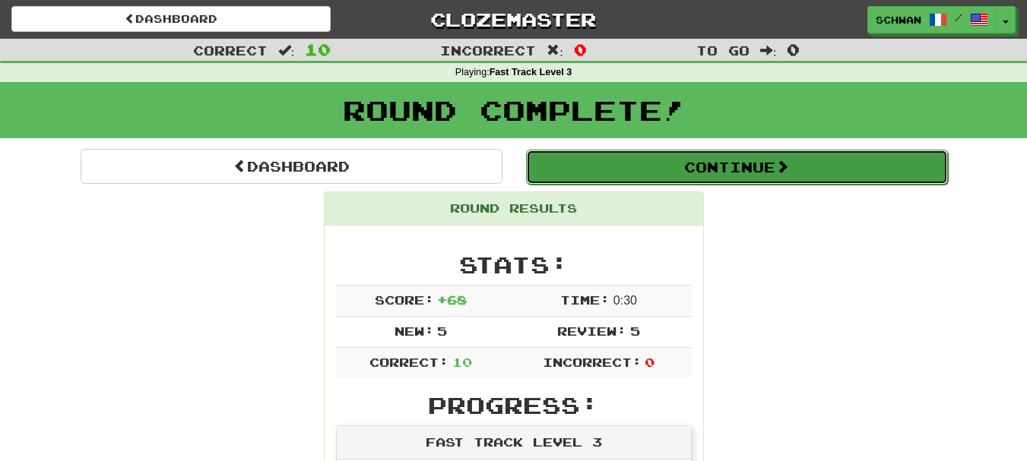
click at [705, 173] on button "Continue" at bounding box center [737, 167] width 422 height 35
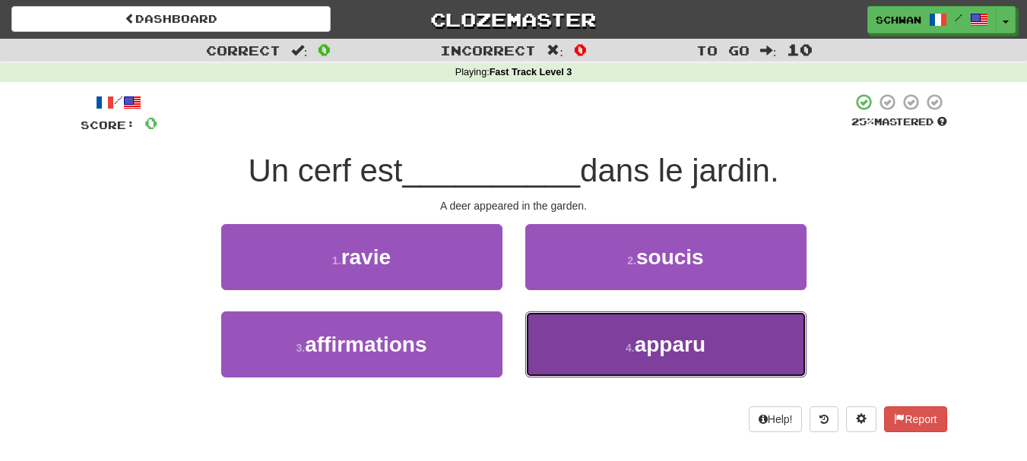
click at [614, 339] on button "4 . apparu" at bounding box center [665, 345] width 281 height 66
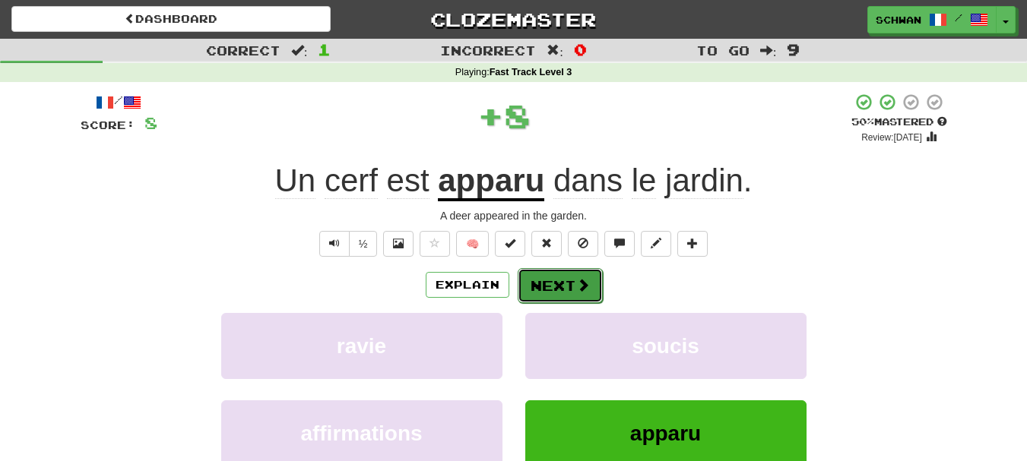
click at [580, 293] on button "Next" at bounding box center [560, 285] width 85 height 35
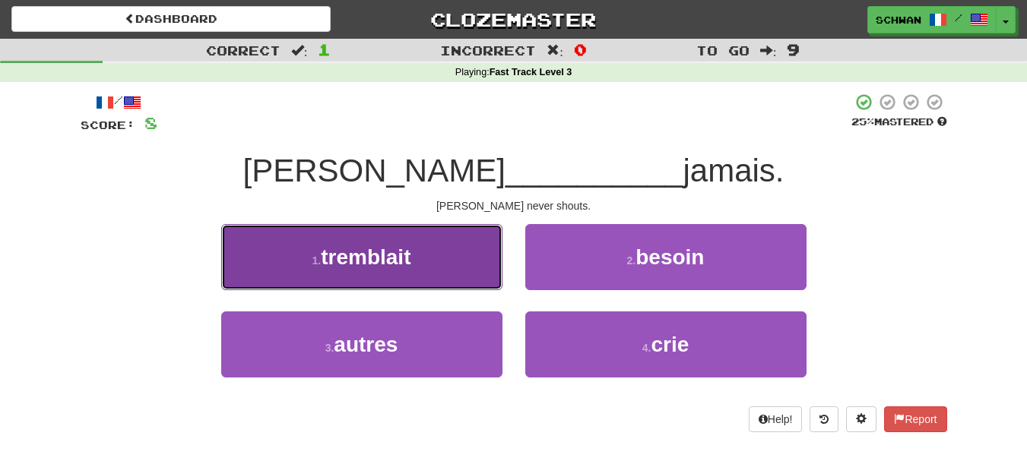
click at [437, 275] on button "1 . tremblait" at bounding box center [361, 257] width 281 height 66
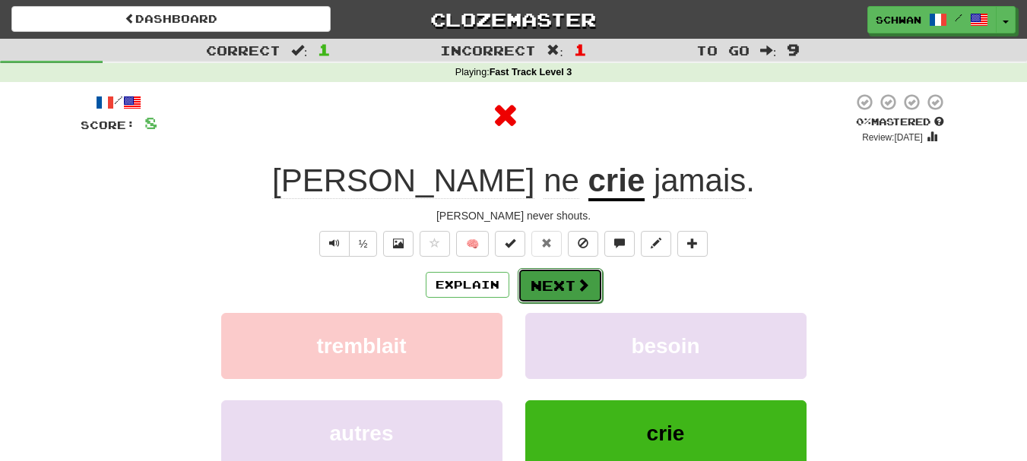
click at [560, 283] on button "Next" at bounding box center [560, 285] width 85 height 35
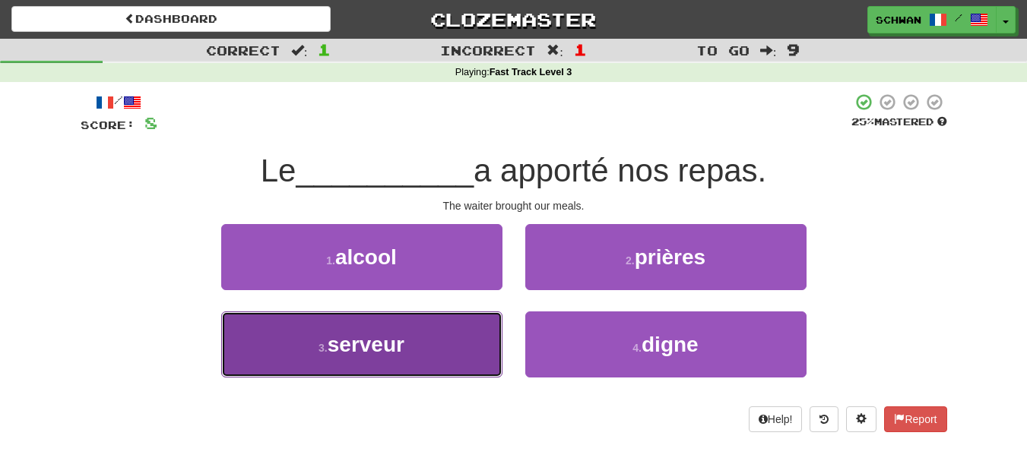
click at [437, 329] on button "3 . serveur" at bounding box center [361, 345] width 281 height 66
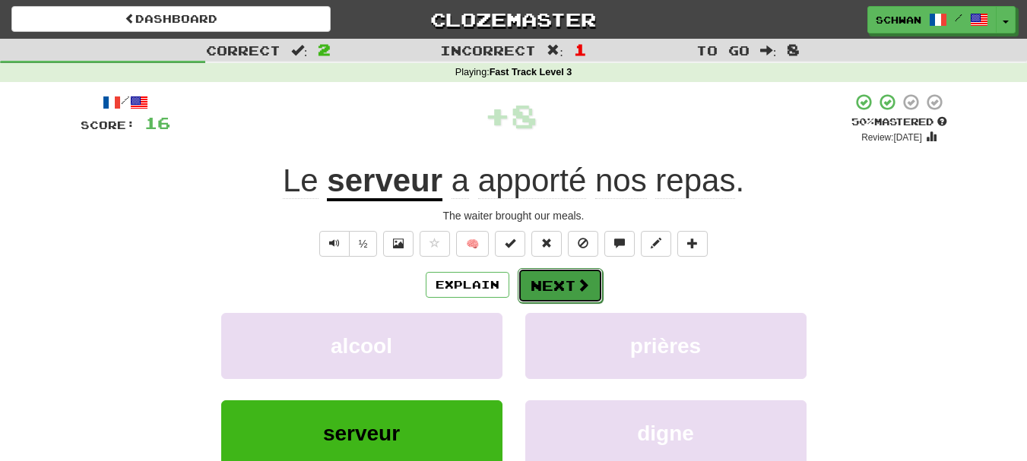
click at [563, 283] on button "Next" at bounding box center [560, 285] width 85 height 35
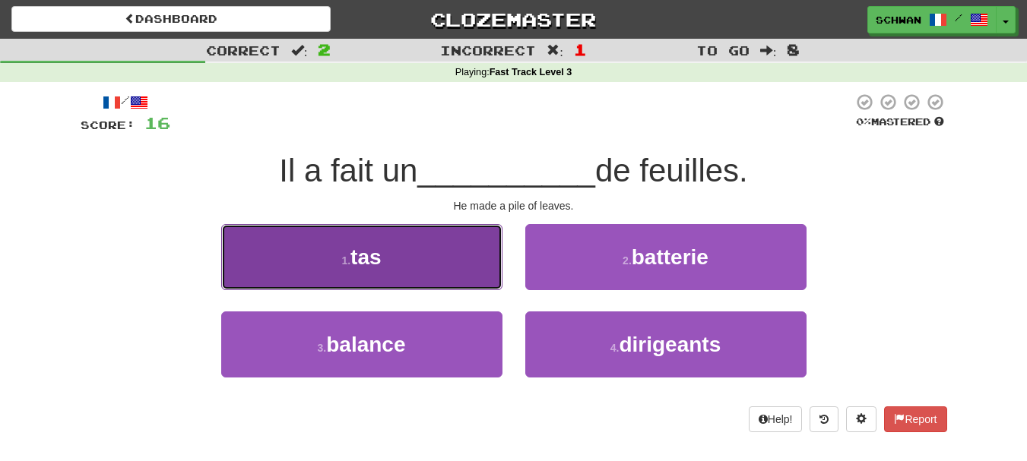
click at [423, 249] on button "1 . tas" at bounding box center [361, 257] width 281 height 66
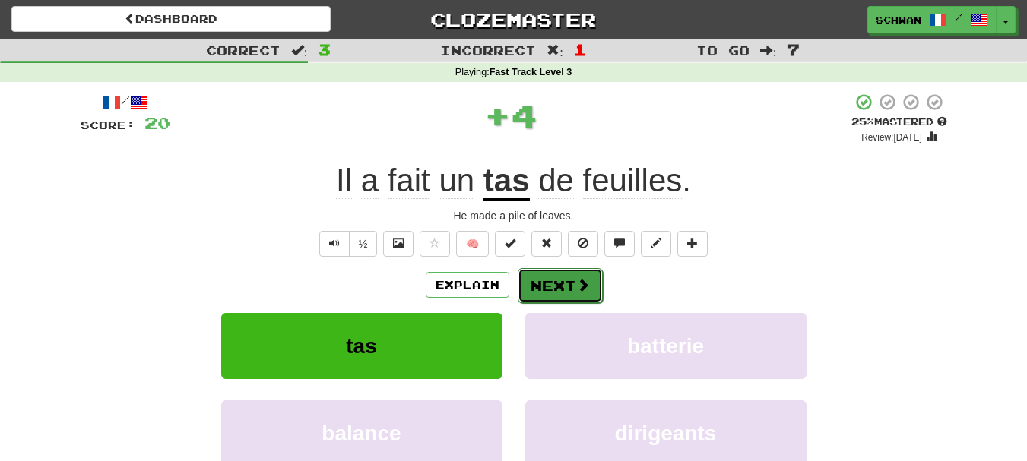
click at [563, 292] on button "Next" at bounding box center [560, 285] width 85 height 35
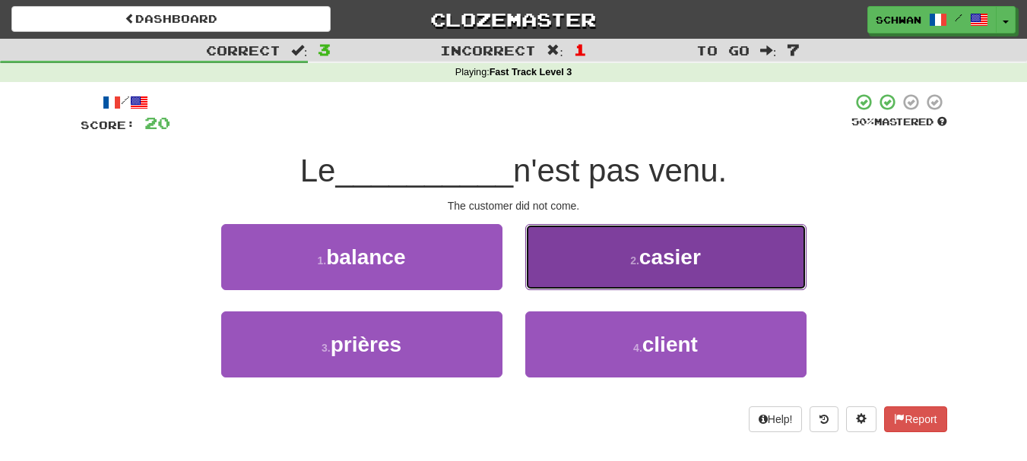
click at [572, 271] on button "2 . casier" at bounding box center [665, 257] width 281 height 66
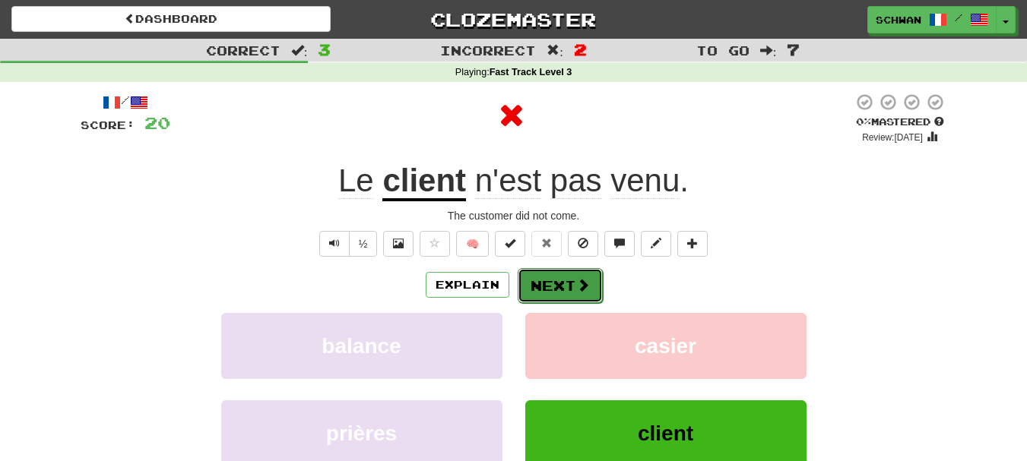
click at [559, 286] on button "Next" at bounding box center [560, 285] width 85 height 35
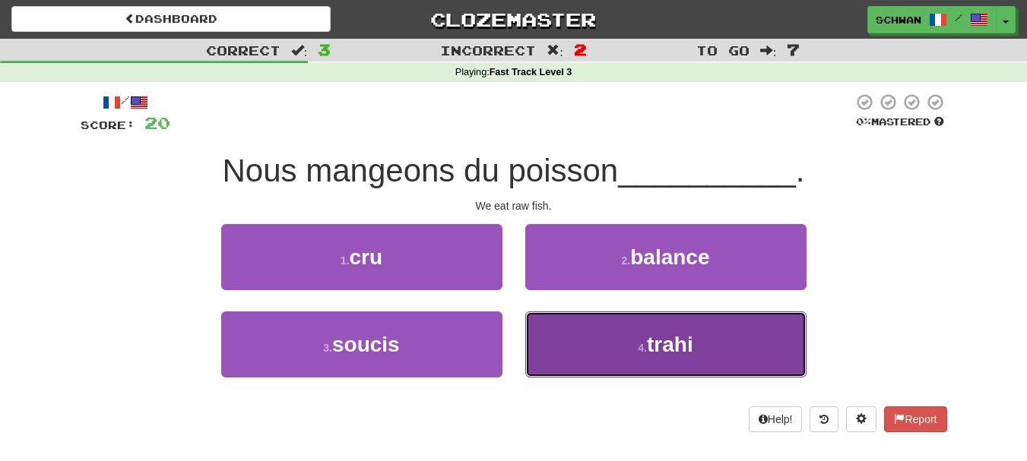
click at [569, 343] on button "4 . trahi" at bounding box center [665, 345] width 281 height 66
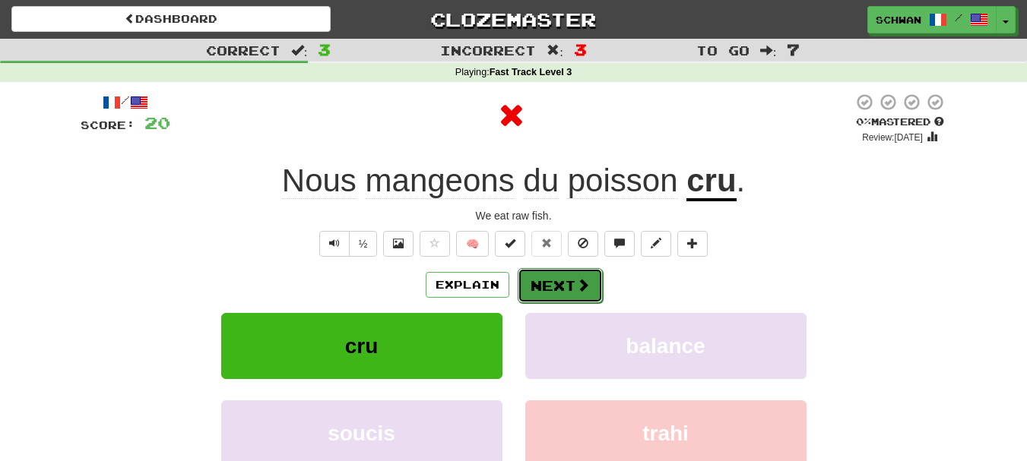
click at [576, 285] on span at bounding box center [583, 285] width 14 height 14
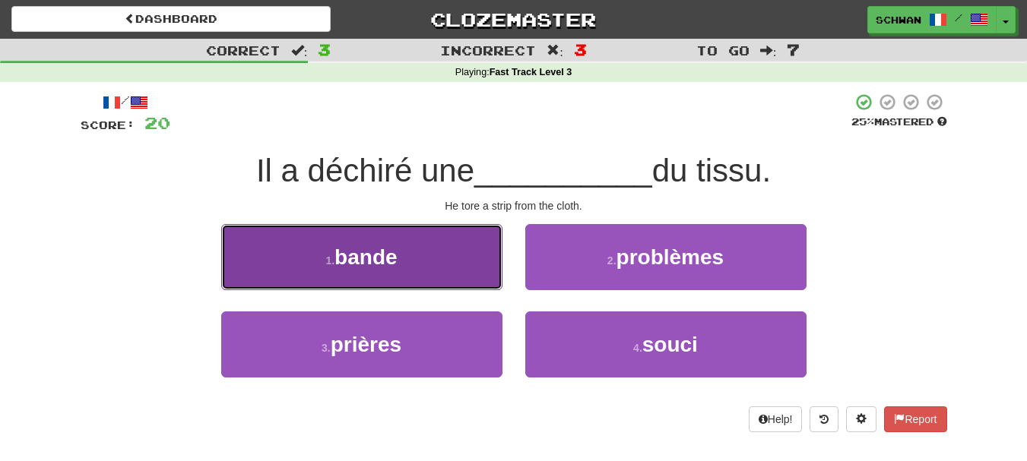
click at [460, 288] on button "1 . bande" at bounding box center [361, 257] width 281 height 66
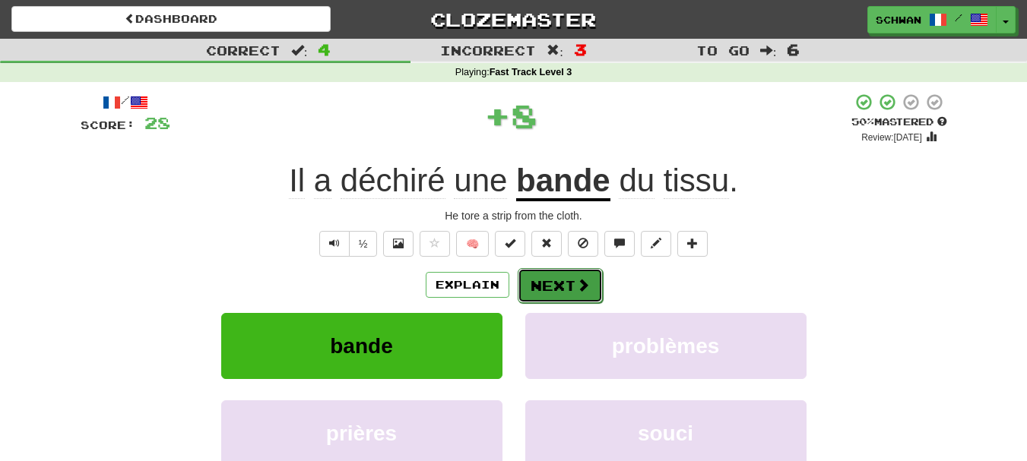
click at [535, 285] on button "Next" at bounding box center [560, 285] width 85 height 35
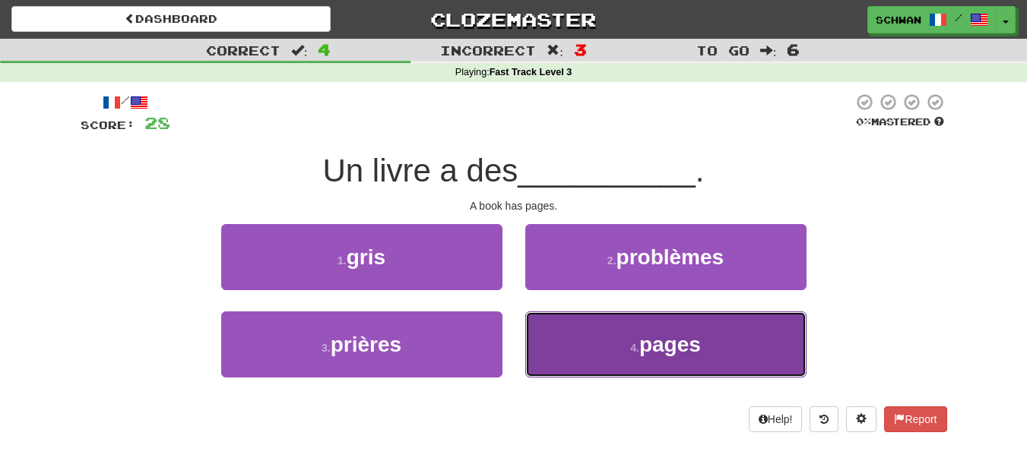
click at [536, 333] on button "4 . pages" at bounding box center [665, 345] width 281 height 66
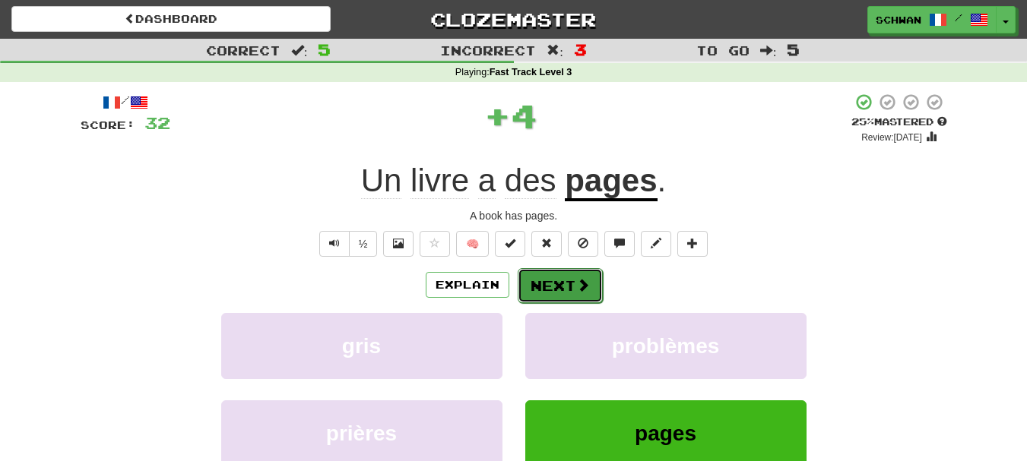
click at [551, 284] on button "Next" at bounding box center [560, 285] width 85 height 35
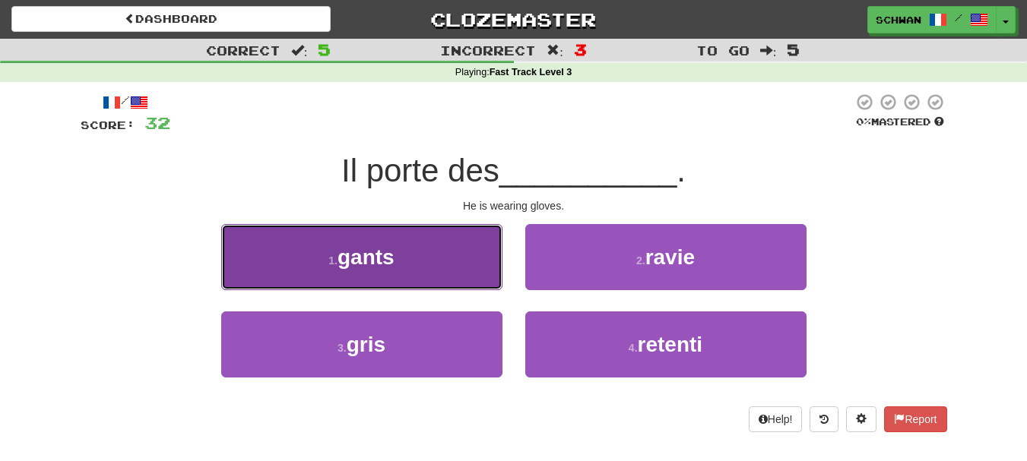
click at [429, 261] on button "1 . gants" at bounding box center [361, 257] width 281 height 66
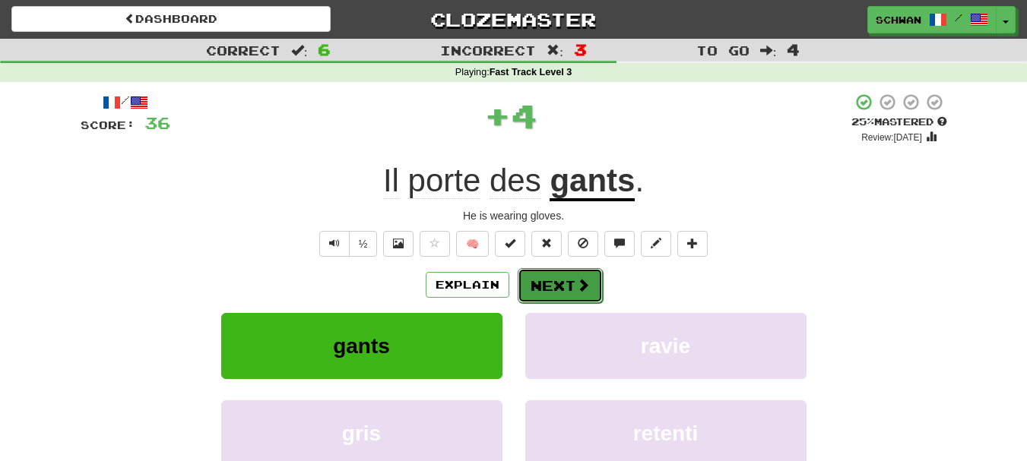
click at [550, 292] on button "Next" at bounding box center [560, 285] width 85 height 35
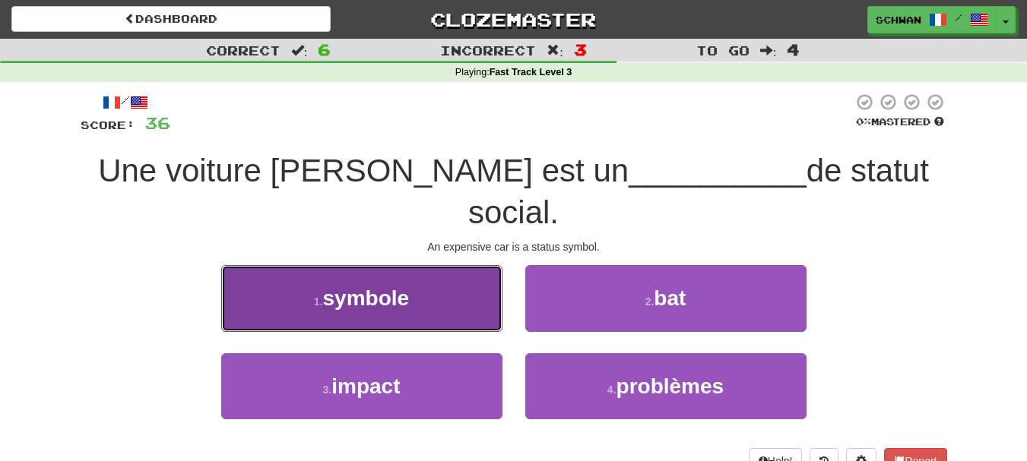
click at [455, 265] on button "1 . symbole" at bounding box center [361, 298] width 281 height 66
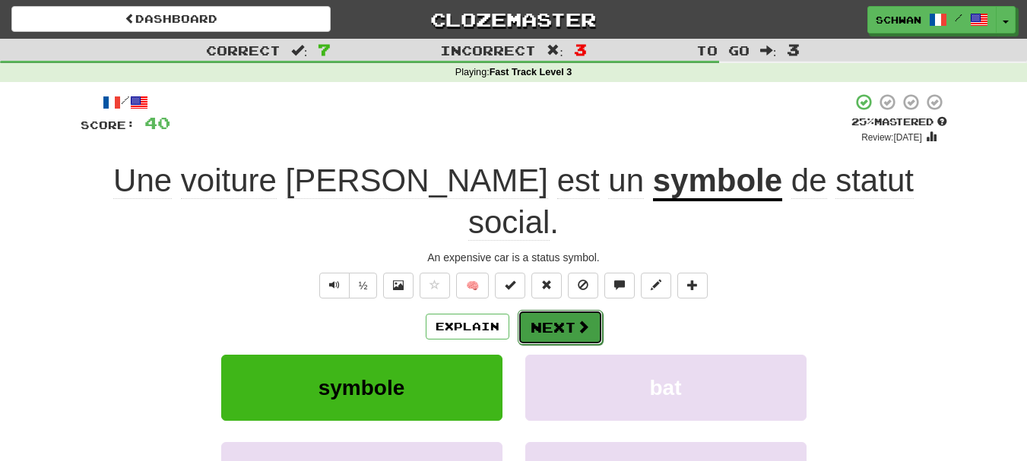
click at [554, 310] on button "Next" at bounding box center [560, 327] width 85 height 35
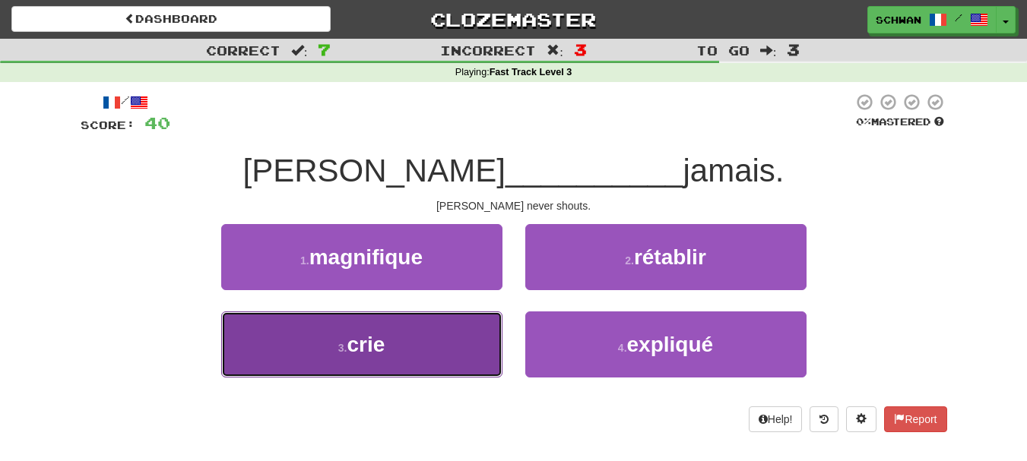
click at [465, 330] on button "3 . crie" at bounding box center [361, 345] width 281 height 66
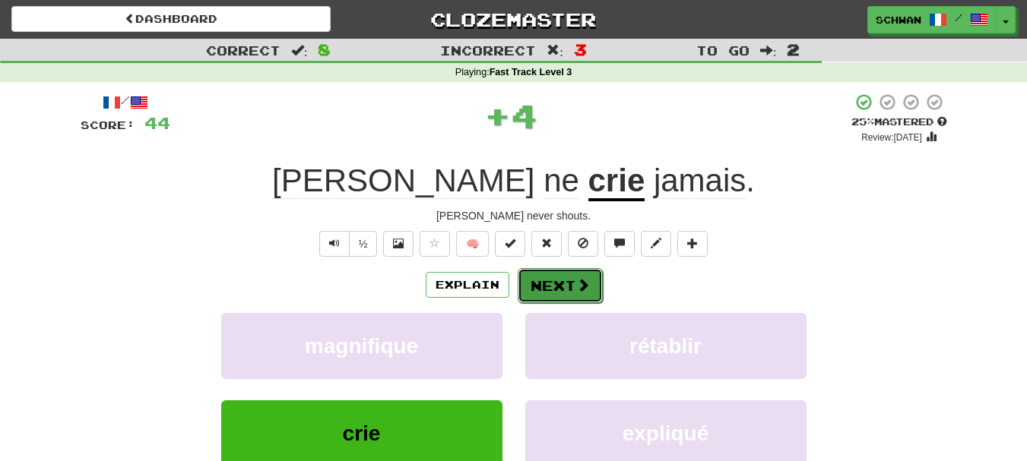
click at [550, 290] on button "Next" at bounding box center [560, 285] width 85 height 35
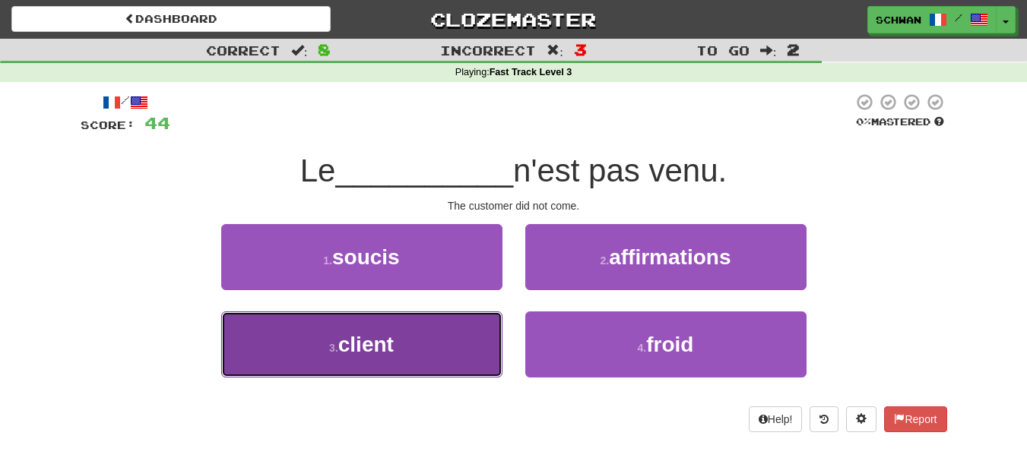
click at [455, 344] on button "3 . client" at bounding box center [361, 345] width 281 height 66
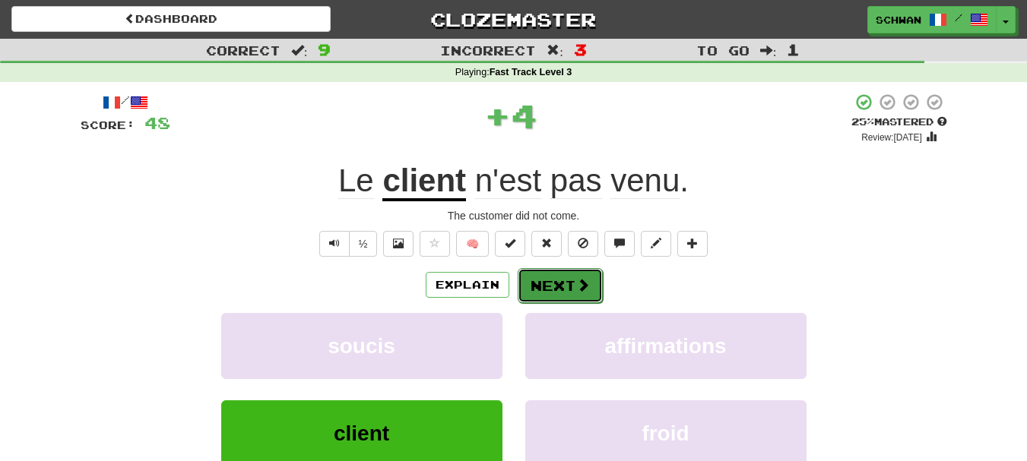
click at [564, 291] on button "Next" at bounding box center [560, 285] width 85 height 35
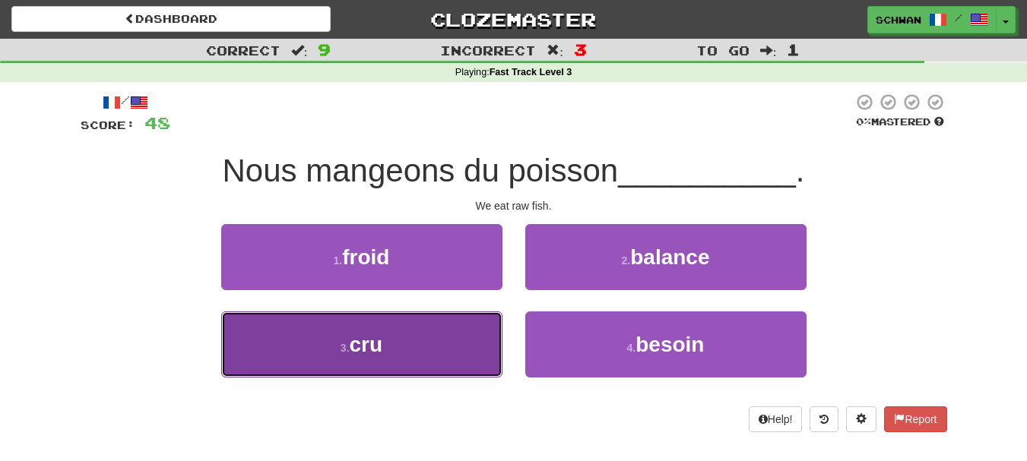
click at [344, 350] on small "3 ." at bounding box center [345, 348] width 9 height 12
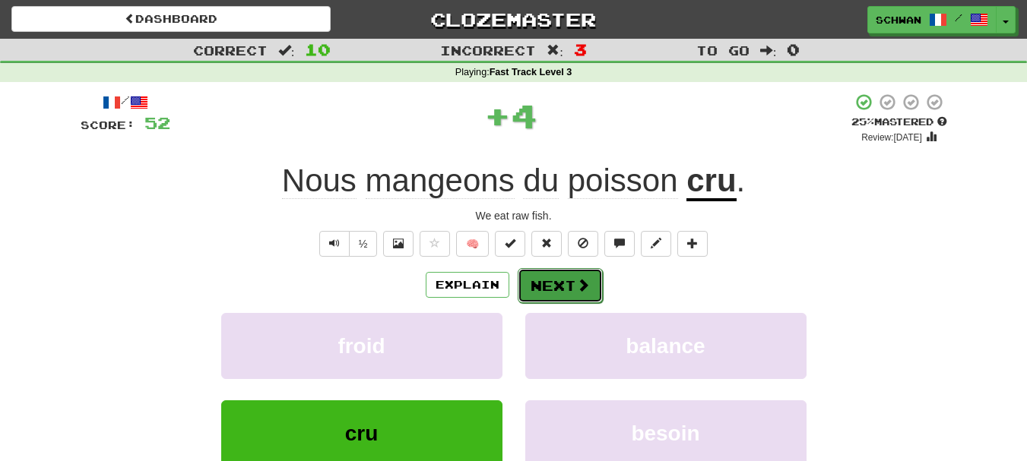
click at [582, 287] on span at bounding box center [583, 285] width 14 height 14
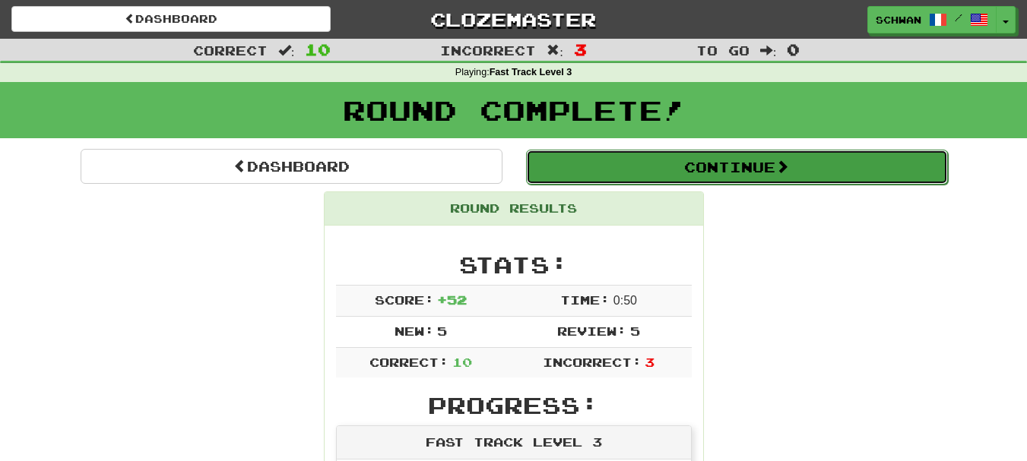
click at [743, 179] on button "Continue" at bounding box center [737, 167] width 422 height 35
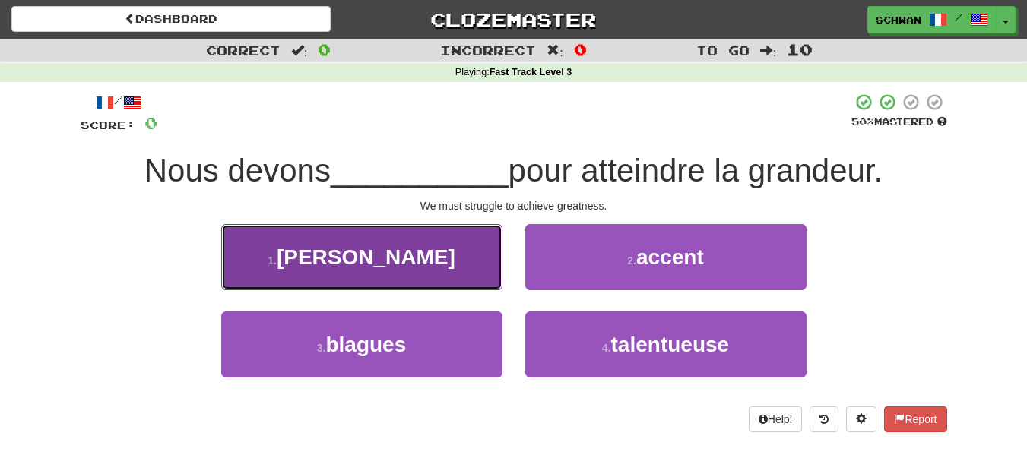
click at [422, 278] on button "1 . lutter" at bounding box center [361, 257] width 281 height 66
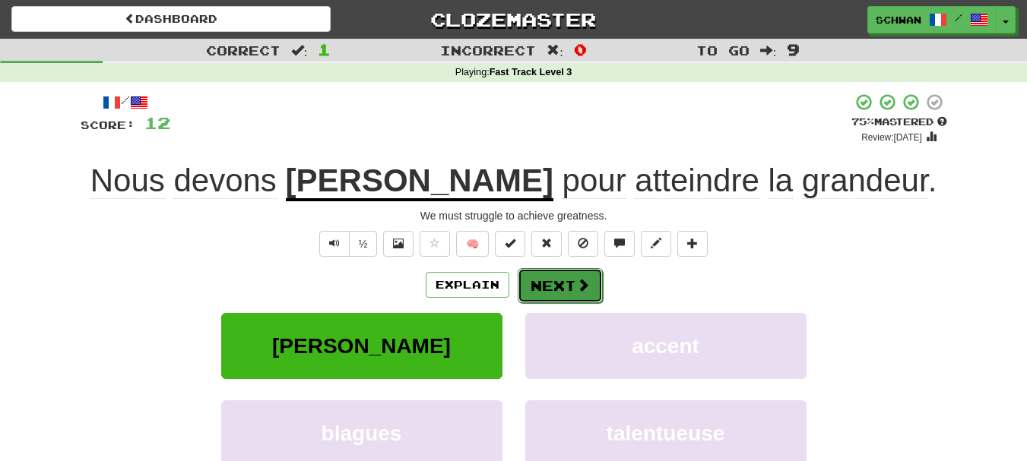
click at [569, 287] on button "Next" at bounding box center [560, 285] width 85 height 35
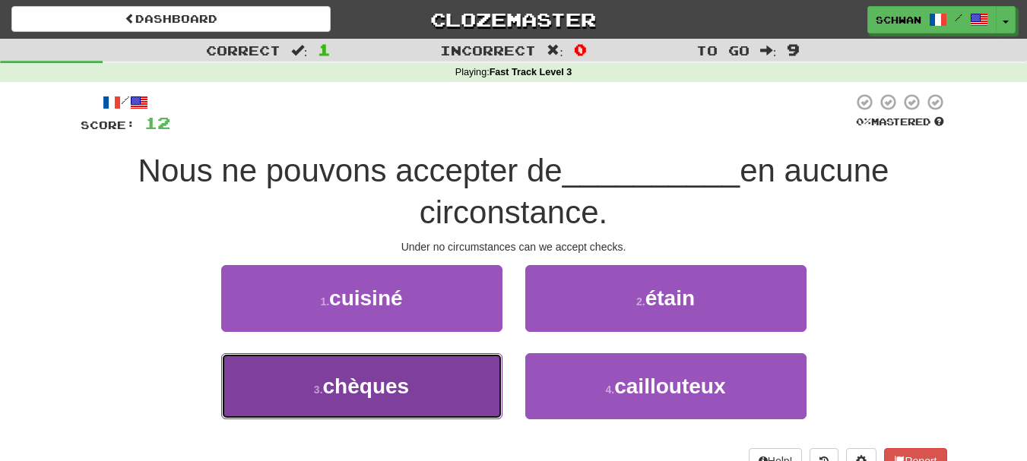
click at [408, 381] on span "chèques" at bounding box center [366, 387] width 87 height 24
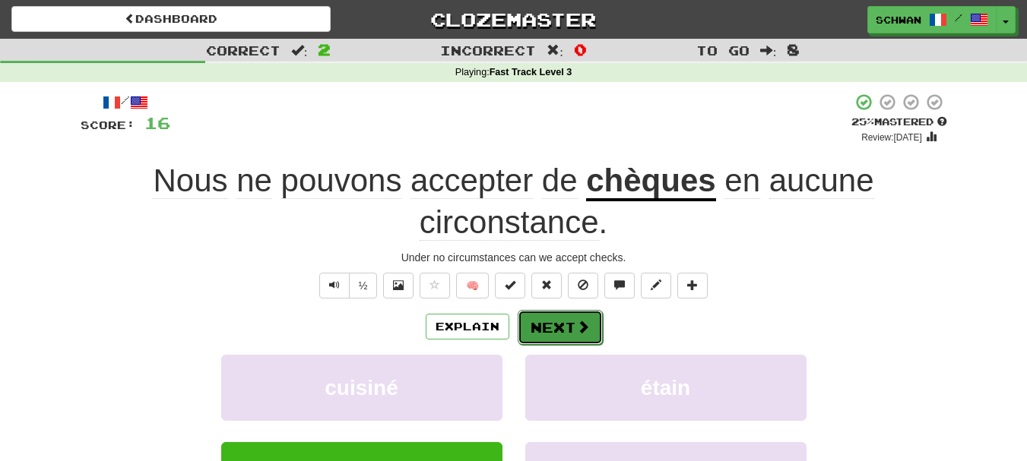
click at [579, 331] on span at bounding box center [583, 327] width 14 height 14
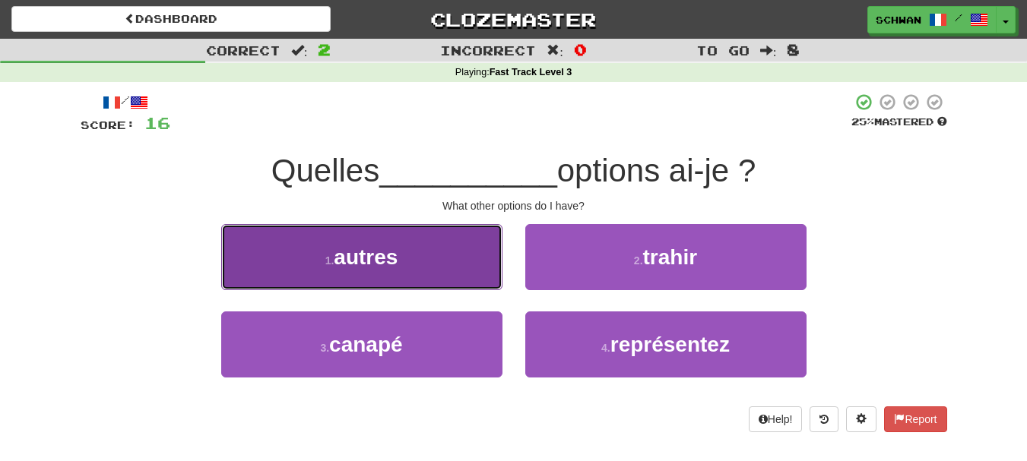
click at [433, 279] on button "1 . autres" at bounding box center [361, 257] width 281 height 66
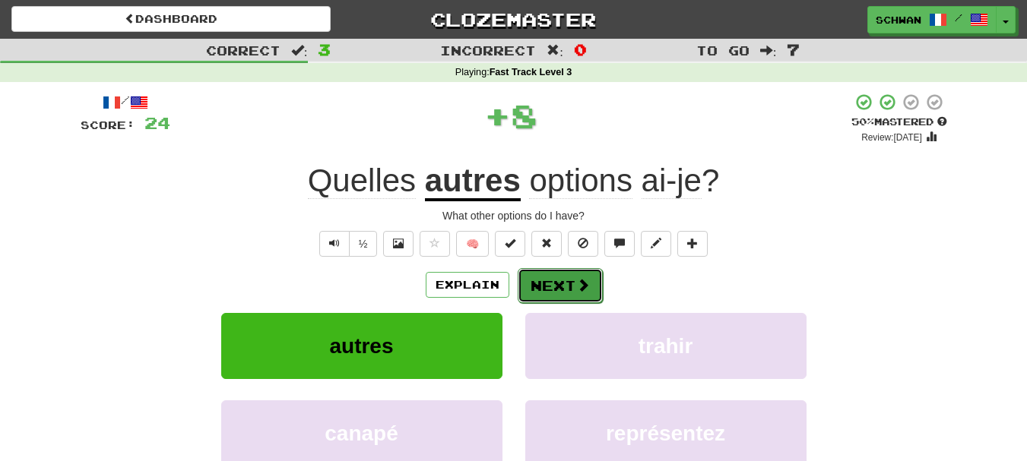
click at [537, 295] on button "Next" at bounding box center [560, 285] width 85 height 35
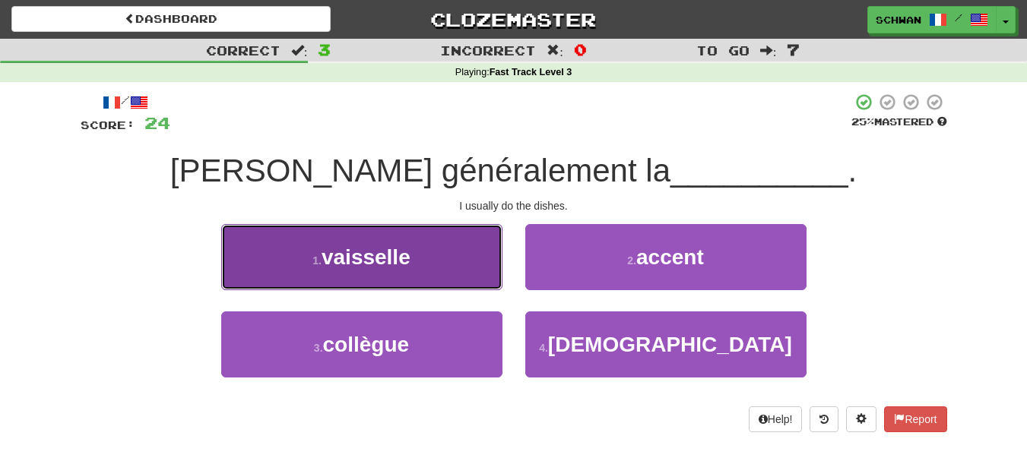
click at [457, 277] on button "1 . vaisselle" at bounding box center [361, 257] width 281 height 66
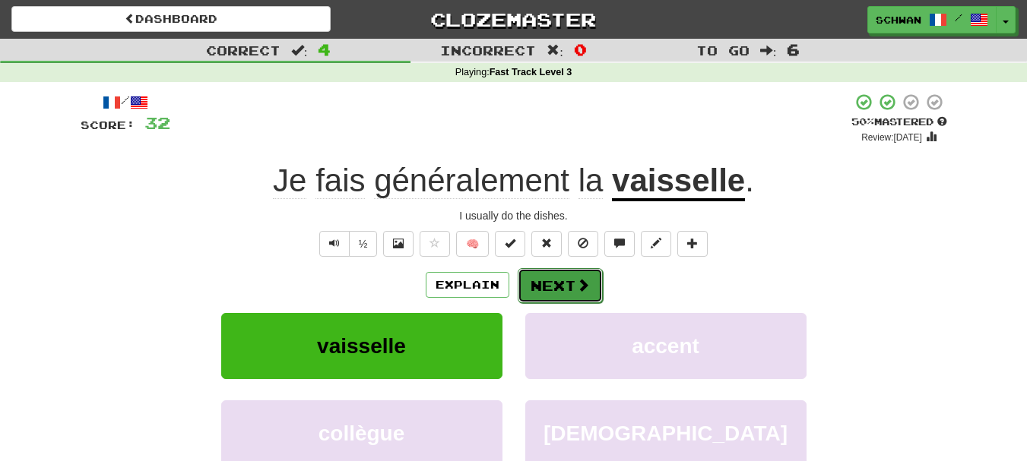
click at [541, 288] on button "Next" at bounding box center [560, 285] width 85 height 35
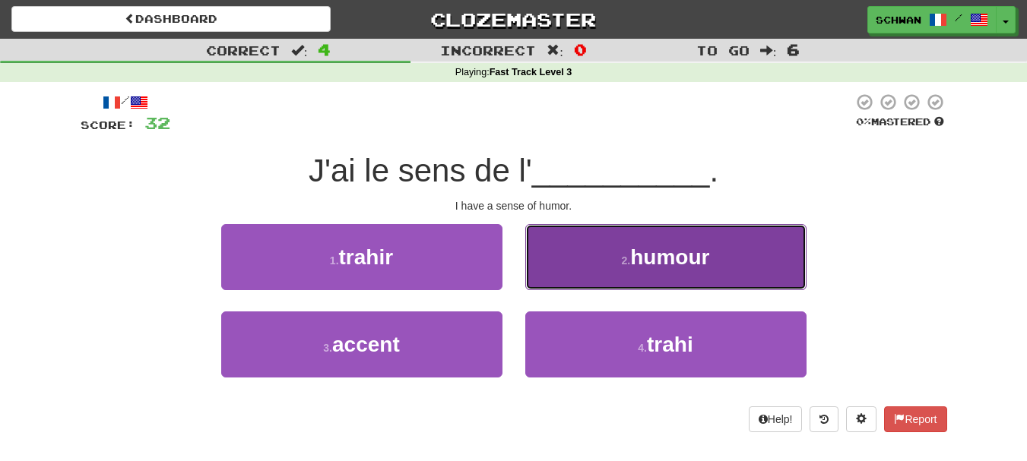
click at [603, 269] on button "2 . humour" at bounding box center [665, 257] width 281 height 66
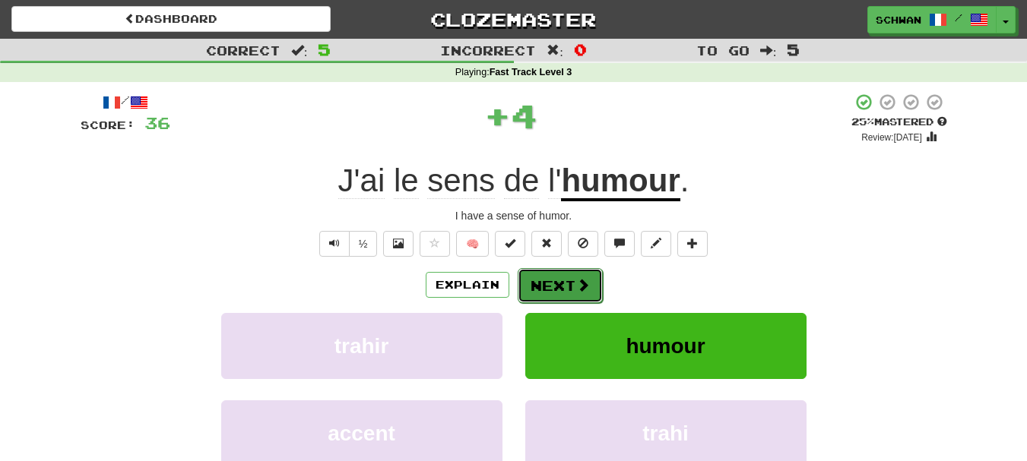
click at [565, 285] on button "Next" at bounding box center [560, 285] width 85 height 35
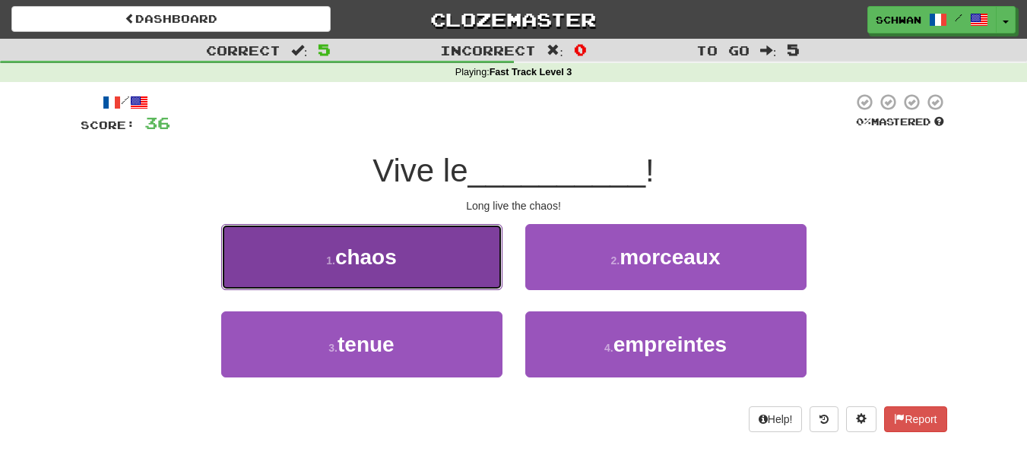
click at [471, 271] on button "1 . chaos" at bounding box center [361, 257] width 281 height 66
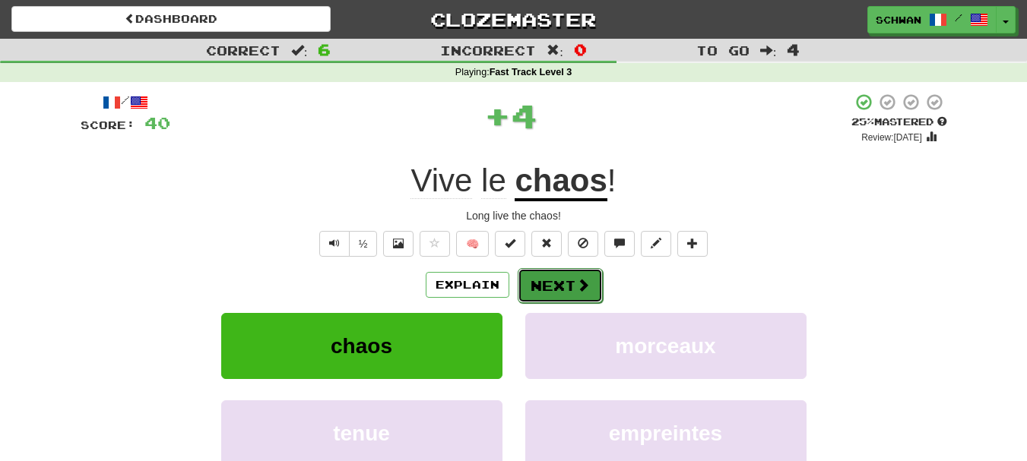
click at [531, 281] on button "Next" at bounding box center [560, 285] width 85 height 35
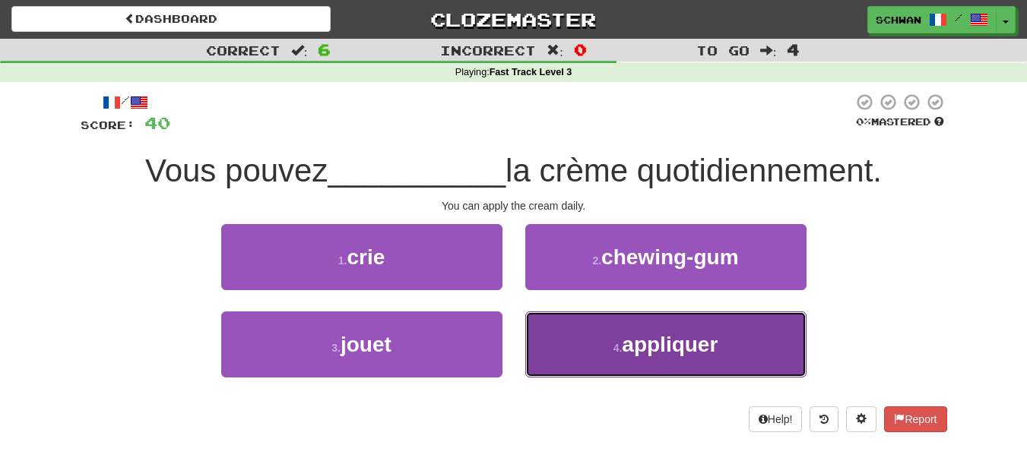
click at [591, 366] on button "4 . appliquer" at bounding box center [665, 345] width 281 height 66
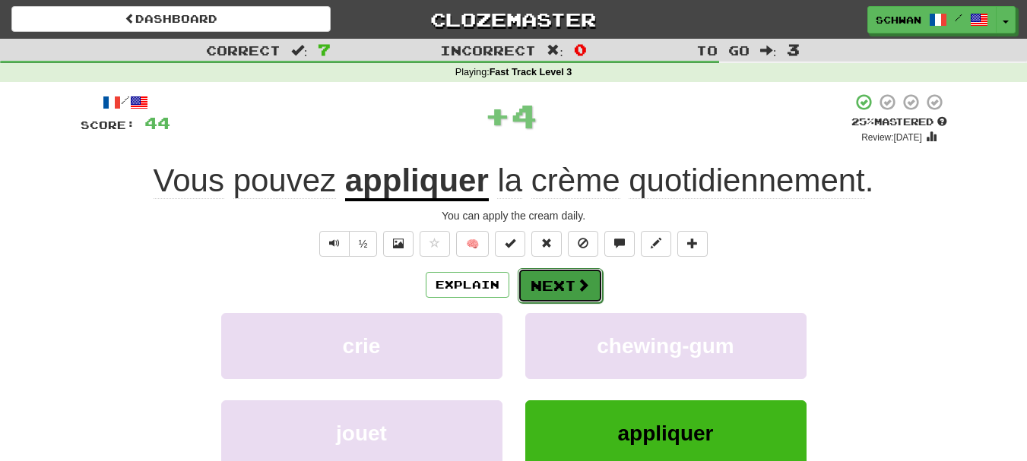
click at [566, 284] on button "Next" at bounding box center [560, 285] width 85 height 35
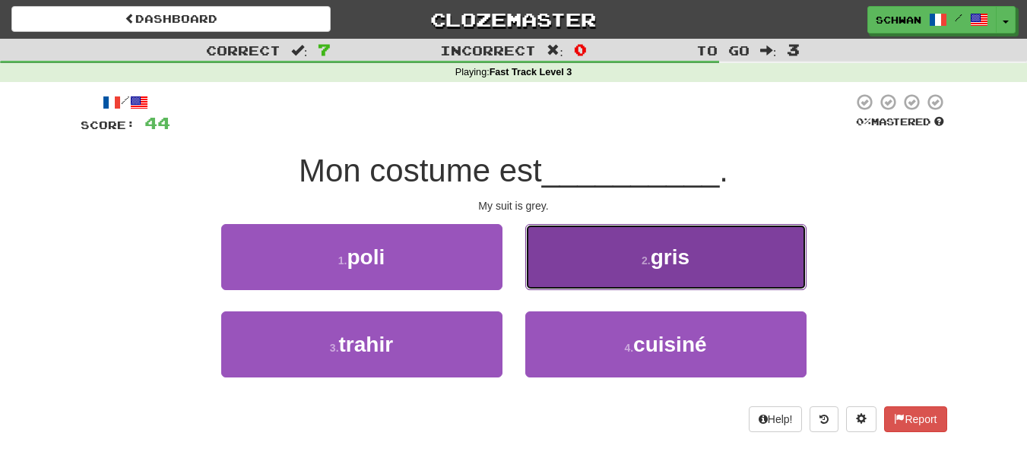
click at [569, 277] on button "2 . gris" at bounding box center [665, 257] width 281 height 66
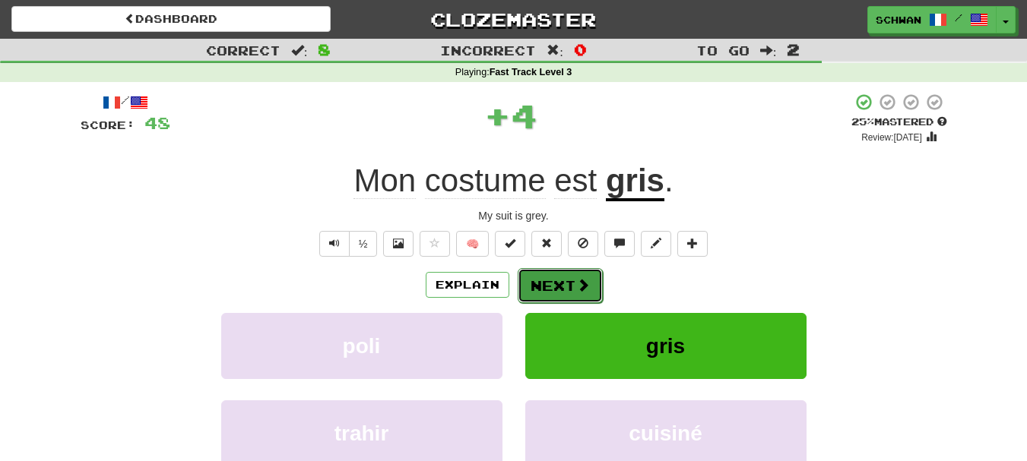
click at [560, 288] on button "Next" at bounding box center [560, 285] width 85 height 35
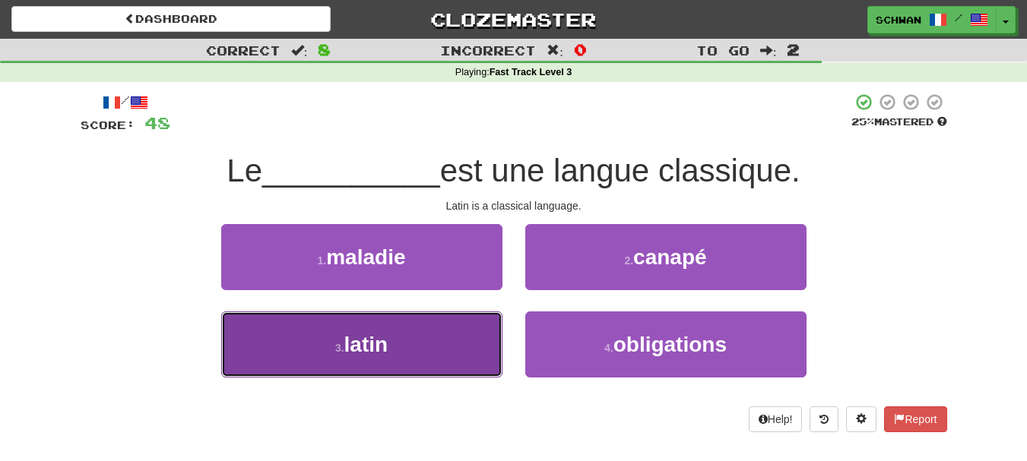
click at [464, 342] on button "3 . latin" at bounding box center [361, 345] width 281 height 66
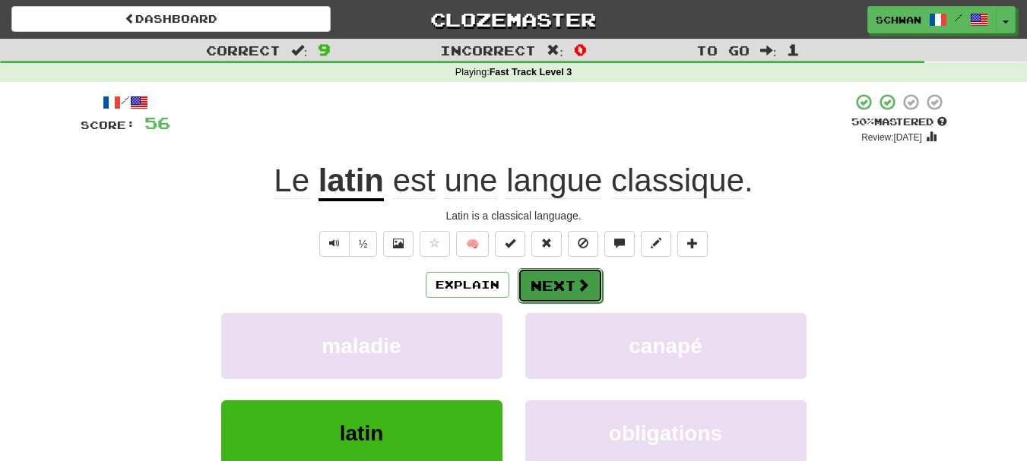
click at [571, 279] on button "Next" at bounding box center [560, 285] width 85 height 35
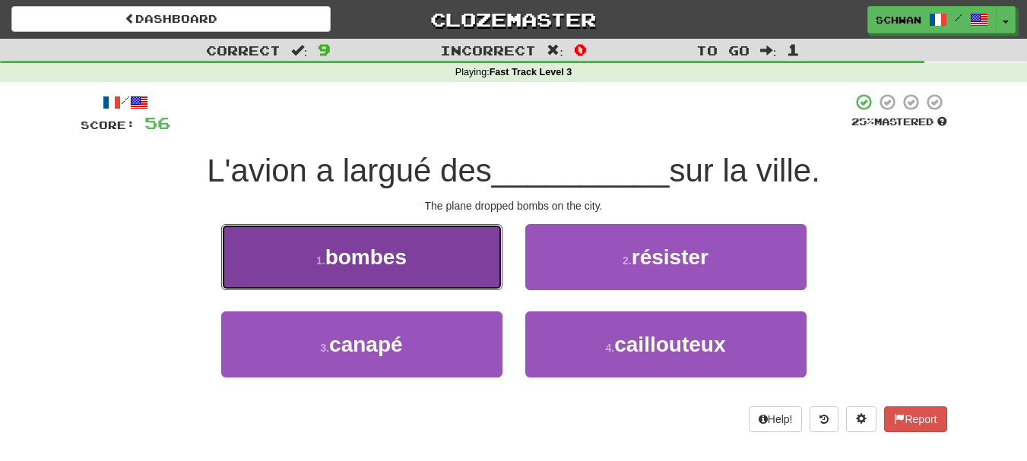
click at [474, 270] on button "1 . bombes" at bounding box center [361, 257] width 281 height 66
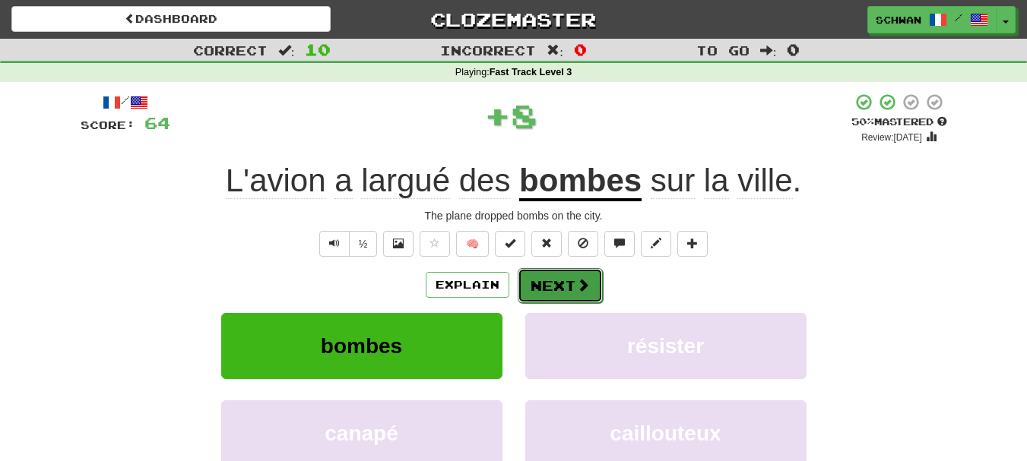
click at [548, 295] on button "Next" at bounding box center [560, 285] width 85 height 35
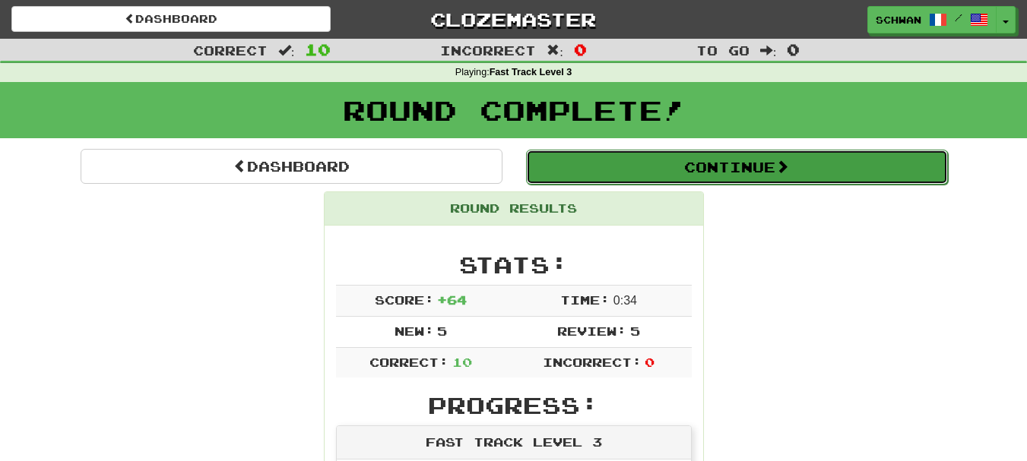
click at [728, 166] on button "Continue" at bounding box center [737, 167] width 422 height 35
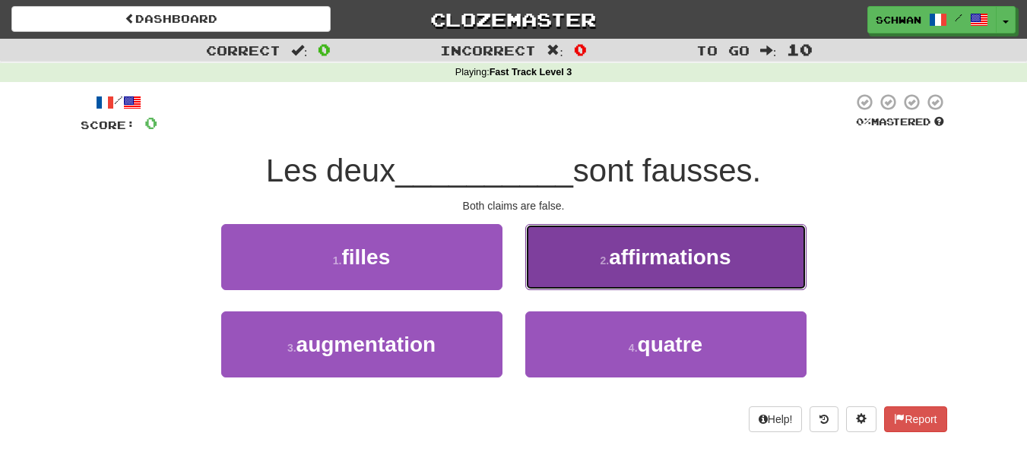
click at [707, 268] on span "affirmations" at bounding box center [670, 258] width 122 height 24
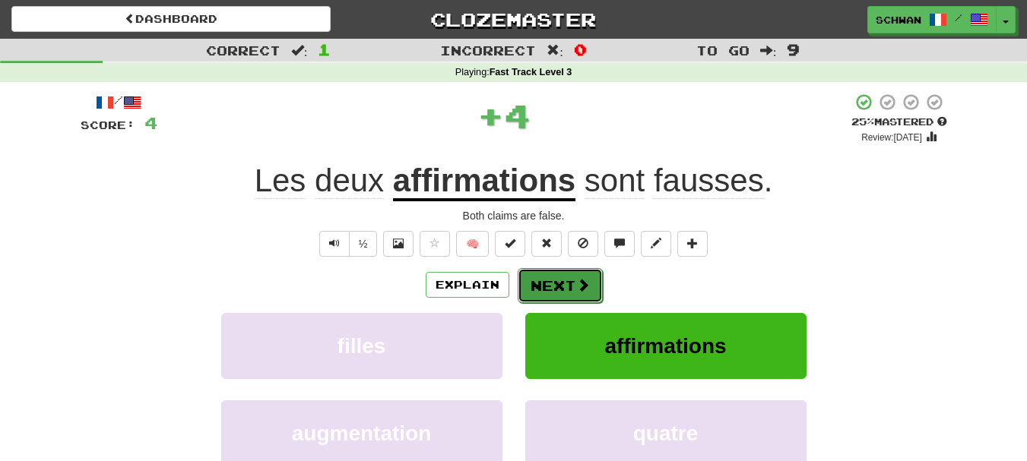
click at [570, 289] on button "Next" at bounding box center [560, 285] width 85 height 35
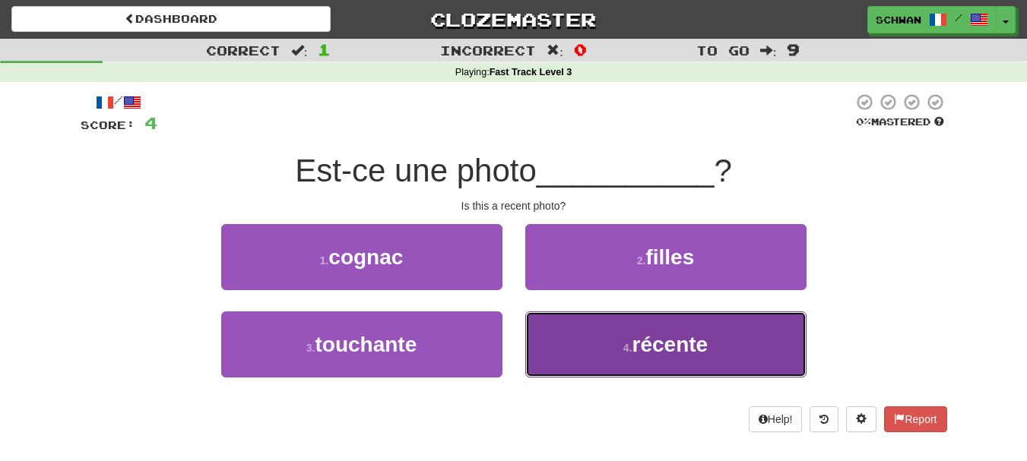
click at [565, 328] on button "4 . récente" at bounding box center [665, 345] width 281 height 66
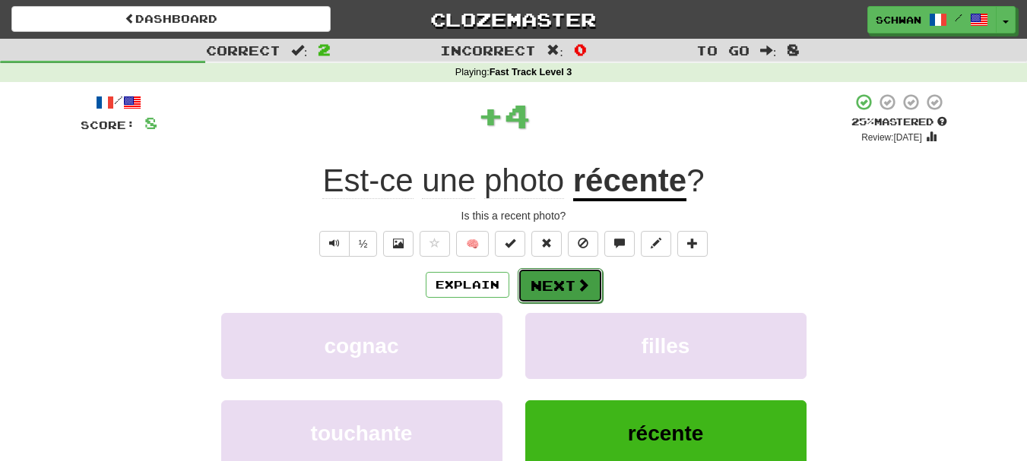
click at [562, 284] on button "Next" at bounding box center [560, 285] width 85 height 35
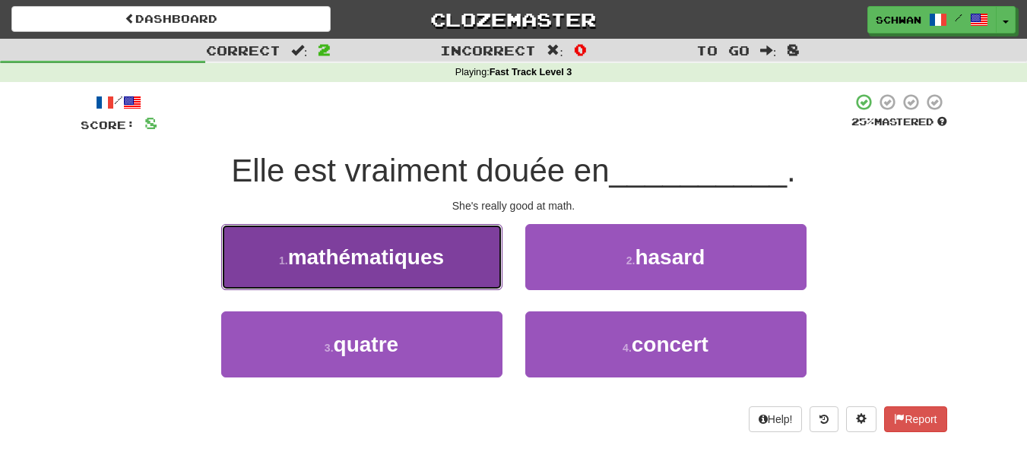
click at [424, 263] on span "mathématiques" at bounding box center [366, 258] width 156 height 24
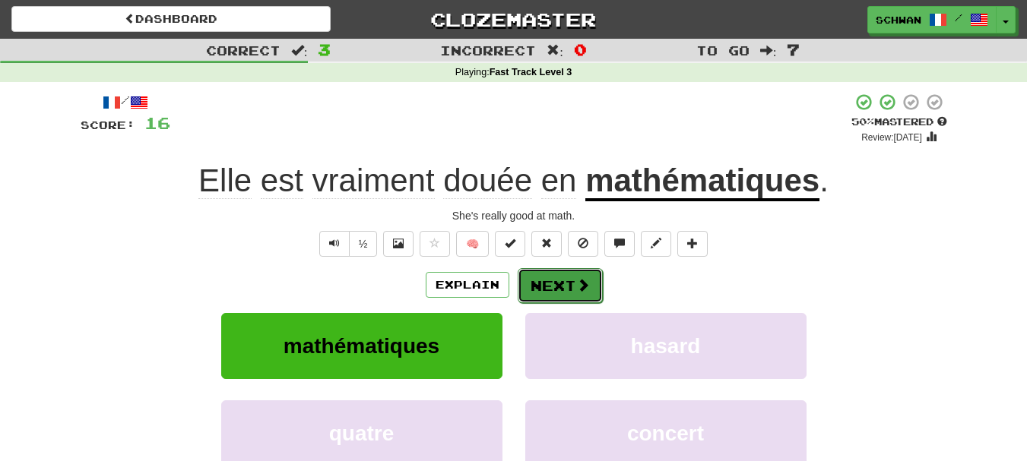
click at [557, 293] on button "Next" at bounding box center [560, 285] width 85 height 35
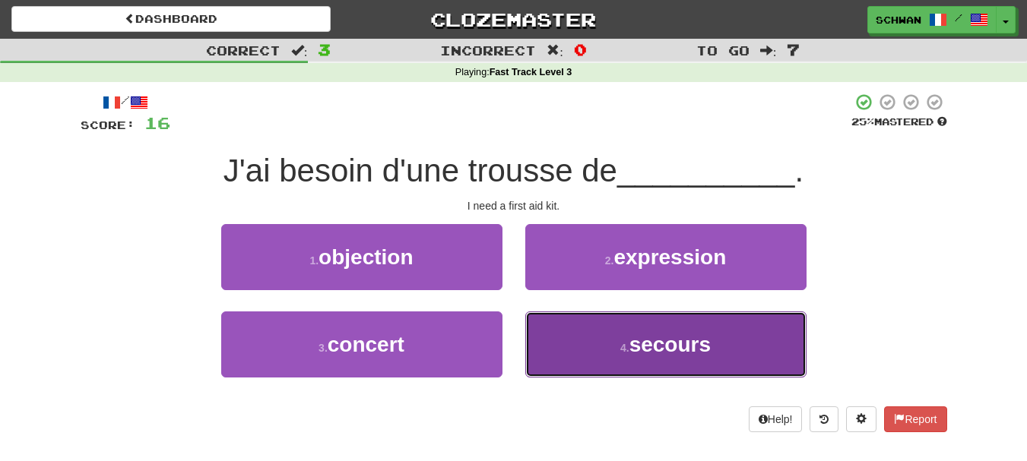
click at [546, 335] on button "4 . secours" at bounding box center [665, 345] width 281 height 66
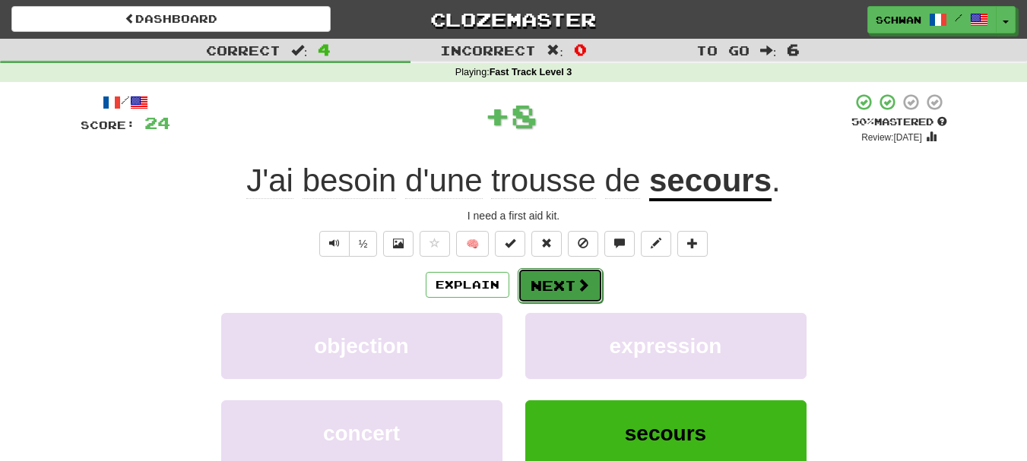
click at [563, 277] on button "Next" at bounding box center [560, 285] width 85 height 35
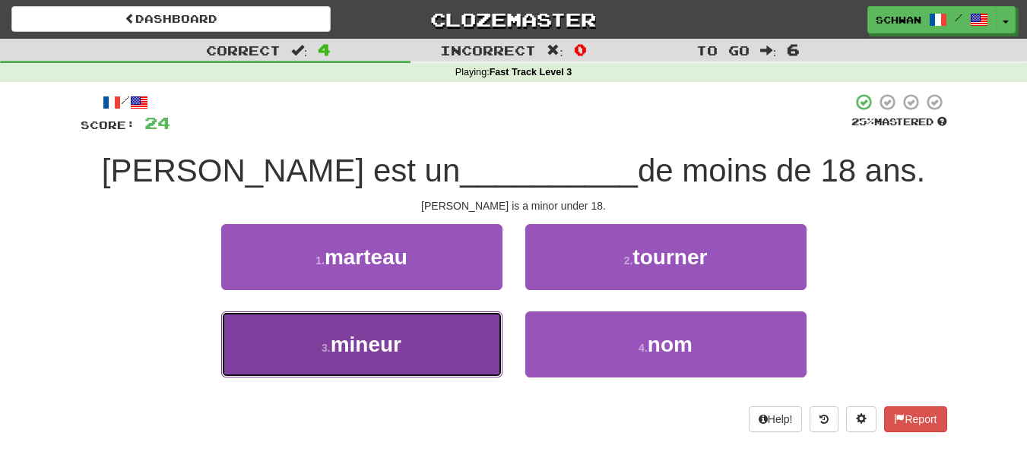
click at [462, 339] on button "3 . mineur" at bounding box center [361, 345] width 281 height 66
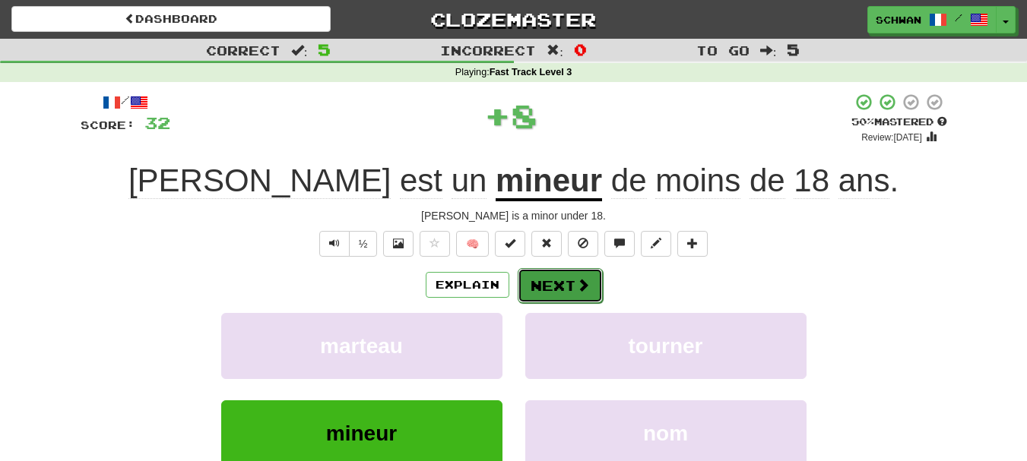
click at [553, 282] on button "Next" at bounding box center [560, 285] width 85 height 35
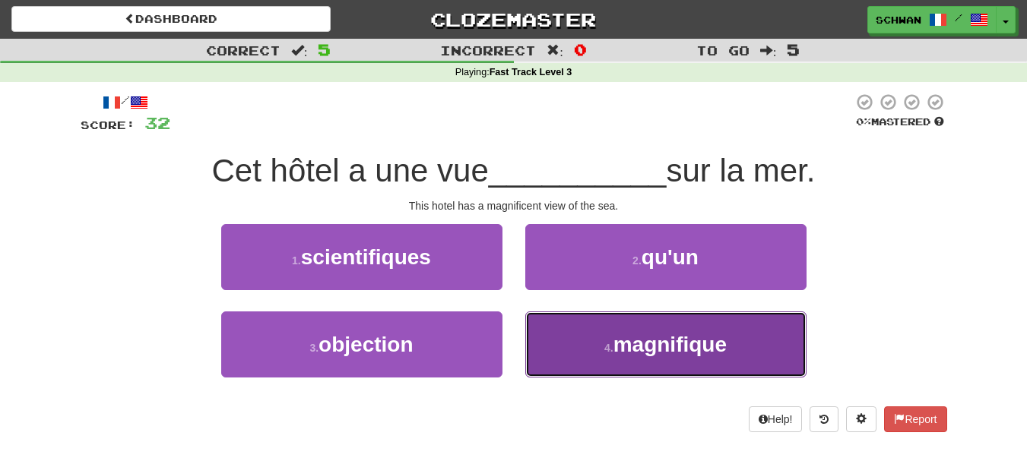
click at [606, 357] on button "4 . magnifique" at bounding box center [665, 345] width 281 height 66
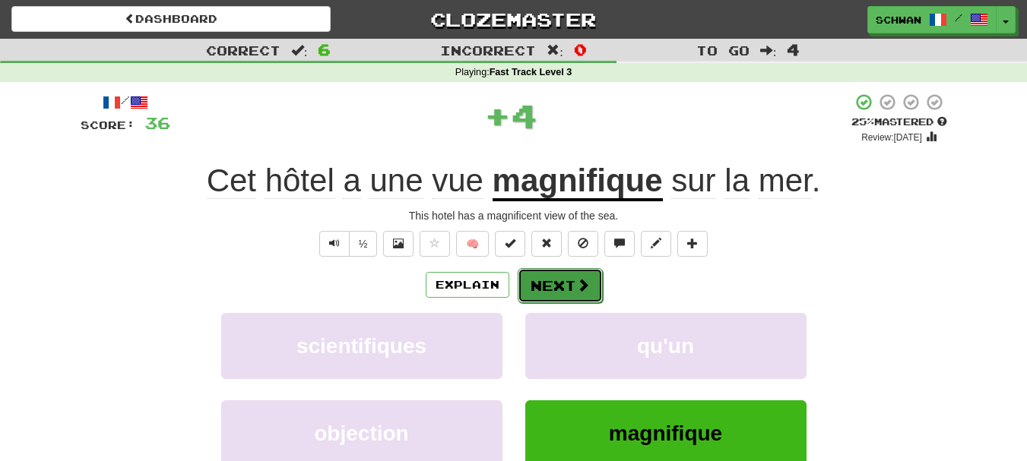
click at [567, 287] on button "Next" at bounding box center [560, 285] width 85 height 35
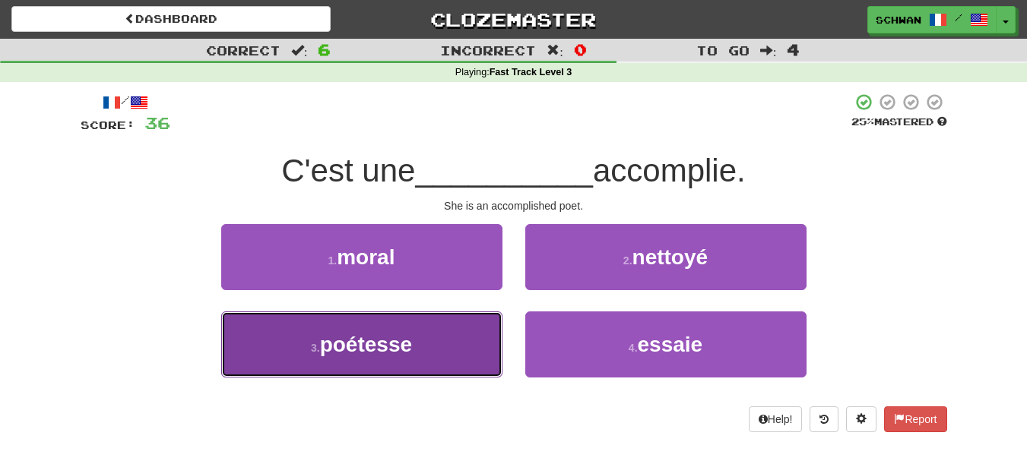
click at [343, 347] on span "poétesse" at bounding box center [366, 345] width 92 height 24
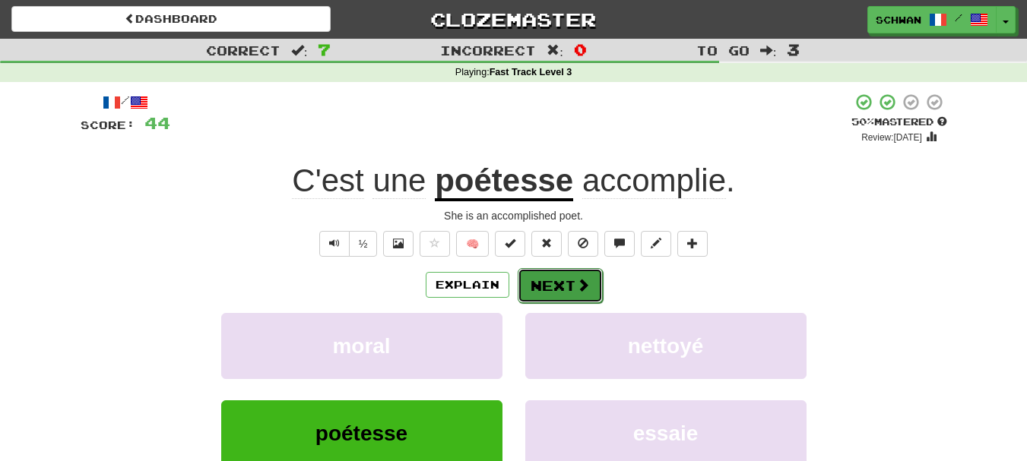
click at [545, 283] on button "Next" at bounding box center [560, 285] width 85 height 35
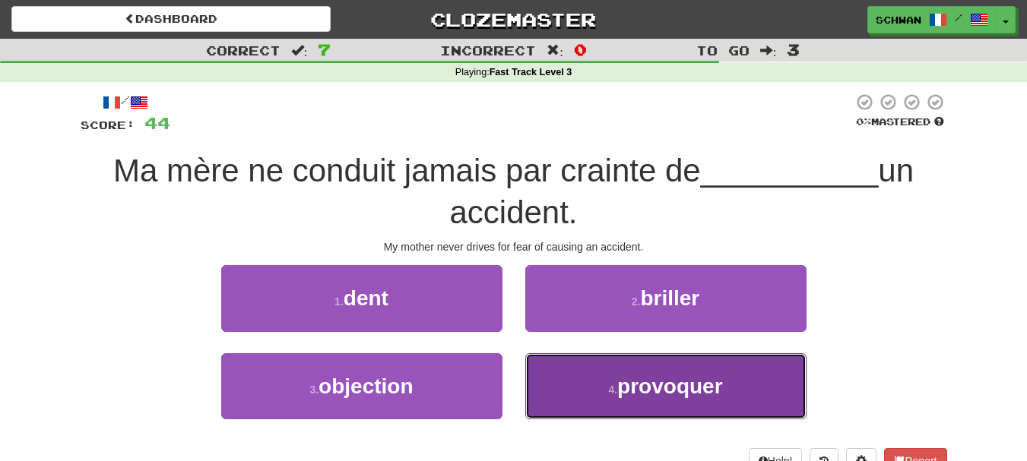
click at [571, 399] on button "4 . provoquer" at bounding box center [665, 387] width 281 height 66
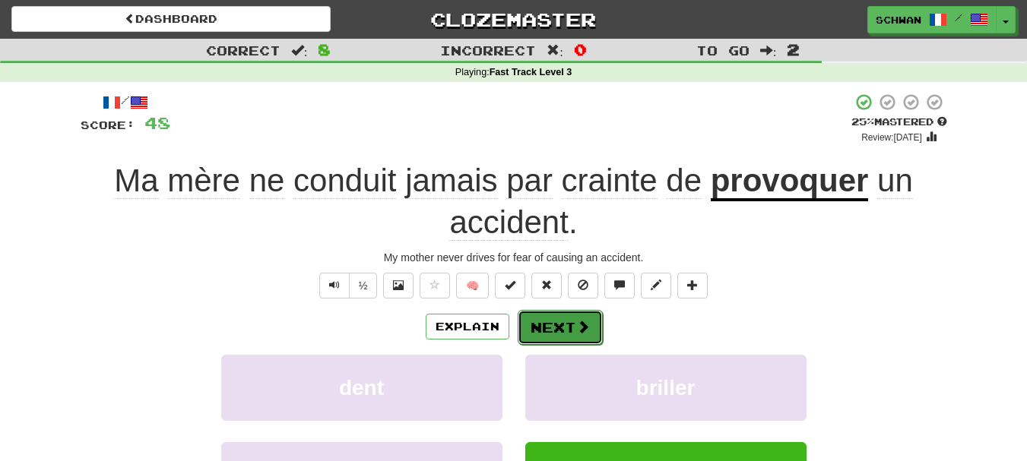
click at [558, 323] on button "Next" at bounding box center [560, 327] width 85 height 35
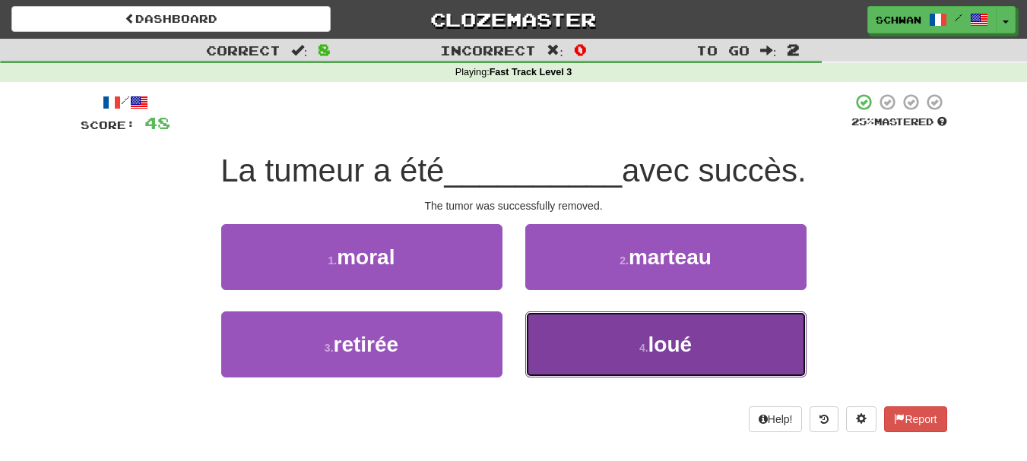
click at [550, 338] on button "4 . loué" at bounding box center [665, 345] width 281 height 66
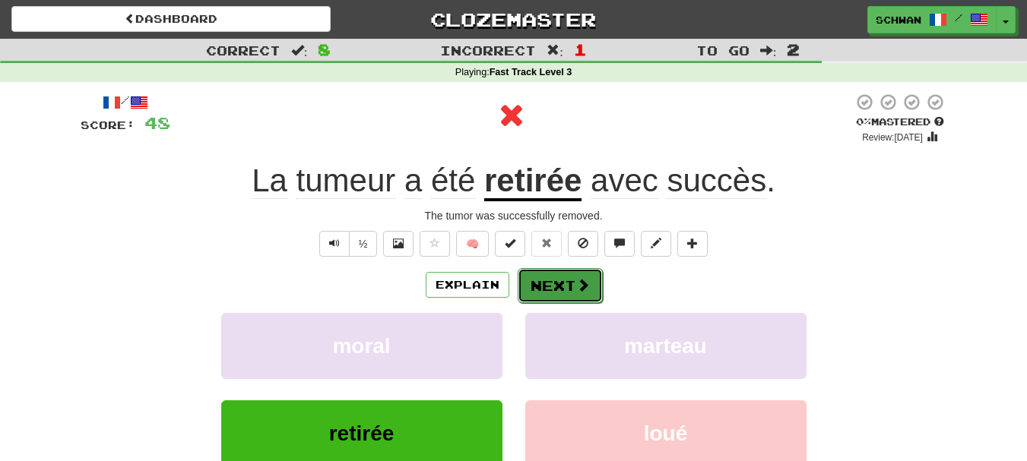
click at [549, 287] on button "Next" at bounding box center [560, 285] width 85 height 35
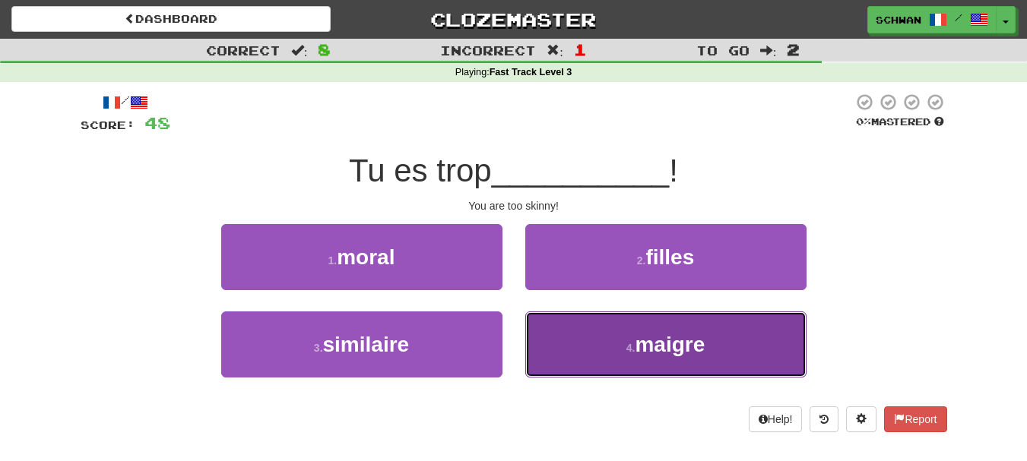
click at [550, 336] on button "4 . maigre" at bounding box center [665, 345] width 281 height 66
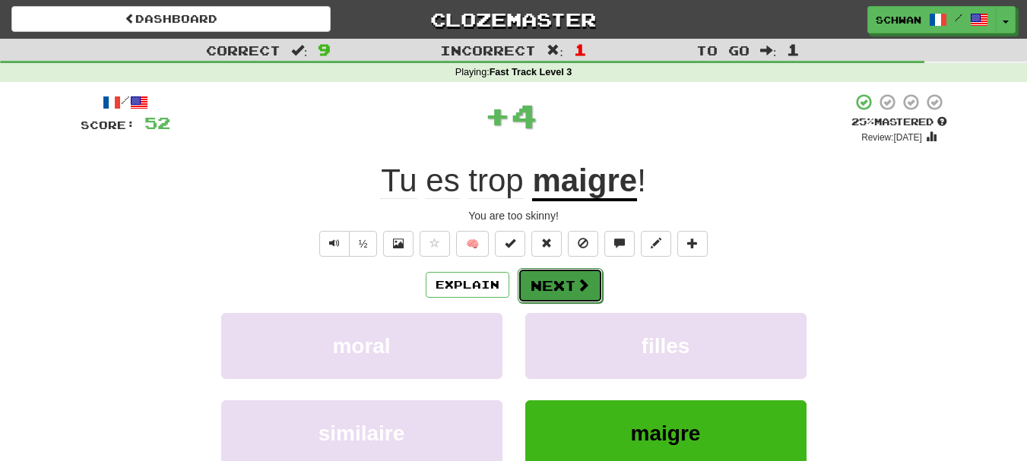
click at [557, 284] on button "Next" at bounding box center [560, 285] width 85 height 35
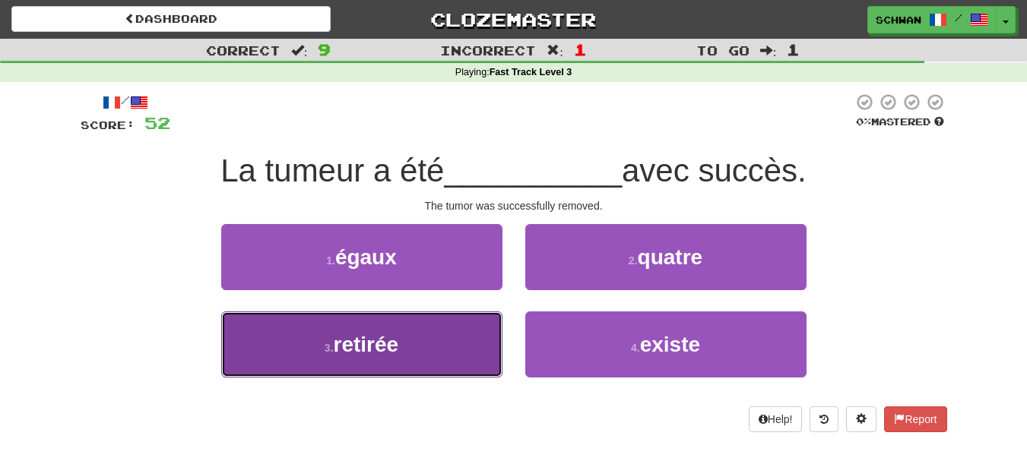
click at [455, 339] on button "3 . retirée" at bounding box center [361, 345] width 281 height 66
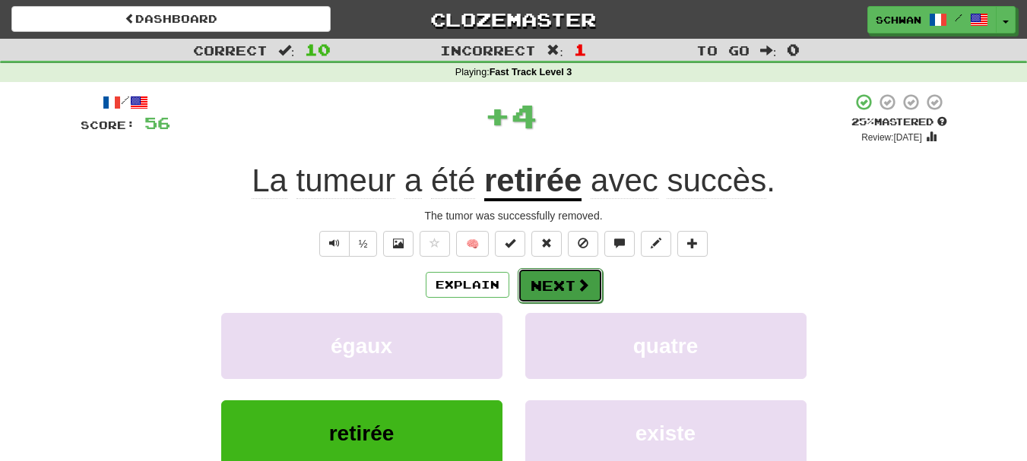
click at [576, 284] on span at bounding box center [583, 285] width 14 height 14
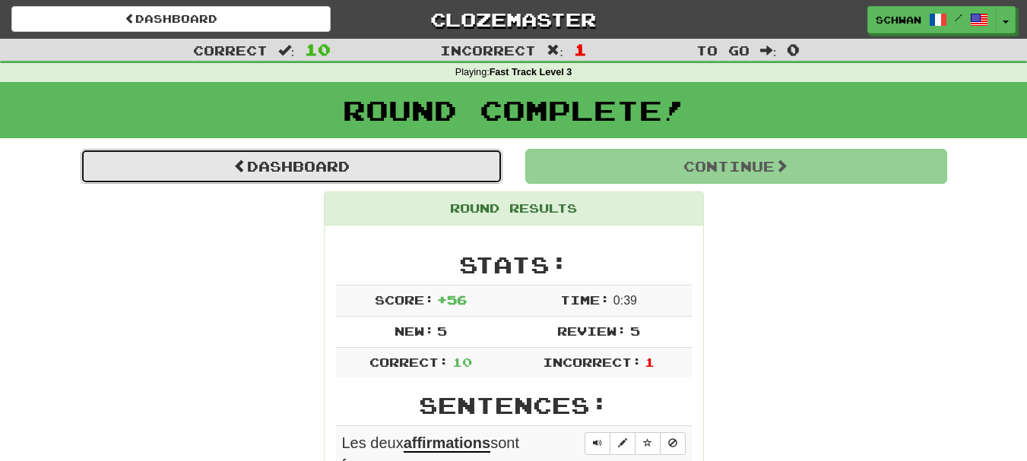
click at [327, 171] on link "Dashboard" at bounding box center [292, 166] width 422 height 35
